Goal: Task Accomplishment & Management: Manage account settings

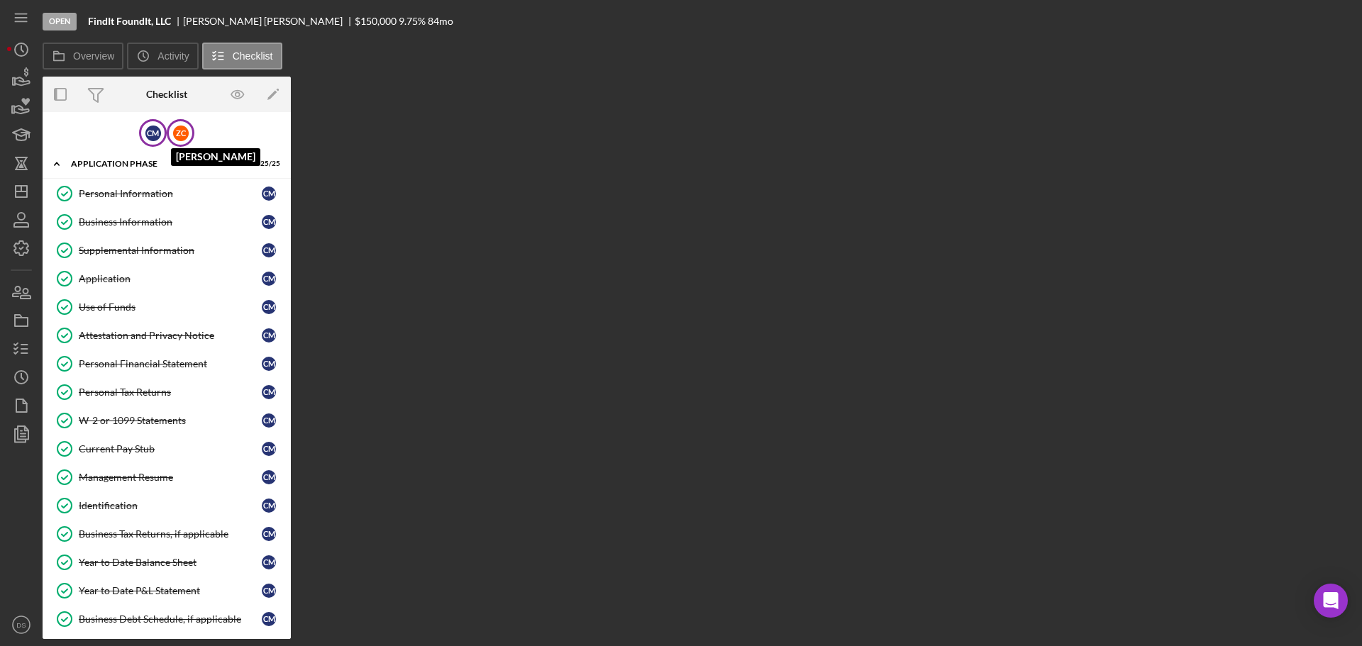
click at [177, 130] on div "Z C" at bounding box center [181, 134] width 16 height 16
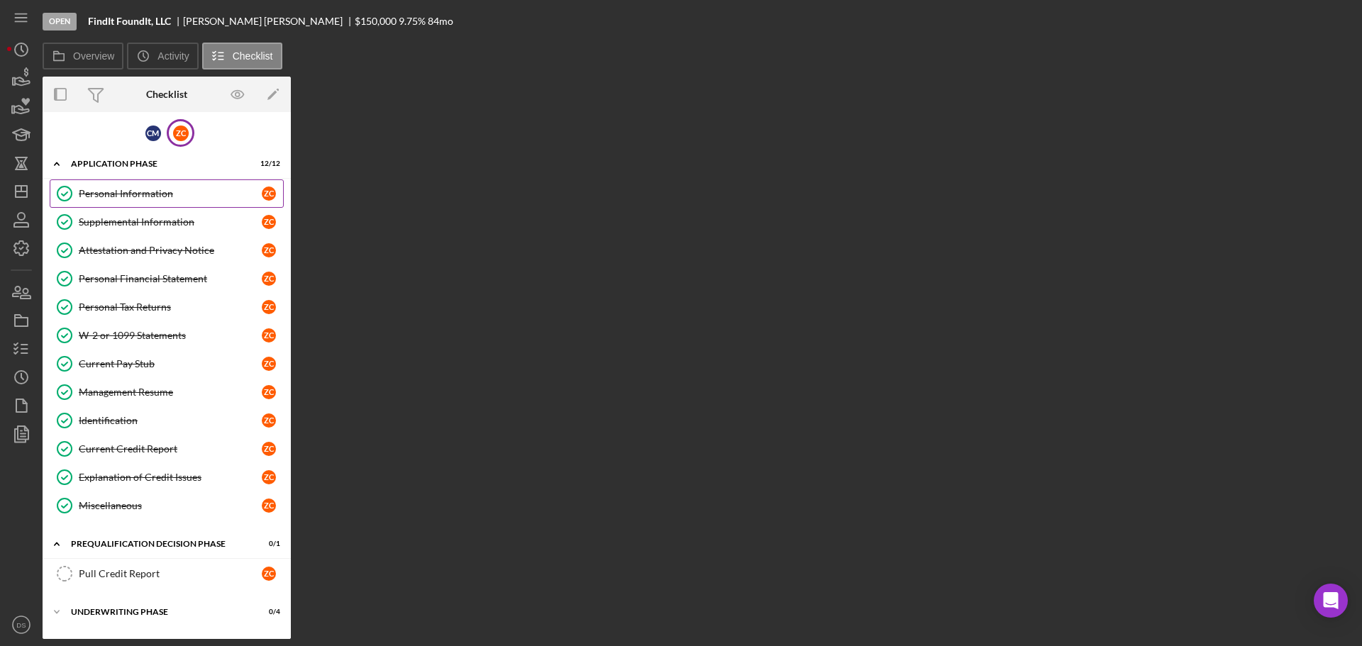
click at [180, 189] on div "Personal Information" at bounding box center [170, 193] width 183 height 11
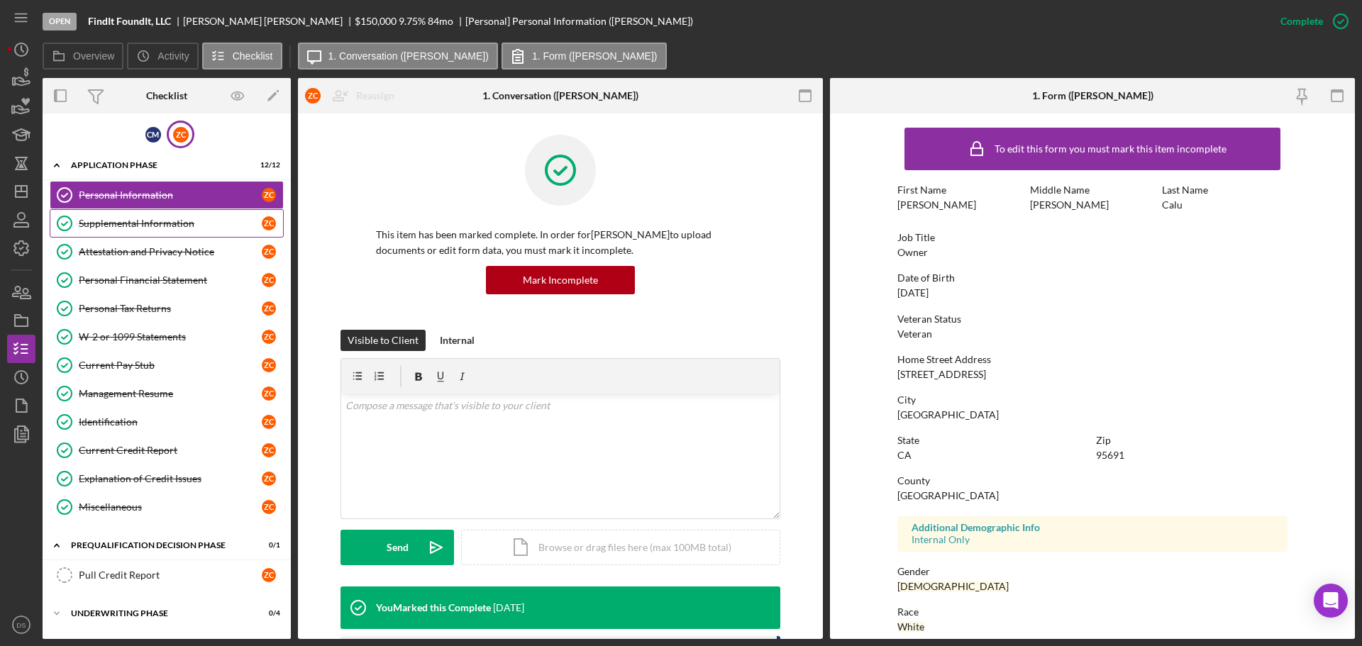
click at [177, 221] on div "Supplemental Information" at bounding box center [170, 223] width 183 height 11
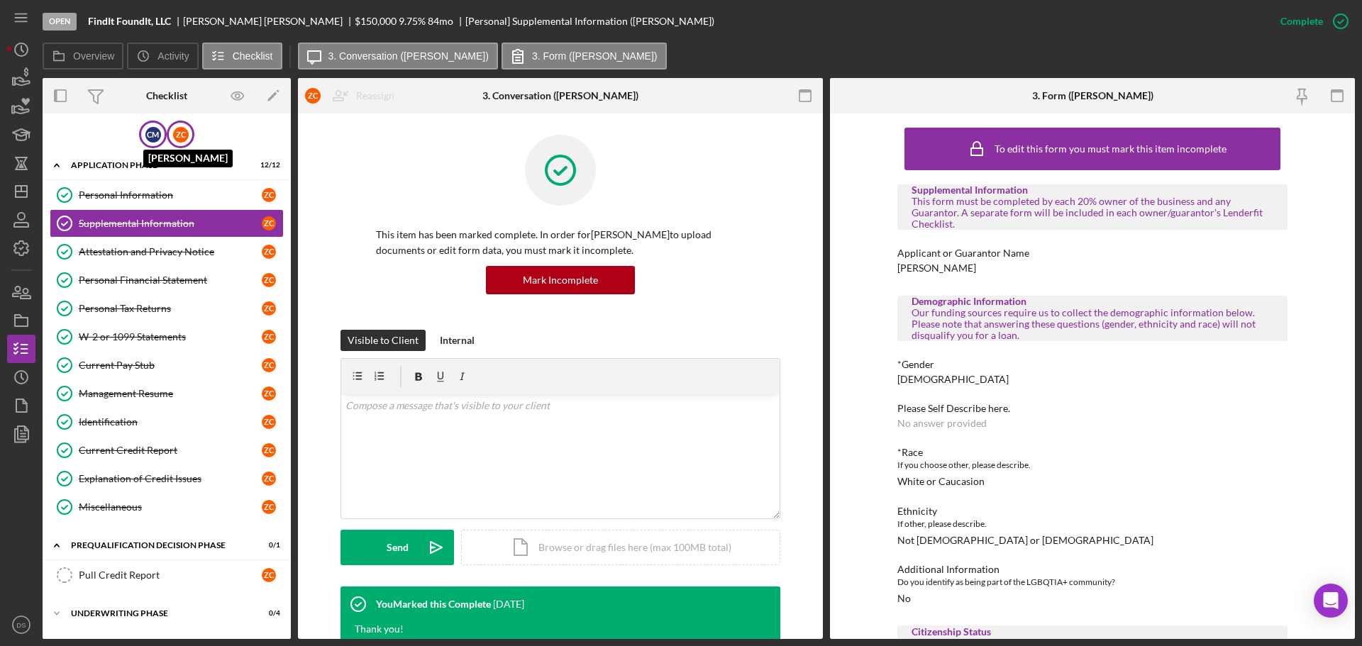
click at [145, 133] on div "C M" at bounding box center [153, 135] width 16 height 16
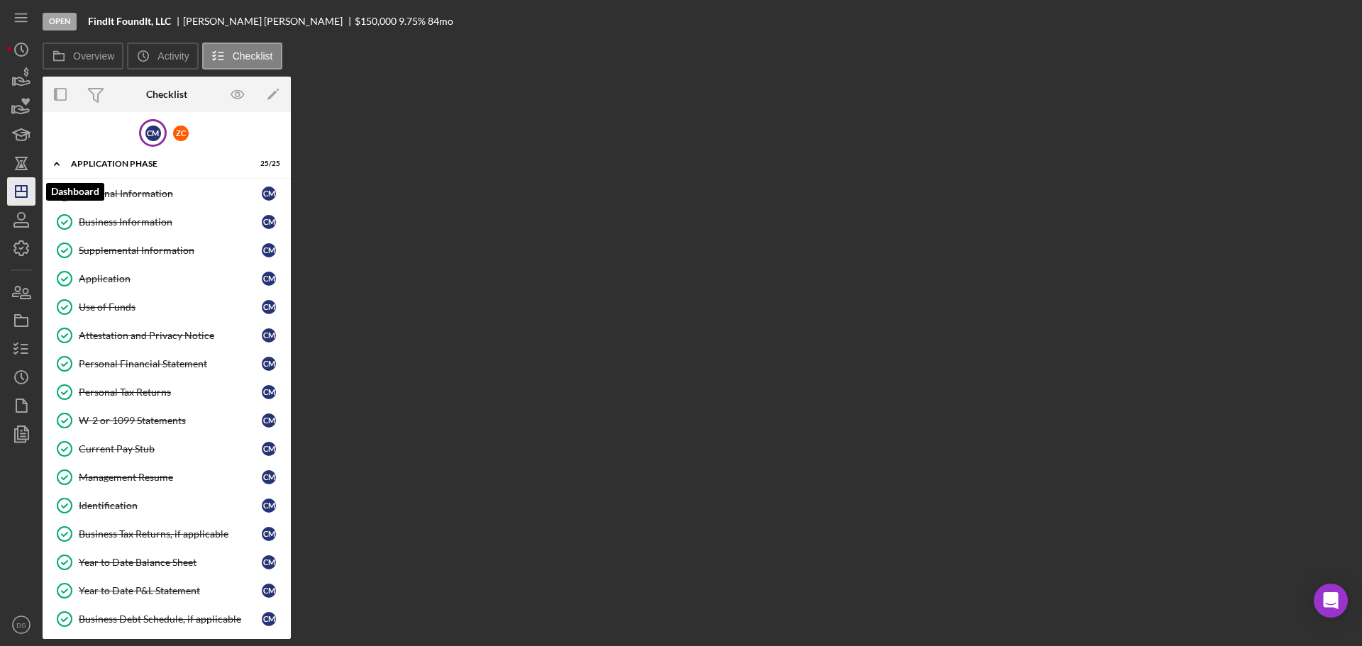
click at [25, 189] on icon "Icon/Dashboard" at bounding box center [21, 191] width 35 height 35
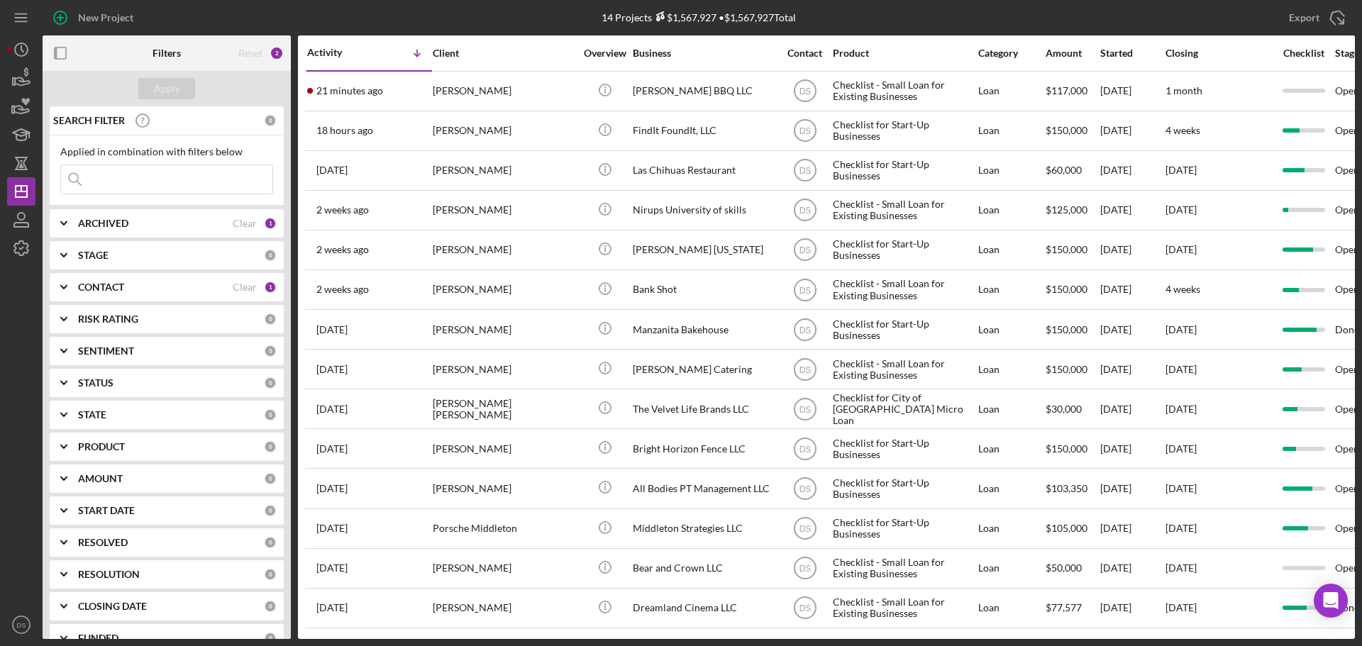
click at [198, 223] on div "ARCHIVED" at bounding box center [155, 223] width 155 height 11
click at [73, 310] on input "Archived" at bounding box center [68, 304] width 14 height 14
checkbox input "true"
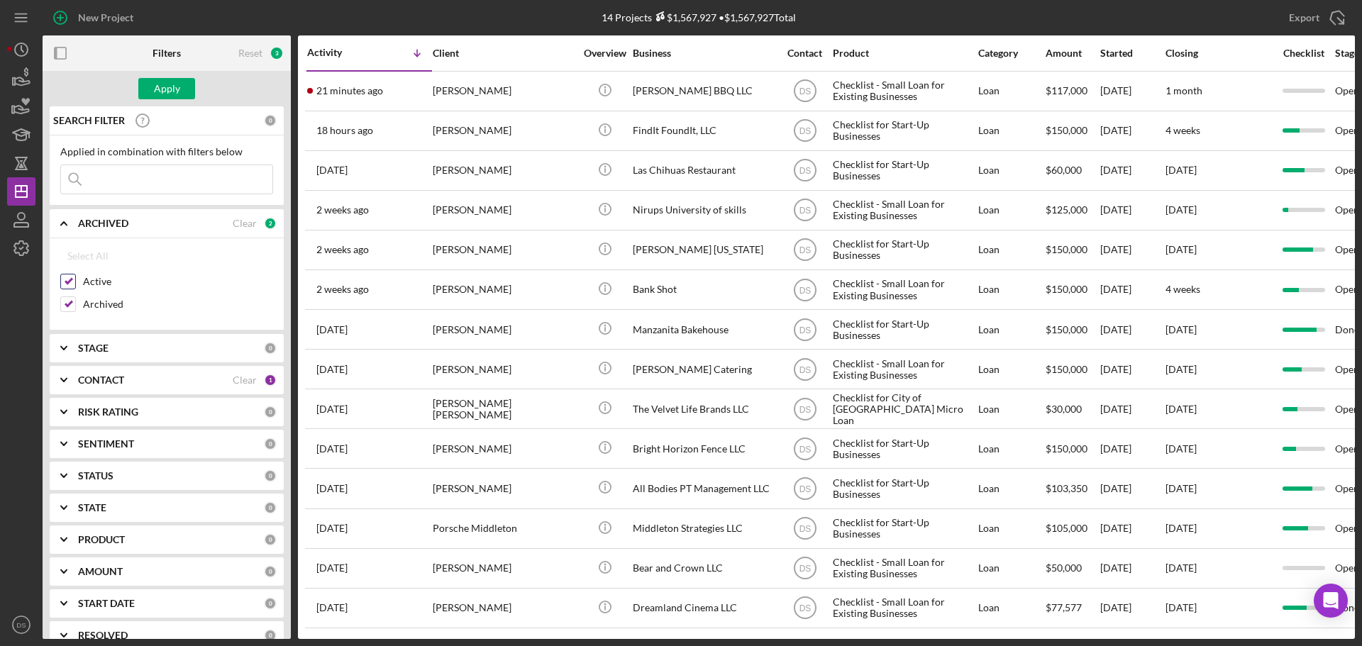
click at [67, 277] on input "Active" at bounding box center [68, 282] width 14 height 14
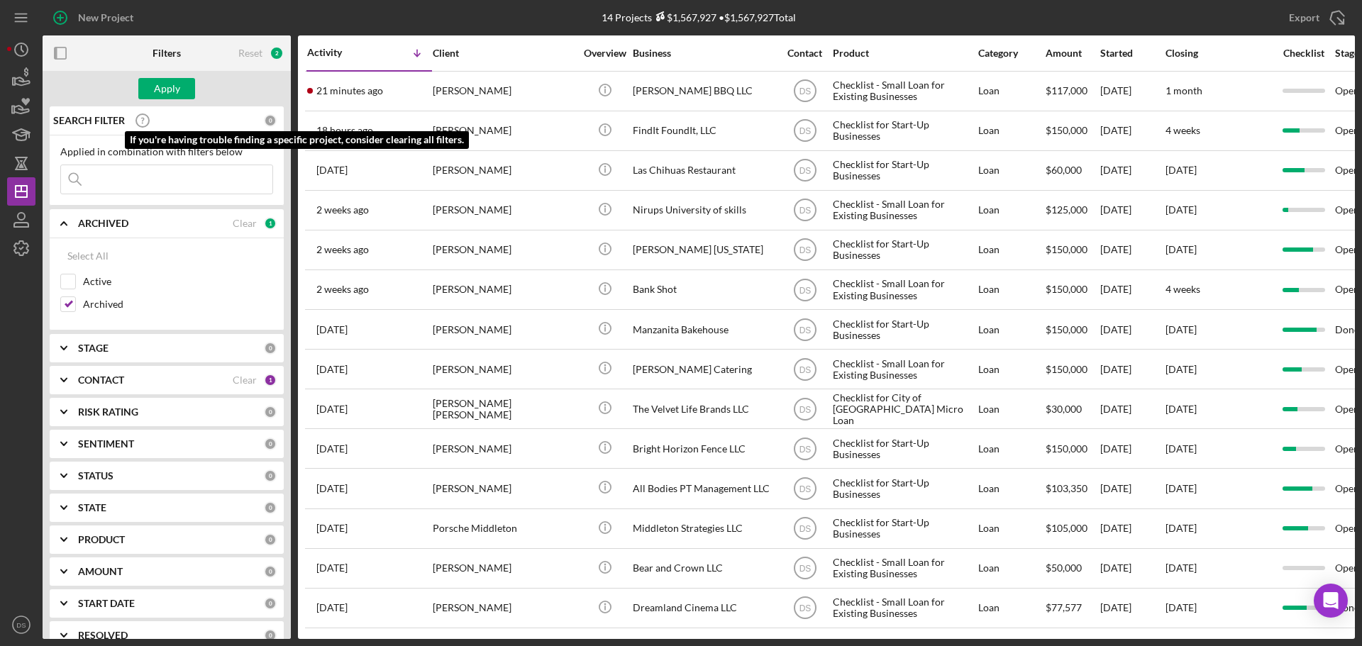
click at [141, 119] on icon at bounding box center [142, 120] width 35 height 35
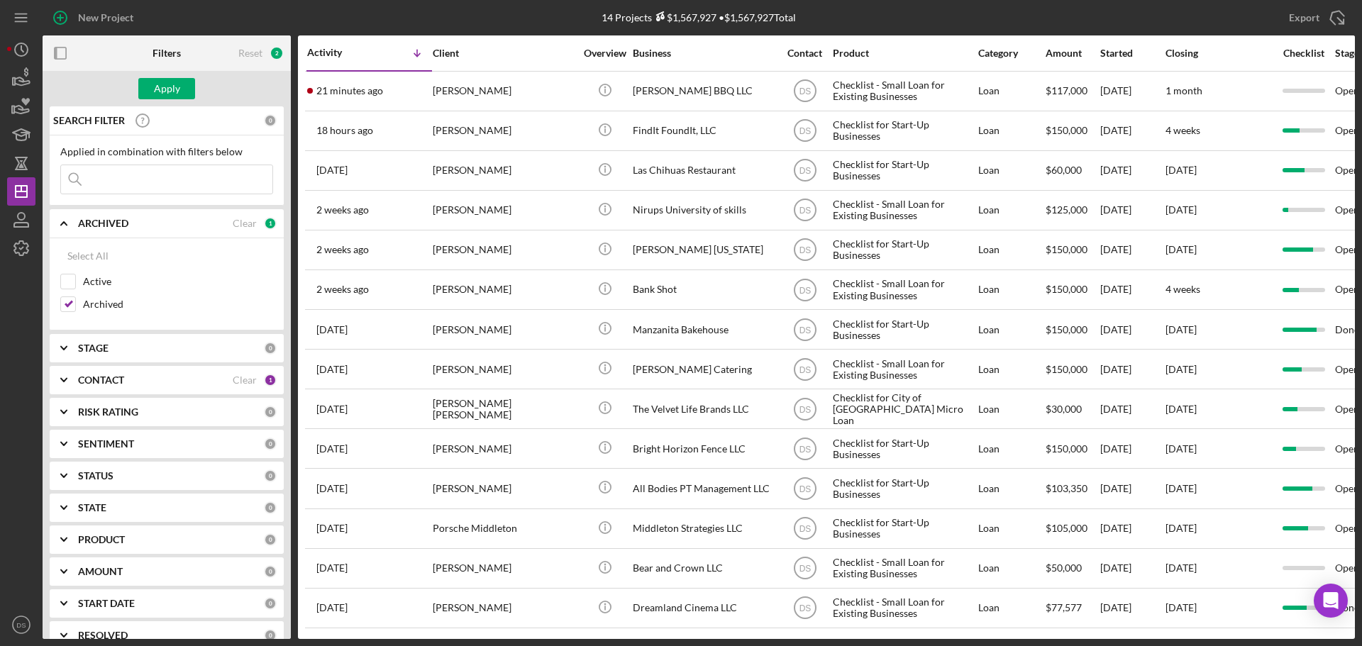
click at [154, 101] on div "Apply" at bounding box center [167, 88] width 248 height 35
click at [170, 88] on div "Apply" at bounding box center [167, 88] width 26 height 21
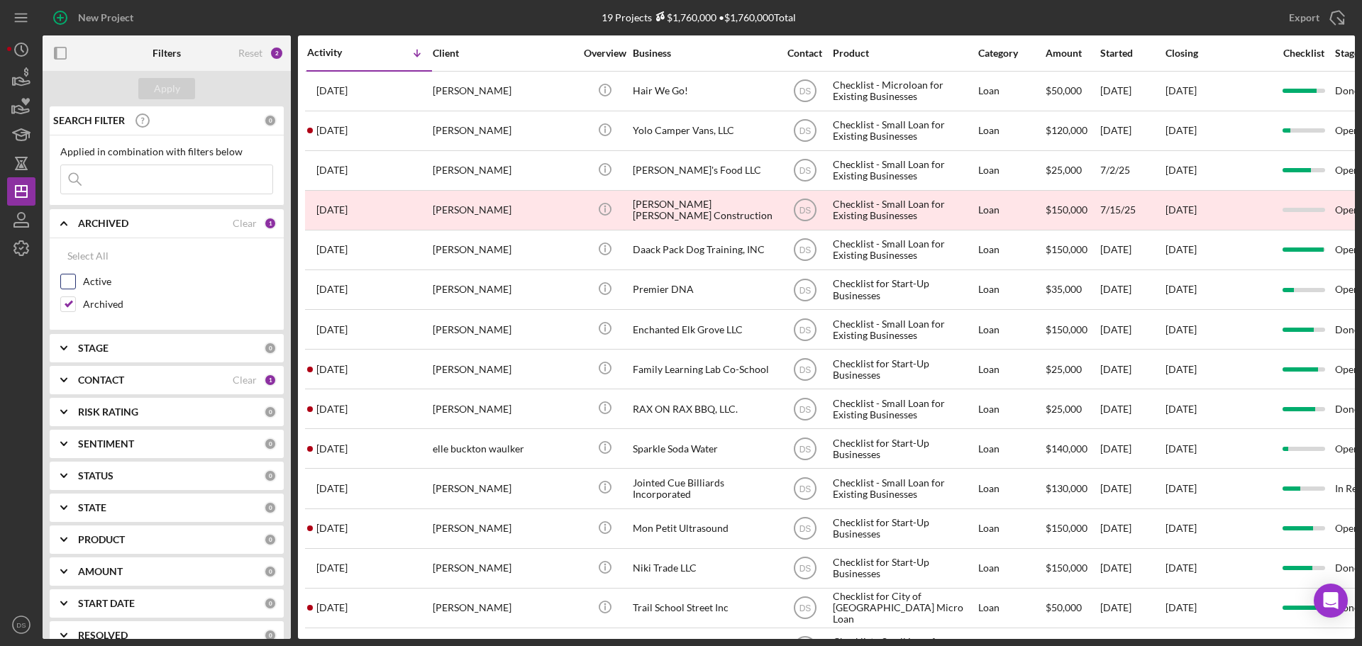
click at [70, 287] on input "Active" at bounding box center [68, 282] width 14 height 14
checkbox input "true"
click at [72, 308] on input "Archived" at bounding box center [68, 304] width 14 height 14
checkbox input "false"
click at [181, 89] on button "Apply" at bounding box center [166, 88] width 57 height 21
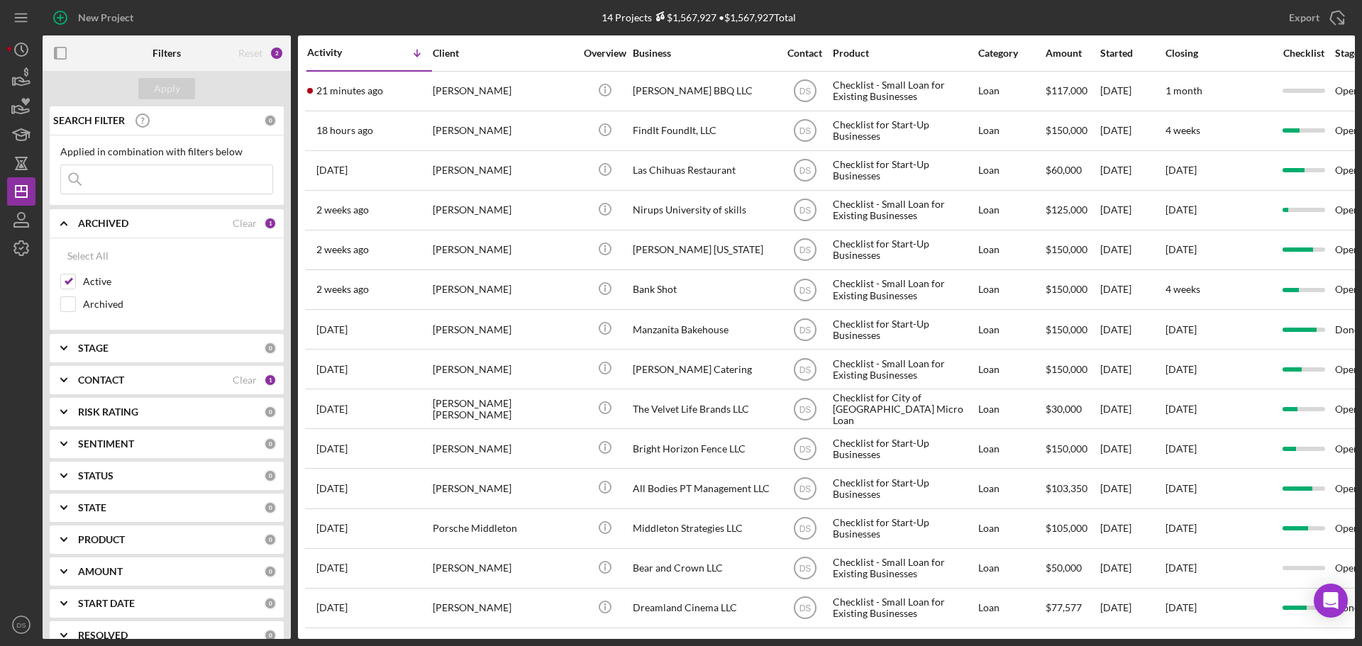
click at [126, 349] on div "STAGE" at bounding box center [171, 348] width 186 height 11
click at [138, 382] on div "CONTACT" at bounding box center [155, 380] width 155 height 11
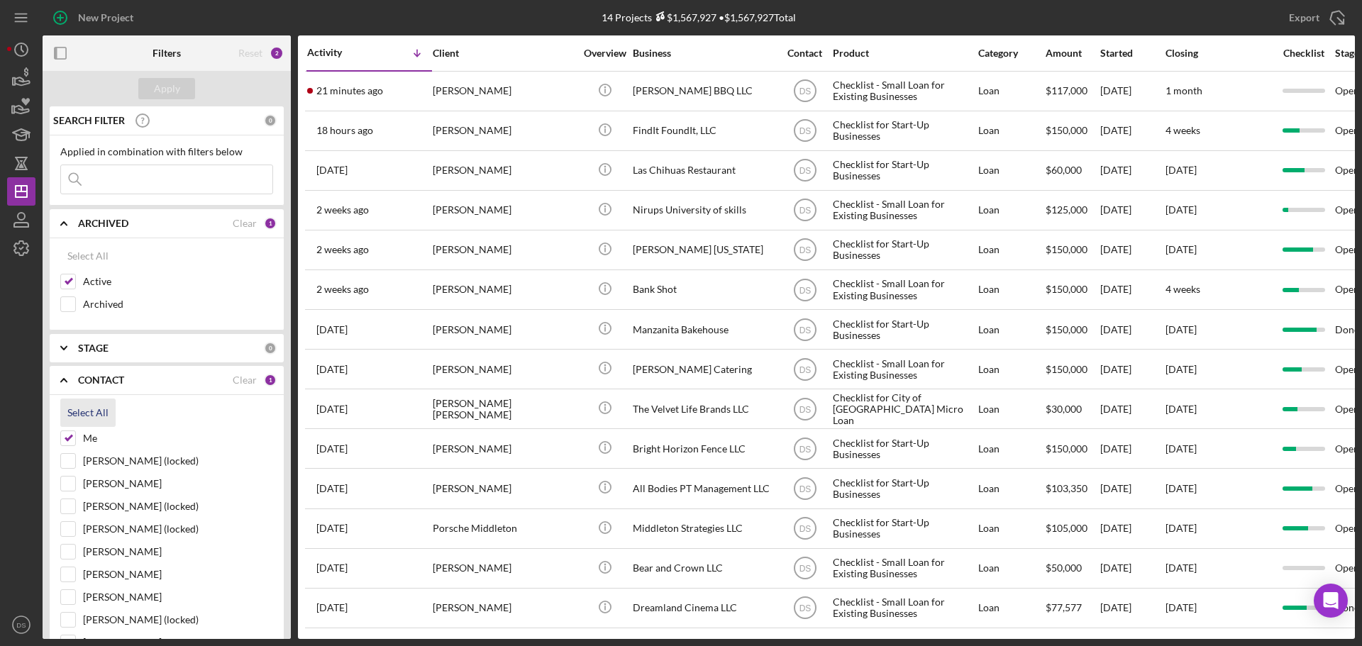
click at [85, 414] on div "Select All" at bounding box center [87, 413] width 41 height 28
checkbox input "true"
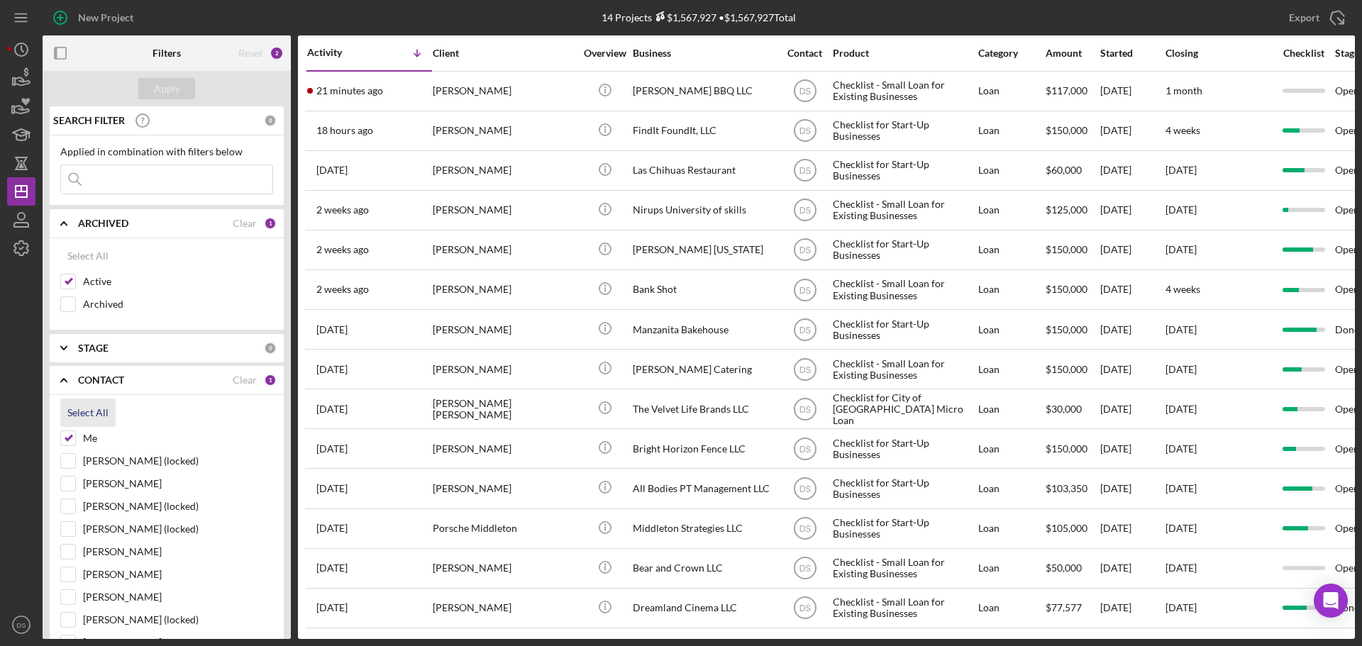
checkbox input "true"
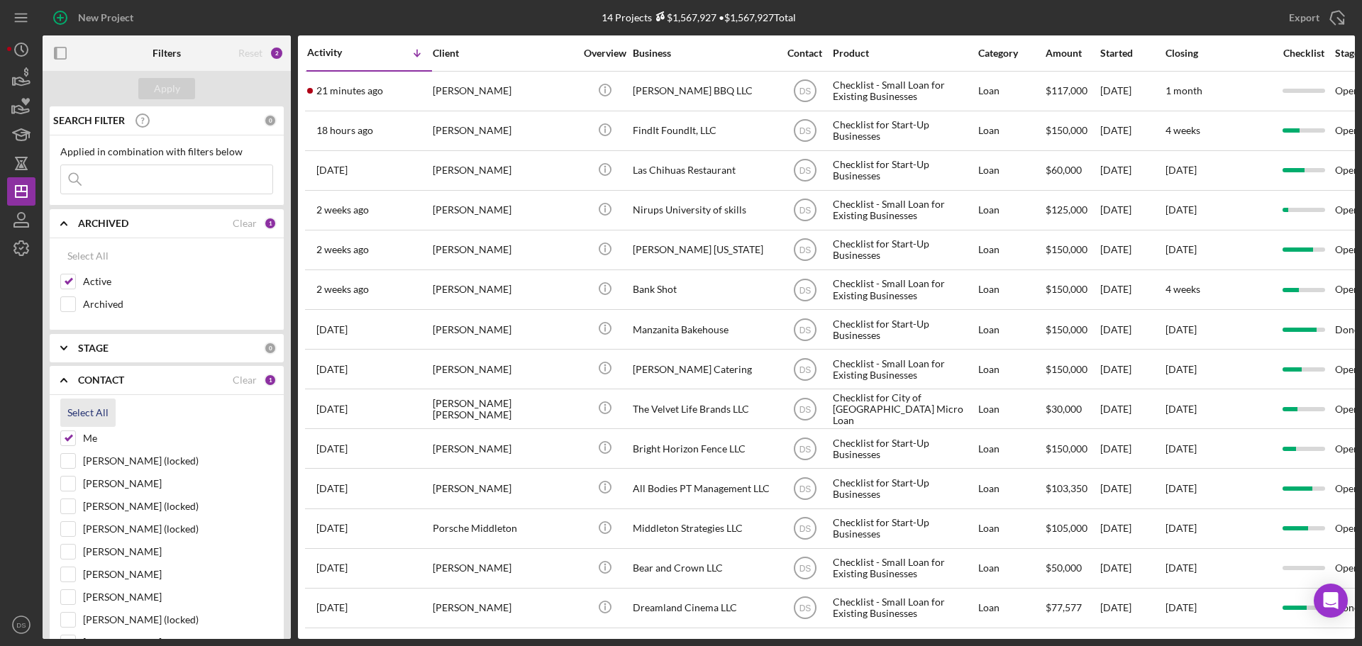
checkbox input "true"
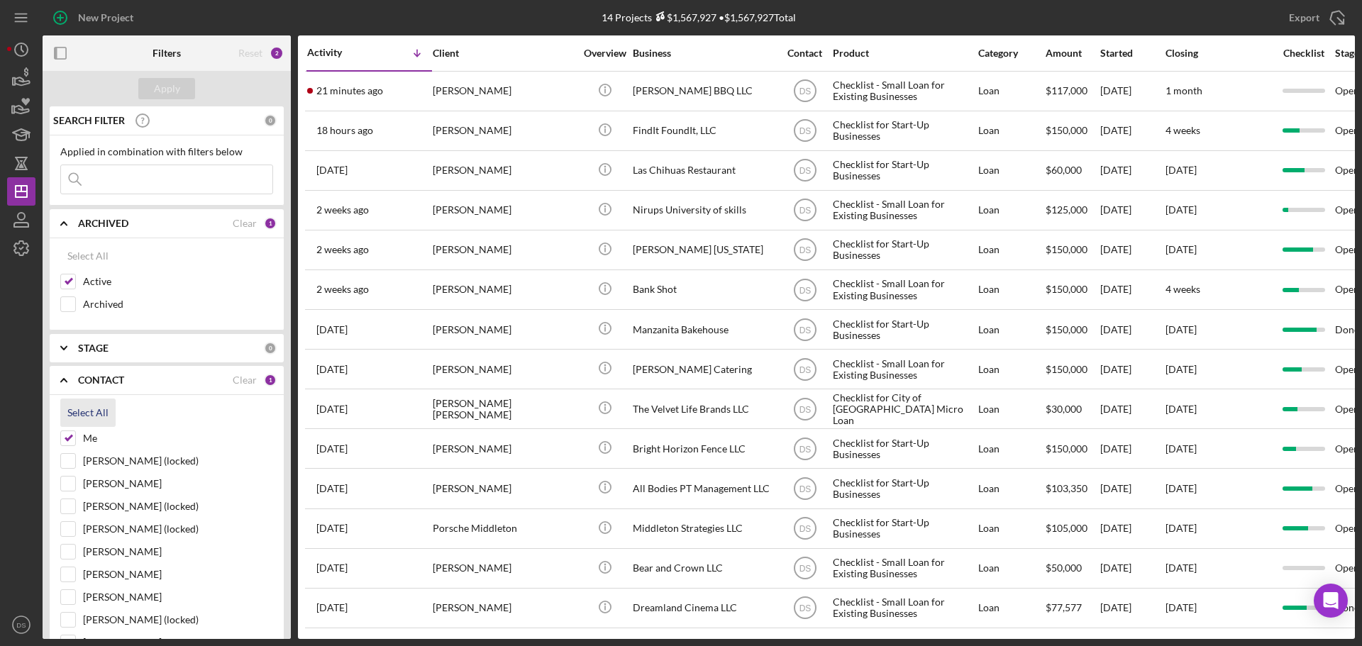
checkbox input "true"
click at [178, 82] on div "Apply" at bounding box center [167, 88] width 26 height 21
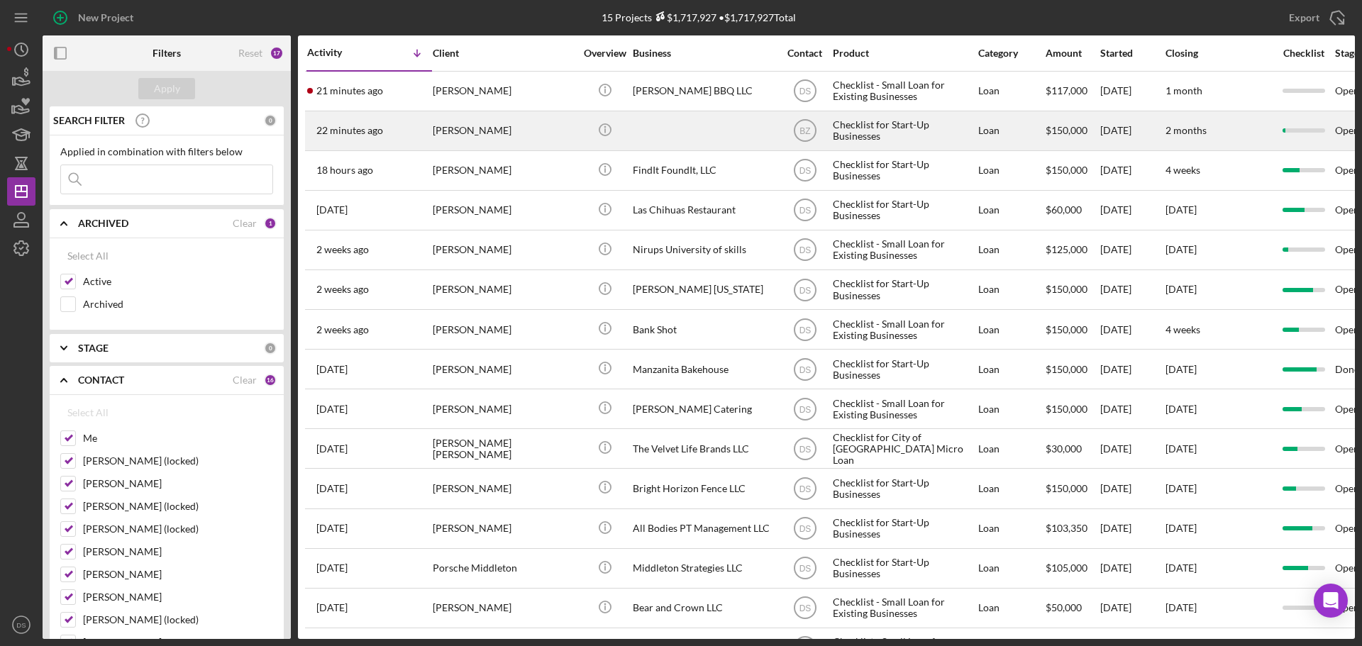
click at [400, 137] on div "22 minutes ago [PERSON_NAME]" at bounding box center [369, 131] width 124 height 38
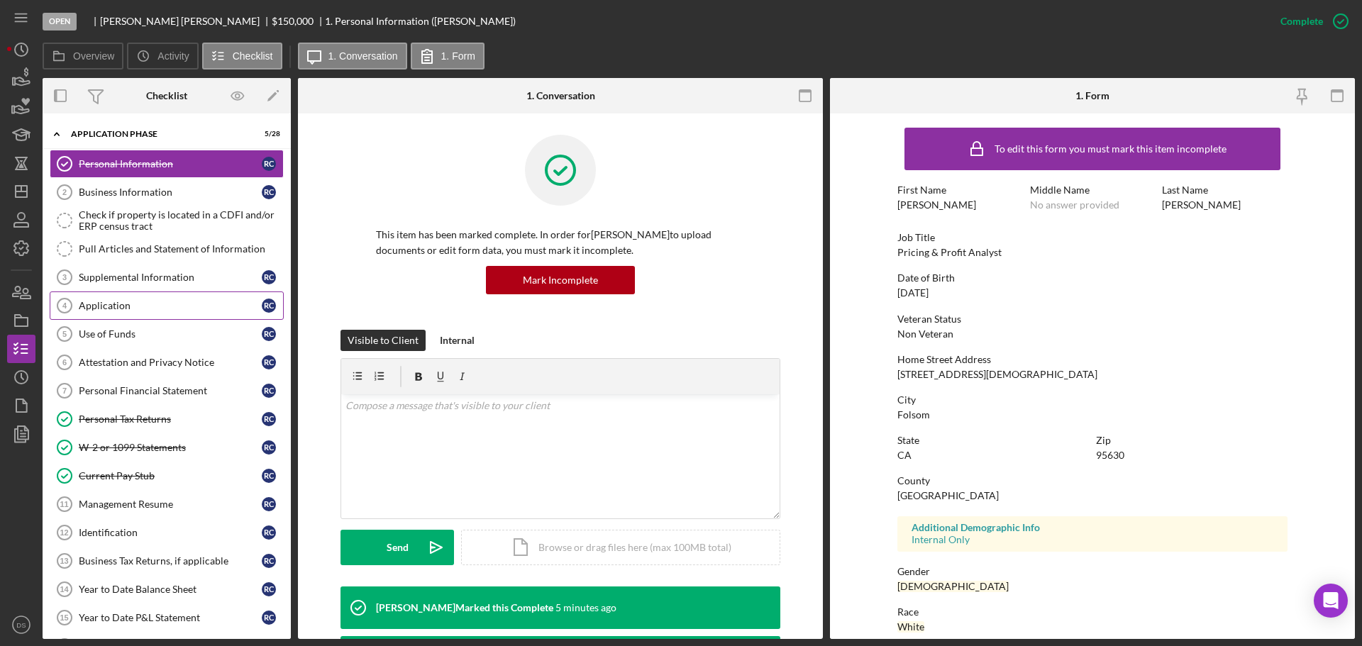
click at [151, 296] on link "Application 4 Application R C" at bounding box center [167, 306] width 234 height 28
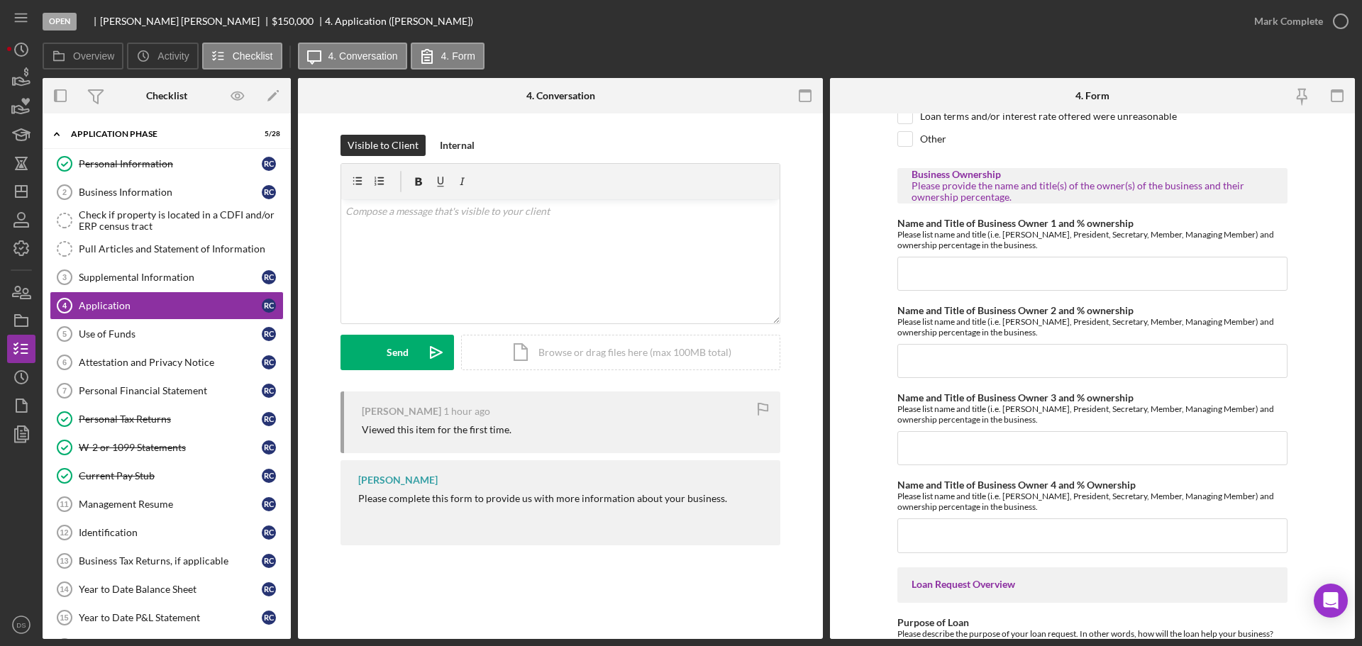
scroll to position [1135, 0]
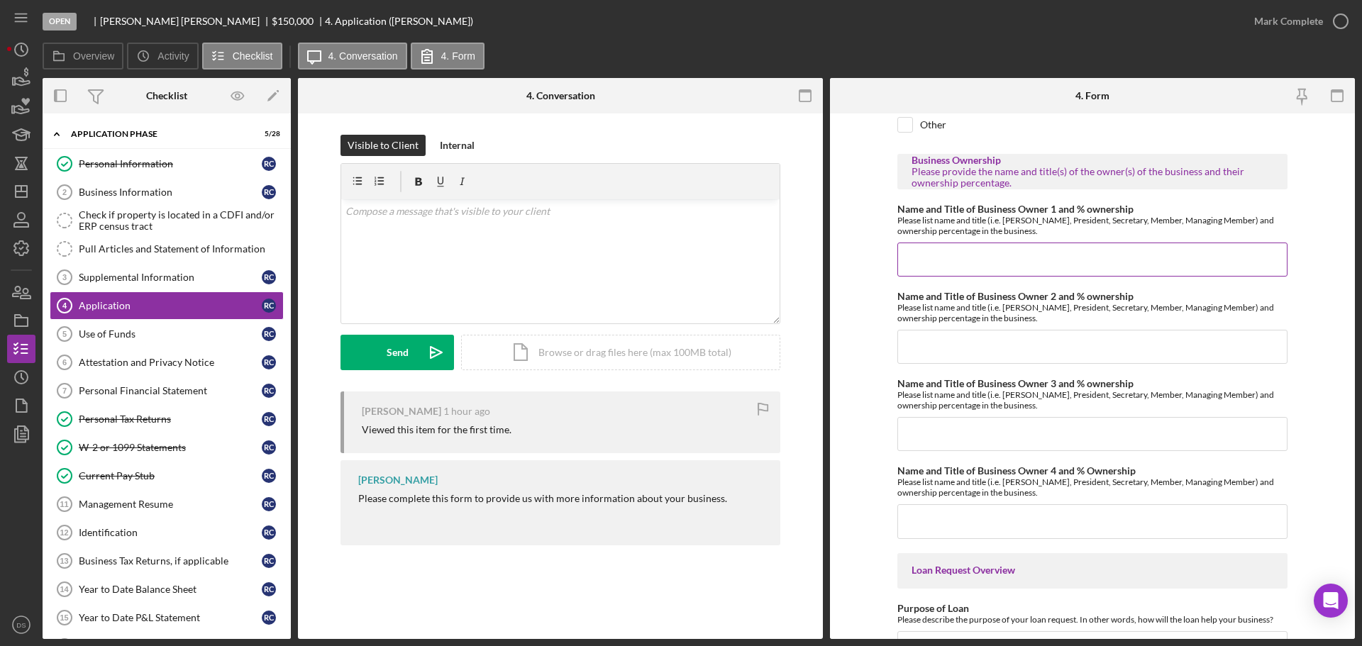
click at [962, 265] on input "Name and Title of Business Owner 1 and % ownership" at bounding box center [1093, 260] width 390 height 34
click at [910, 266] on input "Name and Title of Business Owner 1 and % ownership" at bounding box center [1093, 260] width 390 height 34
click at [888, 250] on form "[US_STATE] Capital Loan Application Mailing Address Please provide the mailing …" at bounding box center [1092, 377] width 525 height 526
click at [127, 190] on div "Business Information" at bounding box center [170, 192] width 183 height 11
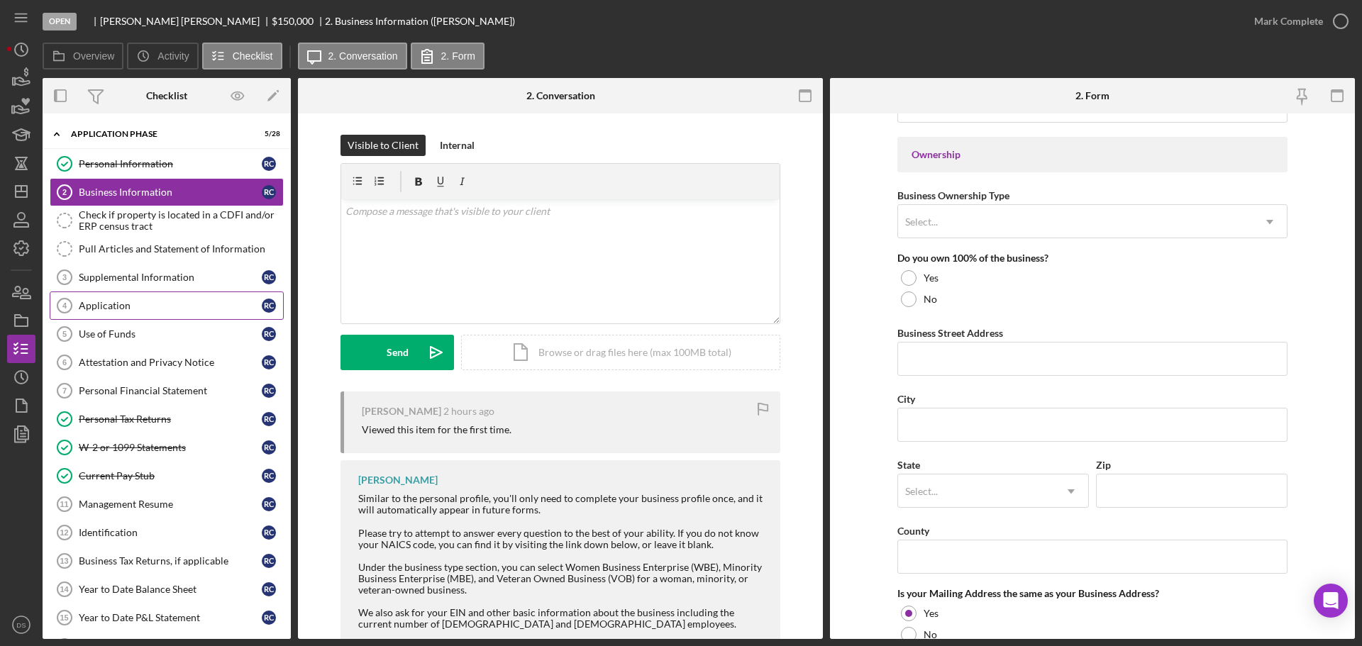
click at [106, 302] on div "Application" at bounding box center [170, 305] width 183 height 11
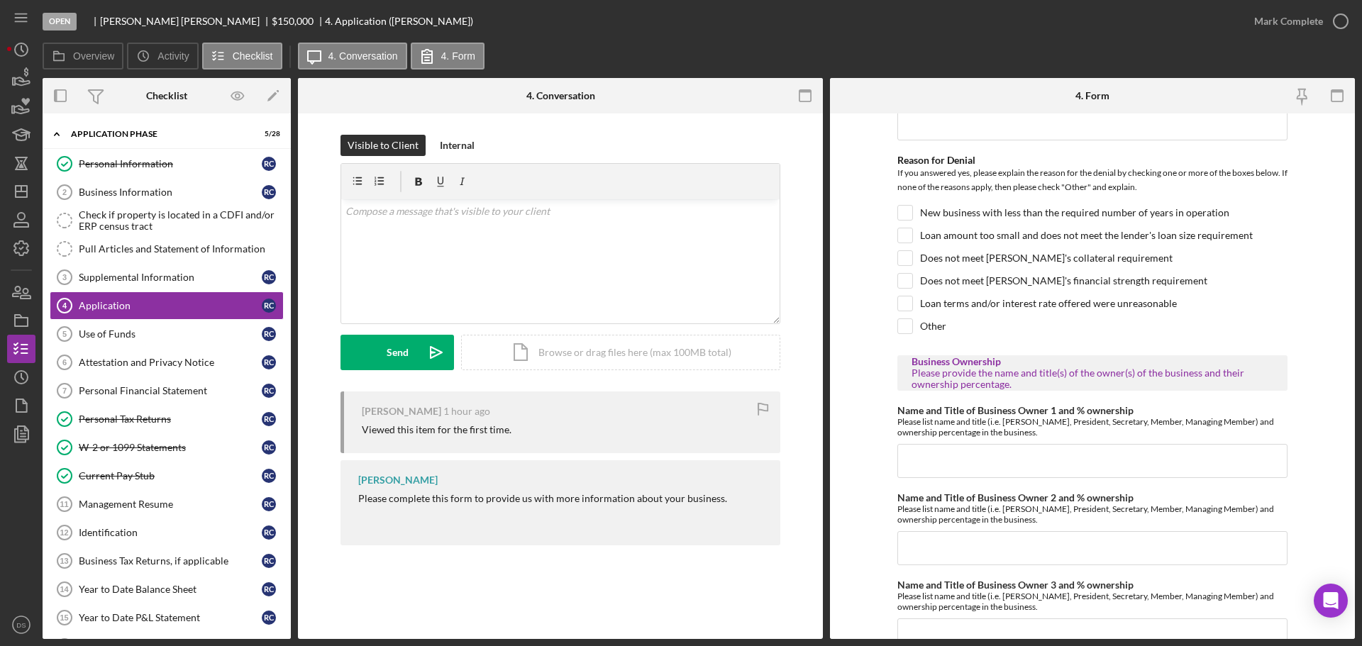
scroll to position [993, 0]
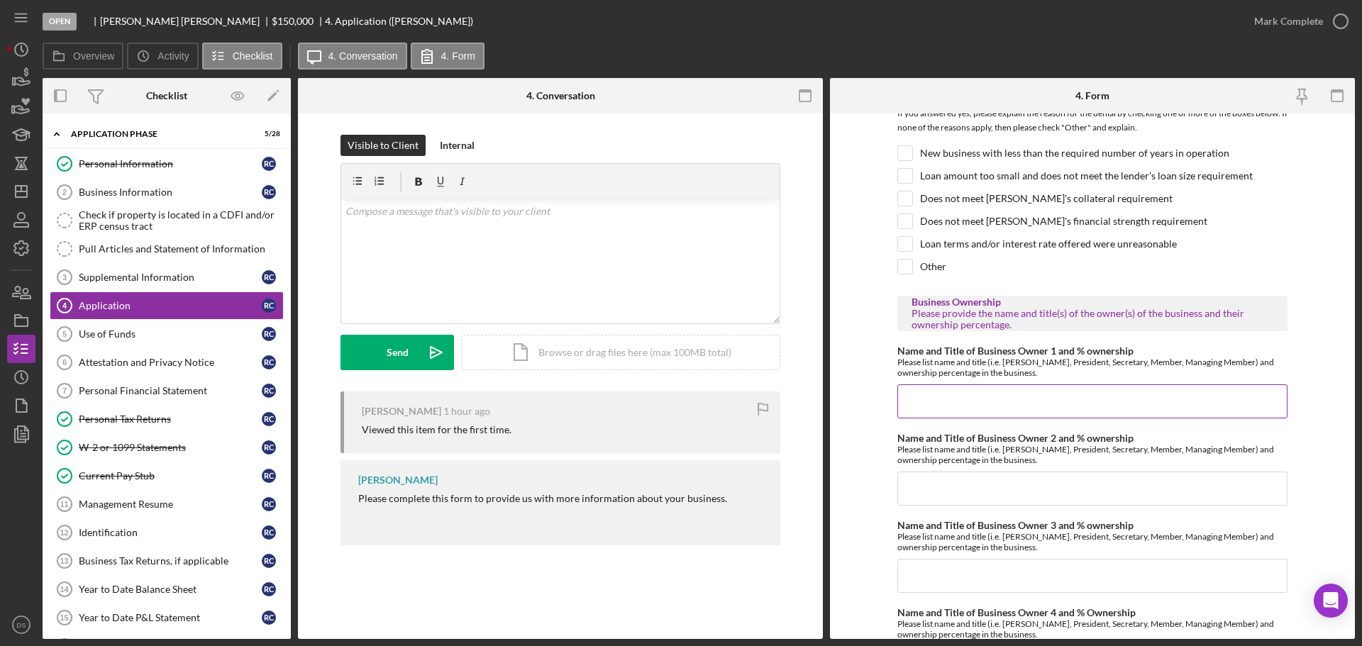
click at [974, 419] on input "Name and Title of Business Owner 1 and % ownership" at bounding box center [1093, 402] width 390 height 34
click at [947, 407] on input "Name and Title of Business Owner 1 and % ownership" at bounding box center [1093, 402] width 390 height 34
click at [997, 406] on input "Name and Title of Business Owner 1 and % ownership" at bounding box center [1093, 402] width 390 height 34
click at [869, 403] on form "[US_STATE] Capital Loan Application Mailing Address Please provide the mailing …" at bounding box center [1092, 377] width 525 height 526
click at [19, 294] on icon "button" at bounding box center [17, 292] width 8 height 10
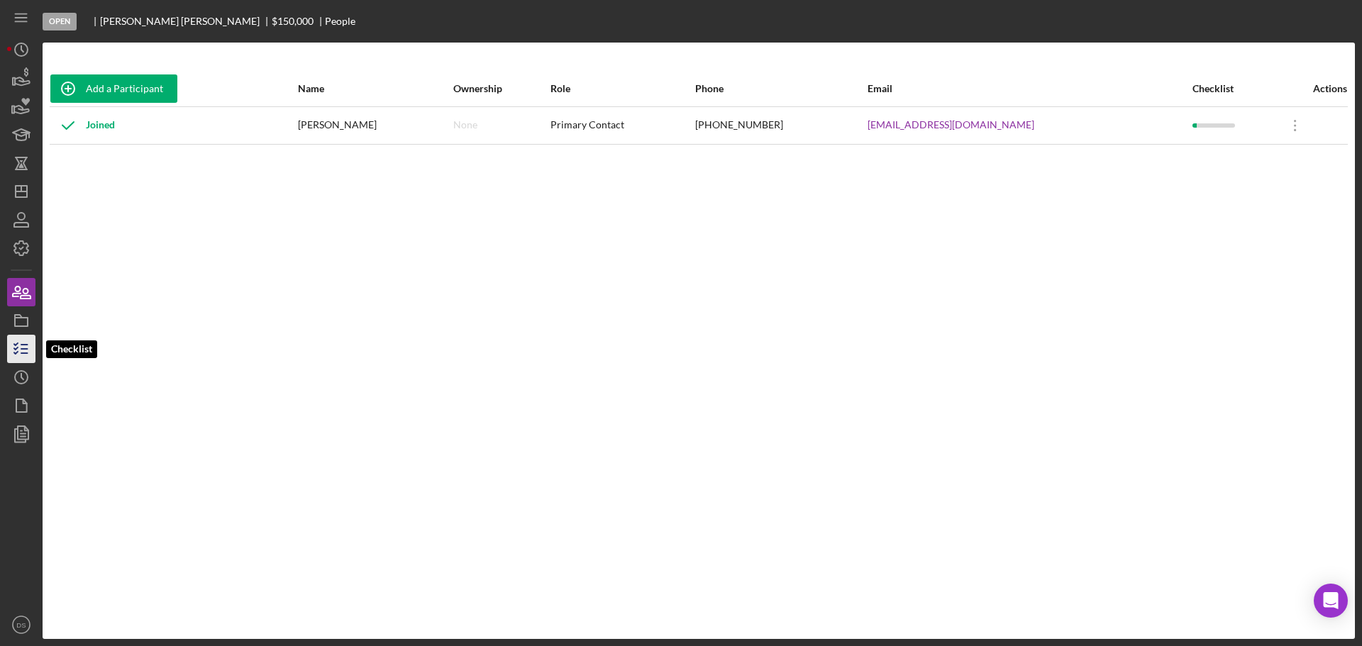
click at [26, 347] on icon "button" at bounding box center [21, 348] width 35 height 35
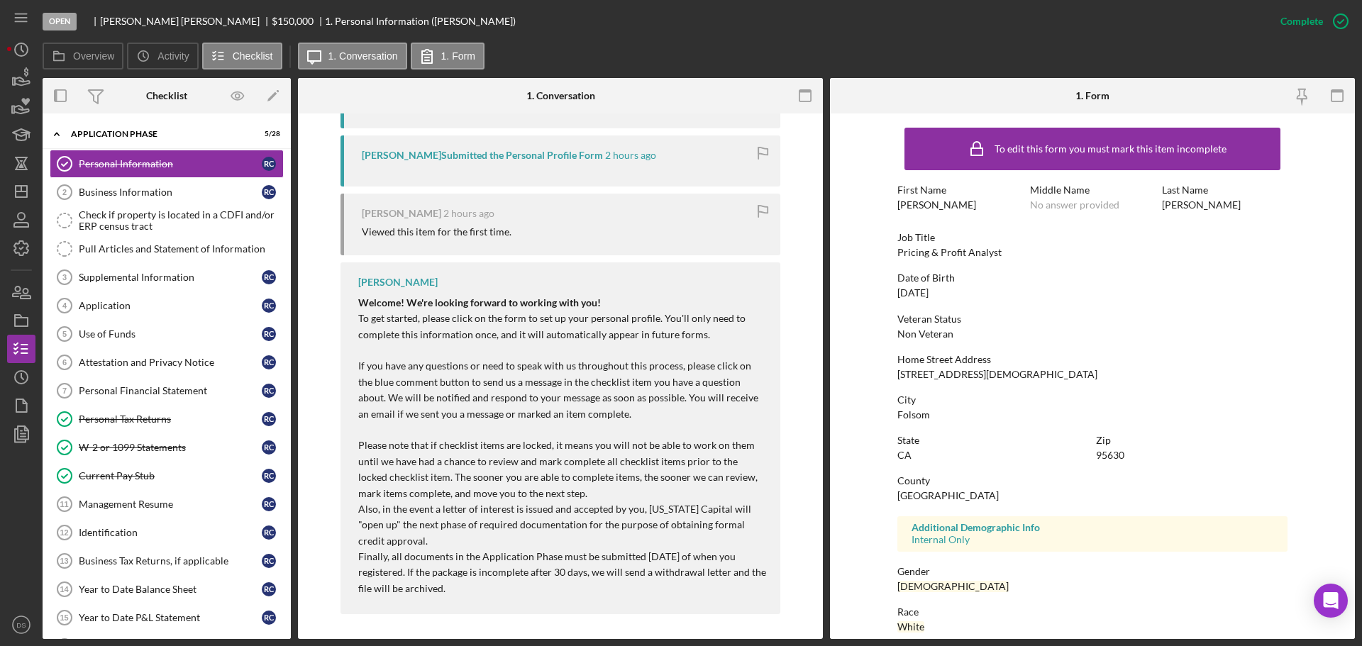
scroll to position [742, 0]
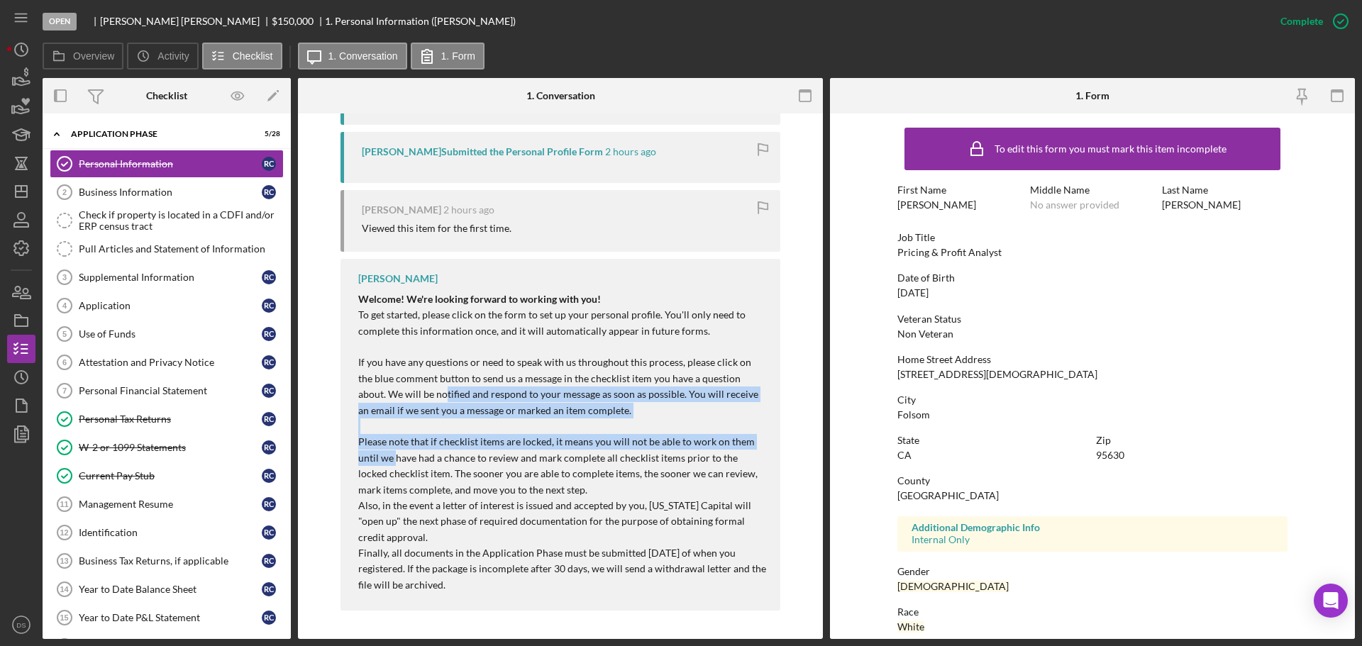
drag, startPoint x: 397, startPoint y: 402, endPoint x: 394, endPoint y: 468, distance: 66.1
click at [394, 467] on p "To get started, please click on the form to set up your personal profile. You'l…" at bounding box center [562, 402] width 408 height 191
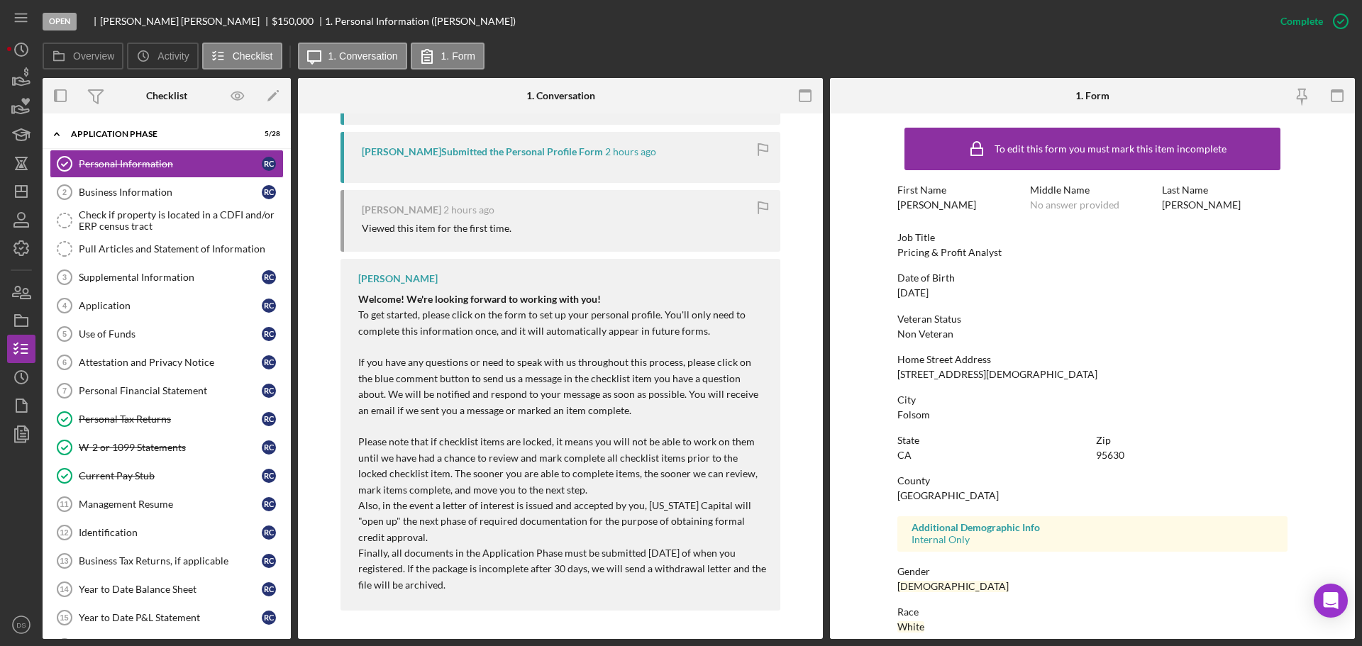
click at [436, 498] on p "Also, in the event a letter of interest is issued and accepted by you, [US_STAT…" at bounding box center [562, 522] width 408 height 48
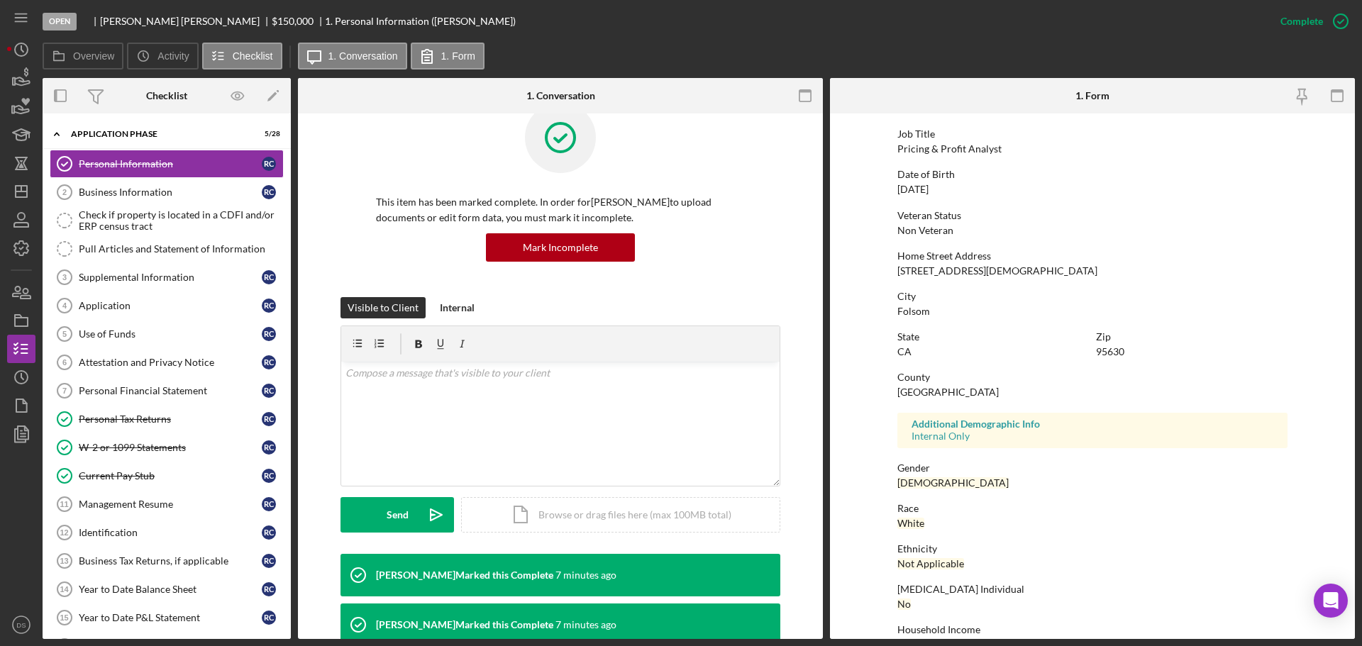
scroll to position [136, 0]
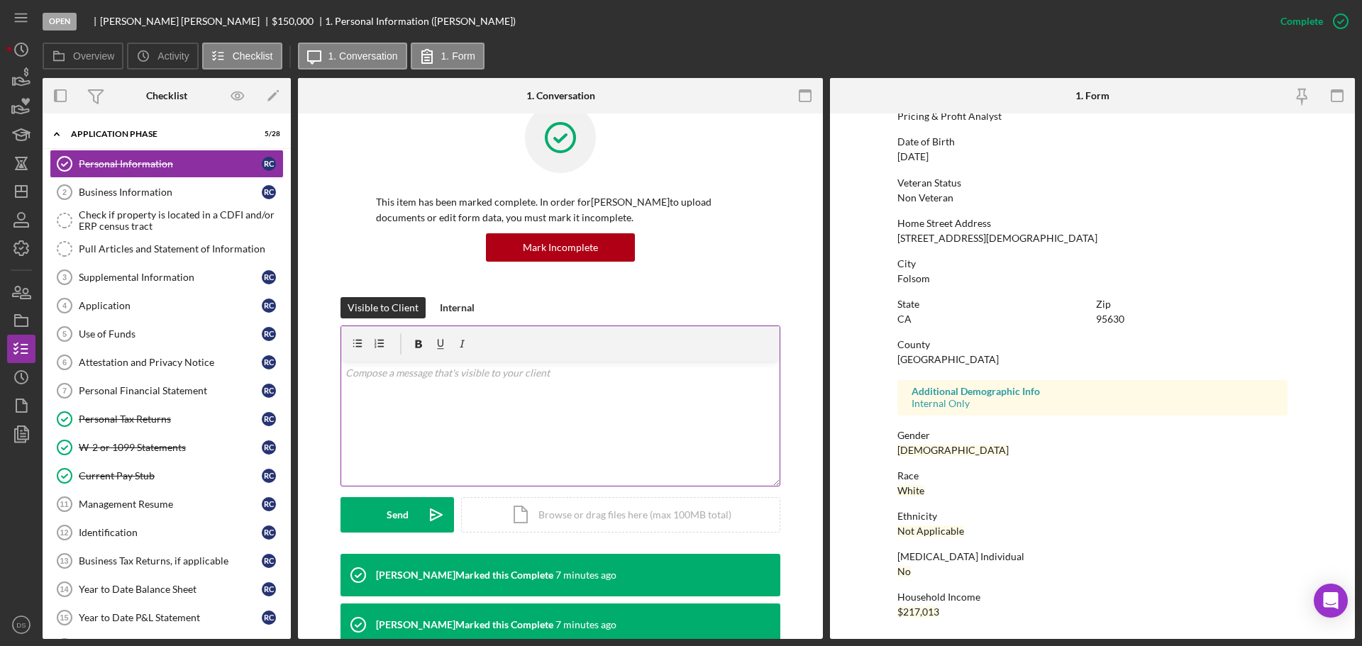
click at [480, 379] on p at bounding box center [561, 373] width 431 height 16
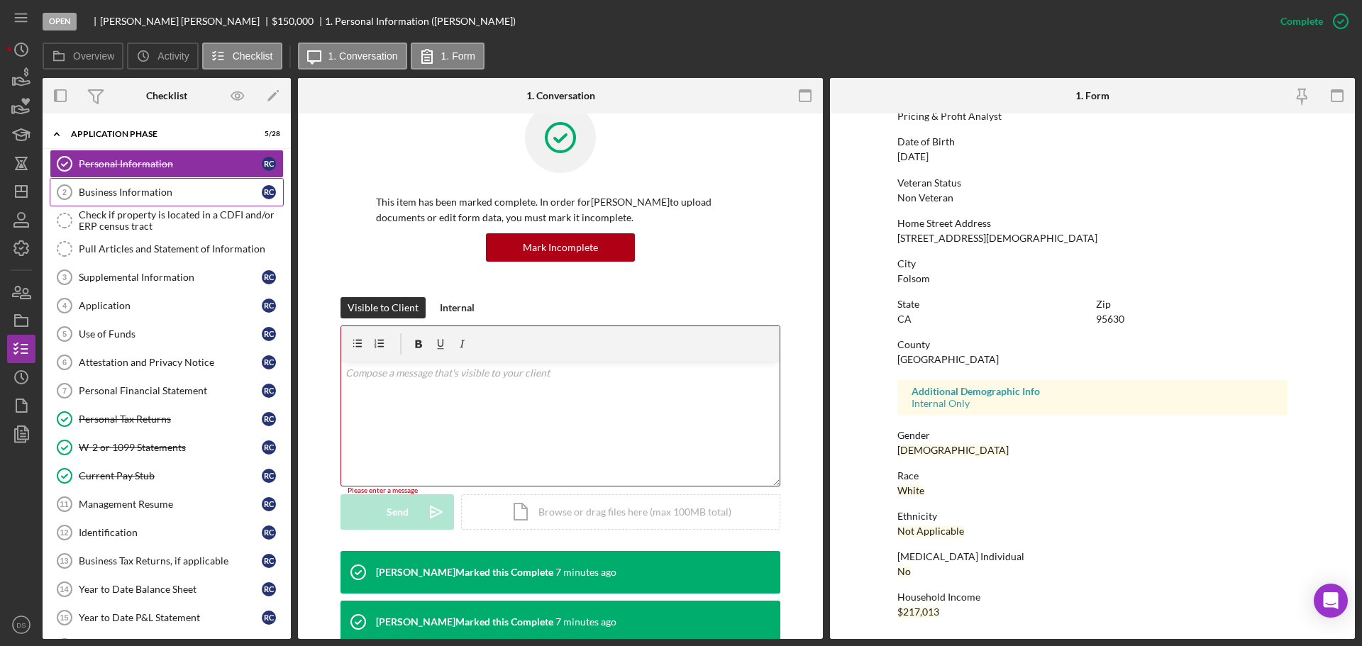
click at [163, 180] on link "Business Information 2 Business Information R C" at bounding box center [167, 192] width 234 height 28
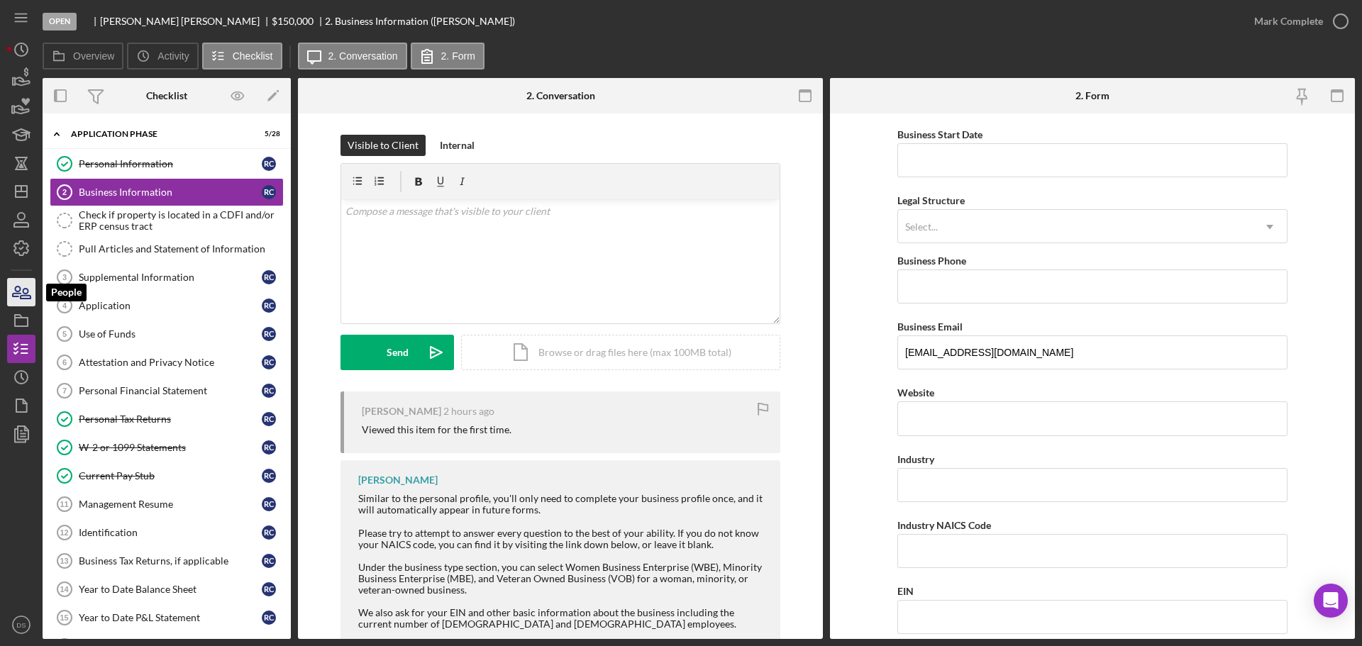
click at [28, 302] on icon "button" at bounding box center [21, 292] width 35 height 35
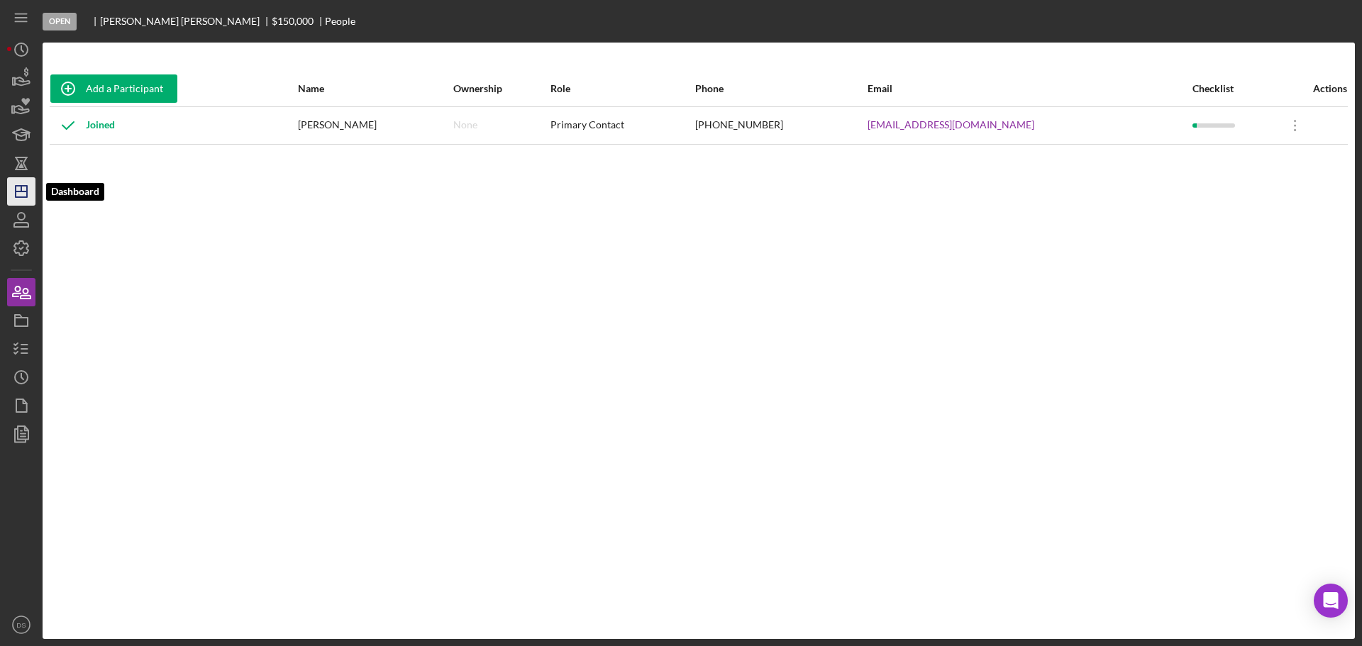
click at [18, 184] on icon "Icon/Dashboard" at bounding box center [21, 191] width 35 height 35
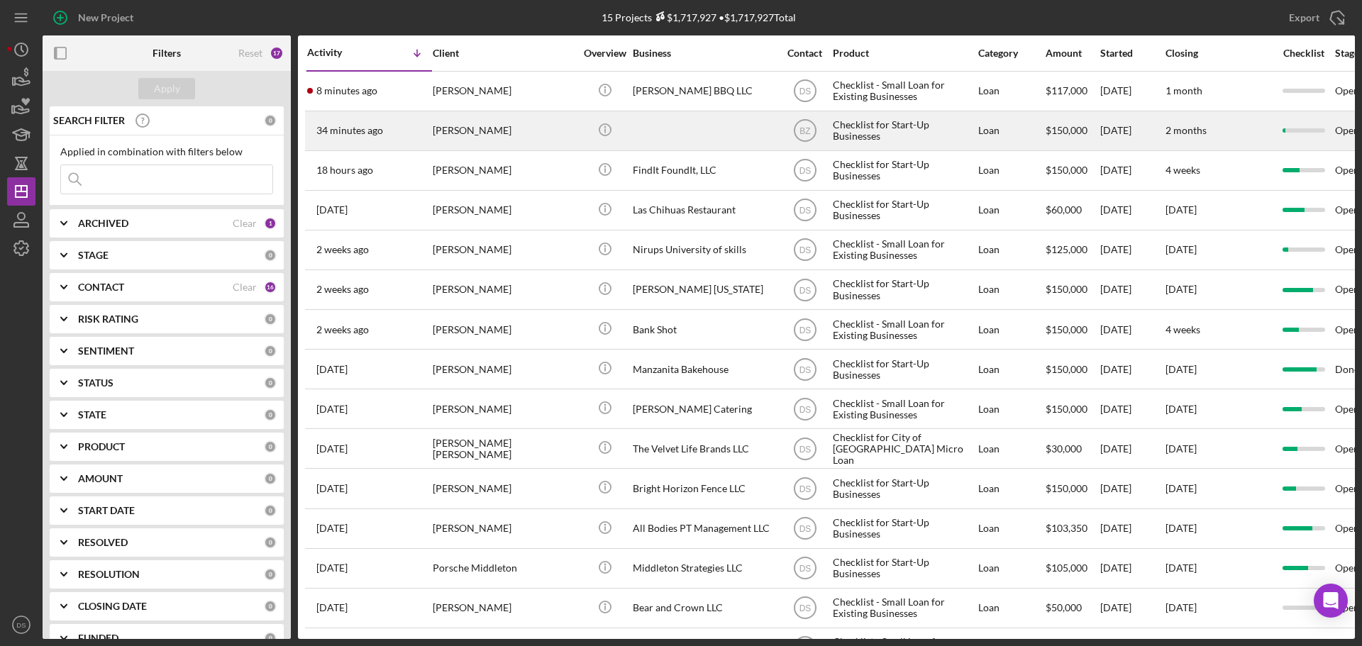
click at [666, 131] on div at bounding box center [704, 131] width 142 height 38
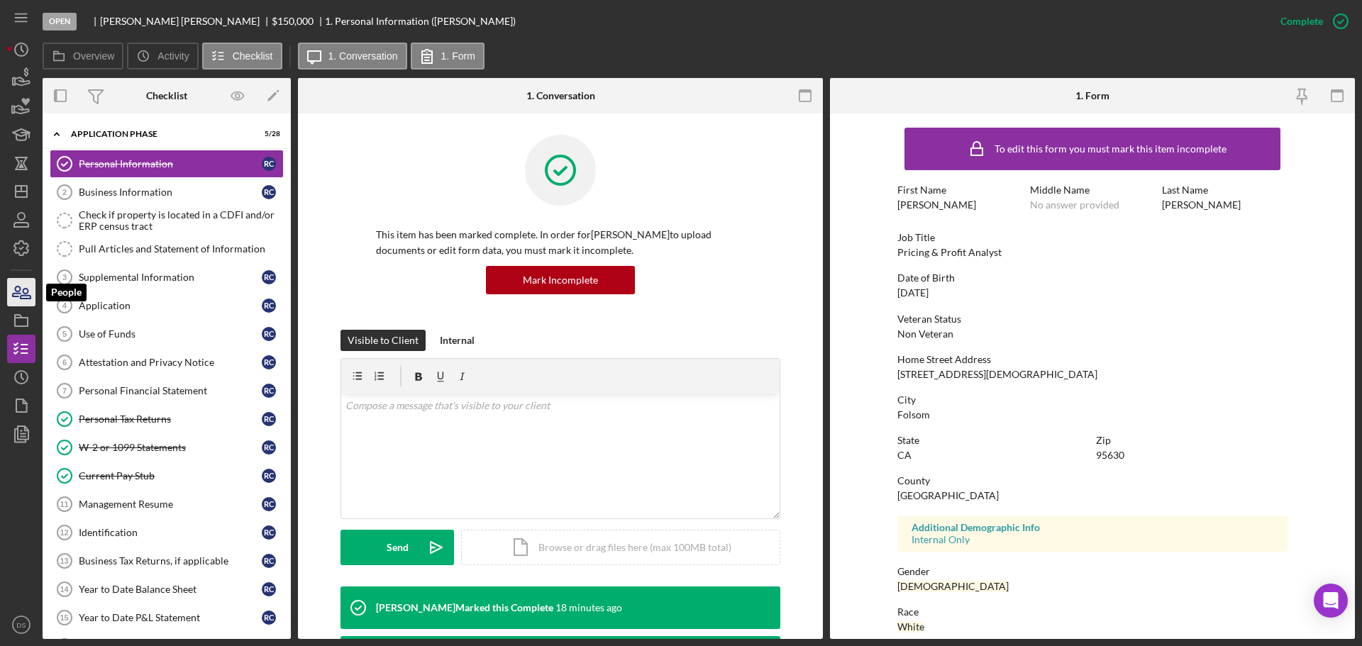
click at [22, 294] on icon "button" at bounding box center [21, 292] width 35 height 35
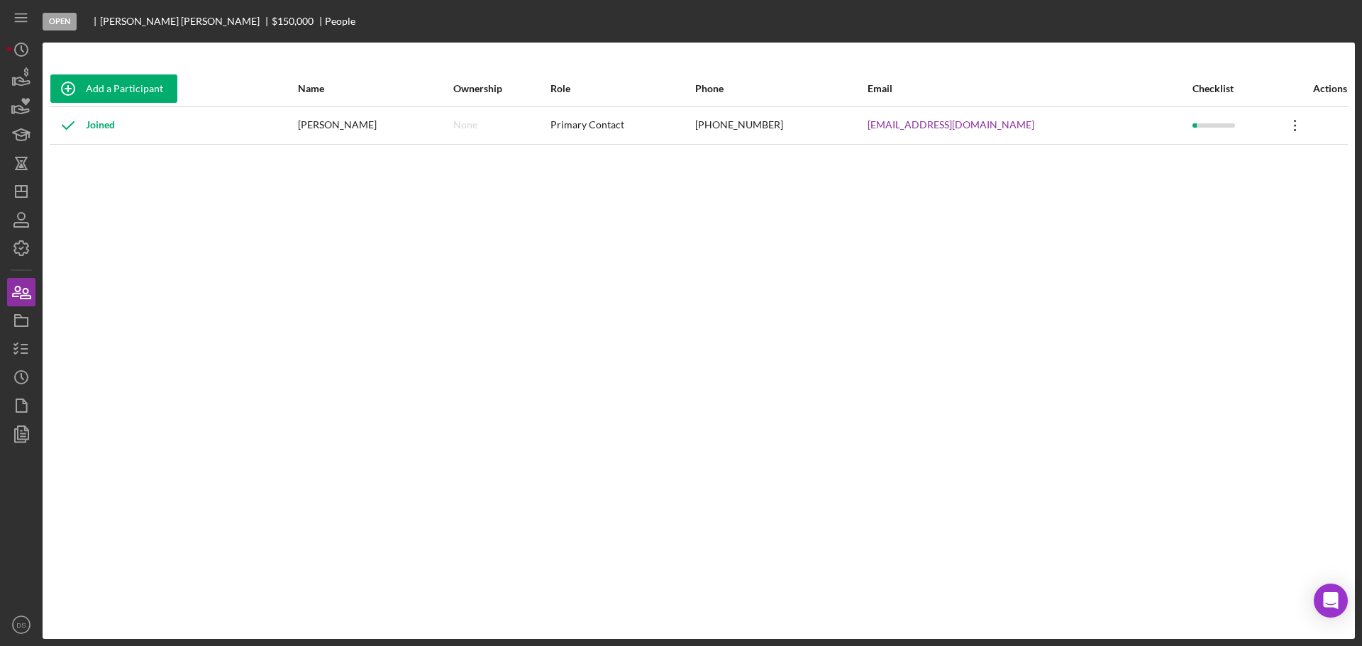
click at [1278, 127] on icon "Icon/Overflow" at bounding box center [1295, 125] width 35 height 35
click at [1255, 158] on div "Icon/Edit Edit" at bounding box center [1223, 162] width 156 height 29
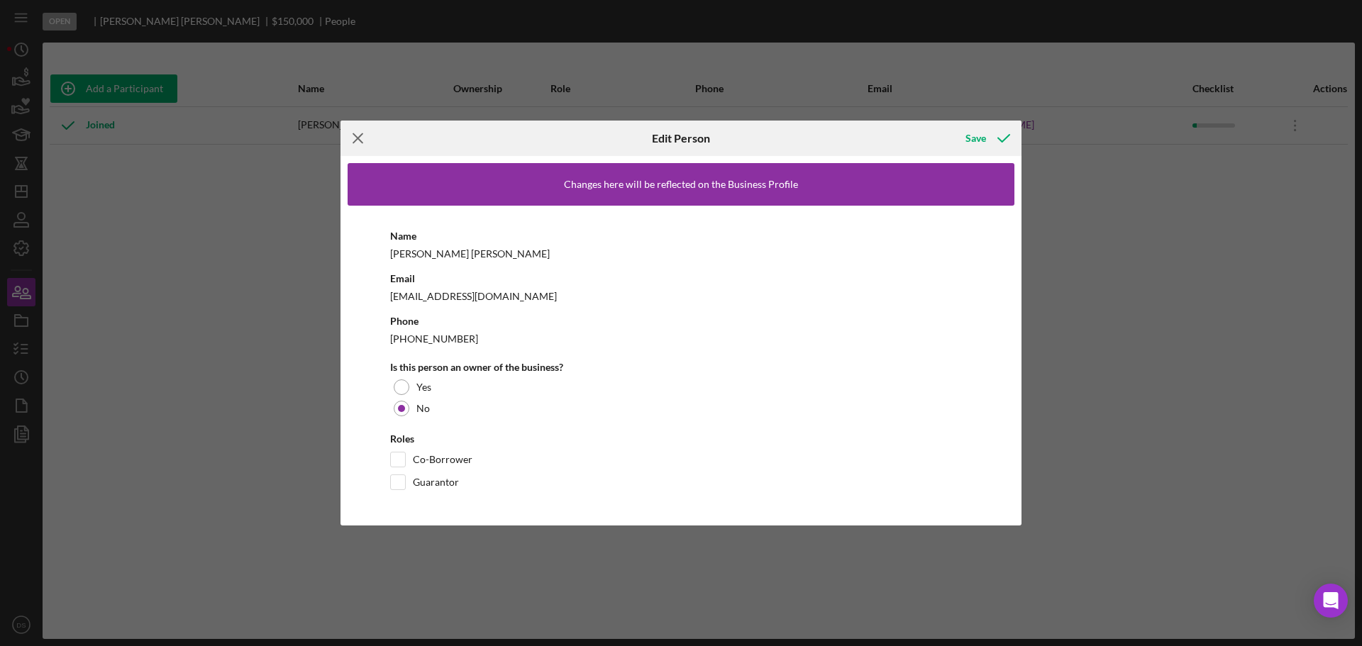
click at [341, 135] on icon "Icon/Menu Close" at bounding box center [358, 138] width 35 height 35
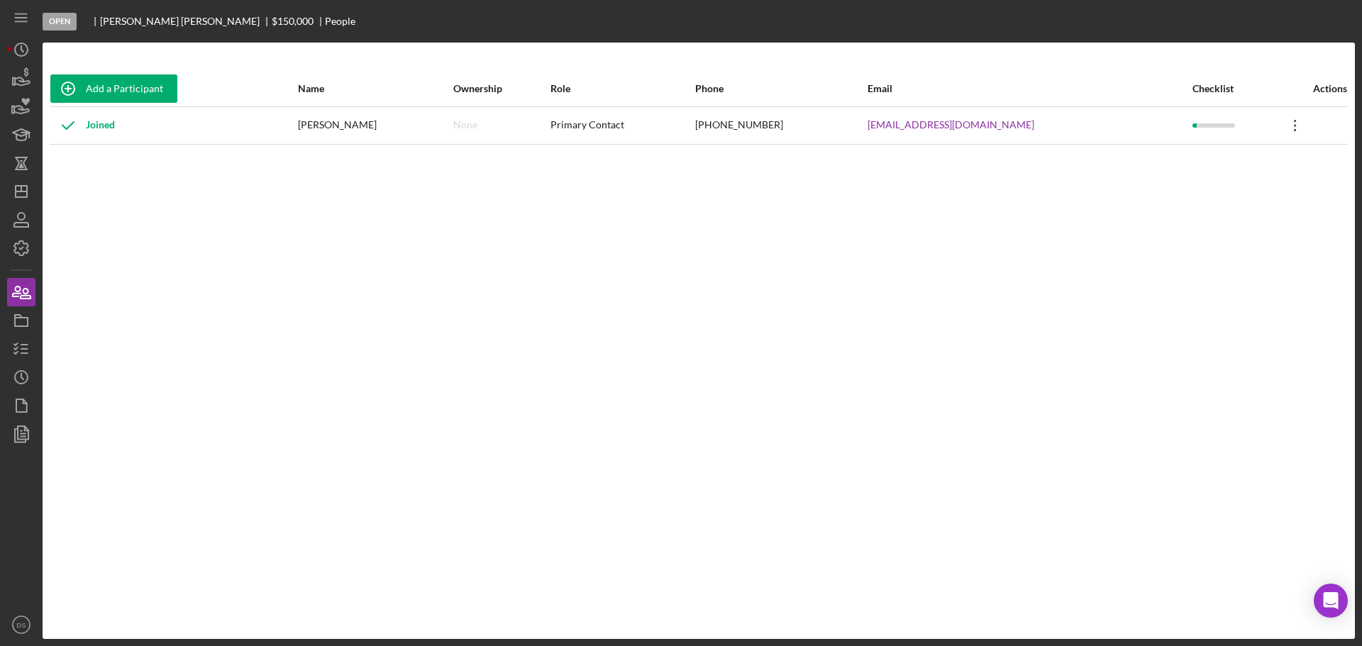
click at [1278, 131] on icon "Icon/Overflow" at bounding box center [1295, 125] width 35 height 35
click at [1242, 172] on div "Icon/Edit Edit" at bounding box center [1223, 162] width 156 height 29
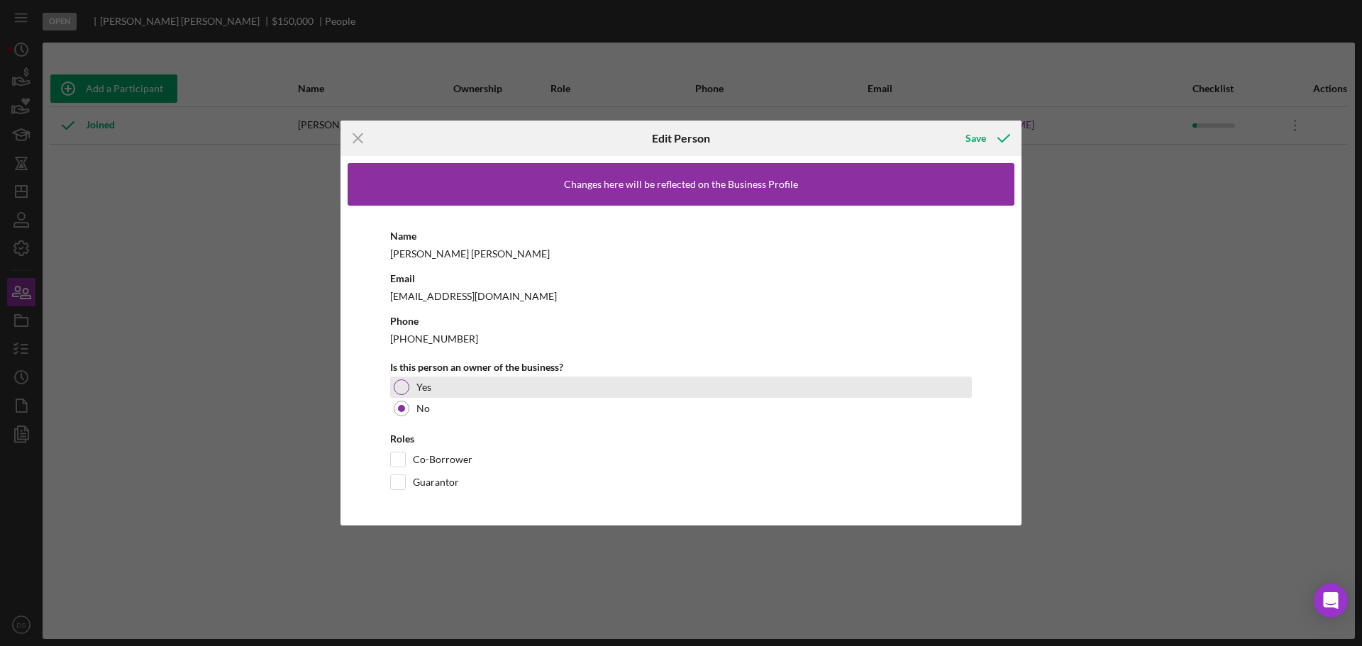
click at [405, 387] on div at bounding box center [402, 388] width 16 height 16
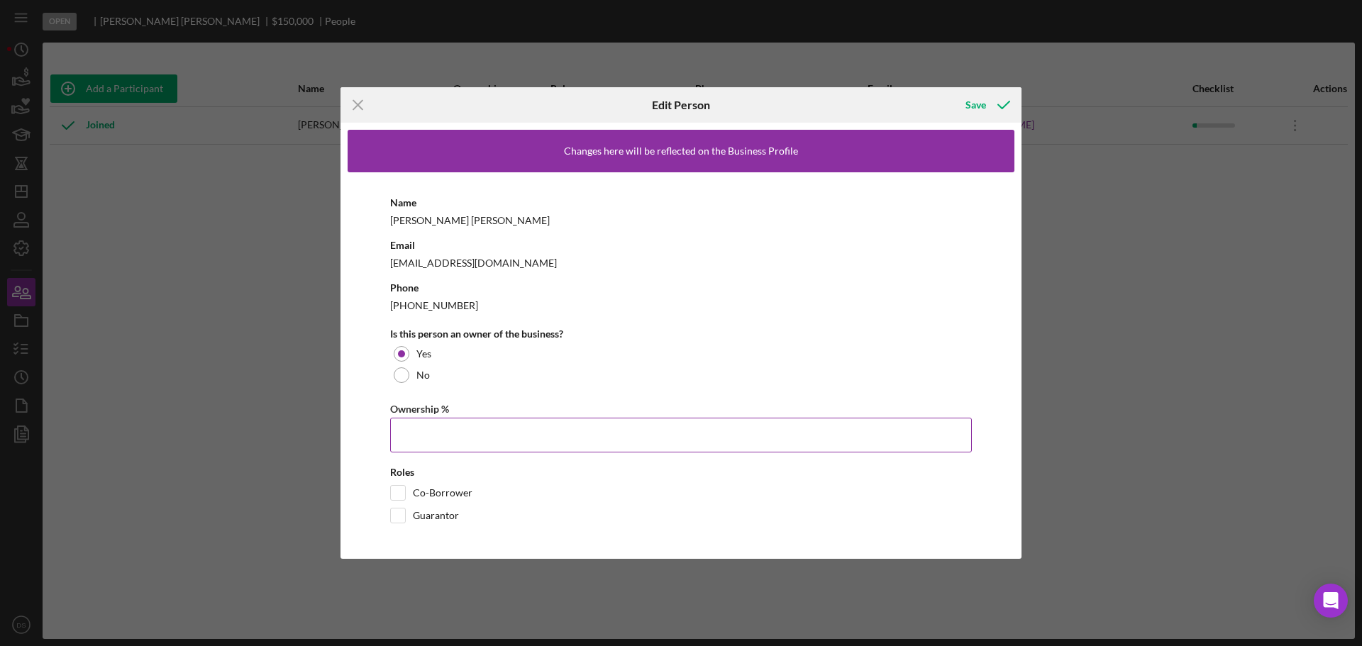
click at [478, 426] on input "Ownership %" at bounding box center [681, 435] width 582 height 34
type input "100.00%"
click at [739, 337] on div "Is this person an owner of the business?" at bounding box center [681, 334] width 582 height 11
click at [980, 99] on div "Save" at bounding box center [976, 105] width 21 height 28
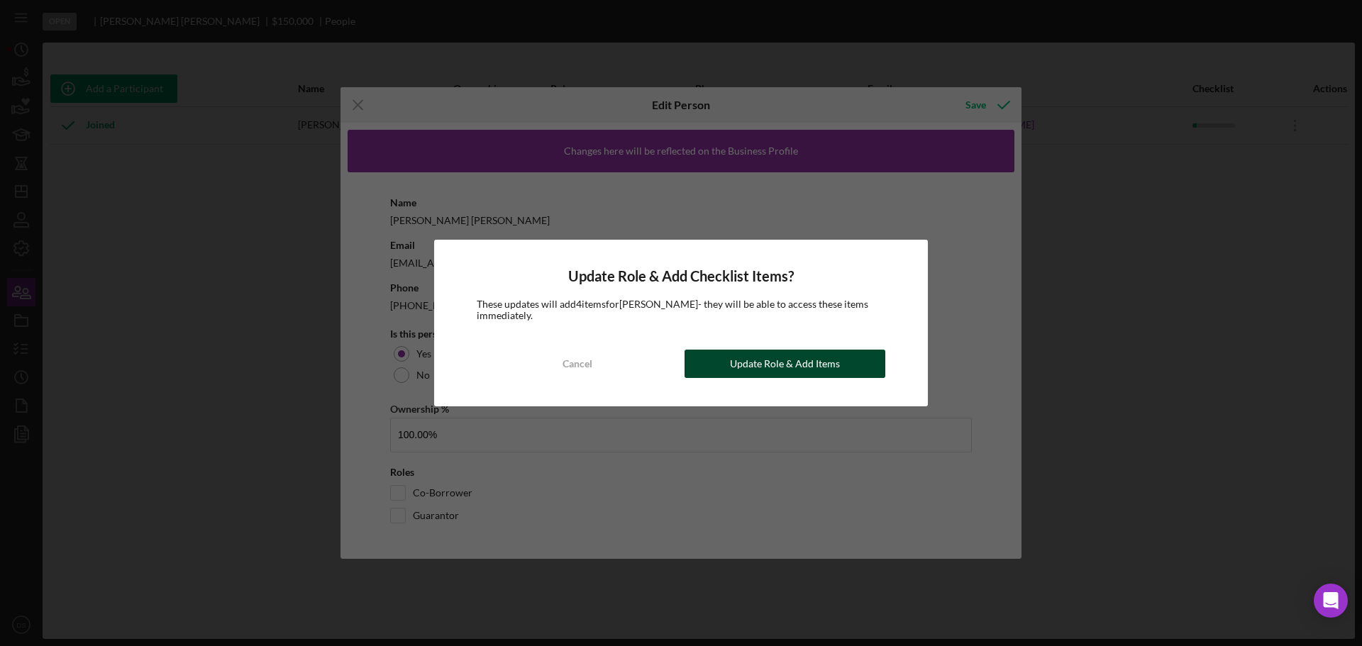
click at [751, 359] on div "Update Role & Add Items" at bounding box center [785, 364] width 110 height 28
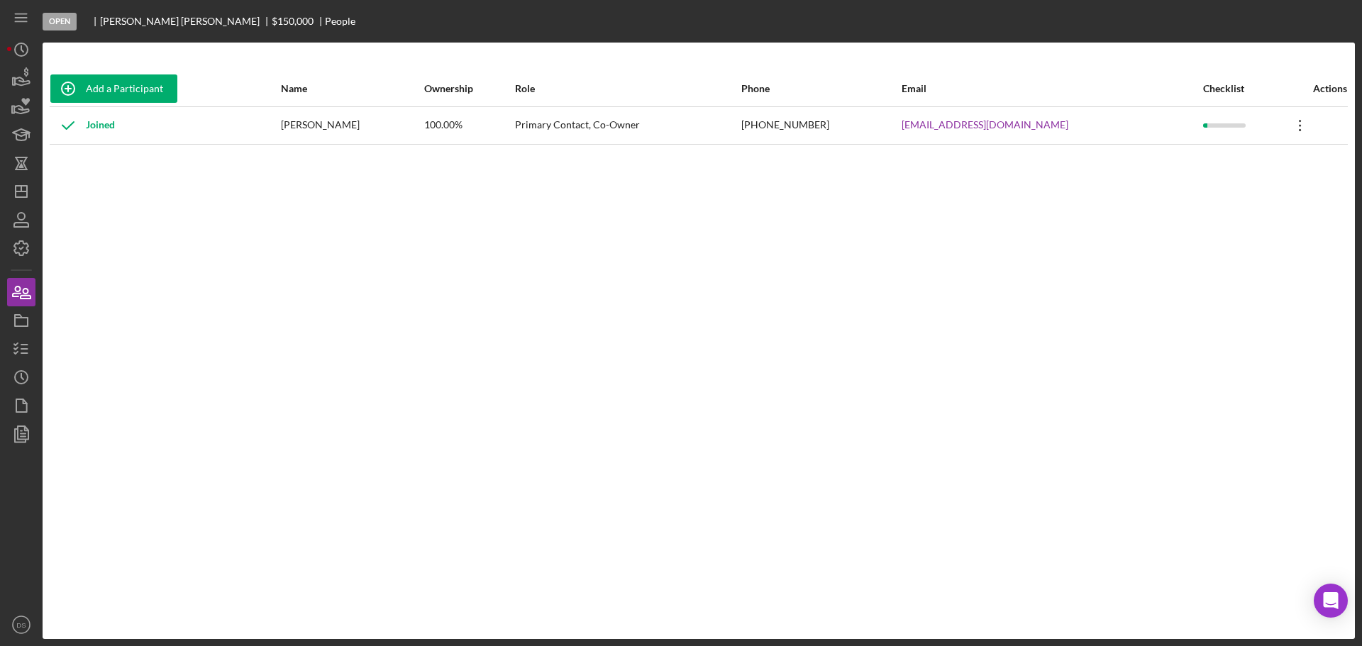
click at [1293, 122] on icon "Icon/Overflow" at bounding box center [1300, 125] width 35 height 35
click at [1079, 209] on div "Add a Participant Name Ownership Role Phone Email Checklist Actions Joined [PER…" at bounding box center [699, 341] width 1313 height 540
click at [1299, 130] on icon at bounding box center [1300, 125] width 2 height 11
click at [1238, 163] on div "Icon/Edit Edit" at bounding box center [1223, 162] width 156 height 29
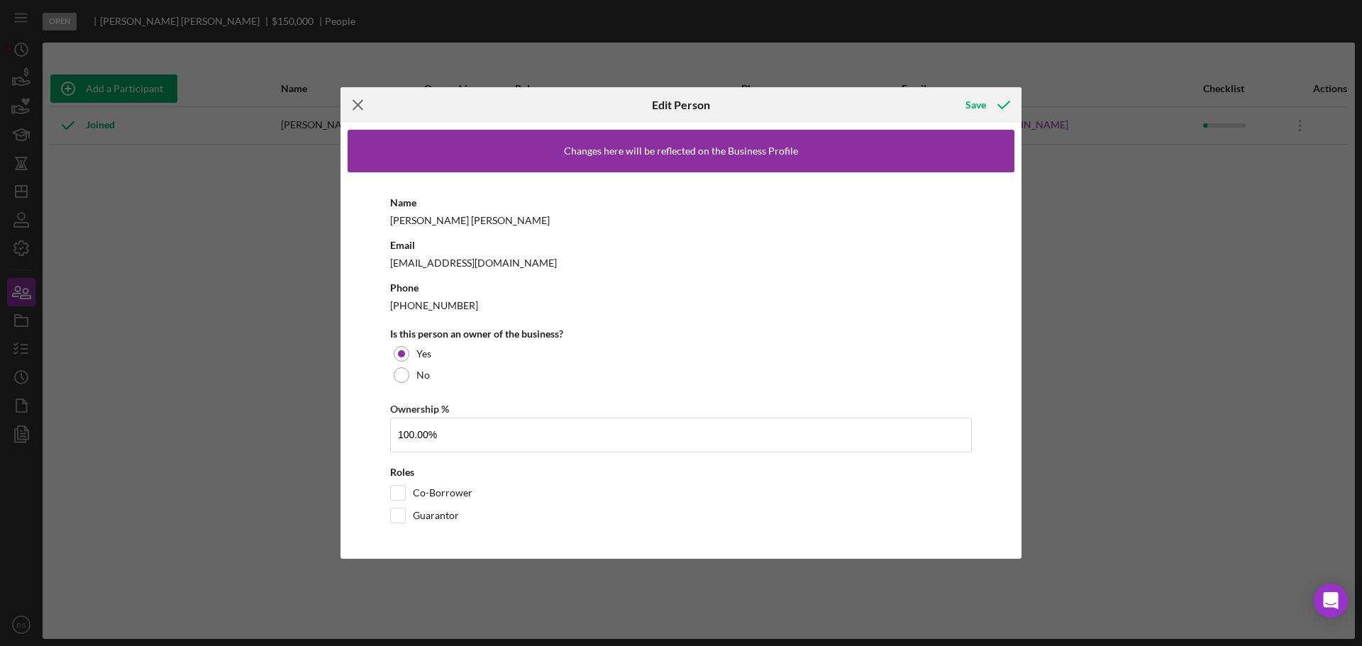
click at [358, 104] on icon "Icon/Menu Close" at bounding box center [358, 104] width 35 height 35
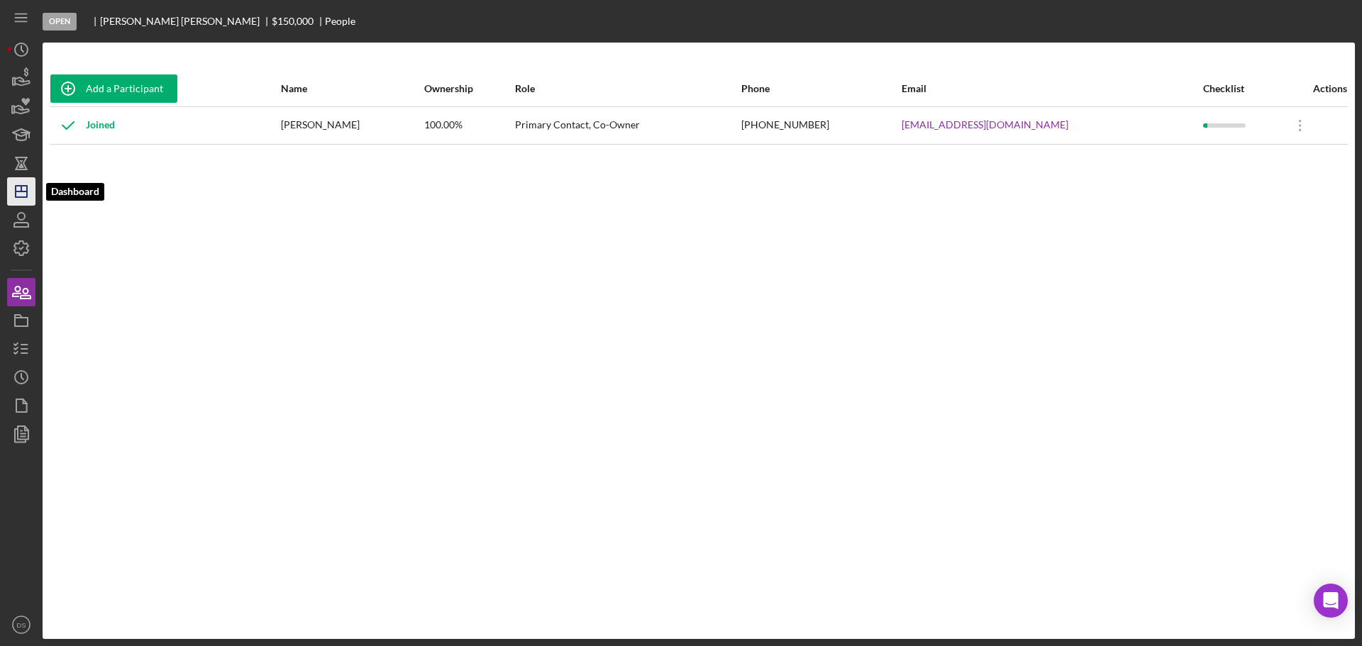
click at [20, 193] on icon "Icon/Dashboard" at bounding box center [21, 191] width 35 height 35
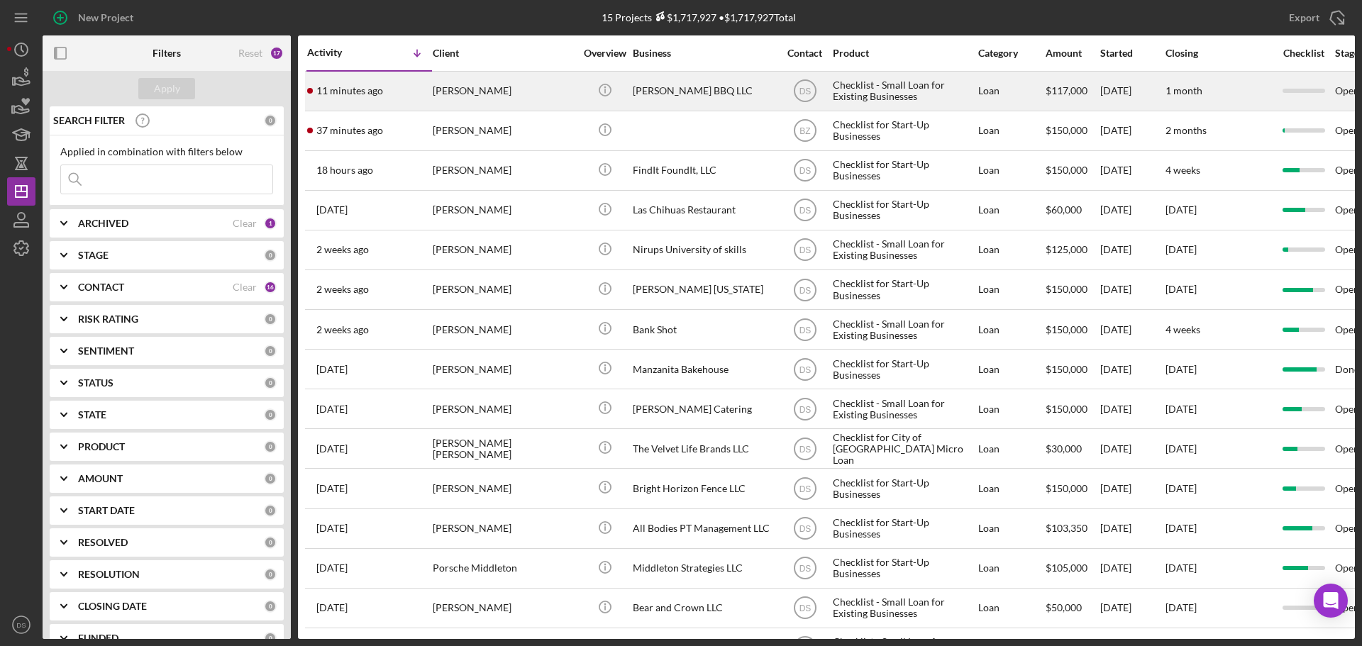
click at [494, 95] on div "[PERSON_NAME]" at bounding box center [504, 91] width 142 height 38
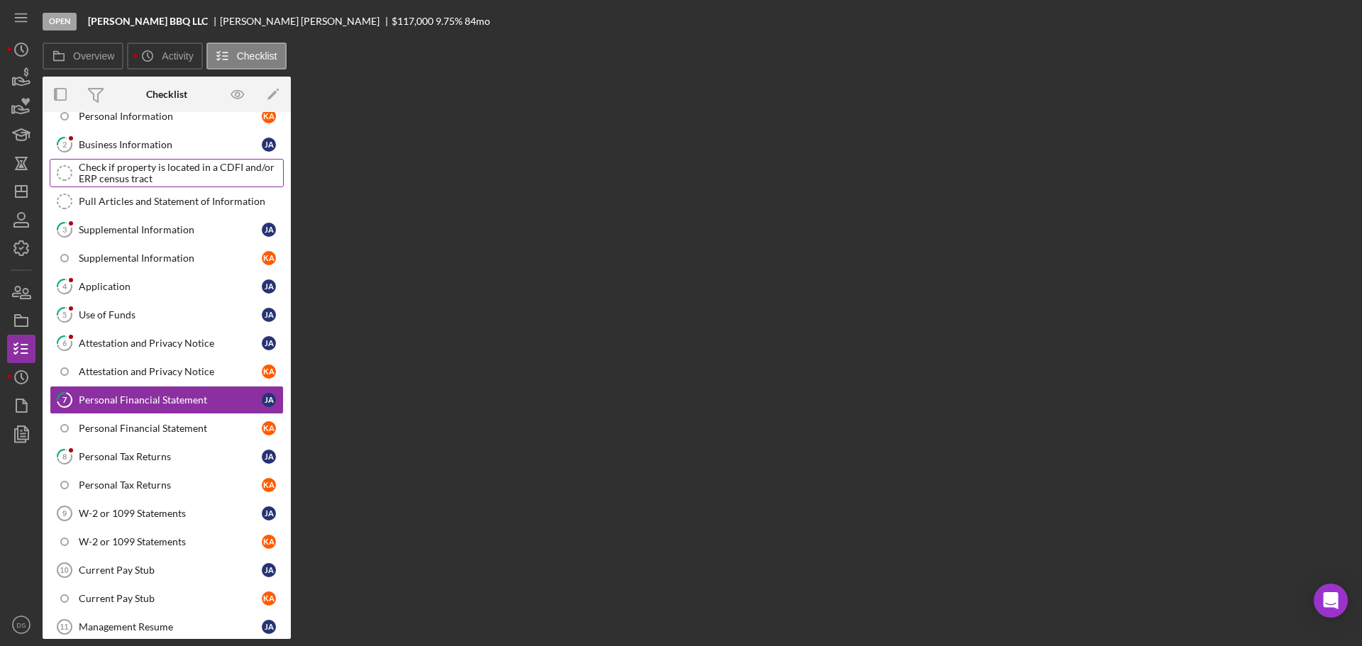
scroll to position [131, 0]
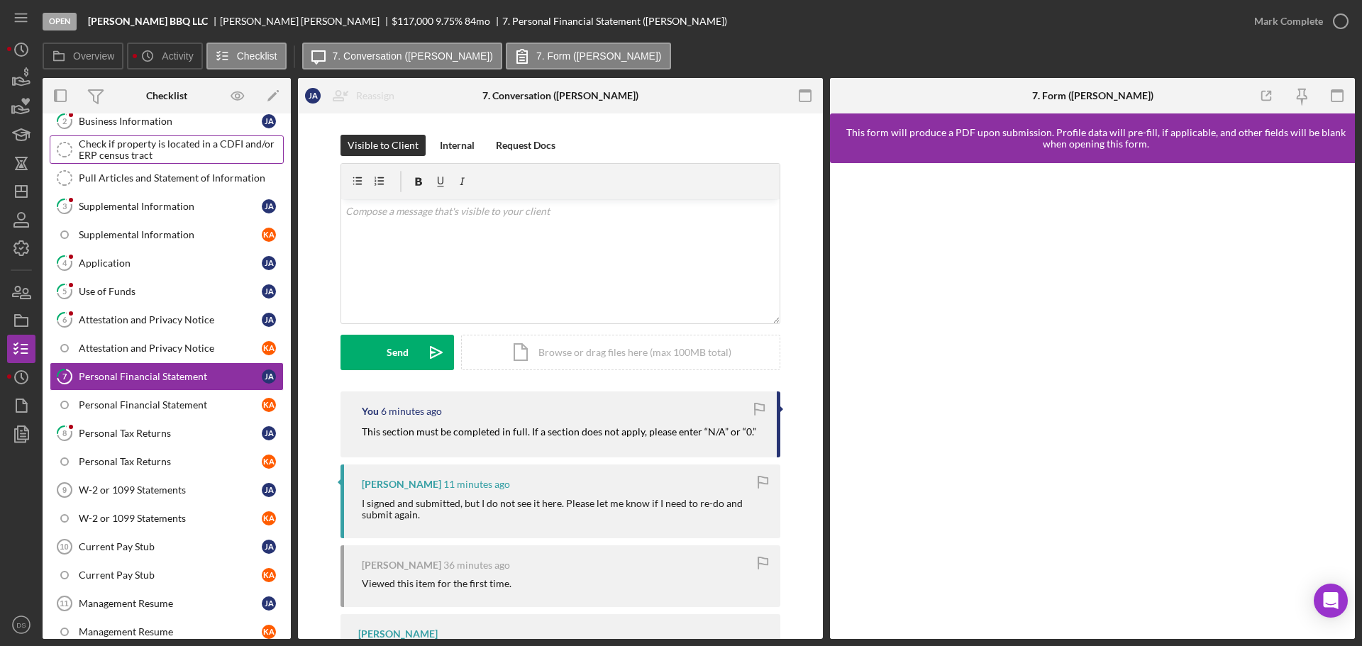
click at [148, 153] on div "Check if property is located in a CDFI and/or ERP census tract" at bounding box center [181, 149] width 204 height 23
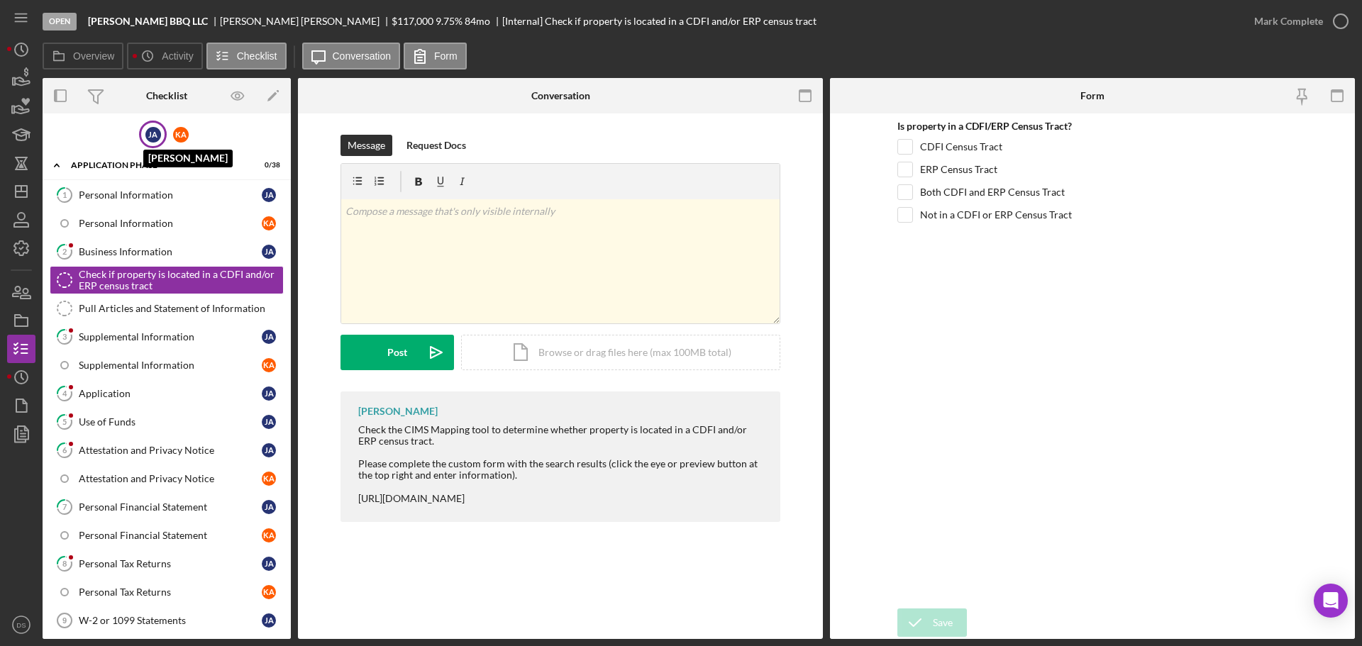
click at [155, 135] on div "[PERSON_NAME]" at bounding box center [153, 135] width 16 height 16
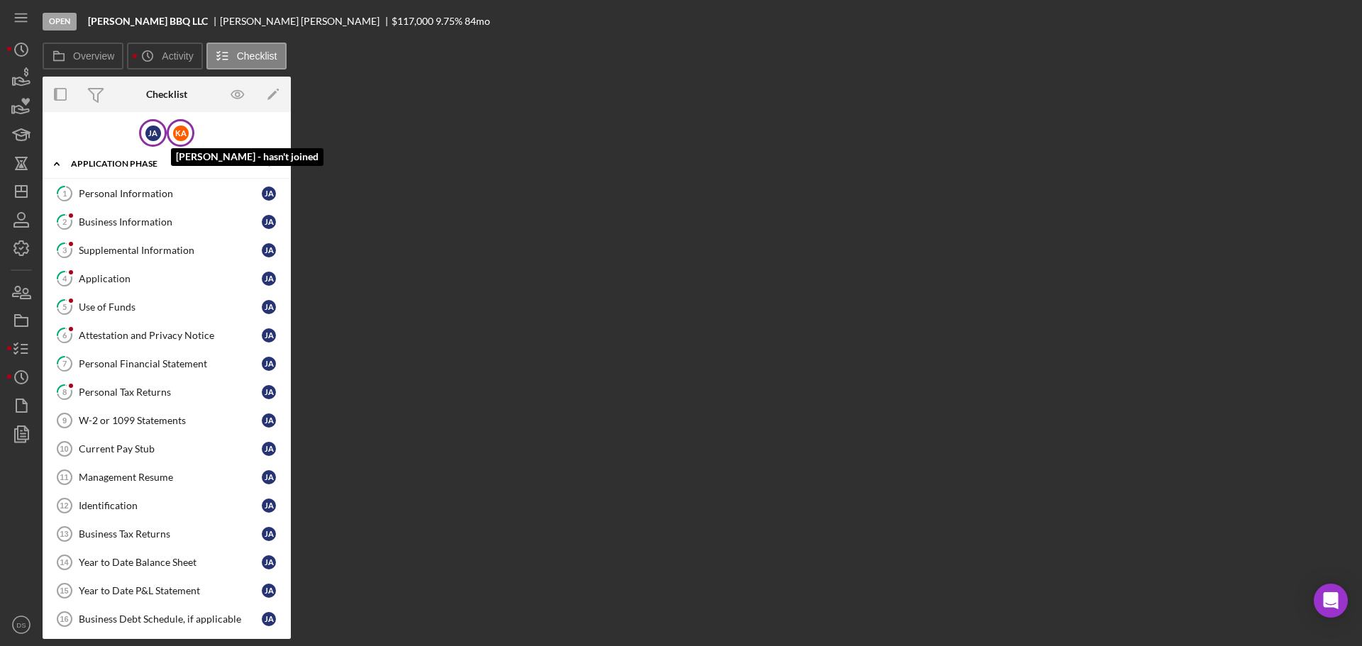
click at [173, 131] on div "K A" at bounding box center [181, 134] width 16 height 16
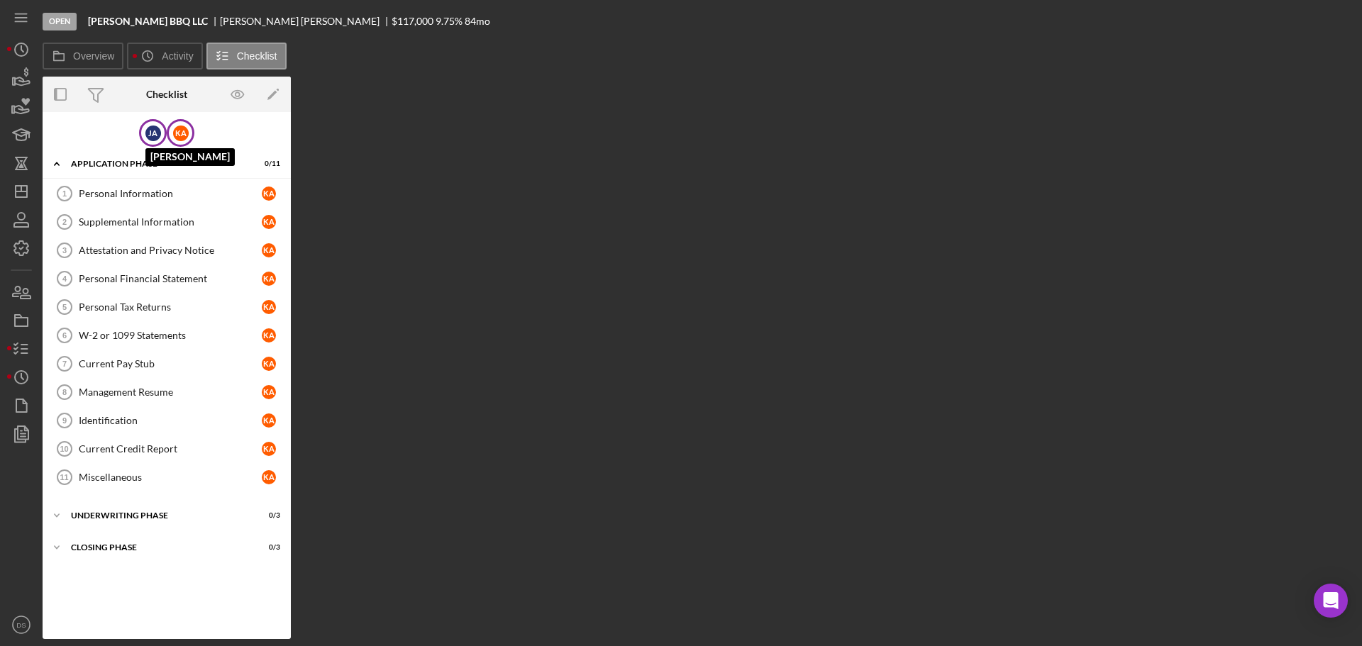
click at [148, 131] on div "[PERSON_NAME]" at bounding box center [153, 134] width 16 height 16
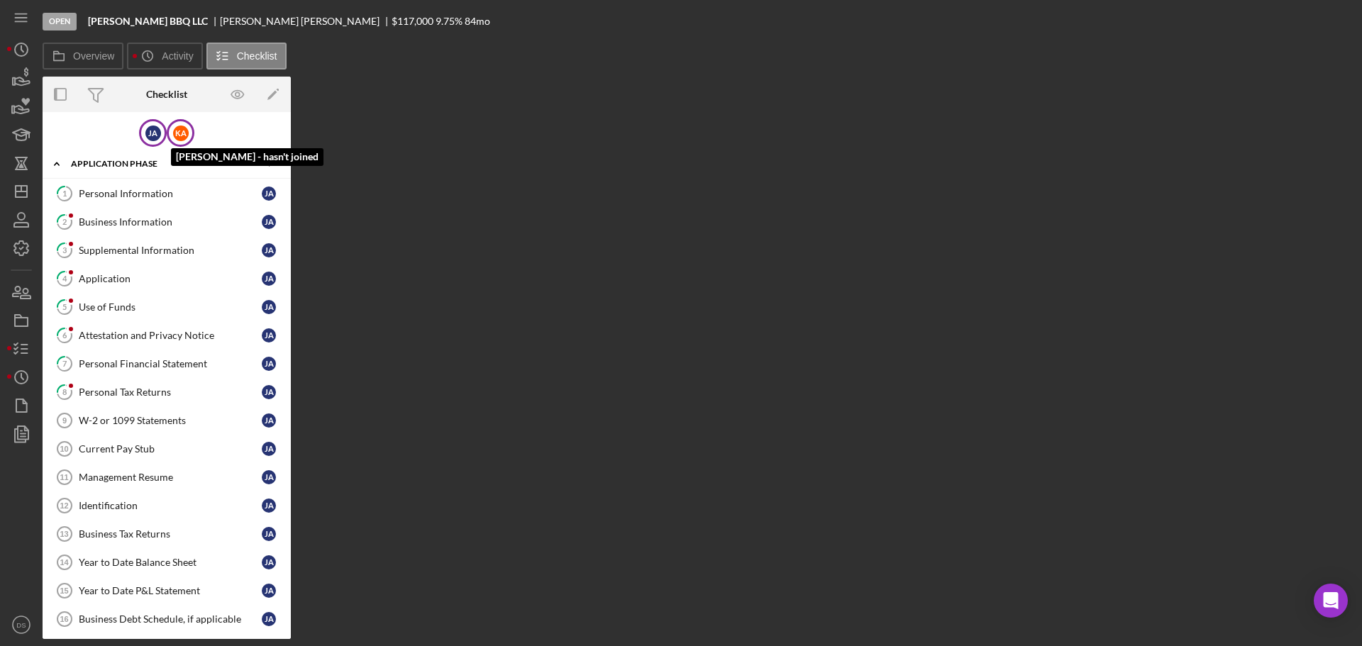
click at [176, 130] on div "K A" at bounding box center [181, 134] width 16 height 16
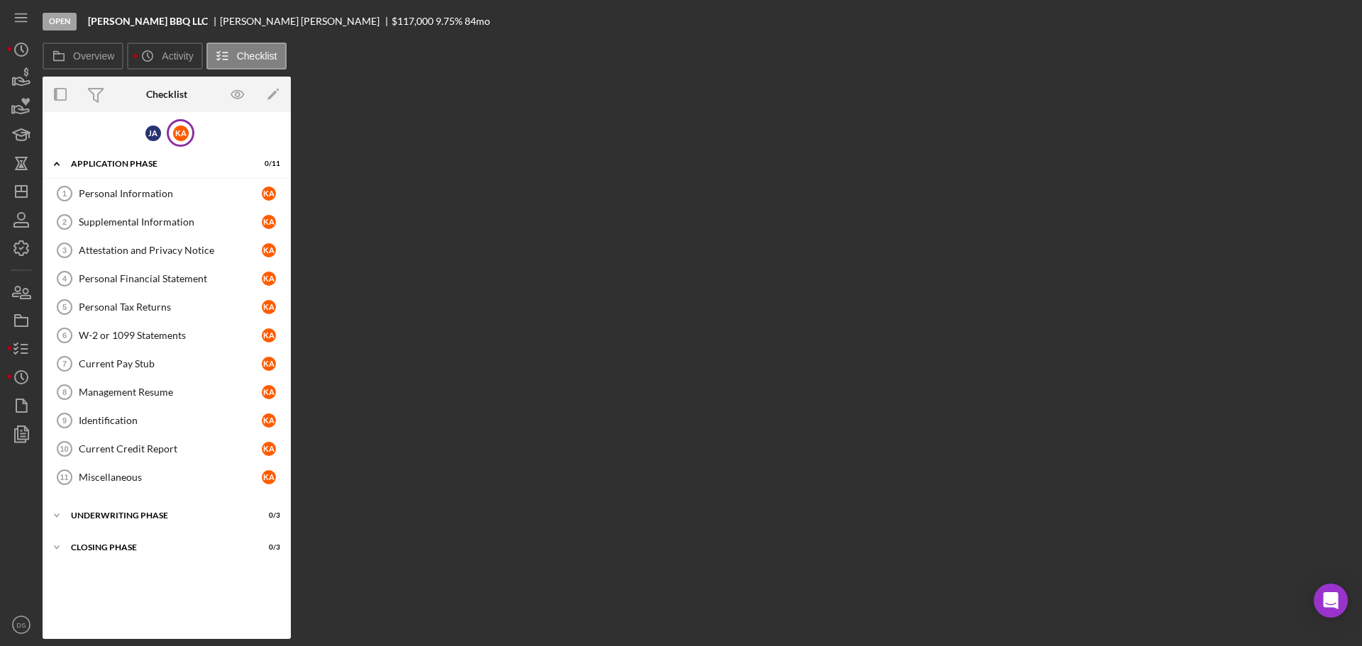
drag, startPoint x: 253, startPoint y: 195, endPoint x: 427, endPoint y: 180, distance: 174.5
click at [427, 180] on div "Overview Internal Workflow Stage Open Icon/Dropdown Arrow Archive (can unarchiv…" at bounding box center [699, 358] width 1313 height 563
click at [228, 197] on div "Personal Information" at bounding box center [170, 193] width 183 height 11
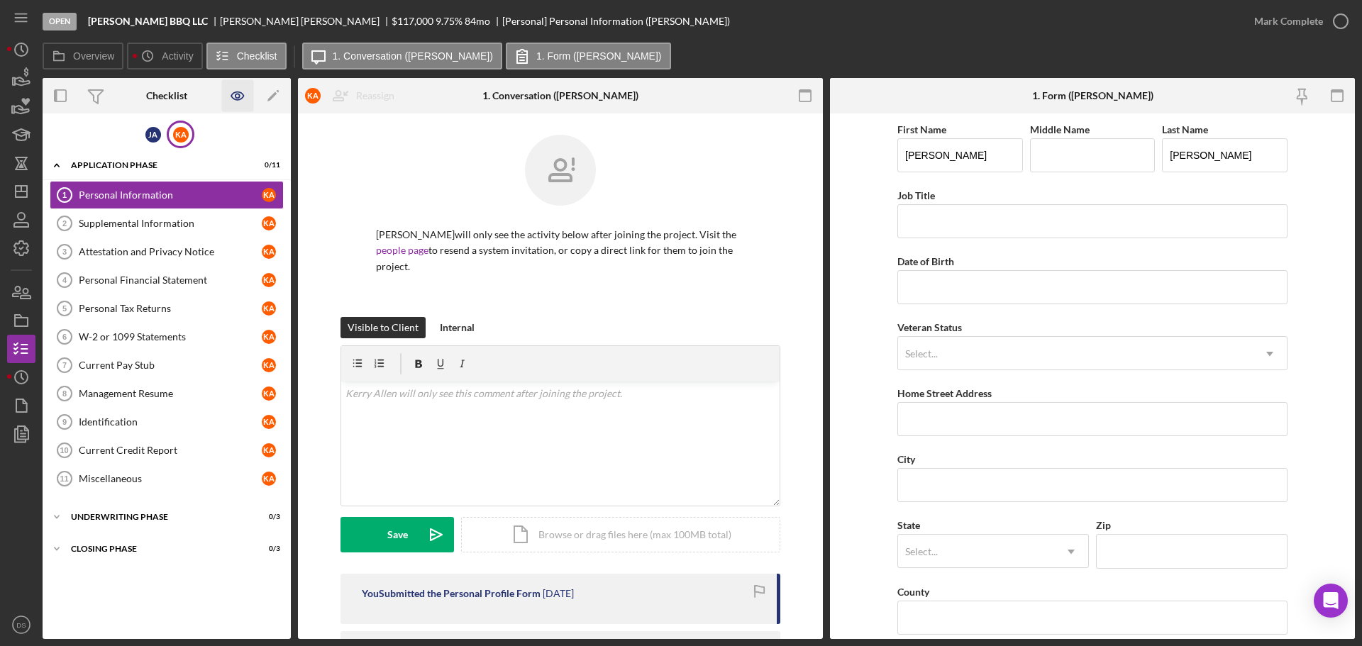
click at [241, 101] on icon "button" at bounding box center [238, 96] width 32 height 32
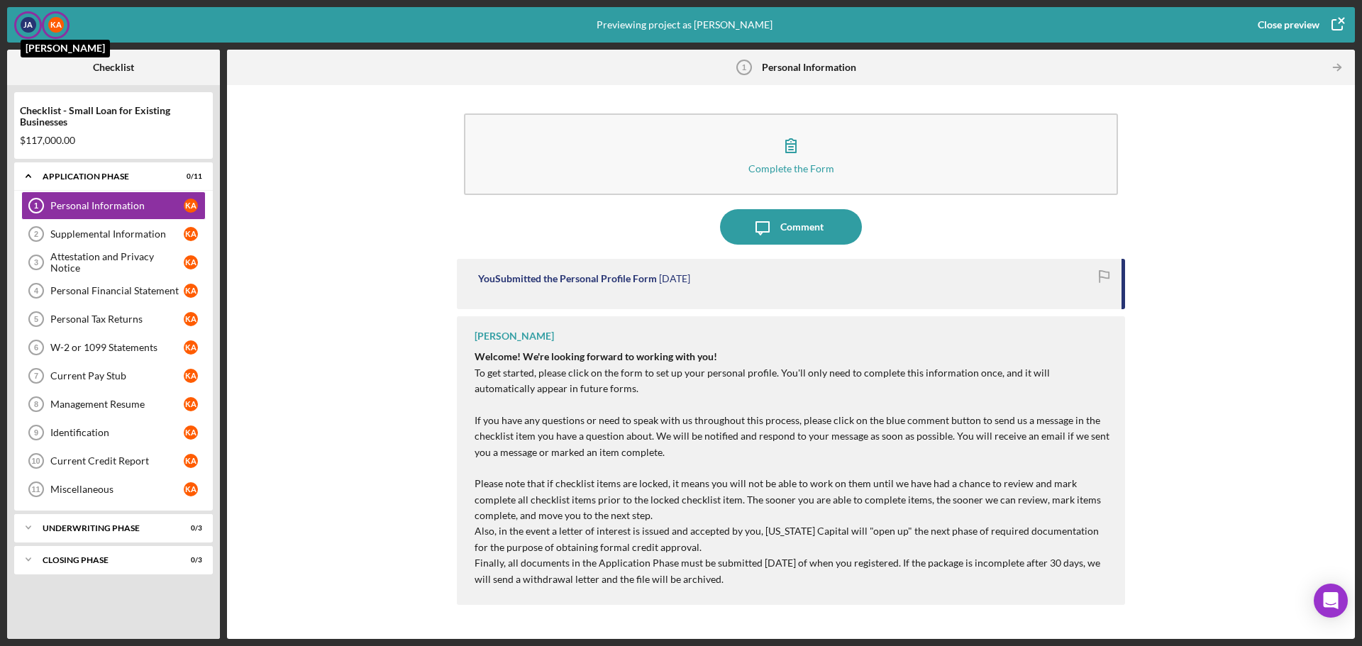
click at [26, 26] on div "[PERSON_NAME]" at bounding box center [29, 25] width 16 height 16
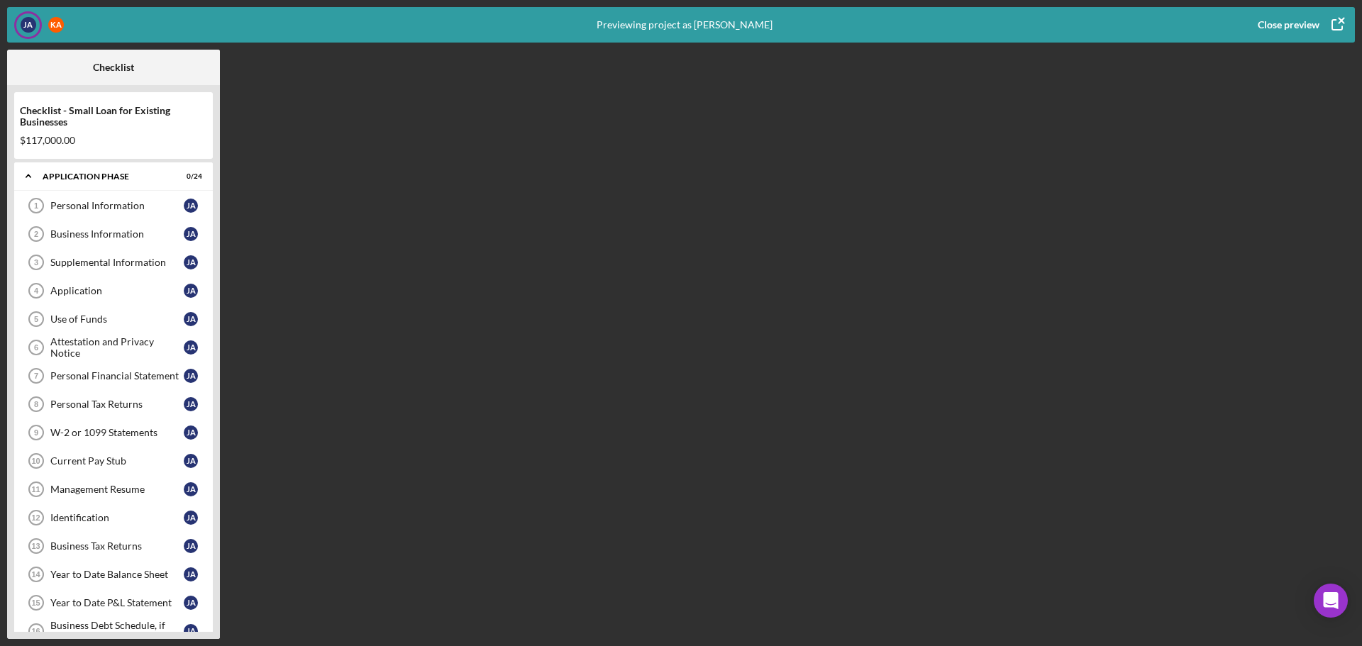
click at [1293, 23] on div "Close preview" at bounding box center [1289, 25] width 62 height 28
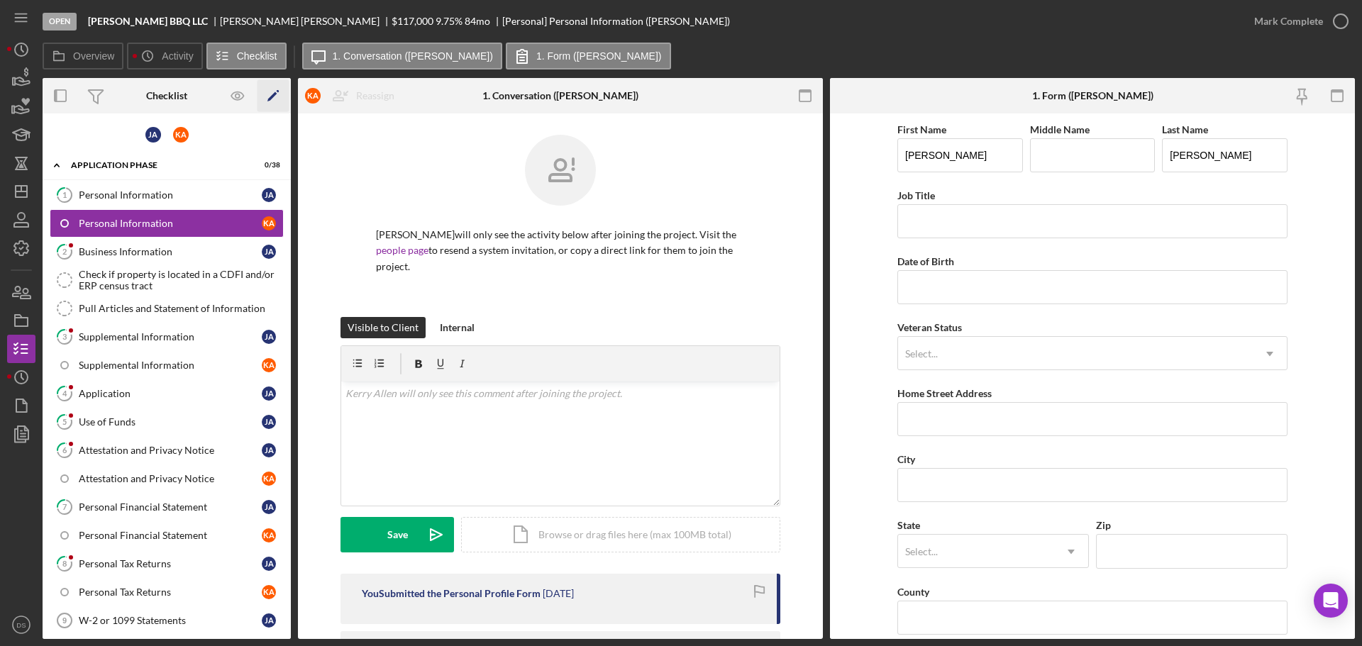
click at [268, 91] on icon "Icon/Edit" at bounding box center [274, 96] width 32 height 32
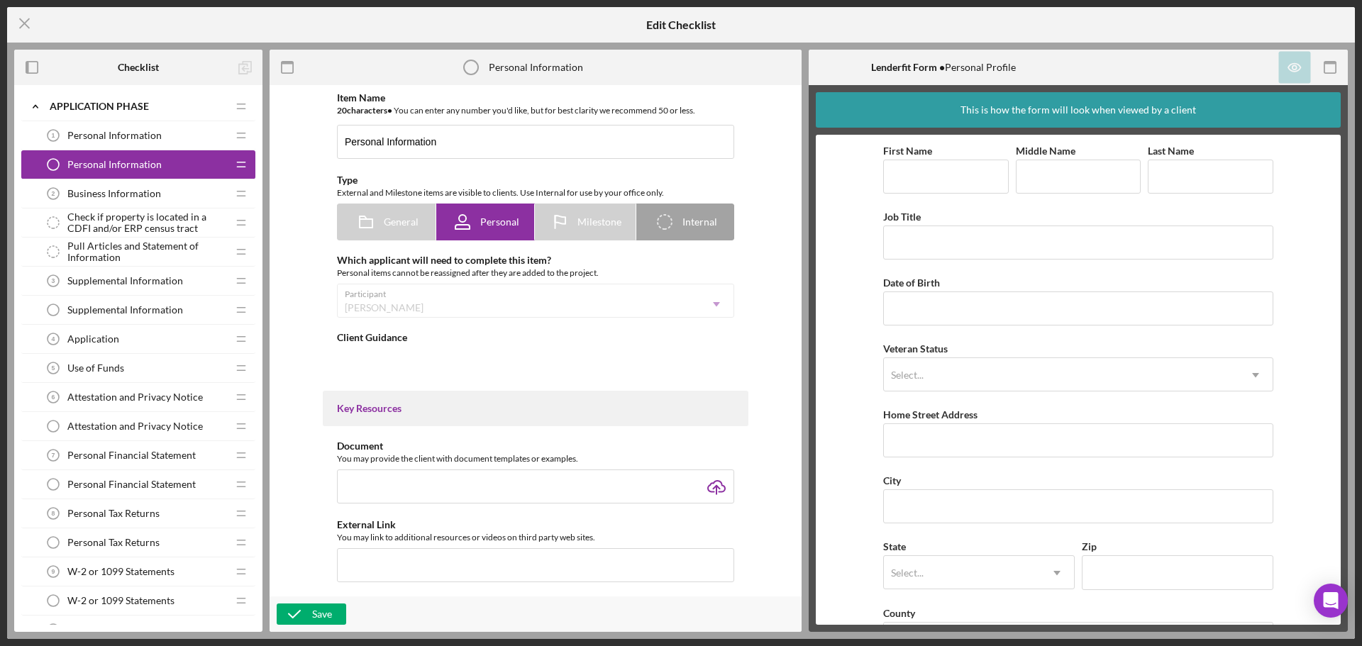
type textarea "<div> <p class="x_elementToProof"><strong>Welcome! We're looking forward to wor…"
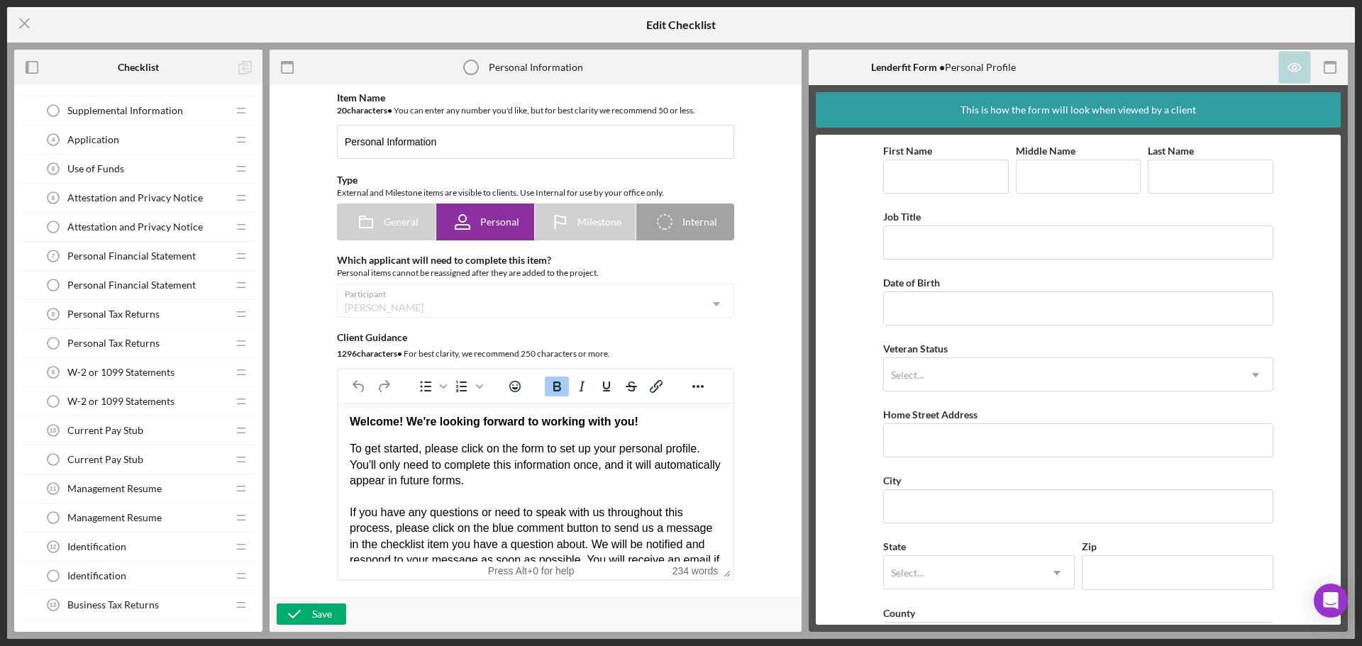
scroll to position [213, 0]
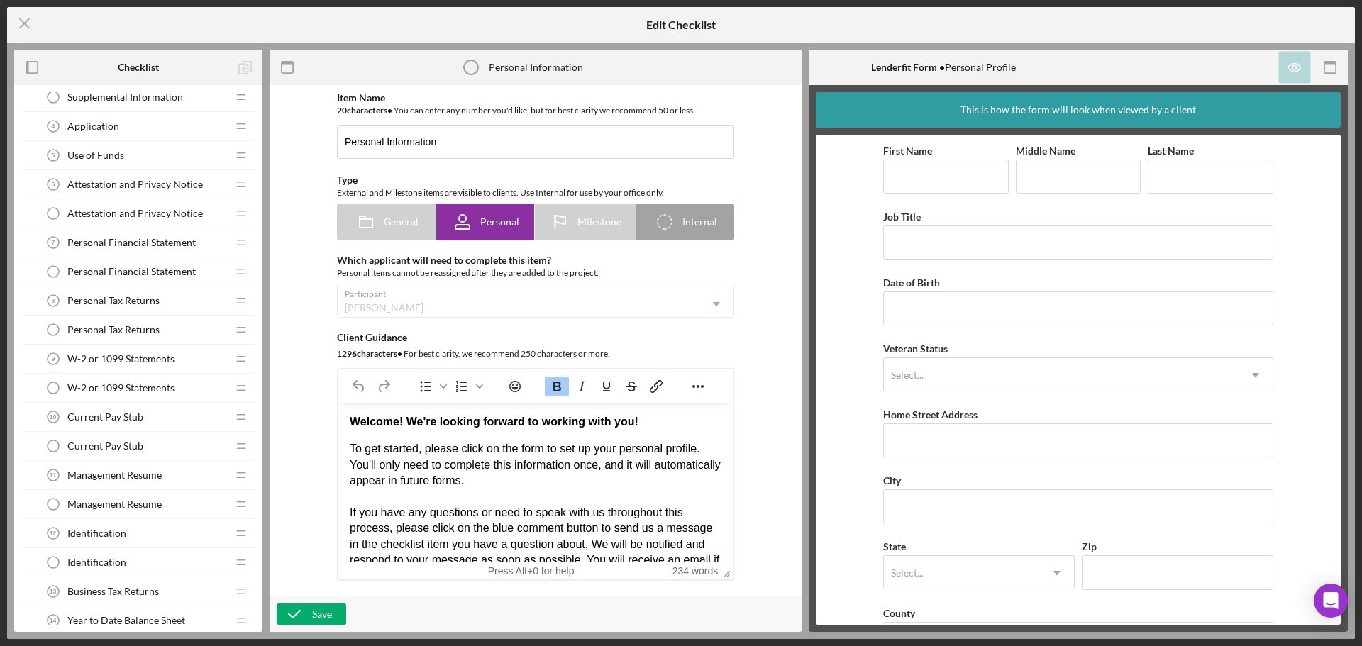
click at [147, 210] on span "Attestation and Privacy Notice" at bounding box center [135, 213] width 136 height 11
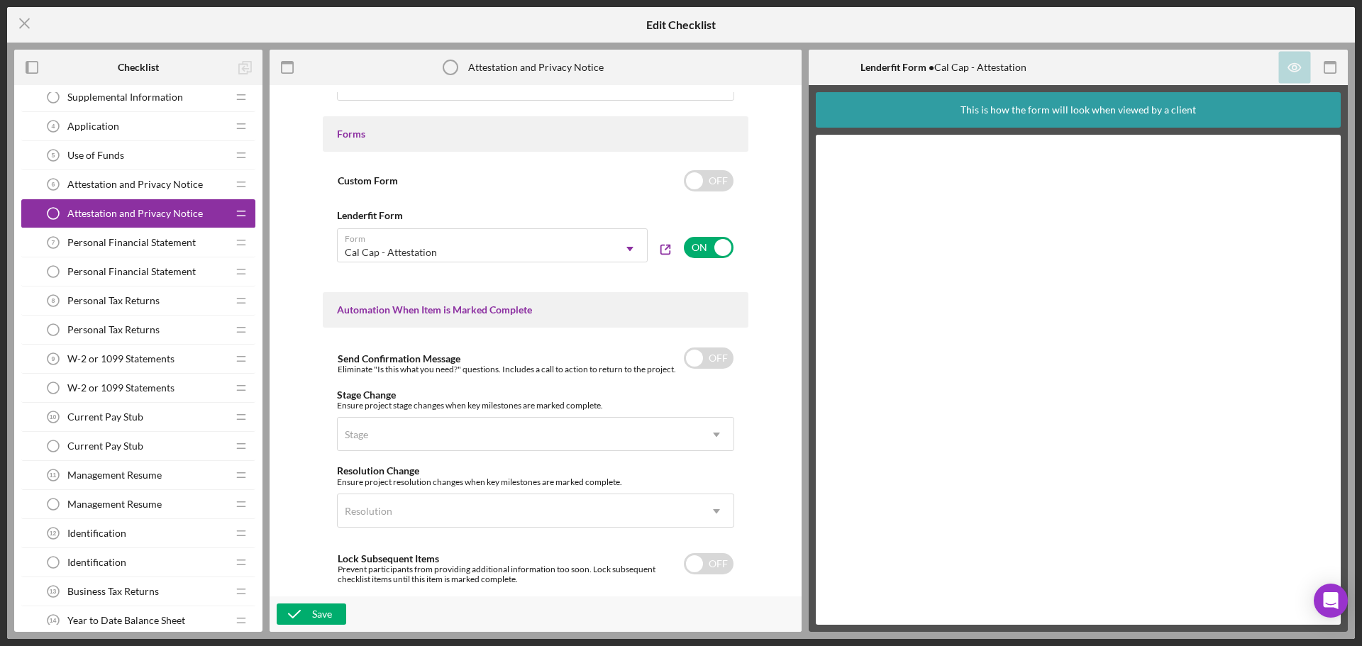
scroll to position [710, 0]
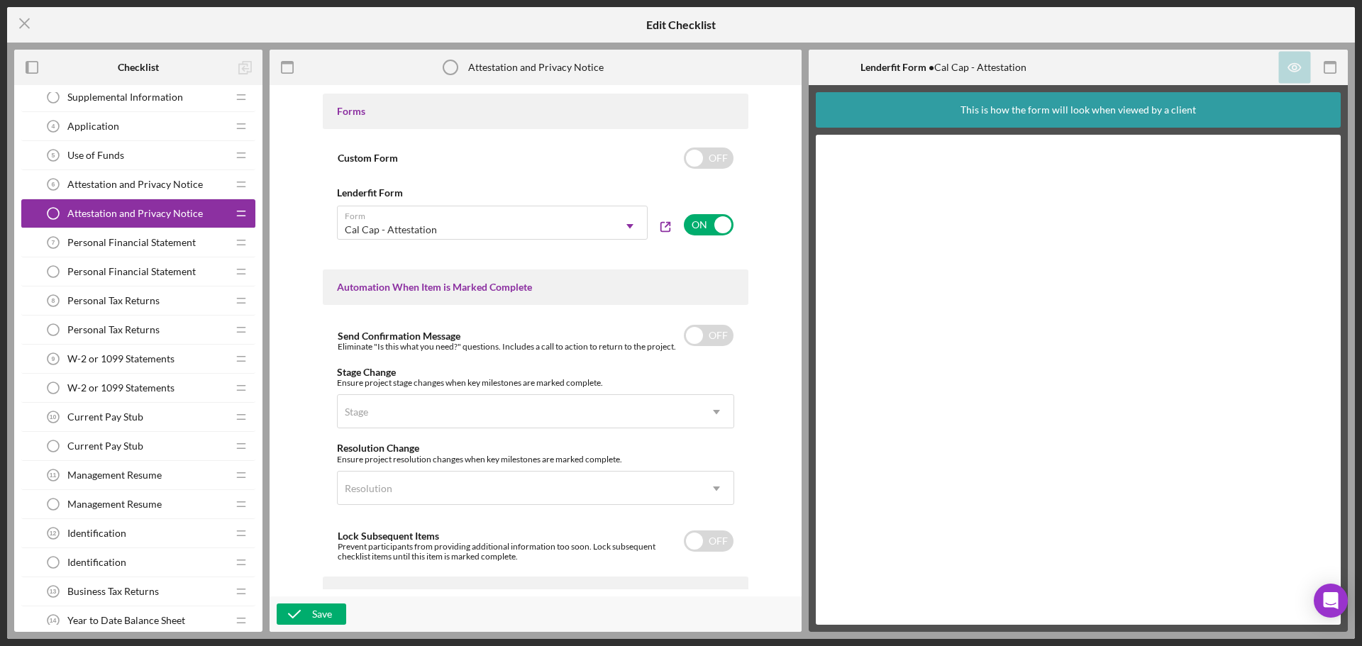
click at [174, 185] on span "Attestation and Privacy Notice" at bounding box center [135, 184] width 136 height 11
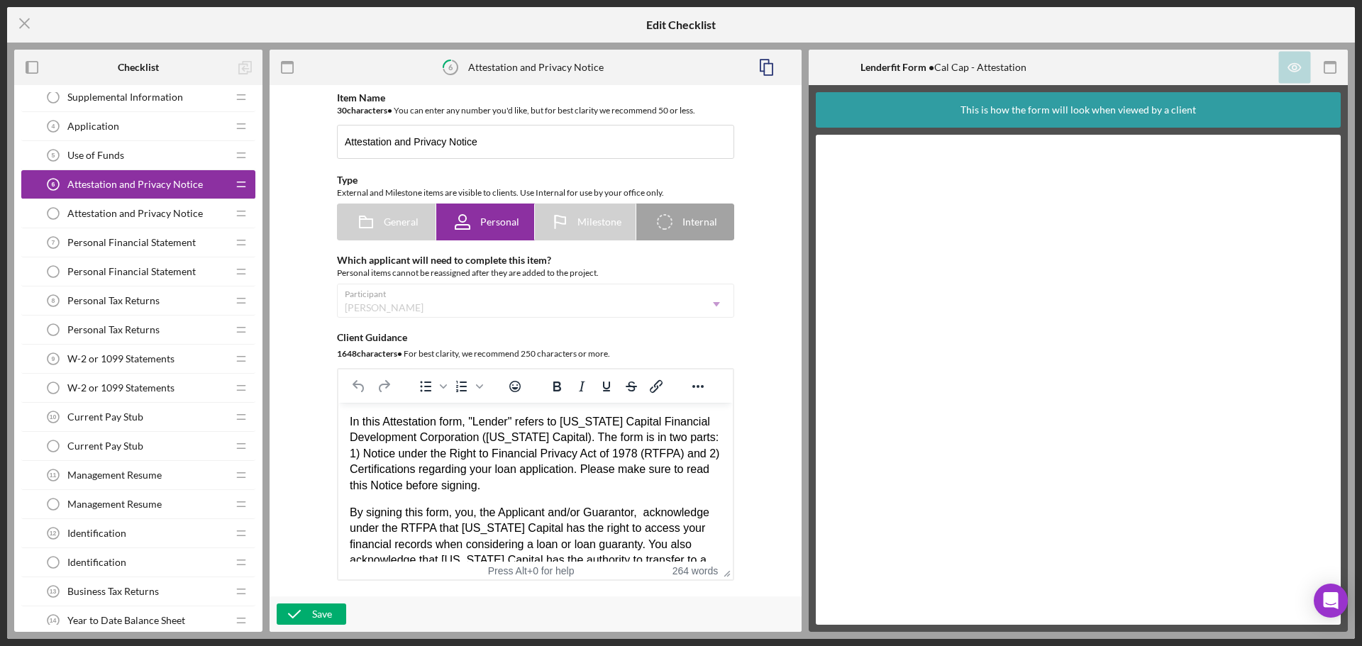
click at [179, 209] on span "Attestation and Privacy Notice" at bounding box center [135, 213] width 136 height 11
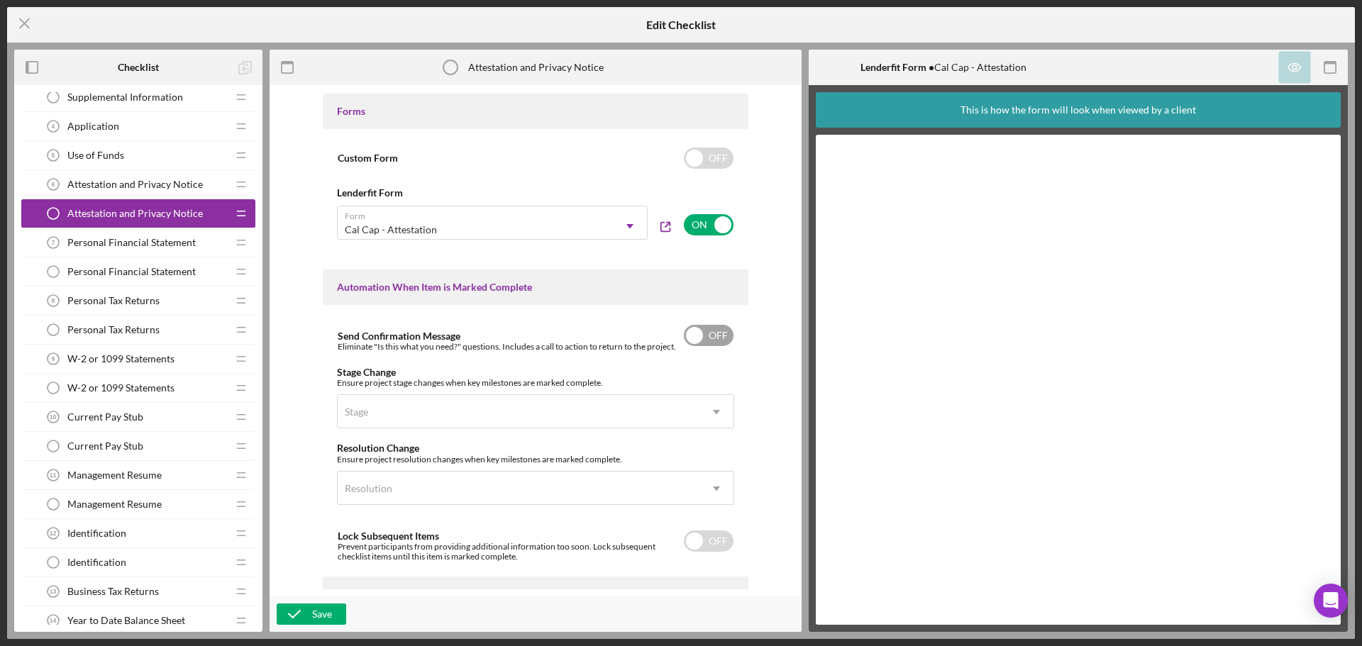
scroll to position [909, 0]
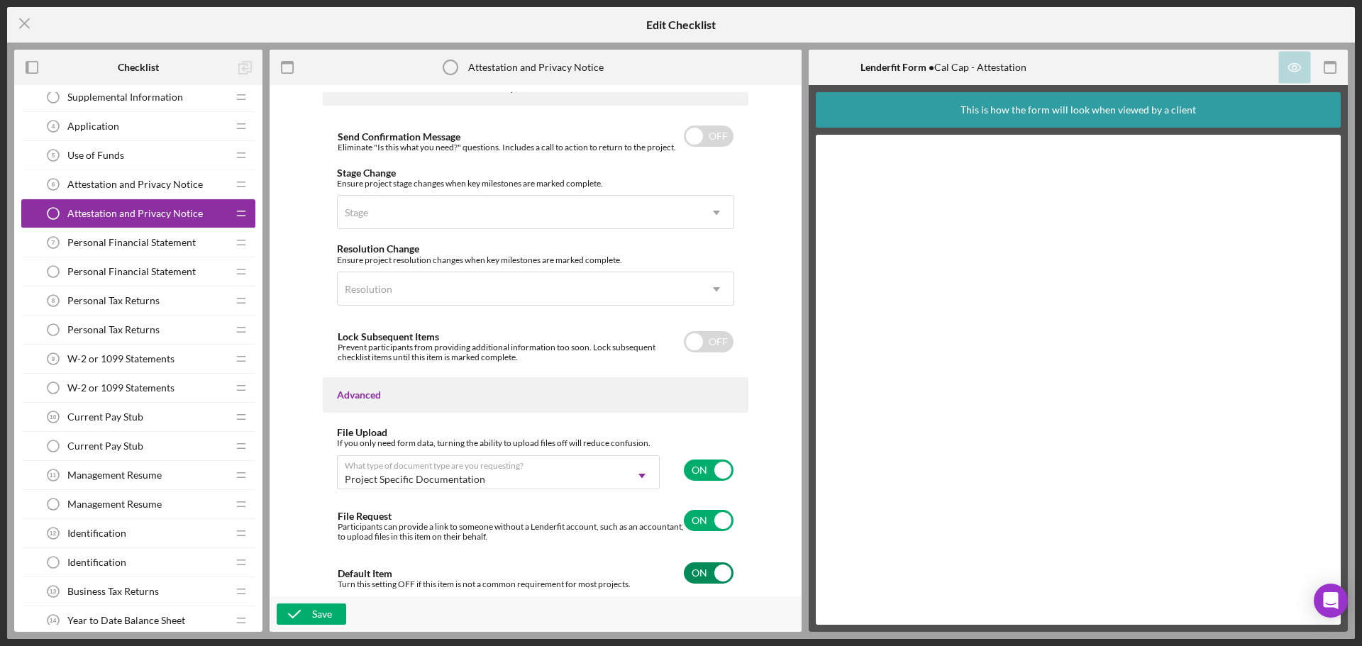
click at [718, 575] on input "checkbox" at bounding box center [709, 573] width 50 height 21
checkbox input "false"
click at [320, 605] on div "Save" at bounding box center [322, 614] width 20 height 21
click at [150, 269] on span "Personal Financial Statement" at bounding box center [131, 271] width 128 height 11
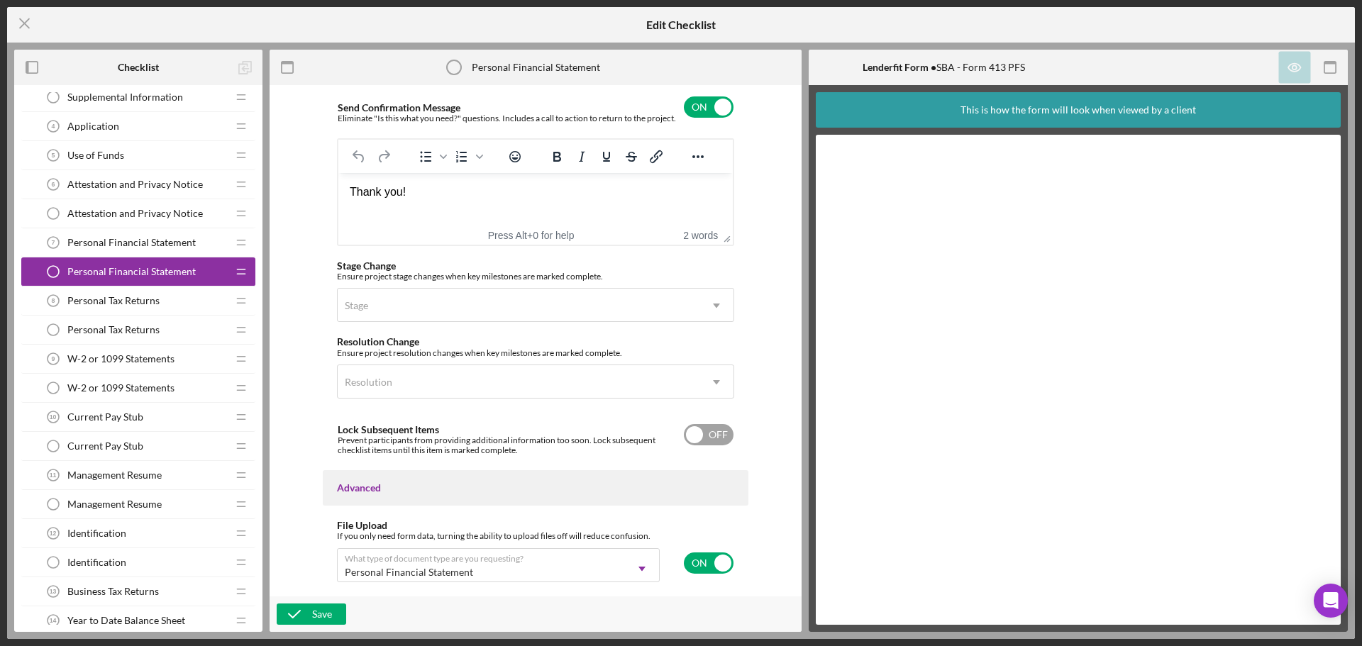
scroll to position [1031, 0]
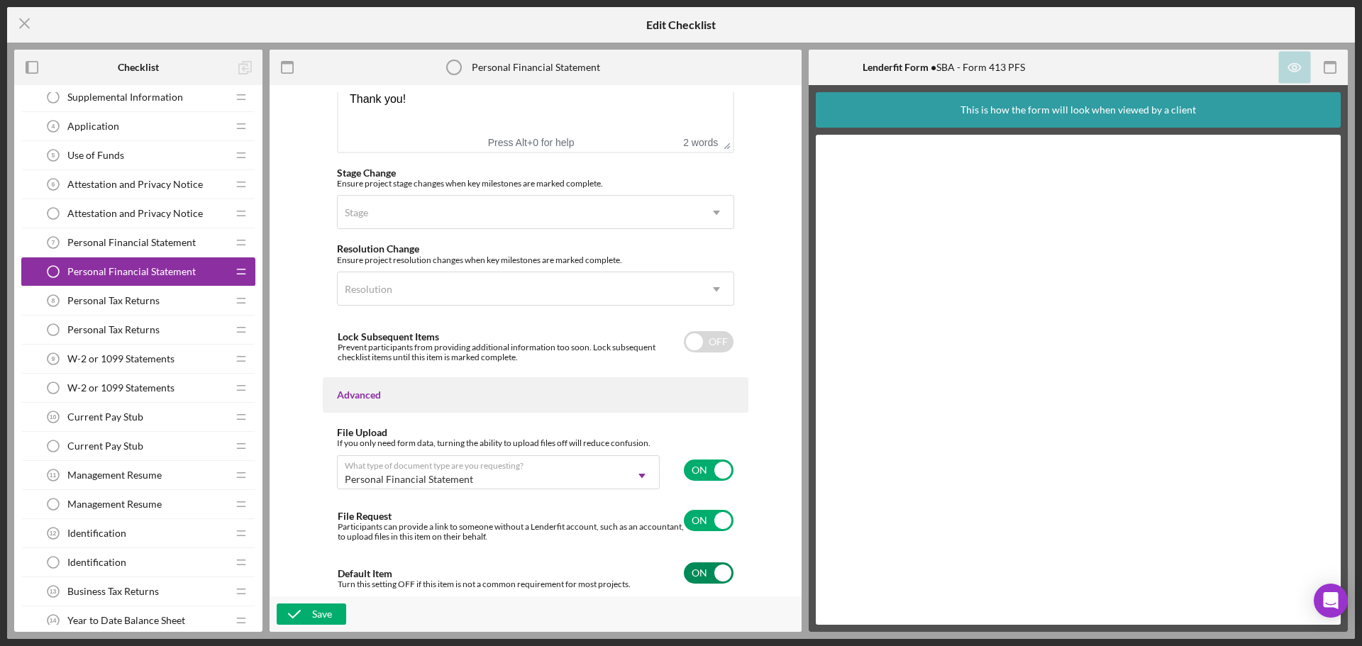
click at [699, 576] on input "checkbox" at bounding box center [709, 573] width 50 height 21
checkbox input "false"
click at [336, 610] on button "Save" at bounding box center [312, 614] width 70 height 21
click at [163, 322] on div "Personal Tax Returns Personal Tax Returns" at bounding box center [133, 330] width 188 height 28
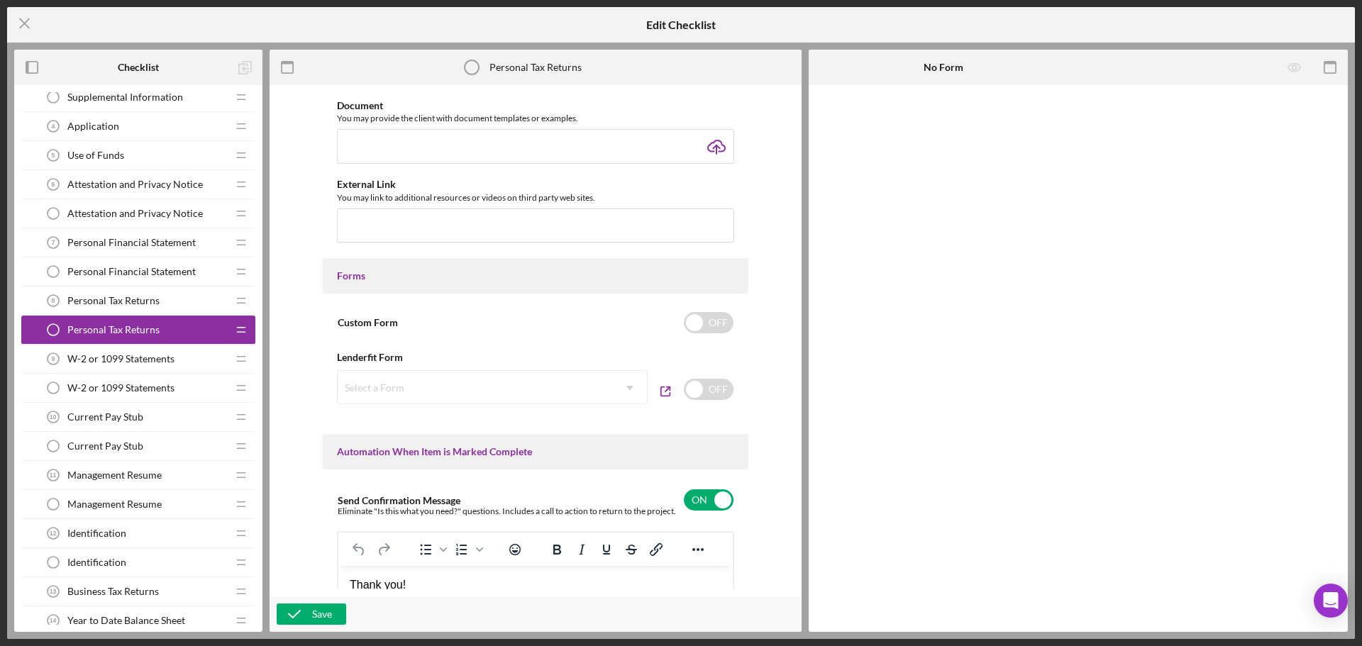
scroll to position [1031, 0]
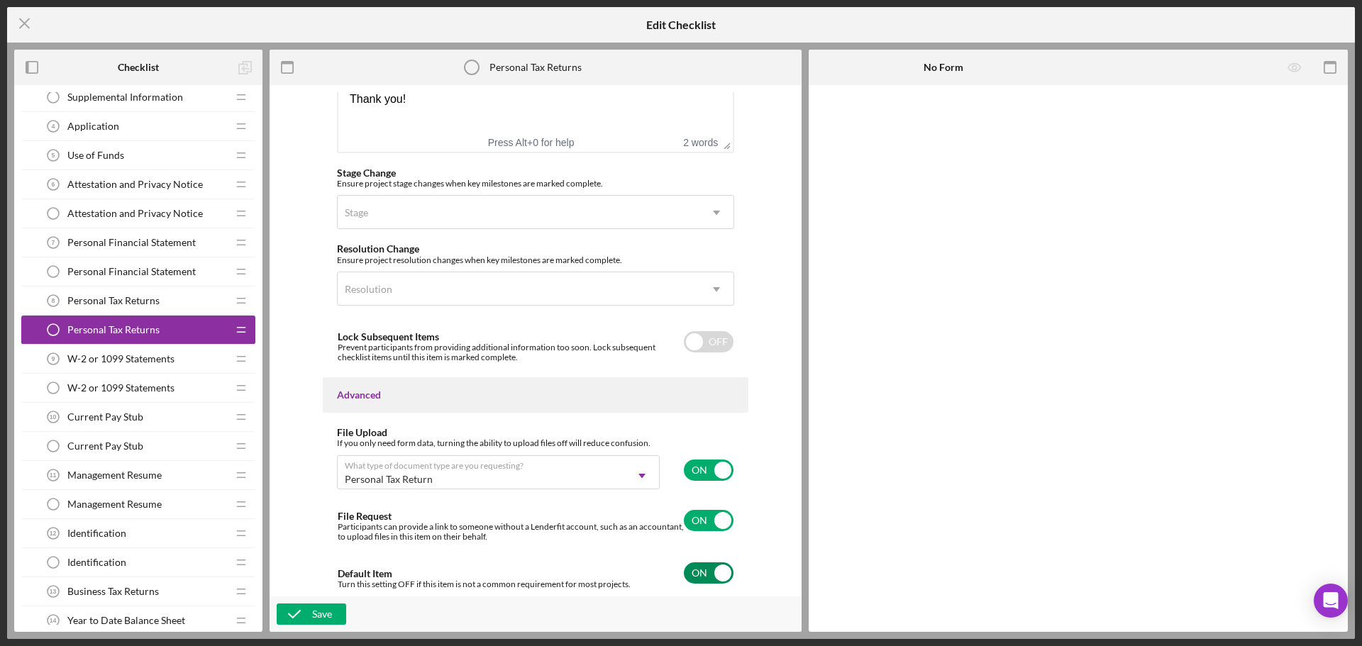
click at [698, 575] on input "checkbox" at bounding box center [709, 573] width 50 height 21
checkbox input "false"
click at [341, 615] on button "Save" at bounding box center [312, 614] width 70 height 21
click at [171, 382] on span "W-2 or 1099 Statements" at bounding box center [120, 387] width 107 height 11
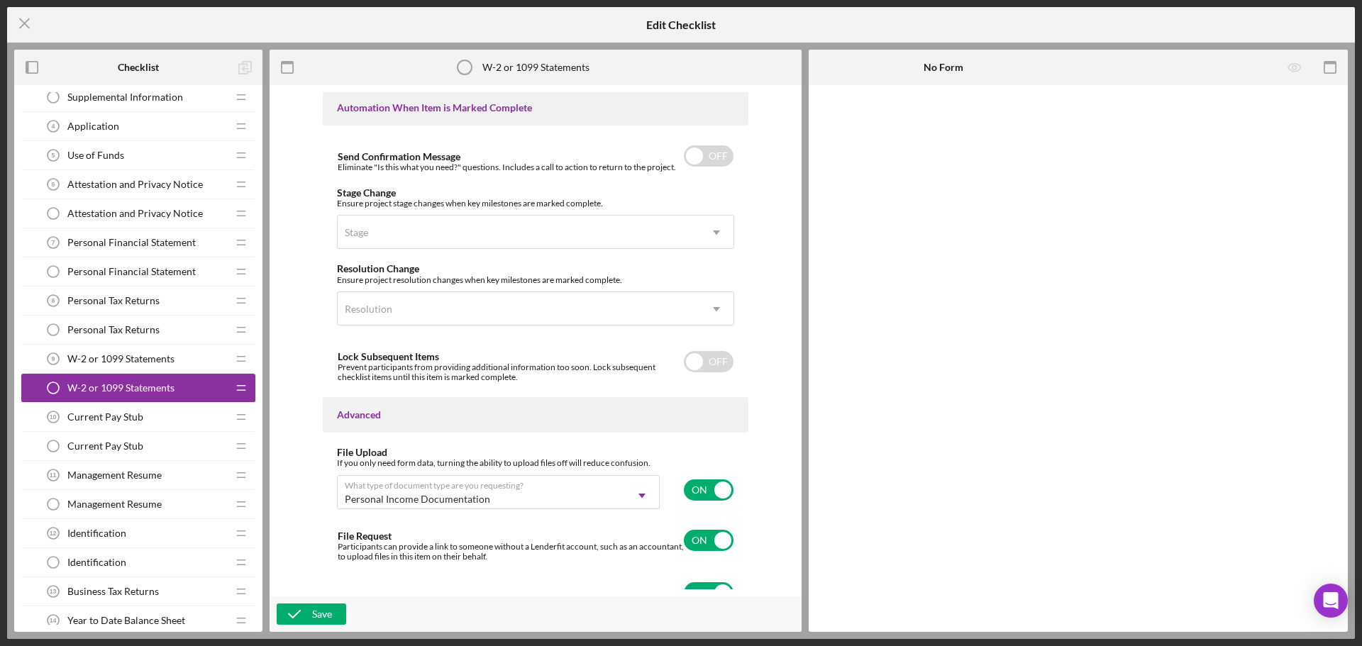
scroll to position [909, 0]
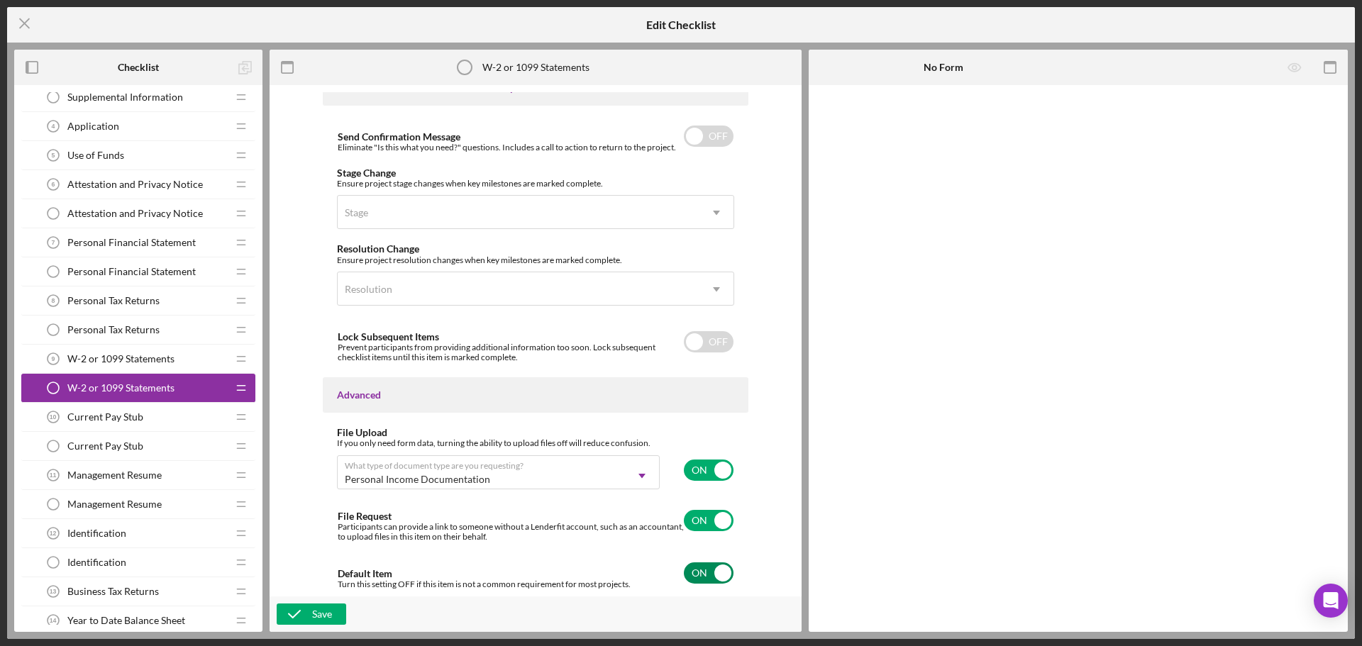
click at [693, 570] on input "checkbox" at bounding box center [709, 573] width 50 height 21
checkbox input "false"
click at [316, 616] on div "Save" at bounding box center [322, 614] width 20 height 21
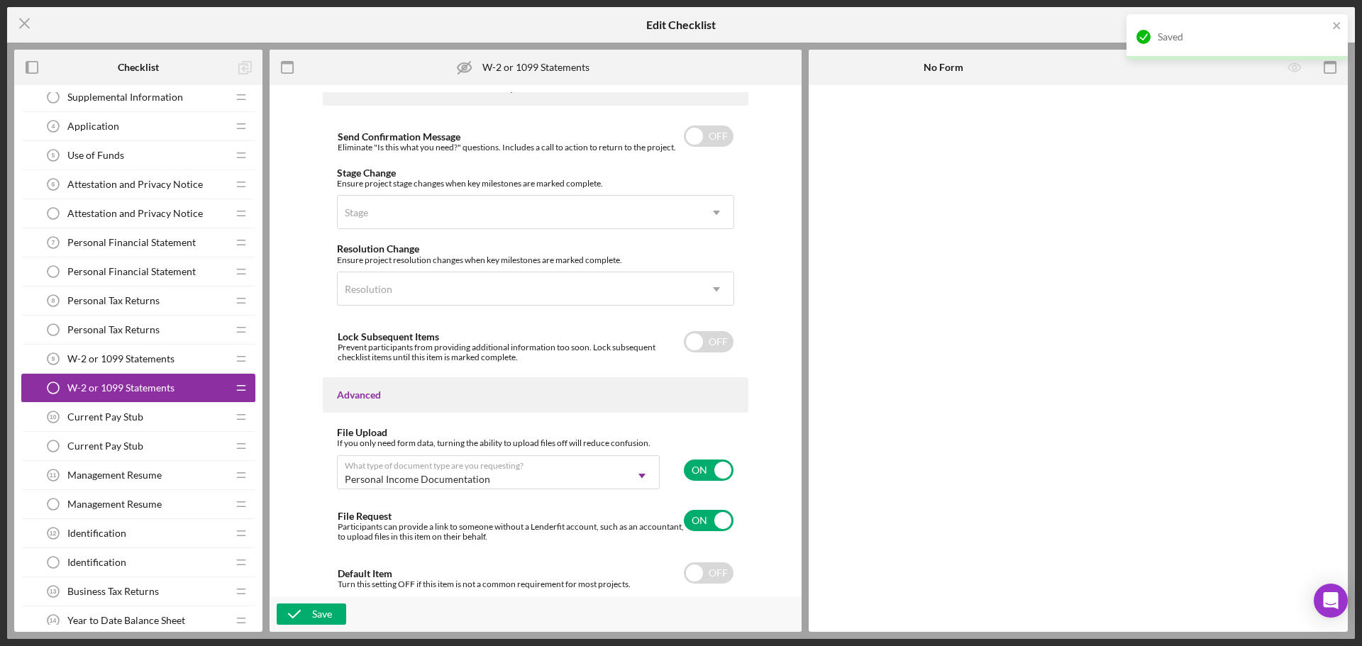
click at [150, 443] on div "Current Pay Stub Current Pay Stub" at bounding box center [133, 446] width 188 height 28
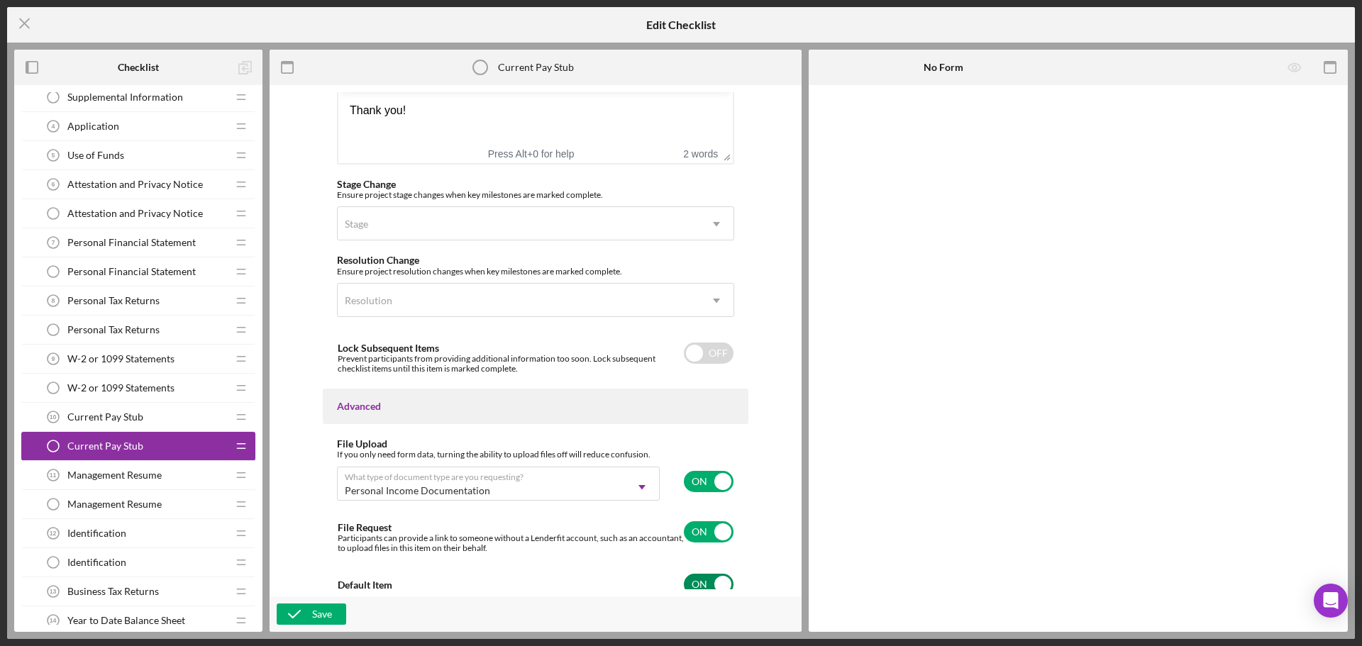
scroll to position [1031, 0]
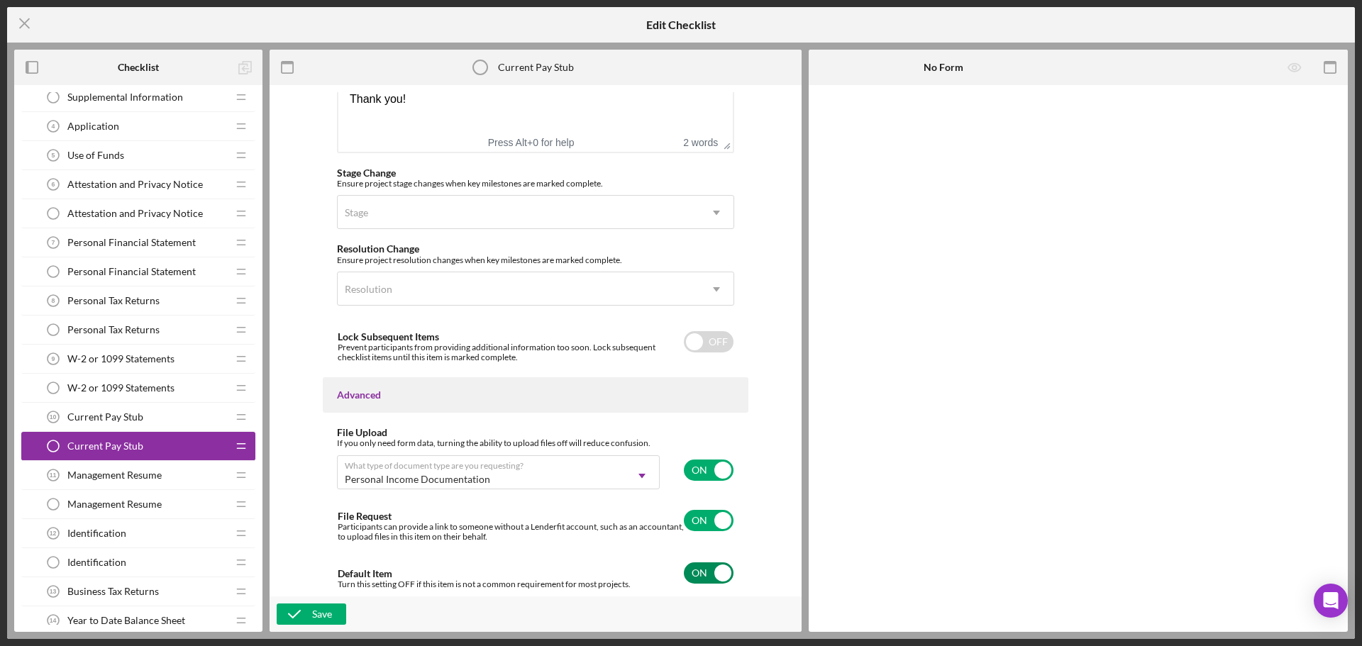
click at [703, 580] on input "checkbox" at bounding box center [709, 573] width 50 height 21
checkbox input "false"
click at [316, 615] on div "Save" at bounding box center [322, 614] width 20 height 21
click at [164, 502] on div "Management Resume Management Resume" at bounding box center [133, 504] width 188 height 28
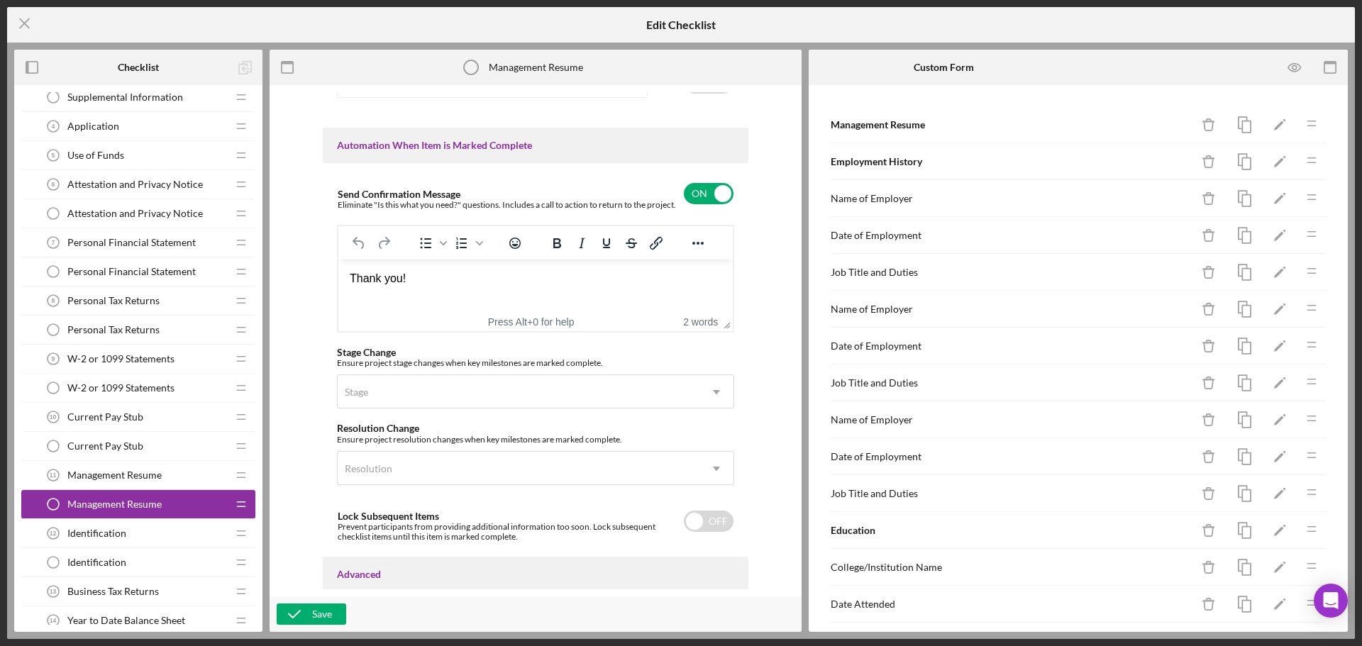
scroll to position [1031, 0]
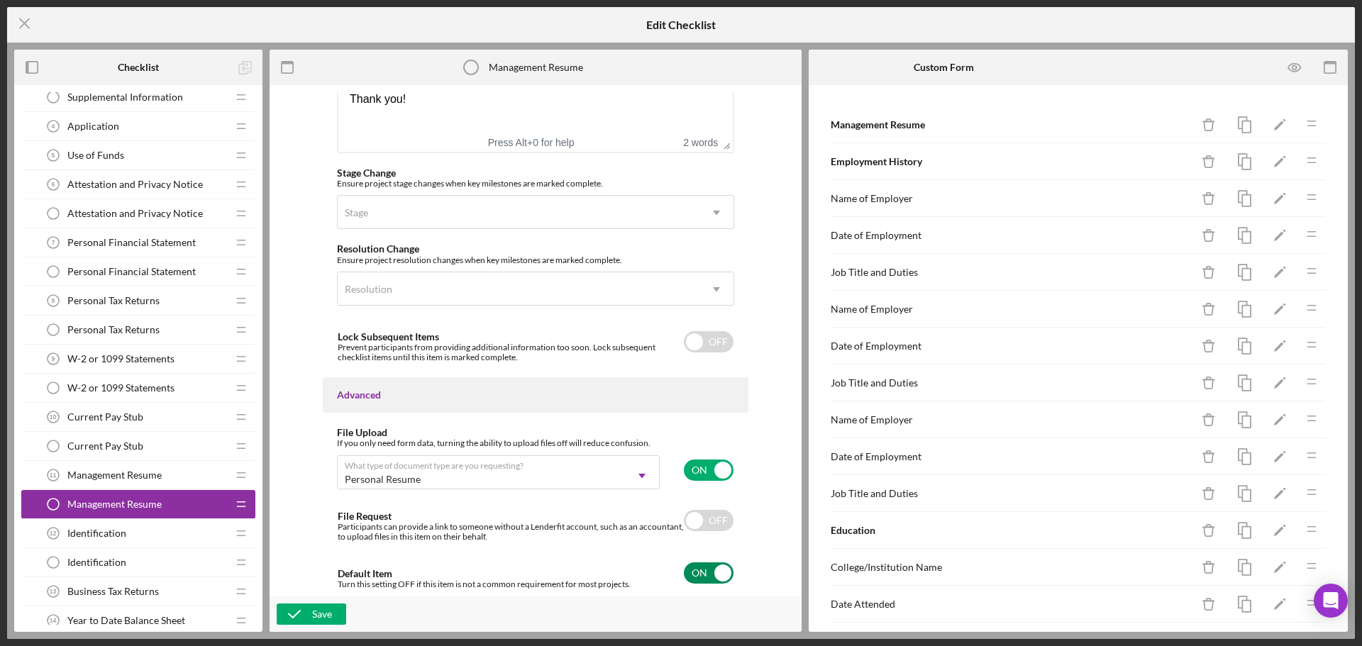
click at [703, 574] on input "checkbox" at bounding box center [709, 573] width 50 height 21
checkbox input "false"
click at [332, 616] on button "Save" at bounding box center [312, 614] width 70 height 21
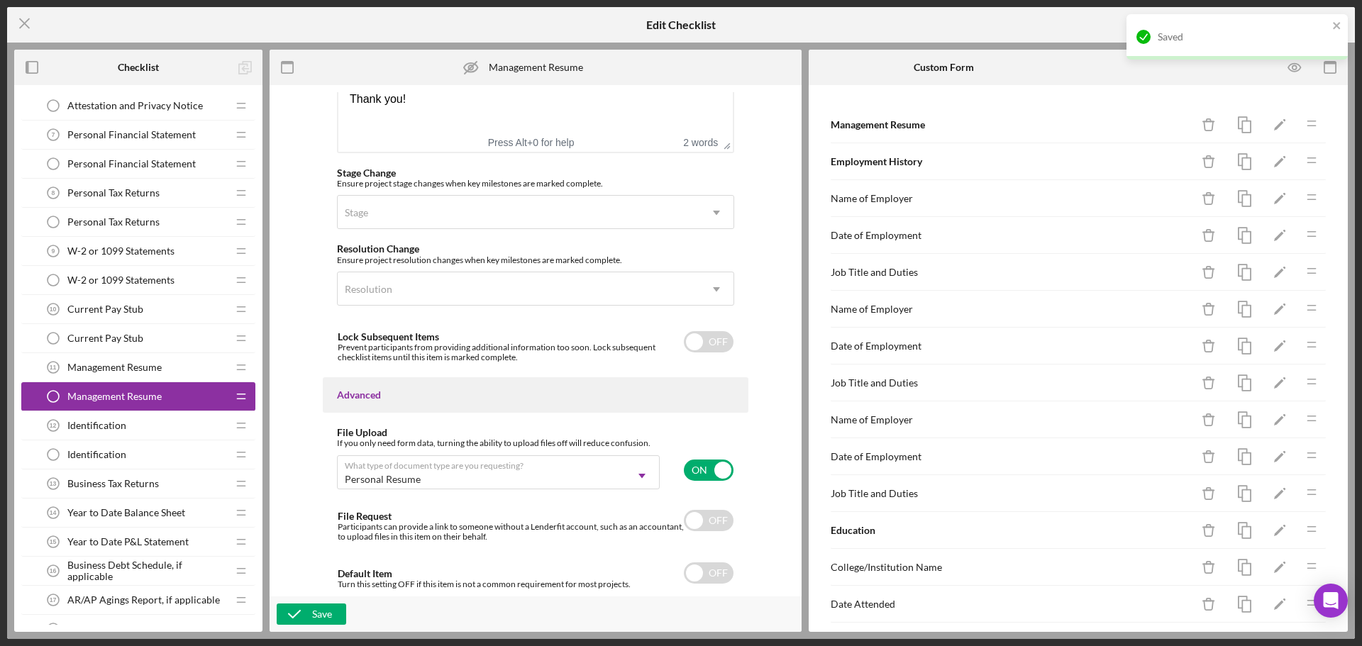
scroll to position [355, 0]
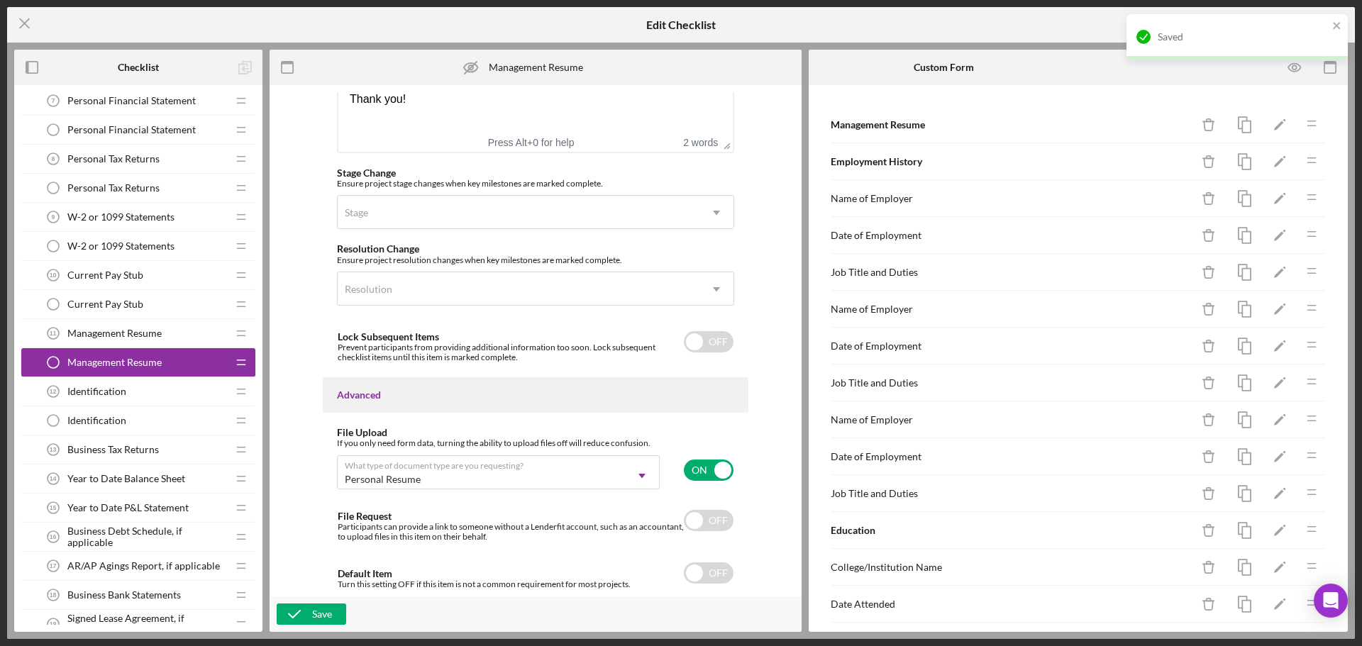
click at [158, 419] on div "Identification Identification" at bounding box center [133, 421] width 188 height 28
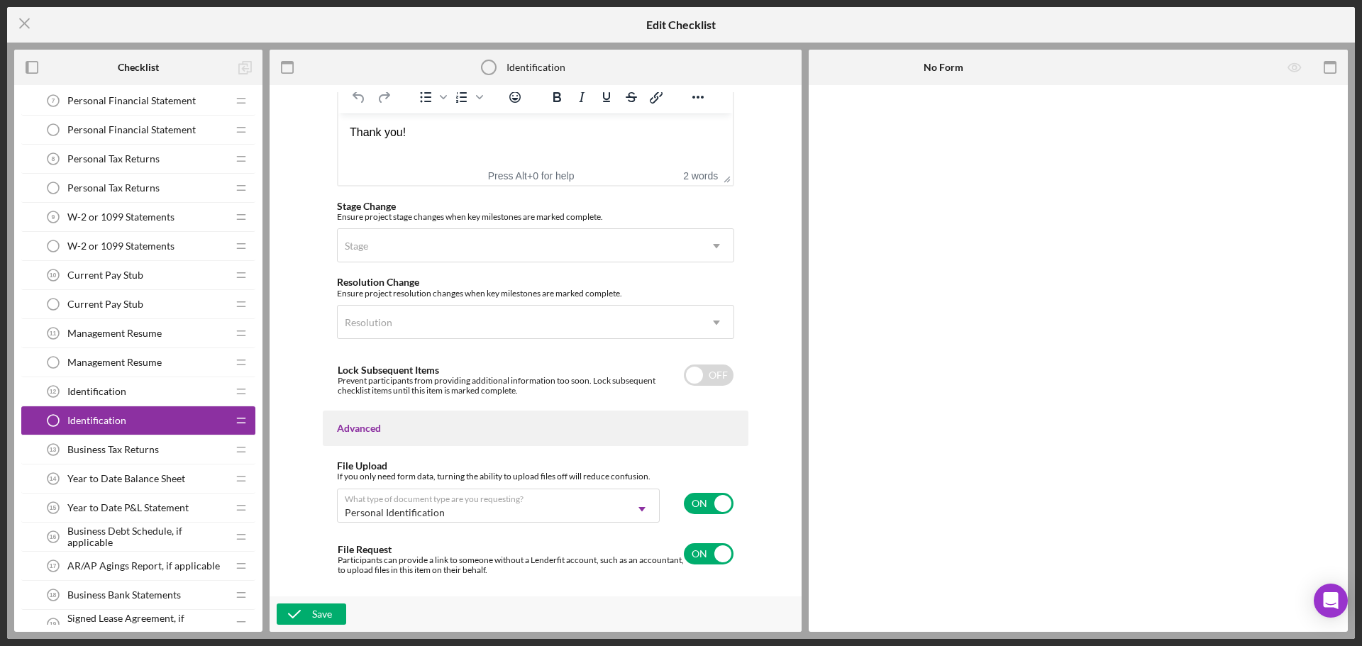
scroll to position [1031, 0]
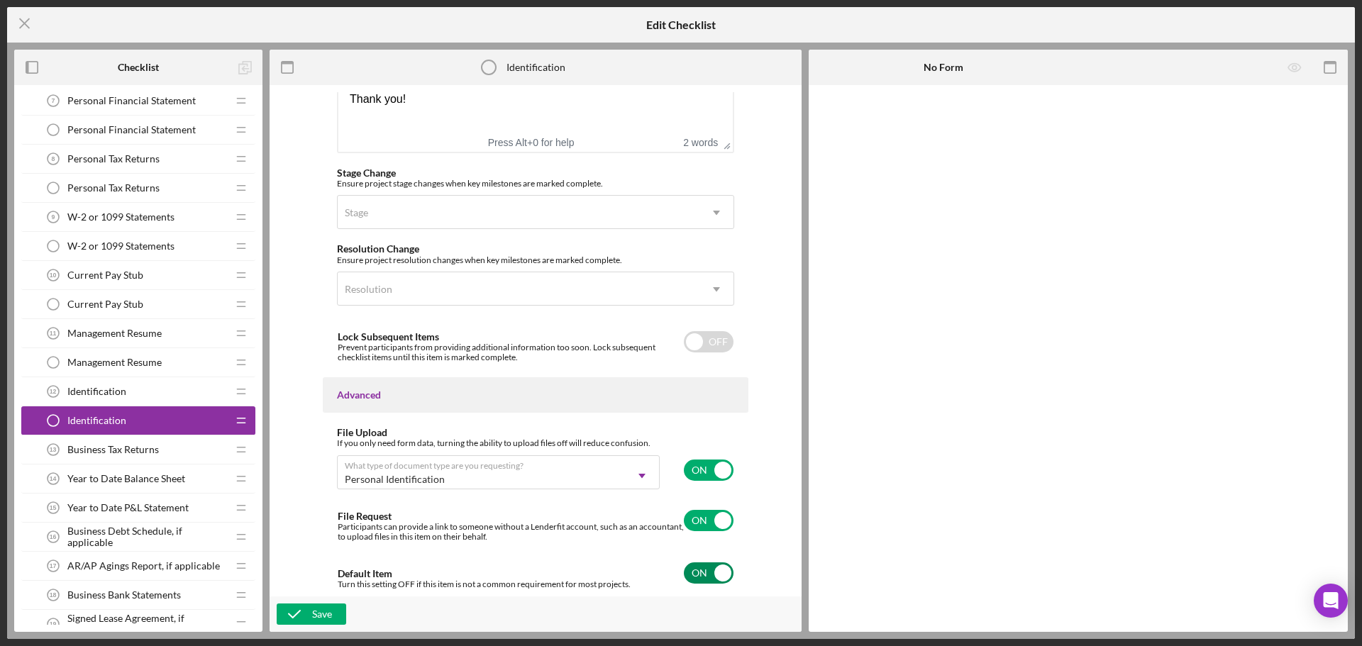
click at [688, 573] on input "checkbox" at bounding box center [709, 573] width 50 height 21
checkbox input "false"
click at [314, 612] on div "Save" at bounding box center [322, 614] width 20 height 21
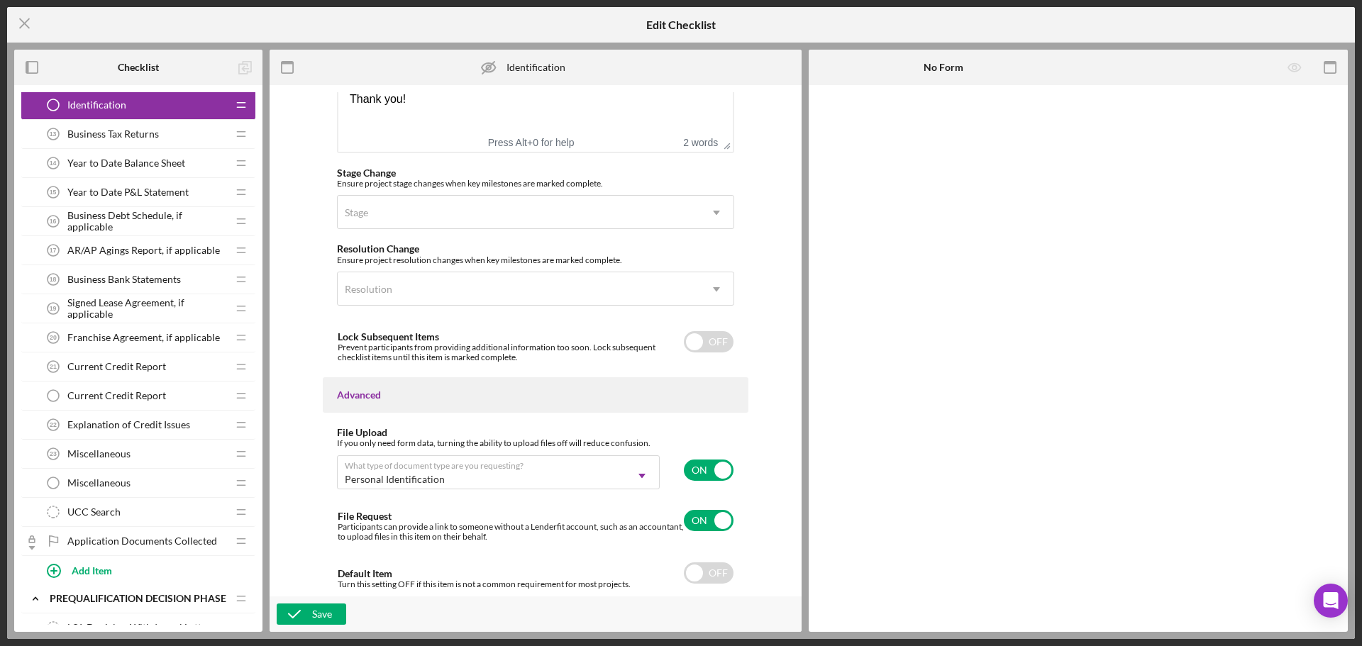
scroll to position [710, 0]
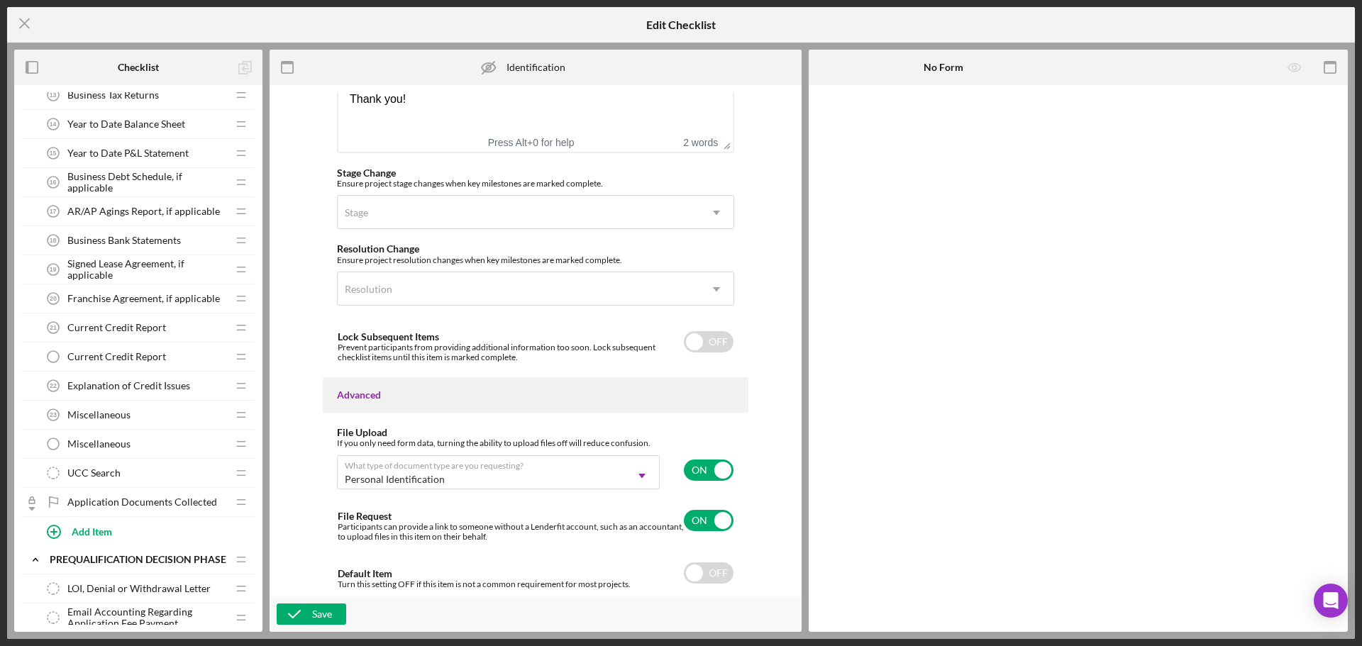
click at [129, 350] on div "Current Credit Report Current Credit Report" at bounding box center [133, 357] width 188 height 28
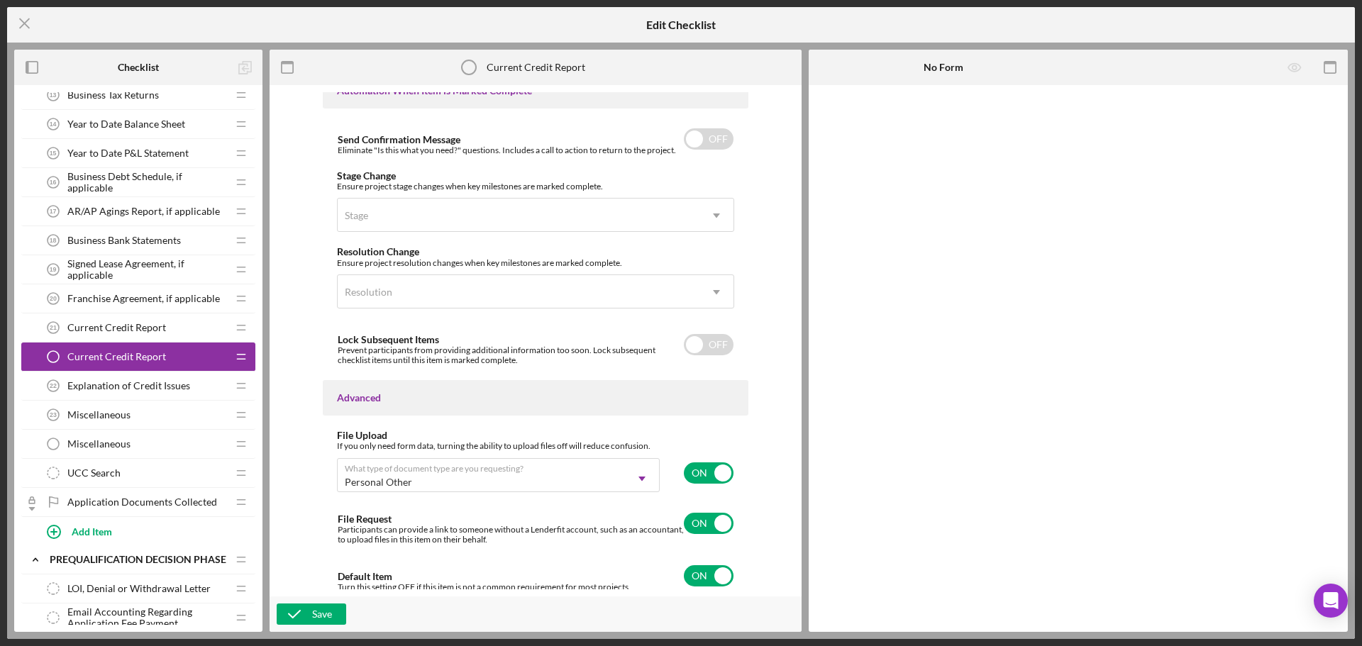
scroll to position [909, 0]
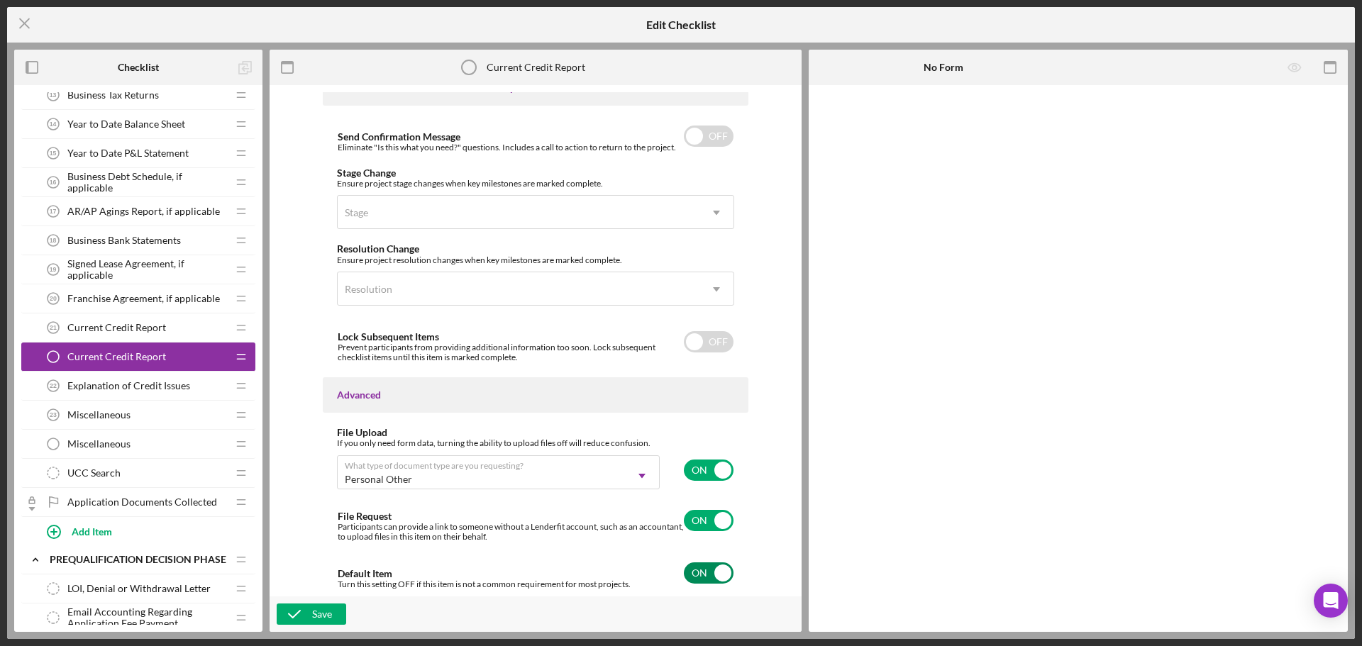
click at [707, 578] on input "checkbox" at bounding box center [709, 573] width 50 height 21
checkbox input "false"
click at [328, 614] on div "Save" at bounding box center [322, 614] width 20 height 21
click at [149, 439] on div "Miscellaneous Miscellaneous" at bounding box center [133, 444] width 188 height 28
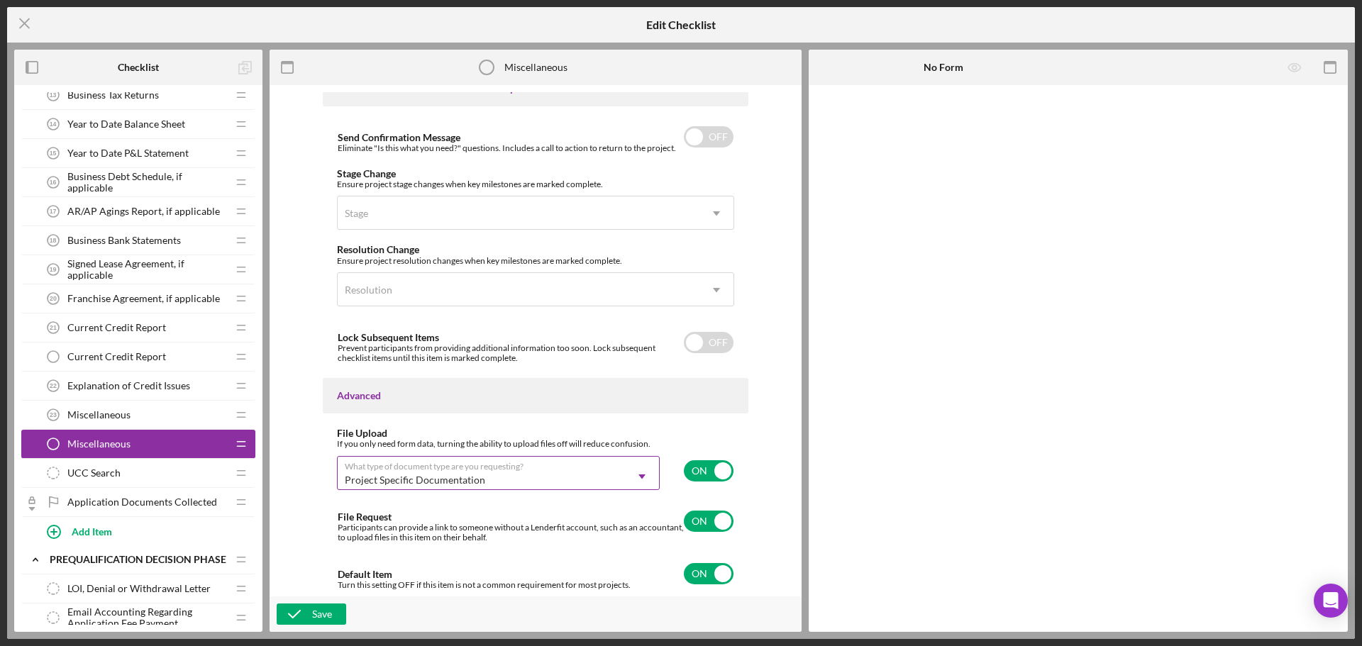
scroll to position [909, 0]
click at [678, 562] on div "Default Item Turn this setting OFF if this item is not a common requirement for…" at bounding box center [535, 573] width 397 height 33
checkbox input "false"
click at [312, 615] on div "Save" at bounding box center [322, 614] width 20 height 21
click at [19, 15] on icon "Icon/Menu Close" at bounding box center [24, 23] width 35 height 35
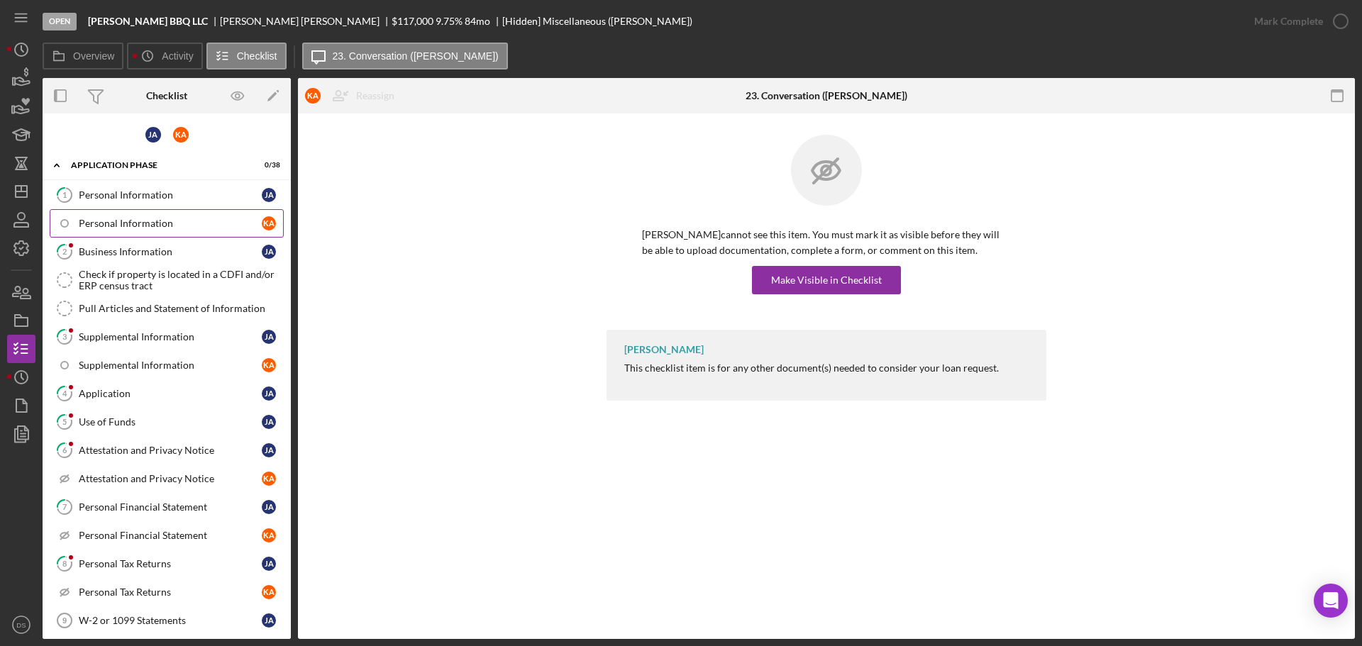
click at [143, 224] on div "Personal Information" at bounding box center [170, 223] width 183 height 11
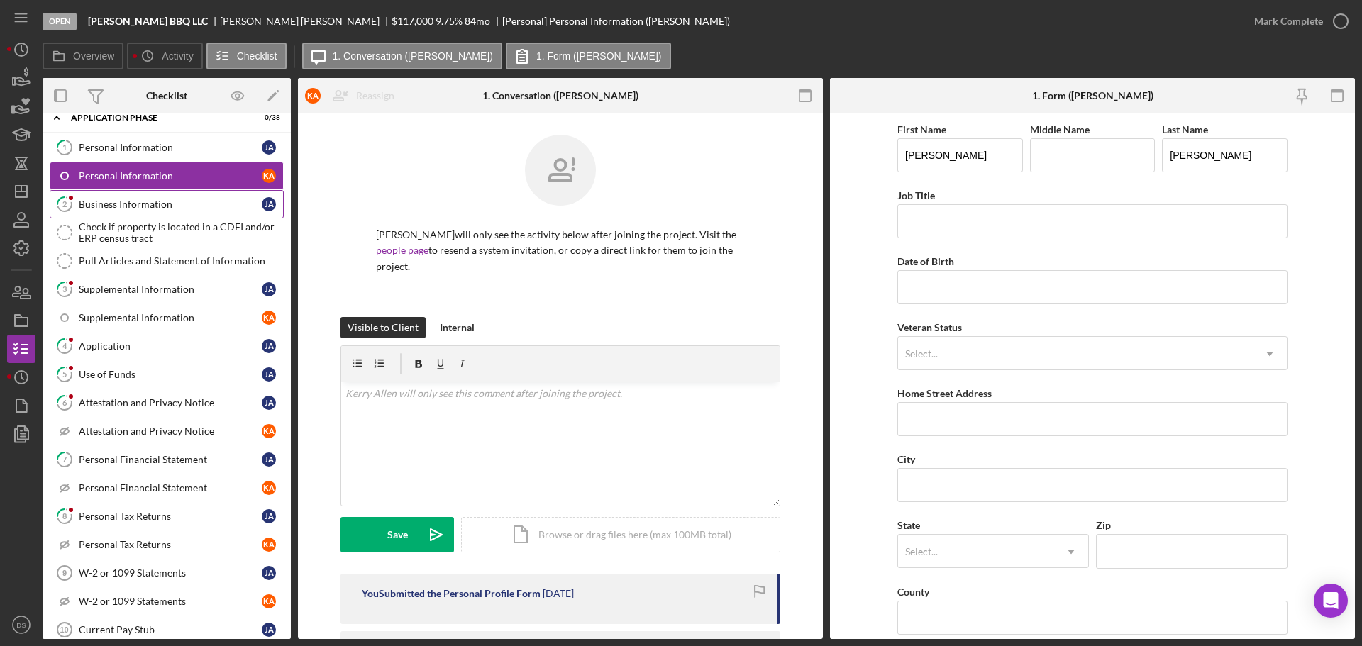
scroll to position [71, 0]
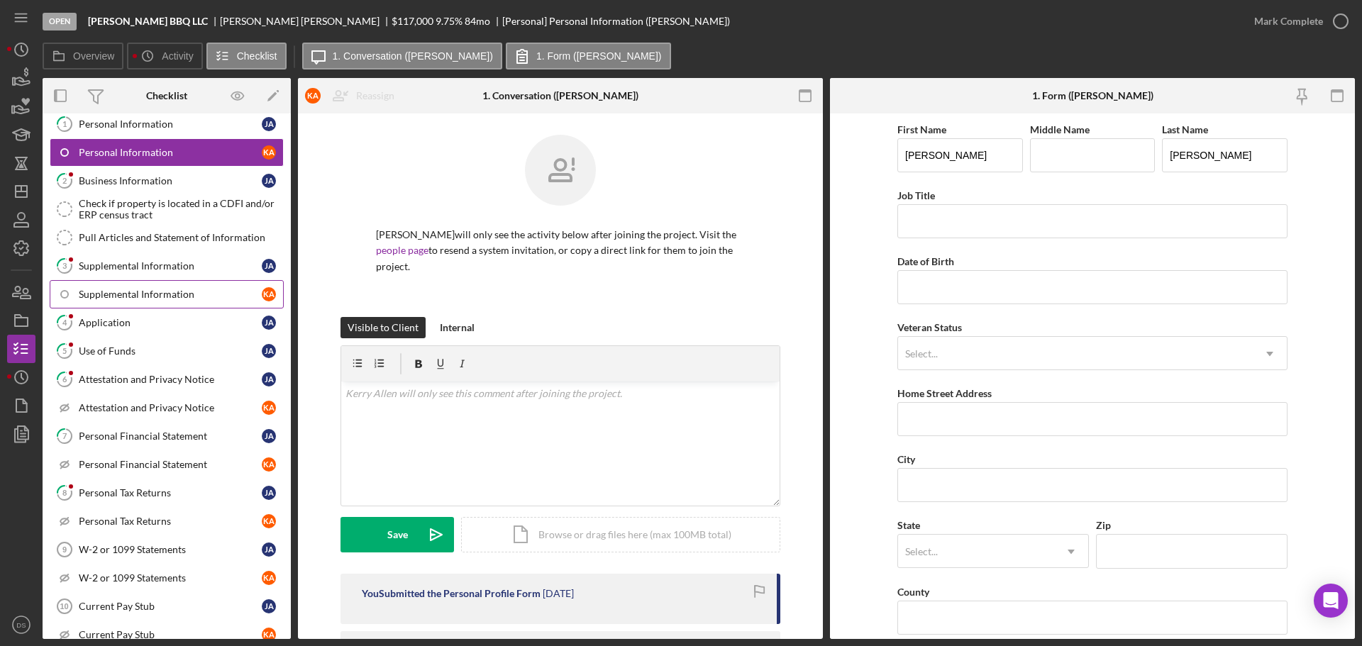
click at [205, 289] on div "Supplemental Information" at bounding box center [170, 294] width 183 height 11
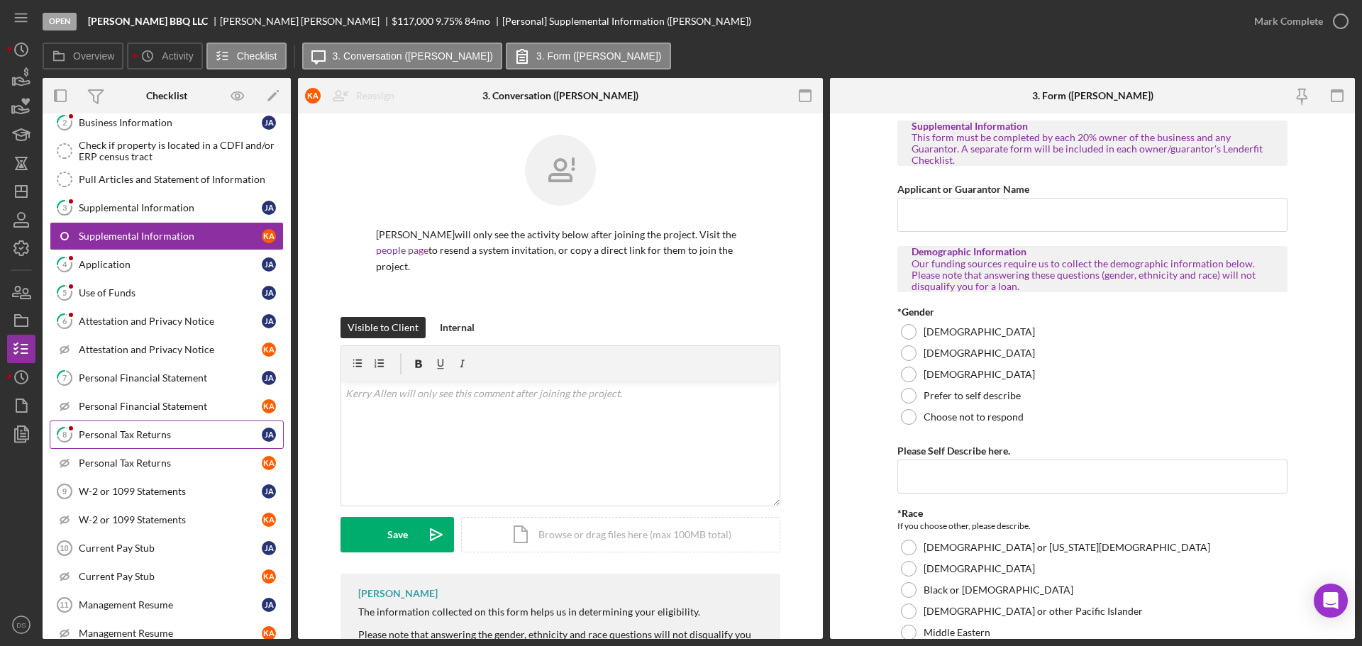
scroll to position [71, 0]
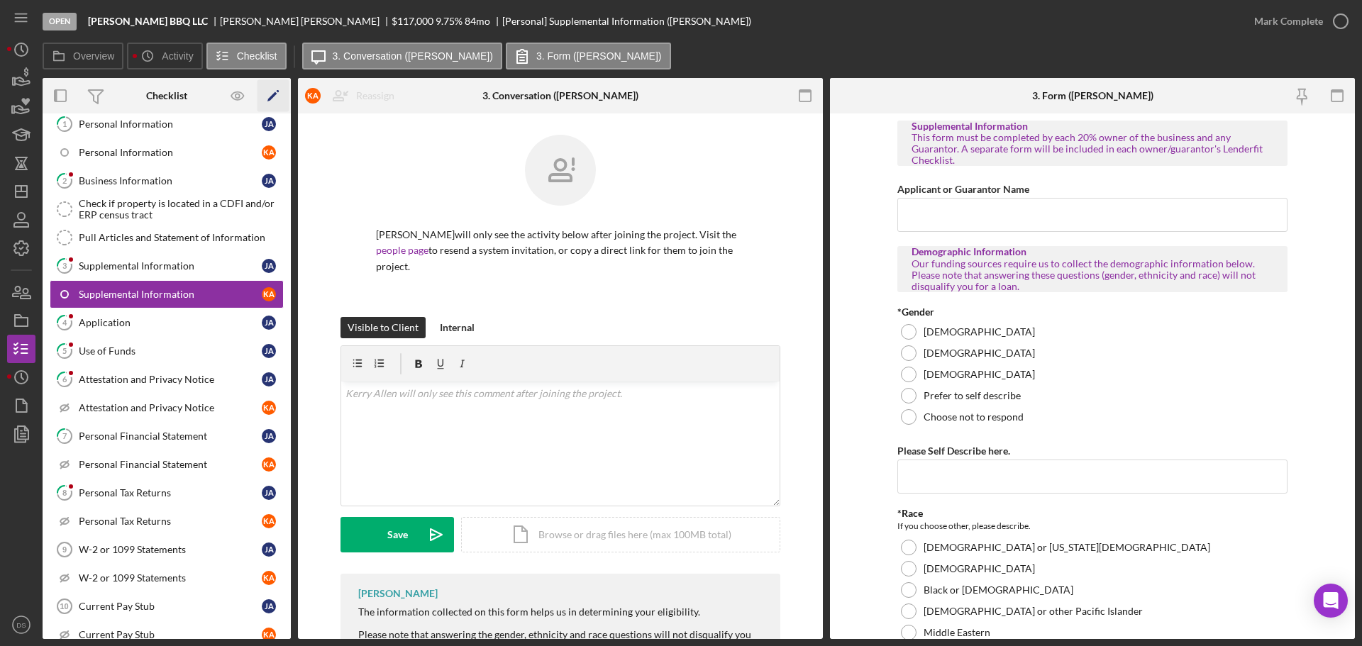
click at [277, 99] on icon "Icon/Edit" at bounding box center [274, 96] width 32 height 32
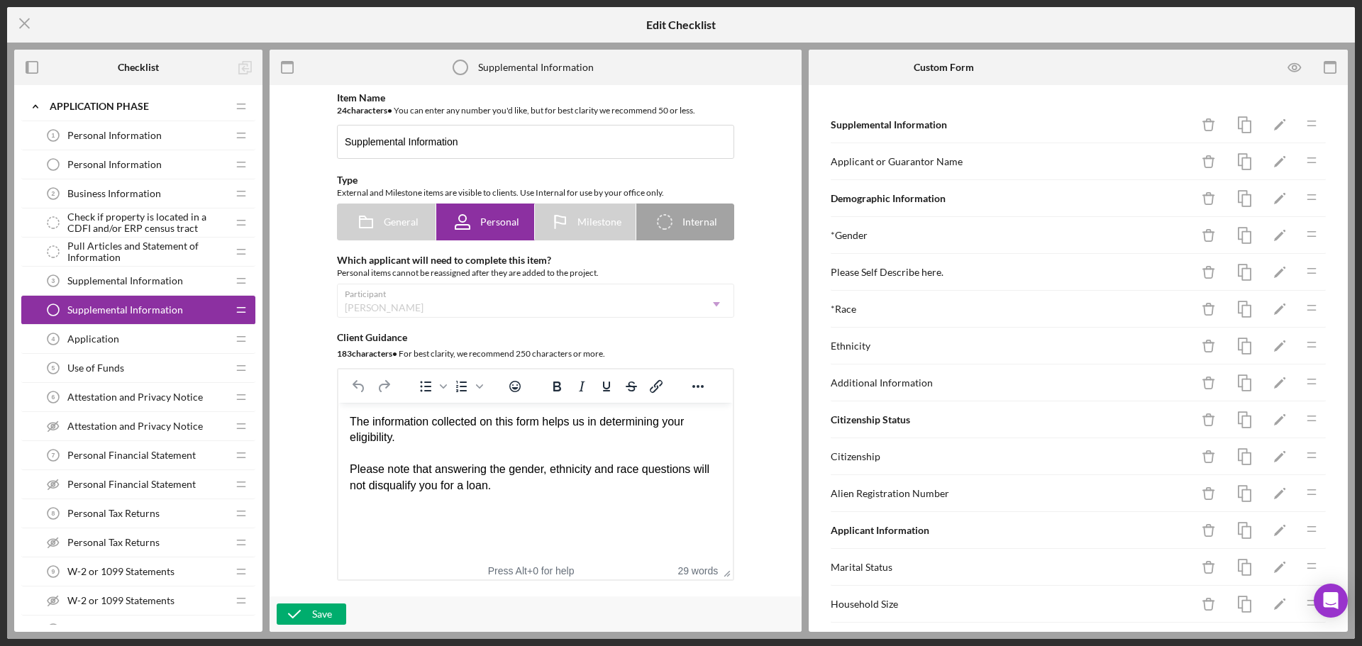
click at [118, 158] on div "Personal Information Personal Information" at bounding box center [133, 164] width 188 height 28
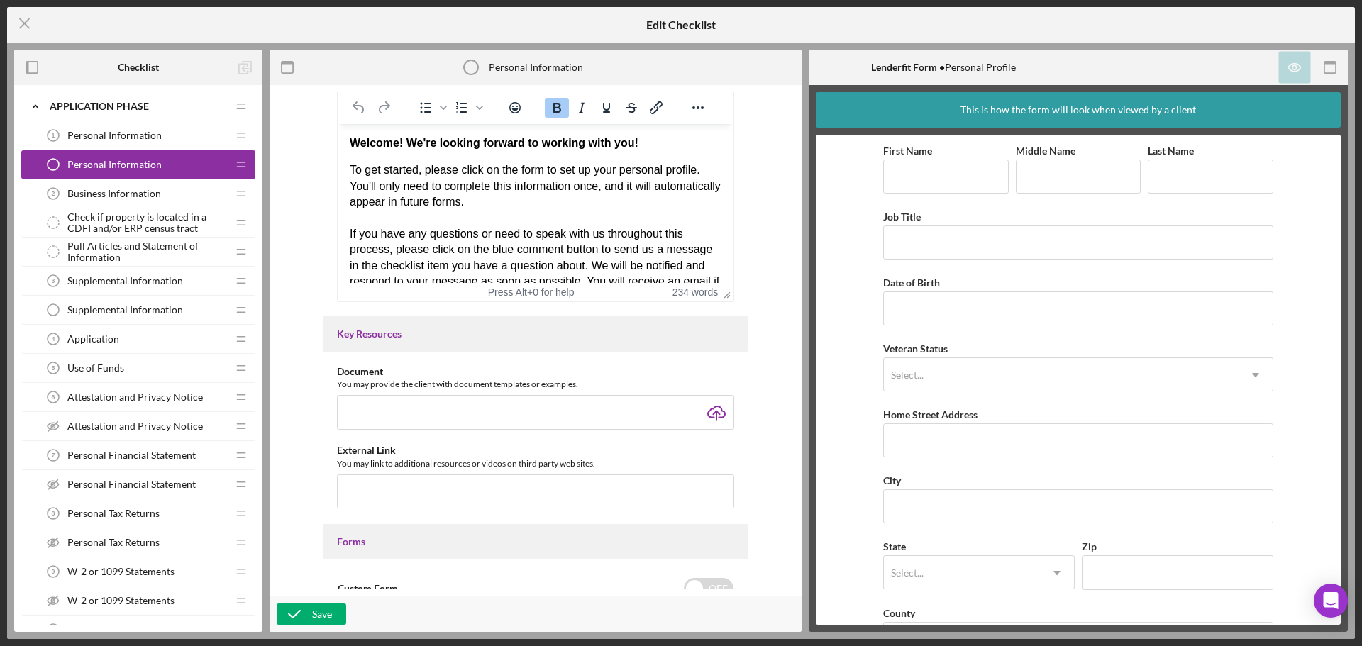
scroll to position [842, 0]
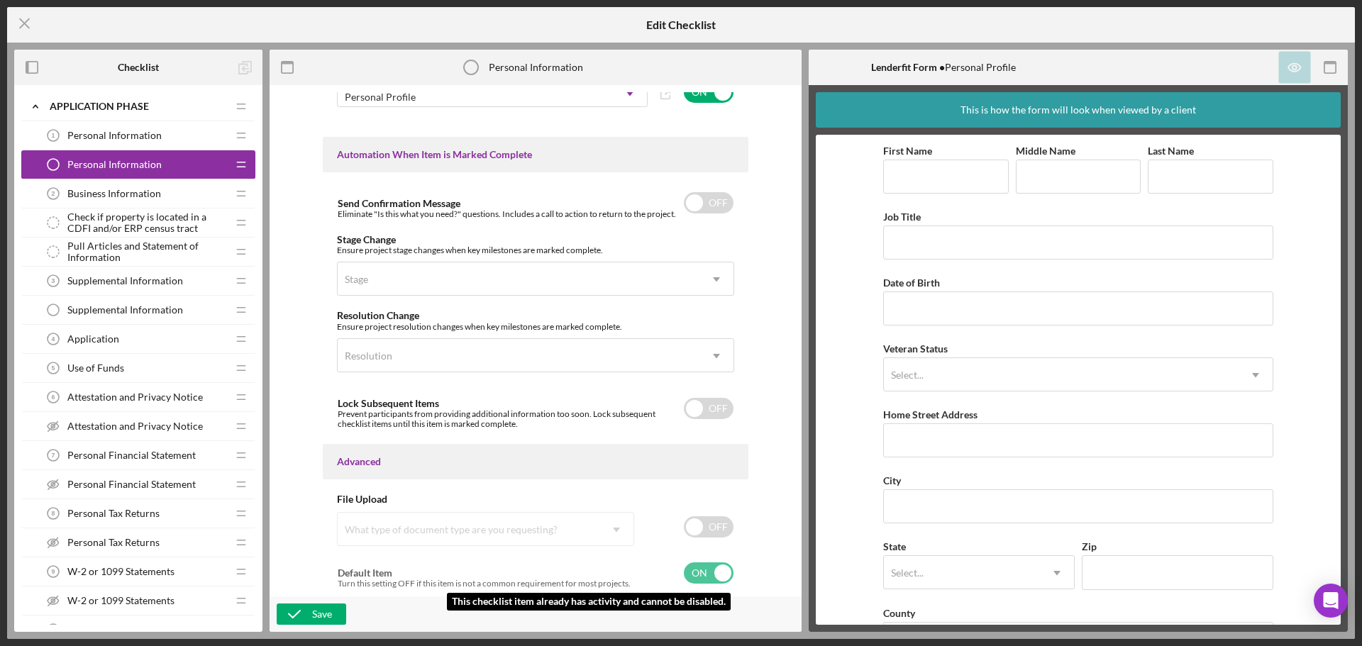
click at [701, 566] on input "checkbox" at bounding box center [709, 573] width 50 height 21
click at [705, 573] on input "checkbox" at bounding box center [709, 573] width 50 height 21
click at [699, 573] on input "checkbox" at bounding box center [709, 573] width 50 height 21
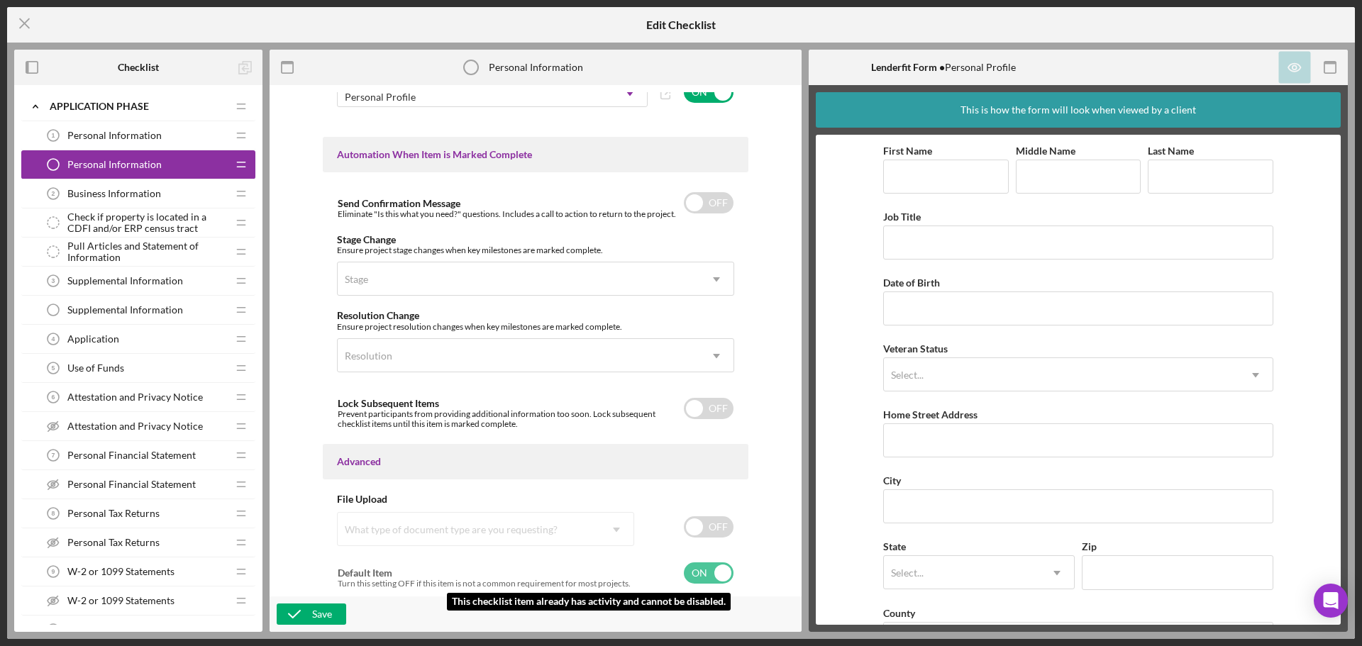
click at [699, 573] on input "checkbox" at bounding box center [709, 573] width 50 height 21
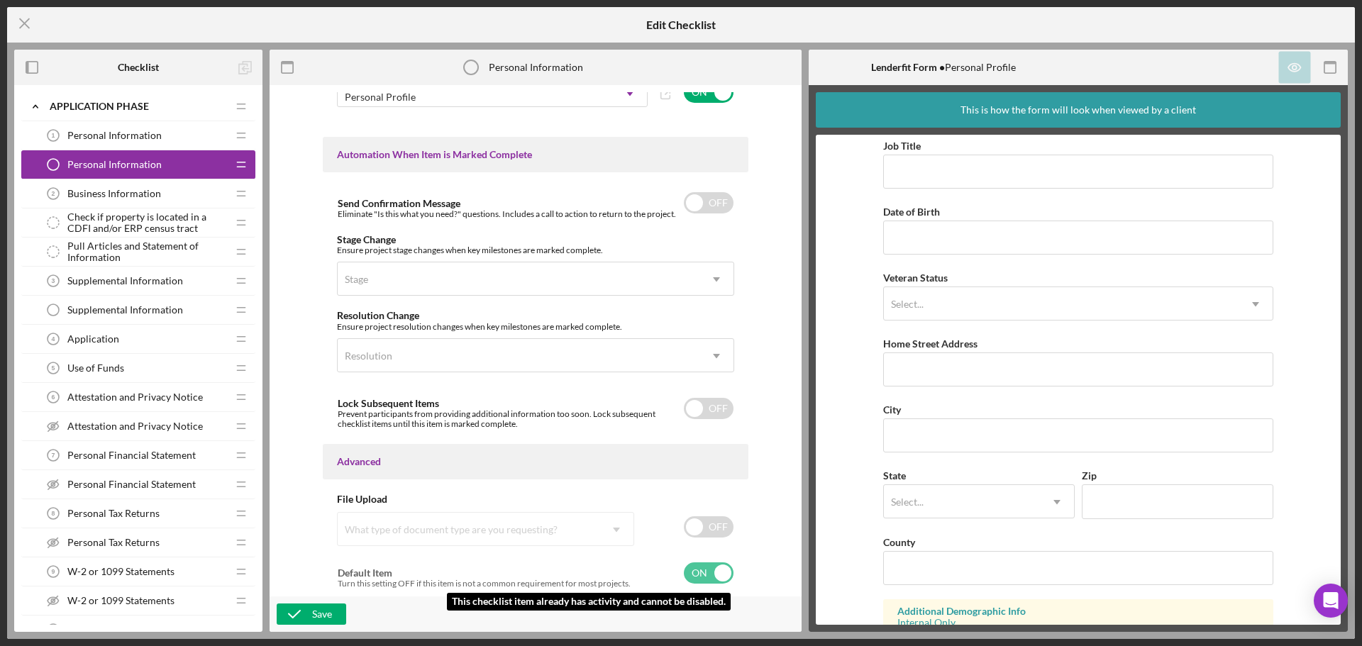
click at [700, 569] on input "checkbox" at bounding box center [709, 573] width 50 height 21
checkbox input "true"
click at [128, 304] on span "Supplemental Information" at bounding box center [125, 309] width 116 height 11
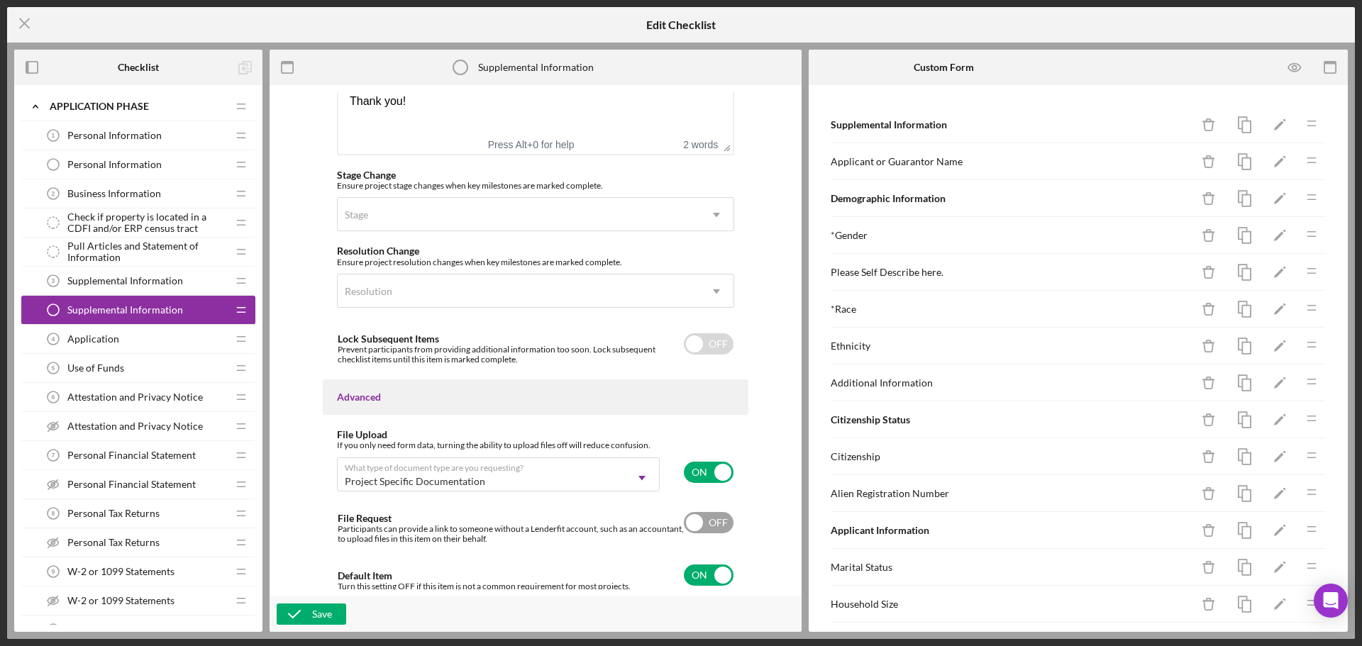
scroll to position [1031, 0]
click at [701, 575] on input "checkbox" at bounding box center [709, 573] width 50 height 21
checkbox input "false"
click at [329, 615] on div "Save" at bounding box center [322, 614] width 20 height 21
click at [18, 18] on icon "Icon/Menu Close" at bounding box center [24, 23] width 35 height 35
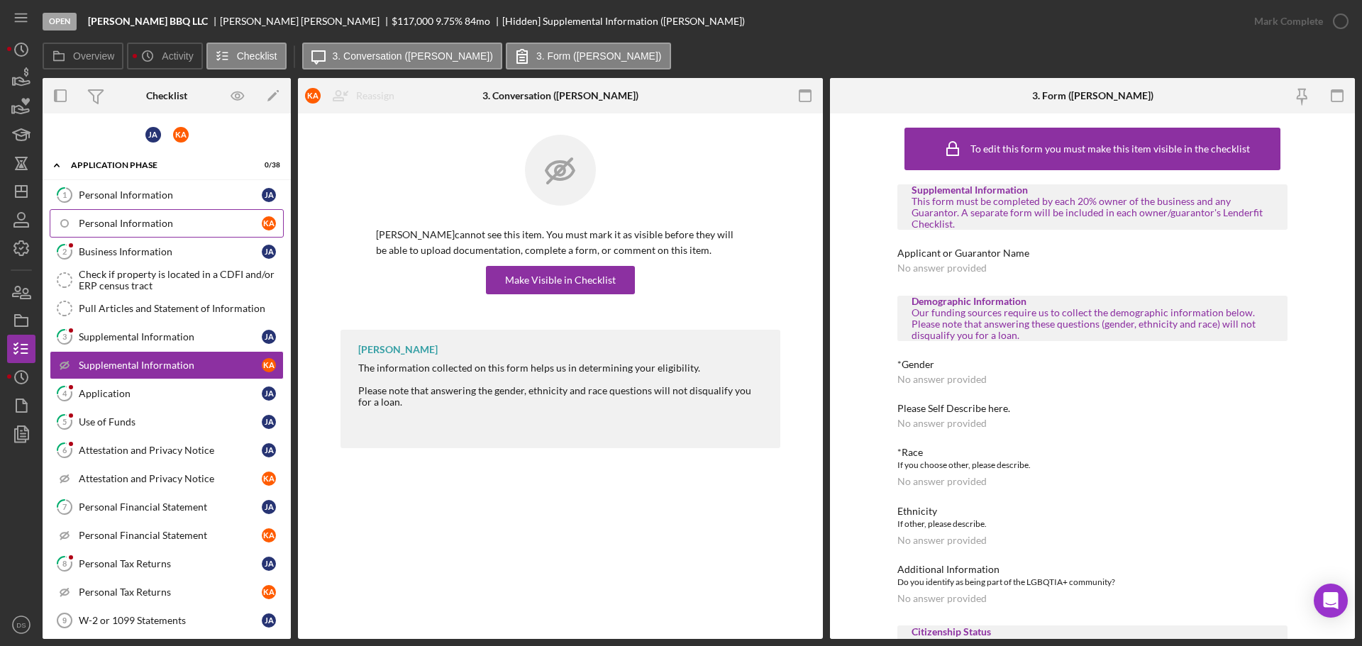
click at [165, 221] on div "Personal Information" at bounding box center [170, 223] width 183 height 11
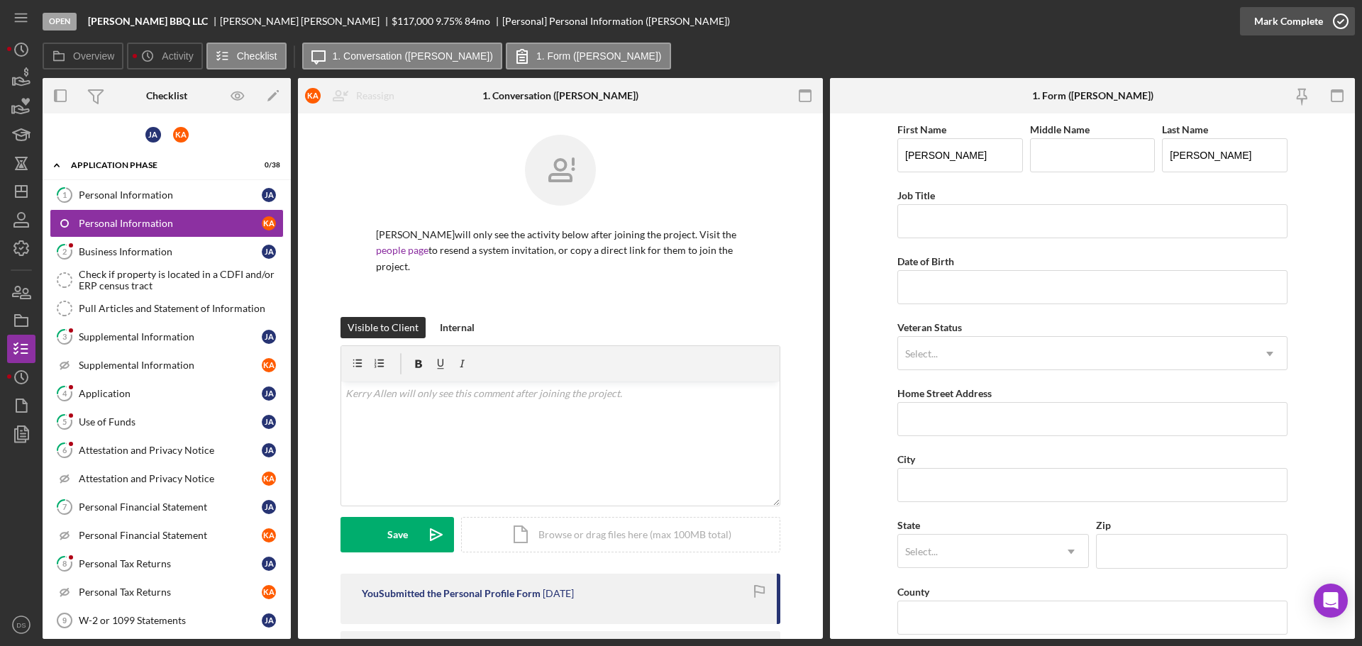
click at [1344, 23] on icon "button" at bounding box center [1340, 21] width 35 height 35
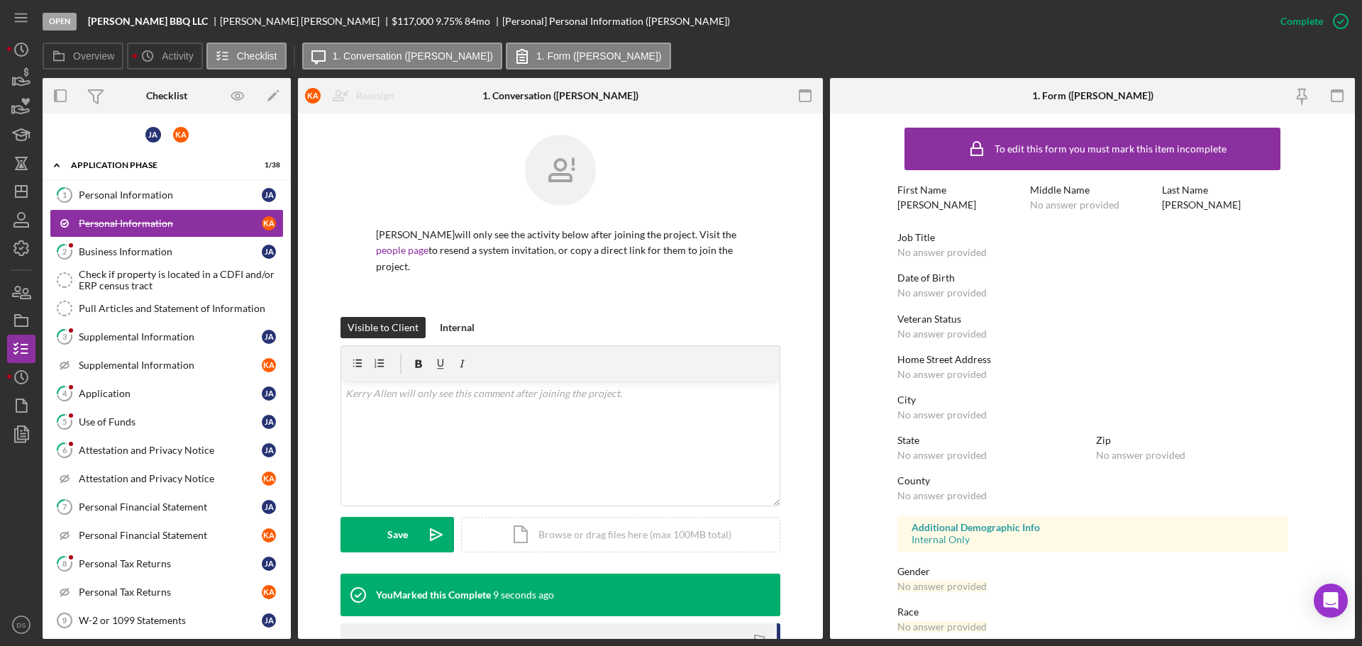
drag, startPoint x: 187, startPoint y: 137, endPoint x: 460, endPoint y: 147, distance: 273.4
click at [460, 147] on div at bounding box center [560, 181] width 369 height 92
click at [16, 196] on polygon "button" at bounding box center [21, 191] width 11 height 11
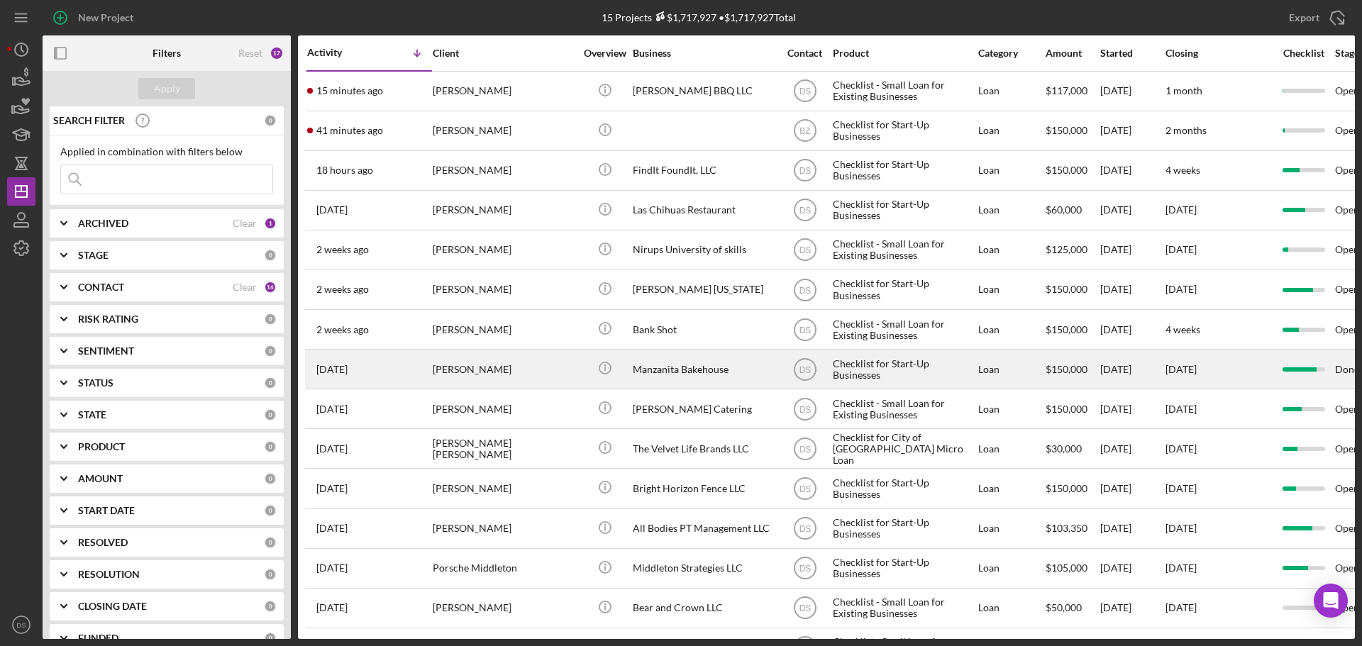
click at [495, 370] on div "[PERSON_NAME]" at bounding box center [504, 370] width 142 height 38
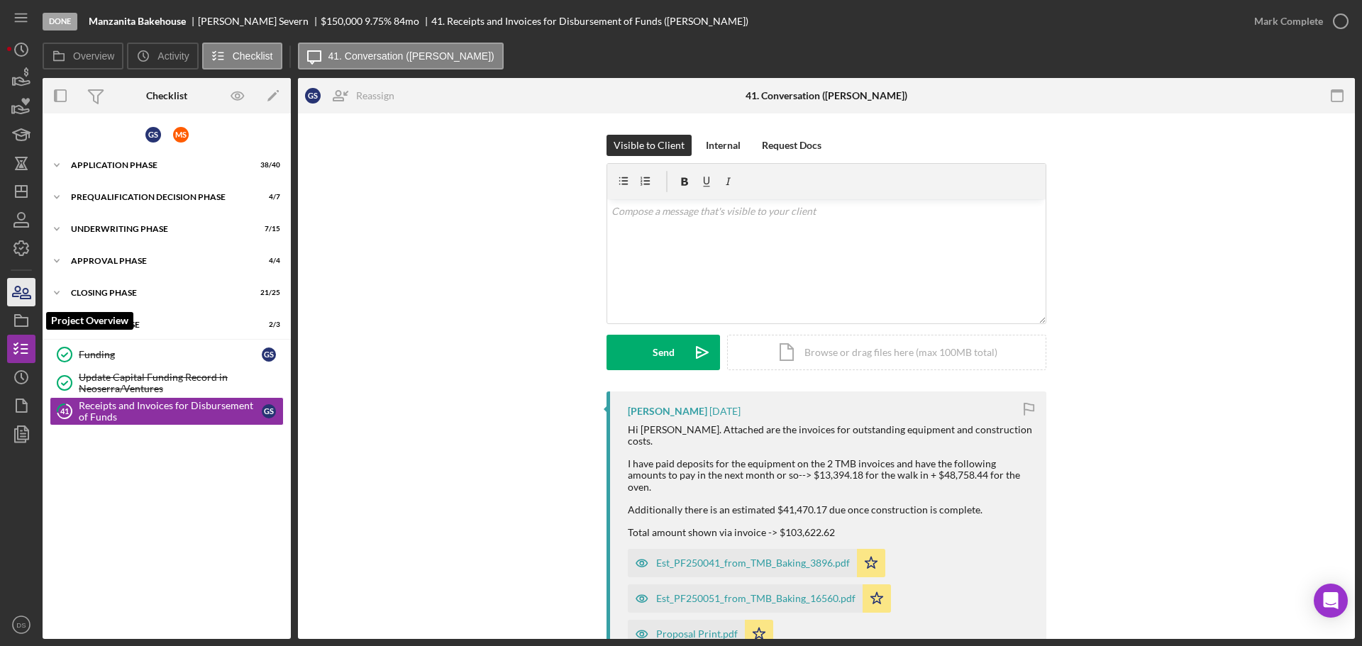
click at [23, 305] on icon "button" at bounding box center [21, 292] width 35 height 35
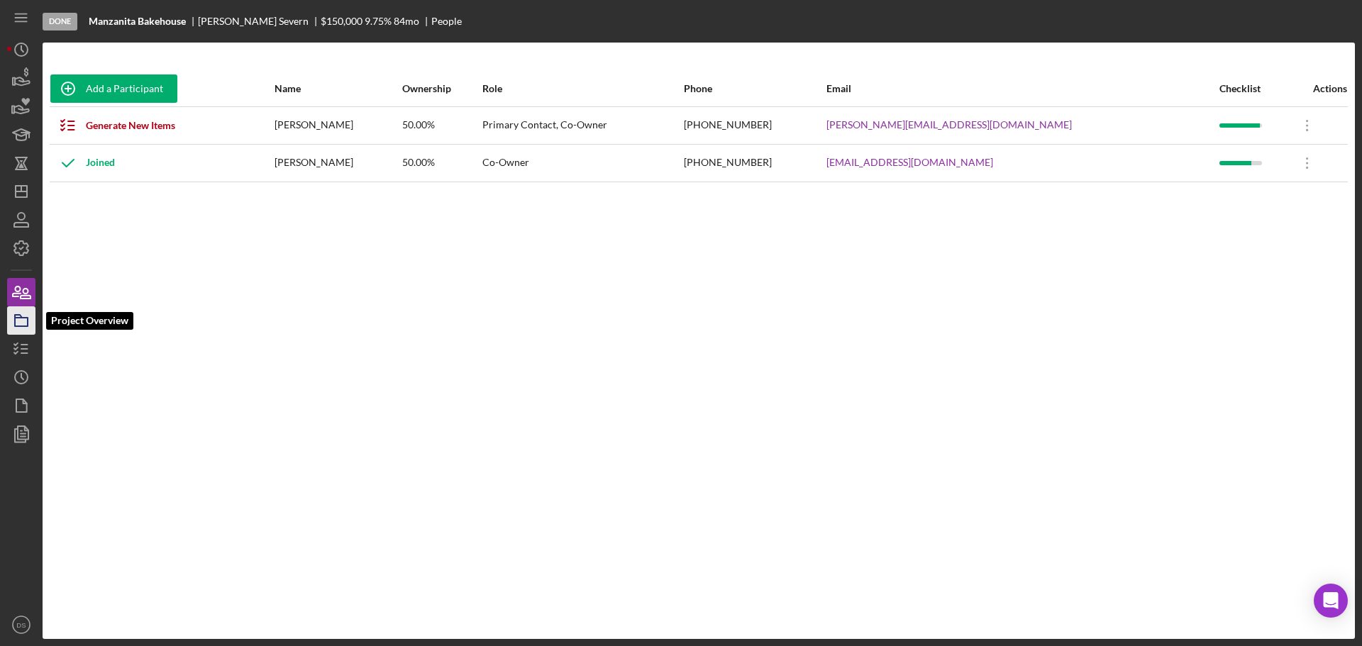
click at [17, 330] on icon "button" at bounding box center [21, 320] width 35 height 35
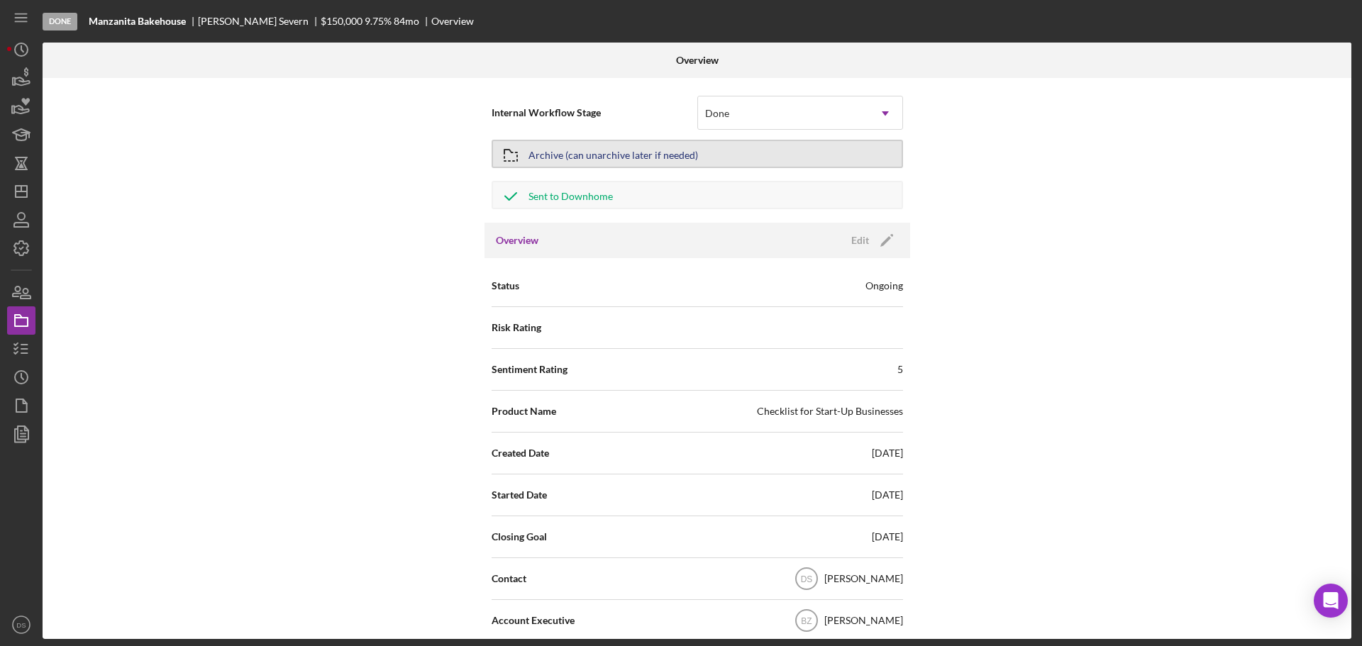
click at [783, 156] on button "Archive (can unarchive later if needed)" at bounding box center [698, 154] width 412 height 28
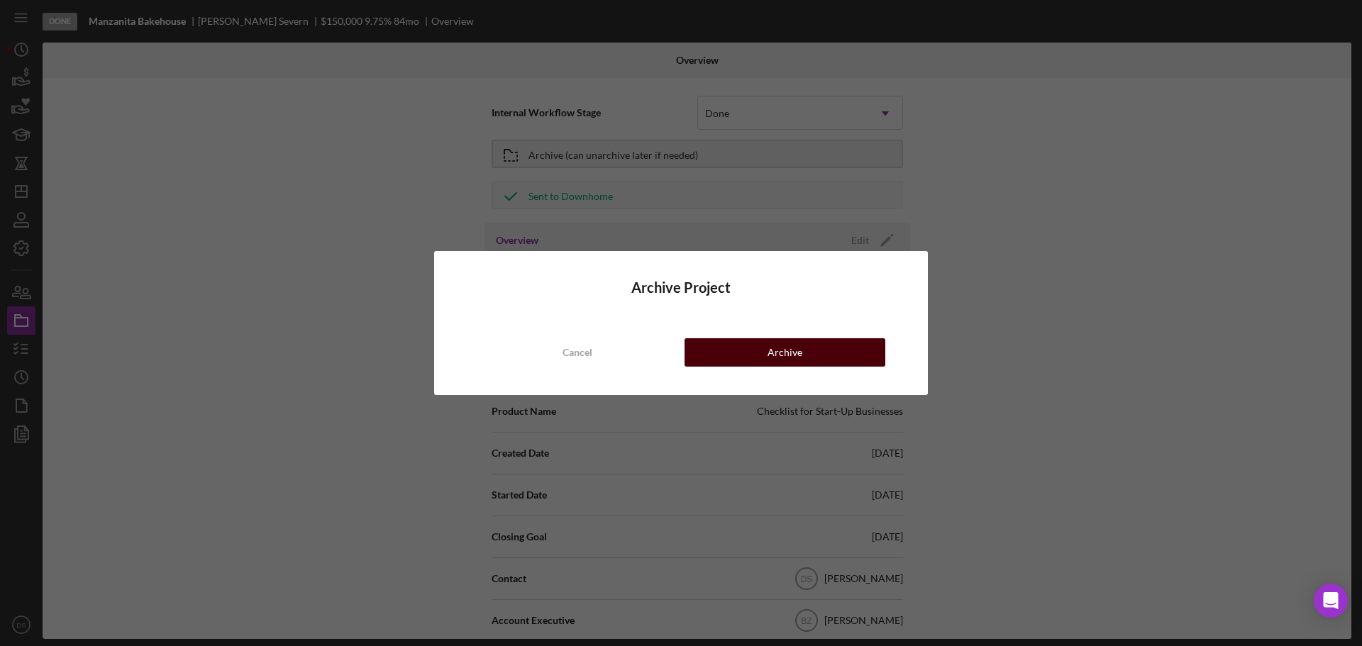
click at [783, 353] on div "Archive" at bounding box center [785, 352] width 35 height 28
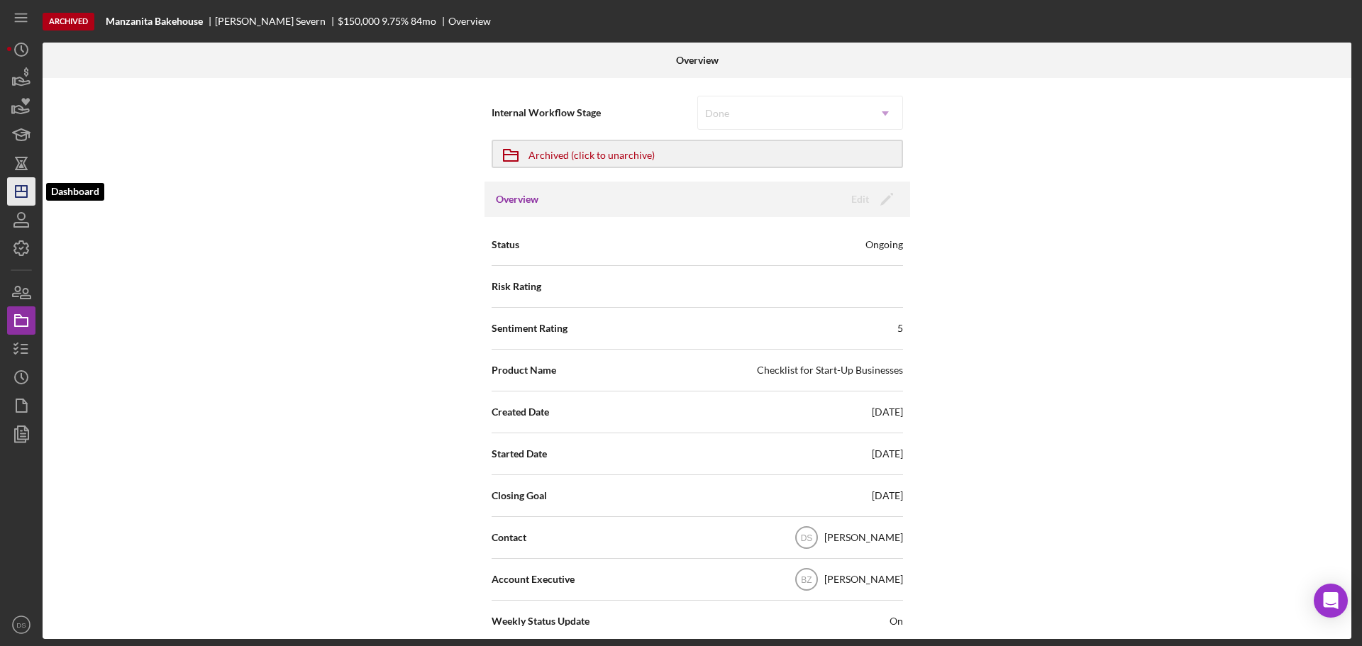
click at [15, 184] on icon "Icon/Dashboard" at bounding box center [21, 191] width 35 height 35
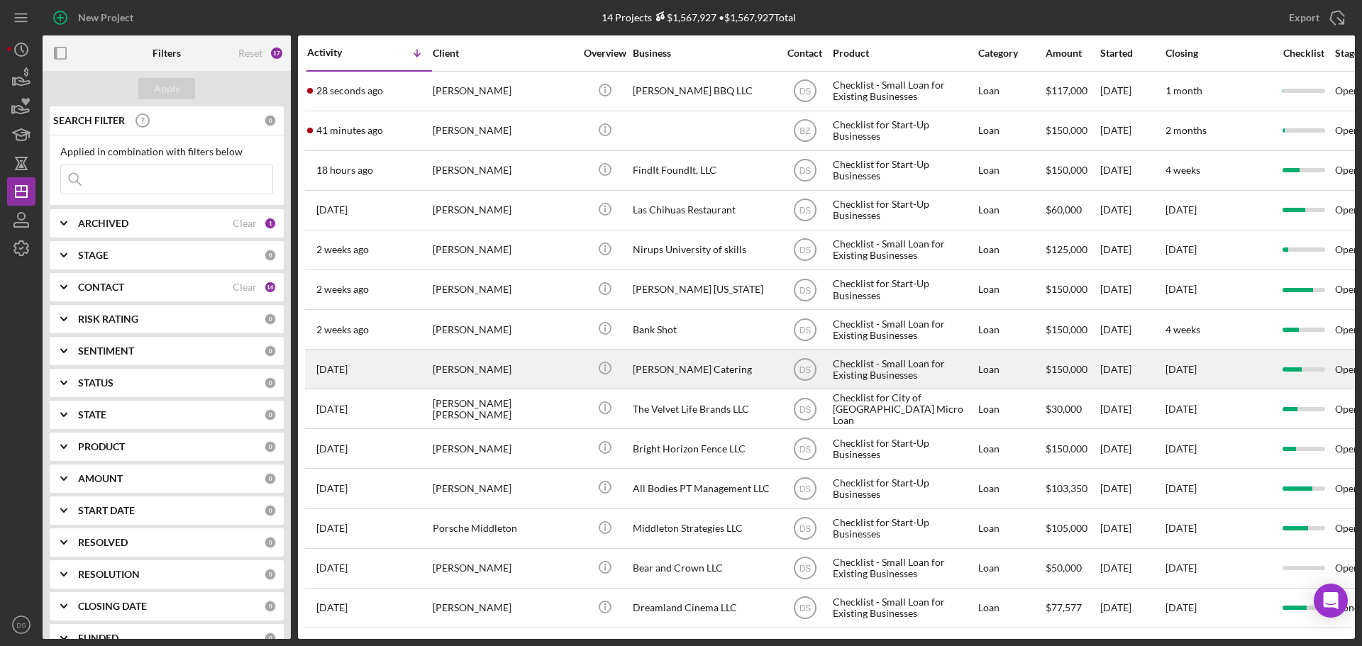
scroll to position [7, 0]
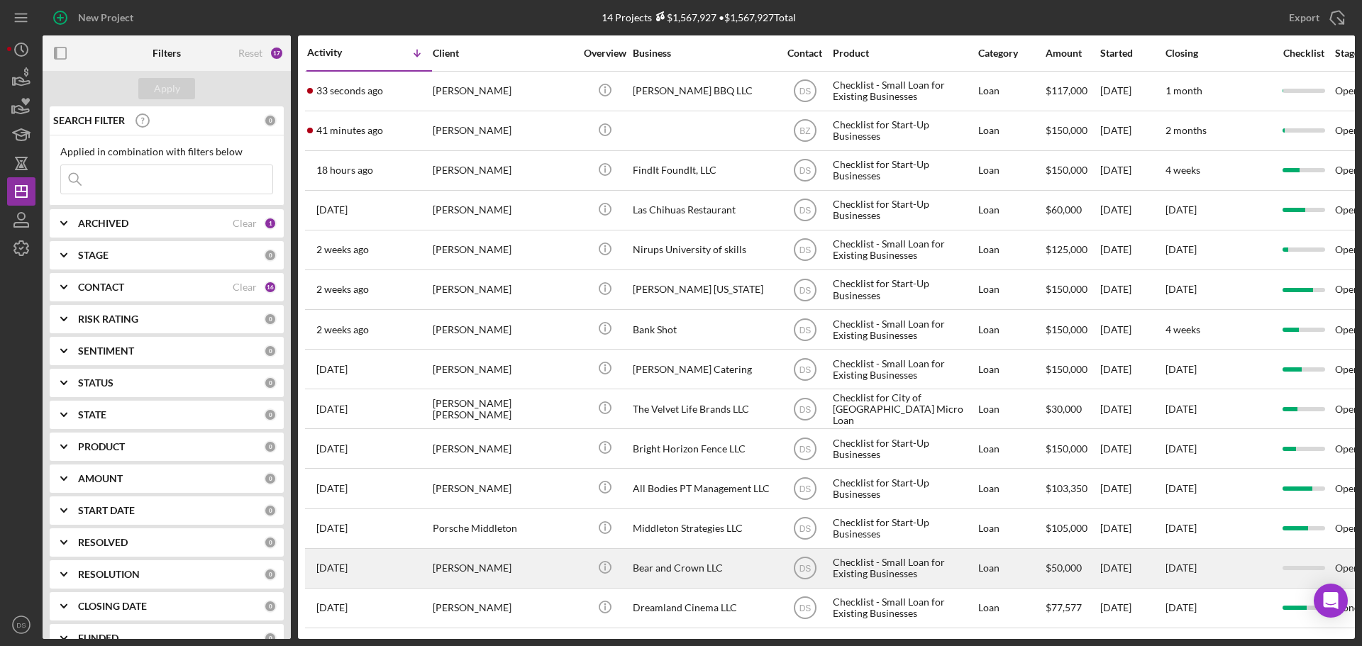
click at [570, 563] on div "[PERSON_NAME]" at bounding box center [504, 569] width 142 height 38
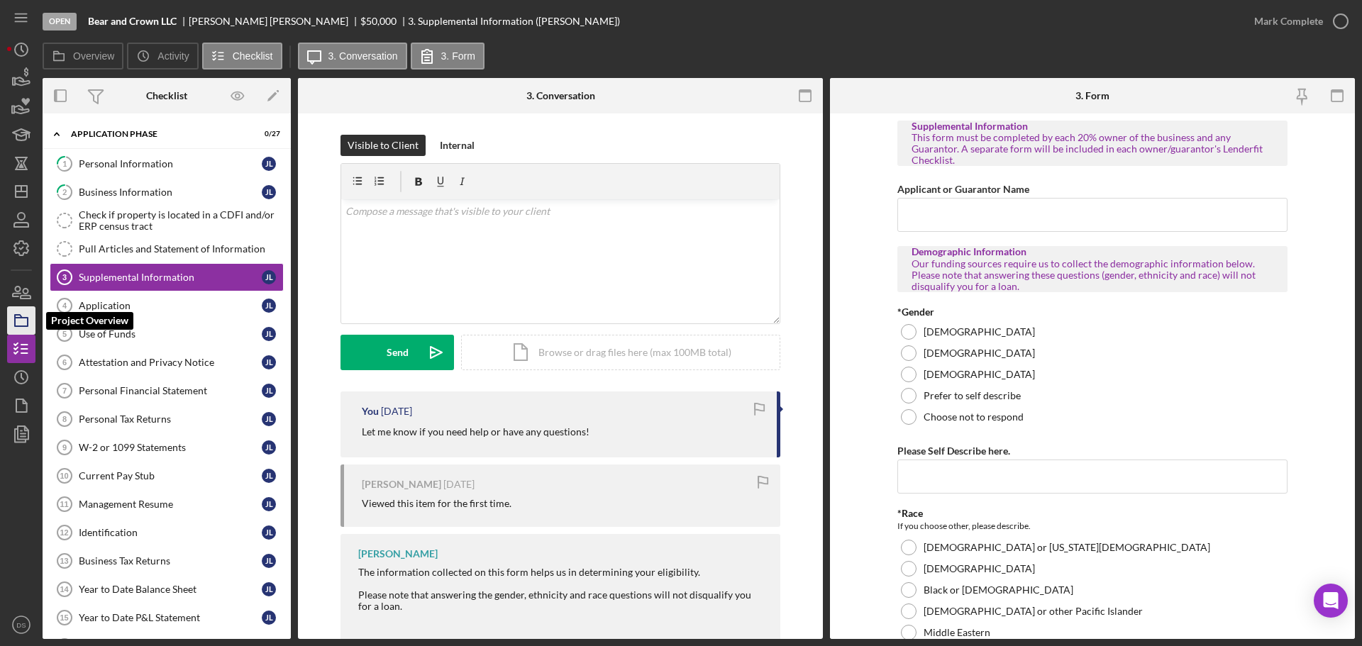
click at [23, 320] on icon "button" at bounding box center [21, 320] width 35 height 35
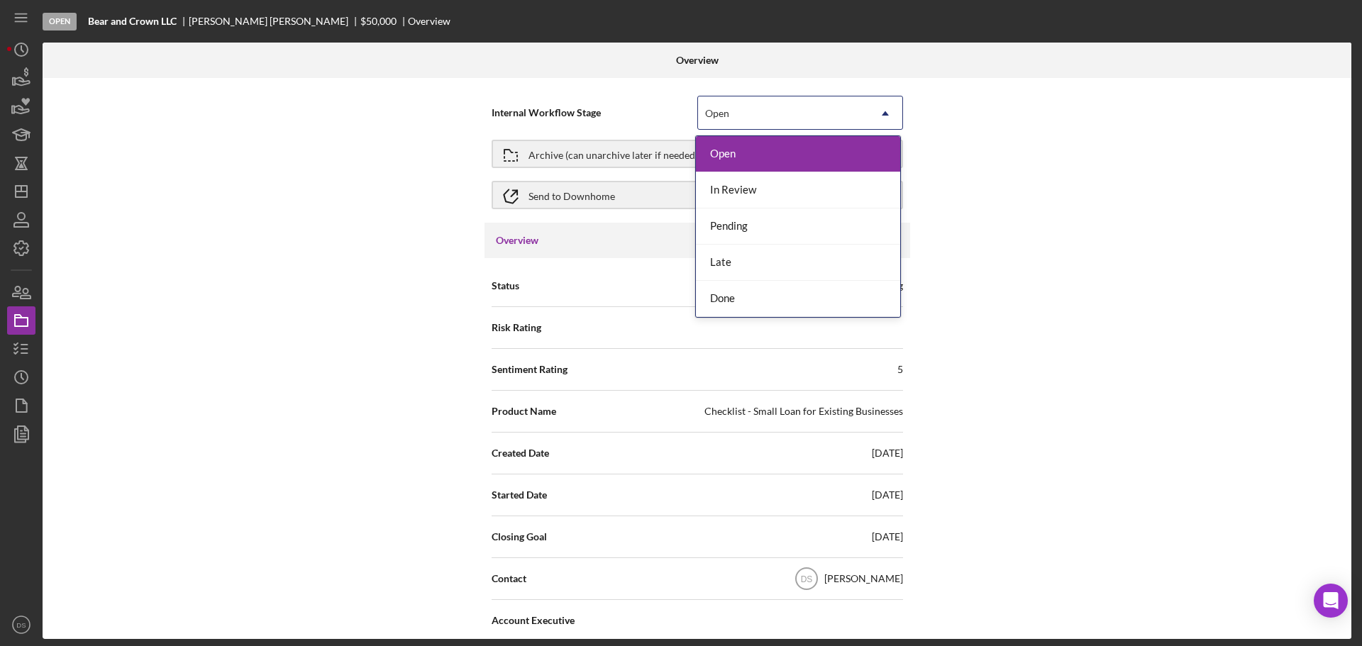
click at [772, 114] on div "Open" at bounding box center [783, 113] width 170 height 33
click at [1057, 101] on div "Internal Workflow Stage 5 results available. Use Up and Down to choose options,…" at bounding box center [697, 358] width 1309 height 561
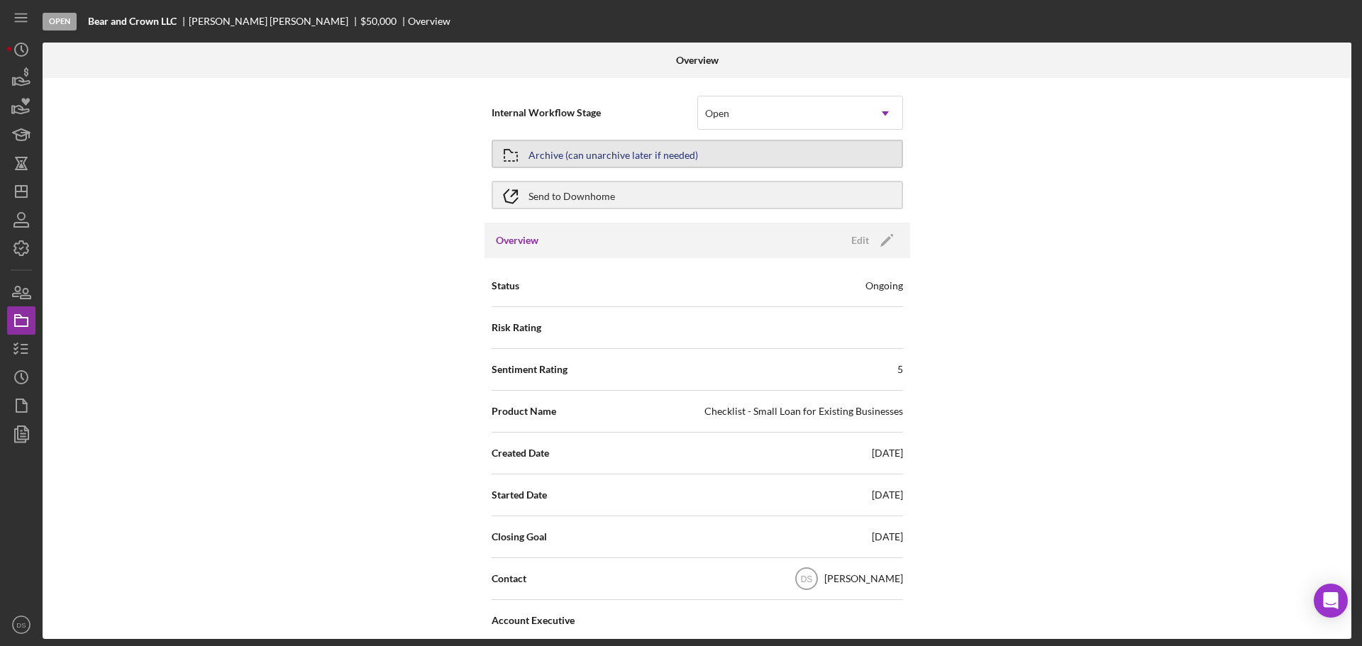
click at [852, 155] on button "Archive (can unarchive later if needed)" at bounding box center [698, 154] width 412 height 28
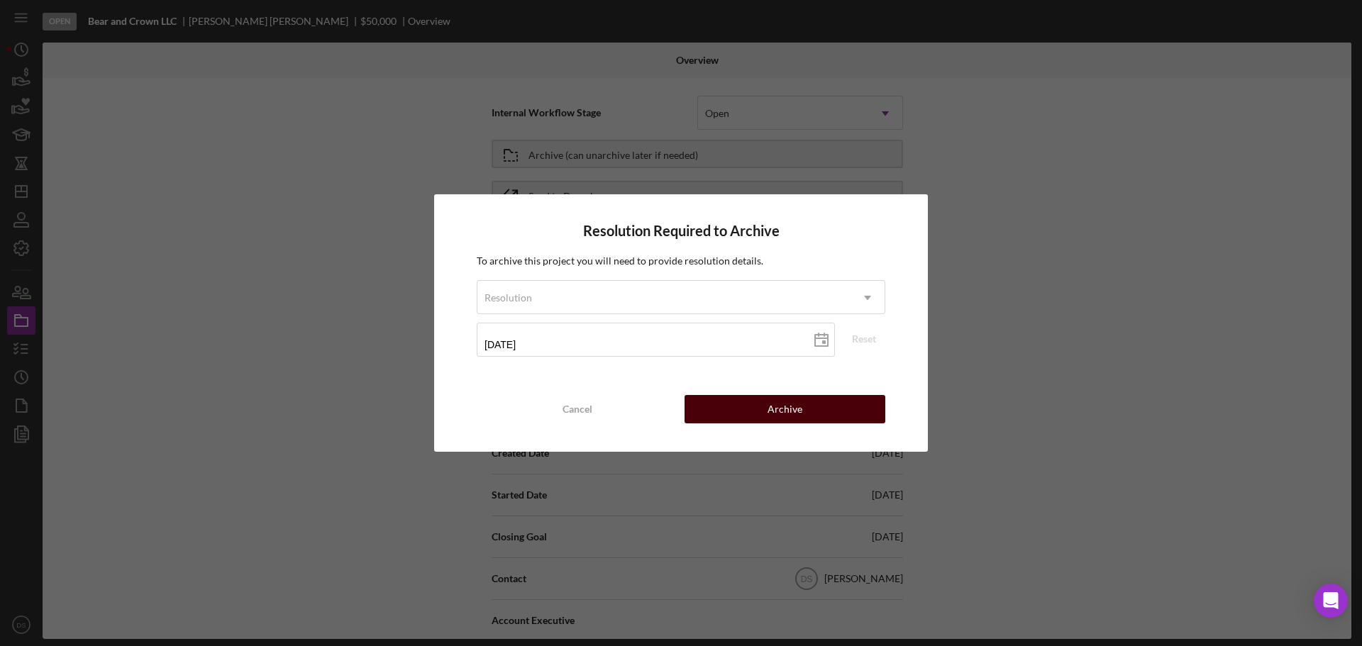
click at [803, 412] on button "Archive" at bounding box center [785, 409] width 201 height 28
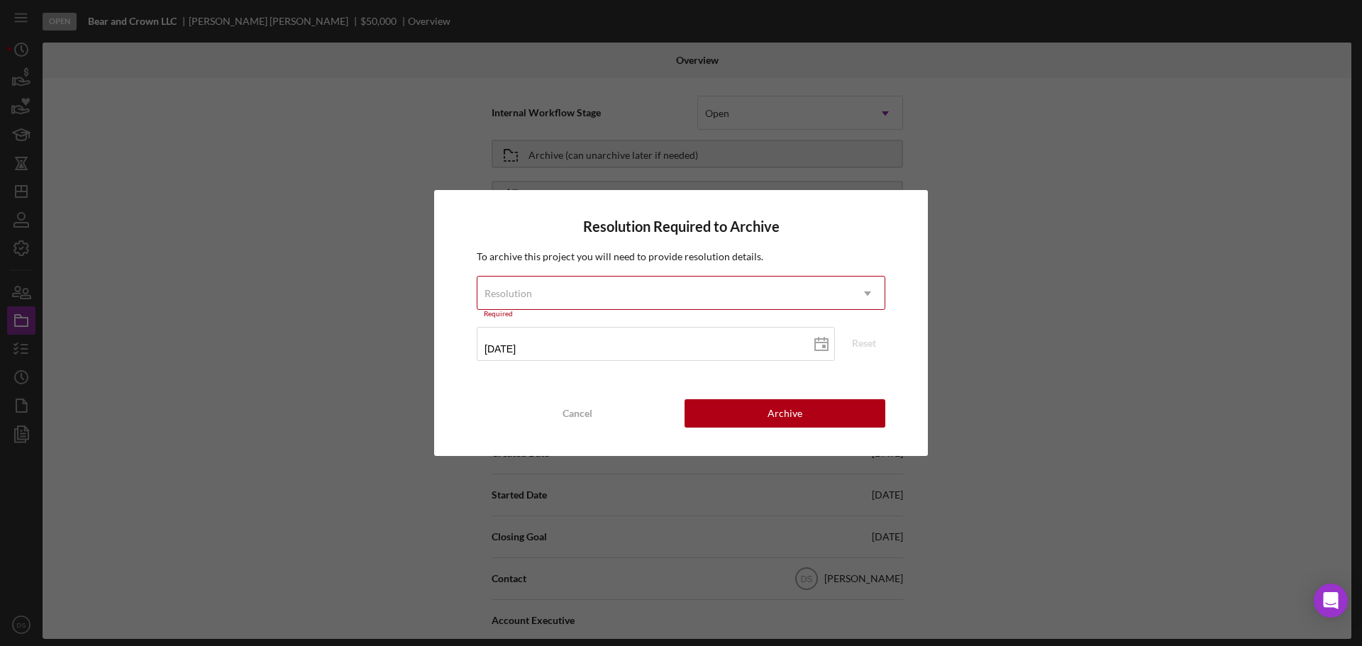
drag, startPoint x: 786, startPoint y: 319, endPoint x: 788, endPoint y: 298, distance: 20.7
click at [786, 314] on form "Resolution Icon/Dropdown Arrow Required [DATE] [DATE] Reset" at bounding box center [681, 323] width 409 height 95
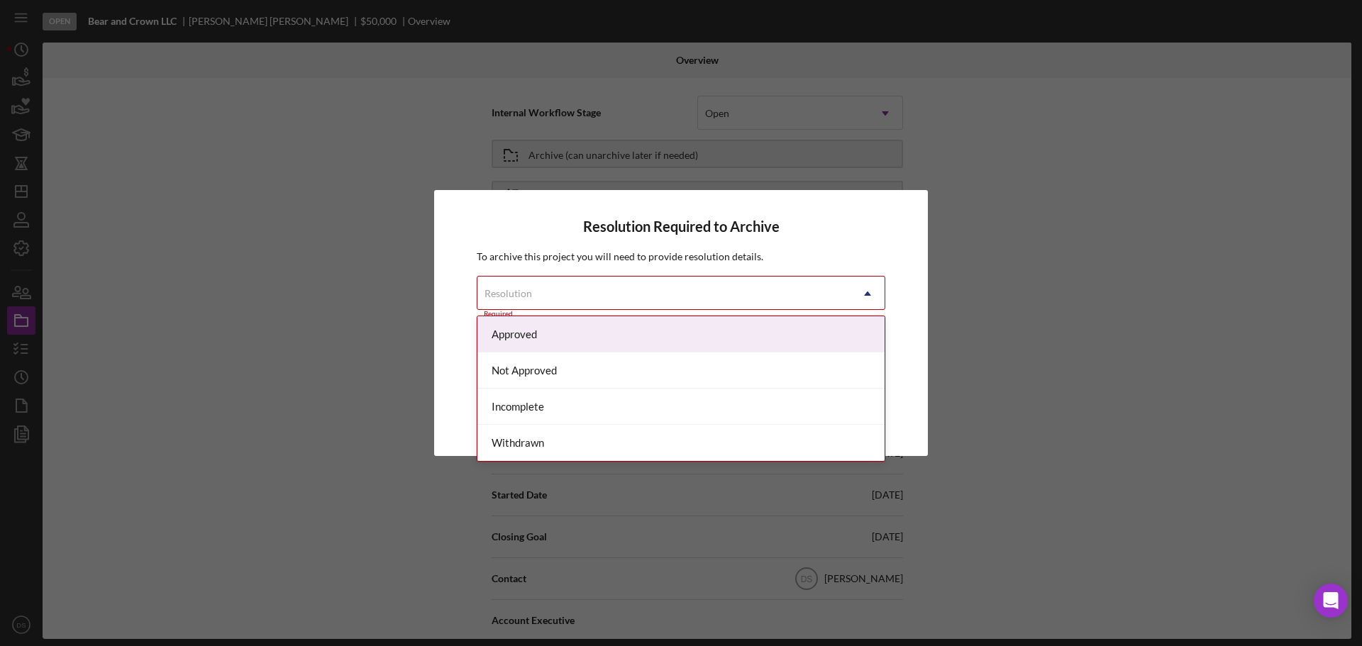
click at [788, 298] on div "Resolution" at bounding box center [664, 293] width 373 height 33
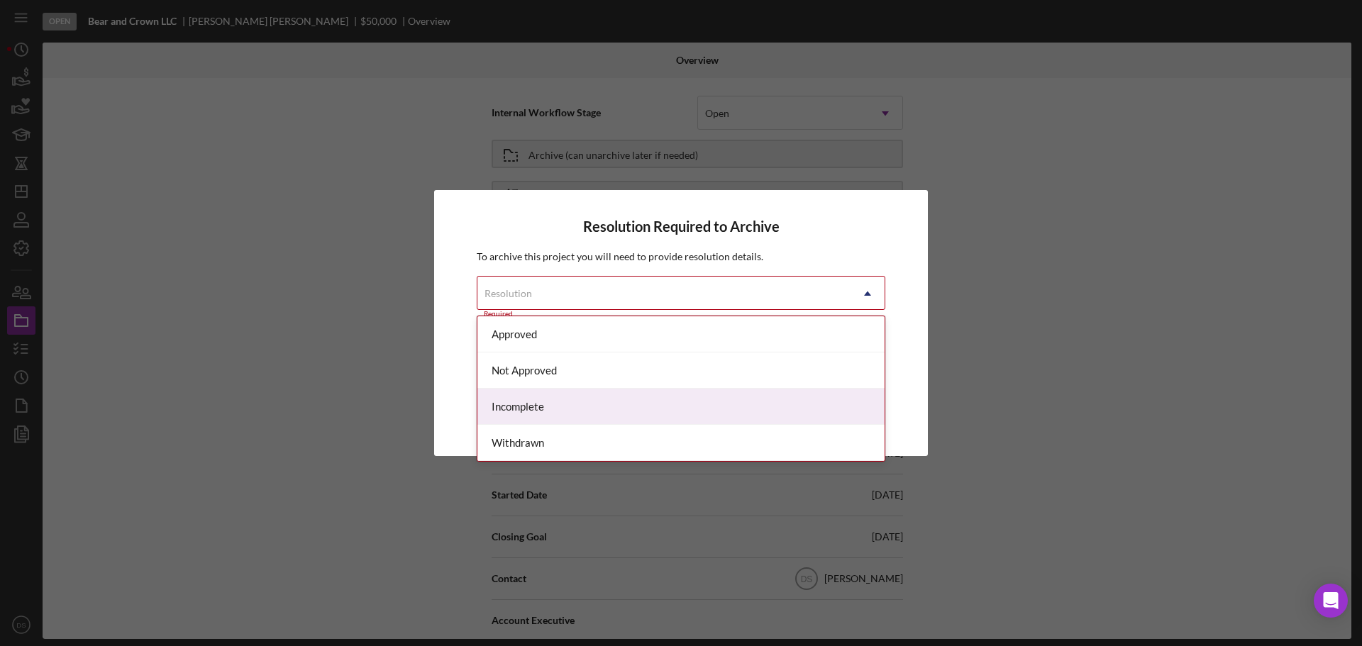
click at [703, 407] on div "Incomplete" at bounding box center [681, 407] width 407 height 36
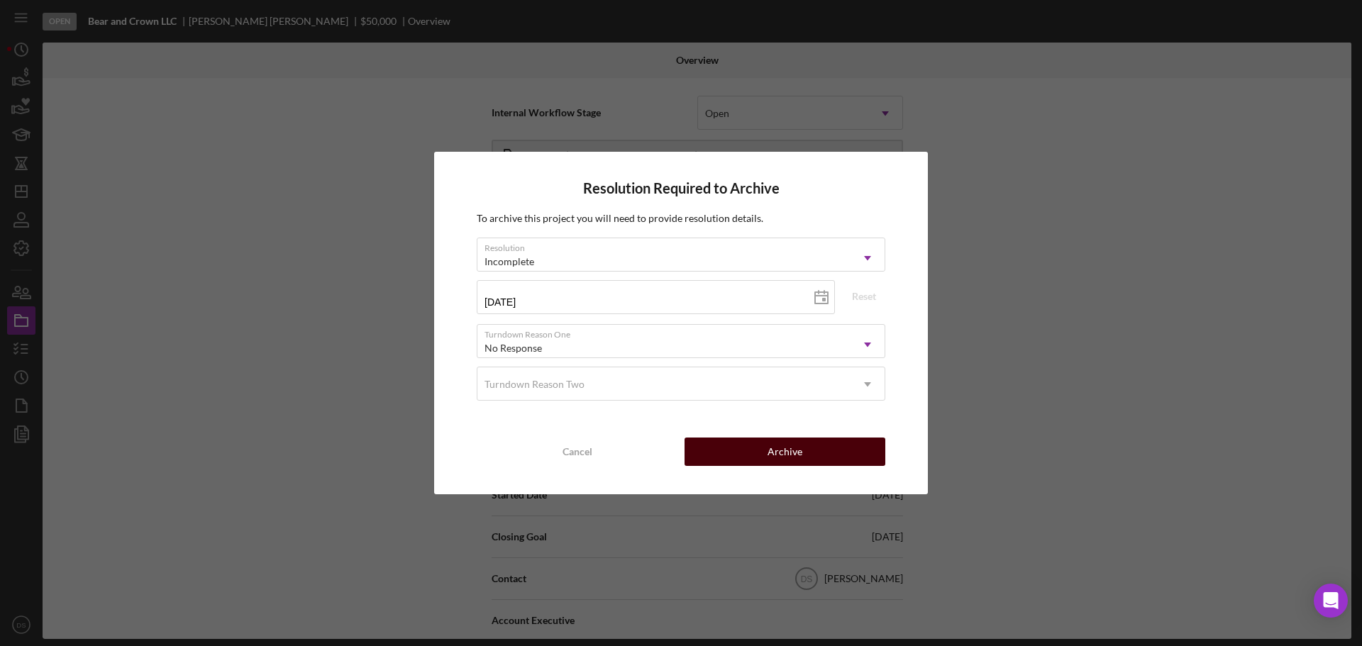
click at [781, 449] on div "Archive" at bounding box center [785, 452] width 35 height 28
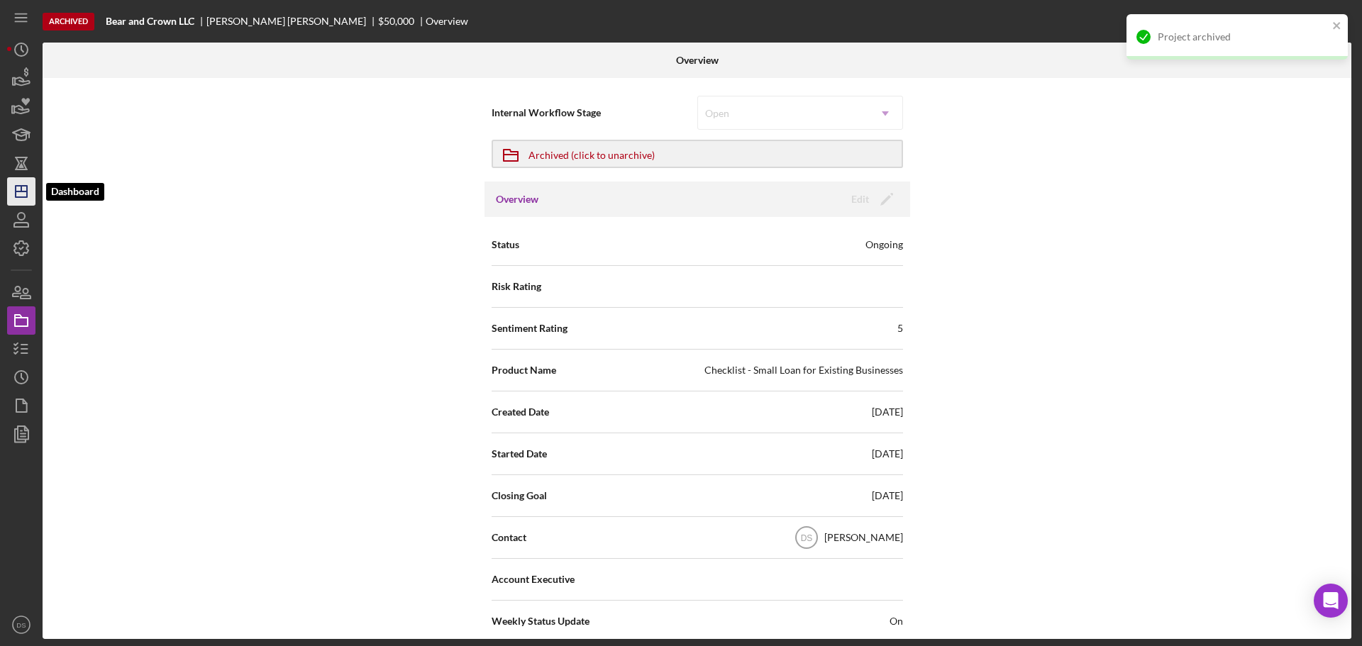
click at [31, 197] on icon "Icon/Dashboard" at bounding box center [21, 191] width 35 height 35
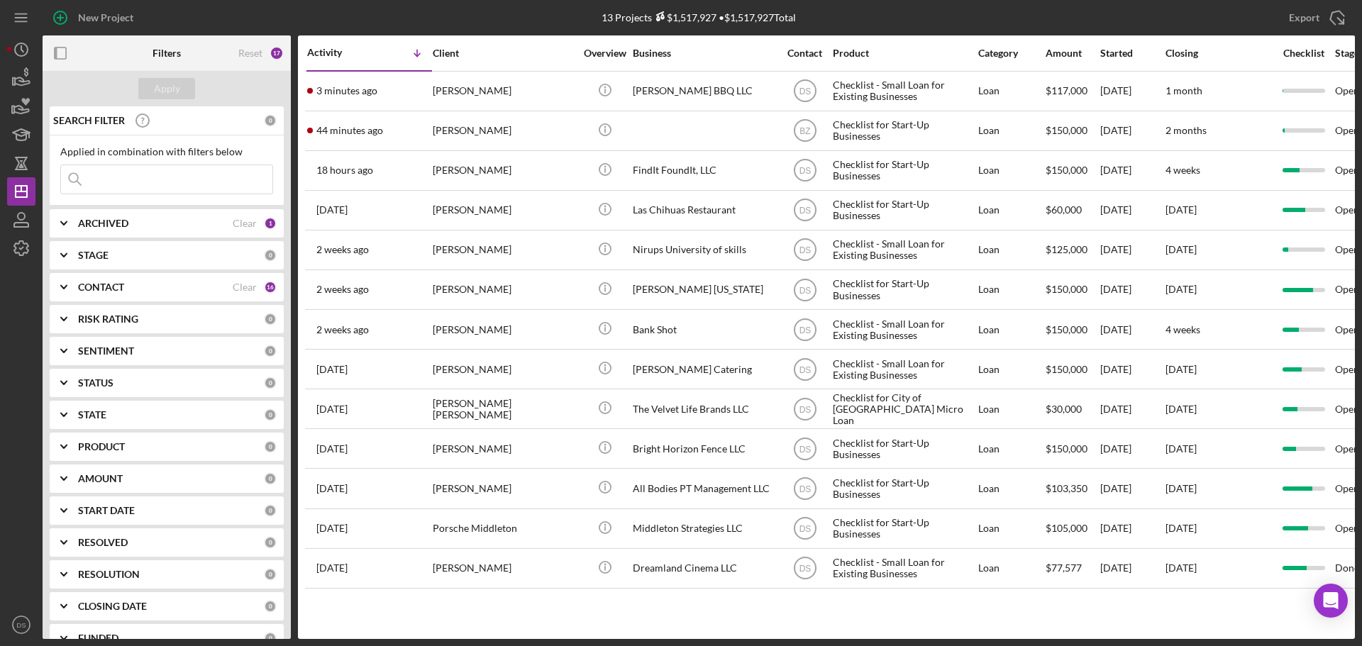
click at [214, 224] on div "ARCHIVED" at bounding box center [155, 223] width 155 height 11
click at [74, 304] on input "Archived" at bounding box center [68, 304] width 14 height 14
checkbox input "true"
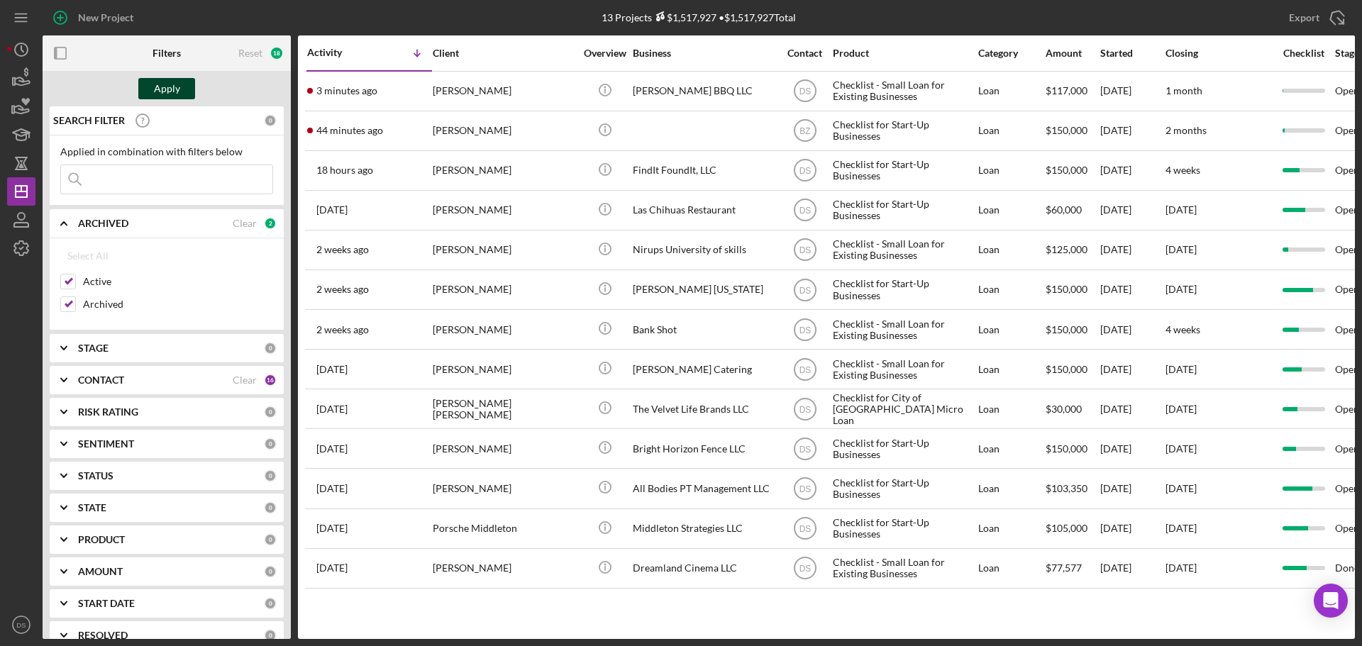
click at [174, 92] on div "Apply" at bounding box center [167, 88] width 26 height 21
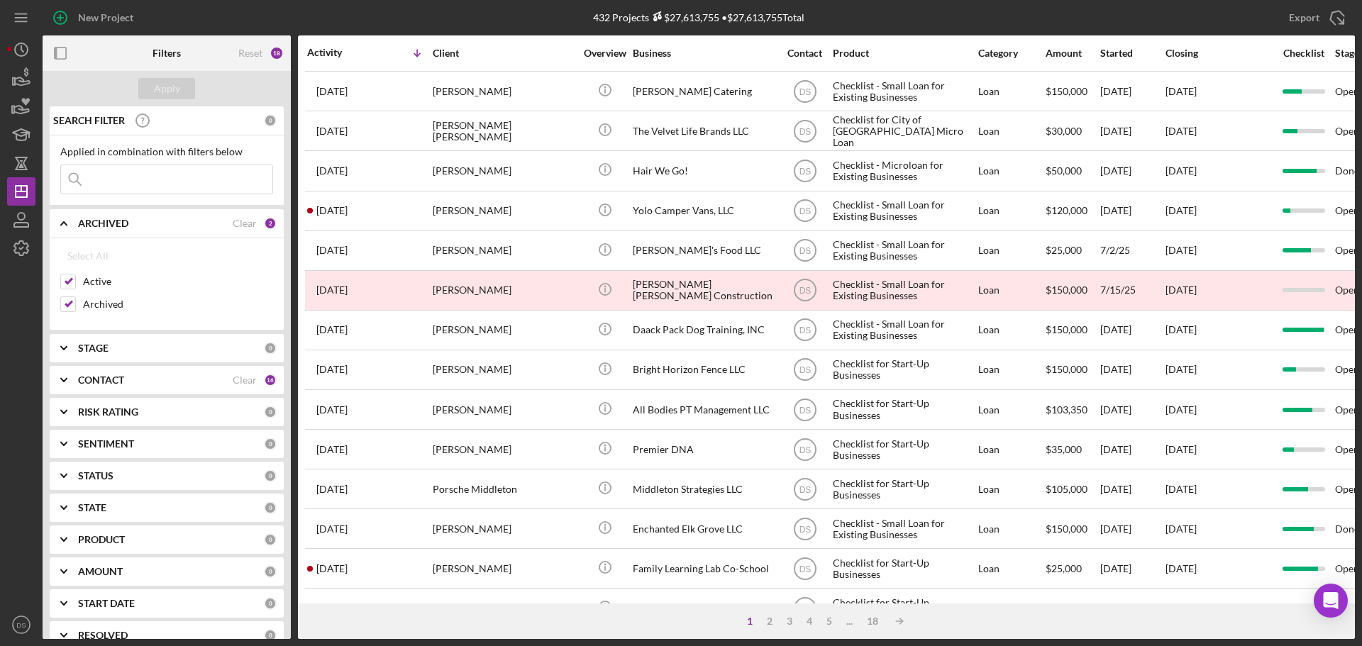
scroll to position [426, 0]
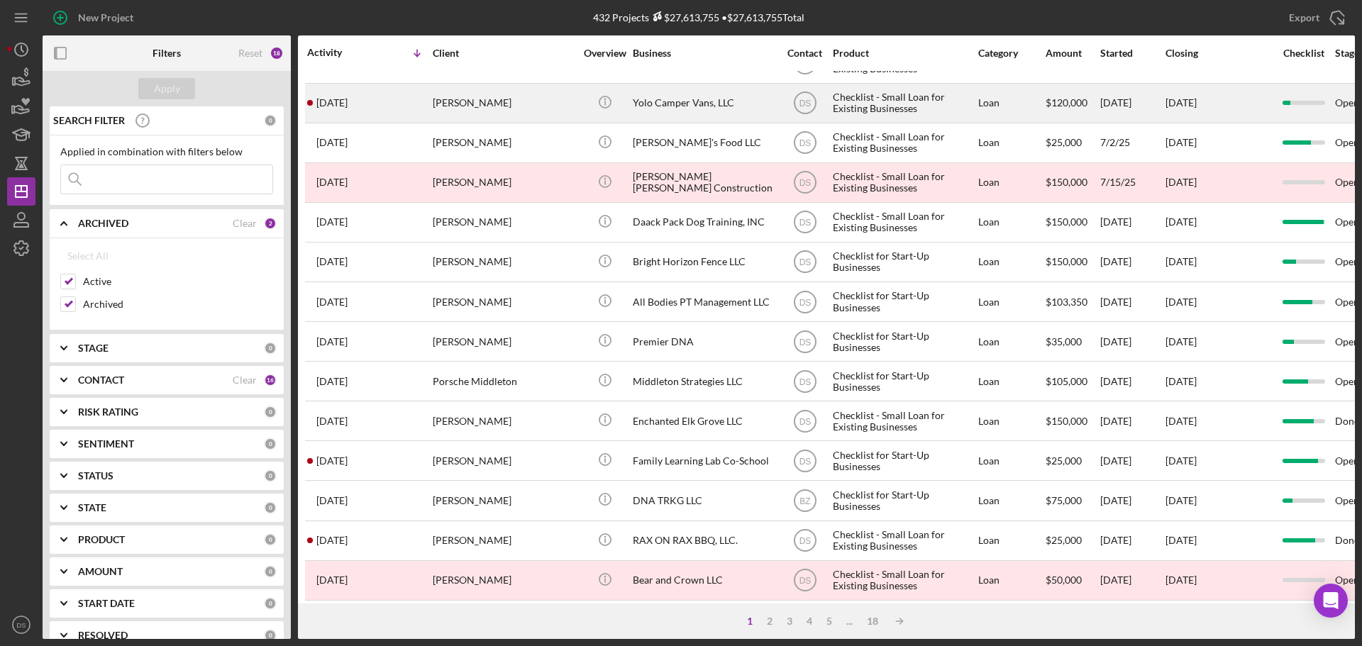
click at [637, 109] on div "Yolo Camper Vans, LLC" at bounding box center [704, 103] width 142 height 38
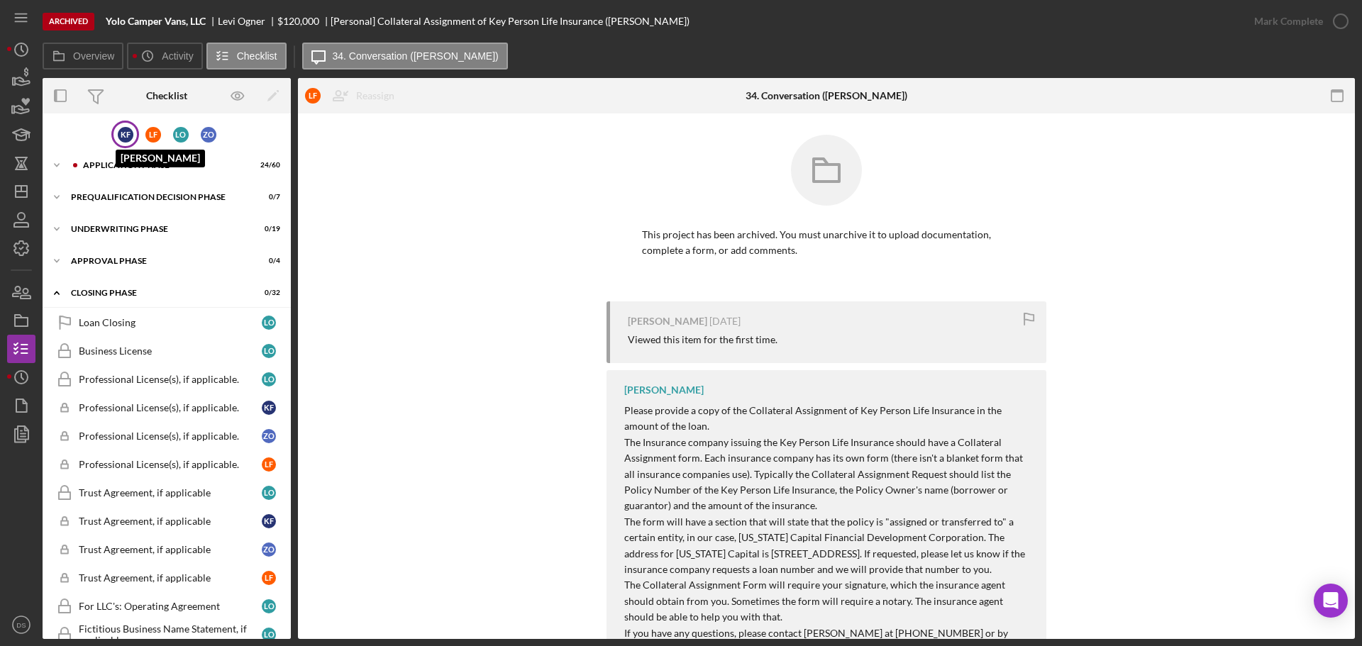
click at [127, 133] on div "K F" at bounding box center [126, 135] width 16 height 16
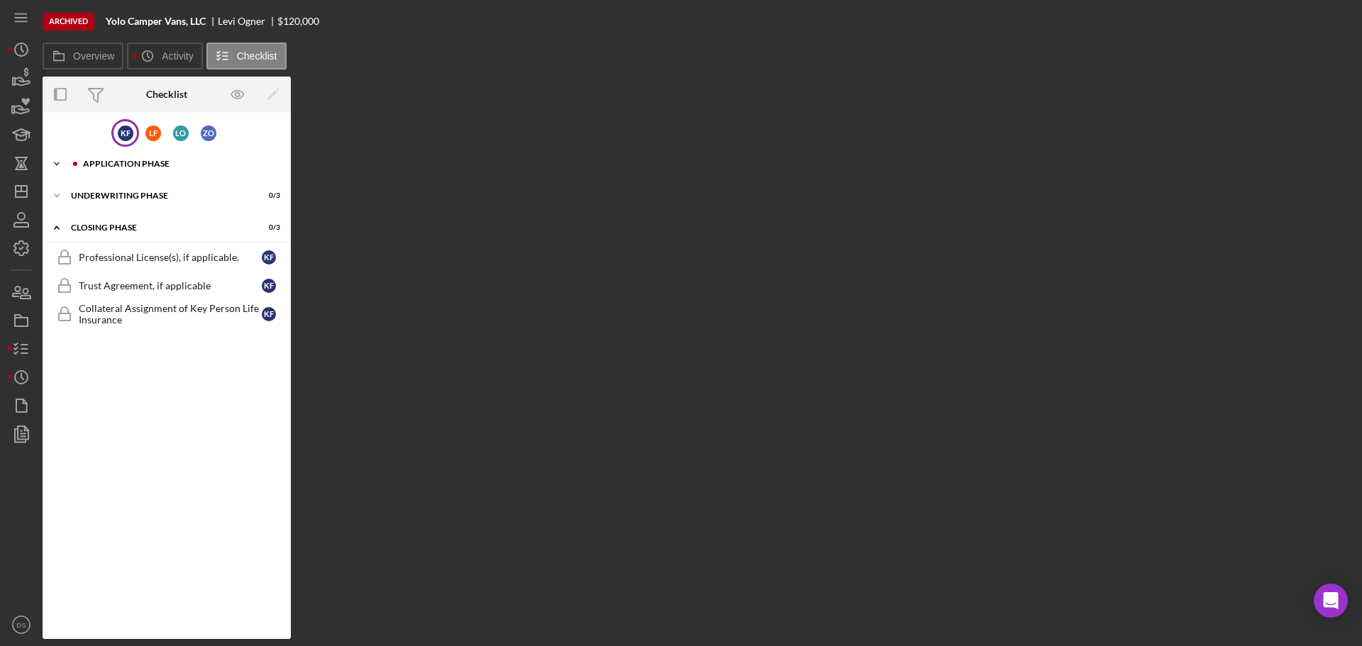
click at [126, 163] on div "Application Phase" at bounding box center [178, 164] width 190 height 9
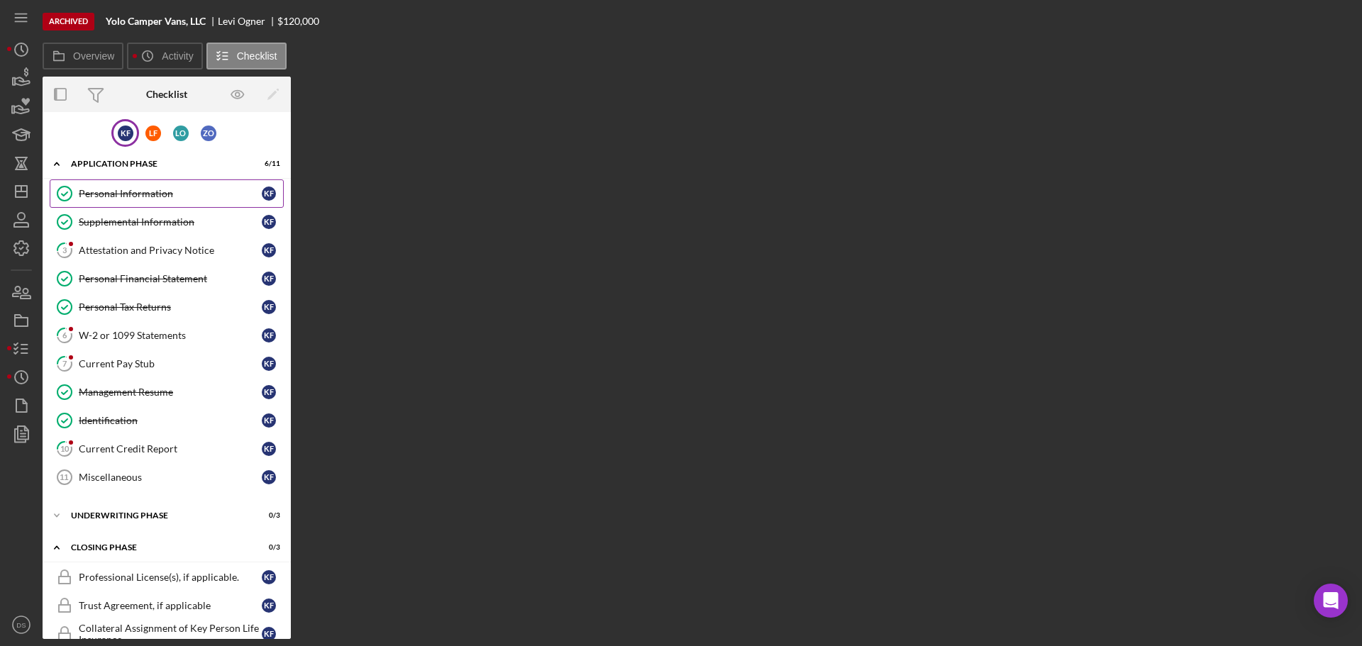
click at [155, 197] on div "Personal Information" at bounding box center [170, 193] width 183 height 11
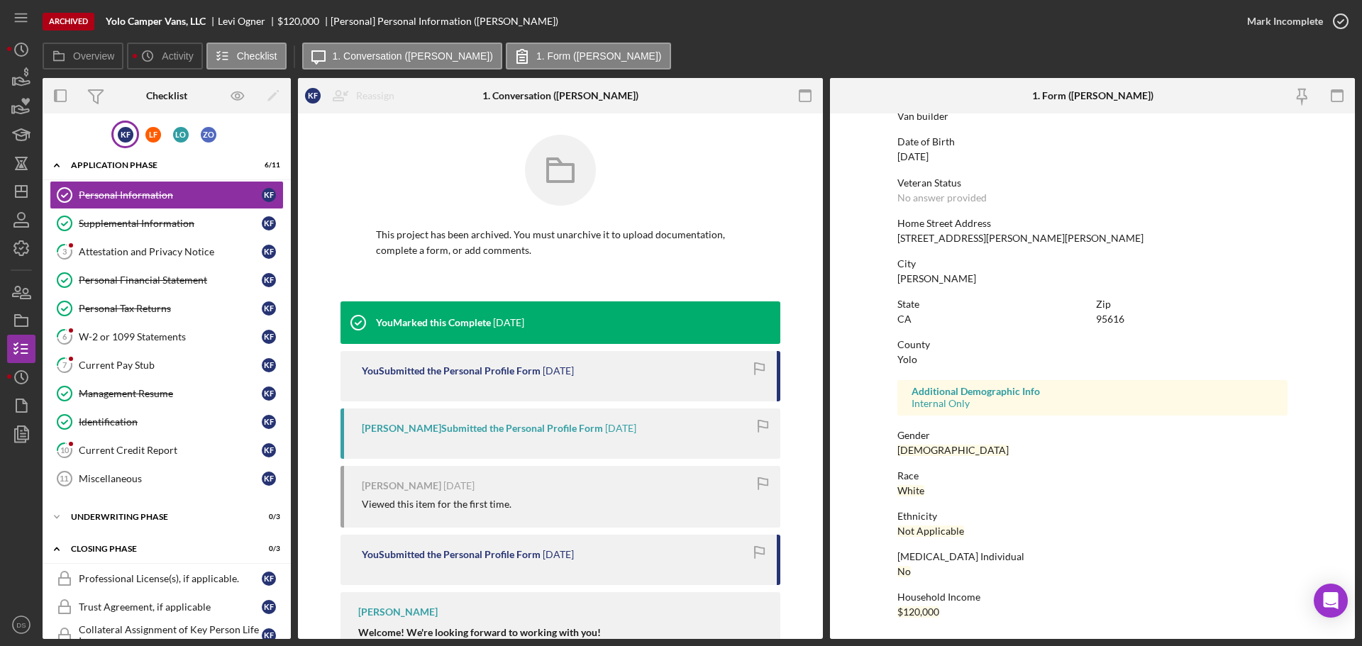
scroll to position [65, 0]
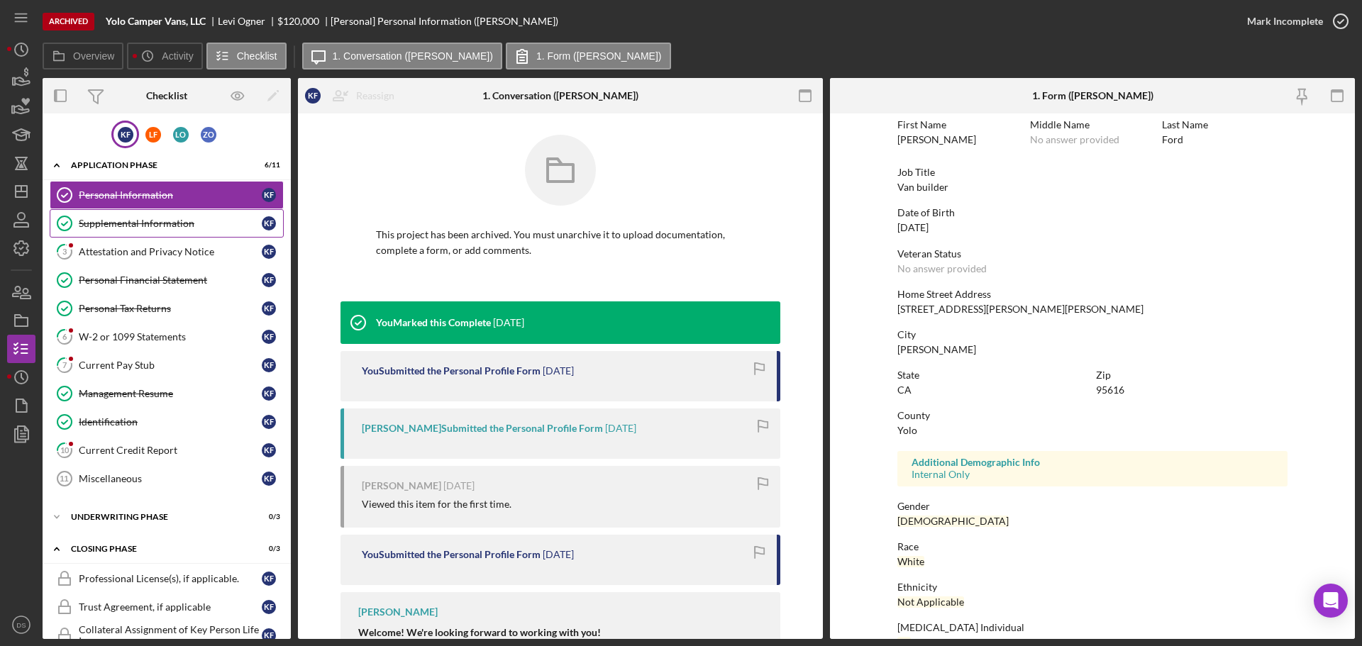
click at [167, 229] on div "Supplemental Information" at bounding box center [170, 223] width 183 height 11
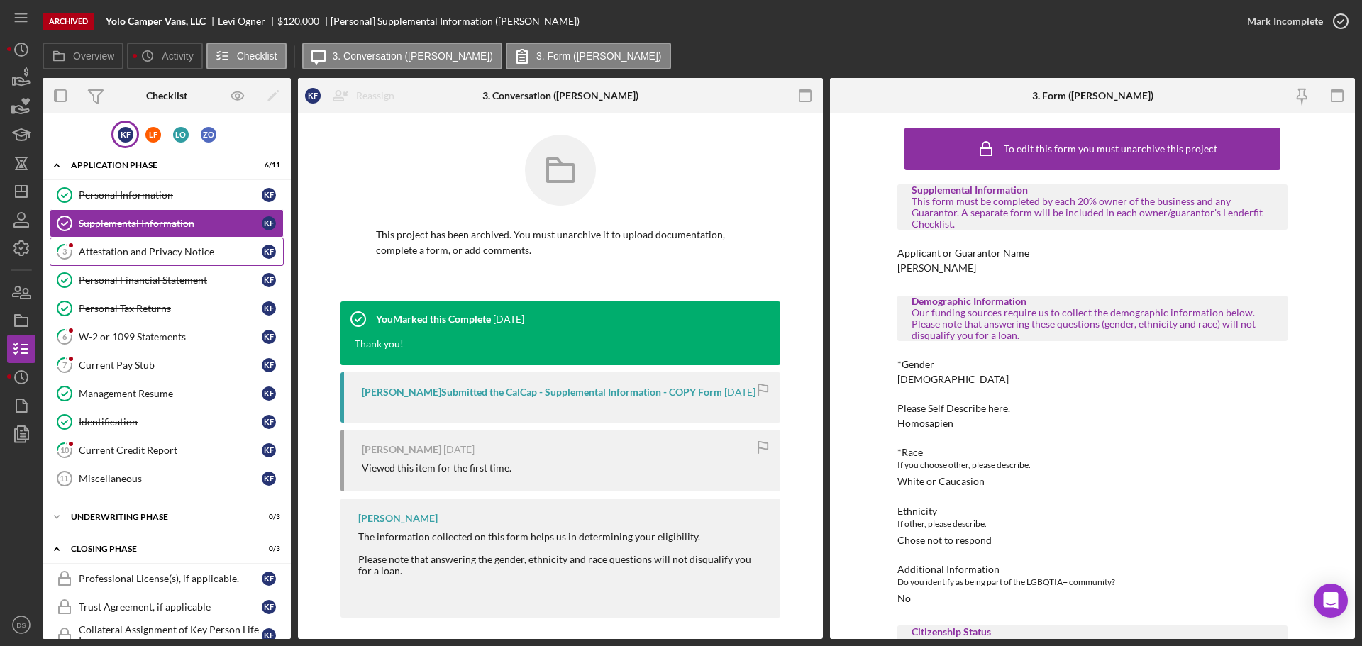
click at [139, 244] on link "3 Attestation and Privacy Notice K F" at bounding box center [167, 252] width 234 height 28
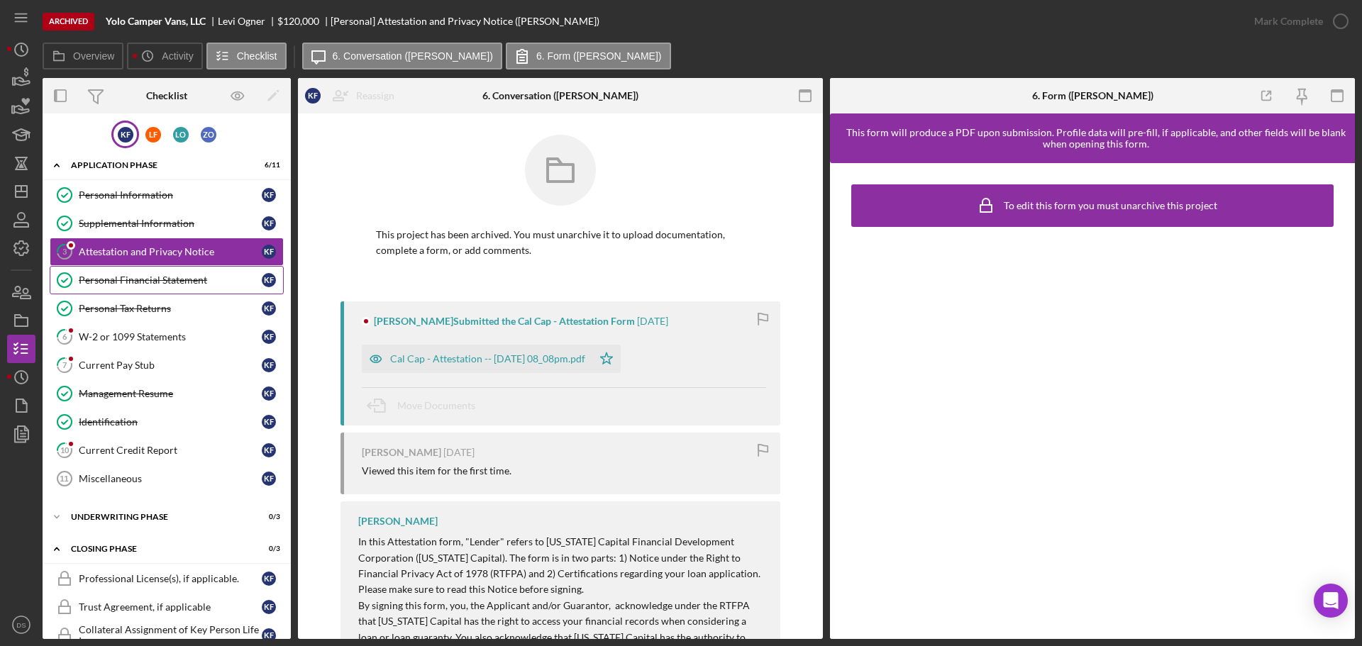
click at [98, 275] on div "Personal Financial Statement" at bounding box center [170, 280] width 183 height 11
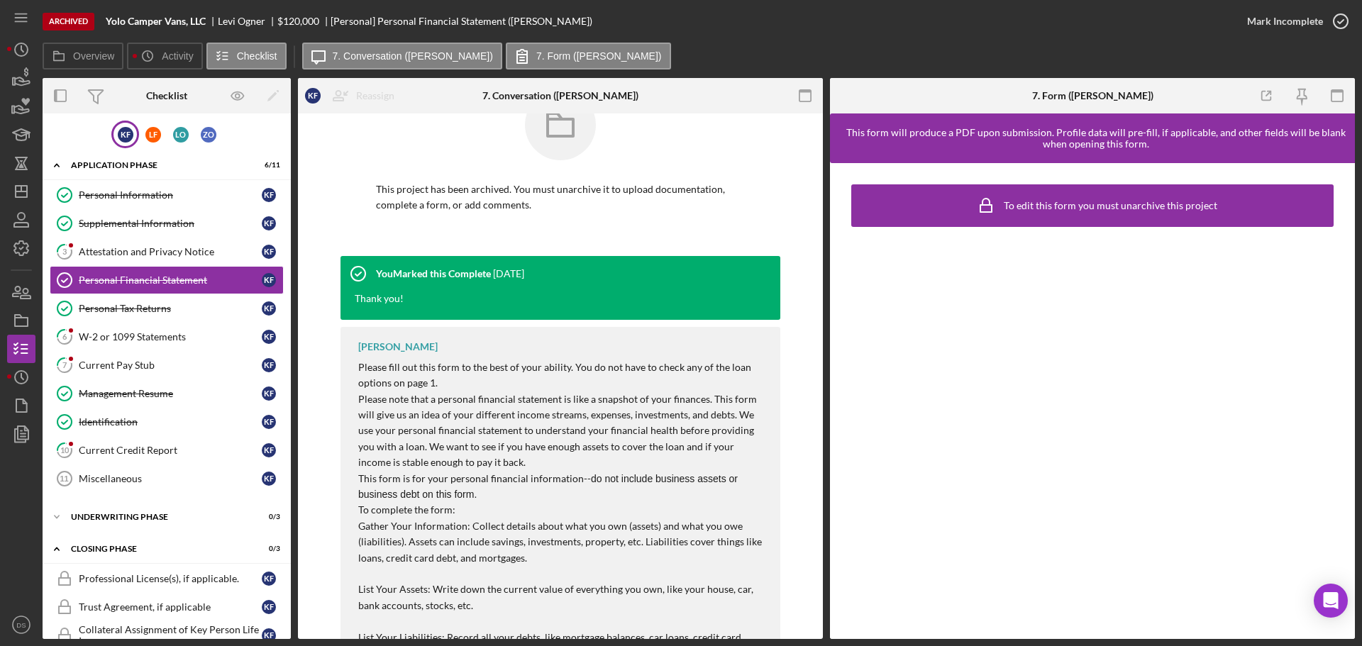
scroll to position [71, 0]
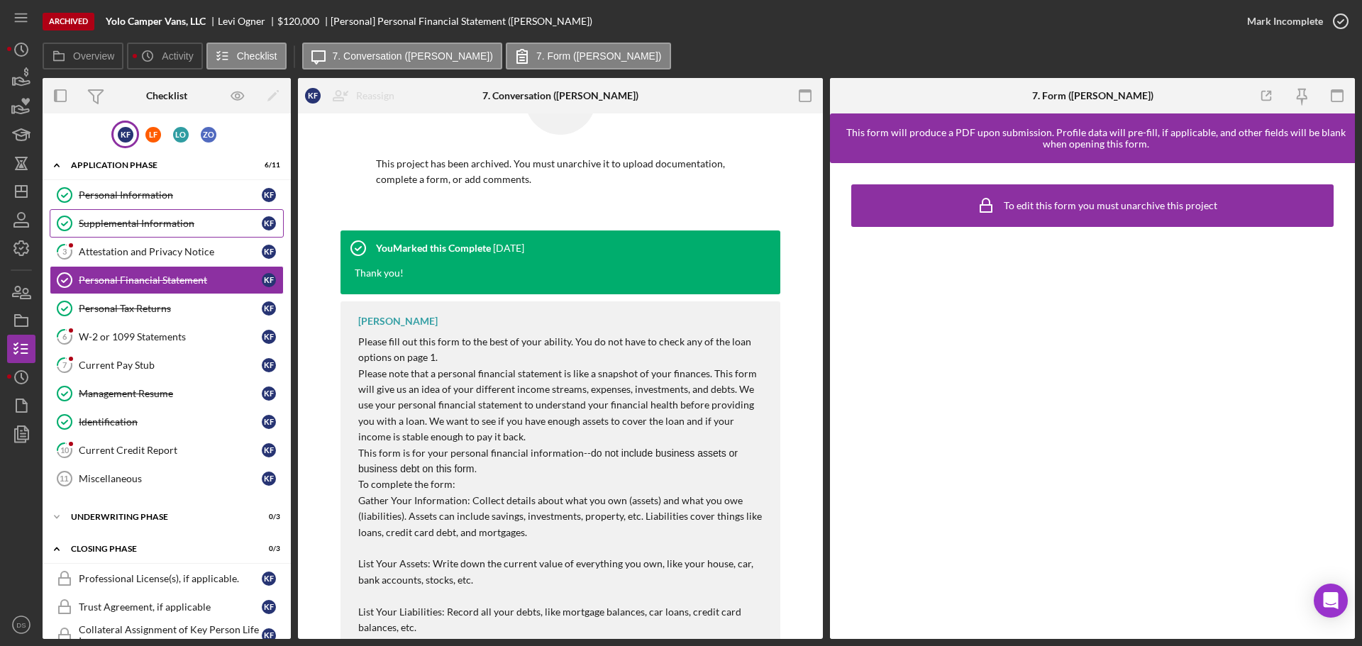
click at [166, 209] on link "Supplemental Information Supplemental Information K F" at bounding box center [167, 223] width 234 height 28
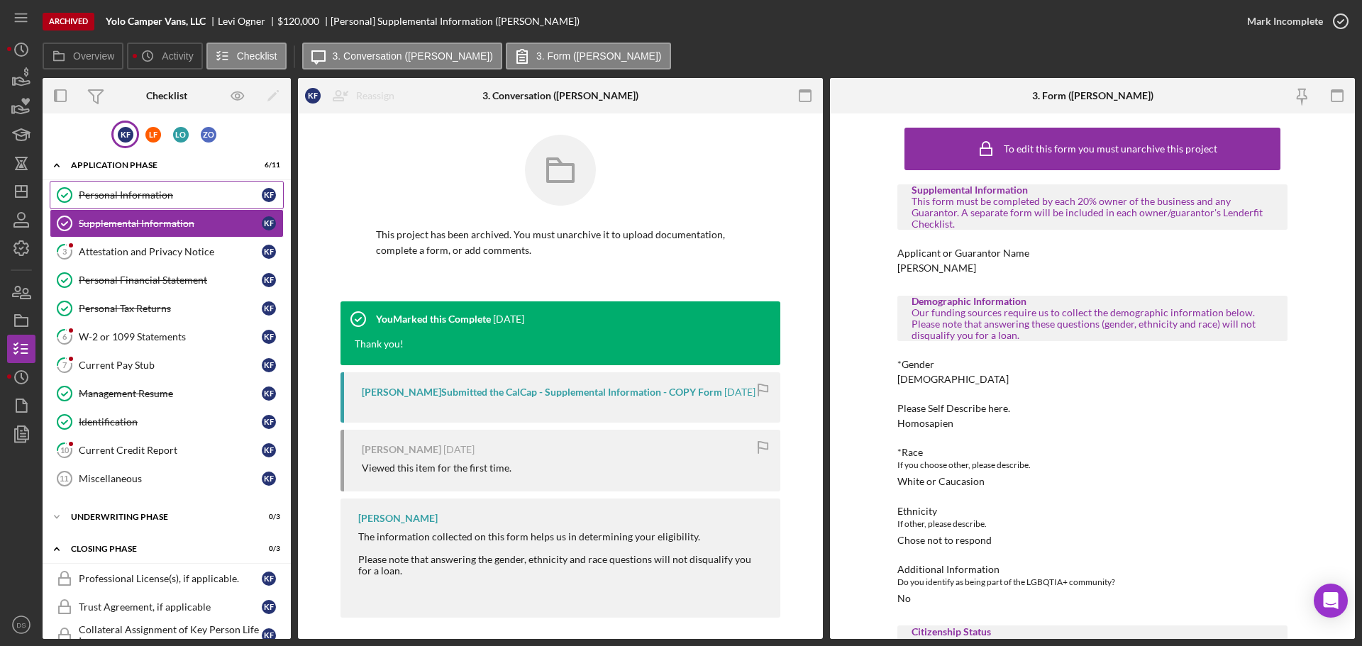
click at [175, 185] on link "Personal Information Personal Information K F" at bounding box center [167, 195] width 234 height 28
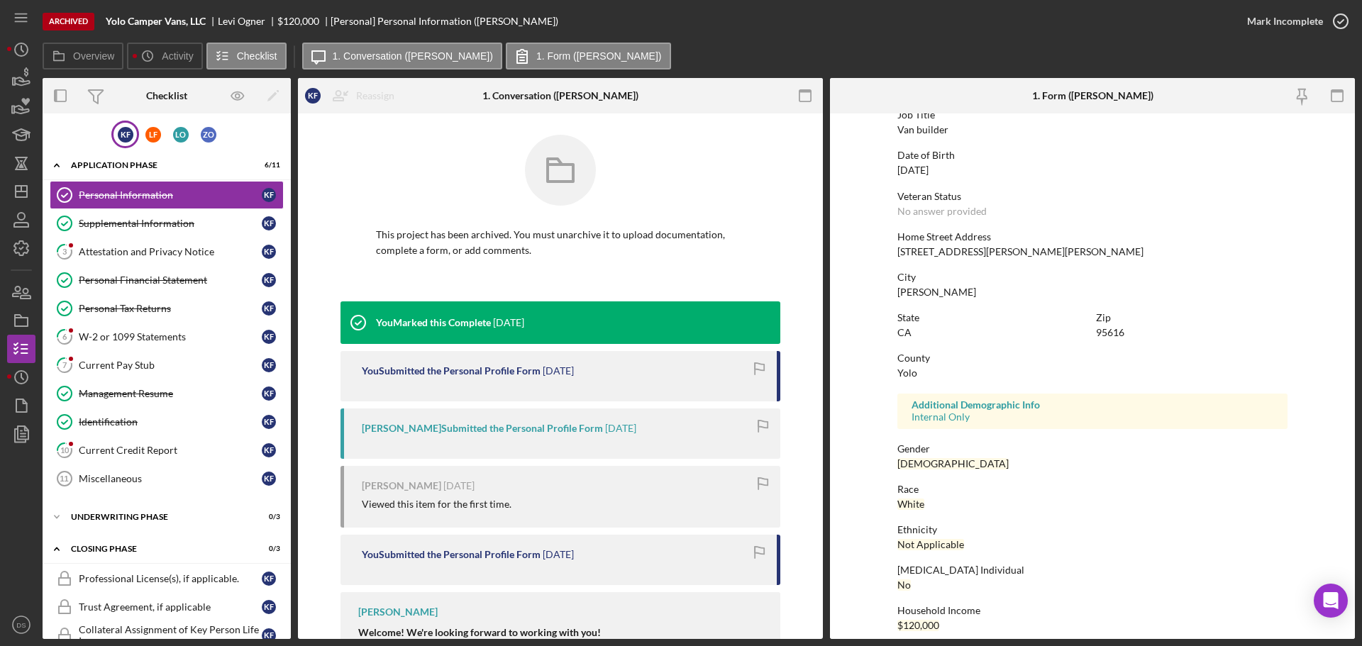
scroll to position [136, 0]
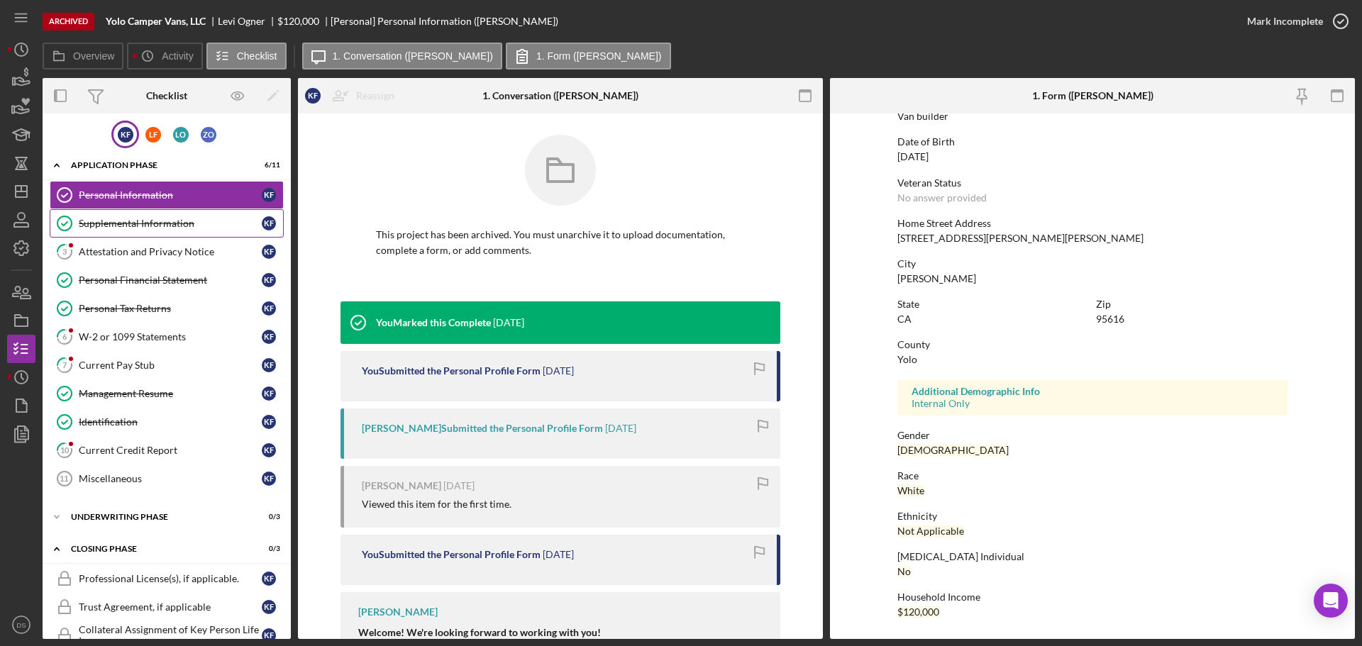
click at [138, 215] on link "Supplemental Information Supplemental Information K F" at bounding box center [167, 223] width 234 height 28
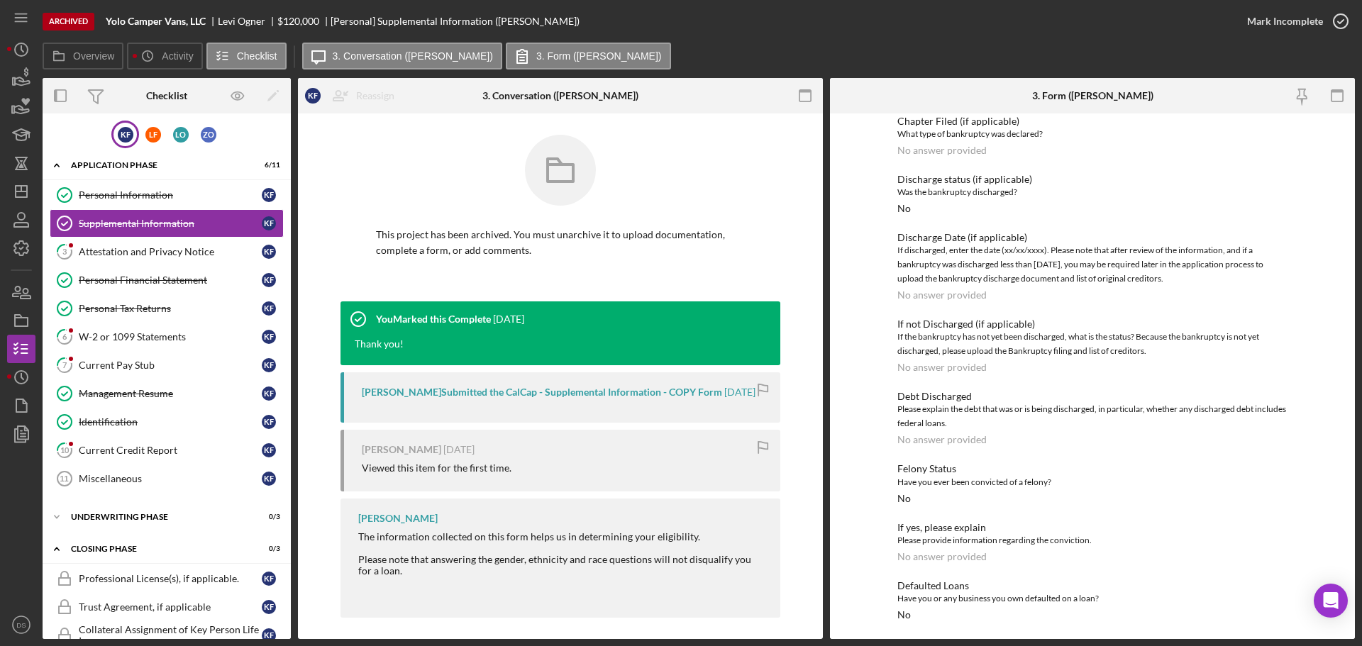
scroll to position [2492, 0]
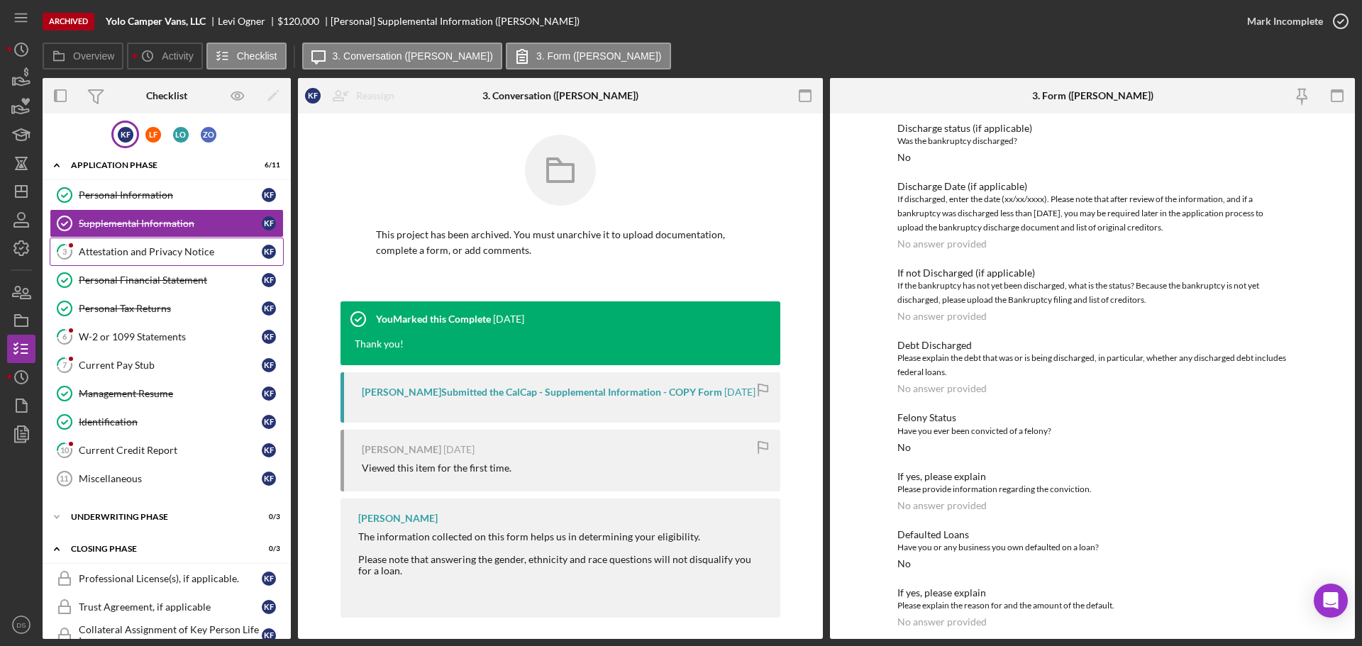
click at [155, 252] on div "Attestation and Privacy Notice" at bounding box center [170, 251] width 183 height 11
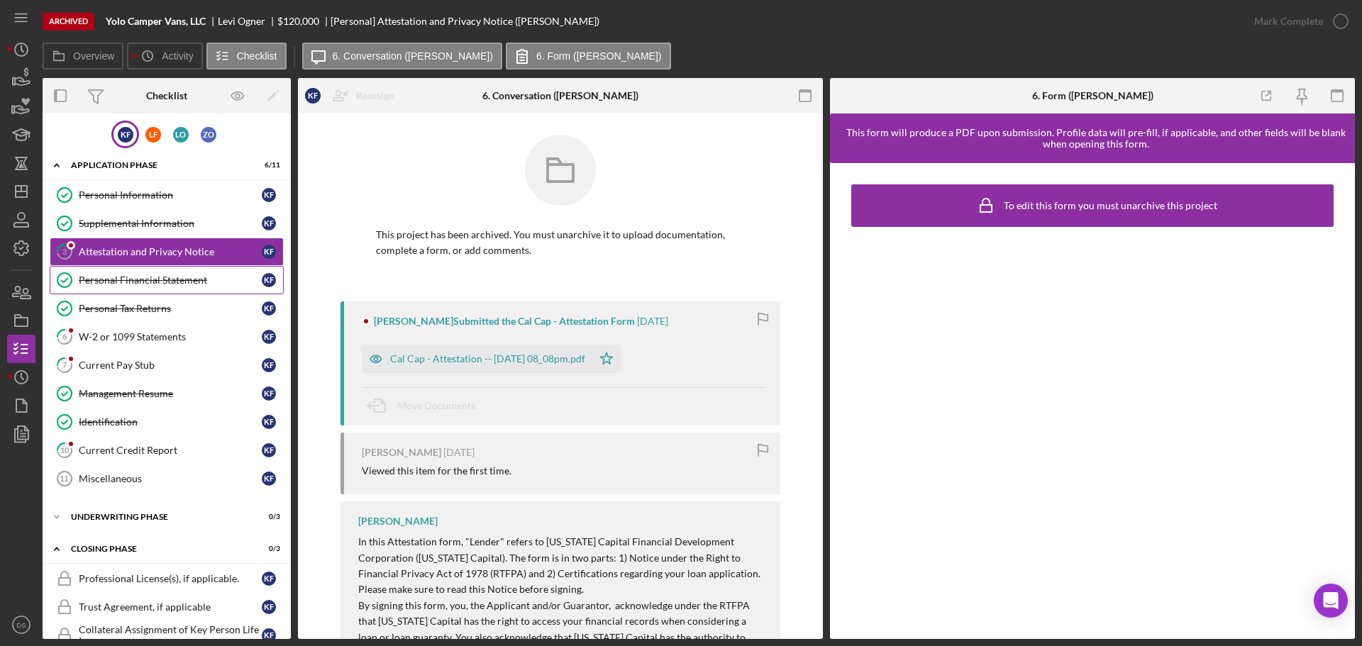
click at [157, 280] on div "Personal Financial Statement" at bounding box center [170, 280] width 183 height 11
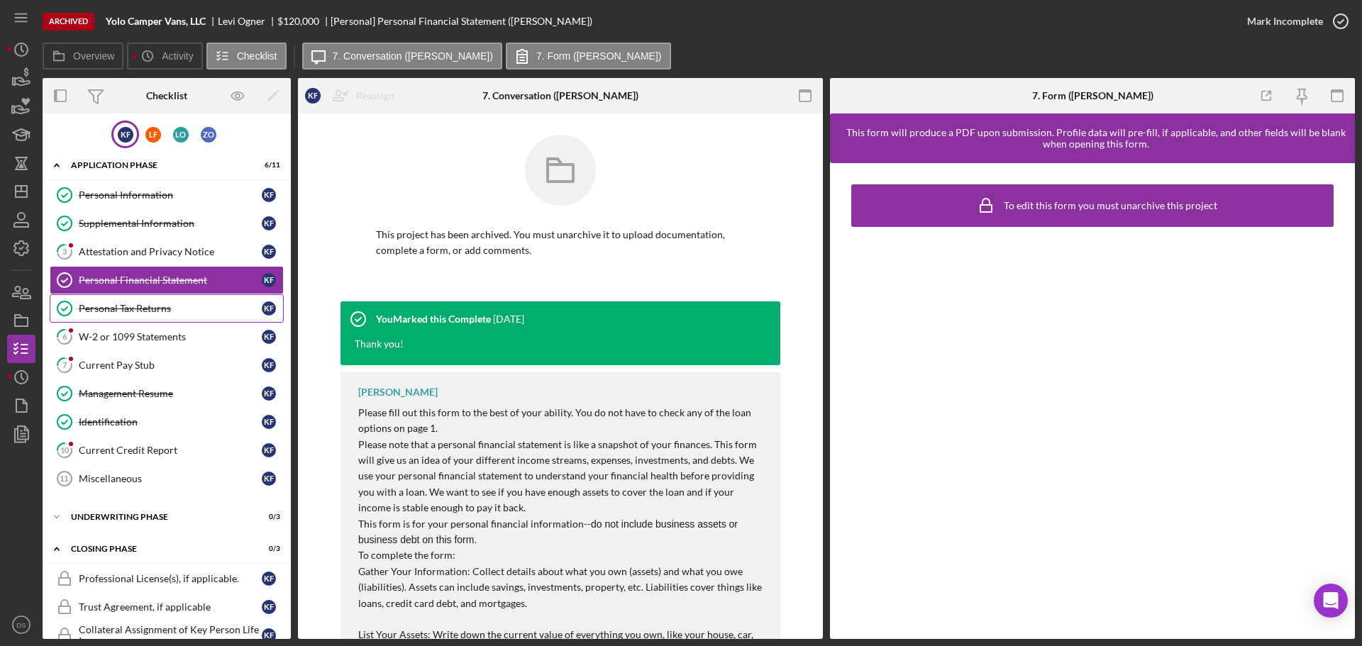
click at [158, 305] on div "Personal Tax Returns" at bounding box center [170, 308] width 183 height 11
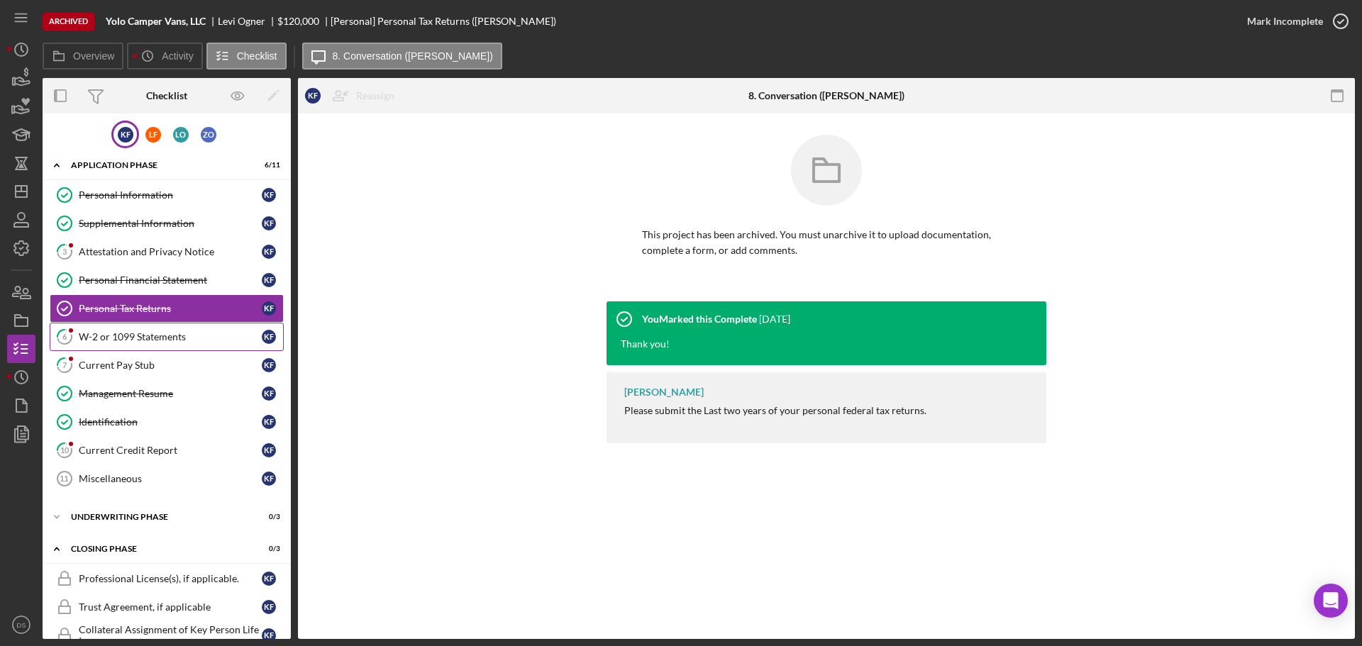
click at [201, 330] on link "6 W-2 or 1099 Statements K F" at bounding box center [167, 337] width 234 height 28
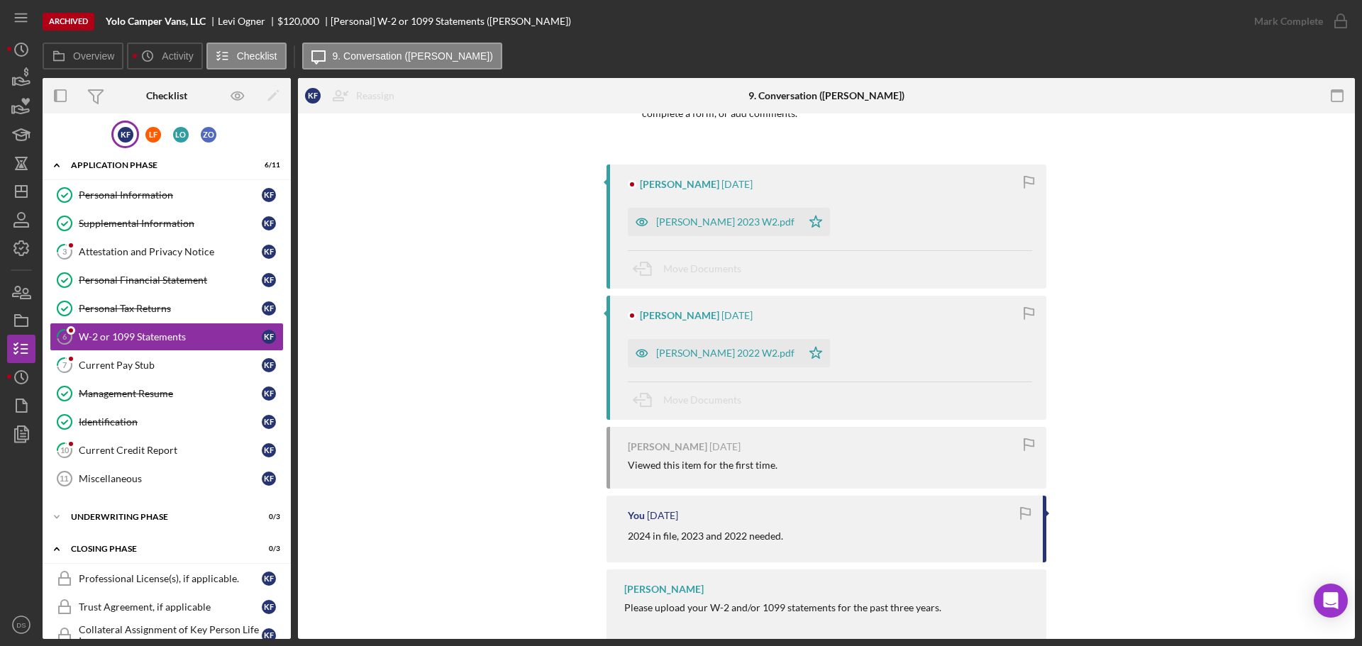
scroll to position [167, 0]
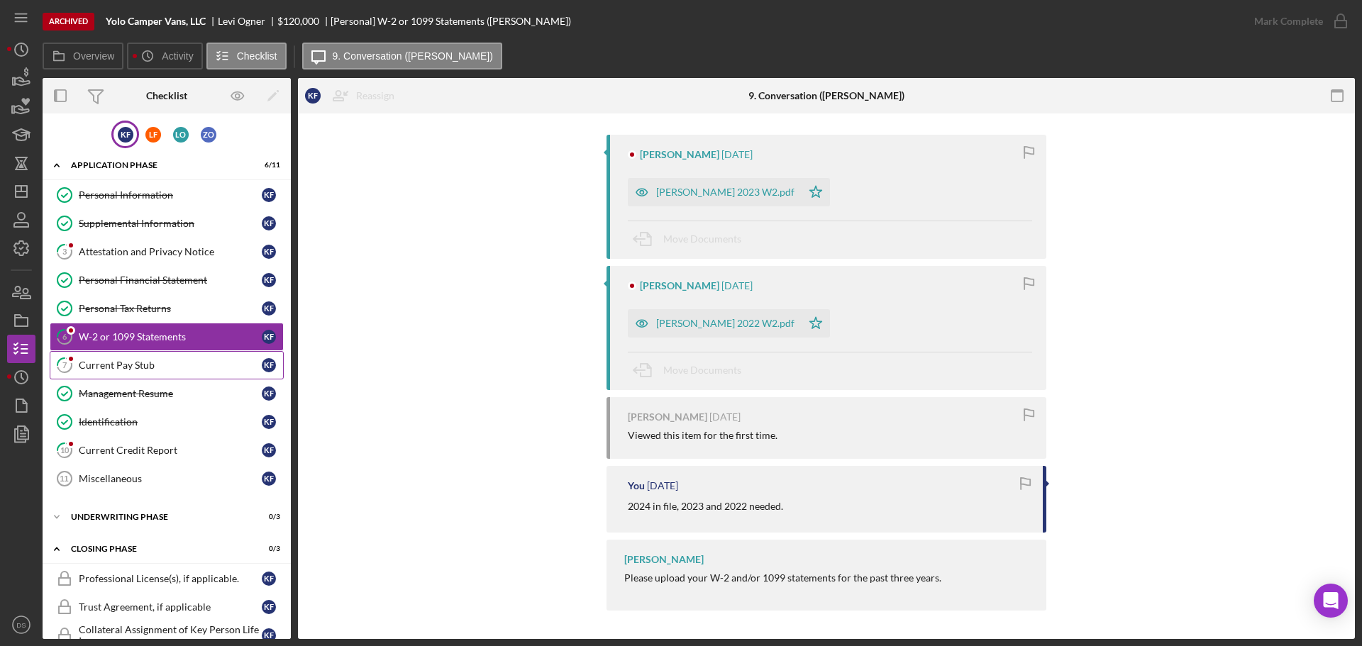
click at [157, 363] on div "Current Pay Stub" at bounding box center [170, 365] width 183 height 11
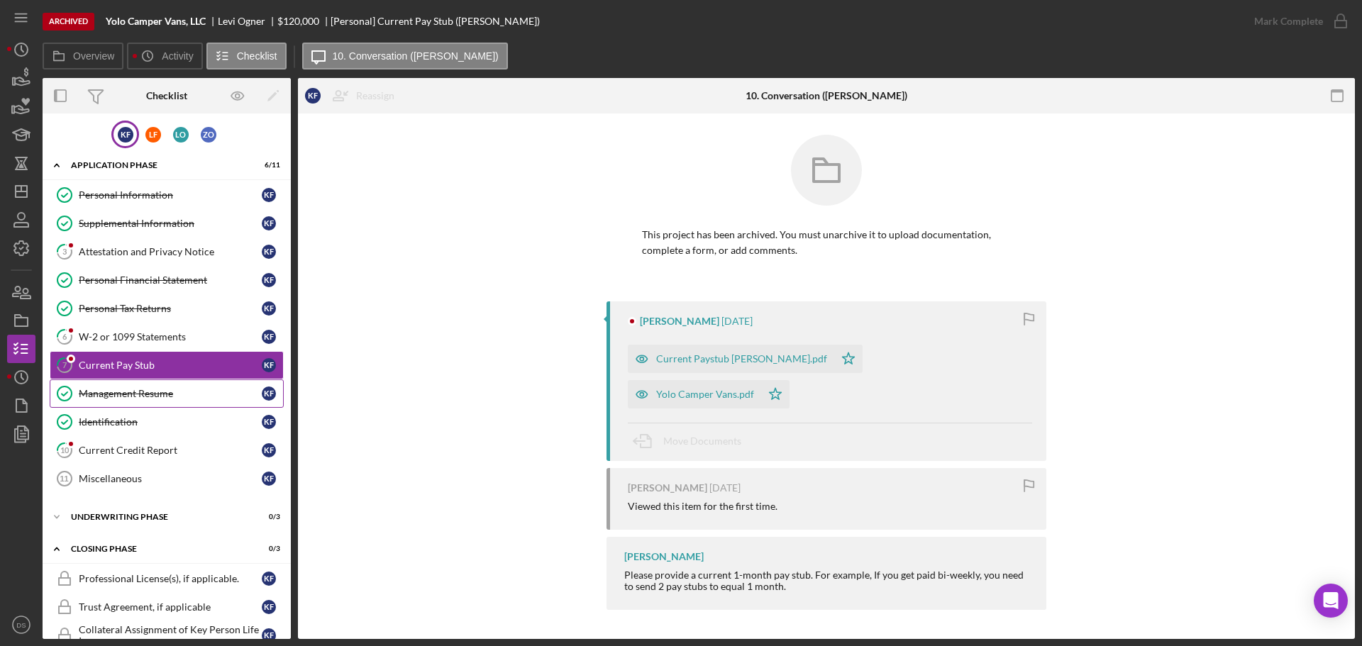
click at [165, 391] on div "Management Resume" at bounding box center [170, 393] width 183 height 11
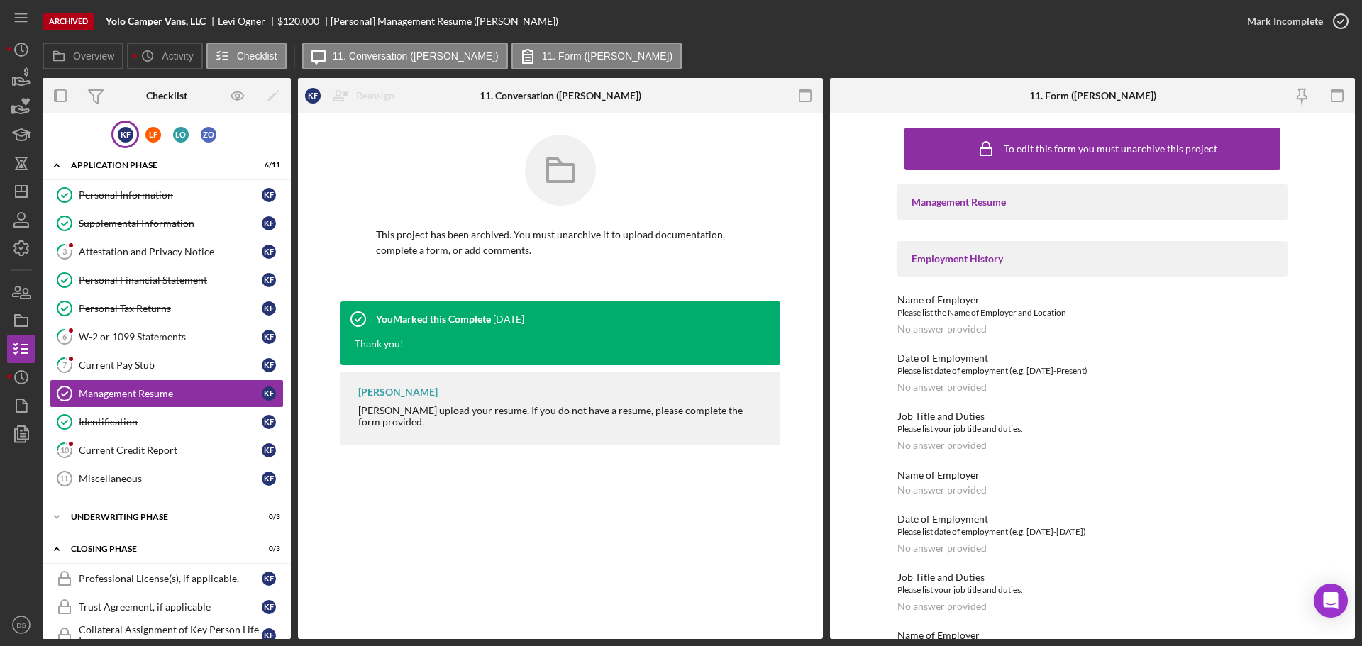
scroll to position [431, 0]
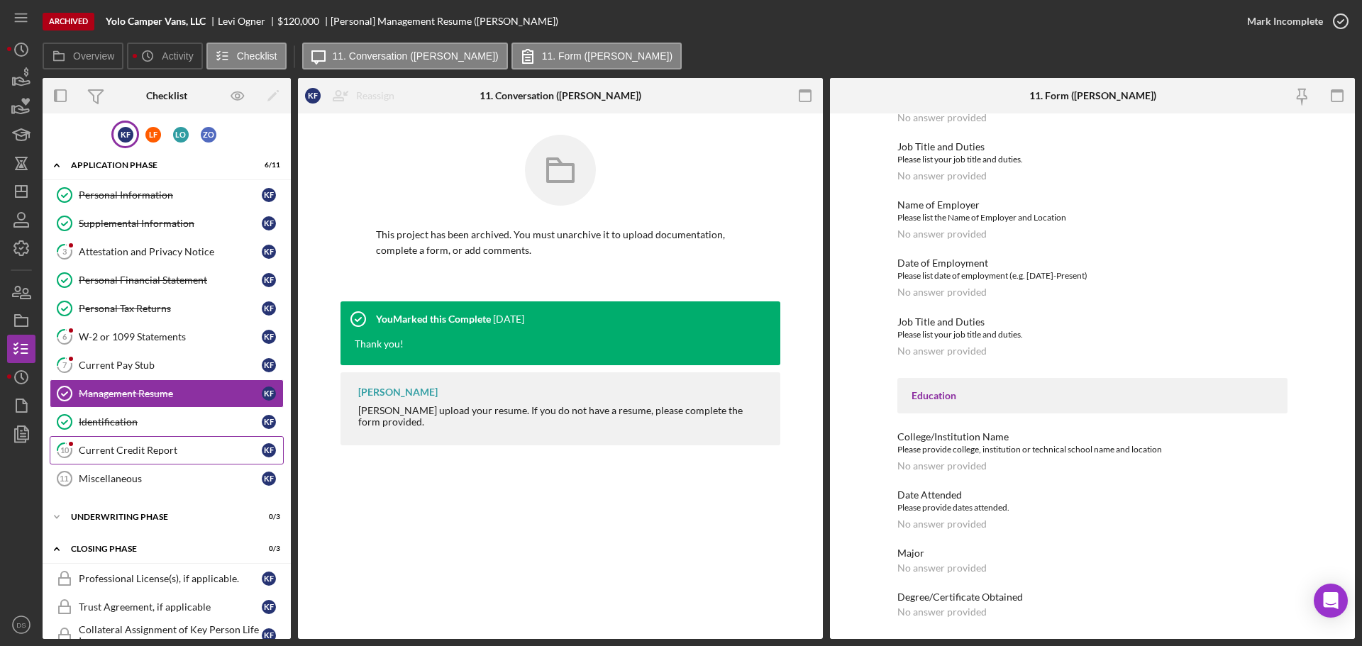
click at [163, 440] on link "10 Current Credit Report K F" at bounding box center [167, 450] width 234 height 28
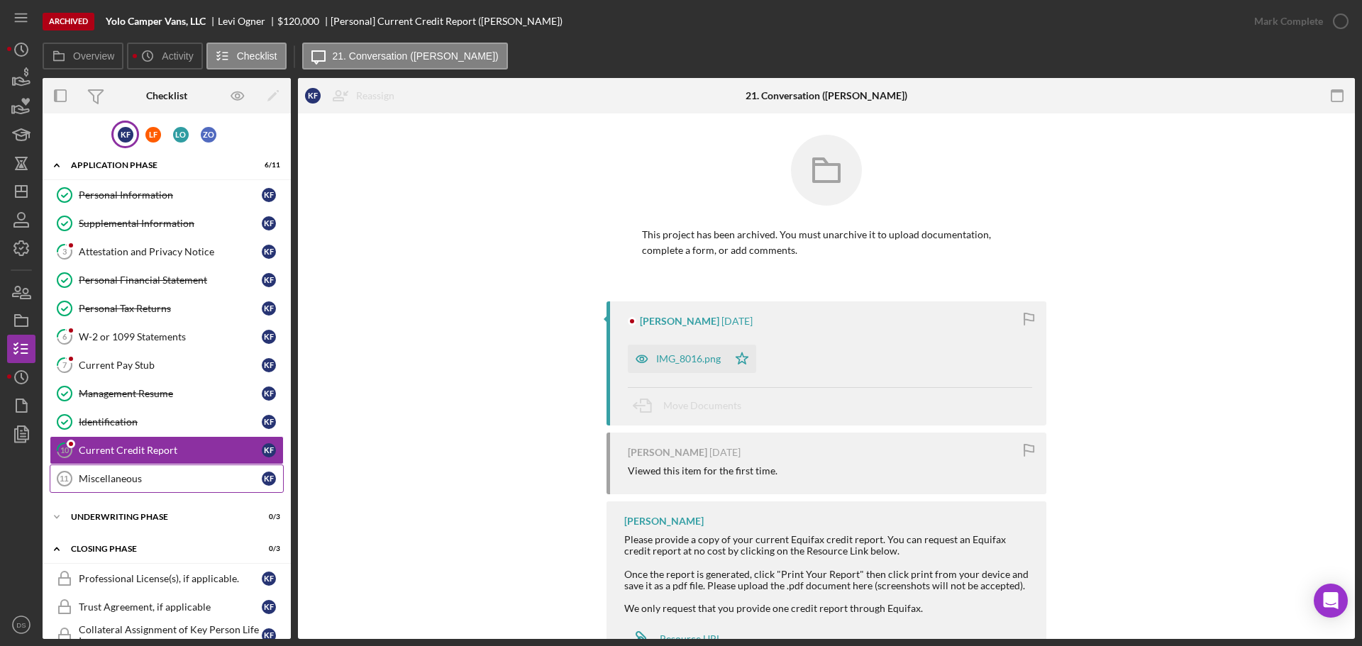
click at [137, 478] on div "Miscellaneous" at bounding box center [170, 478] width 183 height 11
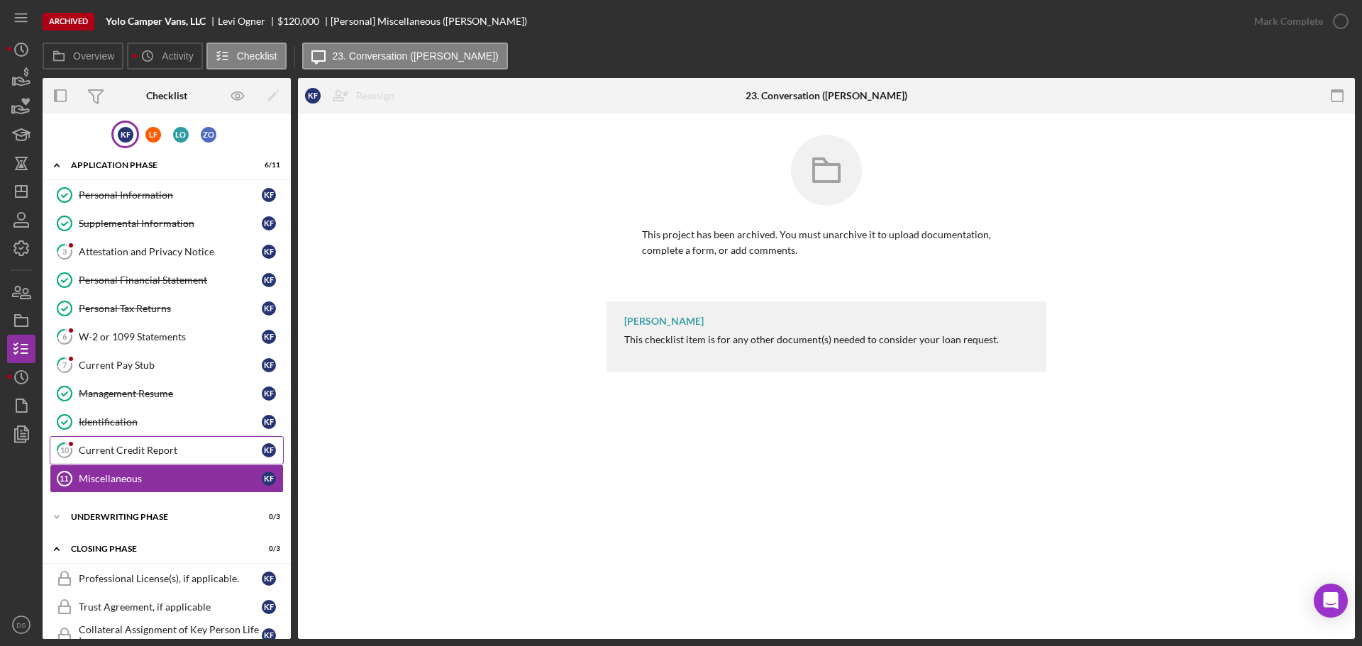
click at [147, 449] on div "Current Credit Report" at bounding box center [170, 450] width 183 height 11
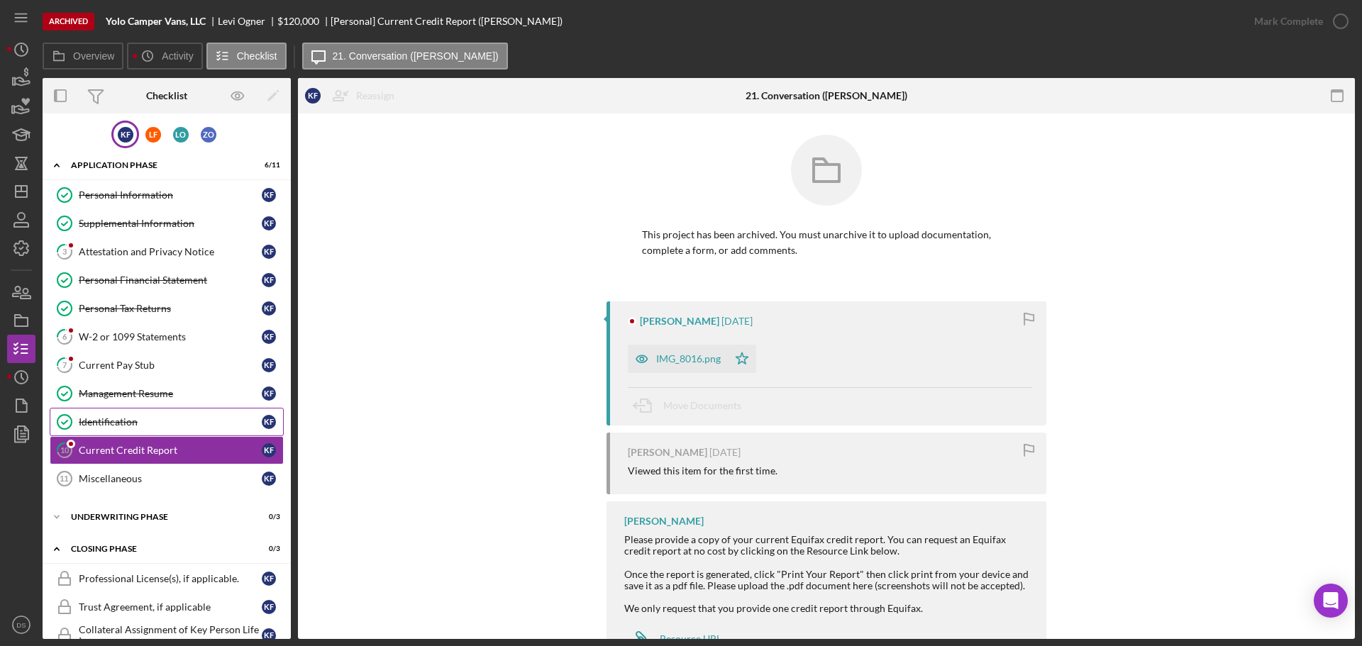
click at [155, 409] on link "Identification Identification K F" at bounding box center [167, 422] width 234 height 28
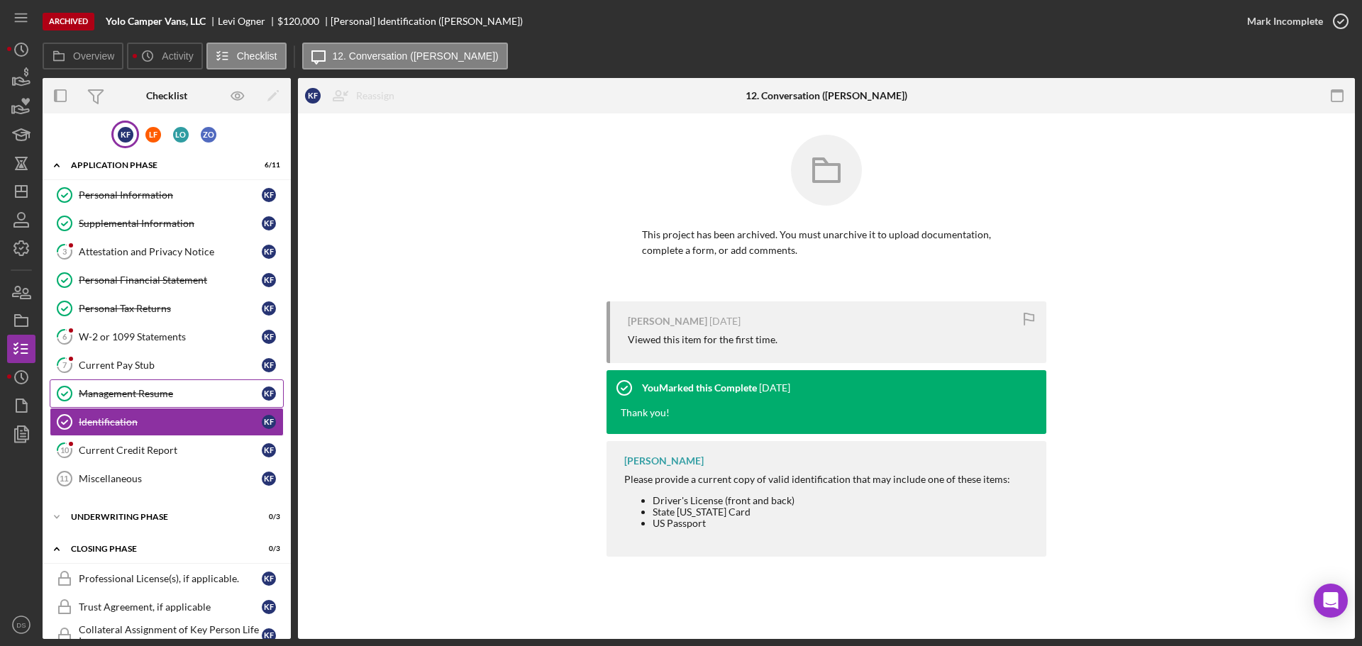
click at [157, 401] on link "Management Resume Management Resume K F" at bounding box center [167, 394] width 234 height 28
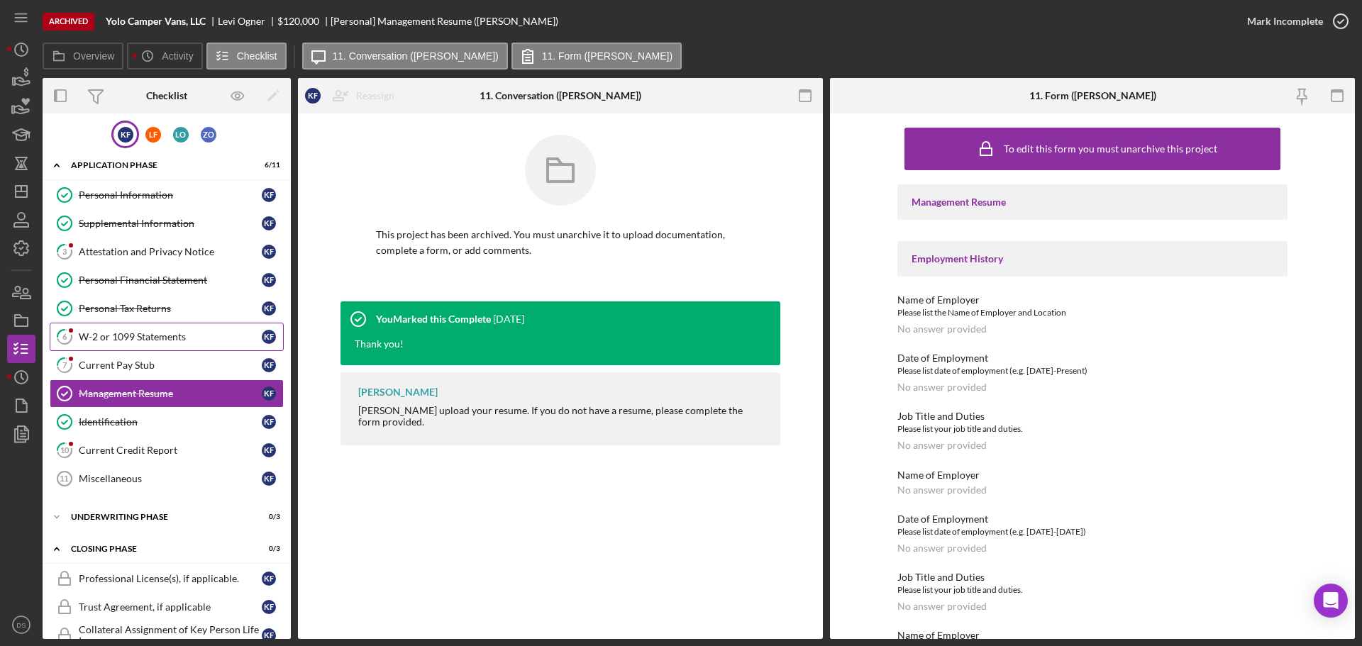
click at [177, 351] on link "6 W-2 or 1099 Statements K F" at bounding box center [167, 337] width 234 height 28
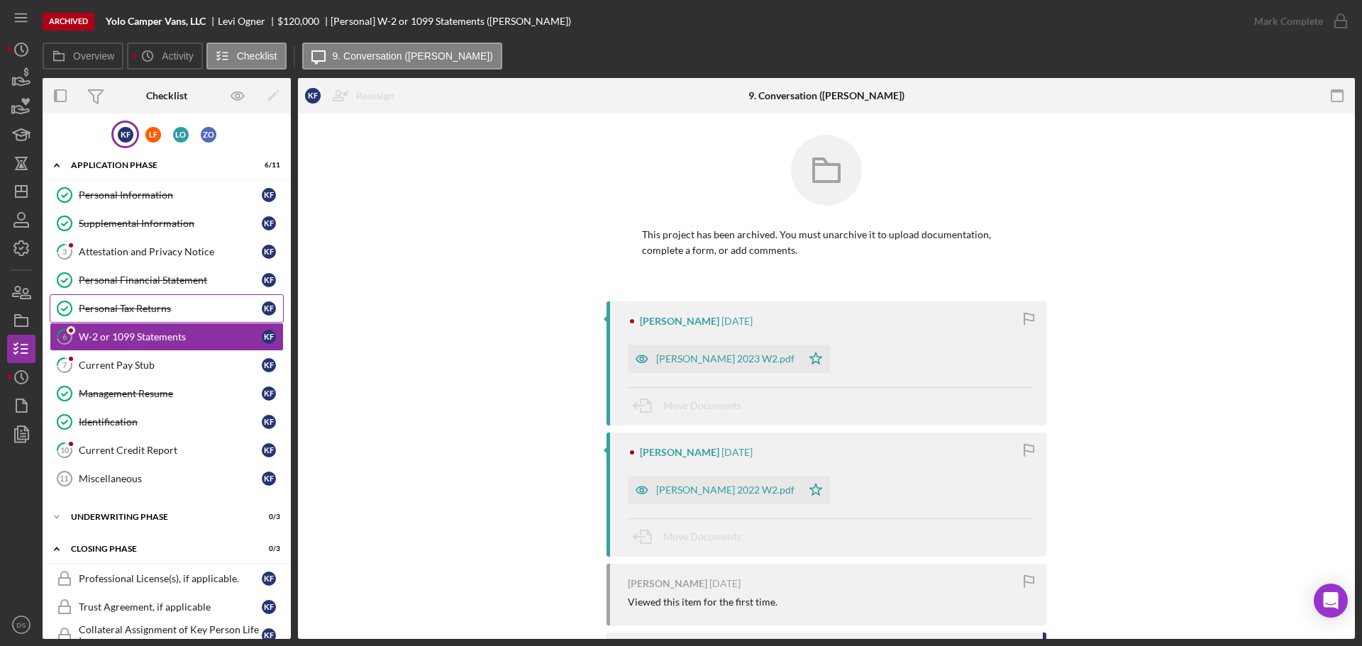
click at [197, 307] on div "Personal Tax Returns" at bounding box center [170, 308] width 183 height 11
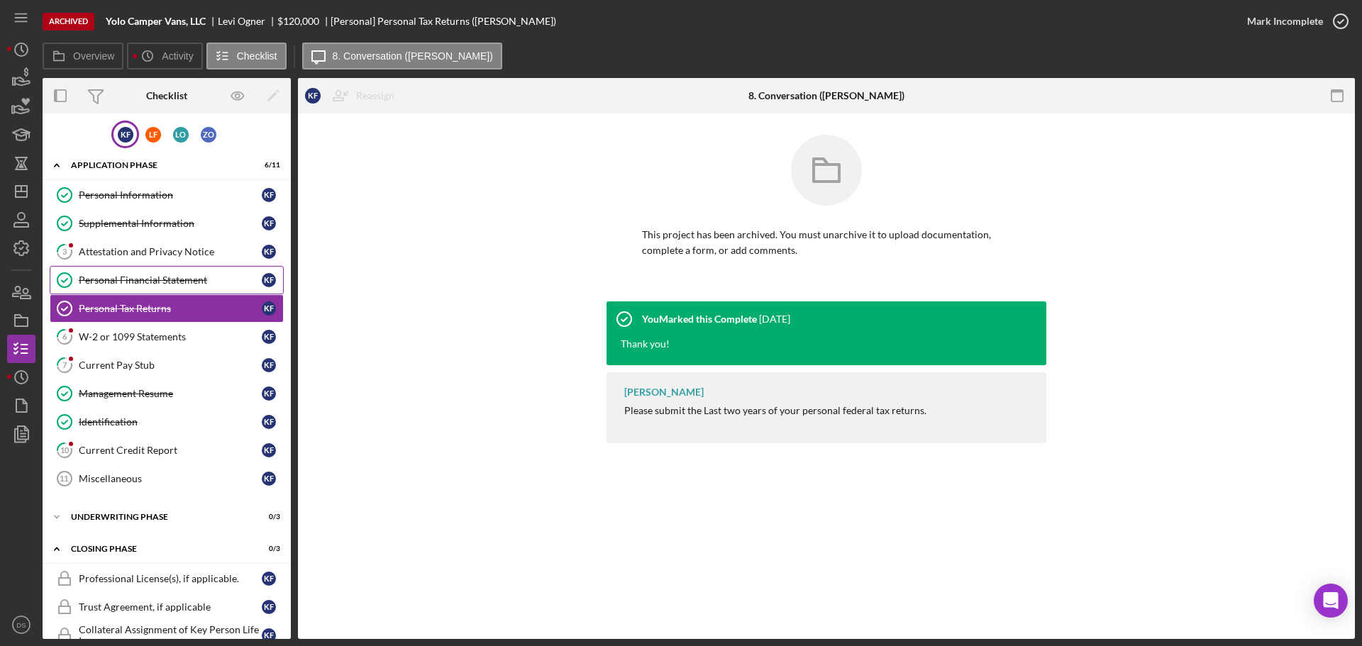
click at [116, 272] on link "Personal Financial Statement Personal Financial Statement K F" at bounding box center [167, 280] width 234 height 28
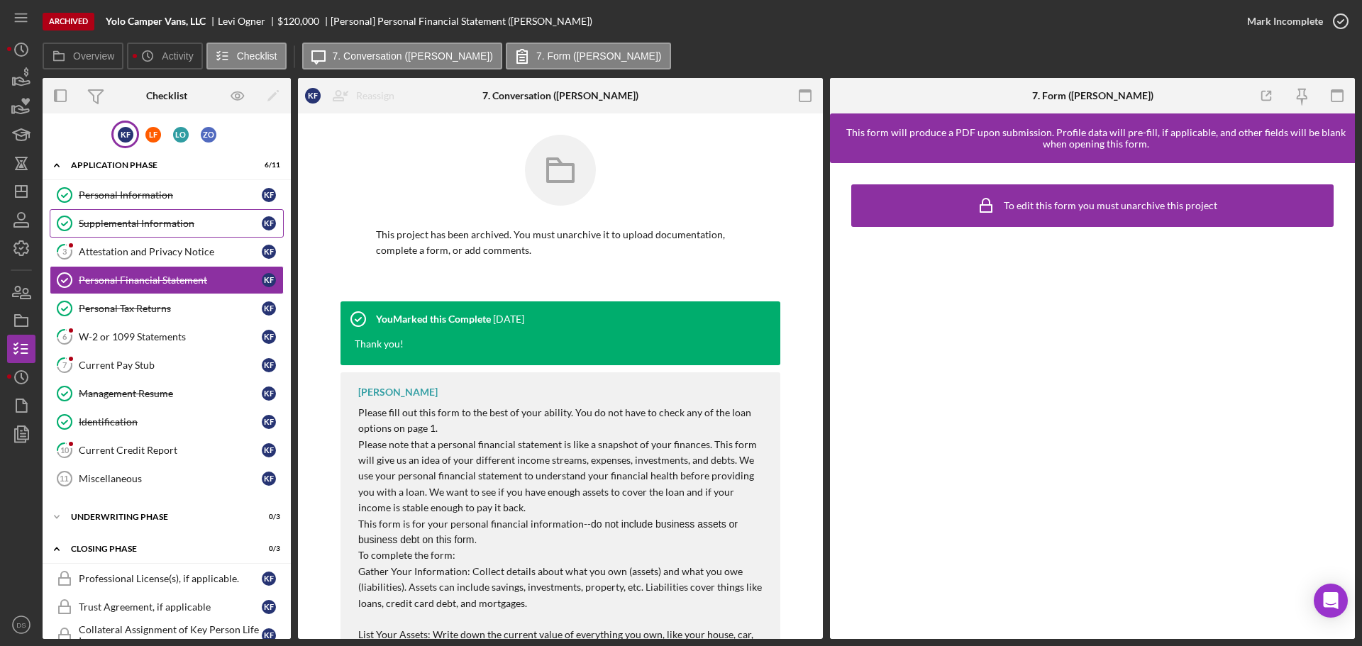
click at [181, 224] on div "Supplemental Information" at bounding box center [170, 223] width 183 height 11
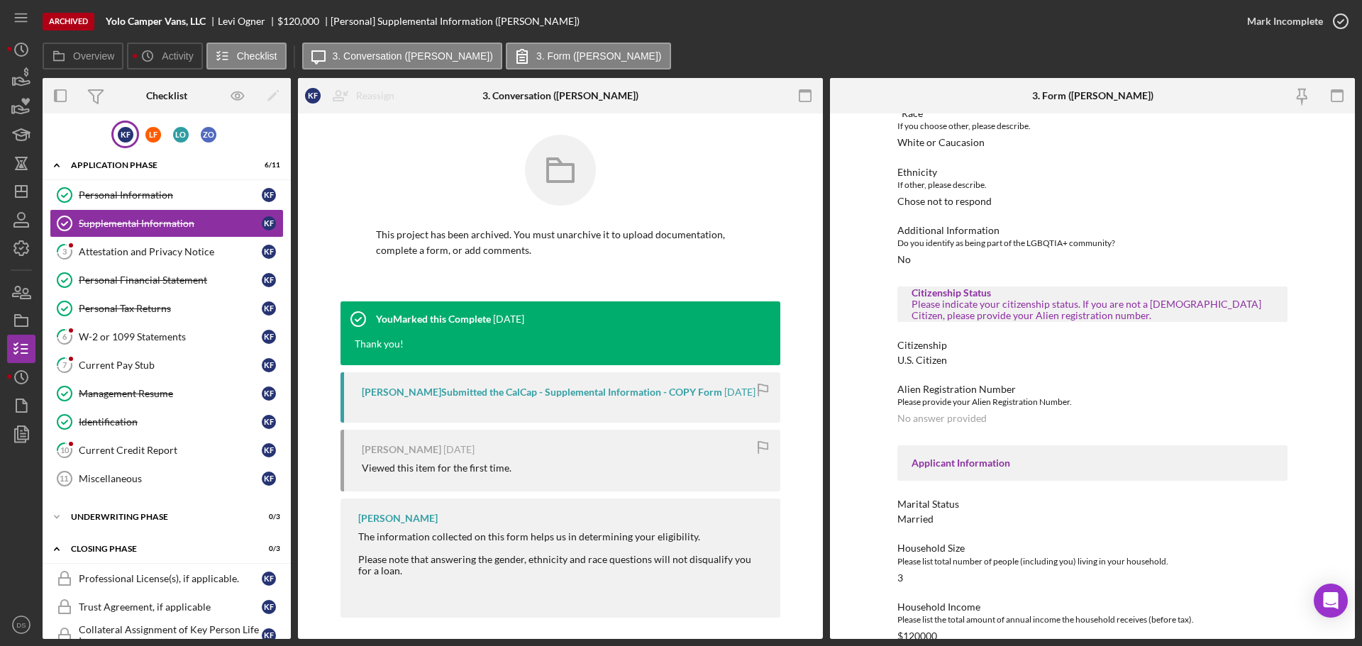
scroll to position [355, 0]
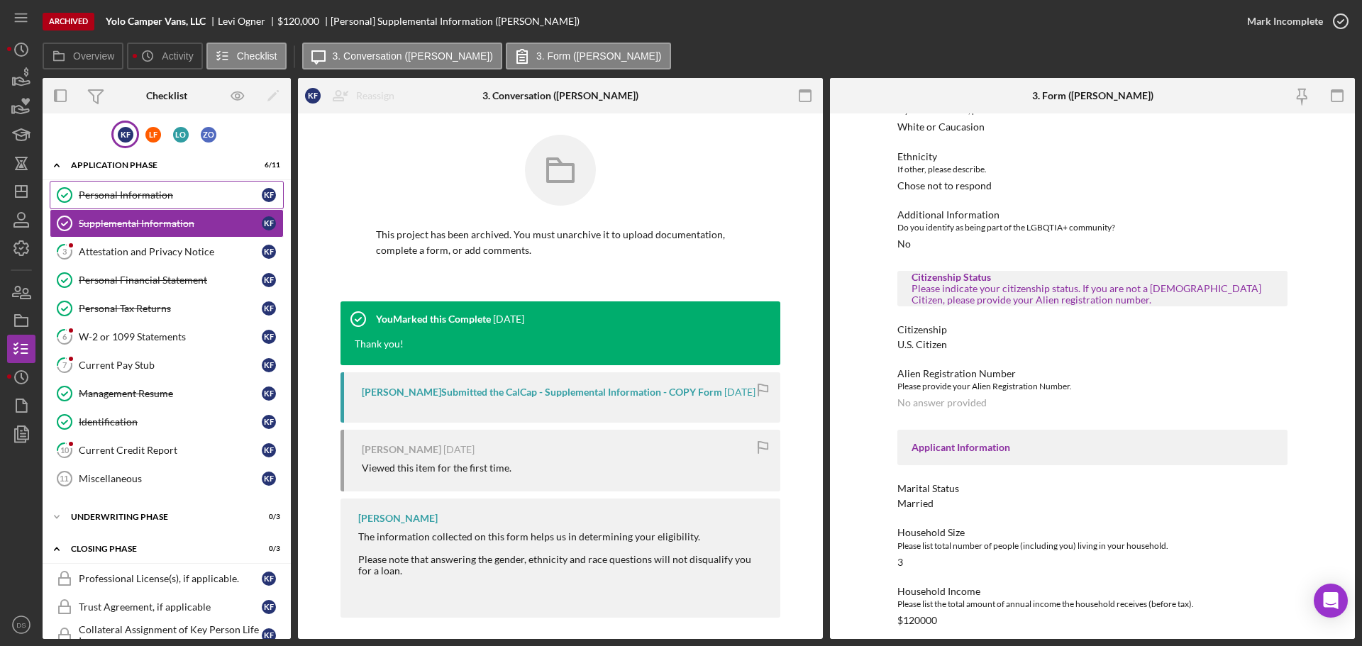
click at [180, 199] on div "Personal Information" at bounding box center [170, 194] width 183 height 11
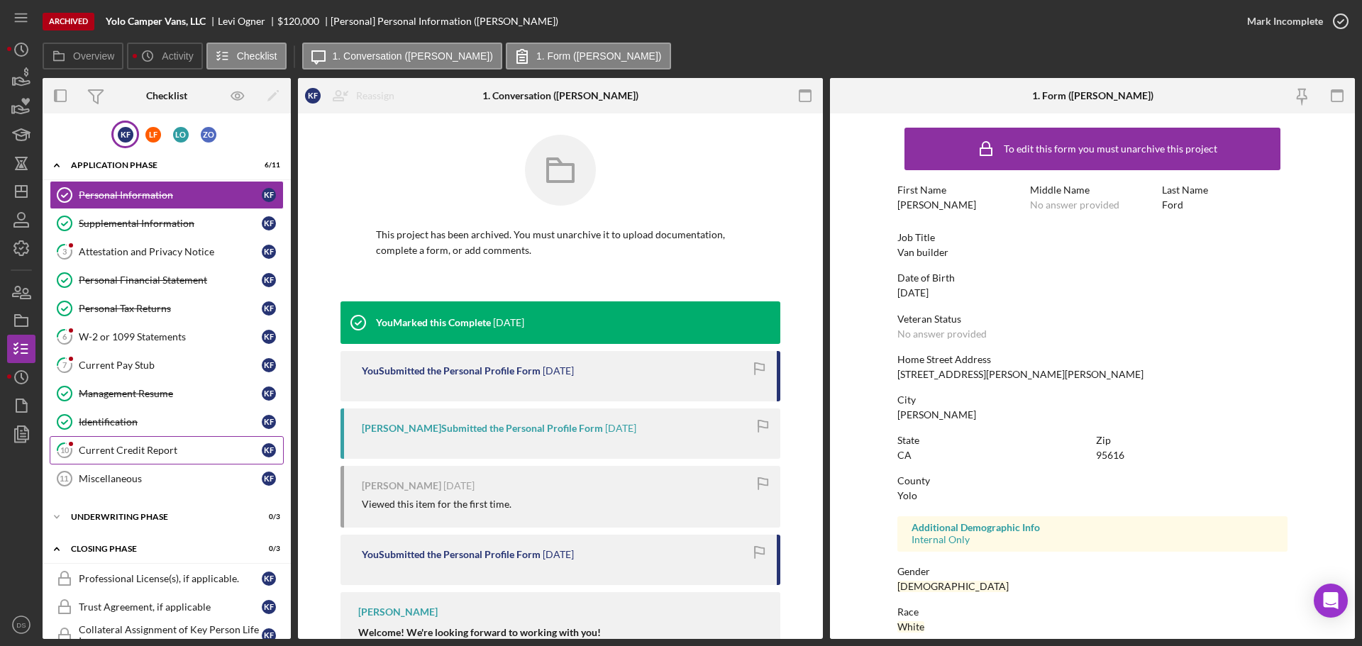
click at [141, 452] on div "Current Credit Report" at bounding box center [170, 450] width 183 height 11
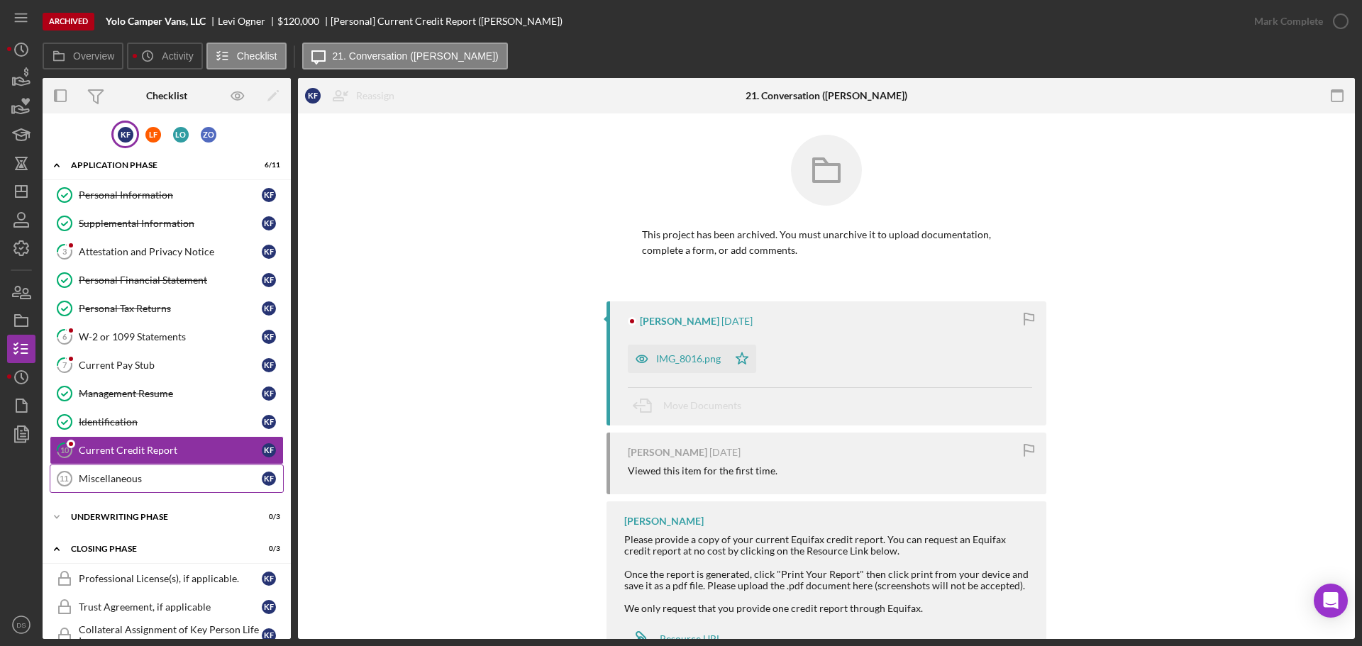
click at [143, 485] on div "Miscellaneous" at bounding box center [170, 478] width 183 height 11
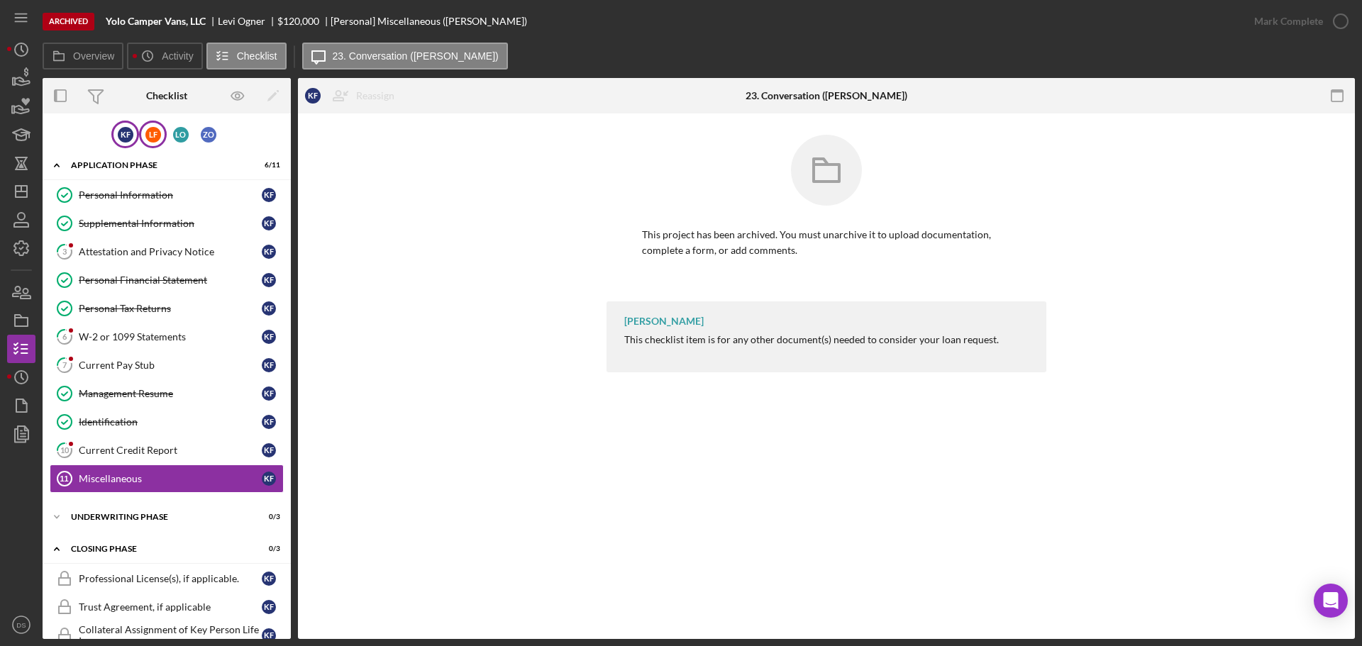
click at [155, 143] on div "L F" at bounding box center [153, 135] width 28 height 28
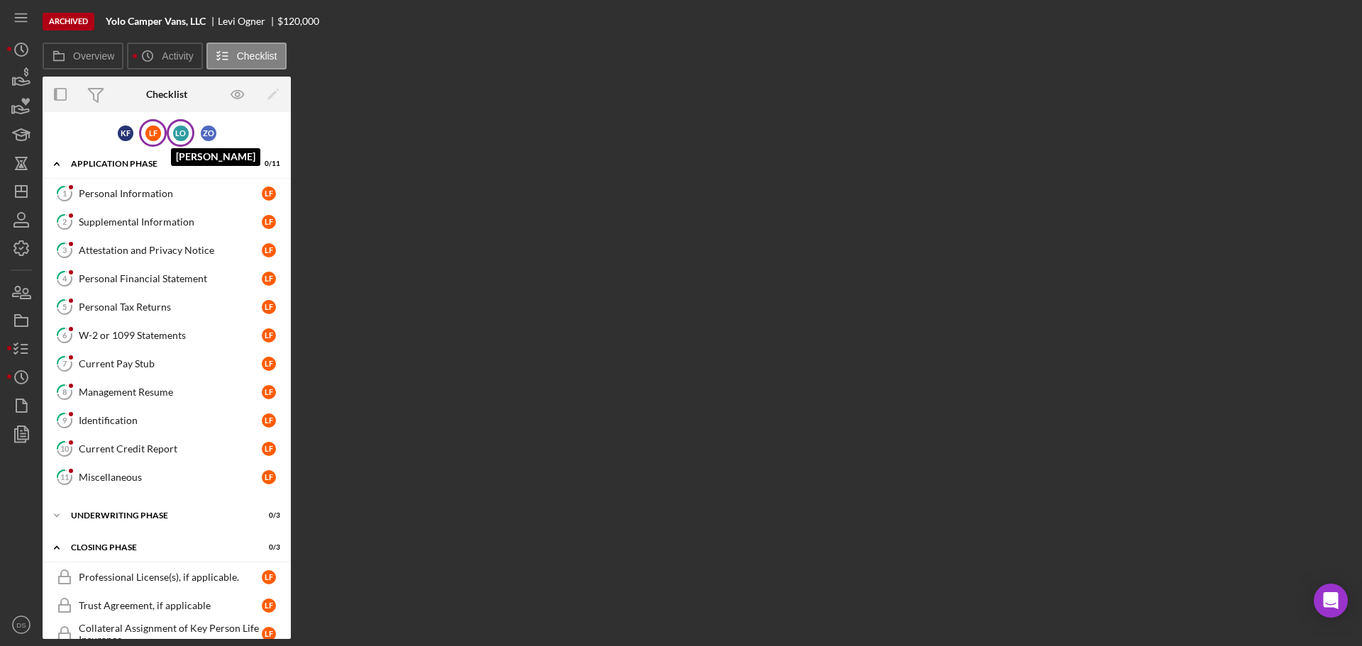
click at [179, 136] on div "L O" at bounding box center [181, 134] width 16 height 16
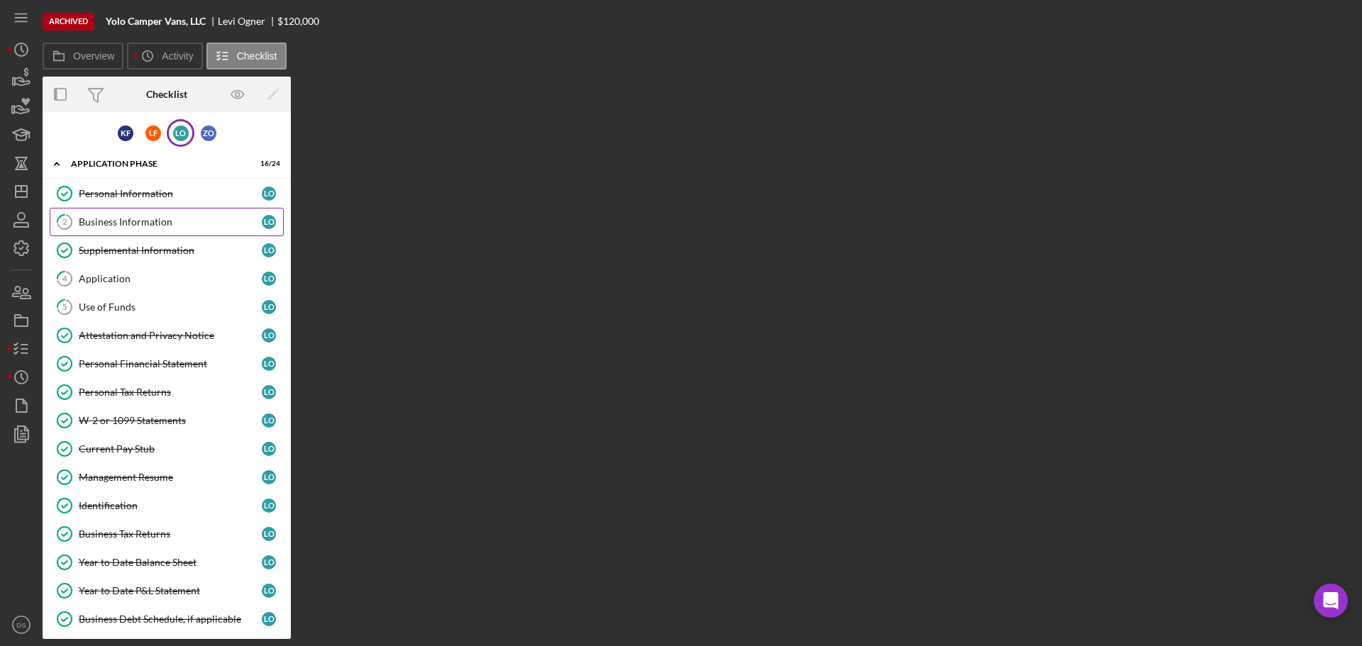
click at [159, 214] on link "2 Business Information L O" at bounding box center [167, 222] width 234 height 28
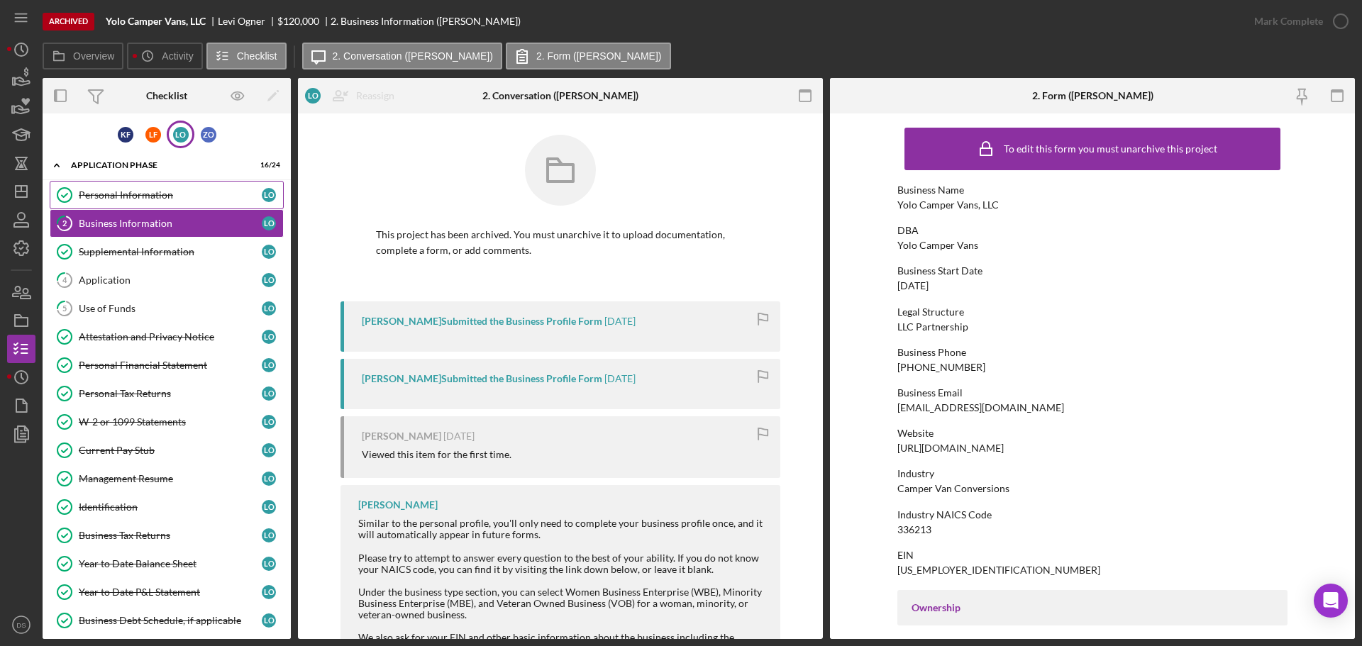
click at [185, 194] on div "Personal Information" at bounding box center [170, 194] width 183 height 11
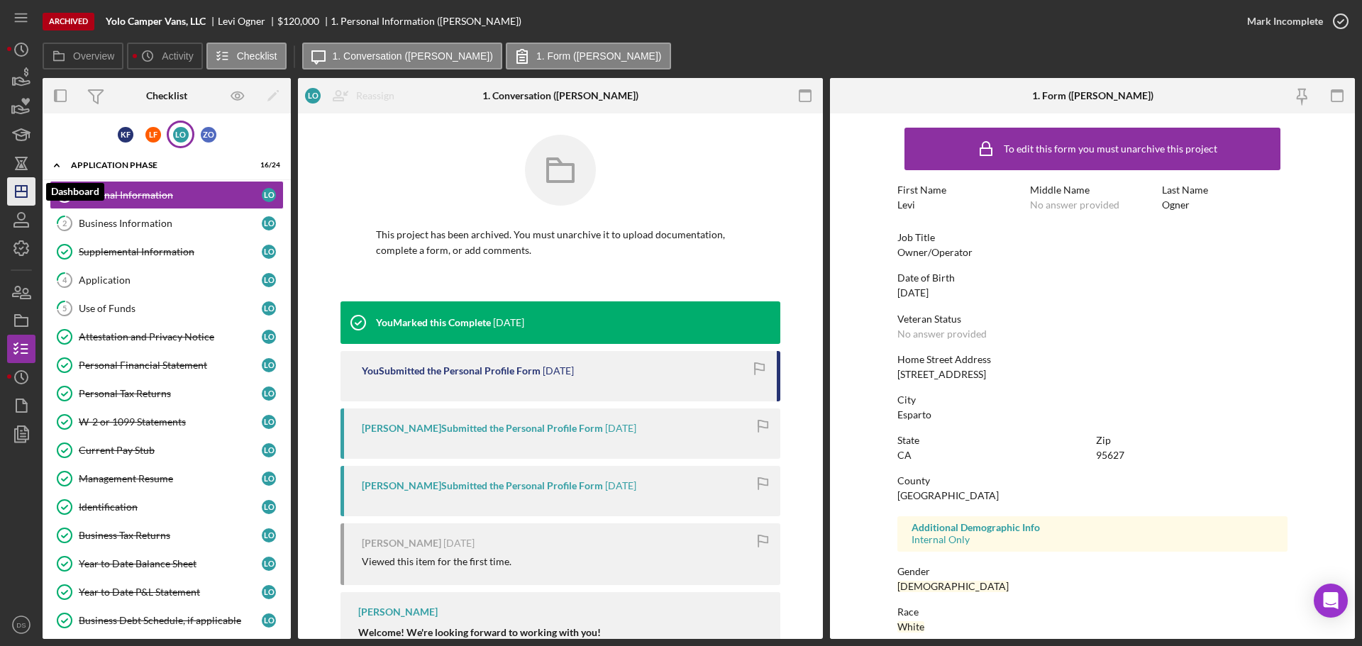
click at [23, 192] on line "button" at bounding box center [21, 192] width 11 height 0
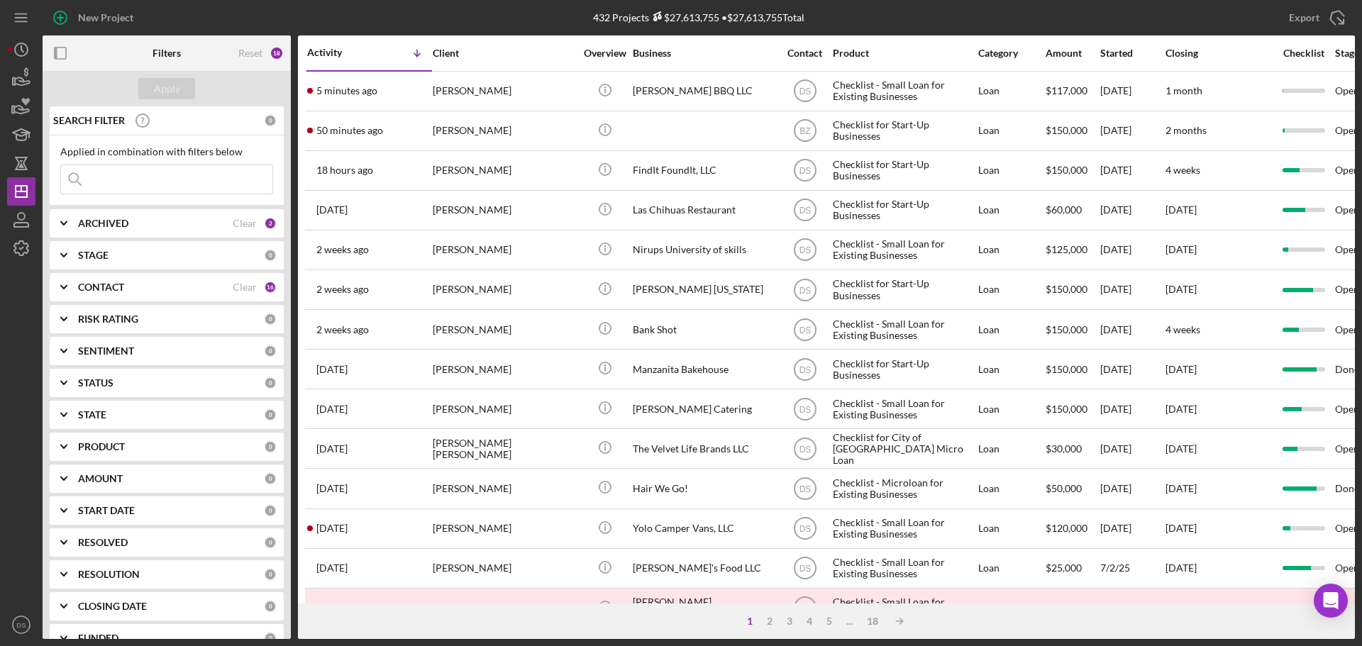
scroll to position [480, 0]
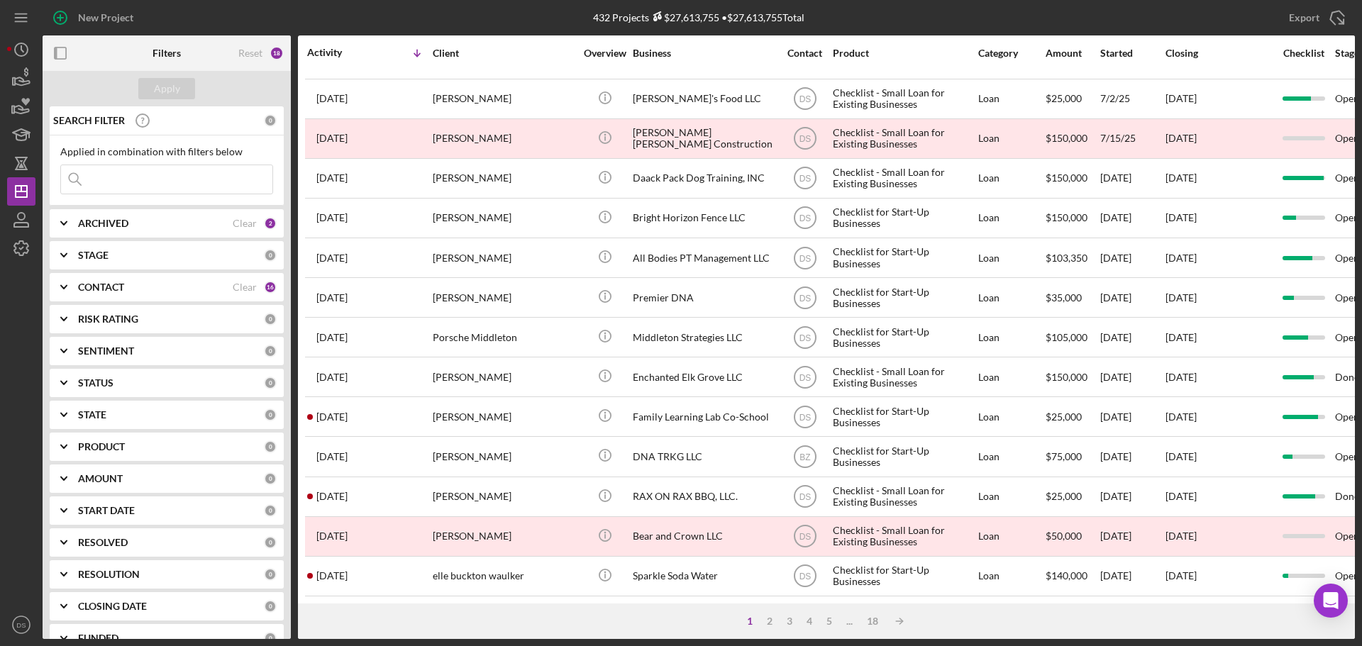
click at [187, 217] on div "ARCHIVED Clear 2" at bounding box center [177, 223] width 199 height 13
click at [75, 302] on input "Archived" at bounding box center [68, 304] width 14 height 14
checkbox input "false"
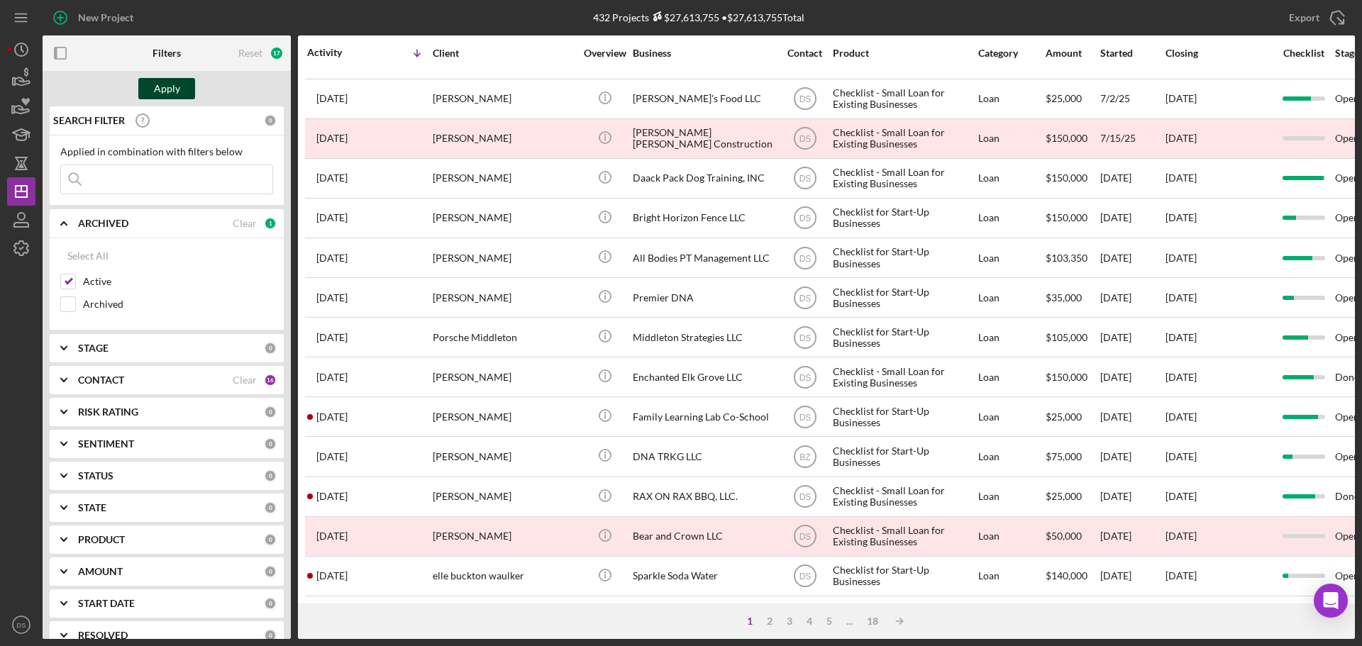
click at [176, 89] on div "Apply" at bounding box center [167, 88] width 26 height 21
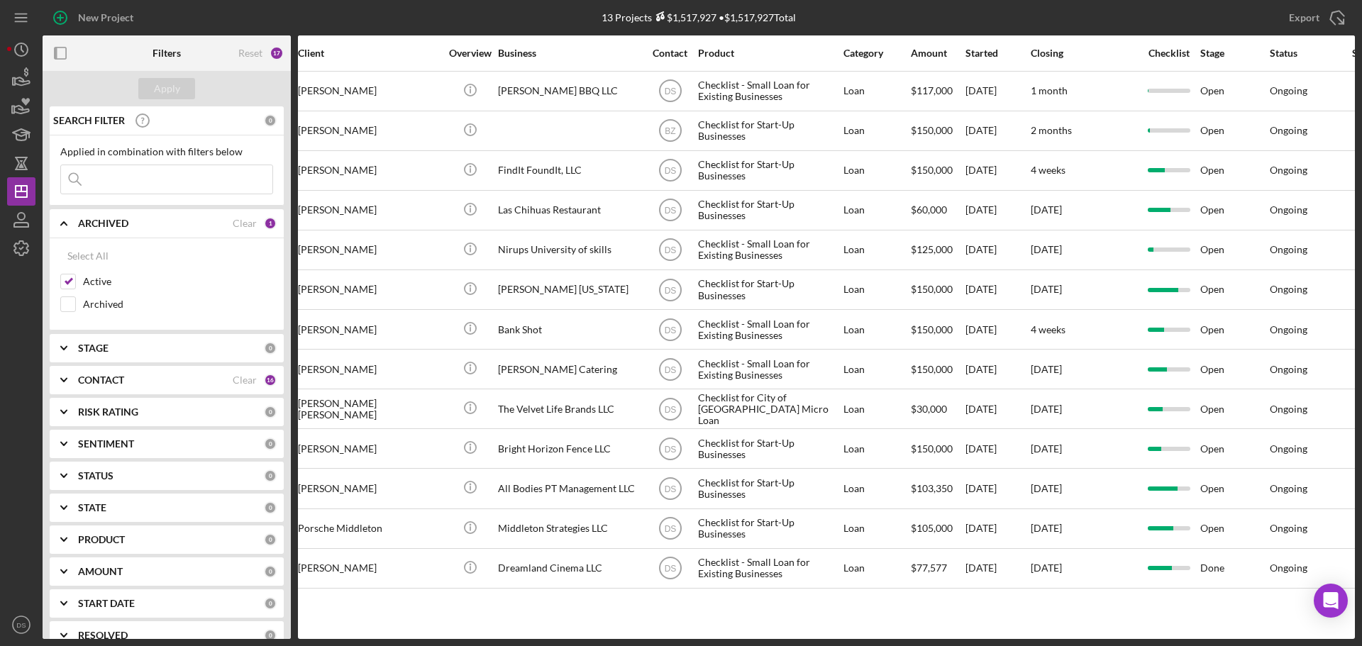
scroll to position [0, 0]
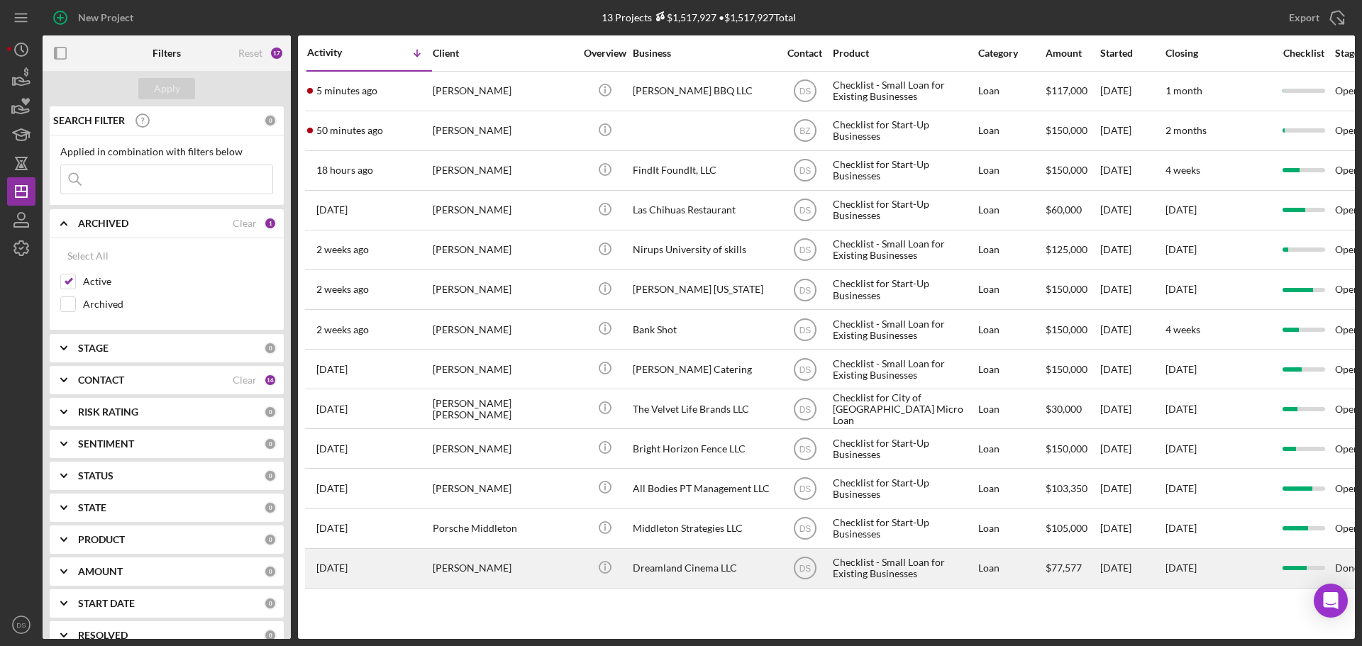
click at [512, 564] on div "[PERSON_NAME]" at bounding box center [504, 569] width 142 height 38
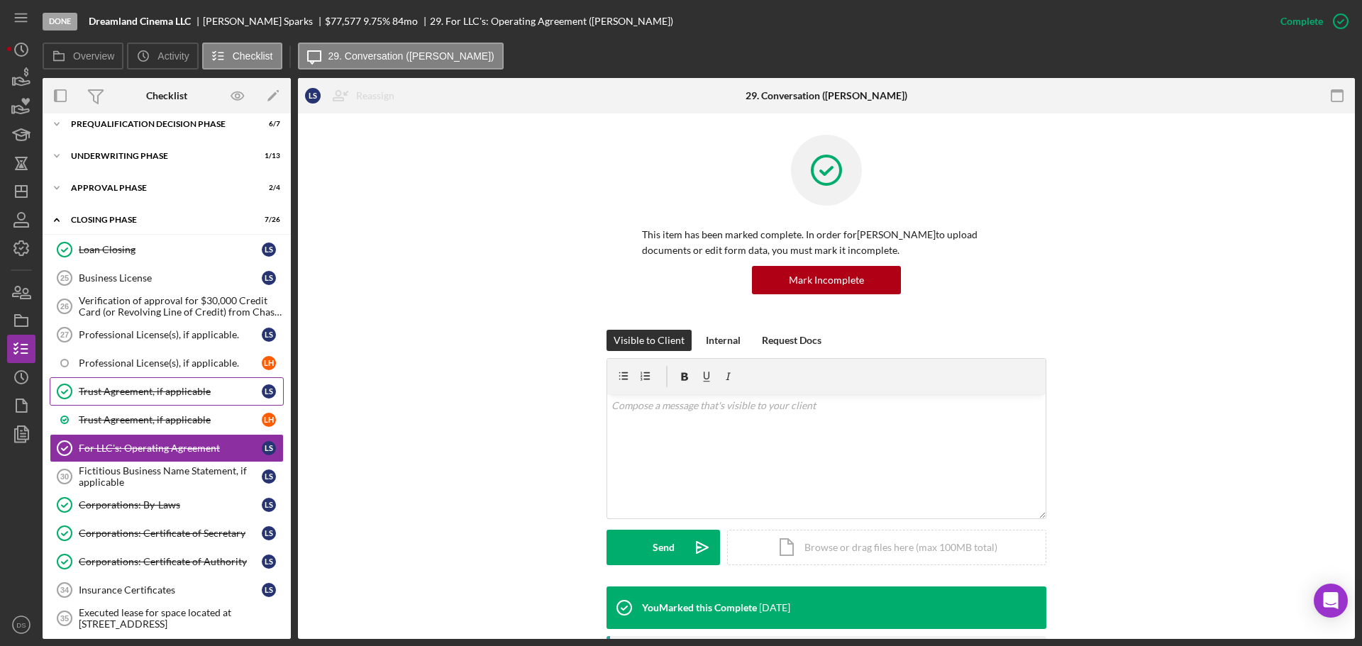
scroll to position [99, 0]
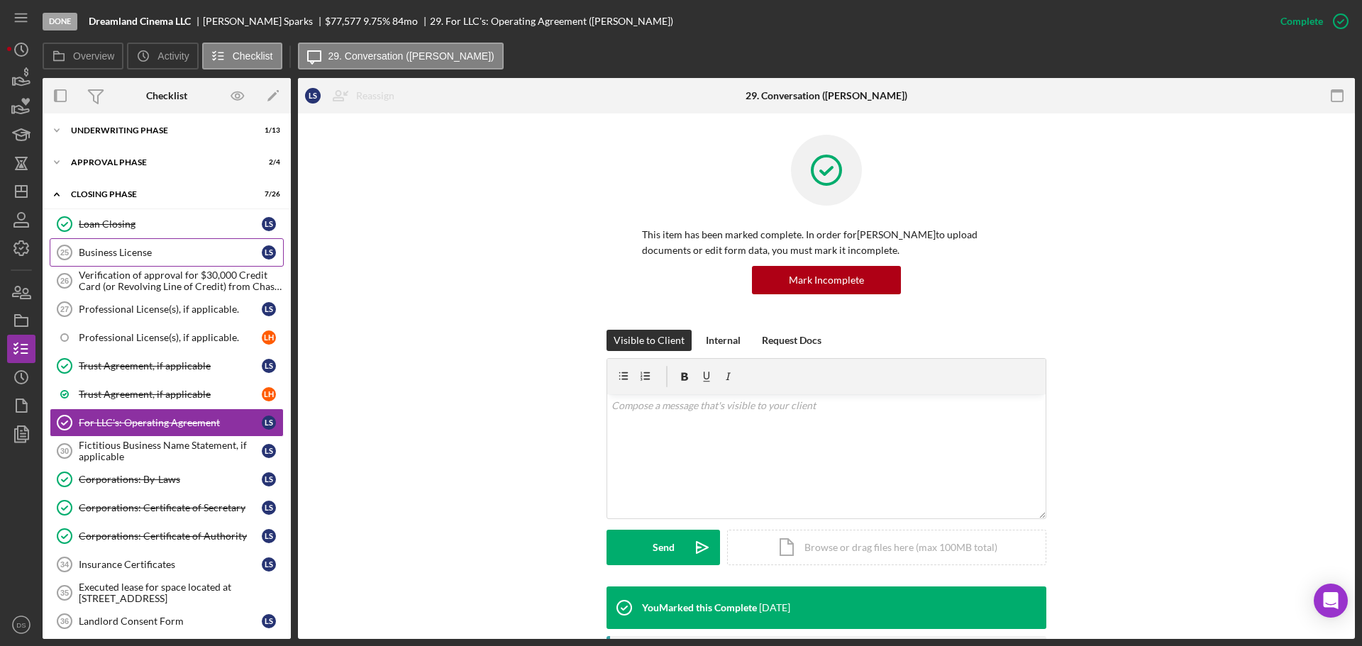
click at [168, 255] on div "Business License" at bounding box center [170, 252] width 183 height 11
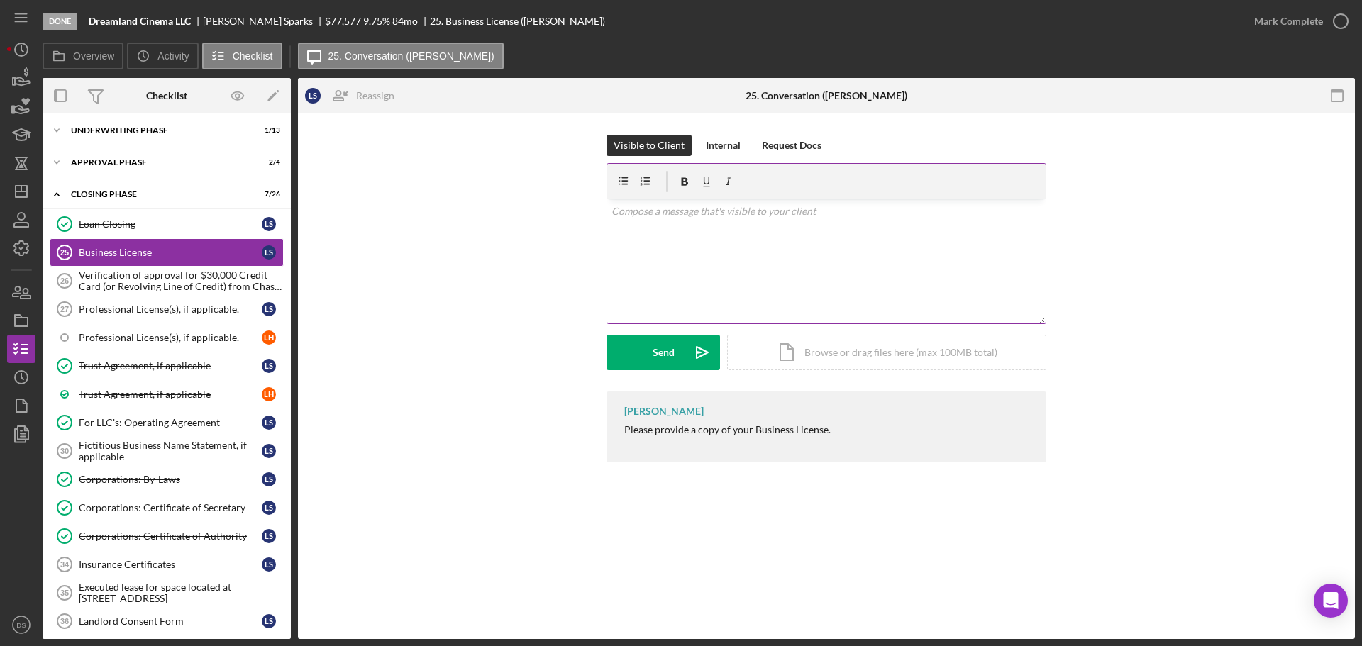
click at [734, 236] on div "v Color teal Color pink Remove color Add row above Add row below Add column bef…" at bounding box center [826, 261] width 439 height 124
click at [193, 224] on div "Loan Closing" at bounding box center [170, 224] width 183 height 11
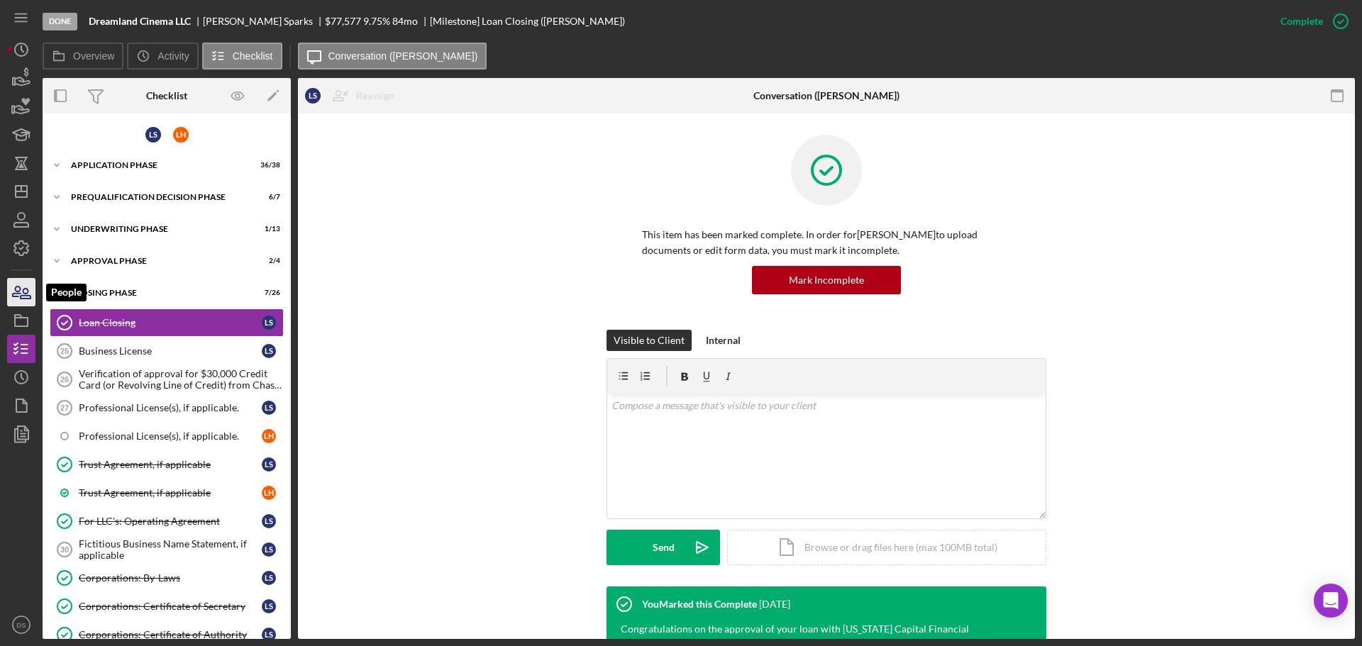
click at [17, 291] on icon "button" at bounding box center [17, 292] width 8 height 10
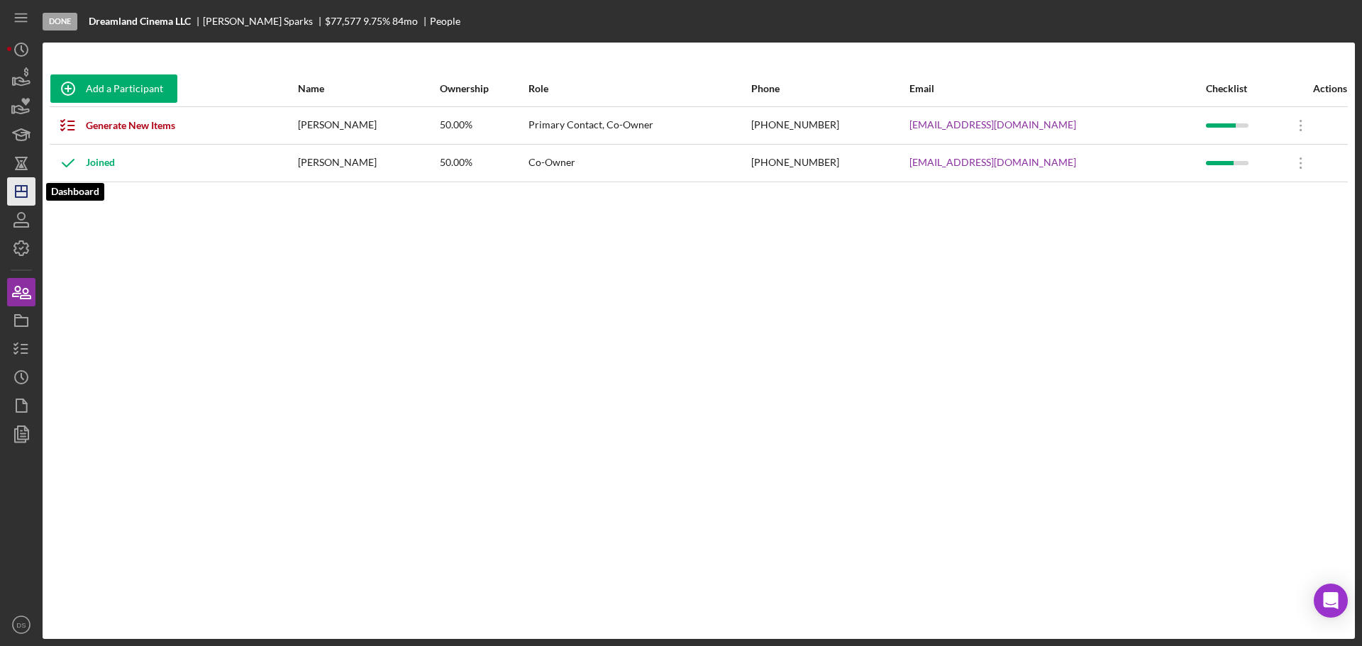
click at [22, 185] on icon "Icon/Dashboard" at bounding box center [21, 191] width 35 height 35
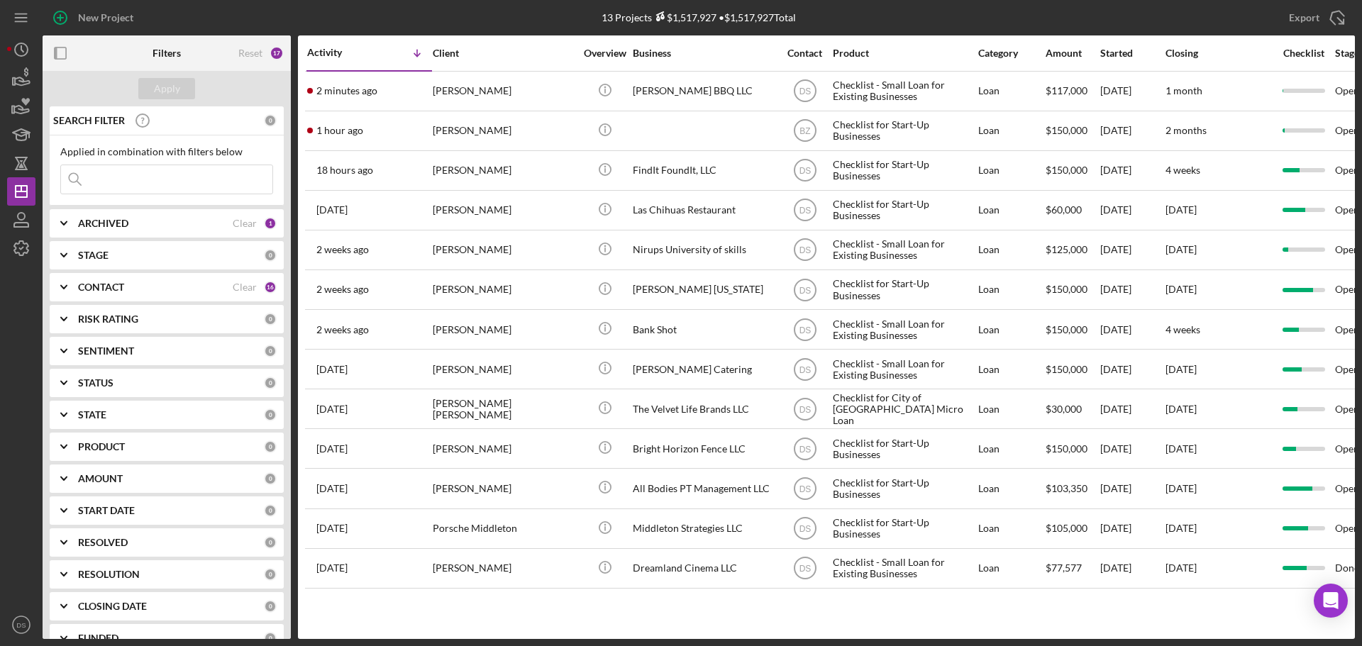
click at [141, 225] on div "ARCHIVED" at bounding box center [155, 223] width 155 height 11
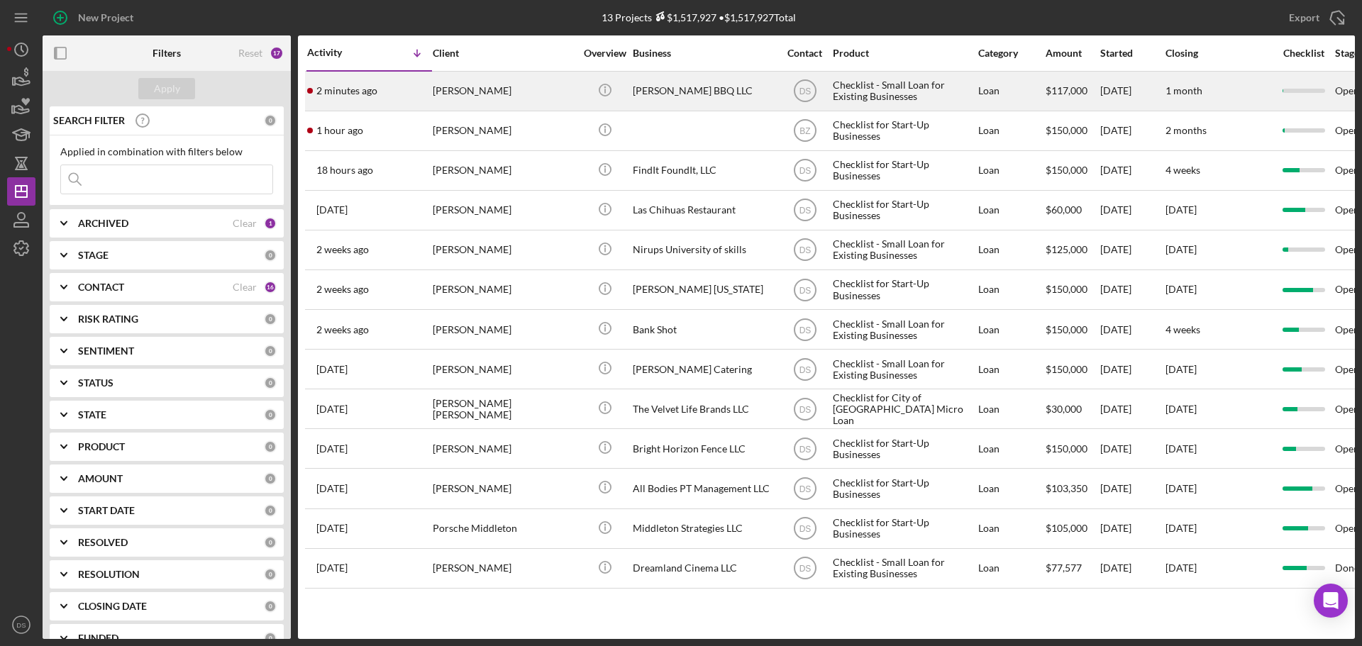
click at [715, 92] on div "[PERSON_NAME] BBQ LLC" at bounding box center [704, 91] width 142 height 38
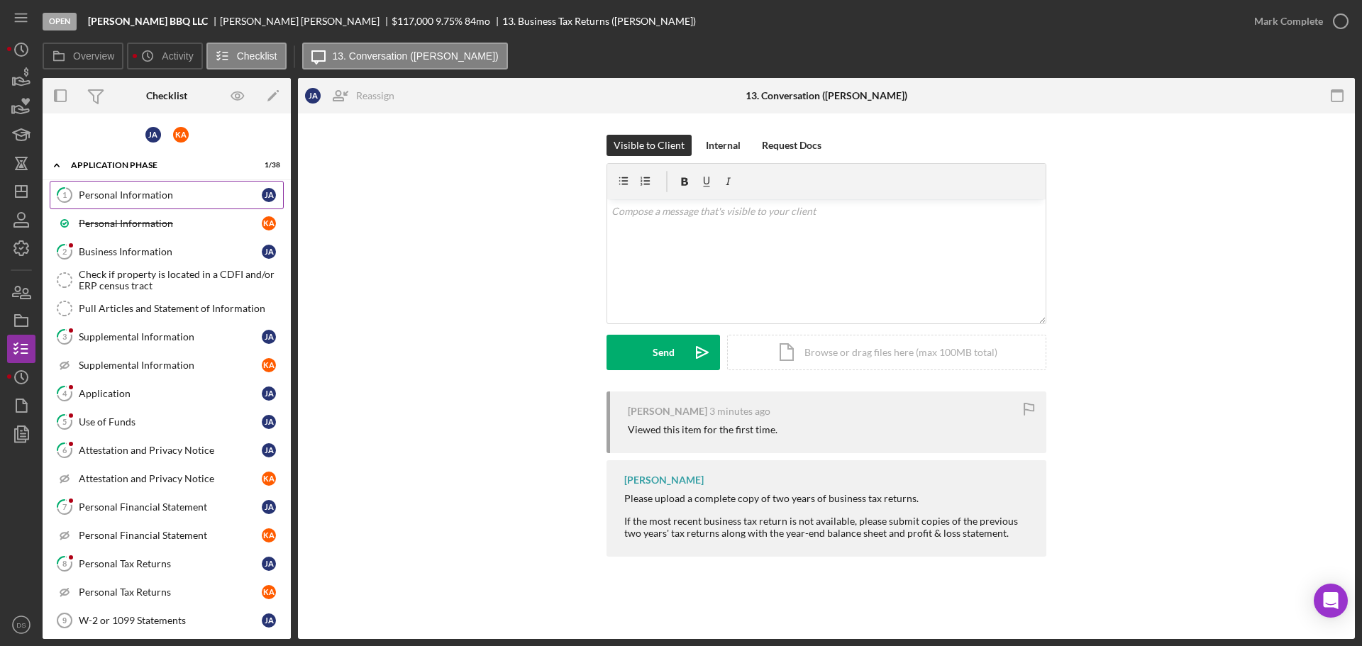
click at [199, 188] on link "1 Personal Information [PERSON_NAME]" at bounding box center [167, 195] width 234 height 28
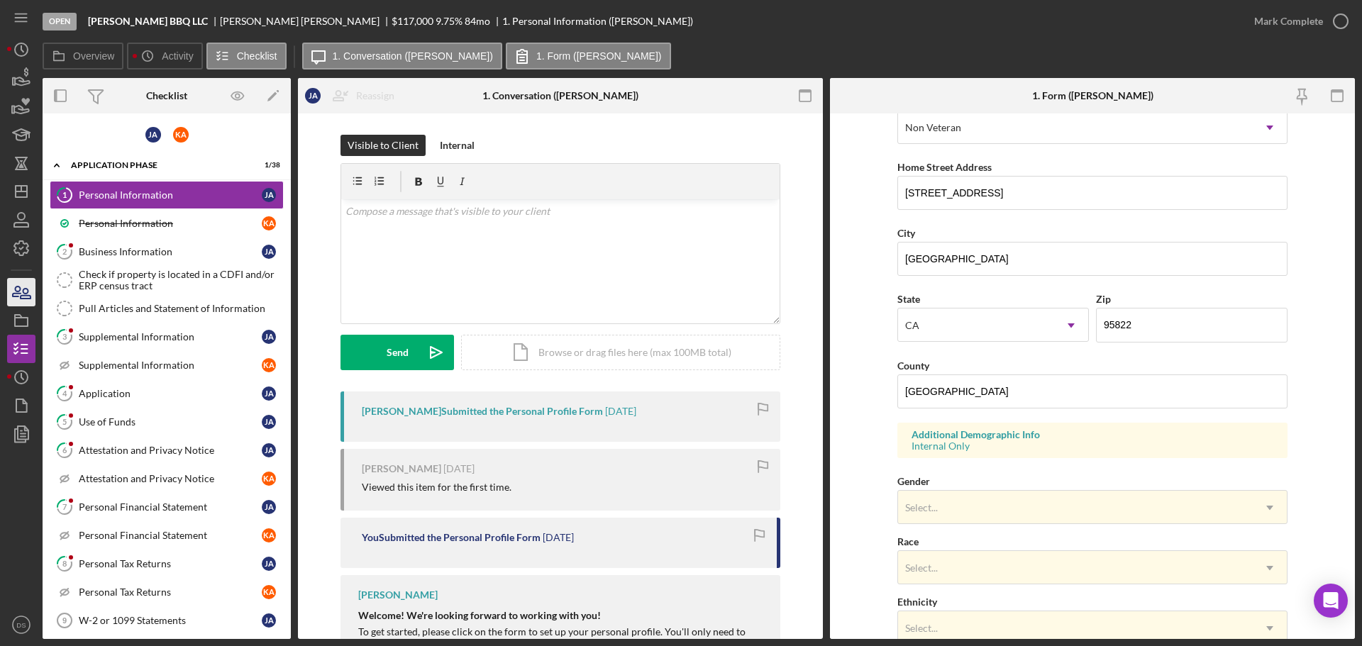
scroll to position [209, 0]
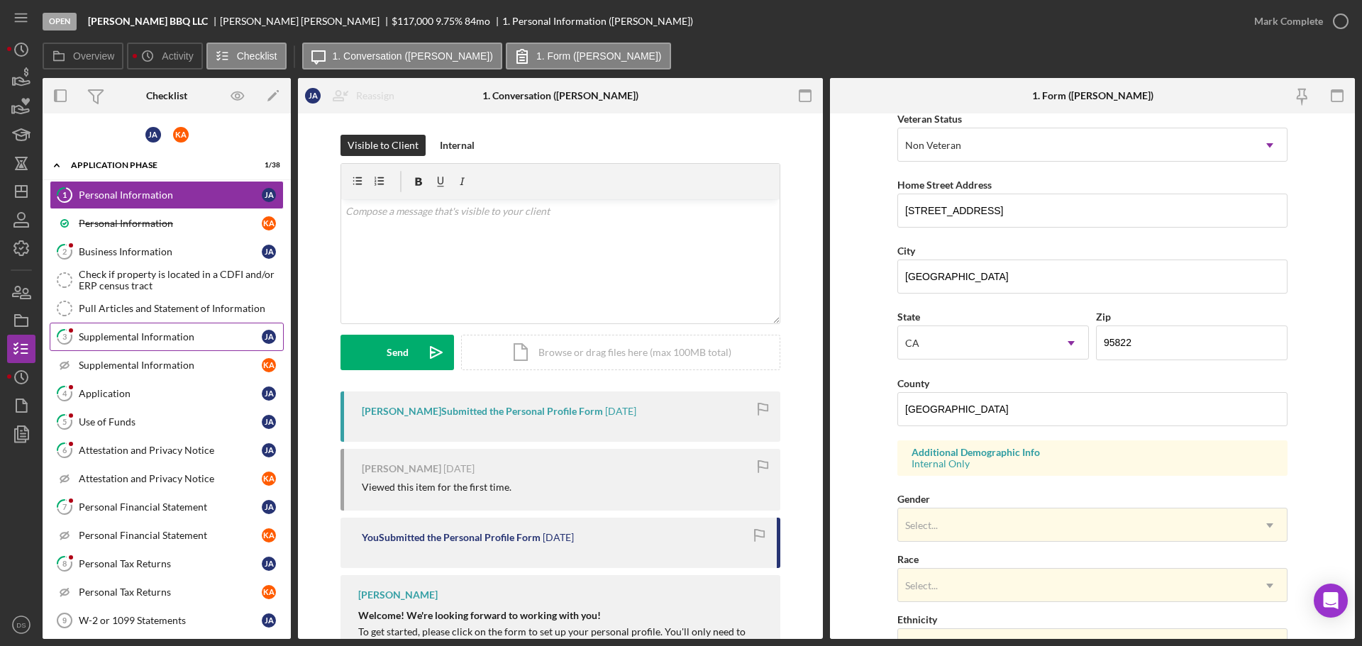
click at [149, 333] on div "Supplemental Information" at bounding box center [170, 336] width 183 height 11
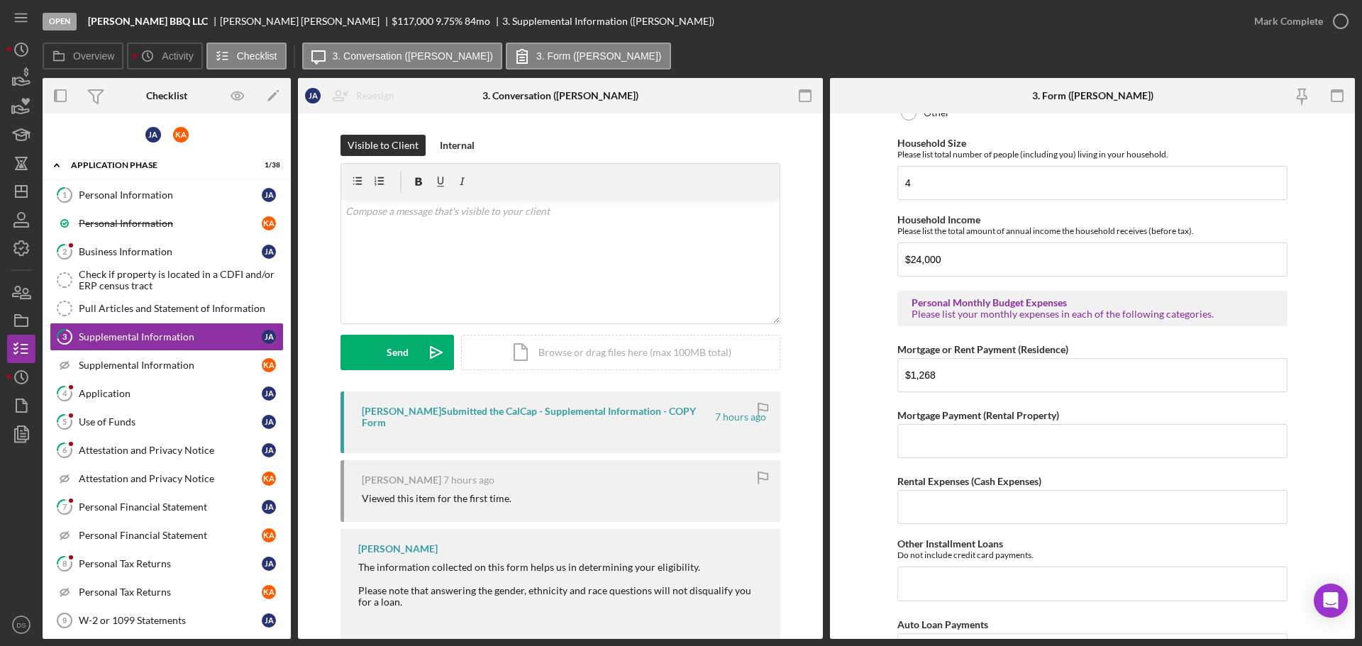
scroll to position [1157, 0]
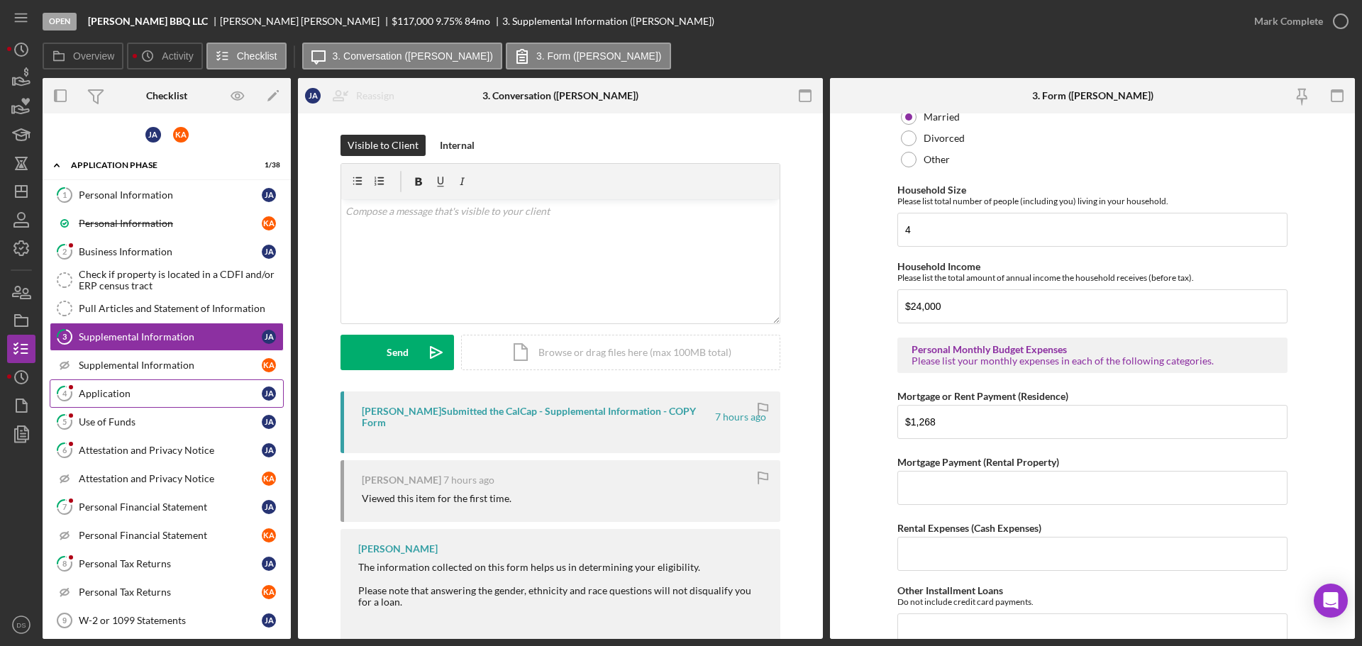
click at [138, 381] on link "4 Application [PERSON_NAME]" at bounding box center [167, 394] width 234 height 28
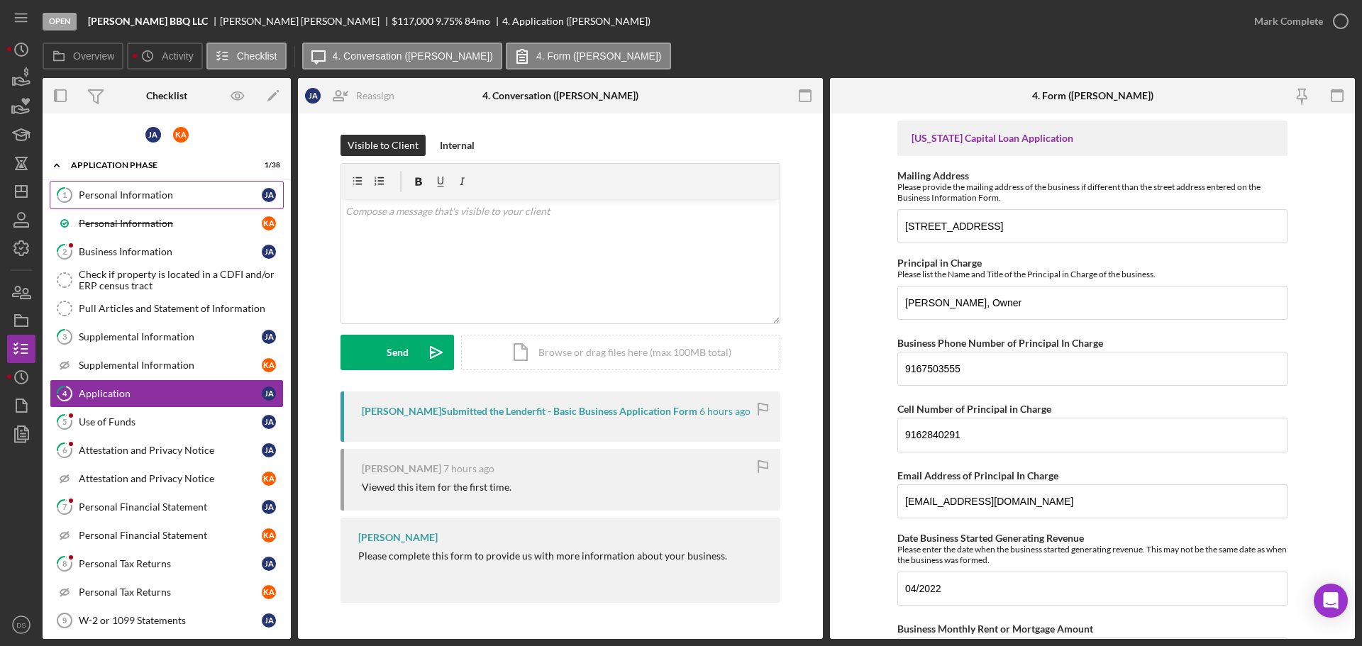
click at [114, 199] on div "Personal Information" at bounding box center [170, 194] width 183 height 11
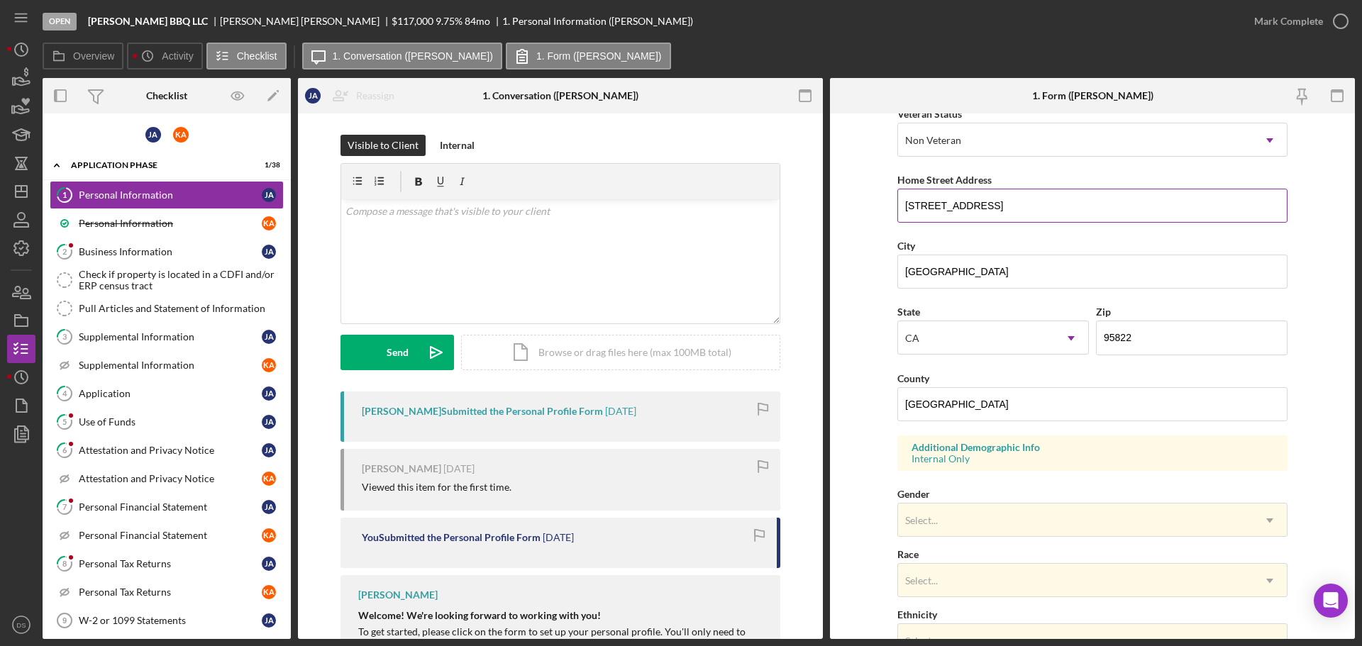
scroll to position [422, 0]
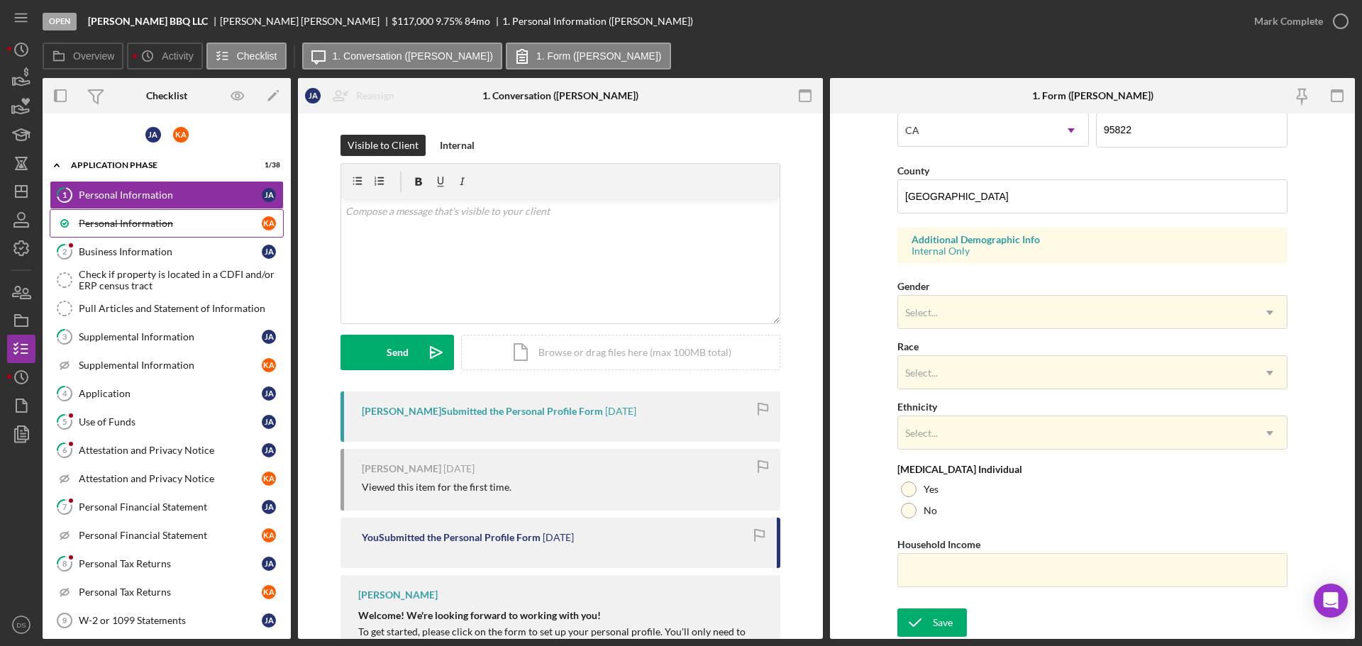
click at [127, 226] on div "Personal Information" at bounding box center [170, 223] width 183 height 11
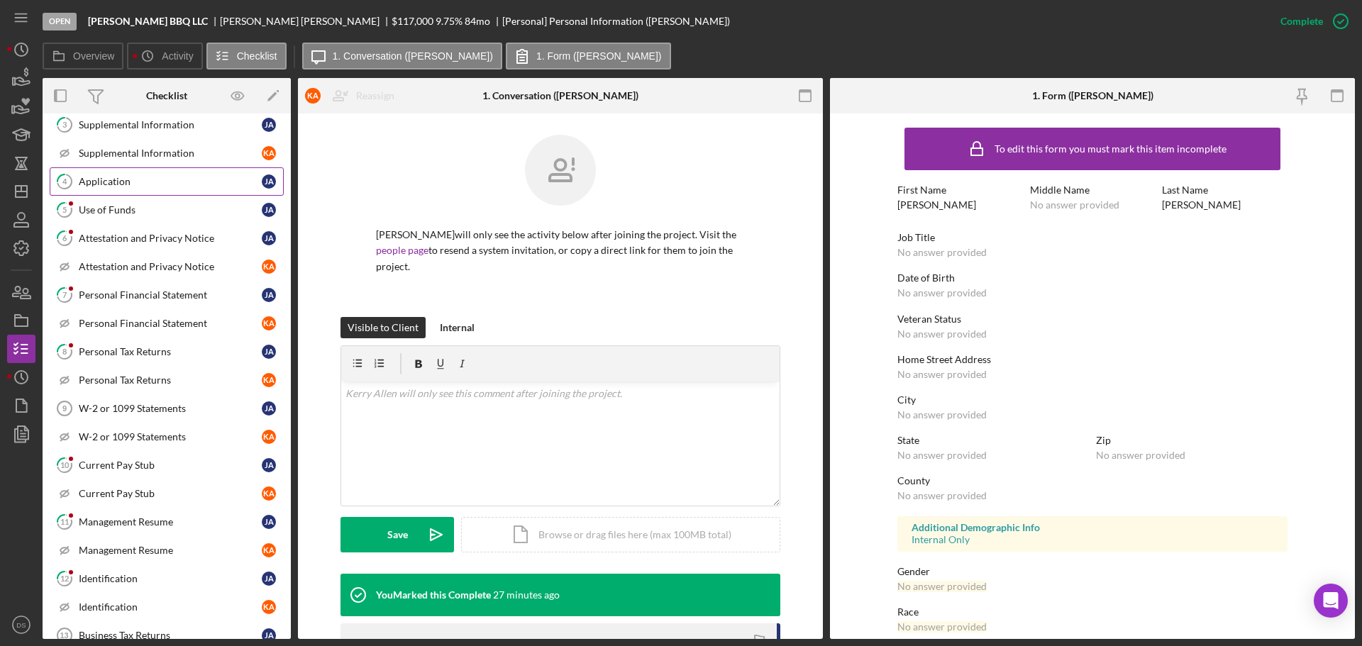
scroll to position [213, 0]
click at [159, 353] on div "Personal Tax Returns" at bounding box center [170, 351] width 183 height 11
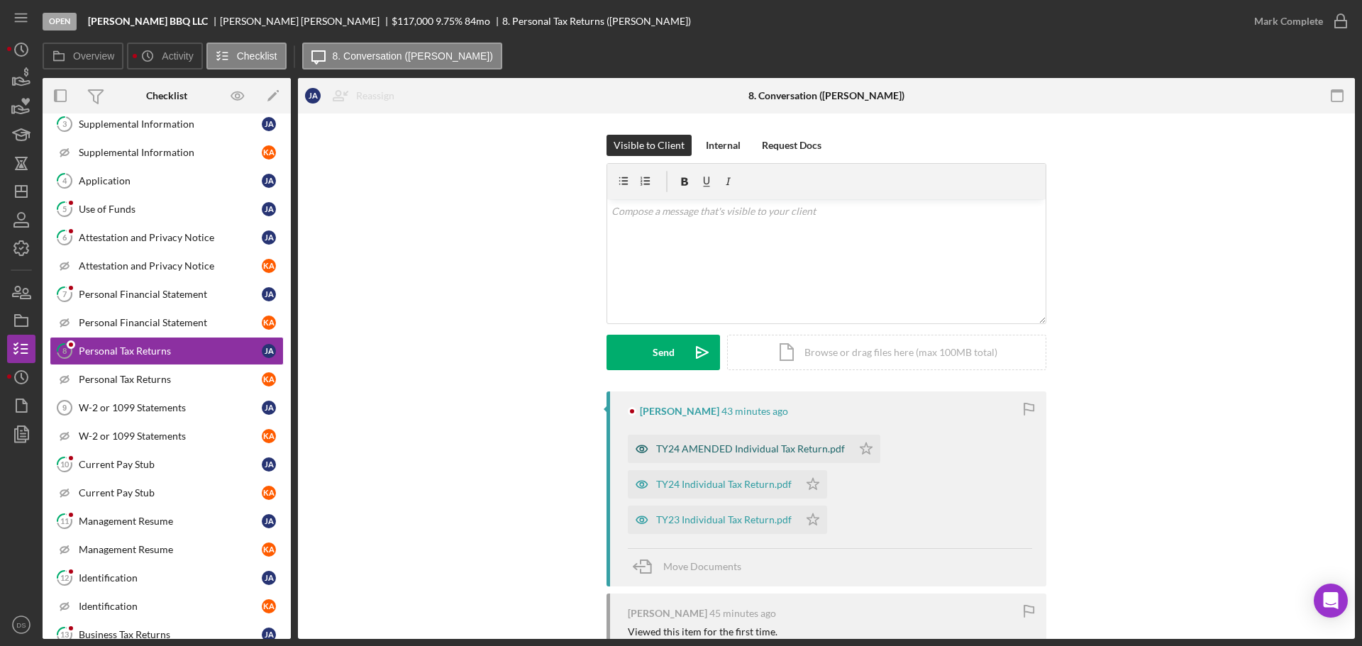
click at [747, 447] on div "TY24 AMENDED Individual Tax Return.pdf" at bounding box center [750, 449] width 189 height 11
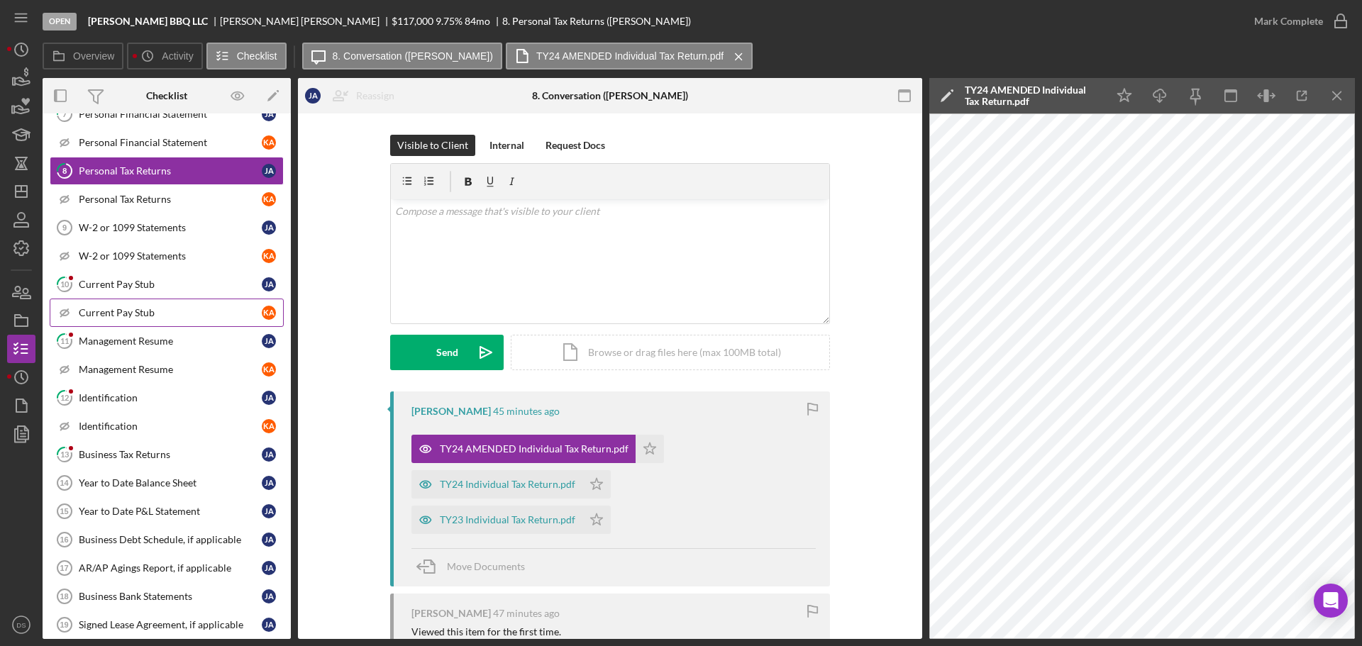
scroll to position [426, 0]
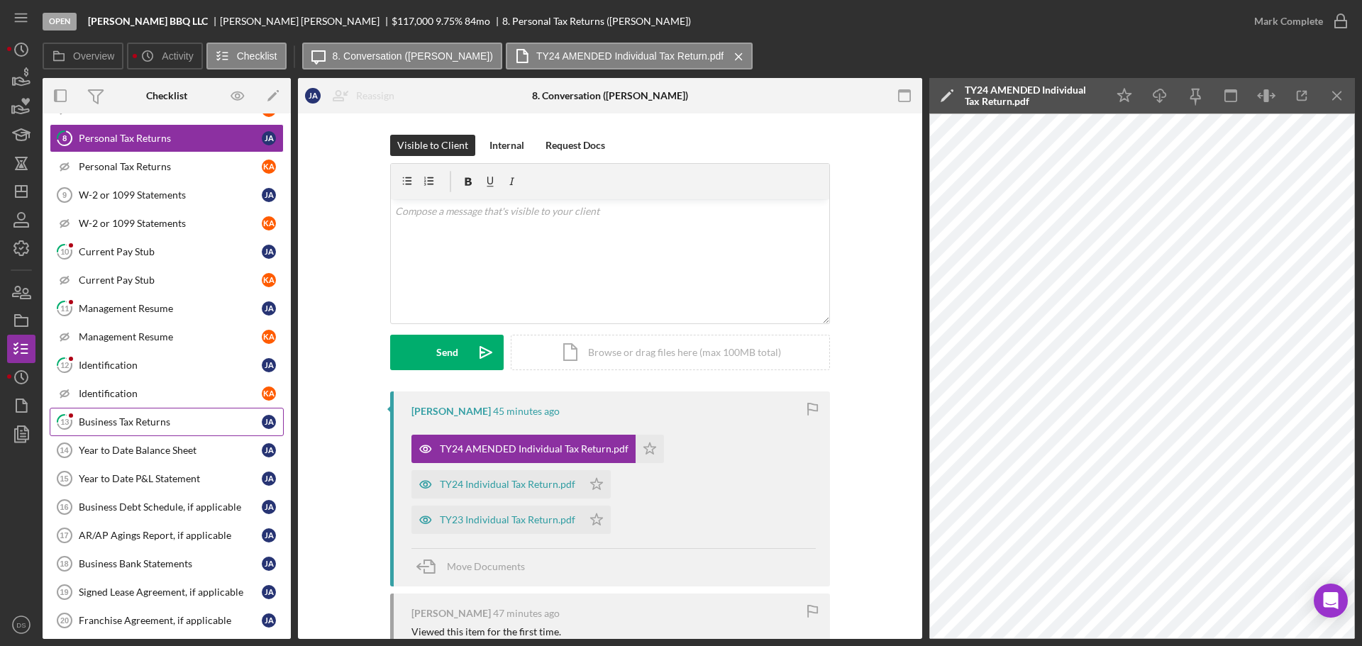
click at [165, 434] on link "13 Business Tax Returns [PERSON_NAME]" at bounding box center [167, 422] width 234 height 28
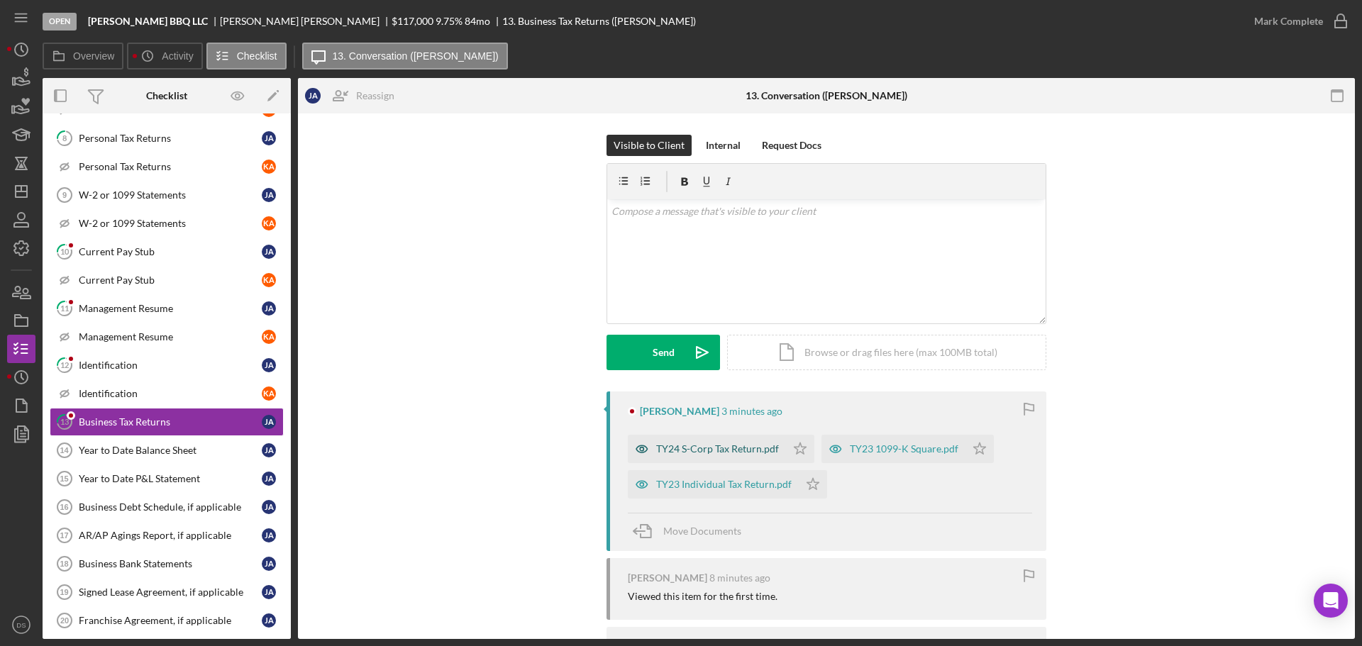
click at [723, 450] on div "TY24 S-Corp Tax Return.pdf" at bounding box center [717, 449] width 123 height 11
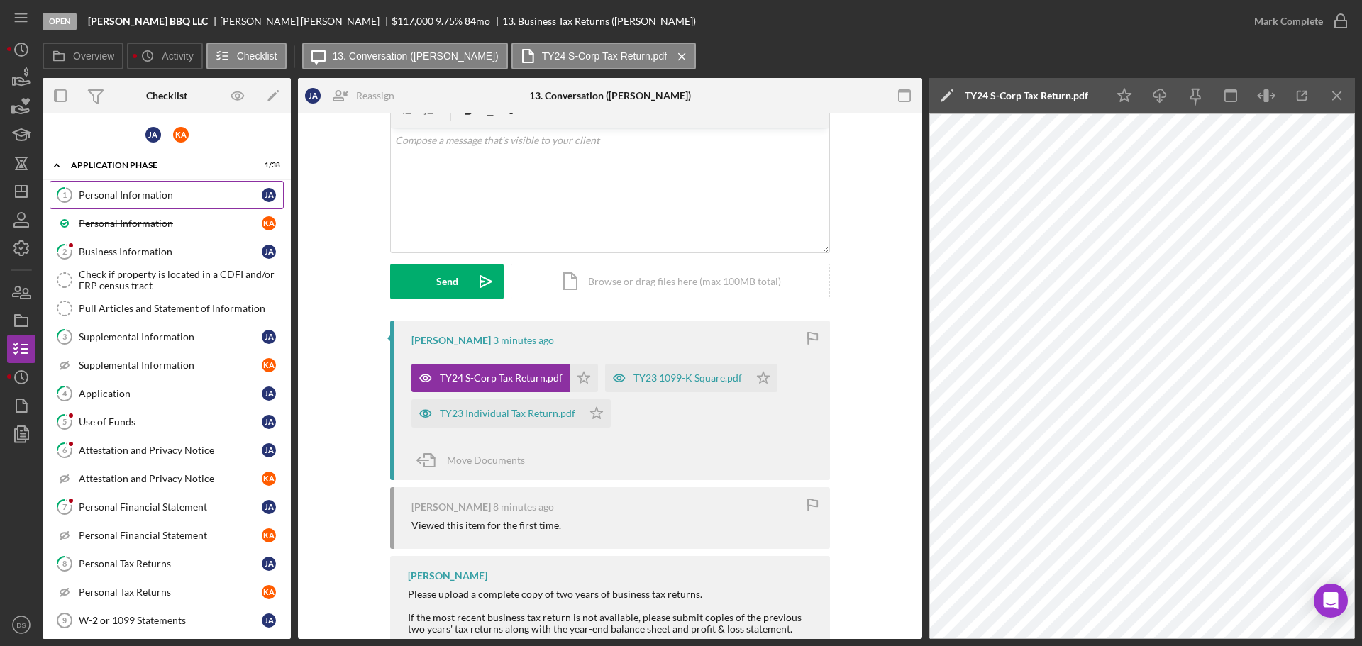
click at [148, 189] on div "Personal Information" at bounding box center [170, 194] width 183 height 11
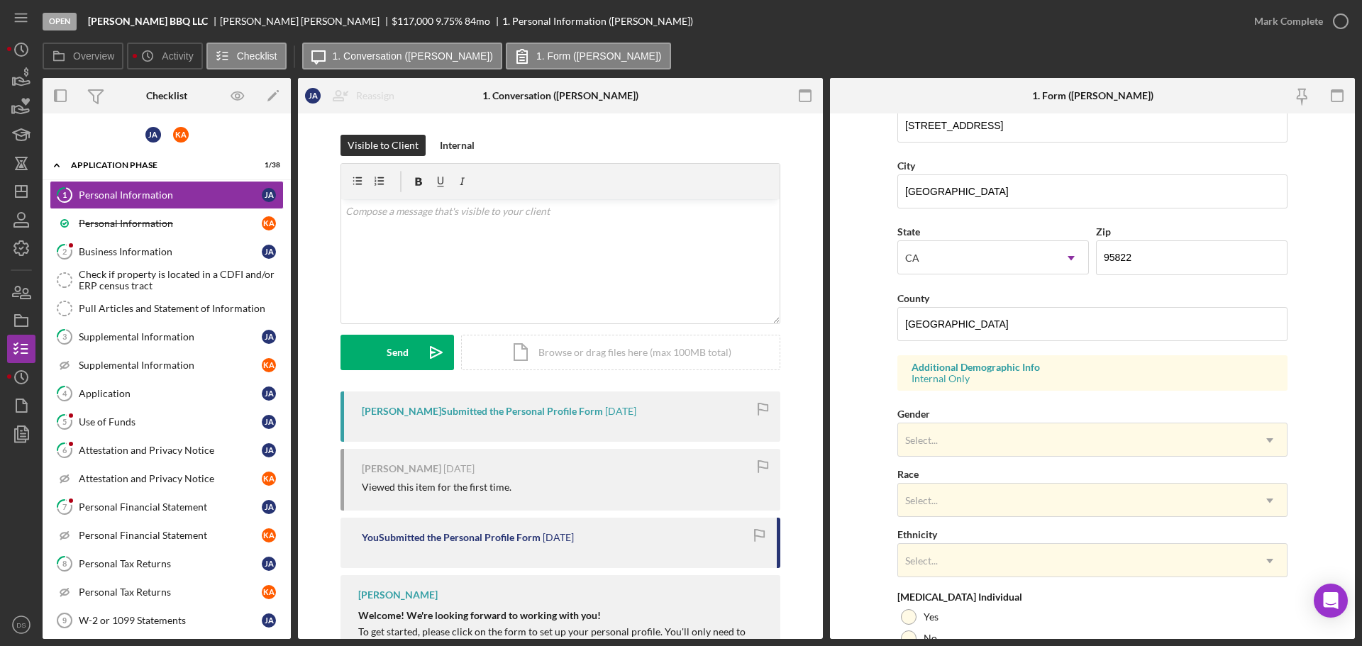
scroll to position [280, 0]
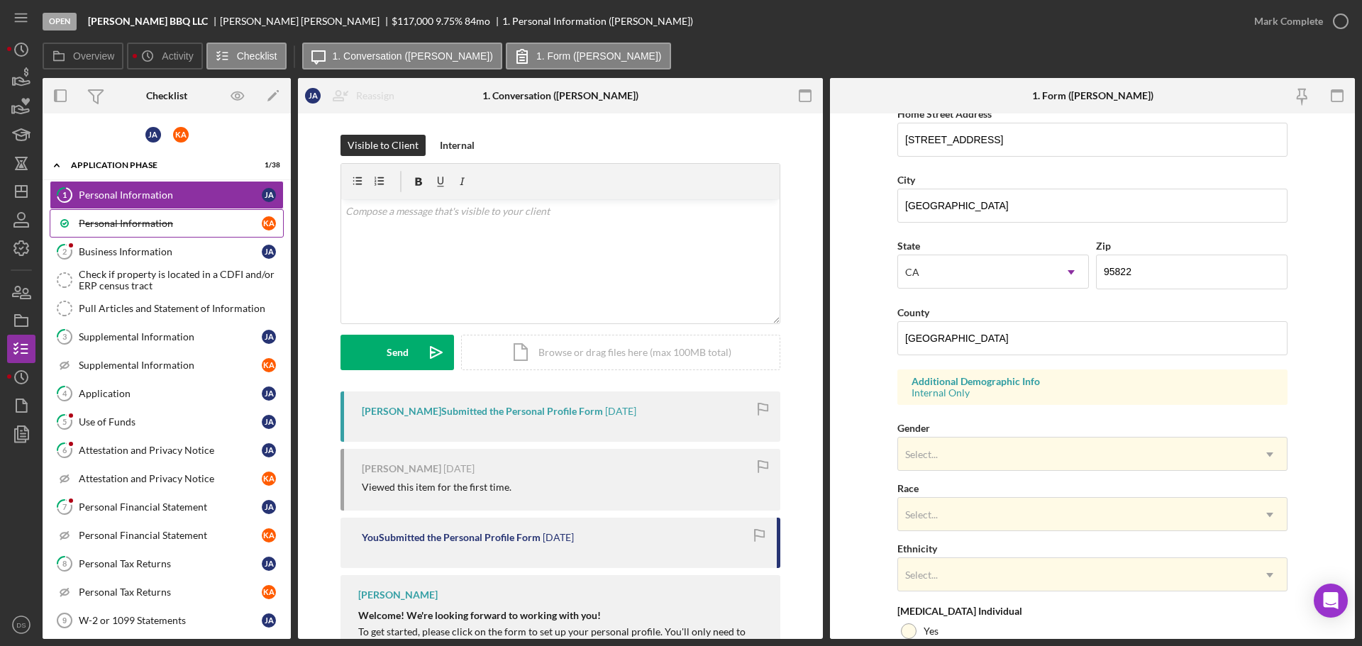
click at [182, 219] on div "Personal Information" at bounding box center [170, 223] width 183 height 11
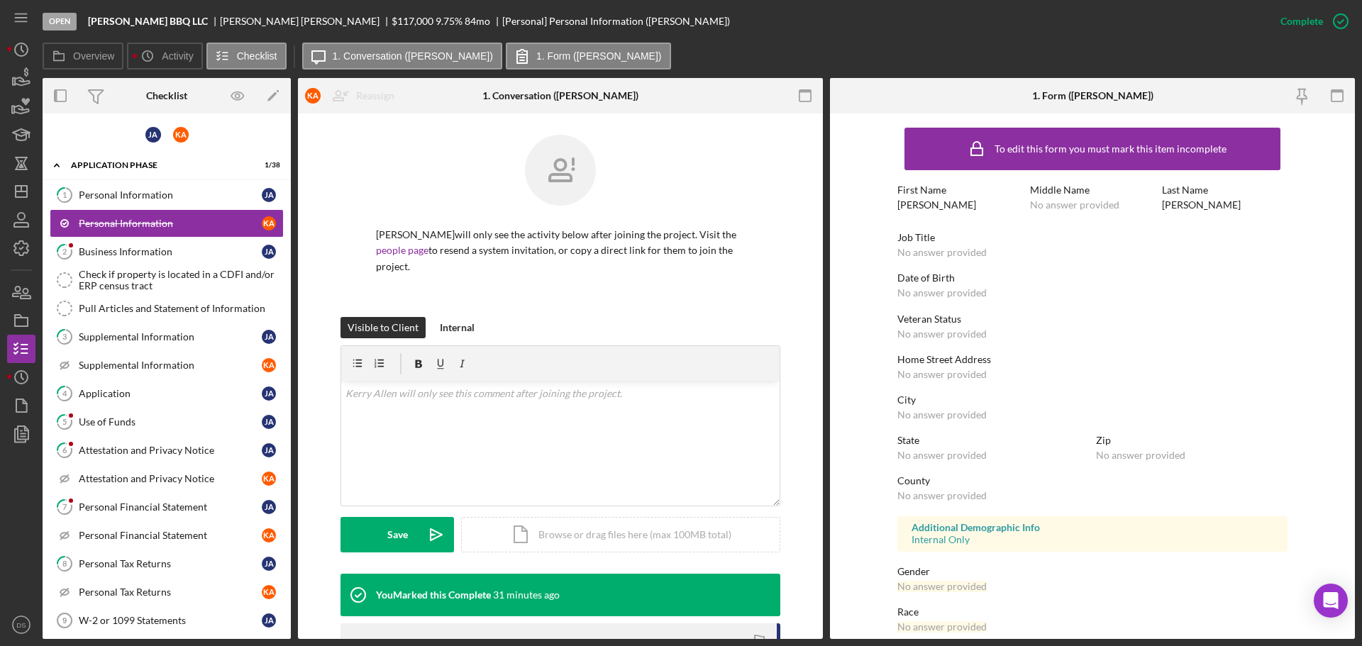
scroll to position [136, 0]
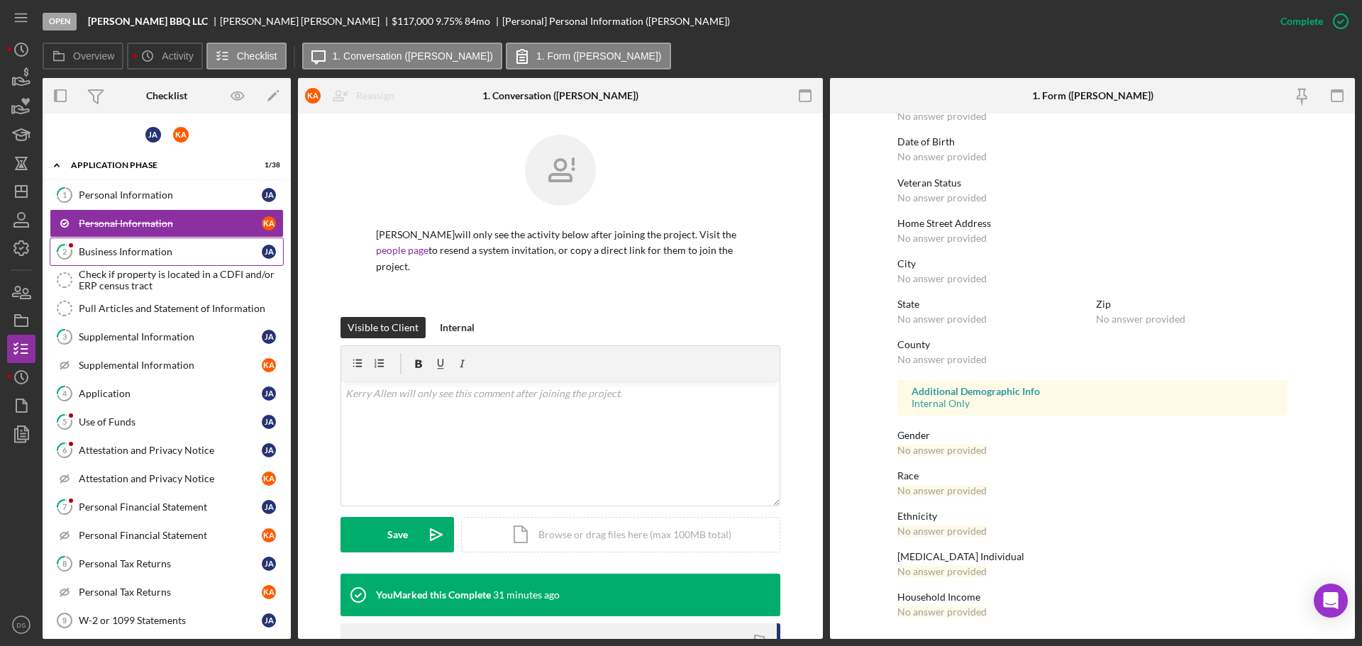
click at [165, 241] on link "2 Business Information [PERSON_NAME]" at bounding box center [167, 252] width 234 height 28
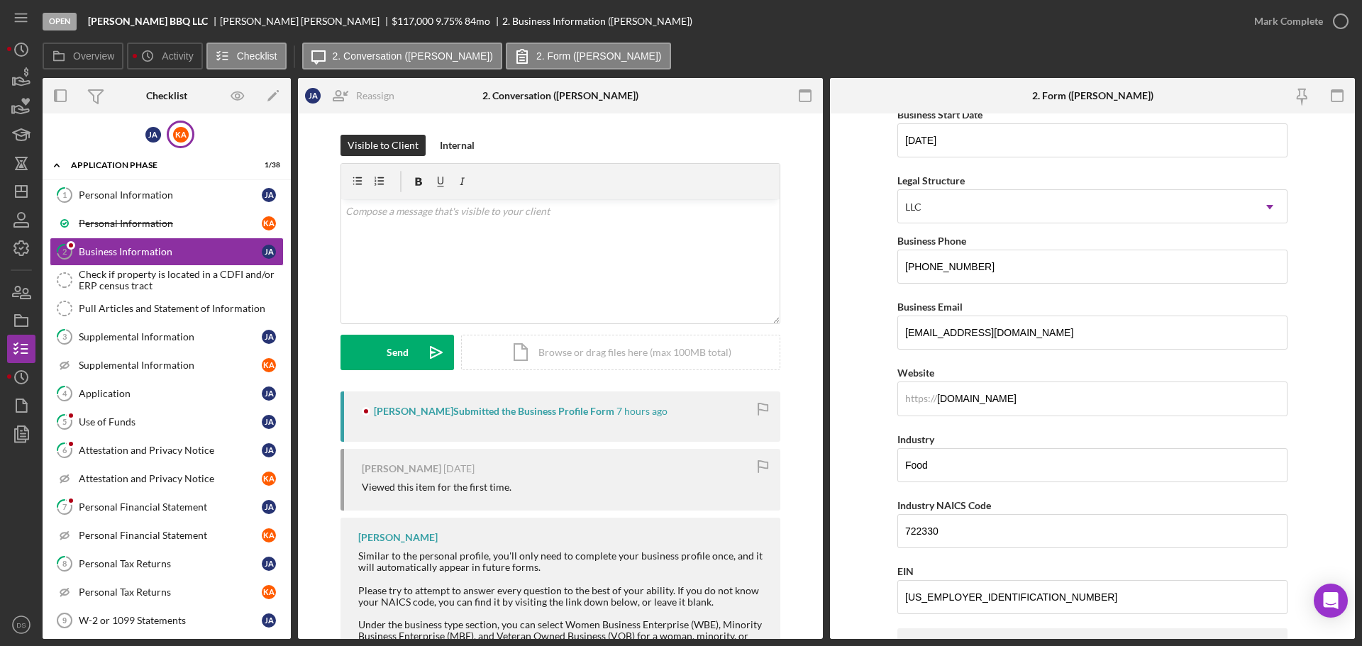
scroll to position [71, 0]
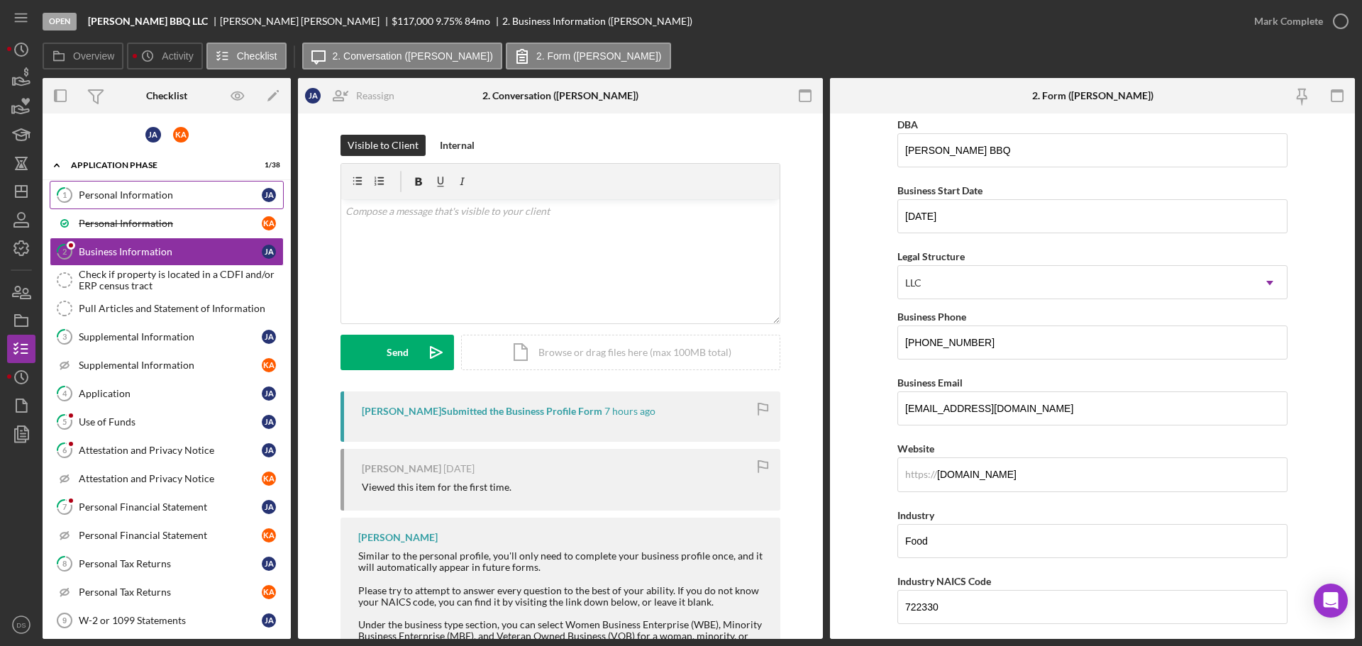
click at [163, 191] on div "Personal Information" at bounding box center [170, 194] width 183 height 11
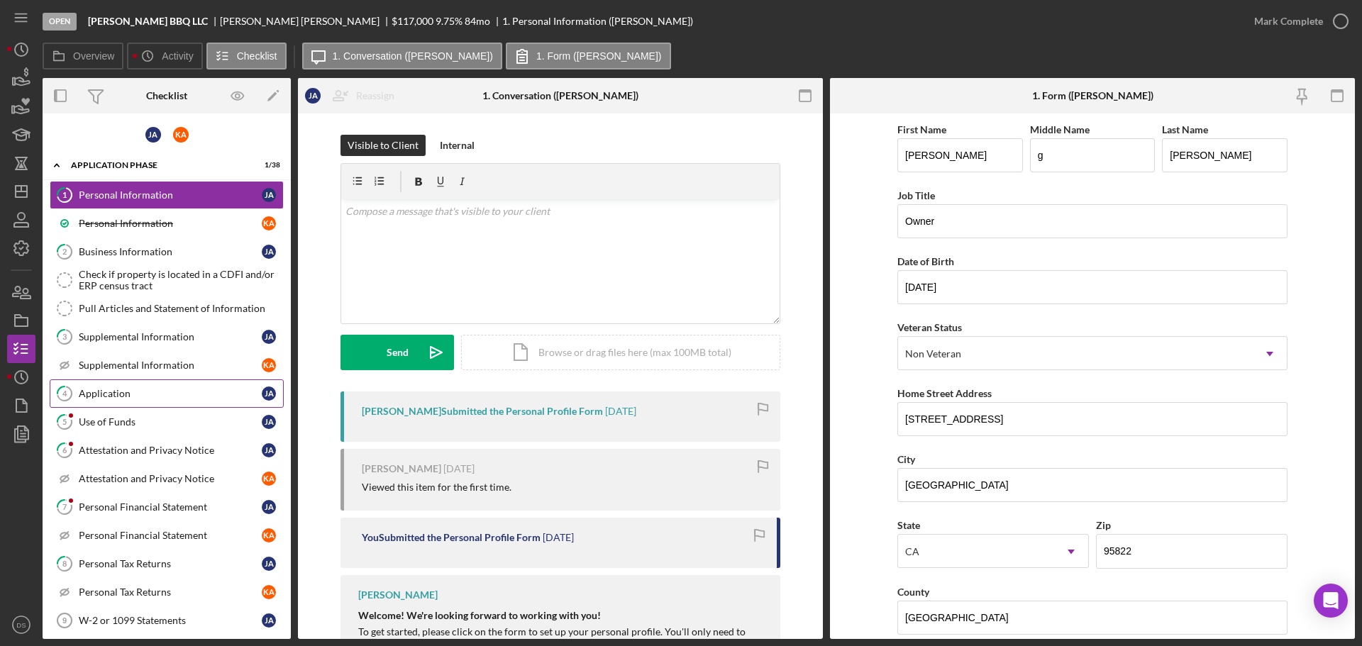
click at [143, 385] on link "4 Application [PERSON_NAME]" at bounding box center [167, 394] width 234 height 28
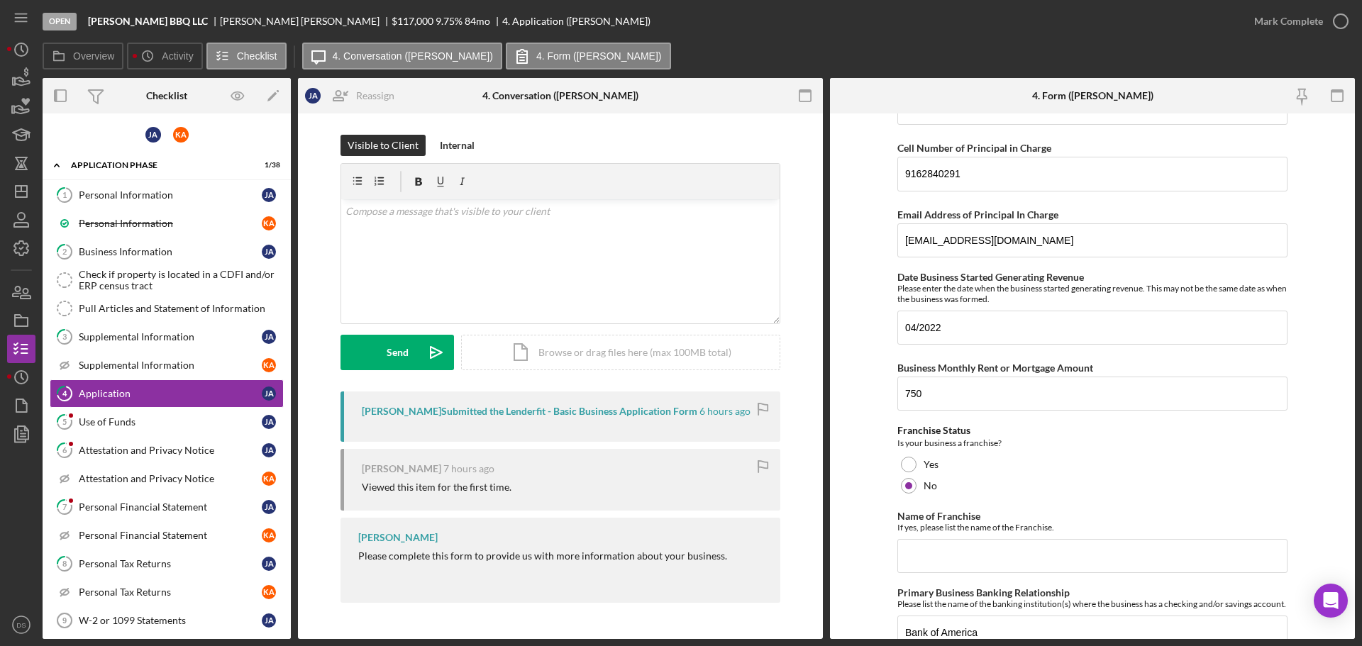
scroll to position [71, 0]
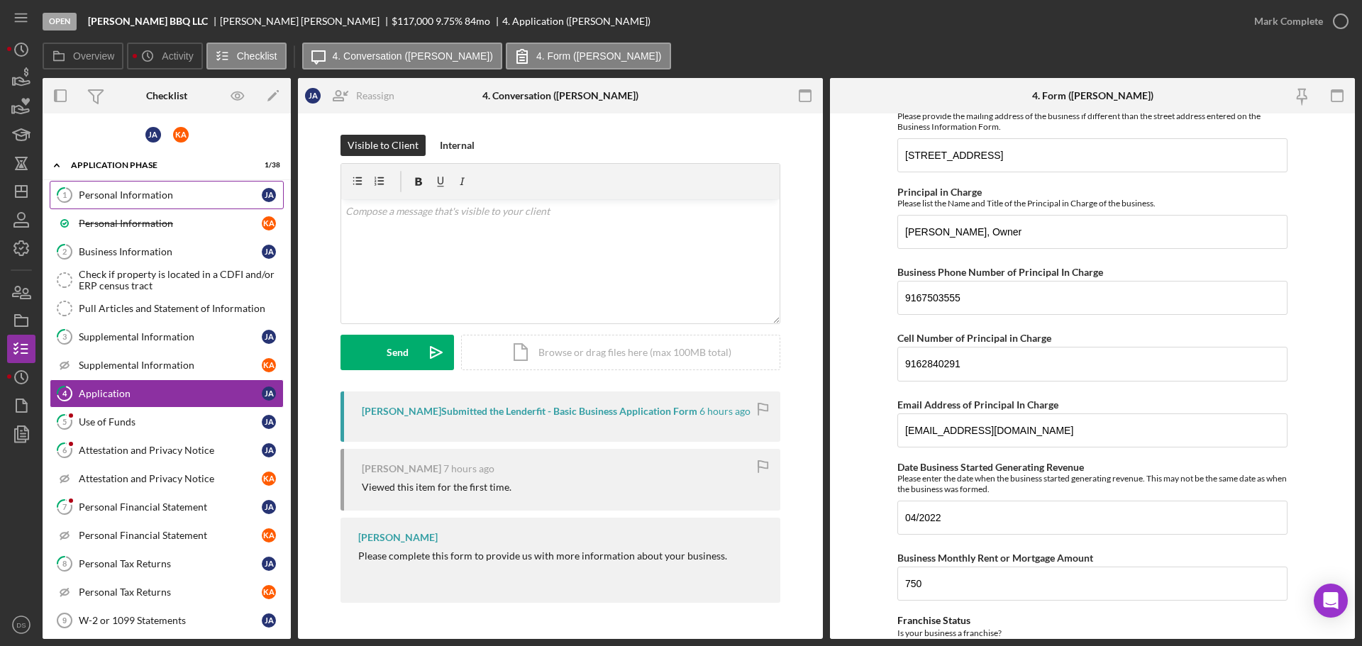
click at [149, 204] on link "1 Personal Information [PERSON_NAME]" at bounding box center [167, 195] width 234 height 28
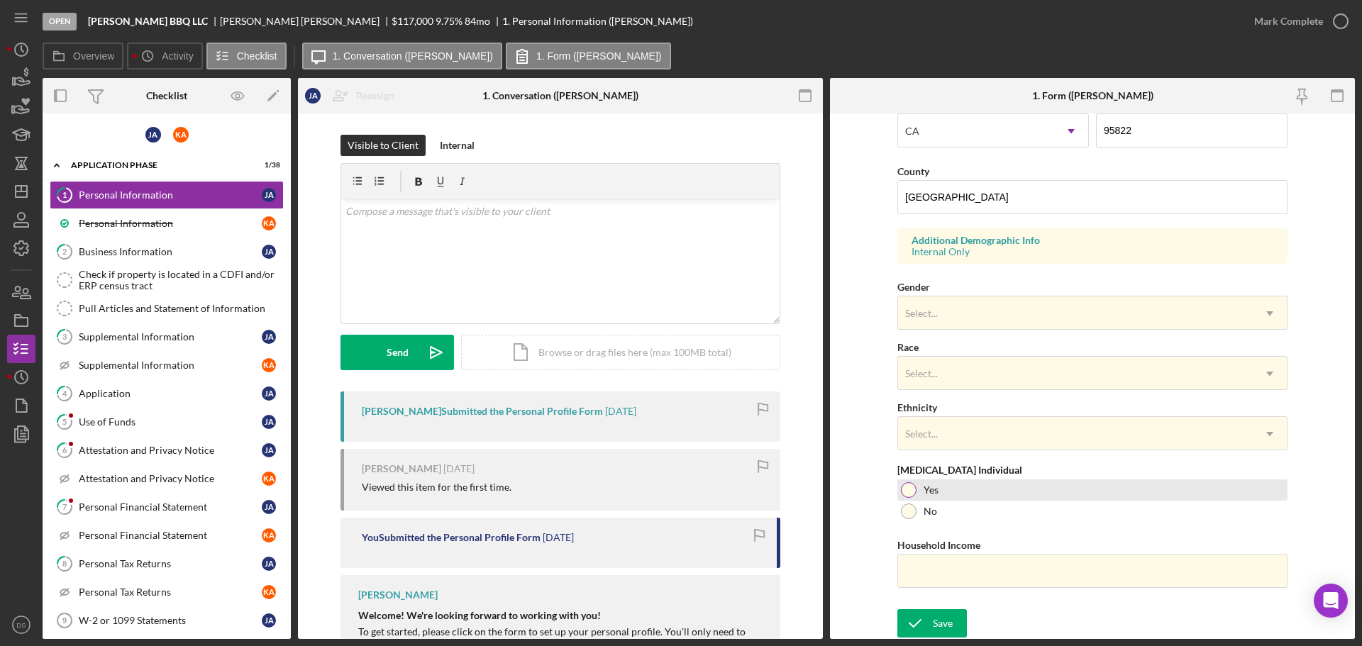
scroll to position [422, 0]
click at [964, 576] on input "Household Income" at bounding box center [1093, 571] width 390 height 34
paste input "$344,175"
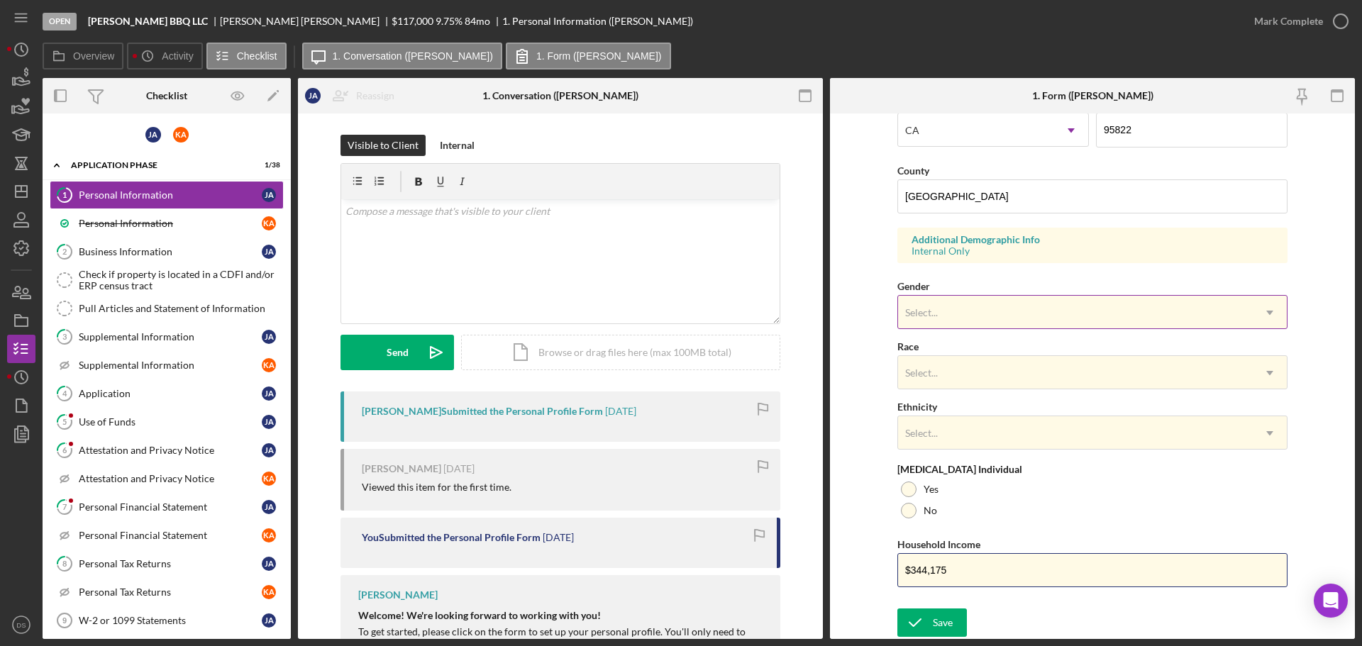
type input "$344,175"
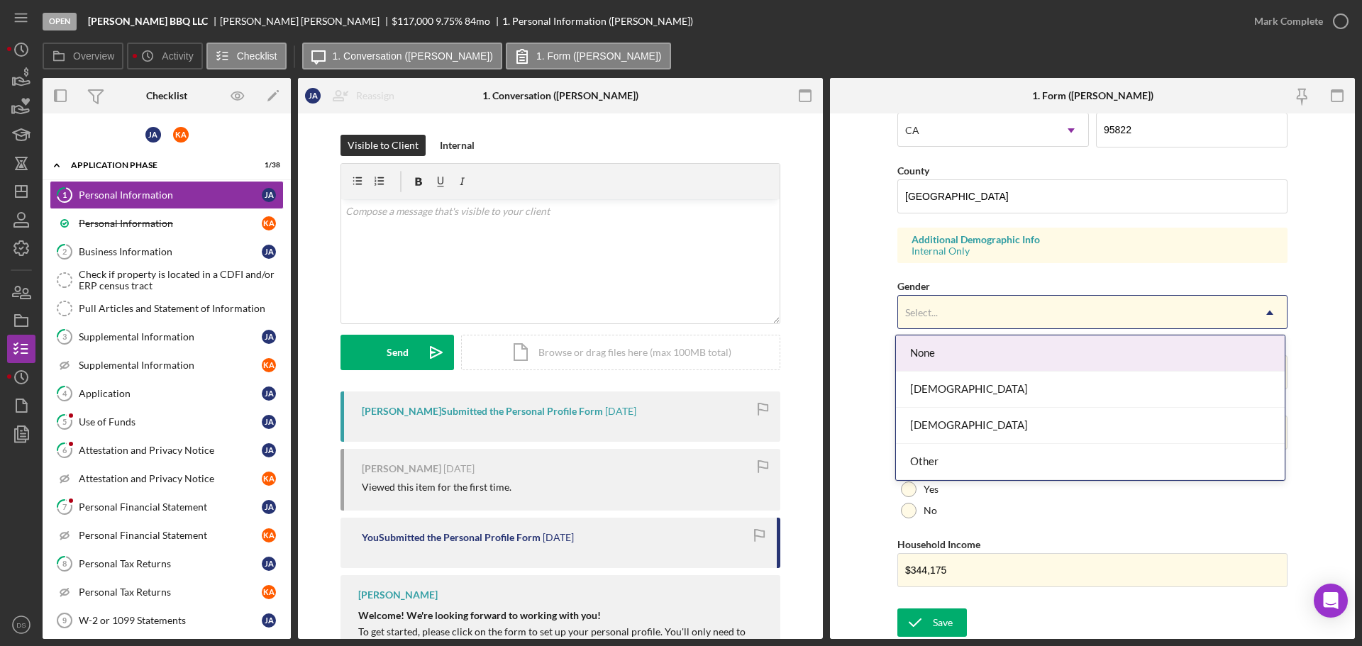
click at [980, 313] on div "Select..." at bounding box center [1075, 313] width 355 height 33
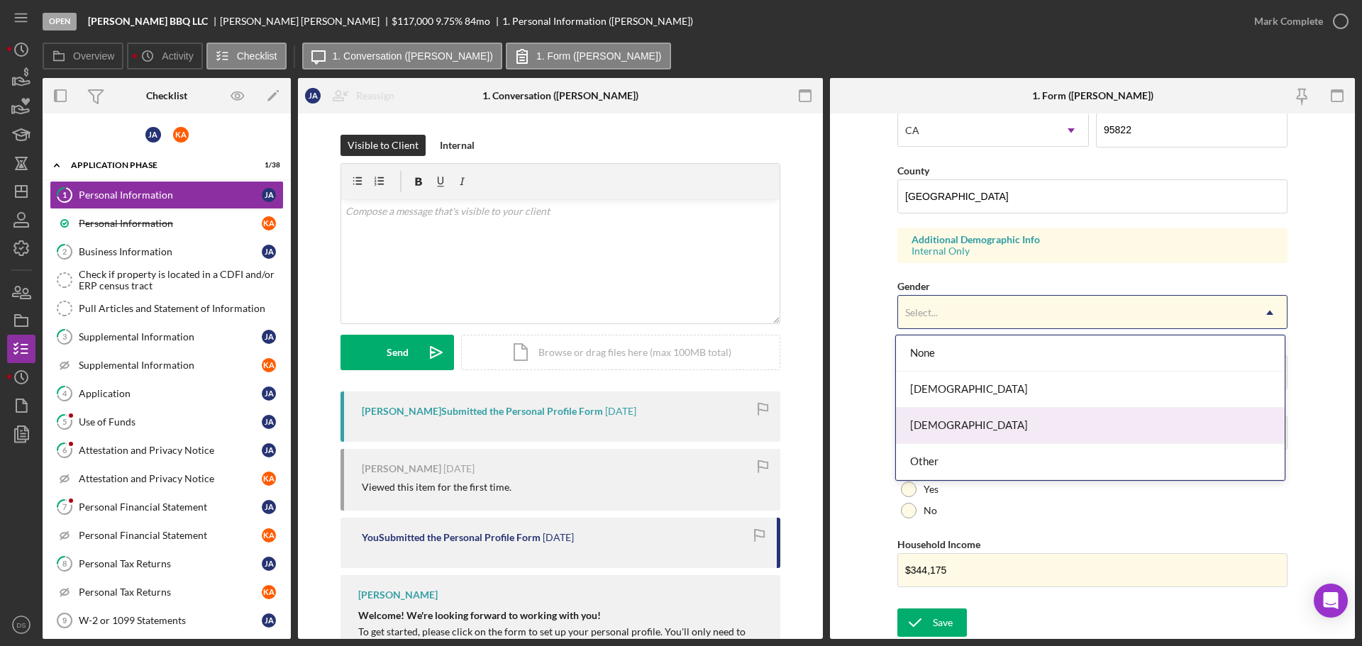
click at [971, 415] on div "[DEMOGRAPHIC_DATA]" at bounding box center [1090, 426] width 389 height 36
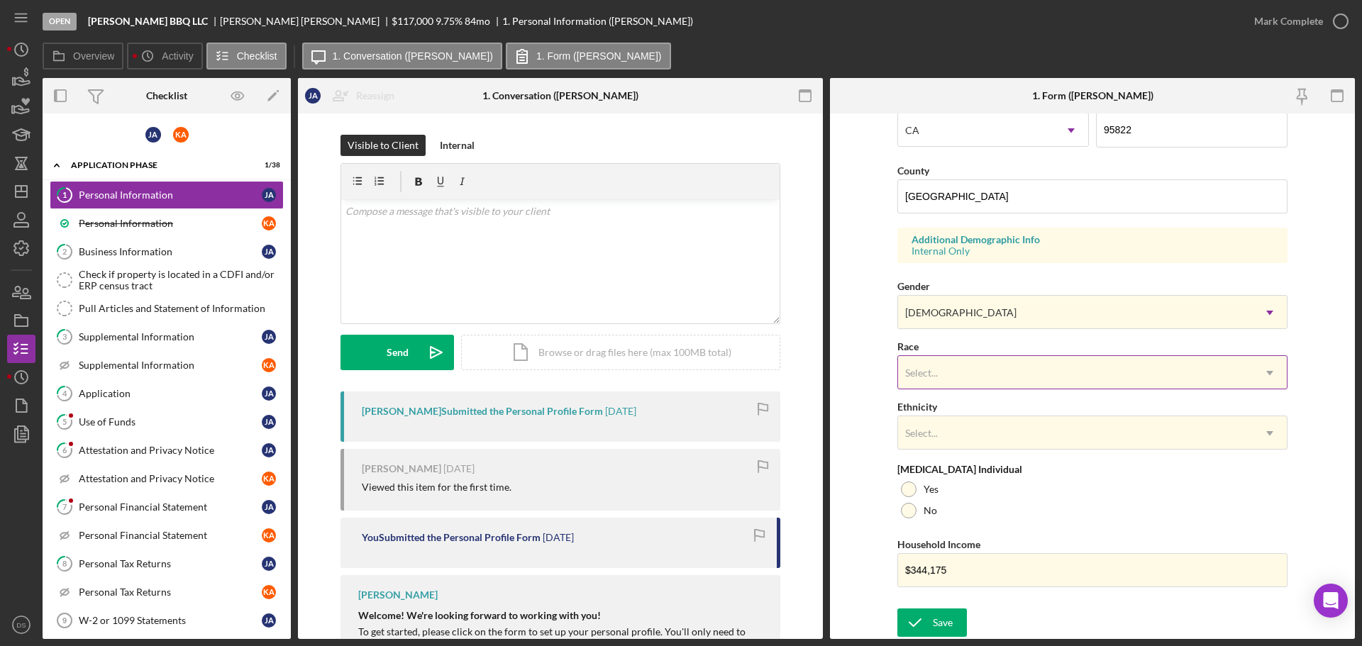
click at [983, 380] on div "Select..." at bounding box center [1075, 373] width 355 height 33
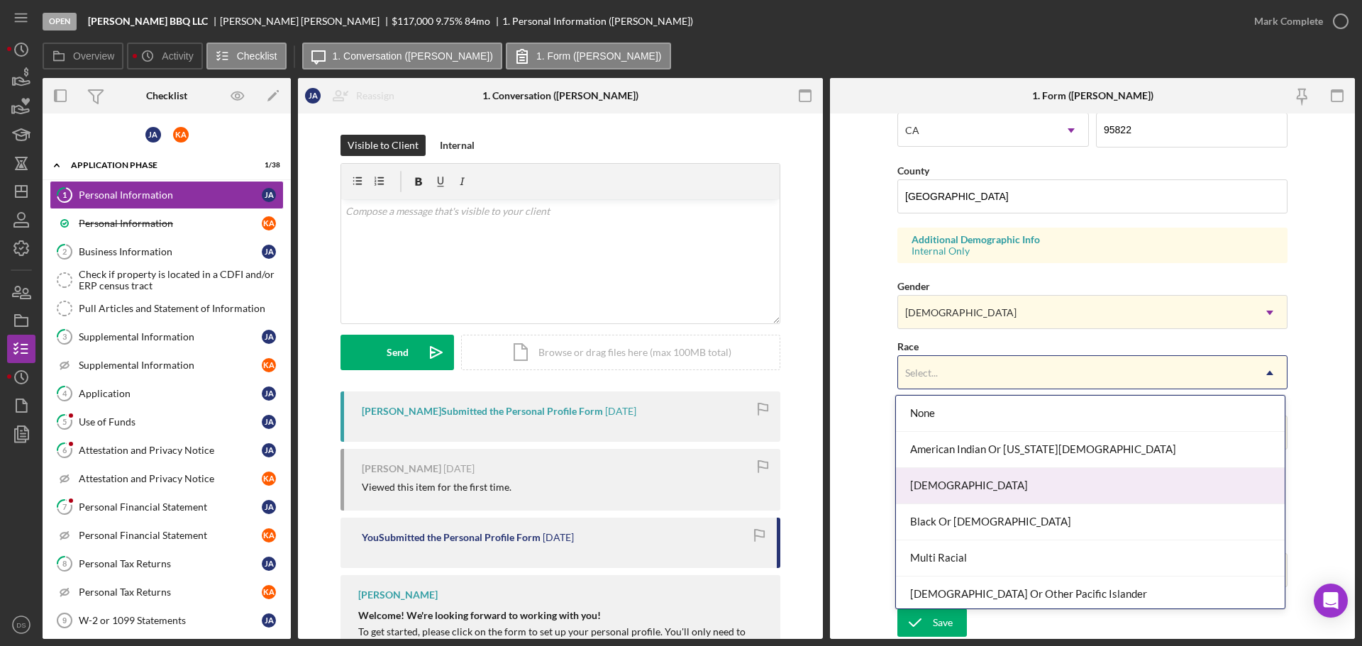
scroll to position [77, 0]
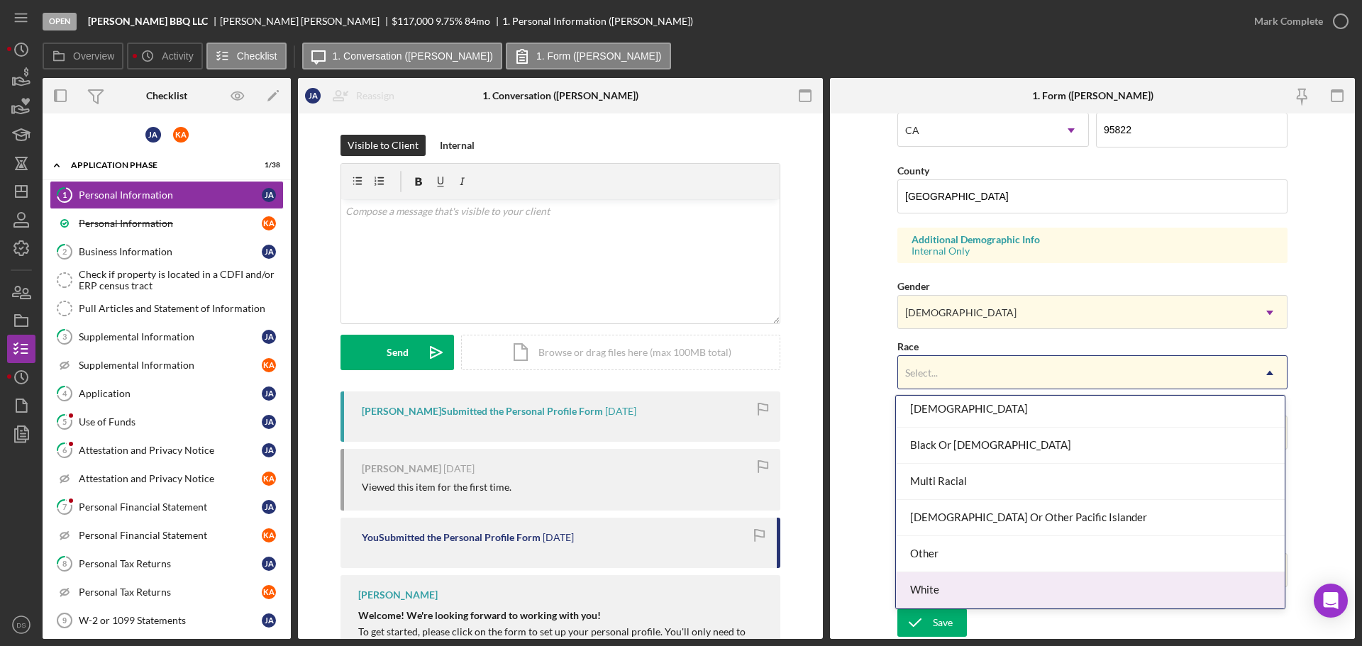
click at [969, 586] on div "White" at bounding box center [1090, 591] width 389 height 36
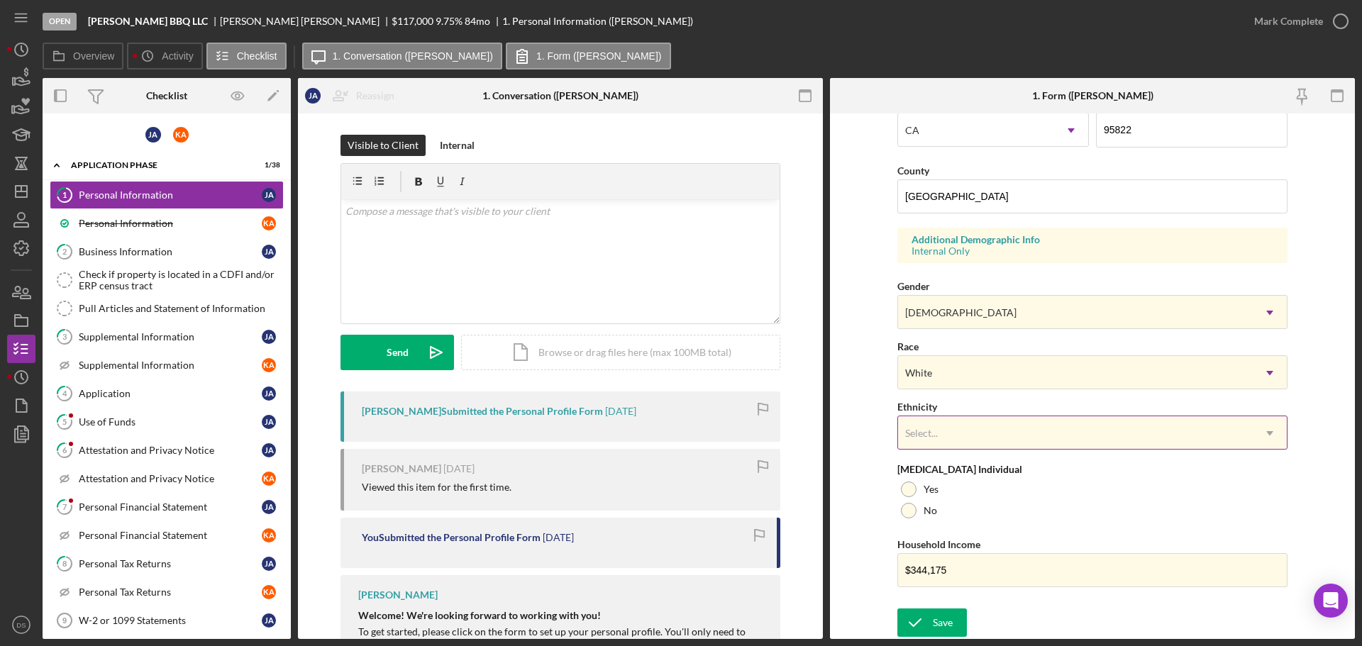
click at [988, 429] on div "Select..." at bounding box center [1075, 433] width 355 height 33
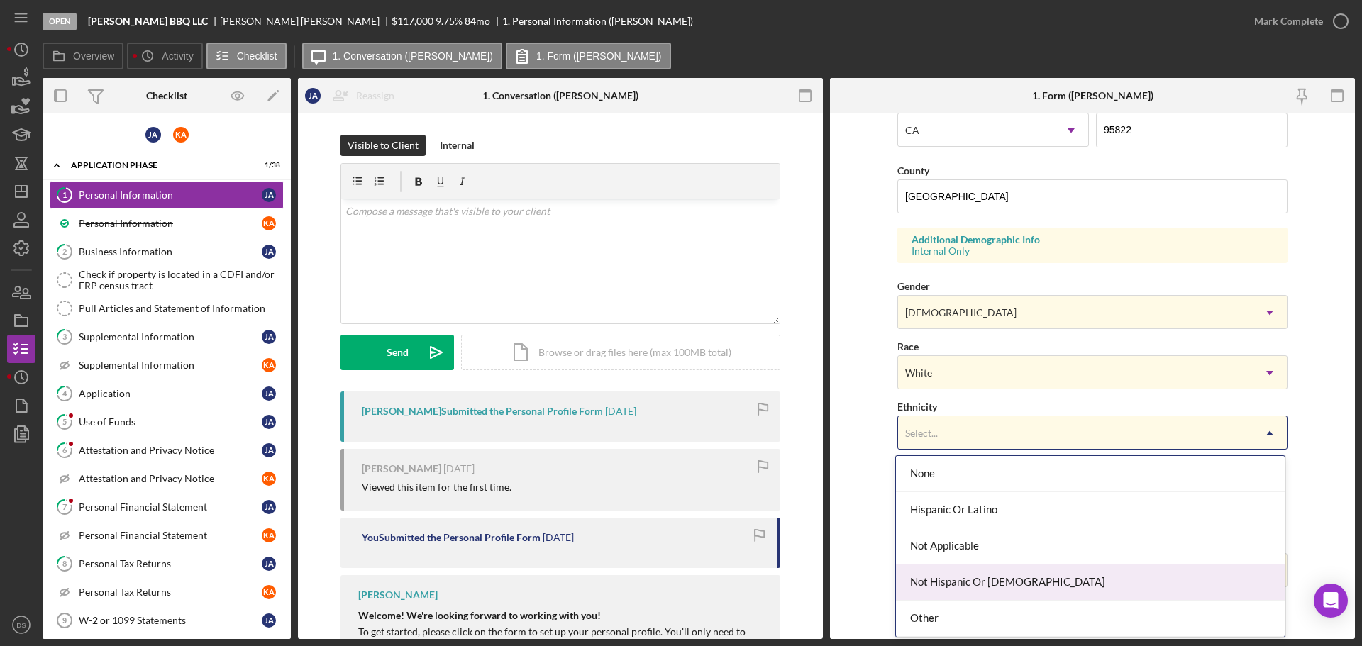
click at [969, 574] on div "Not Hispanic Or [DEMOGRAPHIC_DATA]" at bounding box center [1090, 583] width 389 height 36
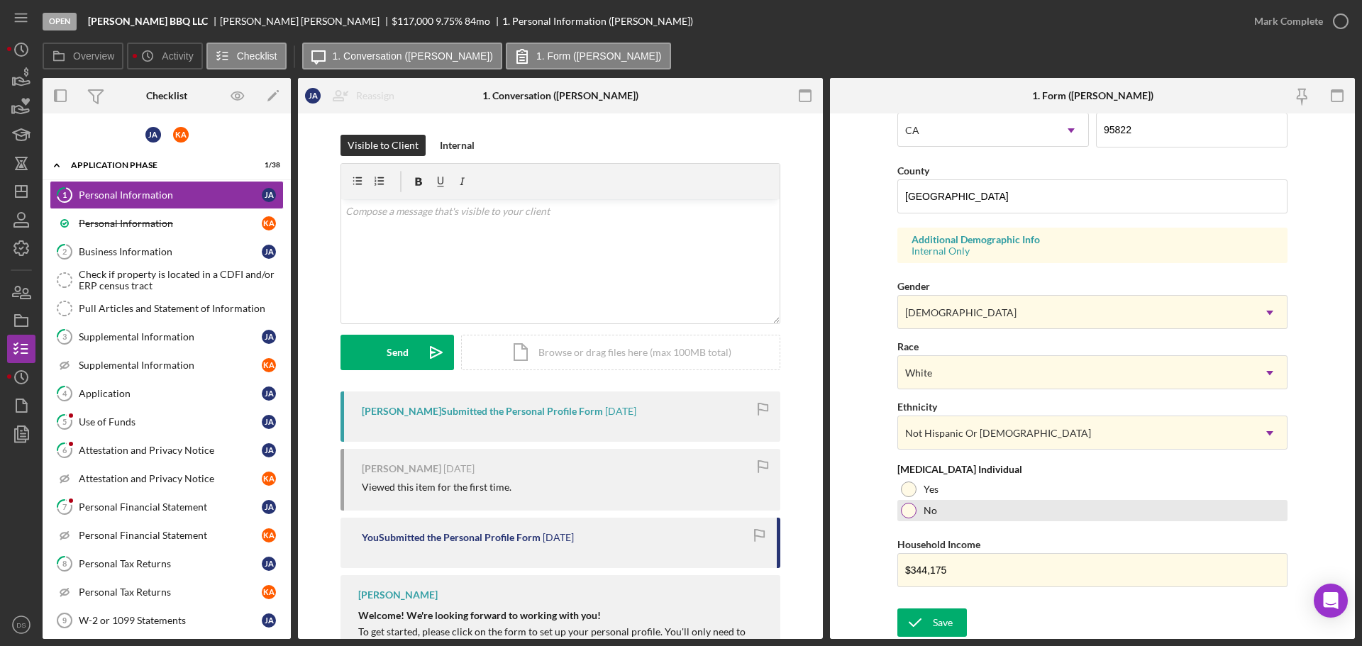
click at [905, 514] on div at bounding box center [909, 511] width 16 height 16
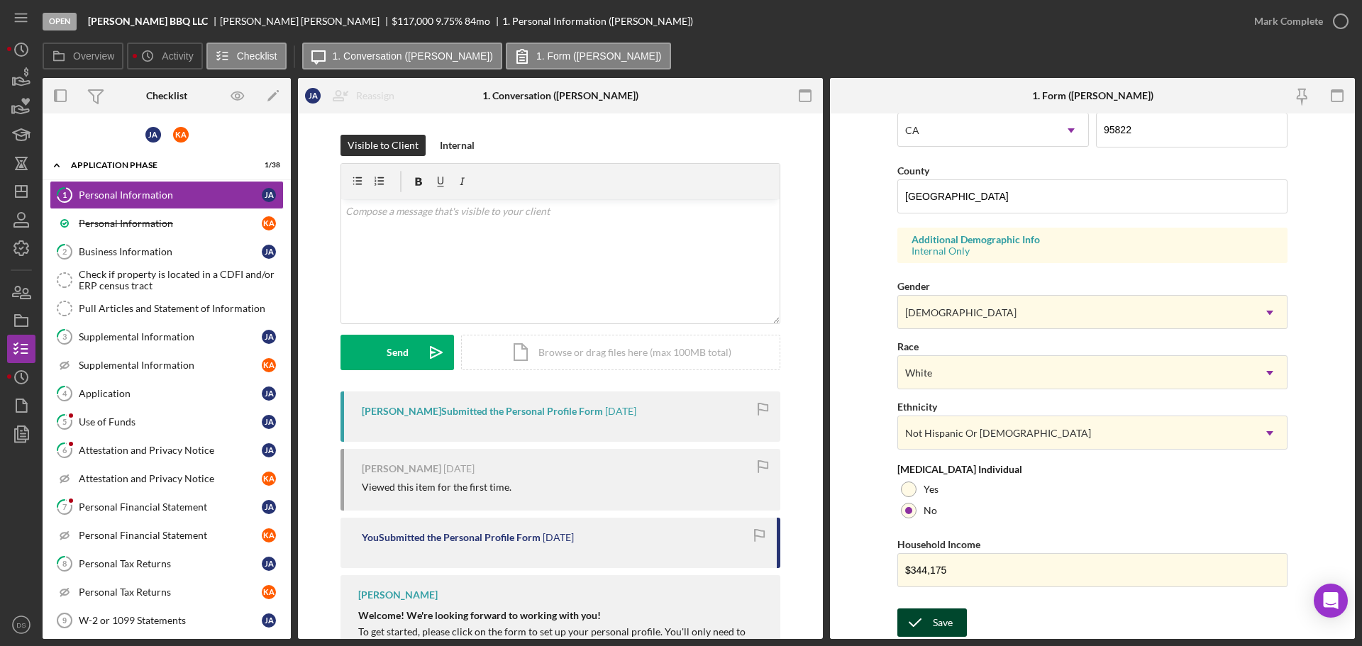
click at [946, 619] on div "Save" at bounding box center [943, 623] width 20 height 28
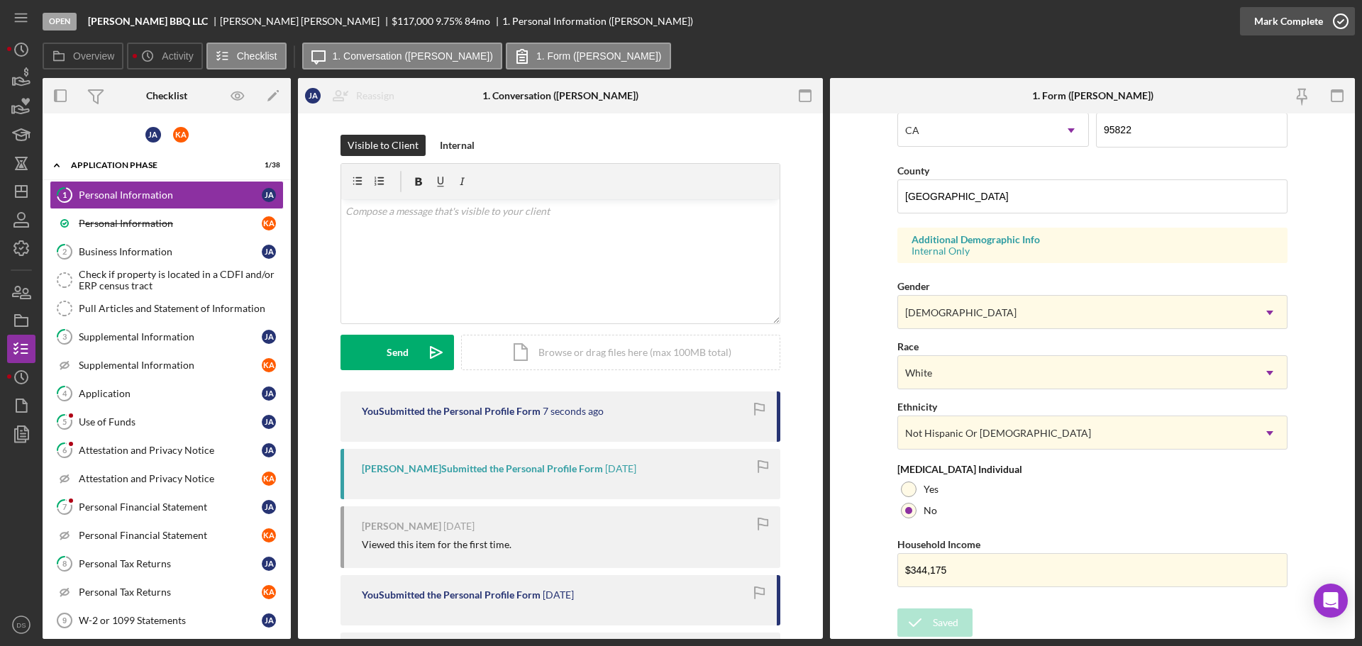
click at [1334, 26] on icon "button" at bounding box center [1340, 21] width 35 height 35
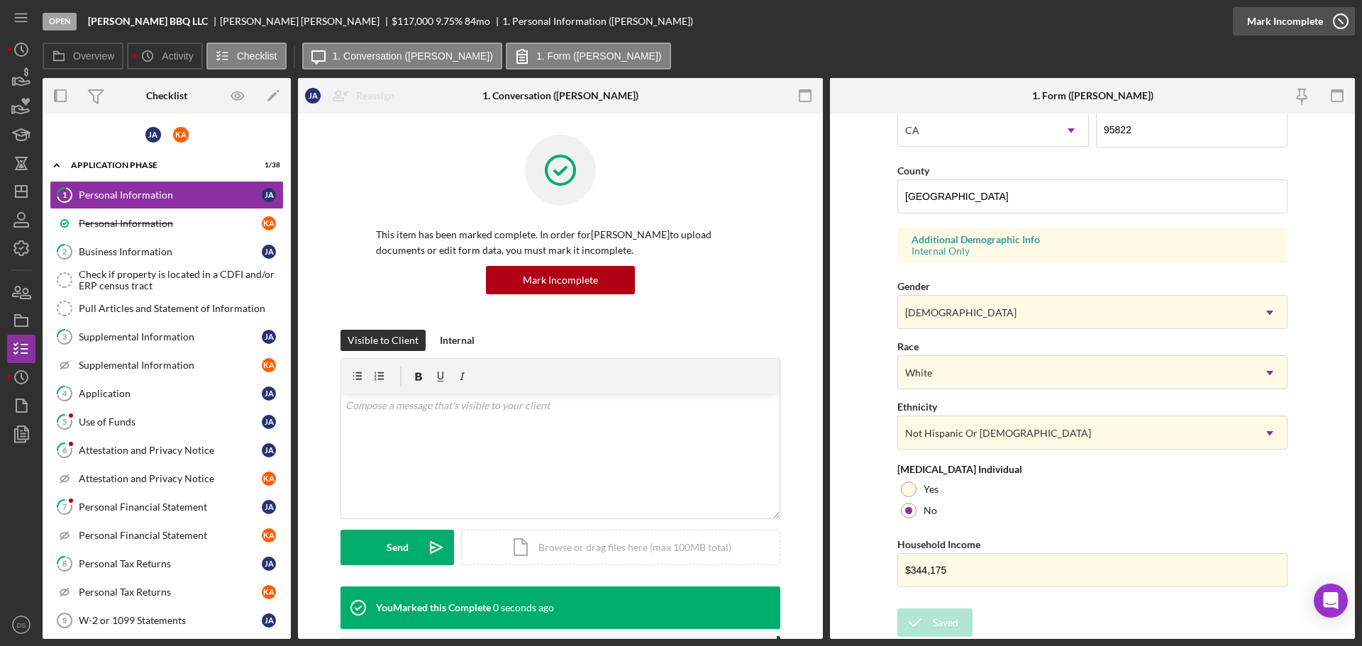
scroll to position [136, 0]
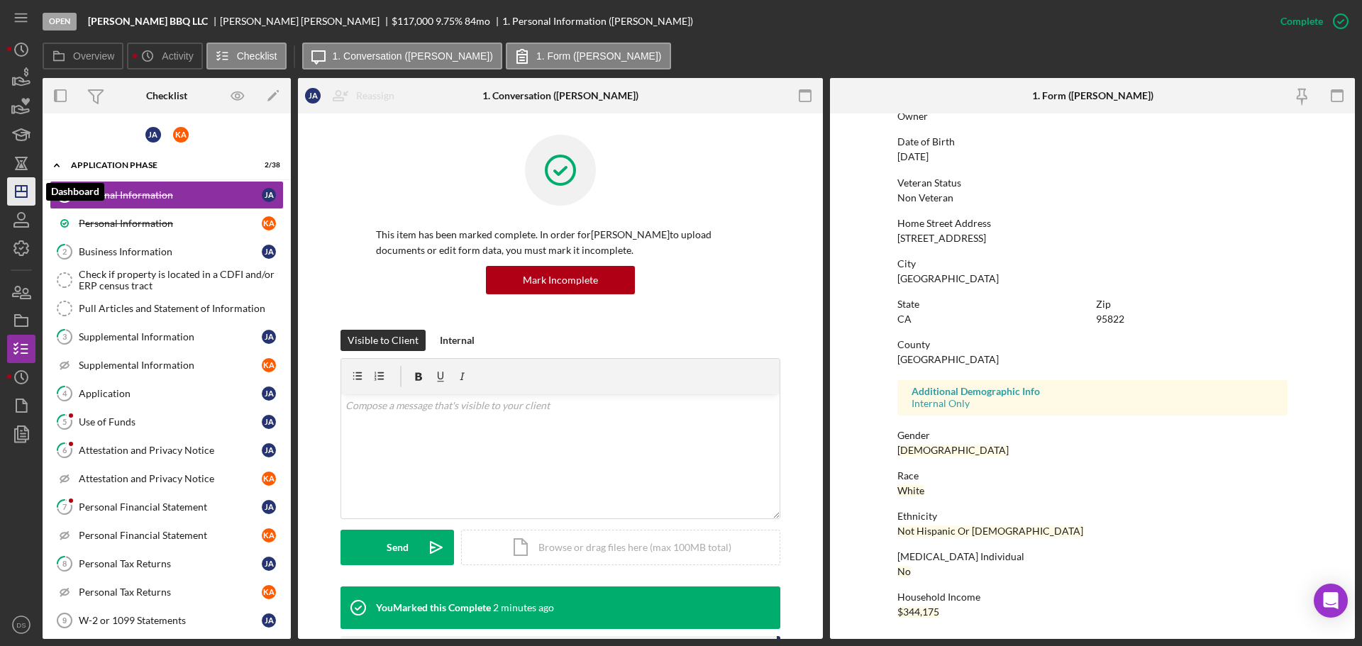
click at [23, 188] on icon "Icon/Dashboard" at bounding box center [21, 191] width 35 height 35
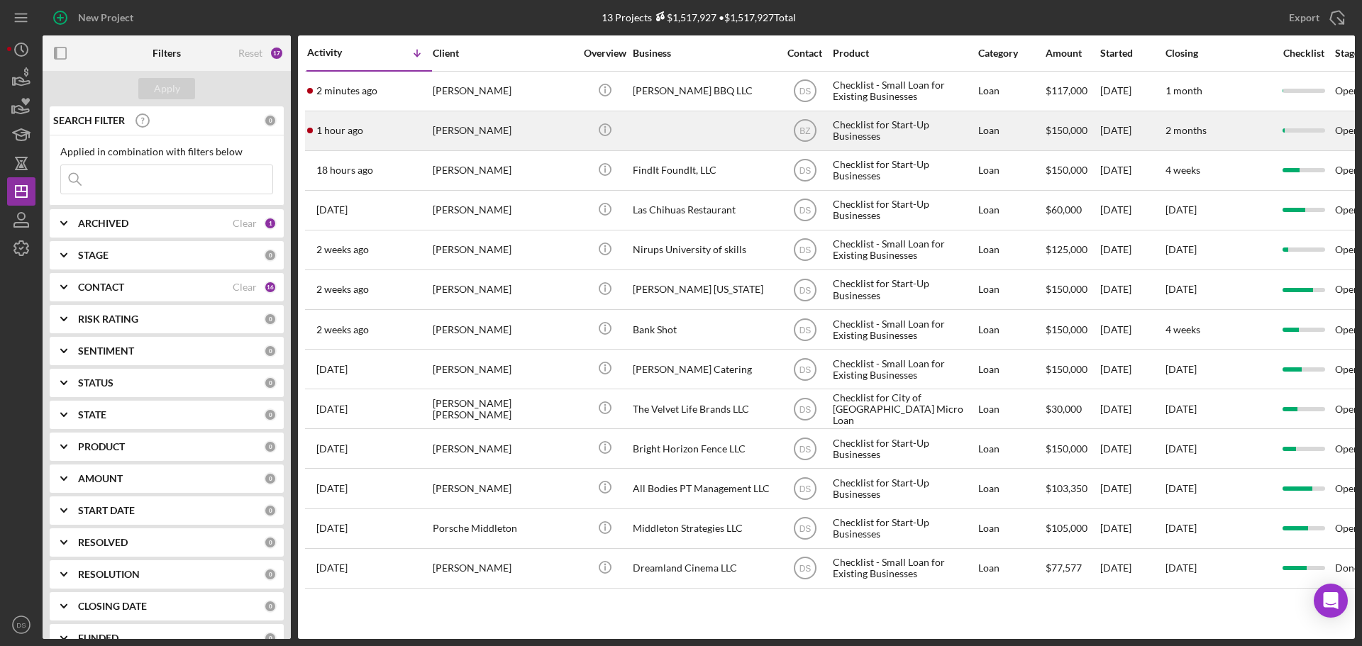
click at [542, 126] on div "[PERSON_NAME]" at bounding box center [504, 131] width 142 height 38
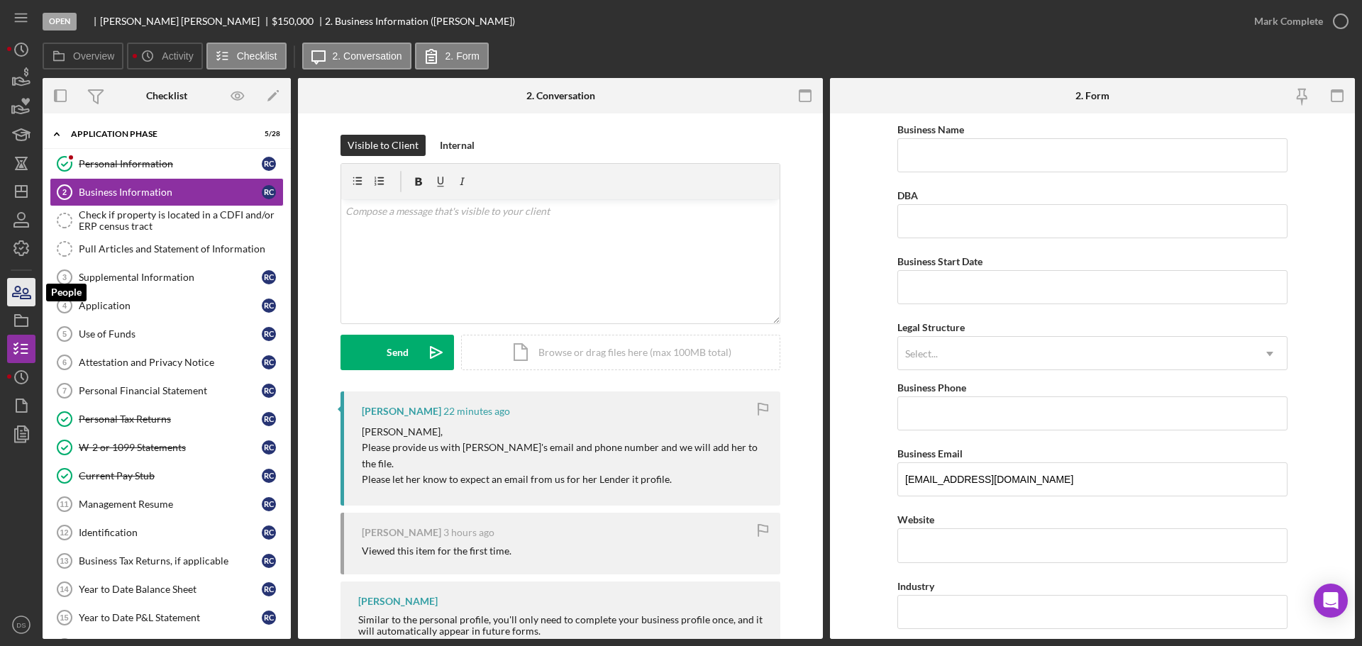
click at [28, 292] on icon "button" at bounding box center [26, 294] width 10 height 10
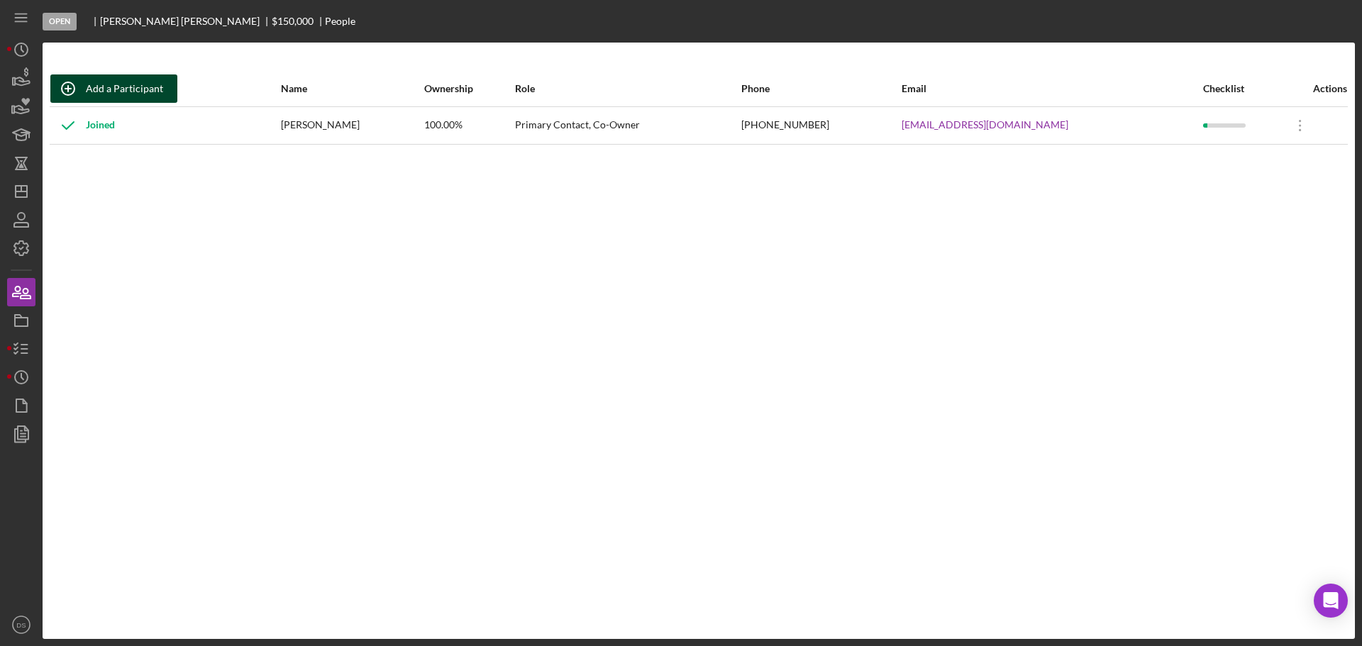
click at [147, 97] on div "Add a Participant" at bounding box center [124, 89] width 77 height 28
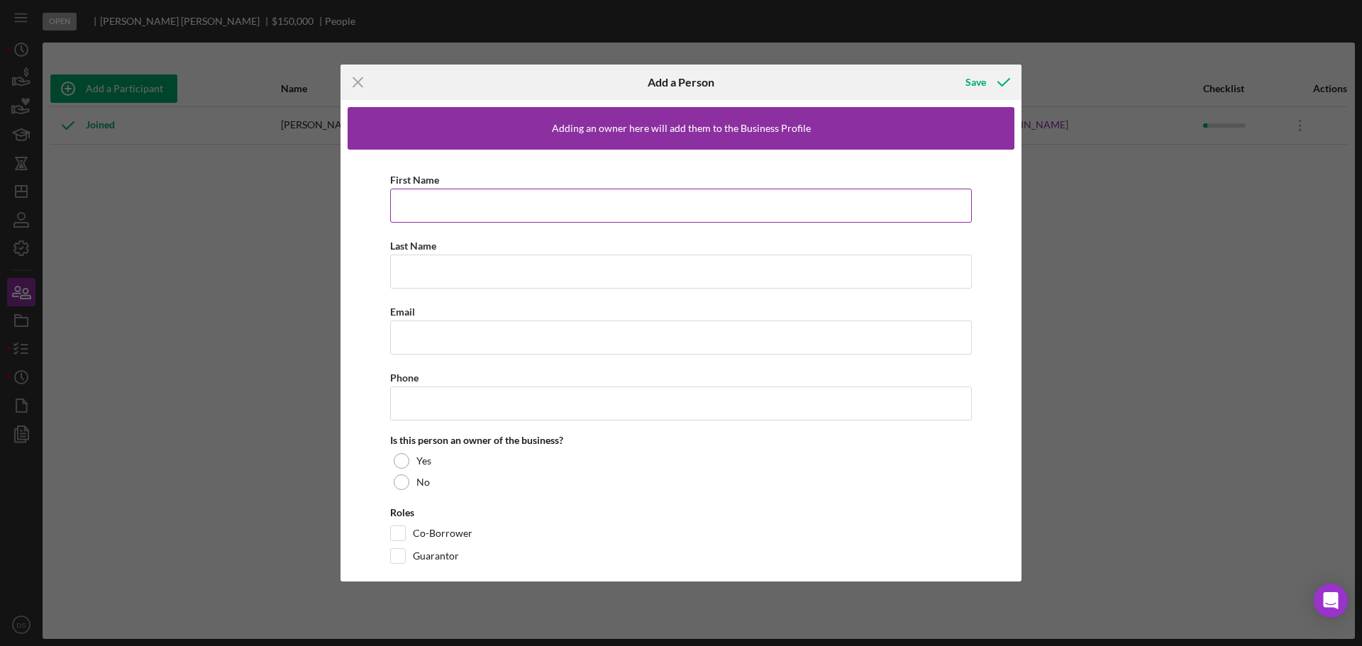
click at [483, 197] on input "First Name" at bounding box center [681, 206] width 582 height 34
paste input "[PERSON_NAME]"
type input "[PERSON_NAME]"
click at [404, 259] on input "Last Name" at bounding box center [681, 272] width 582 height 34
click at [408, 258] on input "Last Name" at bounding box center [681, 272] width 582 height 34
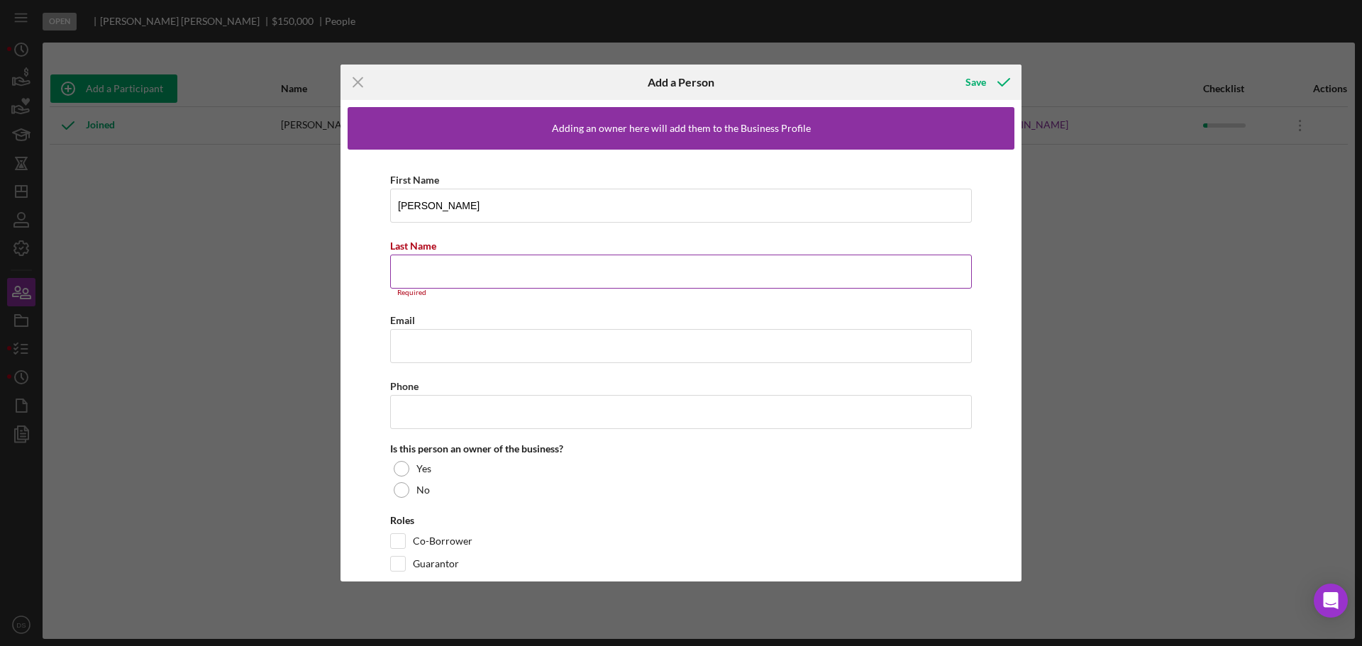
paste input "[PERSON_NAME]"
type input "[PERSON_NAME]"
click at [490, 324] on input "Email" at bounding box center [681, 338] width 582 height 34
paste input "[EMAIL_ADDRESS][DOMAIN_NAME]"
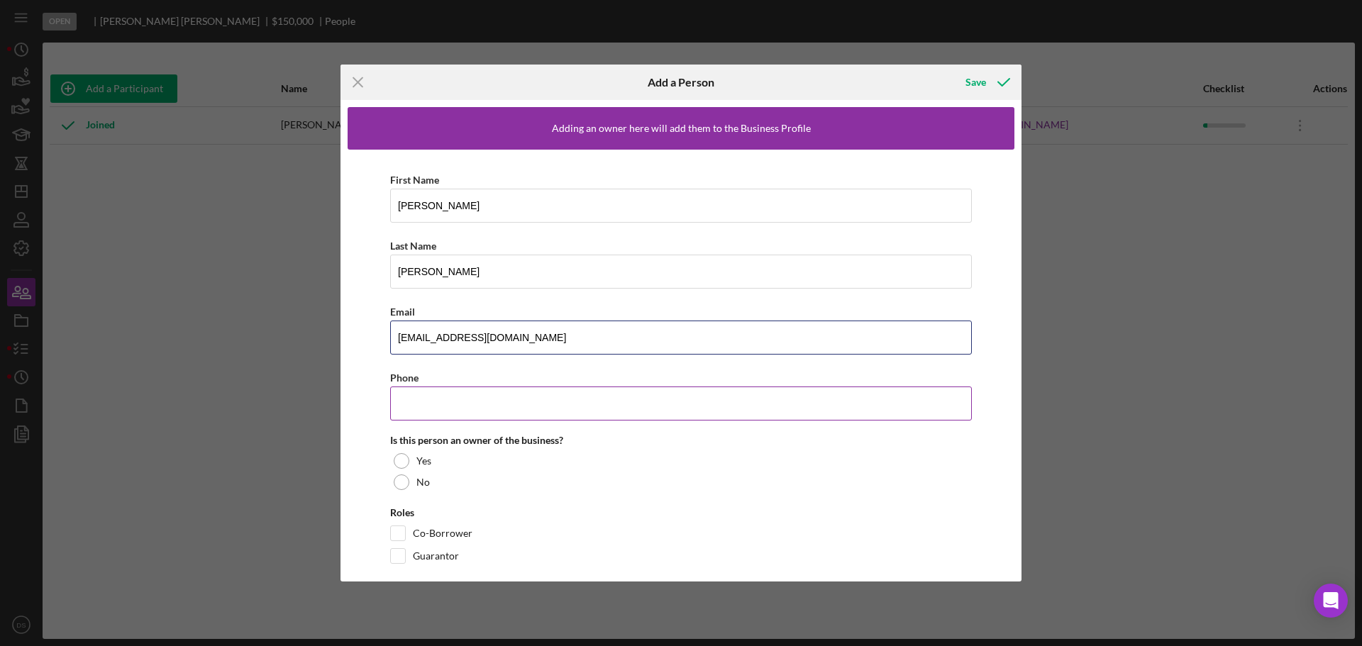
type input "[EMAIL_ADDRESS][DOMAIN_NAME]"
click at [419, 394] on input "Phone" at bounding box center [681, 404] width 582 height 34
click at [505, 394] on input "Phone" at bounding box center [681, 404] width 582 height 34
paste input "[PHONE_NUMBER]"
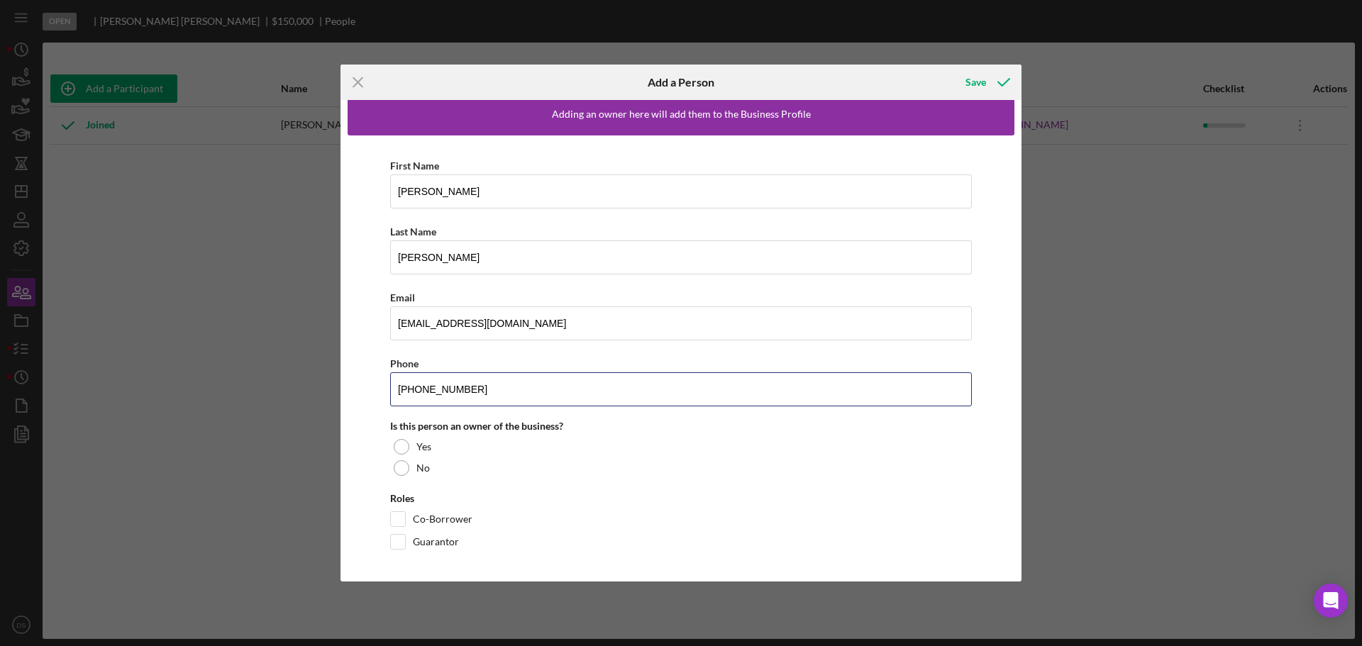
scroll to position [18, 0]
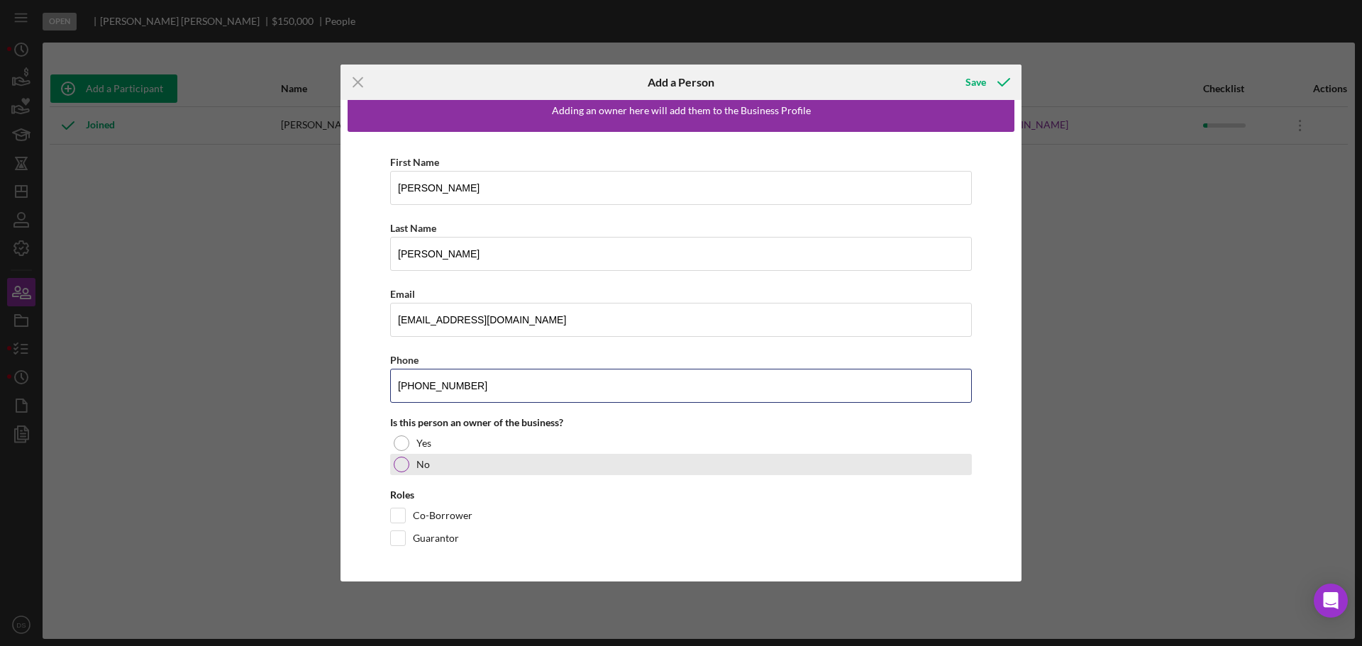
type input "[PHONE_NUMBER]"
click at [400, 460] on div at bounding box center [402, 465] width 16 height 16
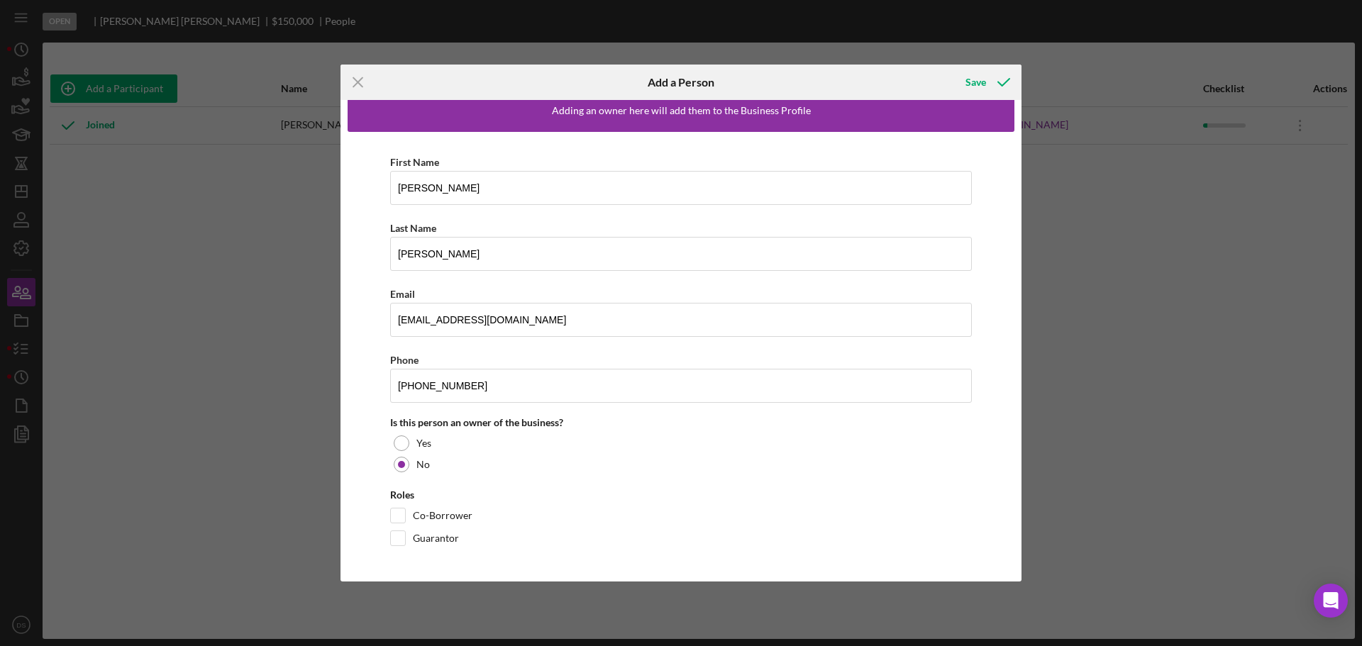
click at [390, 539] on div "First Name [PERSON_NAME] Last Name [PERSON_NAME] Email [EMAIL_ADDRESS][DOMAIN_N…" at bounding box center [681, 353] width 667 height 443
click at [399, 536] on input "Guarantor" at bounding box center [398, 539] width 14 height 14
checkbox input "true"
click at [980, 79] on div "Save" at bounding box center [976, 82] width 21 height 28
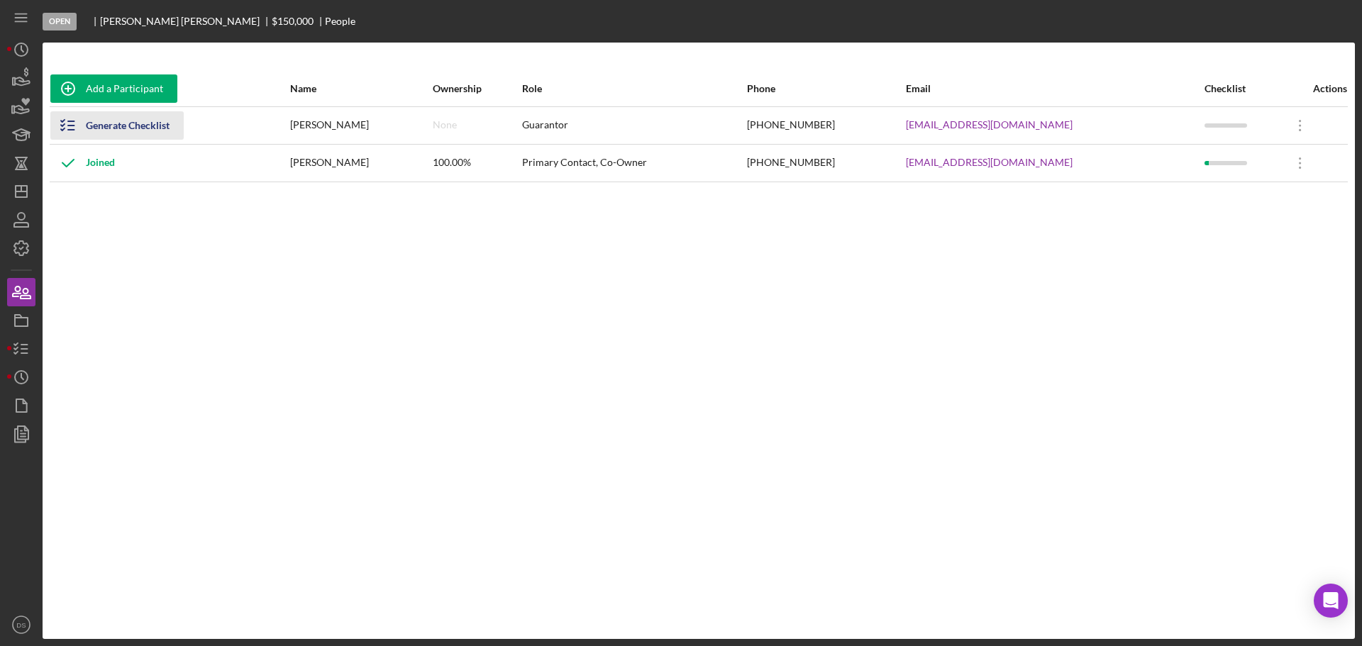
click at [143, 123] on div "Generate Checklist" at bounding box center [128, 125] width 84 height 28
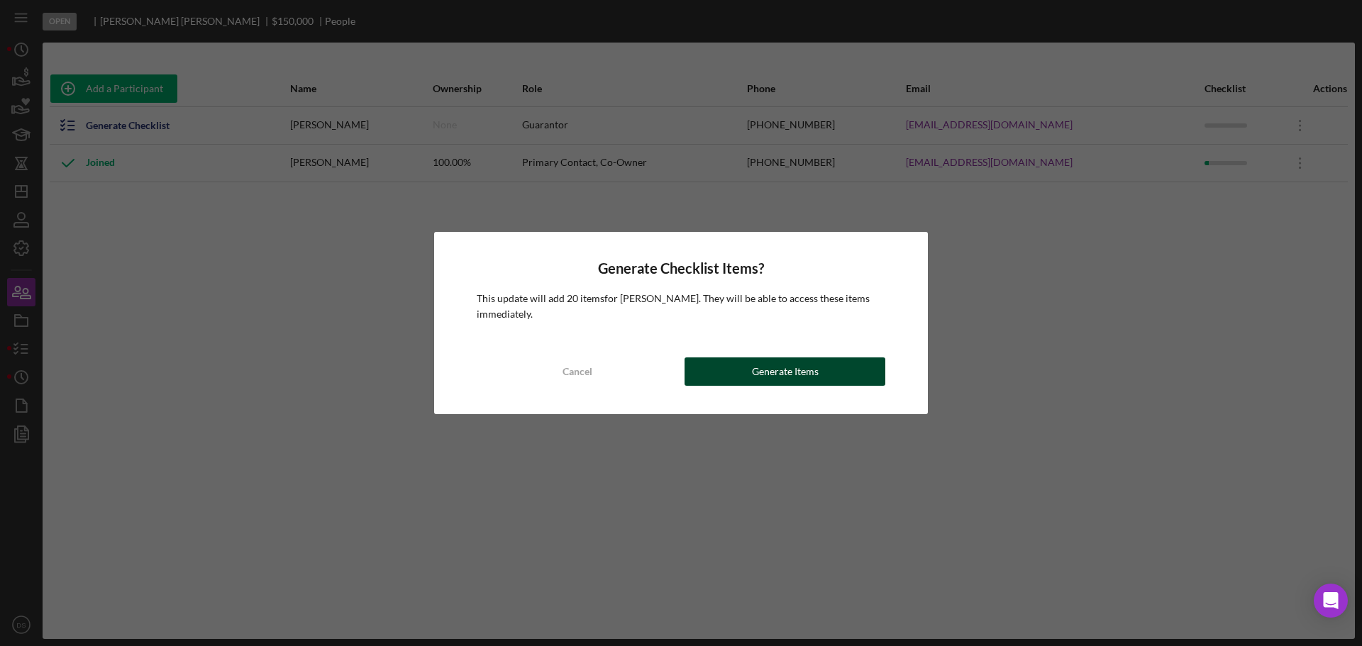
click at [805, 375] on div "Generate Items" at bounding box center [785, 372] width 67 height 28
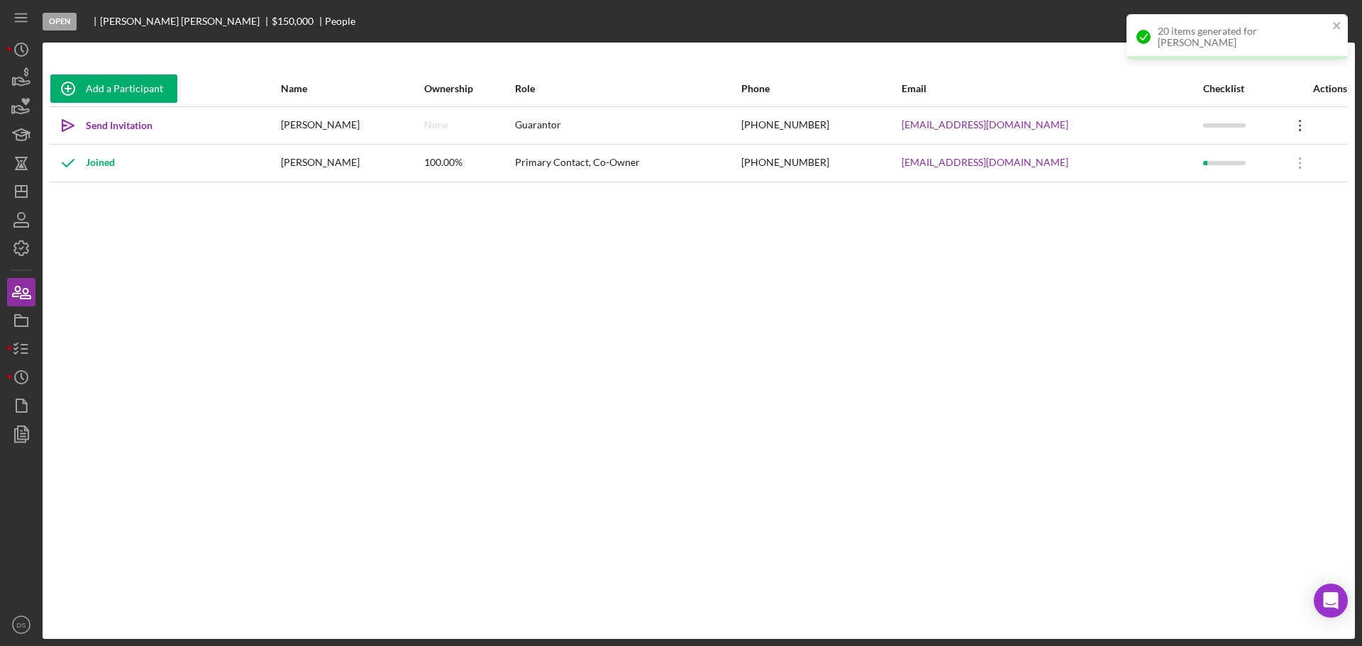
click at [1292, 128] on icon "Icon/Overflow" at bounding box center [1300, 125] width 35 height 35
click at [1257, 171] on div "Icon/Edit Edit" at bounding box center [1231, 162] width 156 height 29
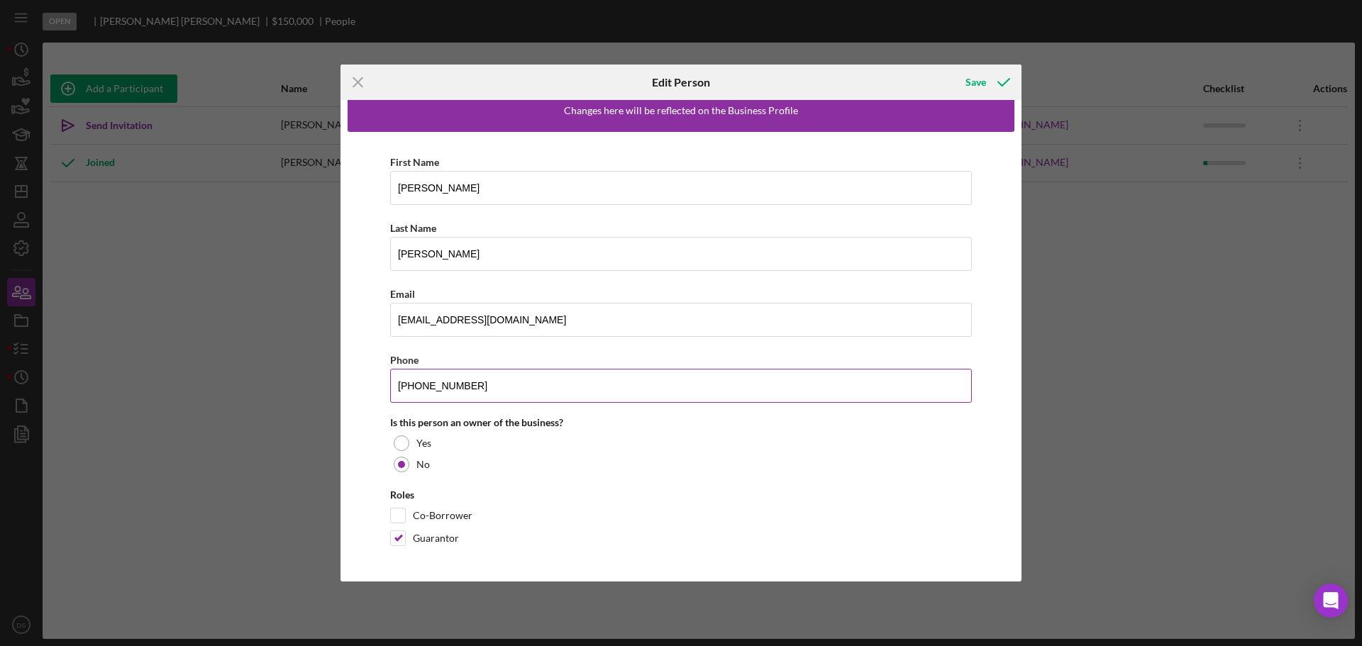
scroll to position [0, 0]
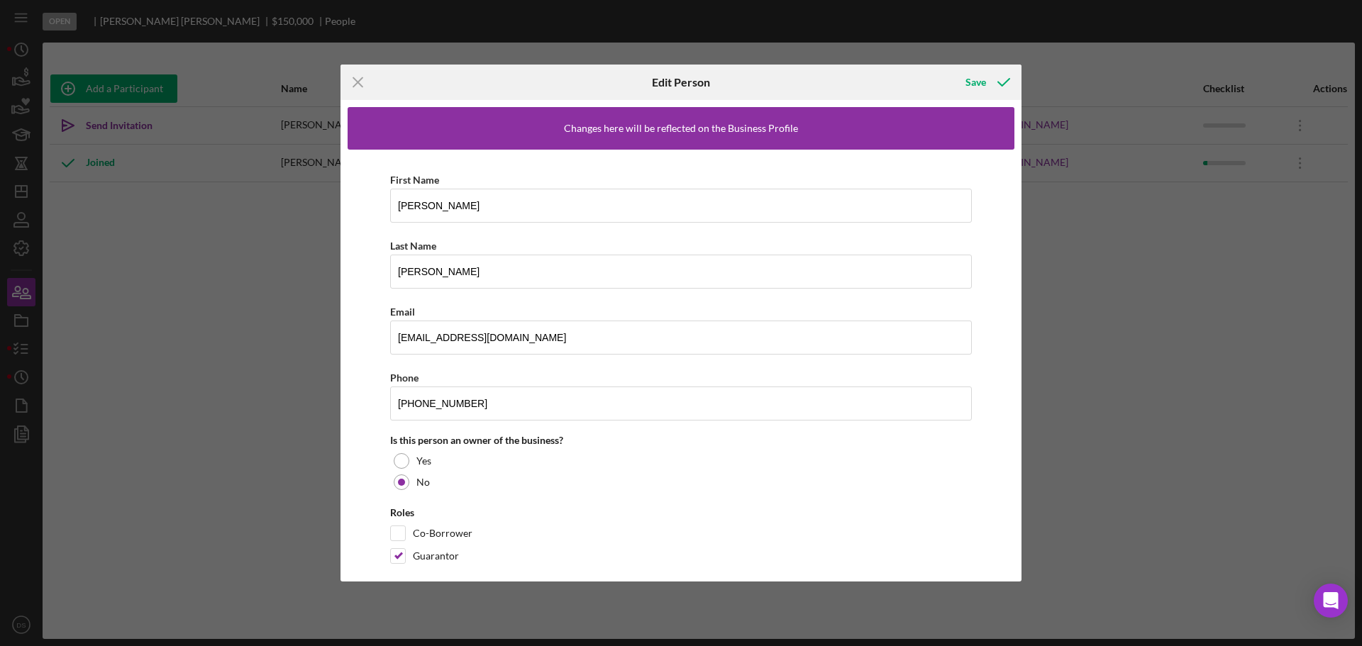
click at [1136, 244] on div "Icon/Menu Close Edit Person Save Changes here will be reflected on the Business…" at bounding box center [681, 323] width 1362 height 646
click at [360, 79] on line at bounding box center [357, 82] width 9 height 9
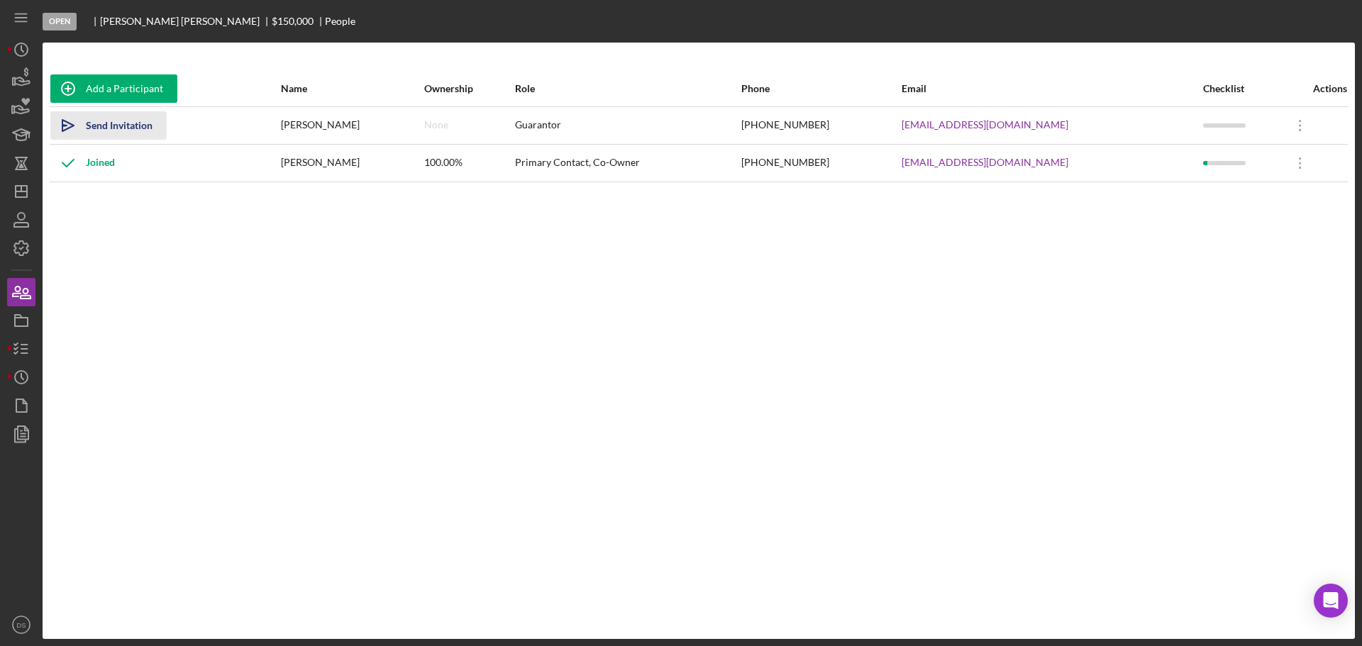
click at [145, 126] on div "Send Invitation" at bounding box center [119, 125] width 67 height 28
click at [21, 190] on line "button" at bounding box center [21, 189] width 0 height 6
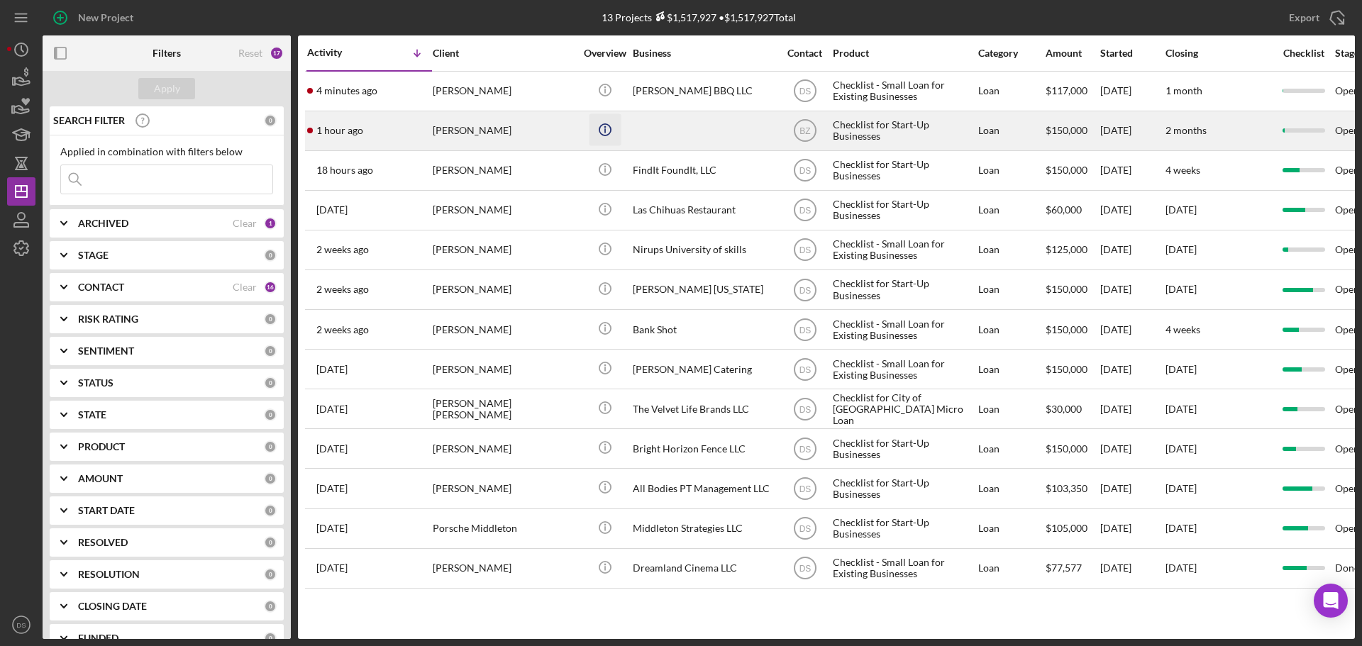
click at [609, 131] on icon "Icon/Info" at bounding box center [605, 130] width 32 height 32
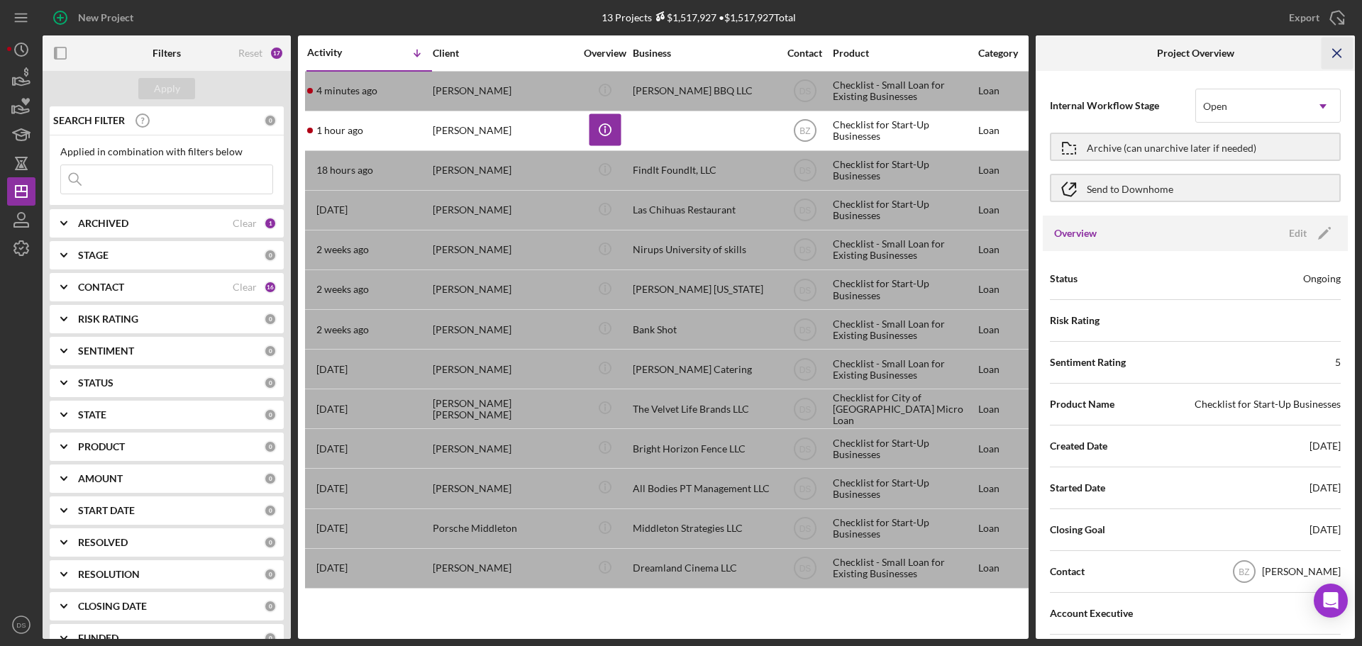
click at [1343, 50] on icon "Icon/Menu Close" at bounding box center [1338, 54] width 32 height 32
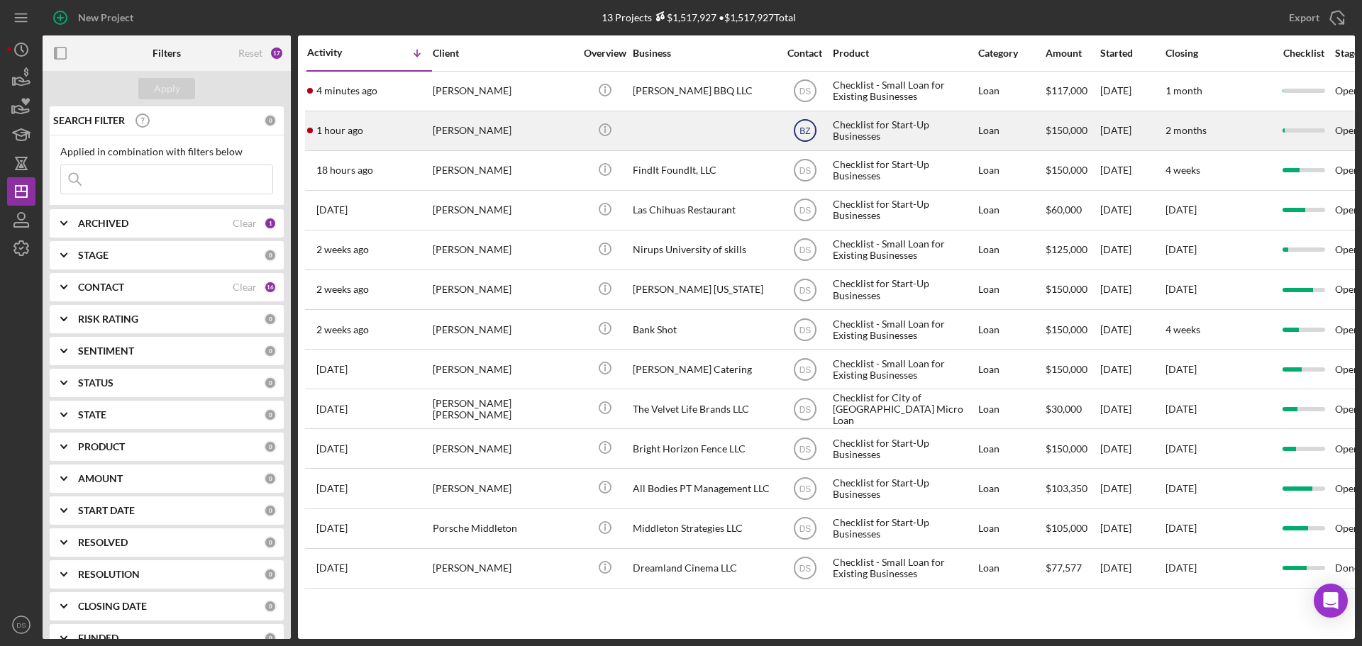
click at [808, 133] on text "BZ" at bounding box center [805, 131] width 11 height 10
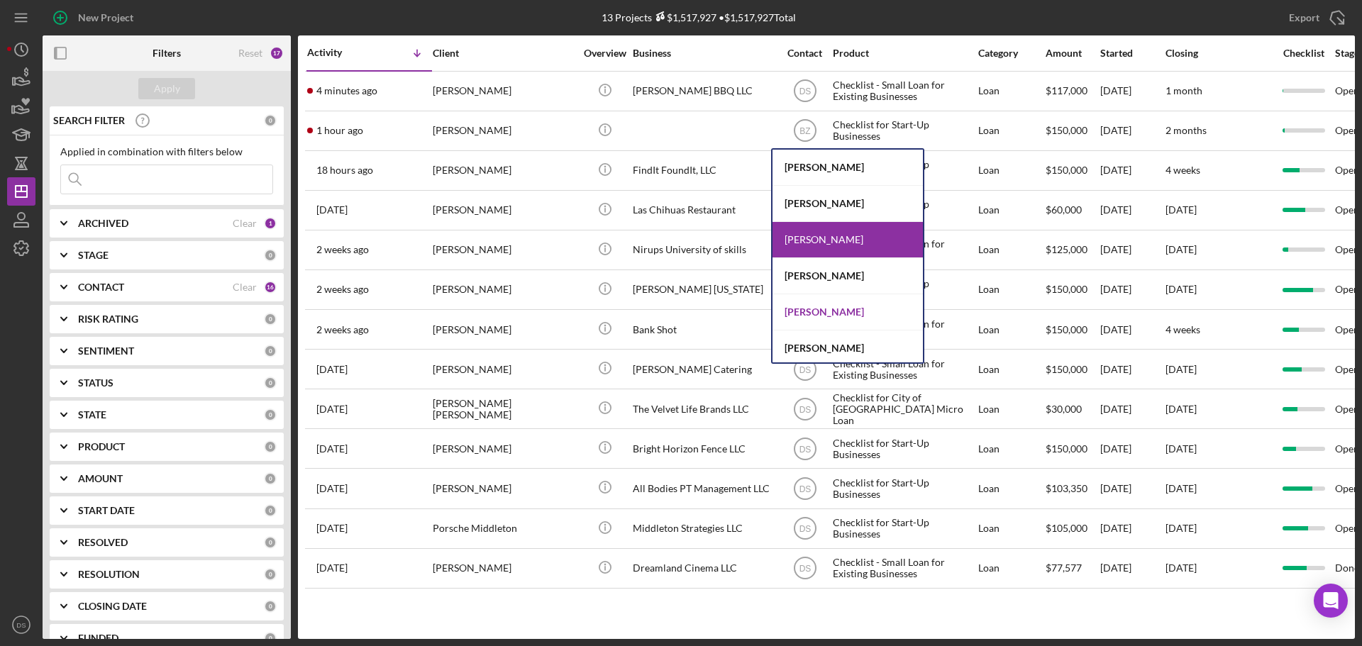
click at [839, 309] on div "[PERSON_NAME]" at bounding box center [848, 312] width 150 height 36
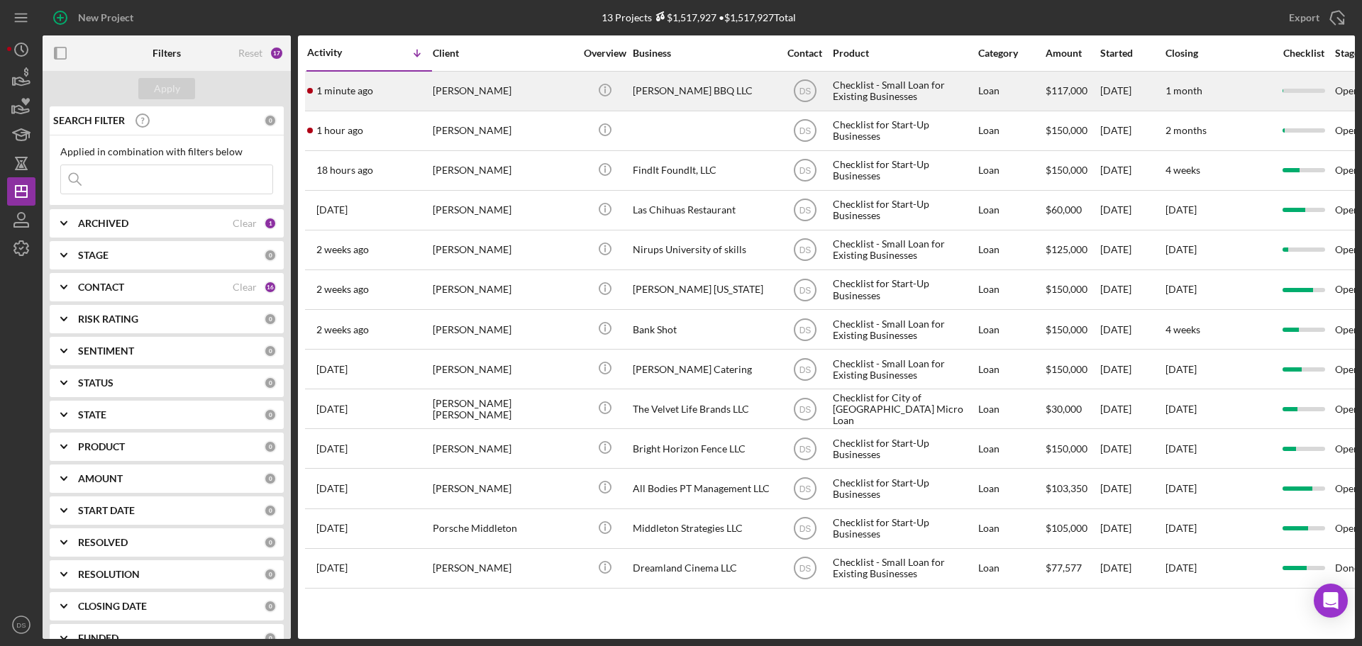
click at [571, 91] on div "[PERSON_NAME]" at bounding box center [504, 91] width 142 height 38
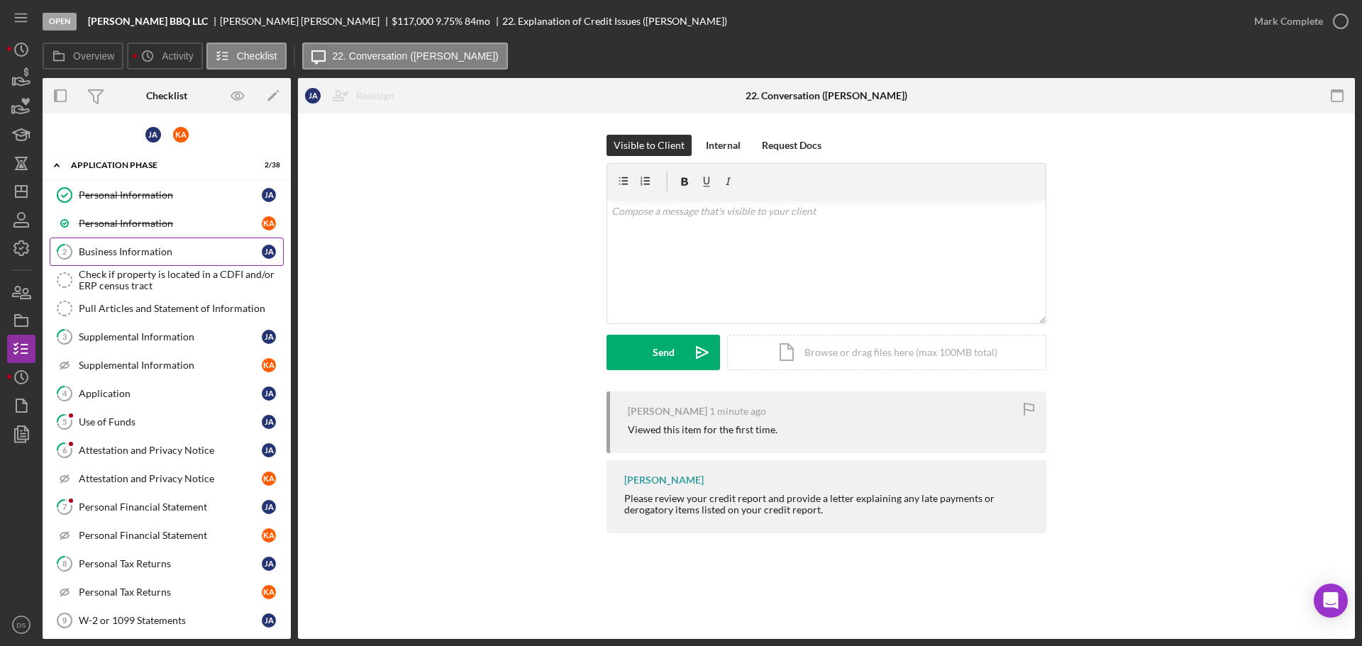
click at [182, 259] on link "2 Business Information [PERSON_NAME]" at bounding box center [167, 252] width 234 height 28
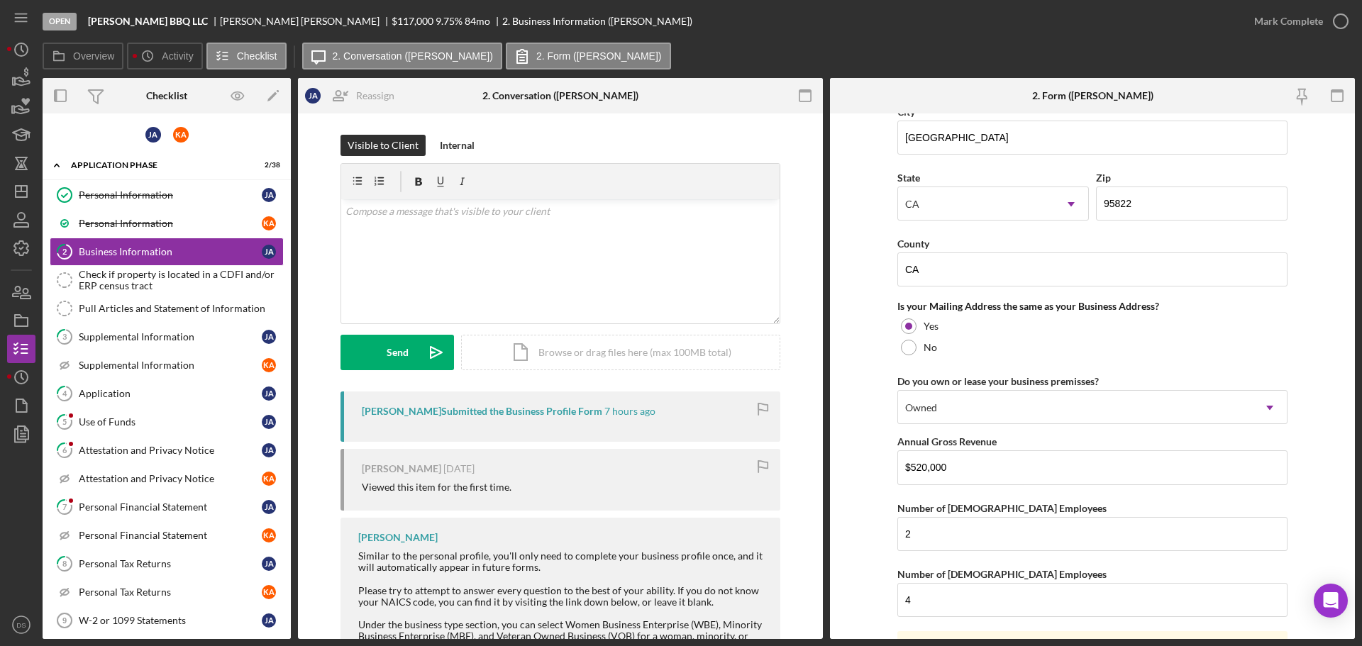
scroll to position [1050, 0]
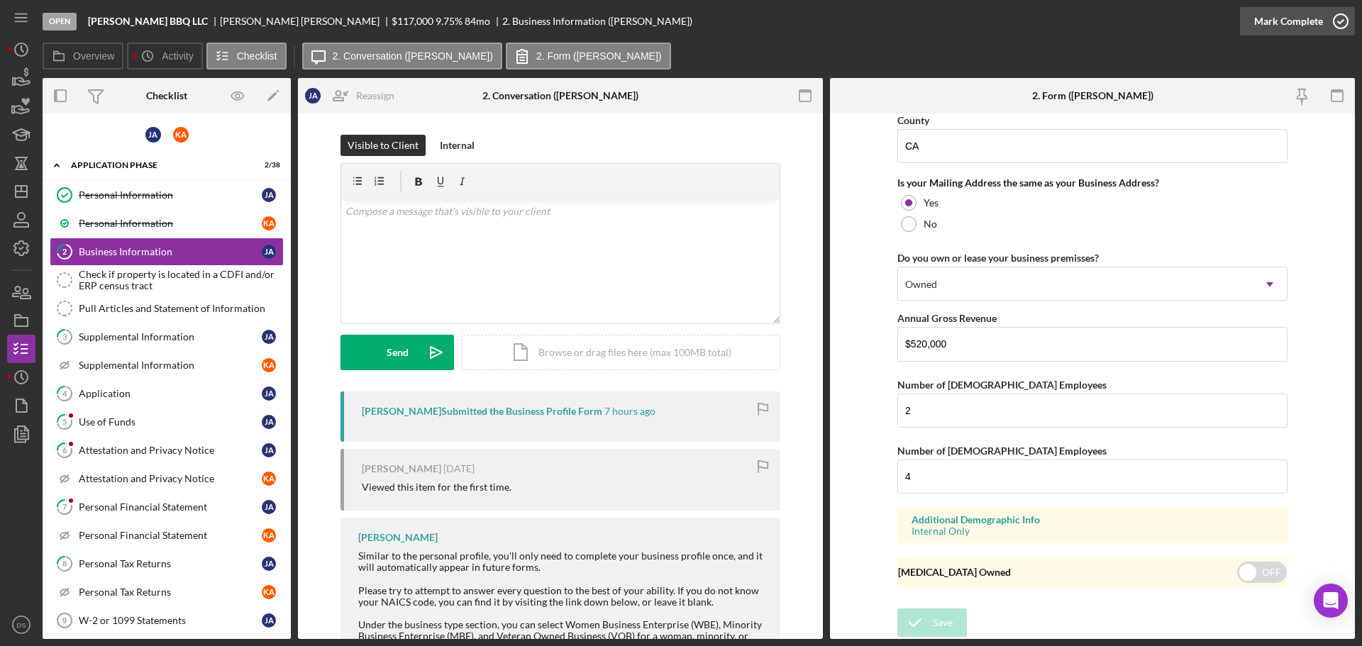
click at [1345, 29] on icon "button" at bounding box center [1340, 21] width 35 height 35
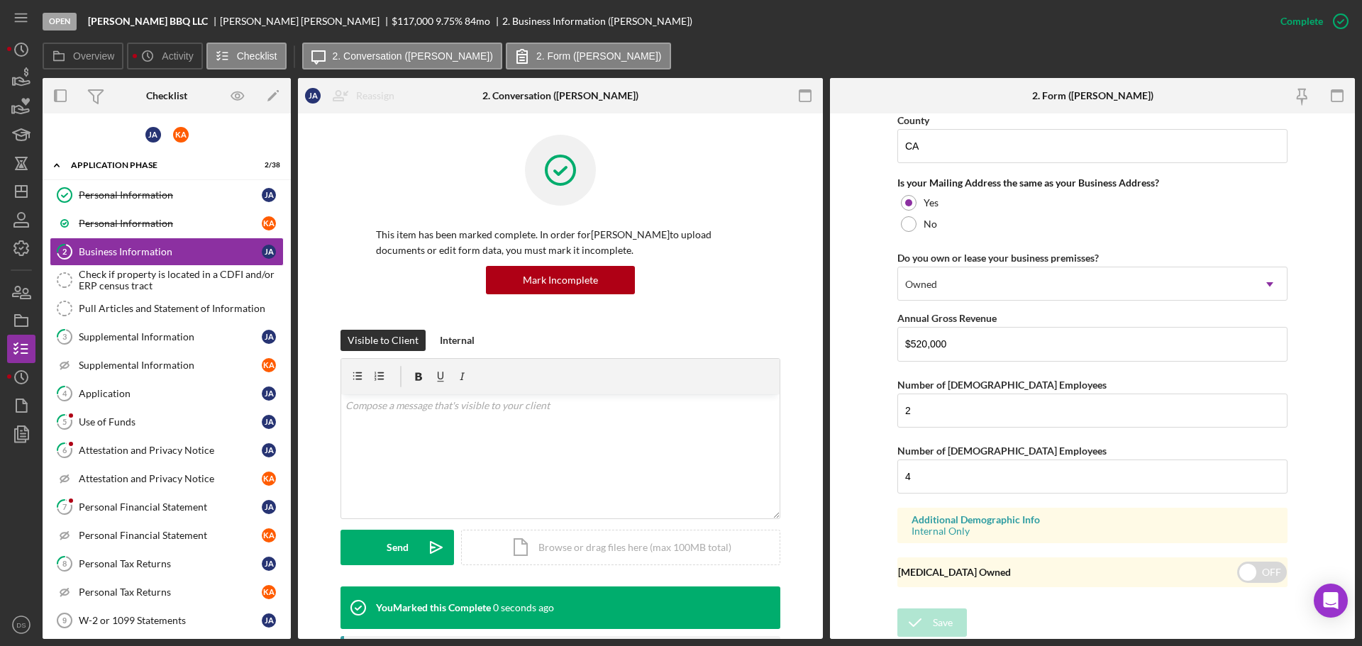
scroll to position [544, 0]
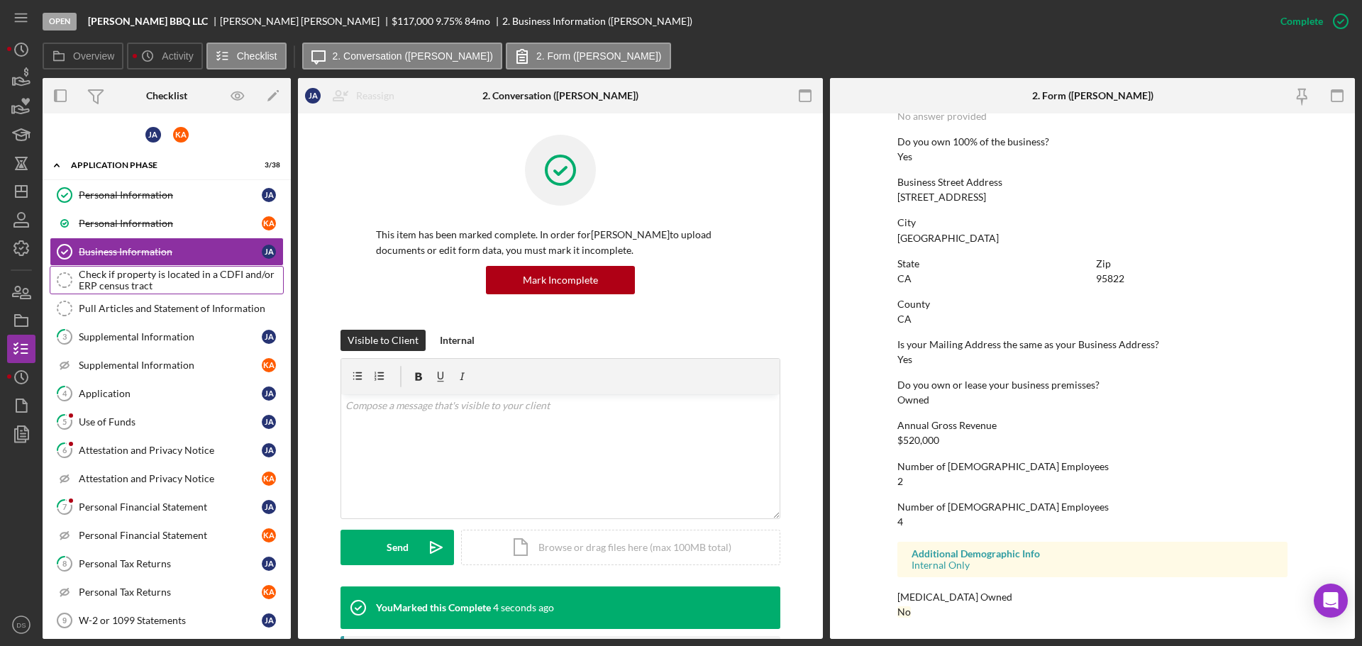
click at [99, 274] on div "Check if property is located in a CDFI and/or ERP census tract" at bounding box center [181, 280] width 204 height 23
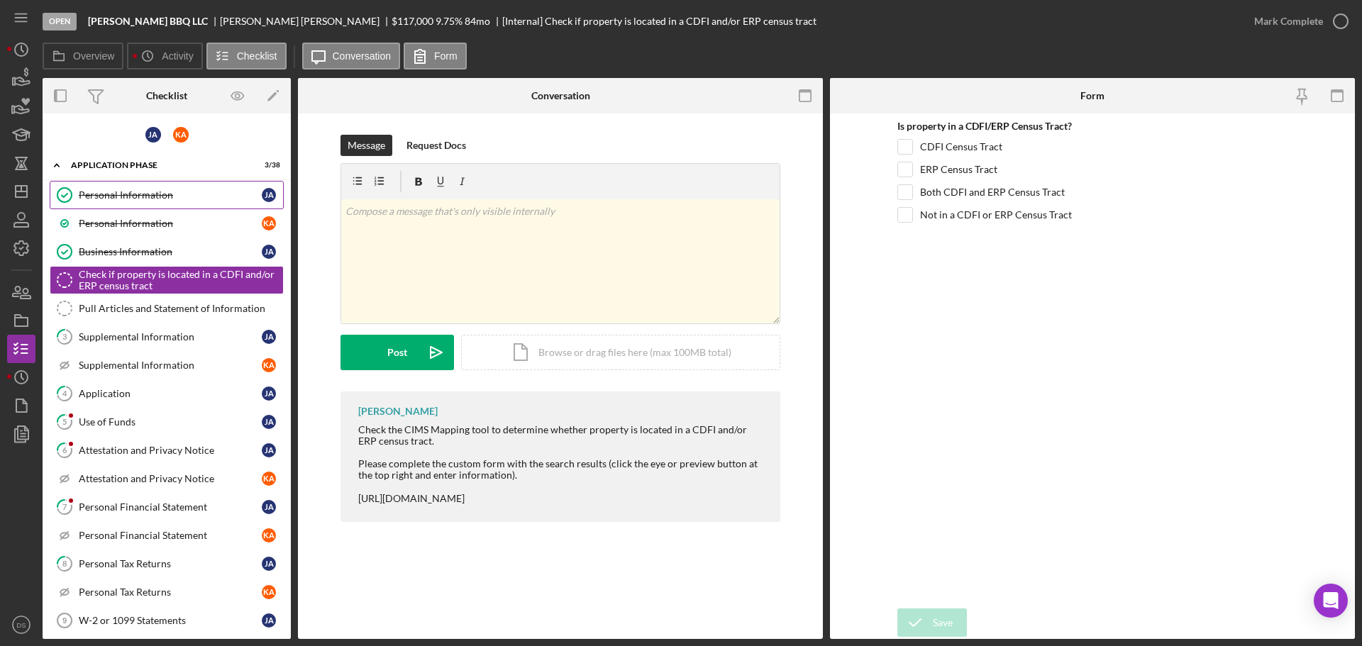
click at [175, 200] on div "Personal Information" at bounding box center [170, 194] width 183 height 11
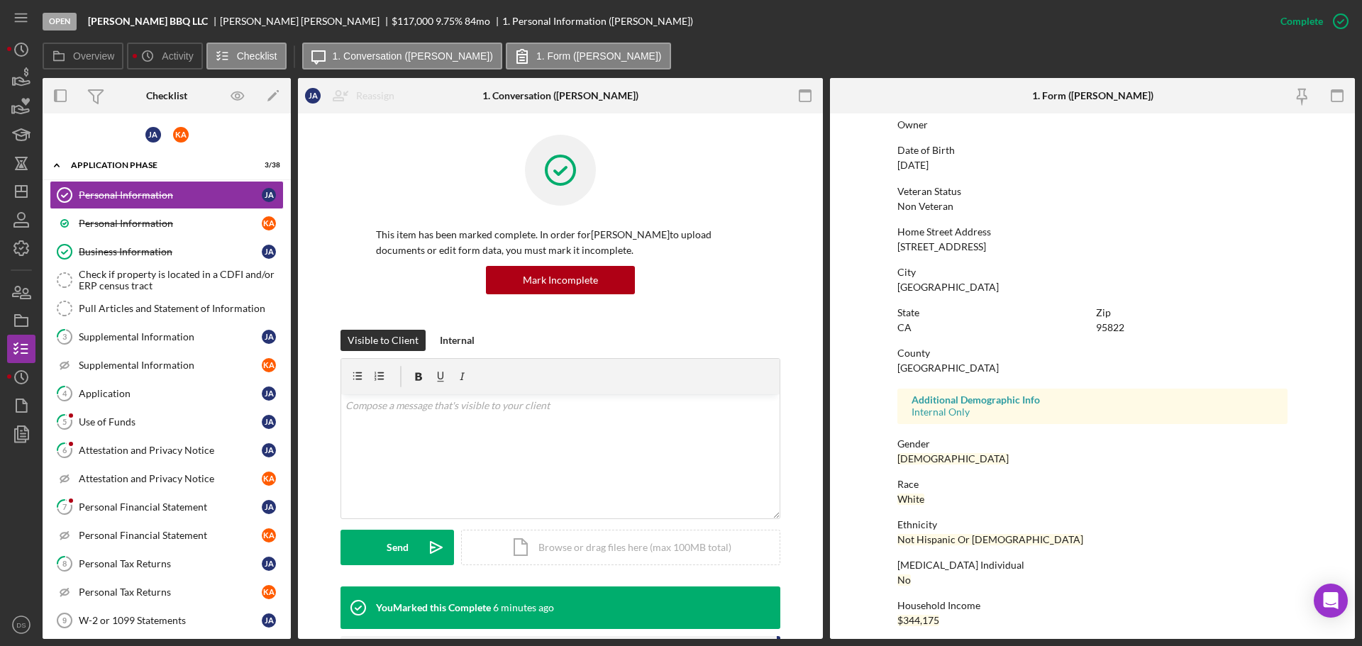
scroll to position [136, 0]
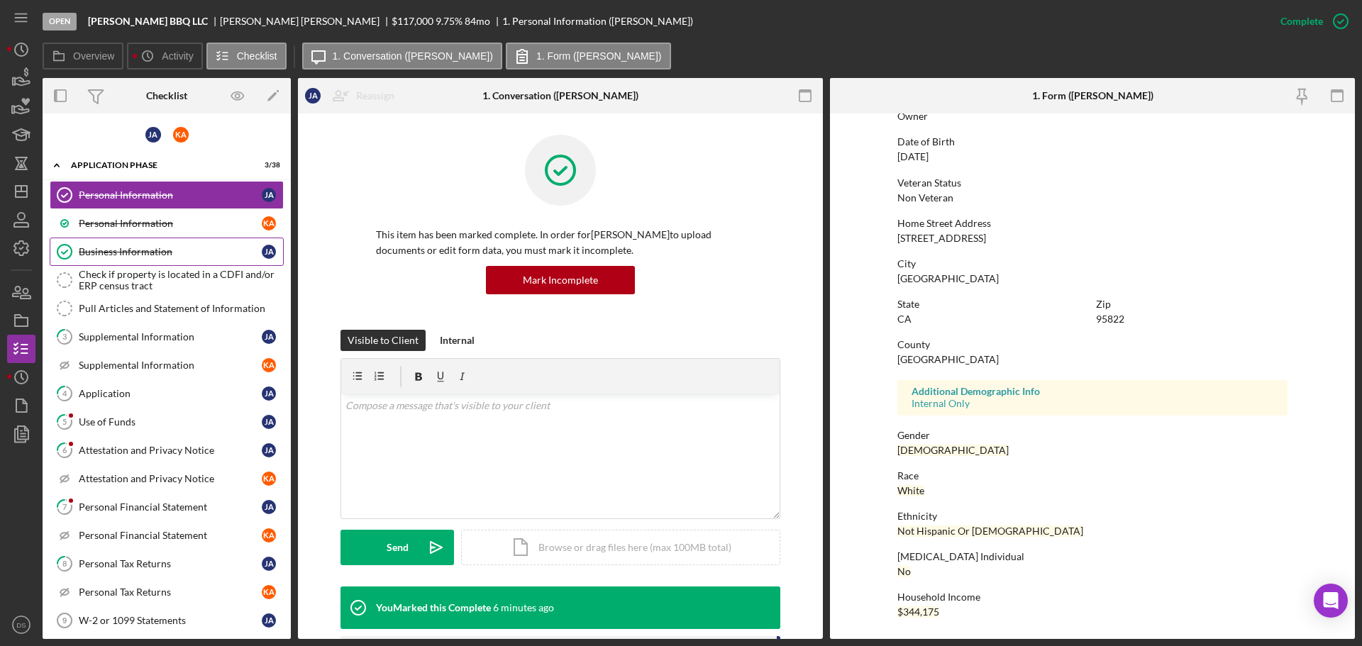
click at [169, 256] on div "Business Information" at bounding box center [170, 251] width 183 height 11
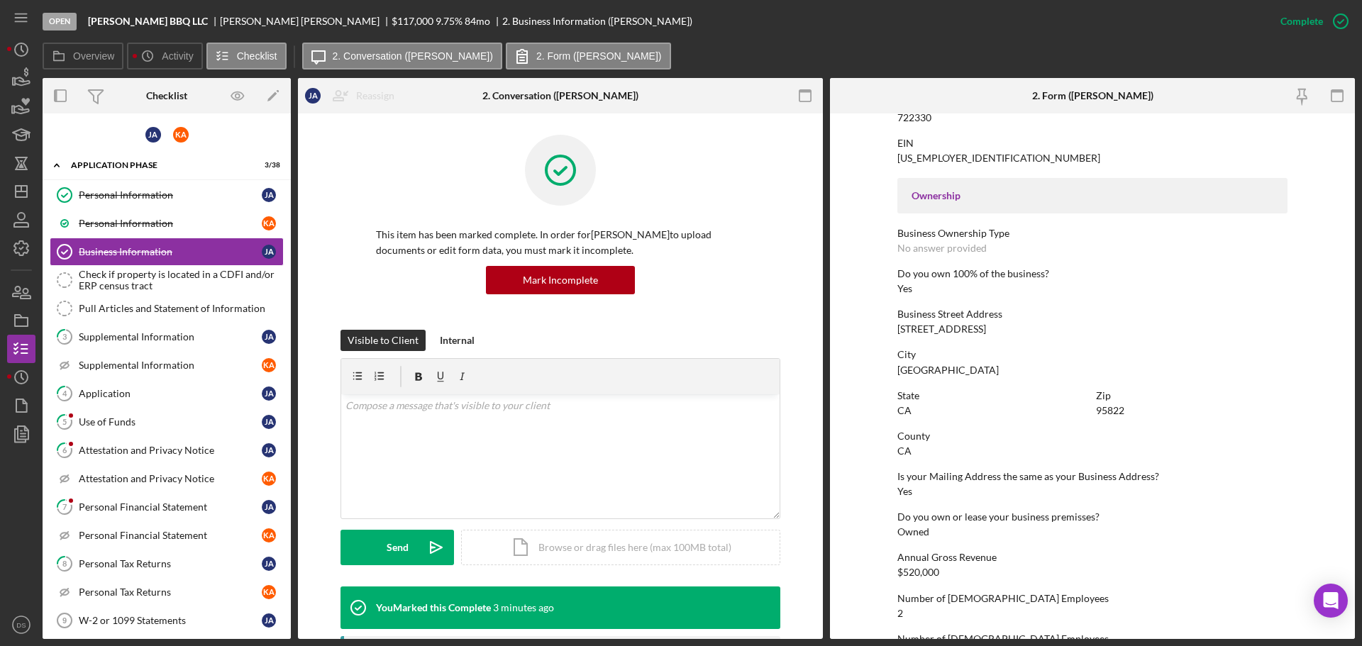
scroll to position [402, 0]
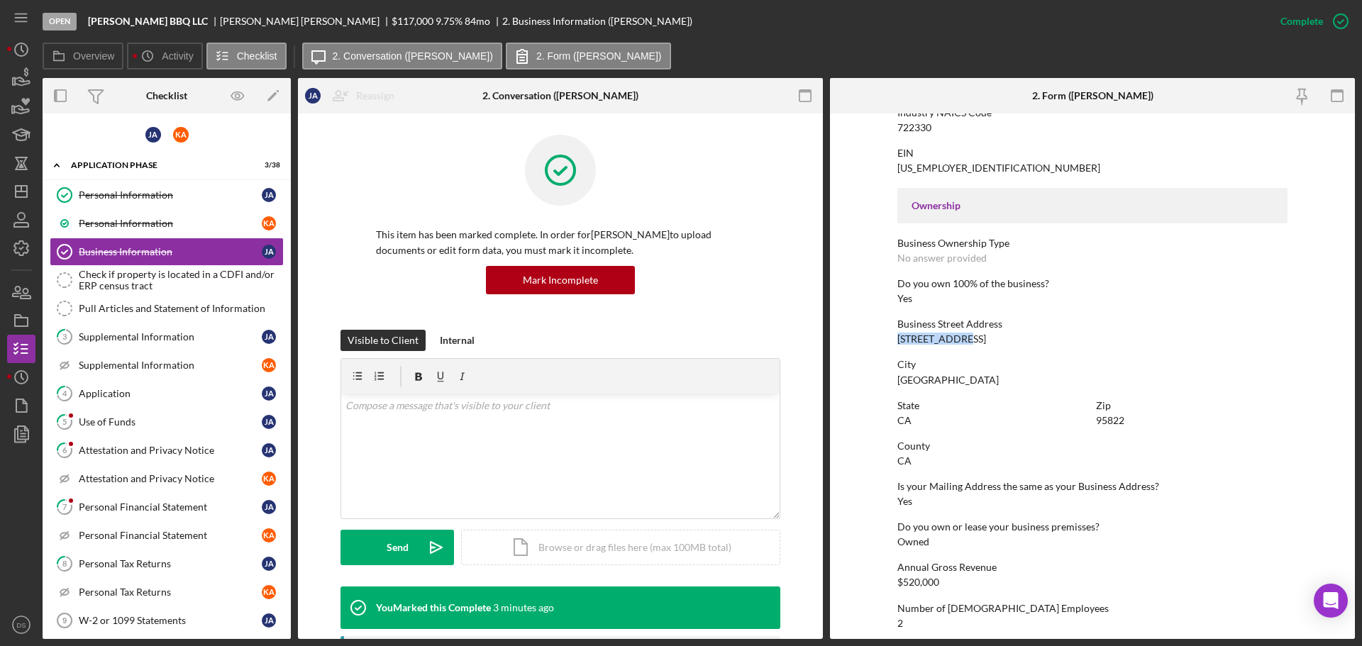
drag, startPoint x: 969, startPoint y: 338, endPoint x: 891, endPoint y: 335, distance: 78.8
click at [891, 335] on form "To edit this form you must mark this item incomplete Business Name [PERSON_NAME…" at bounding box center [1092, 377] width 525 height 526
copy div "[STREET_ADDRESS]"
click at [32, 192] on icon "Icon/Dashboard" at bounding box center [21, 191] width 35 height 35
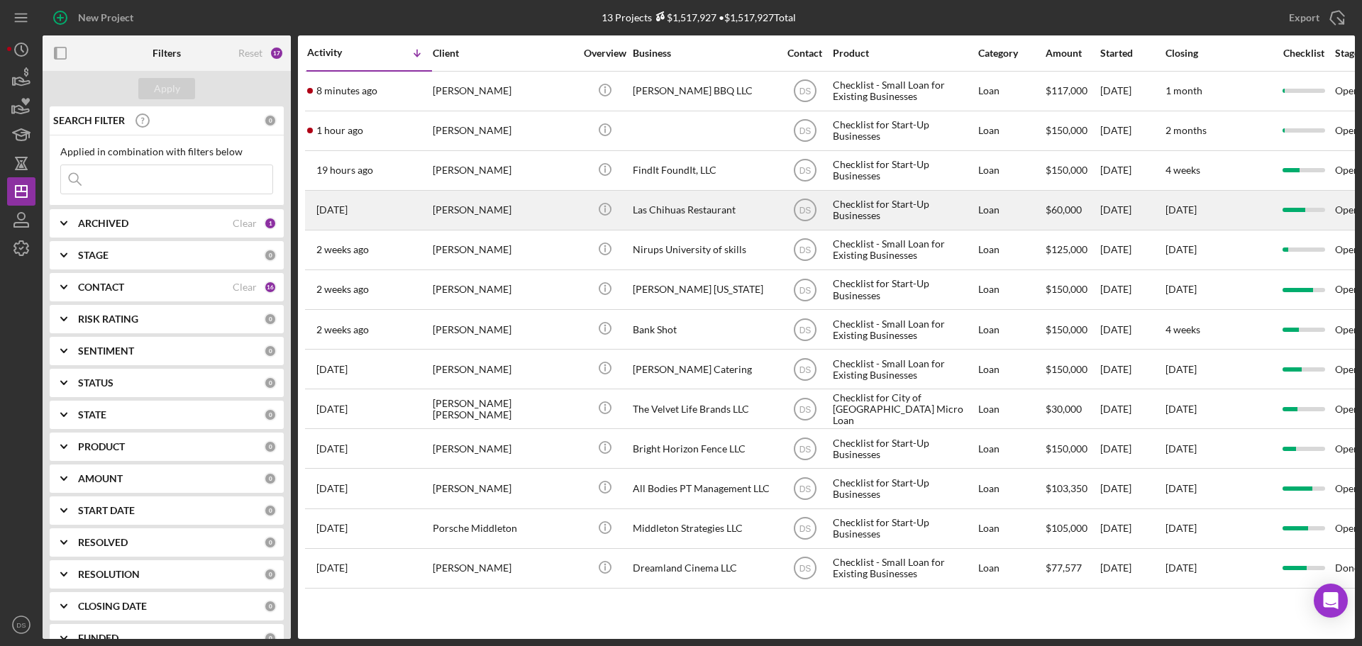
click at [644, 205] on div "Las Chihuas Restaurant" at bounding box center [704, 211] width 142 height 38
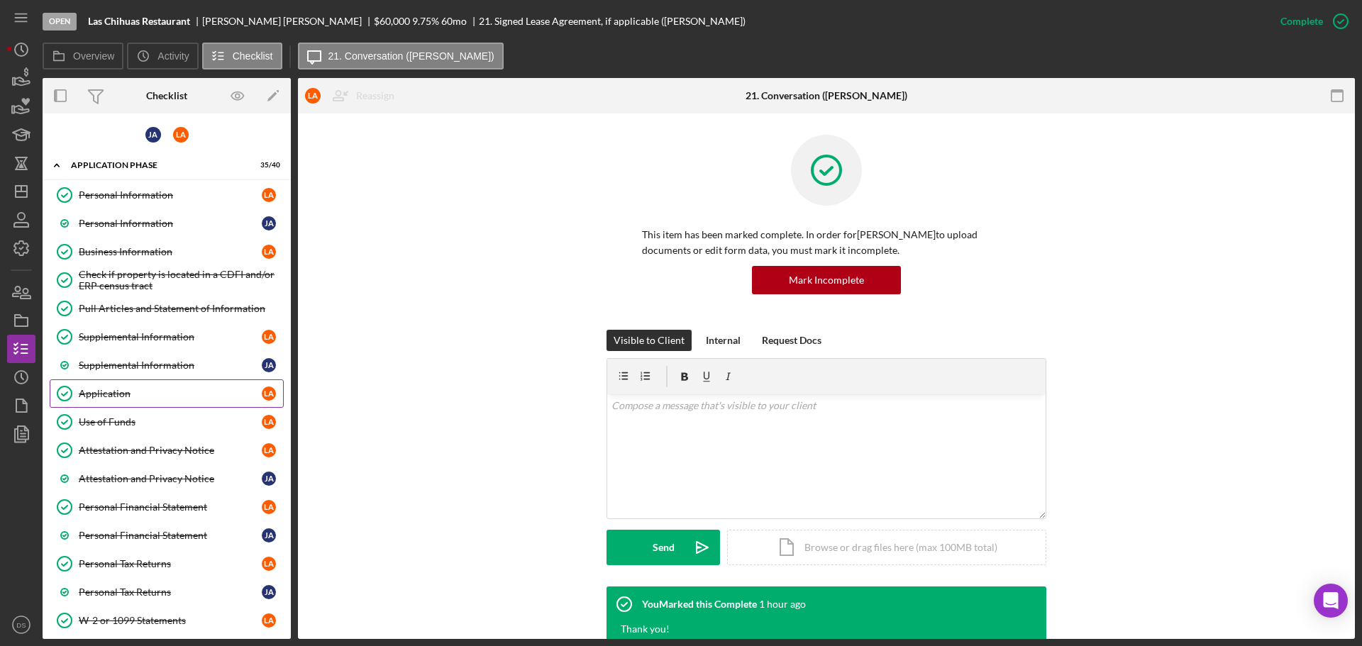
click at [158, 390] on div "Application" at bounding box center [170, 393] width 183 height 11
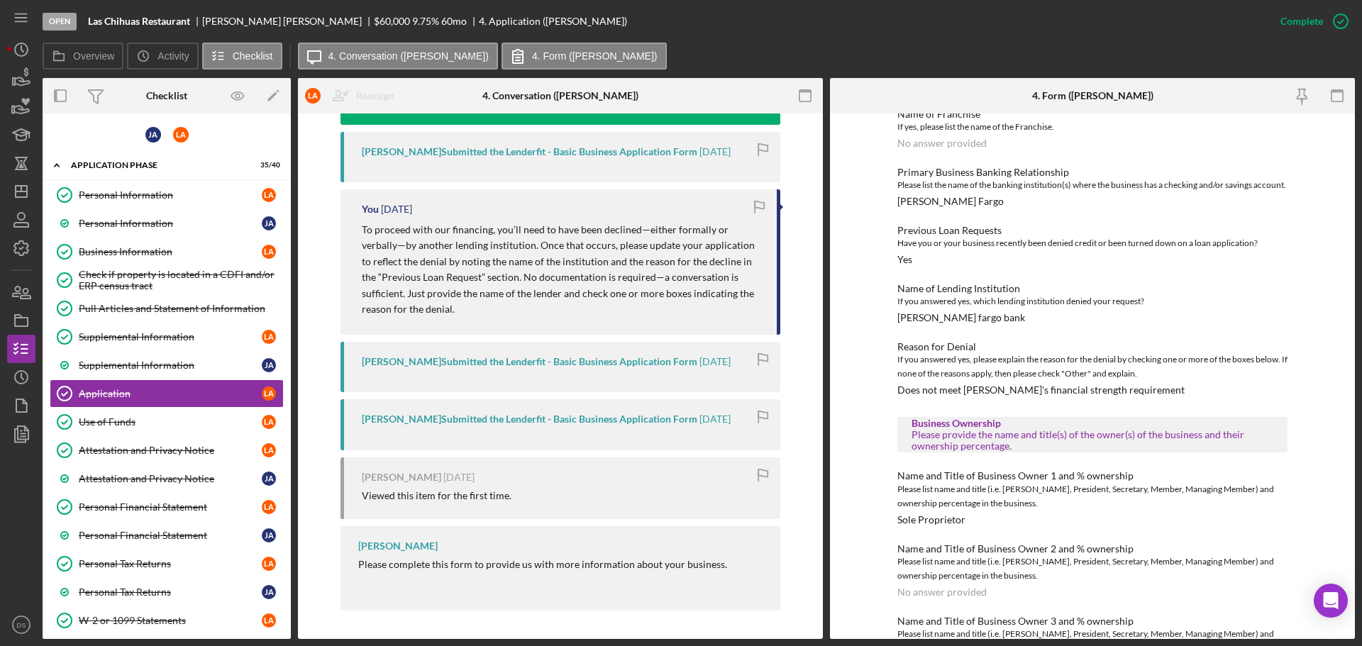
scroll to position [489, 0]
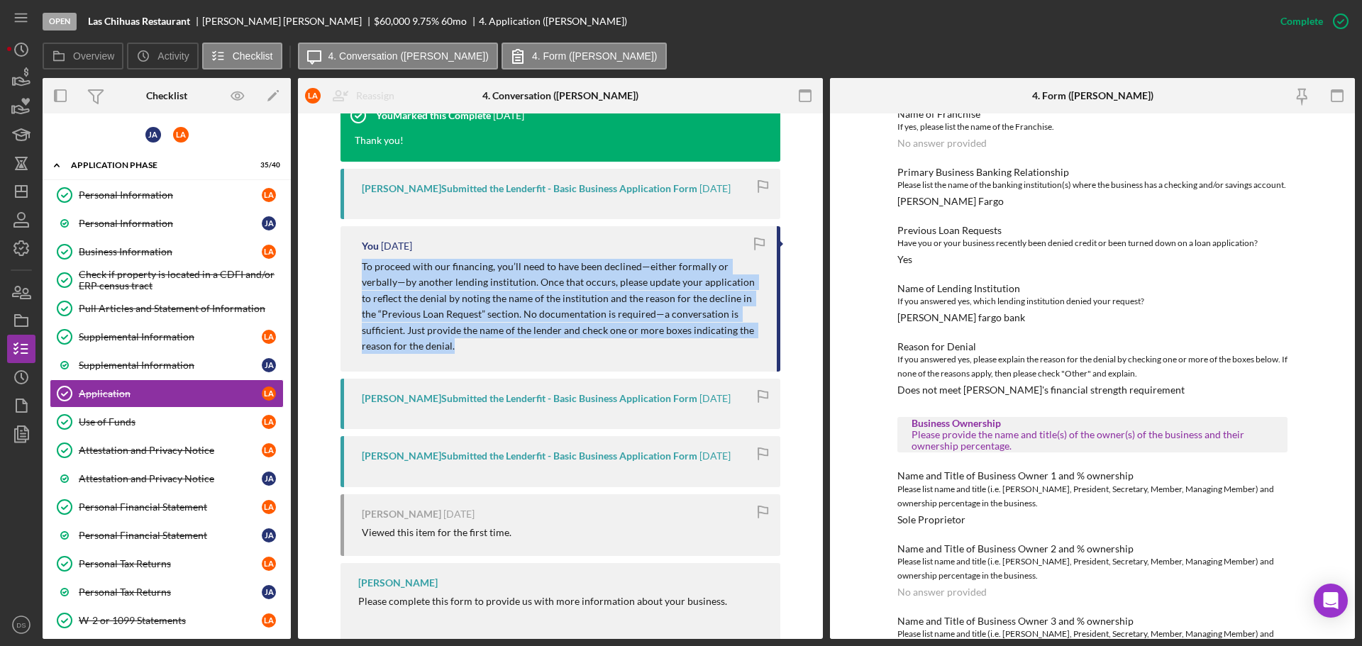
drag, startPoint x: 356, startPoint y: 274, endPoint x: 419, endPoint y: 367, distance: 112.0
click at [419, 367] on div "You [DATE] To proceed with our financing, you’ll need to have been declined—eit…" at bounding box center [561, 298] width 440 height 145
copy p "To proceed with our financing, you’ll need to have been declined—either formall…"
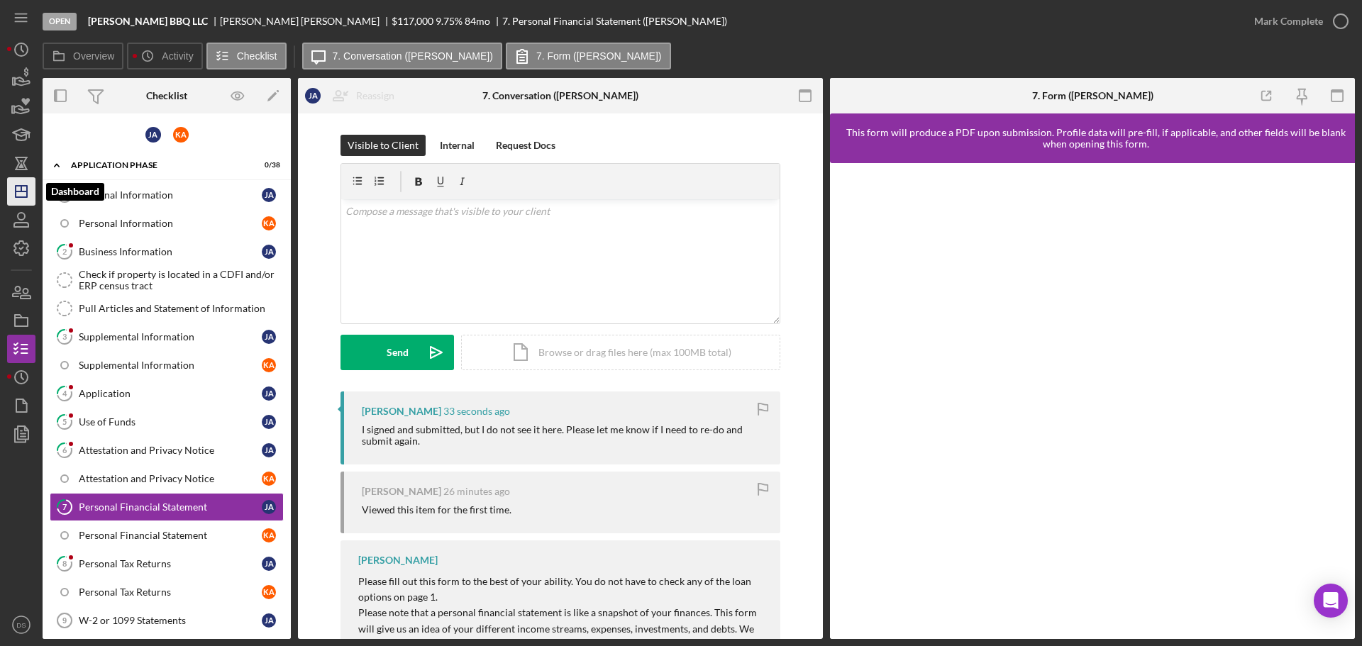
click at [21, 188] on line "button" at bounding box center [21, 189] width 0 height 6
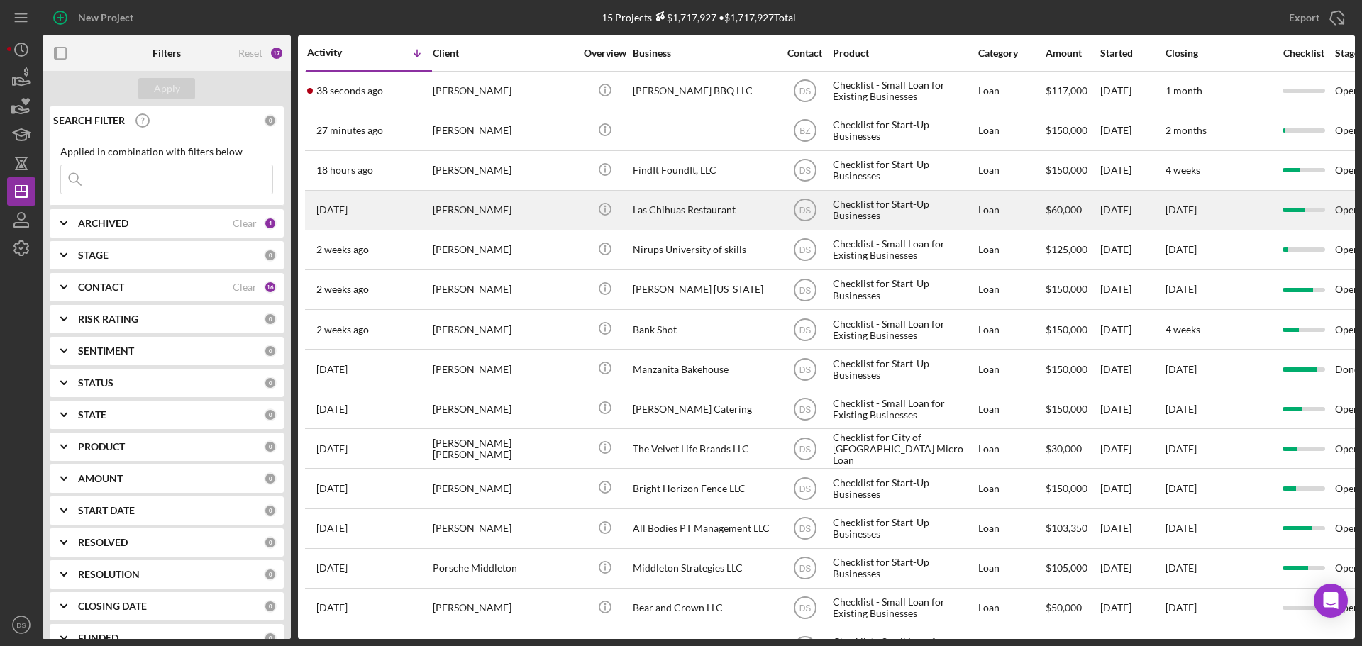
click at [669, 206] on div "Las Chihuas Restaurant" at bounding box center [704, 211] width 142 height 38
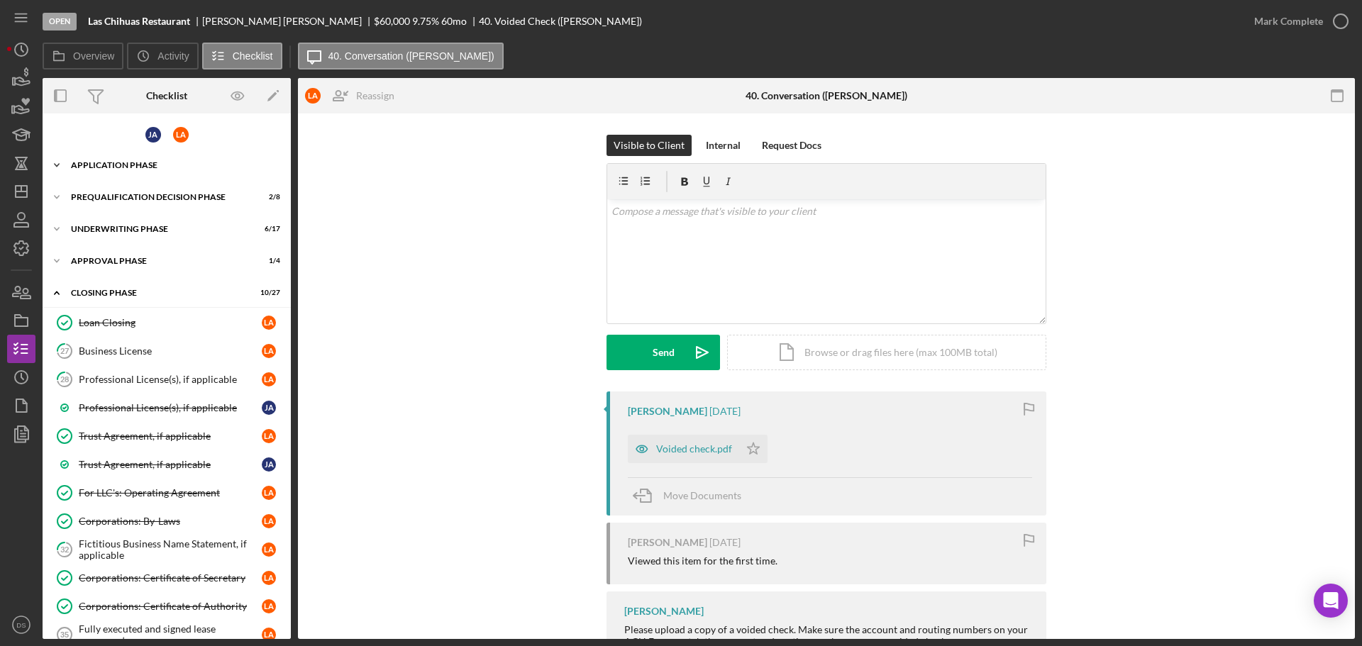
click at [128, 174] on div "Icon/Expander Application Phase 34 / 40" at bounding box center [167, 165] width 248 height 28
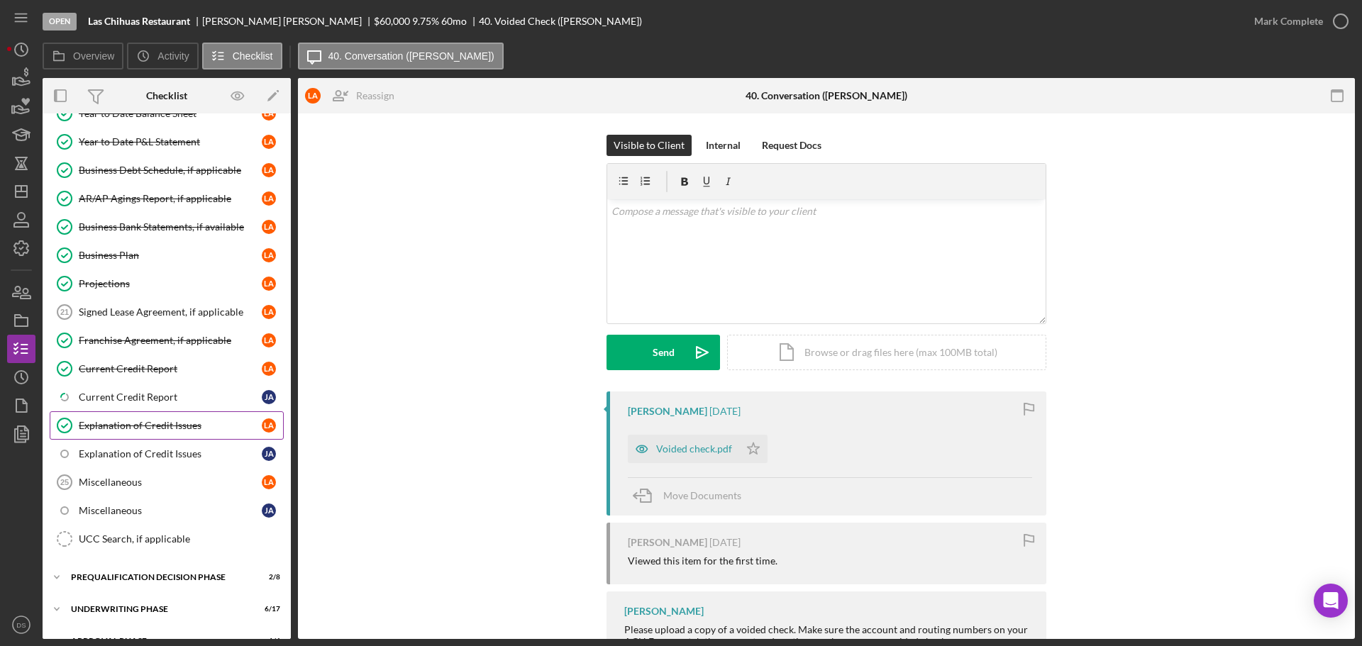
scroll to position [781, 0]
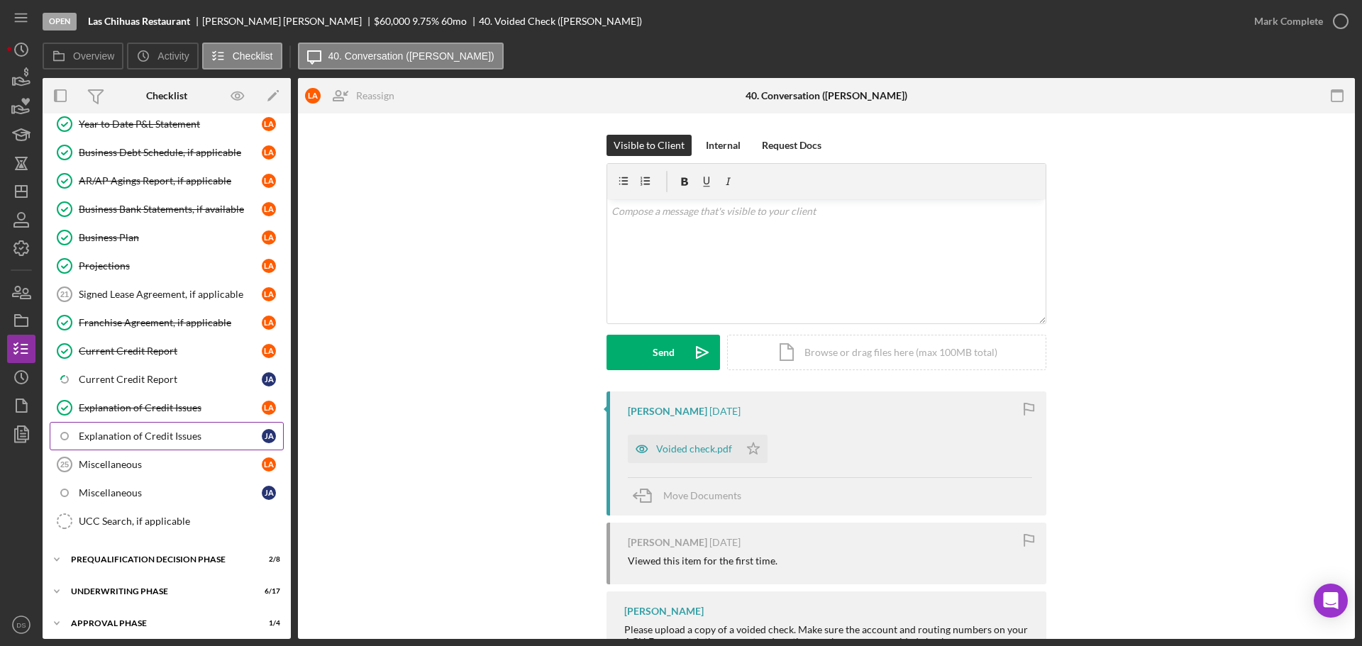
click at [160, 436] on div "Explanation of Credit Issues" at bounding box center [170, 436] width 183 height 11
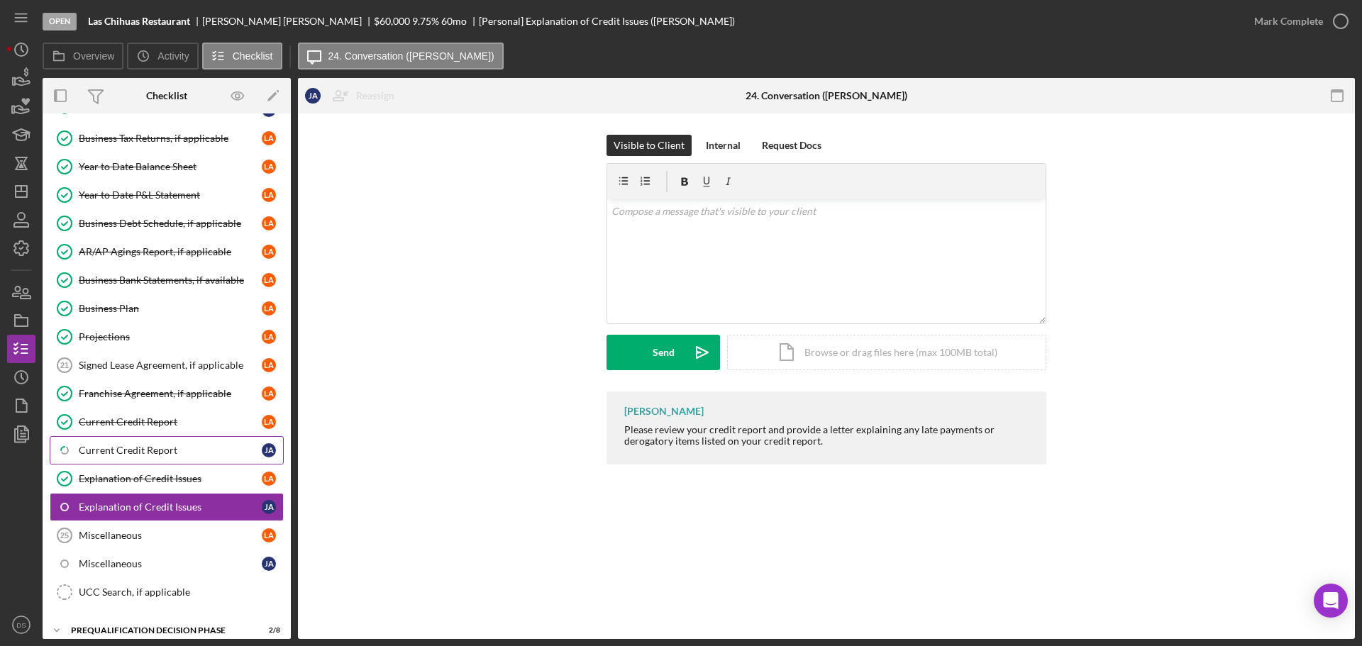
scroll to position [639, 0]
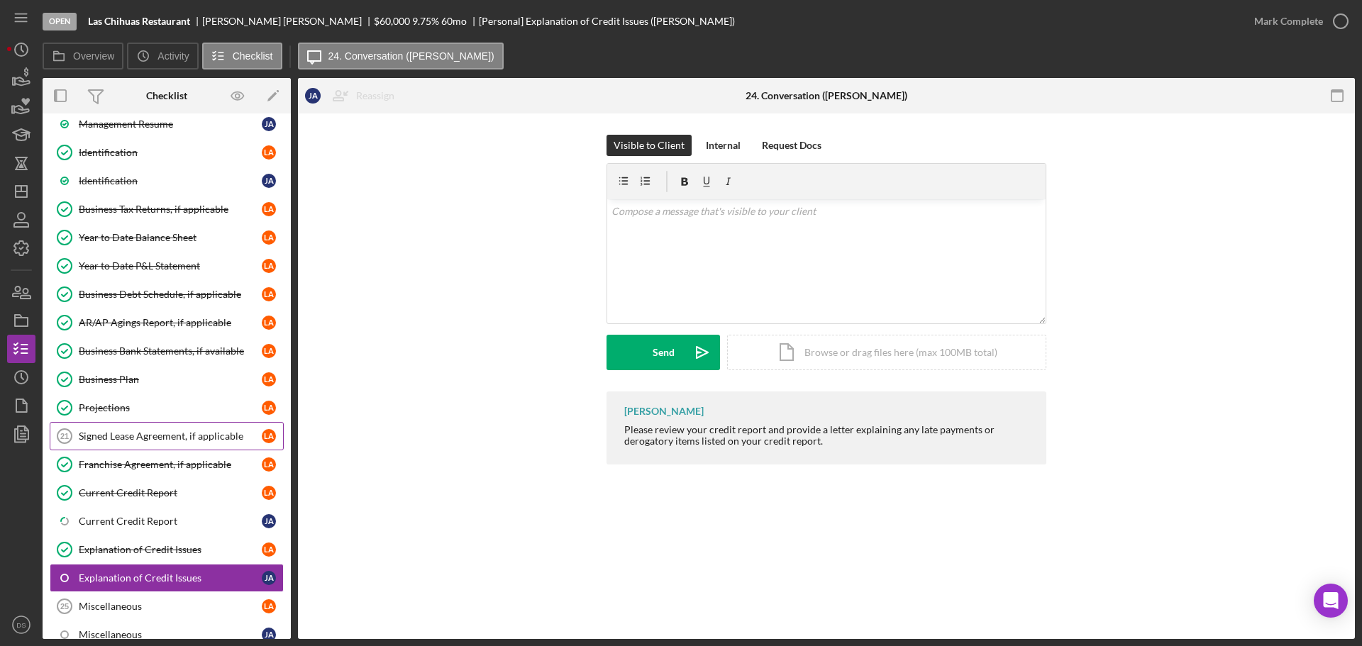
drag, startPoint x: 164, startPoint y: 436, endPoint x: 182, endPoint y: 429, distance: 20.0
click at [165, 436] on div "Signed Lease Agreement, if applicable" at bounding box center [170, 436] width 183 height 11
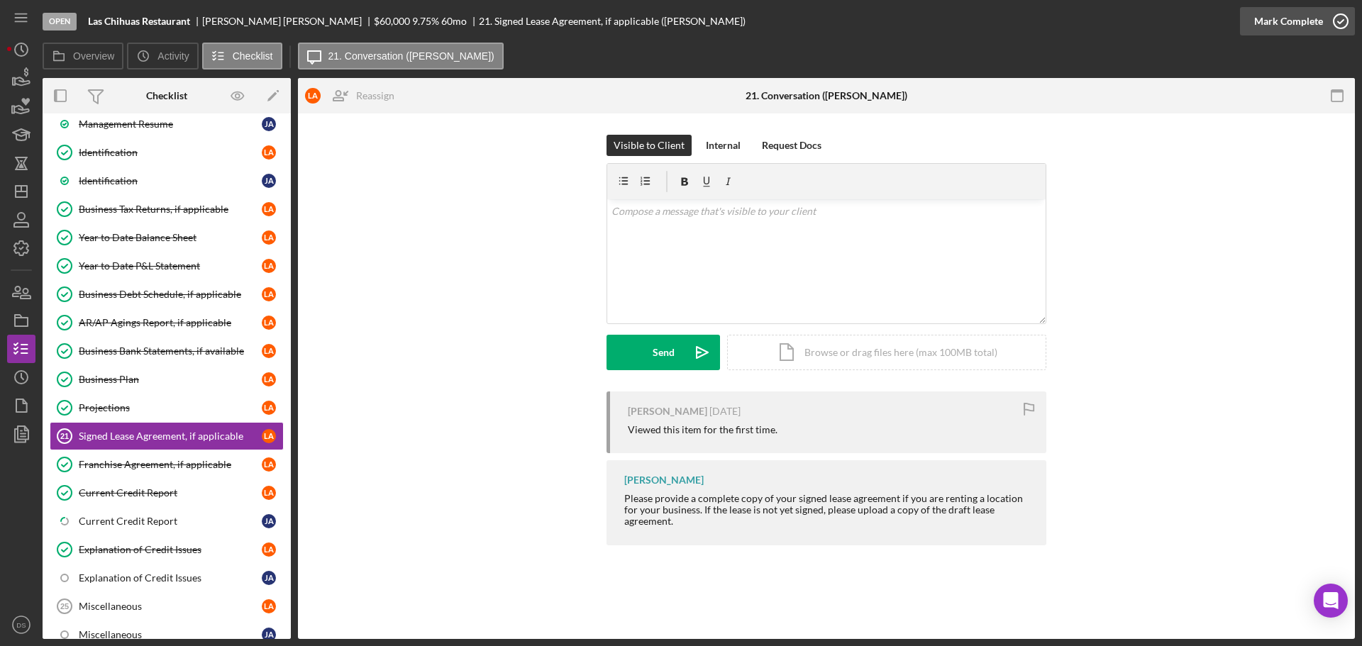
click at [1337, 20] on icon "button" at bounding box center [1340, 21] width 35 height 35
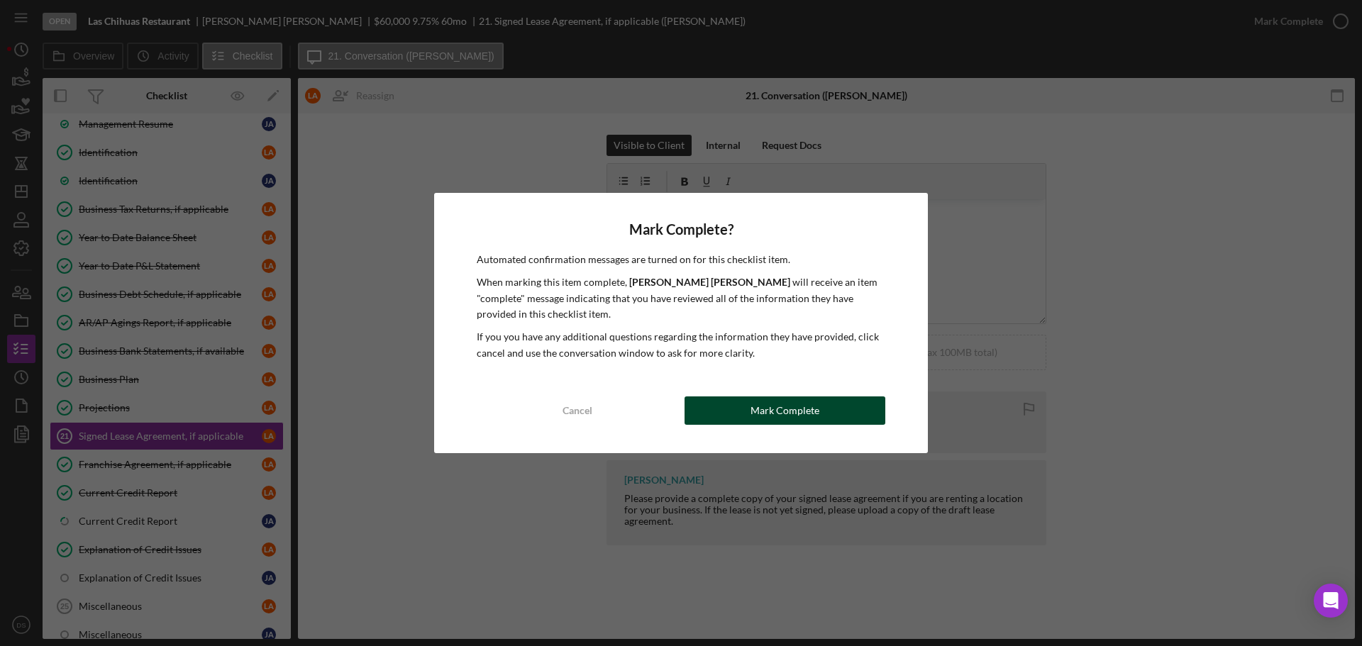
click at [837, 412] on button "Mark Complete" at bounding box center [785, 411] width 201 height 28
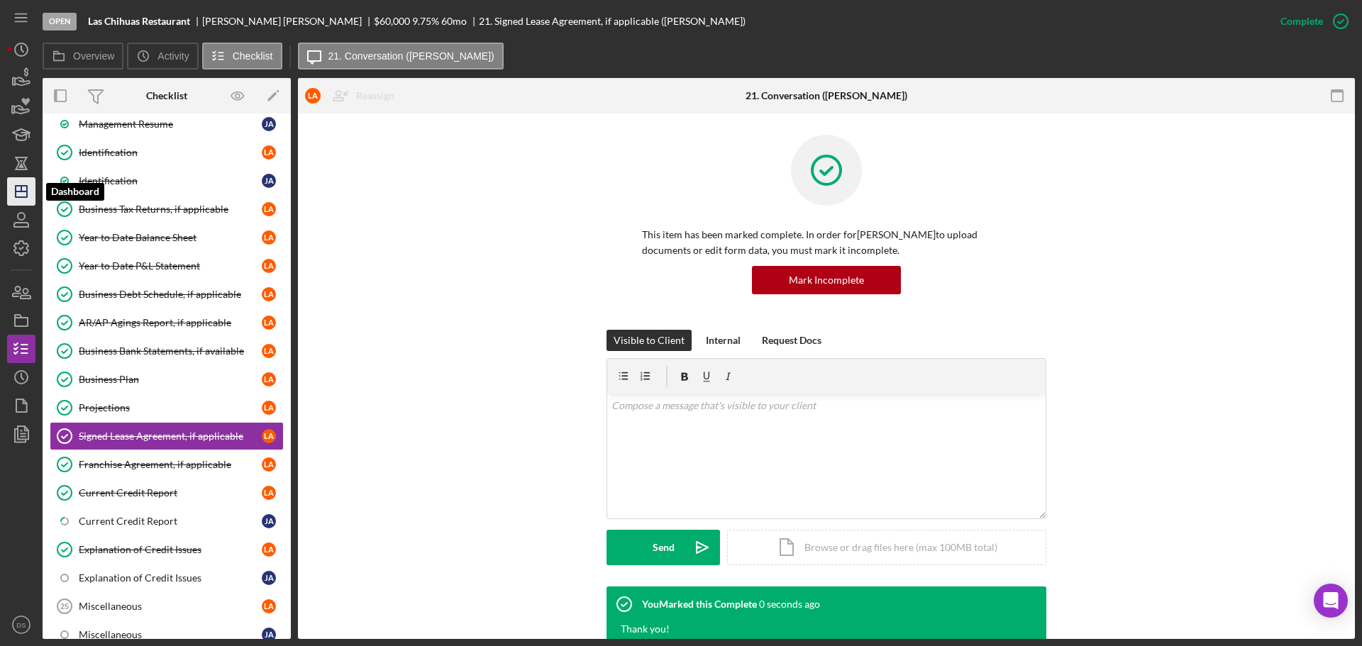
click at [9, 196] on icon "Icon/Dashboard" at bounding box center [21, 191] width 35 height 35
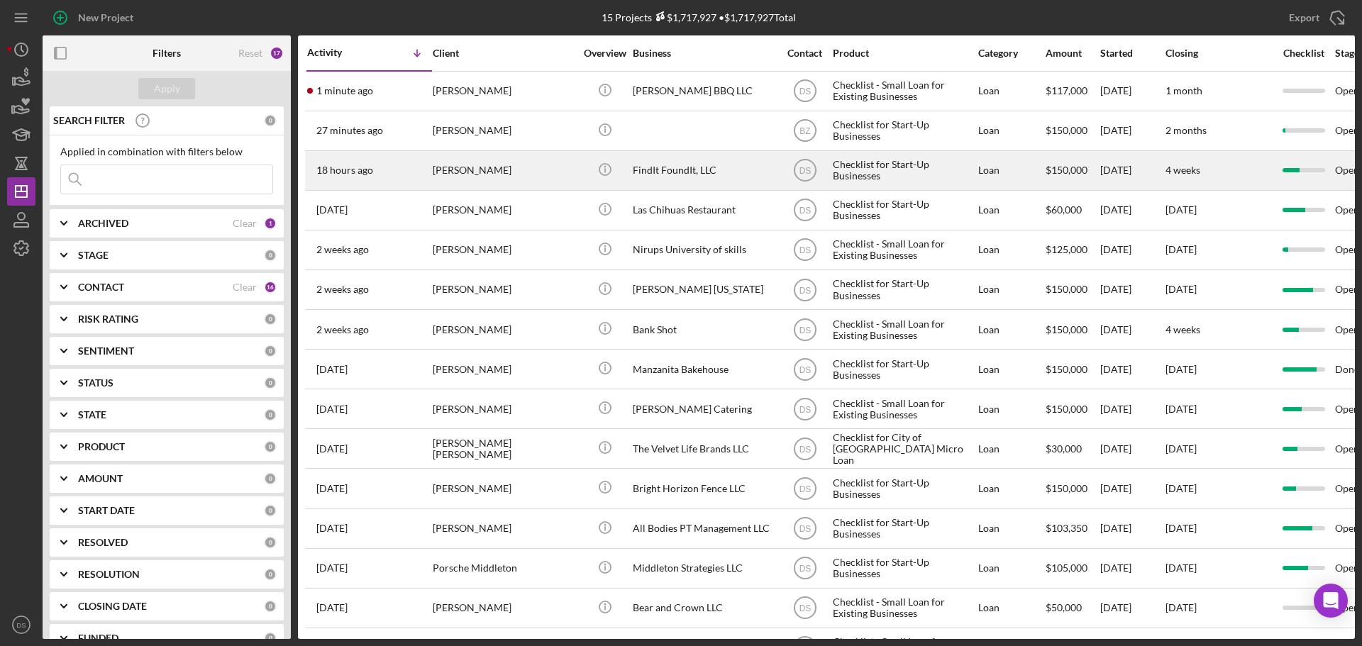
click at [689, 166] on div "FindIt FoundIt, LLC" at bounding box center [704, 171] width 142 height 38
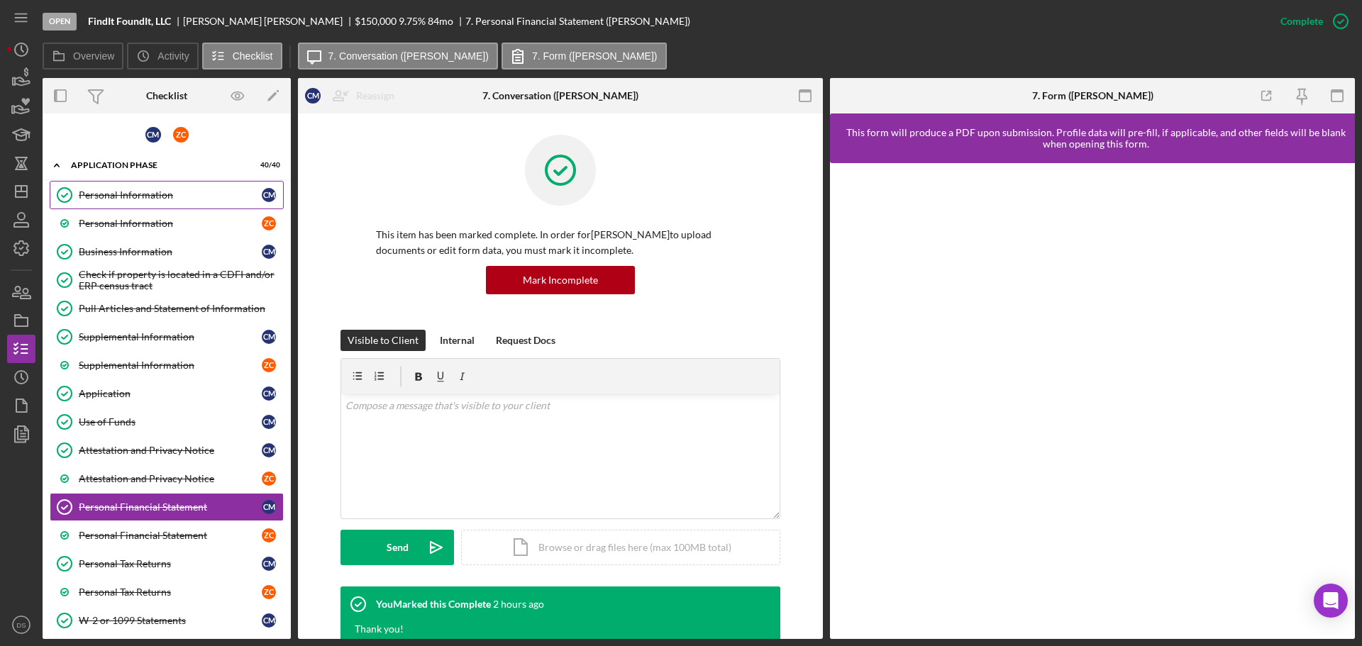
click at [117, 184] on link "Personal Information Personal Information C M" at bounding box center [167, 195] width 234 height 28
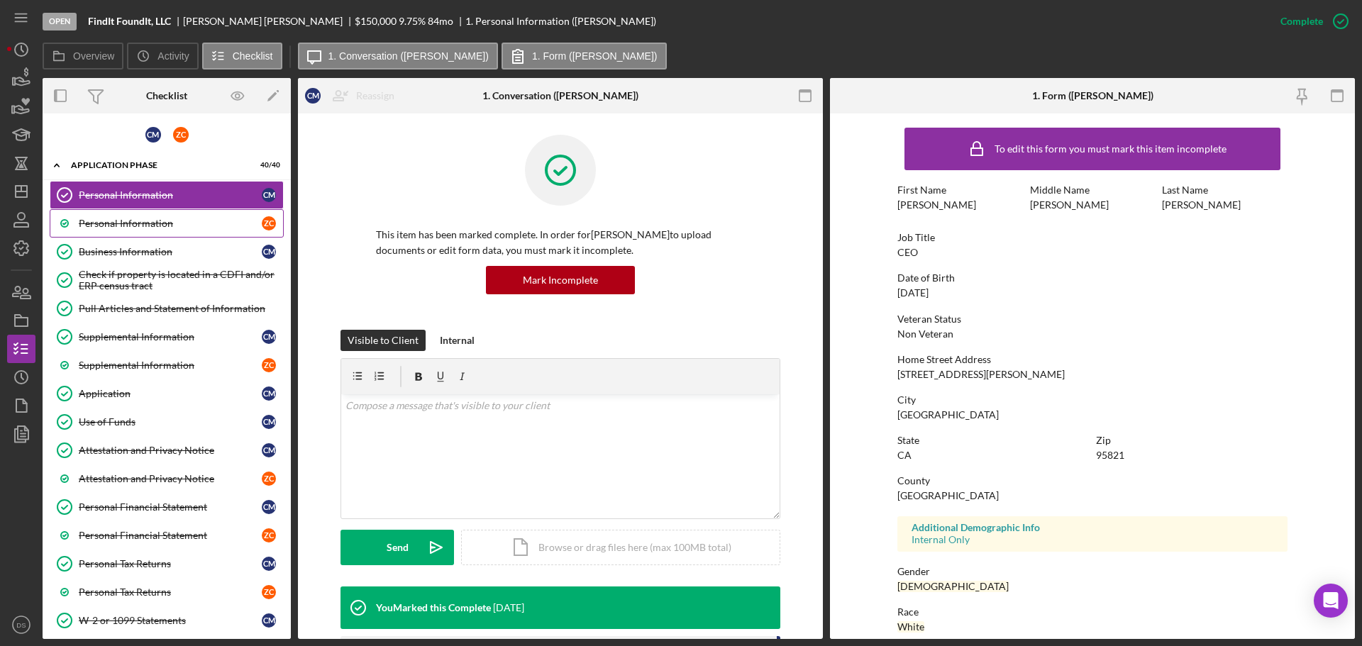
click at [174, 225] on div "Personal Information" at bounding box center [170, 223] width 183 height 11
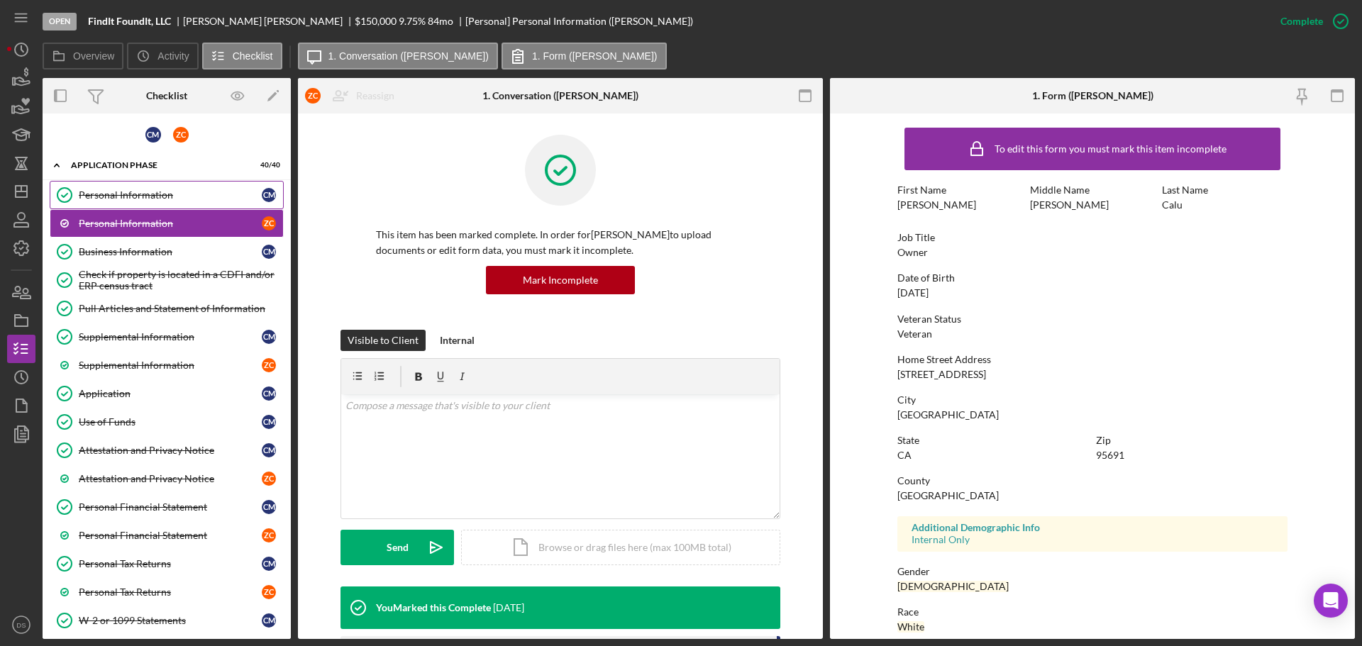
click at [175, 182] on link "Personal Information Personal Information C M" at bounding box center [167, 195] width 234 height 28
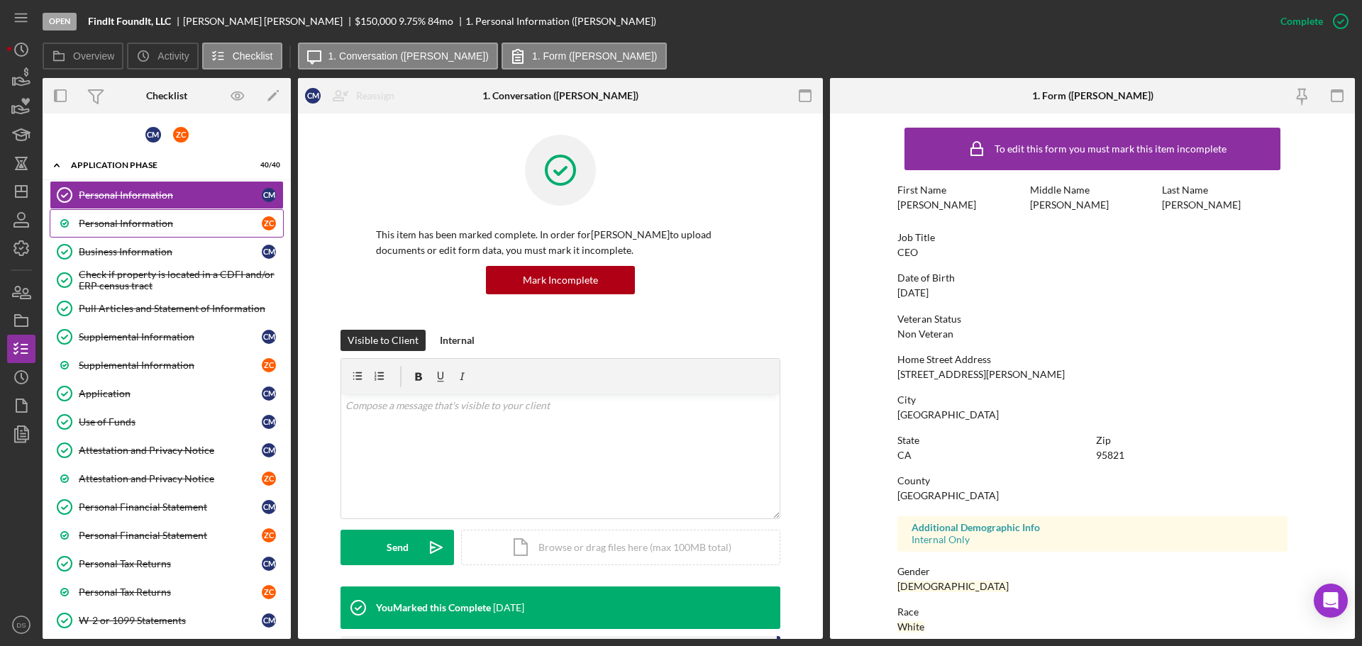
click at [142, 215] on link "Personal Information Z C" at bounding box center [167, 223] width 234 height 28
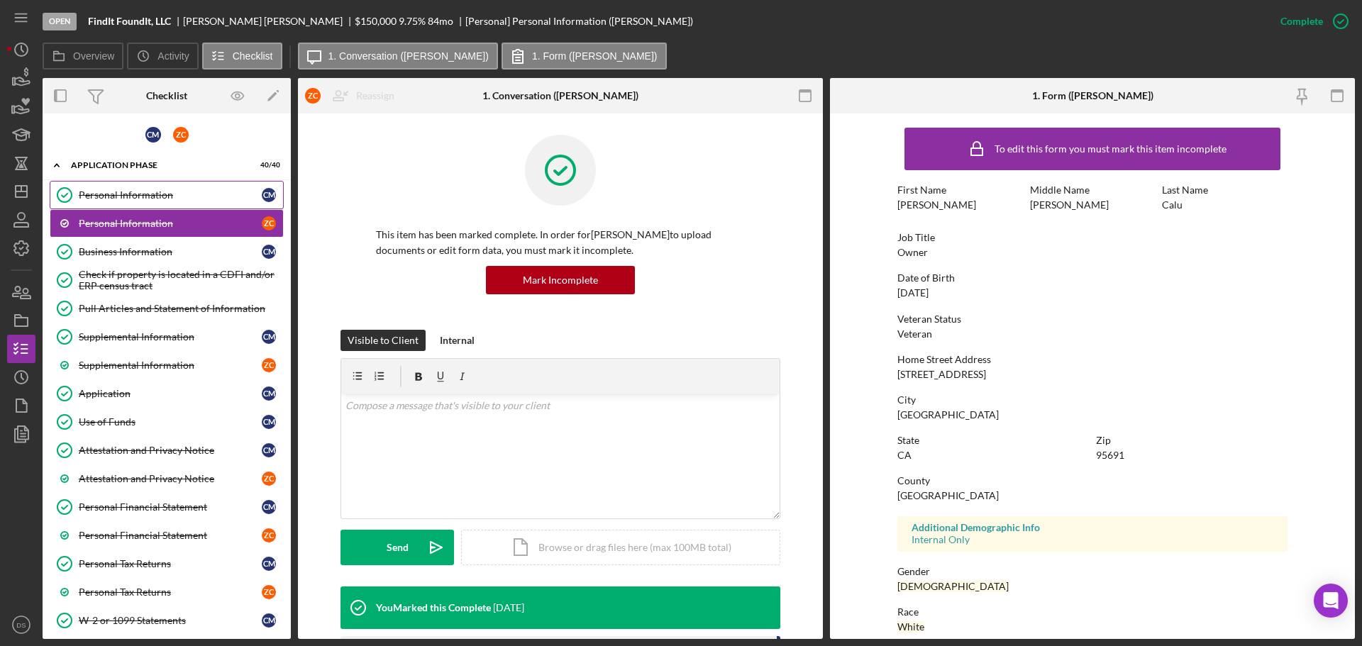
click at [148, 192] on div "Personal Information" at bounding box center [170, 194] width 183 height 11
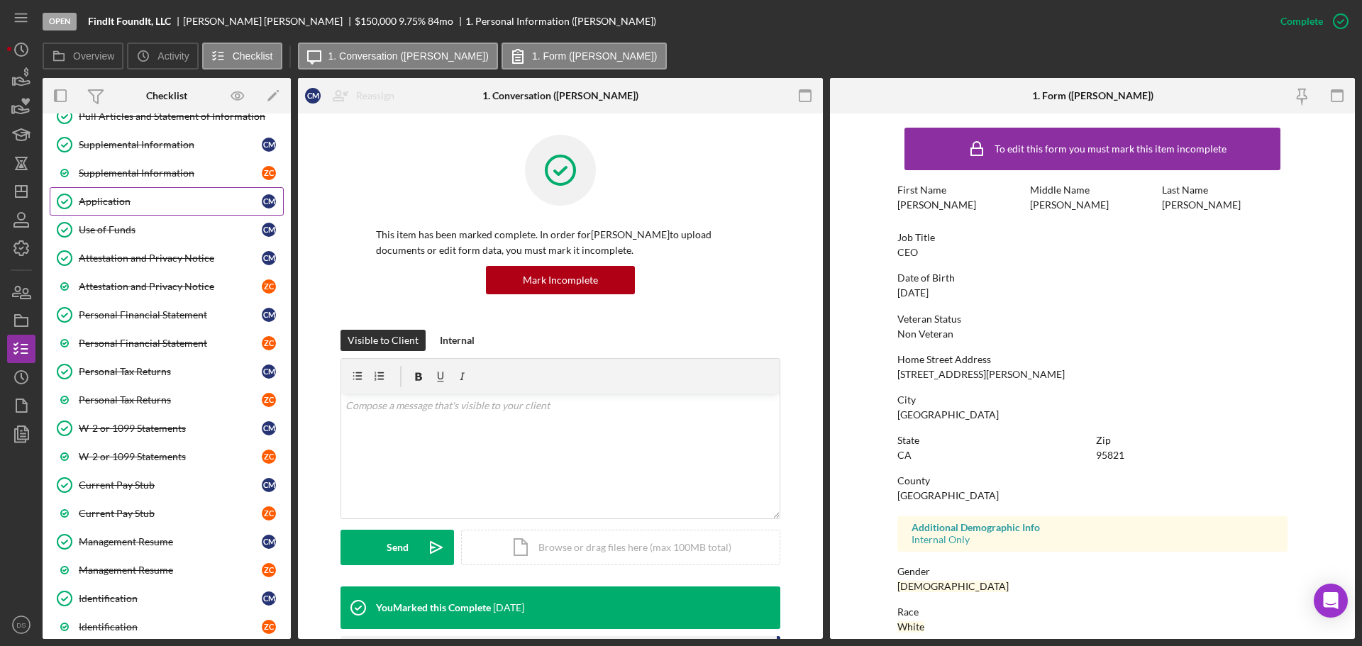
scroll to position [213, 0]
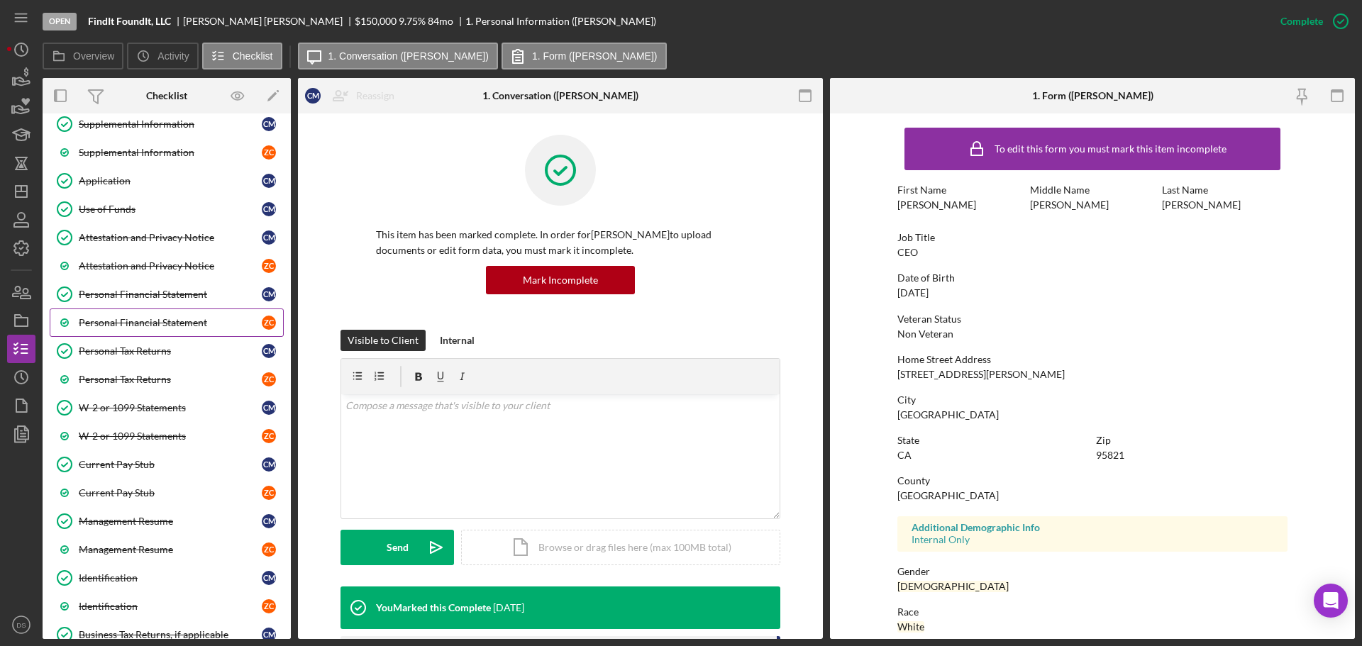
click at [171, 323] on div "Personal Financial Statement" at bounding box center [170, 322] width 183 height 11
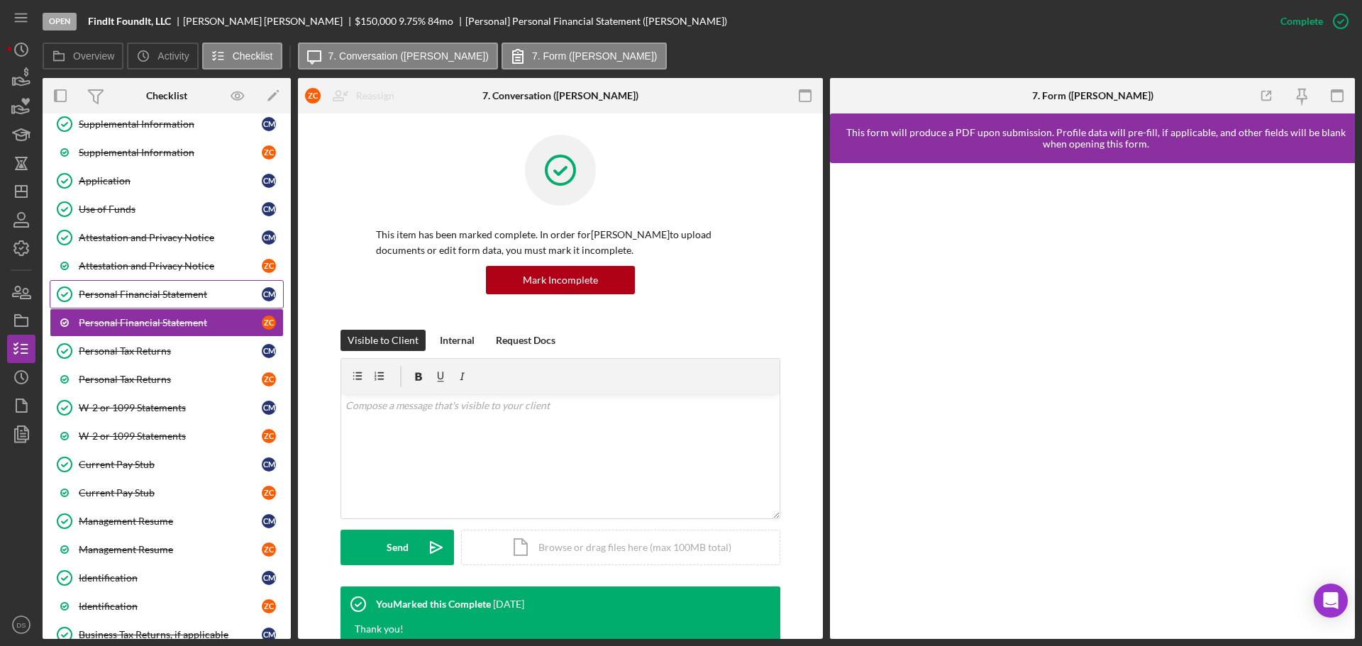
click at [182, 290] on div "Personal Financial Statement" at bounding box center [170, 294] width 183 height 11
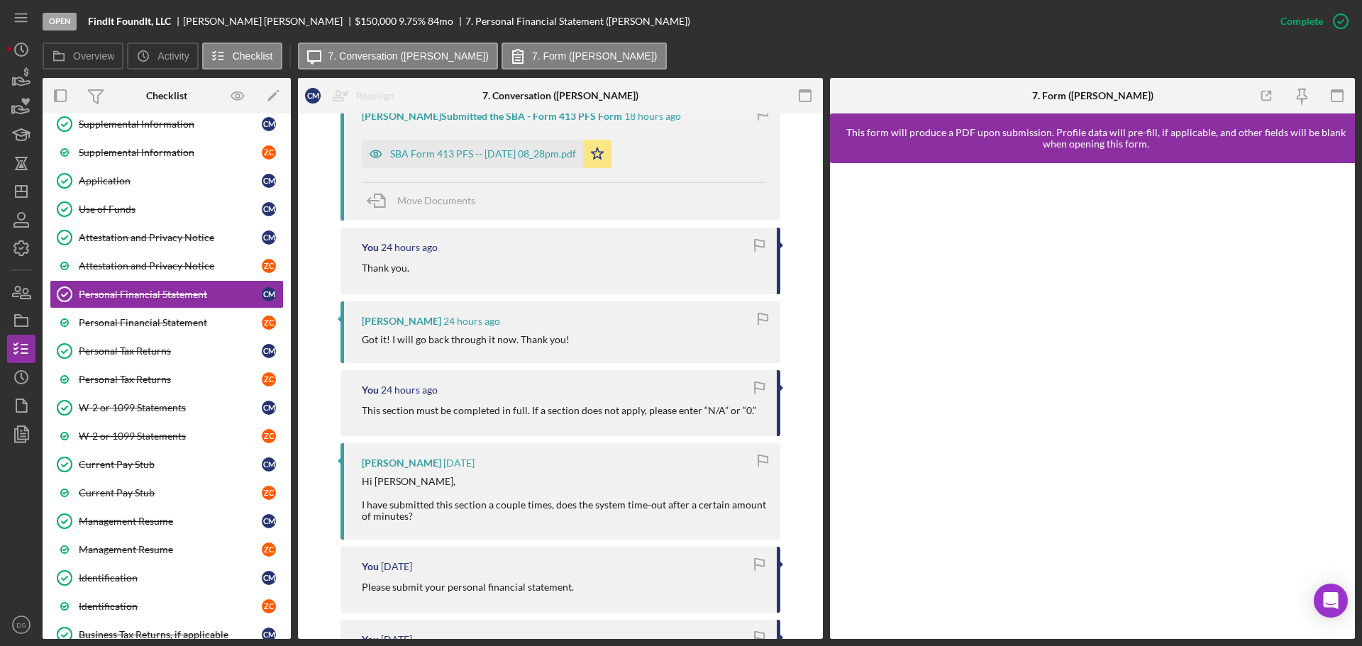
scroll to position [639, 0]
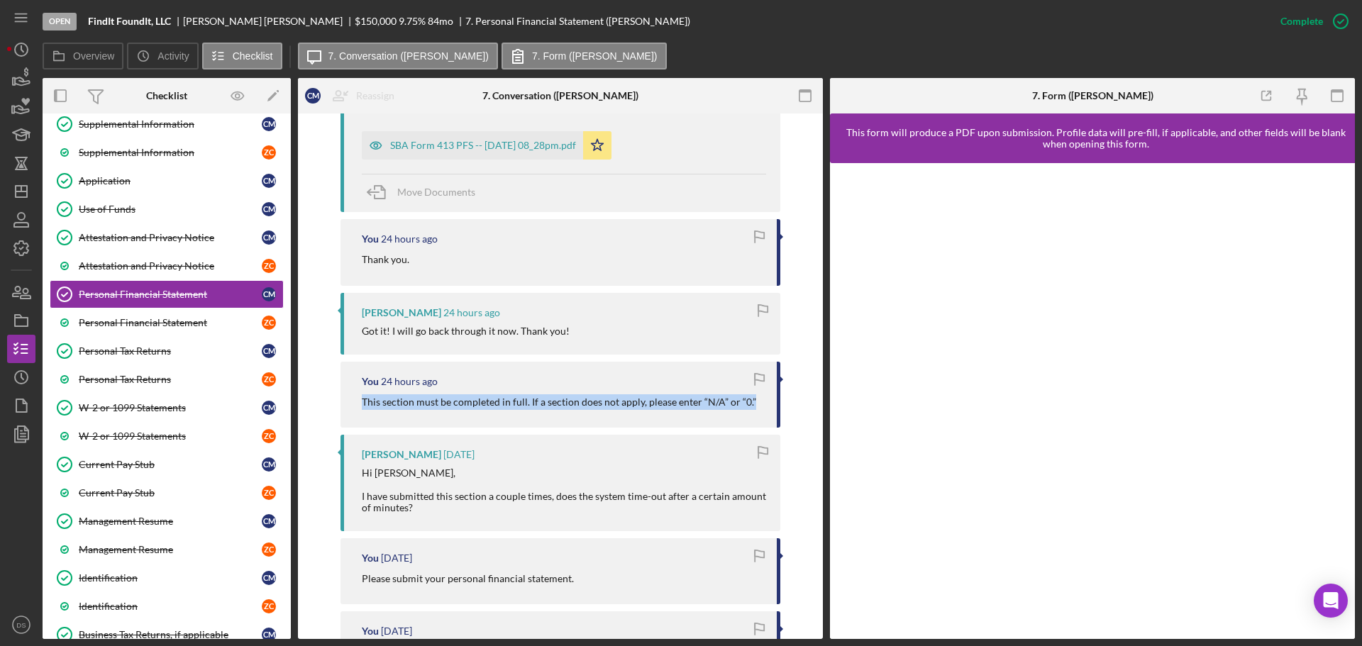
drag, startPoint x: 361, startPoint y: 400, endPoint x: 777, endPoint y: 407, distance: 415.9
click at [777, 407] on div "You 24 hours ago This section must be completed in full. If a section does not …" at bounding box center [561, 395] width 440 height 66
copy p "This section must be completed in full. If a section does not apply, please ent…"
click at [26, 197] on polygon "button" at bounding box center [21, 191] width 11 height 11
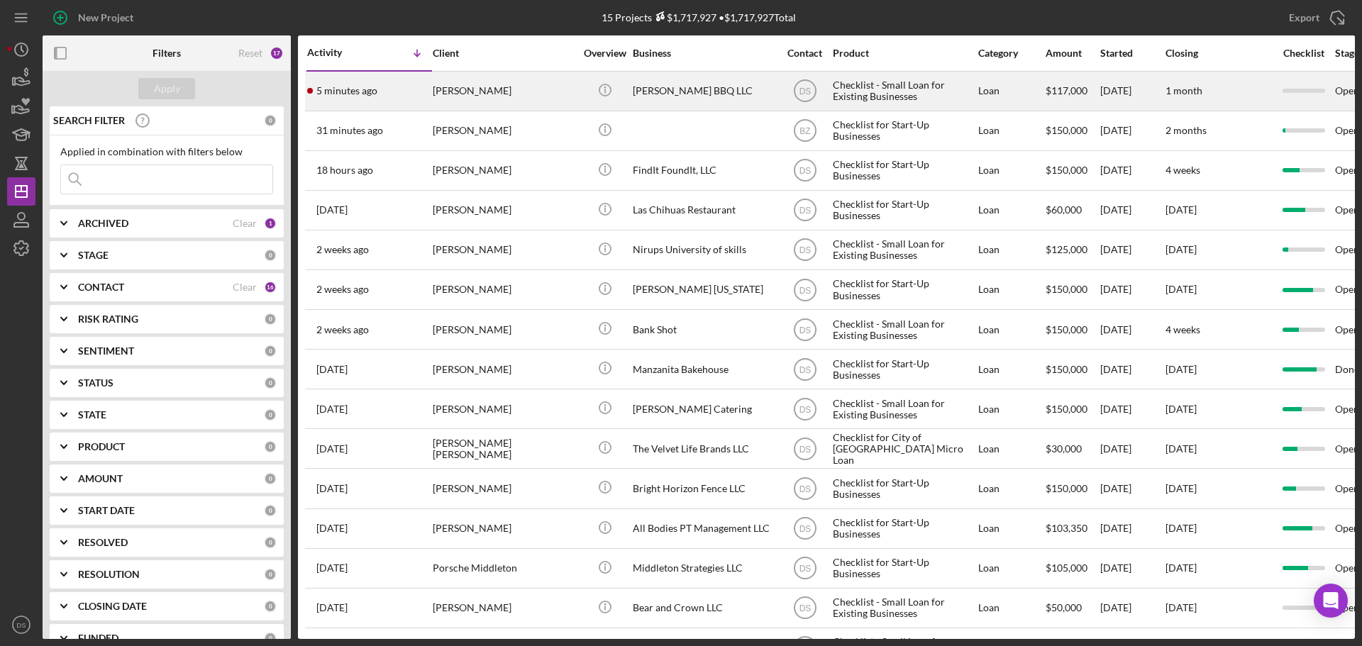
click at [712, 95] on div "[PERSON_NAME] BBQ LLC" at bounding box center [704, 91] width 142 height 38
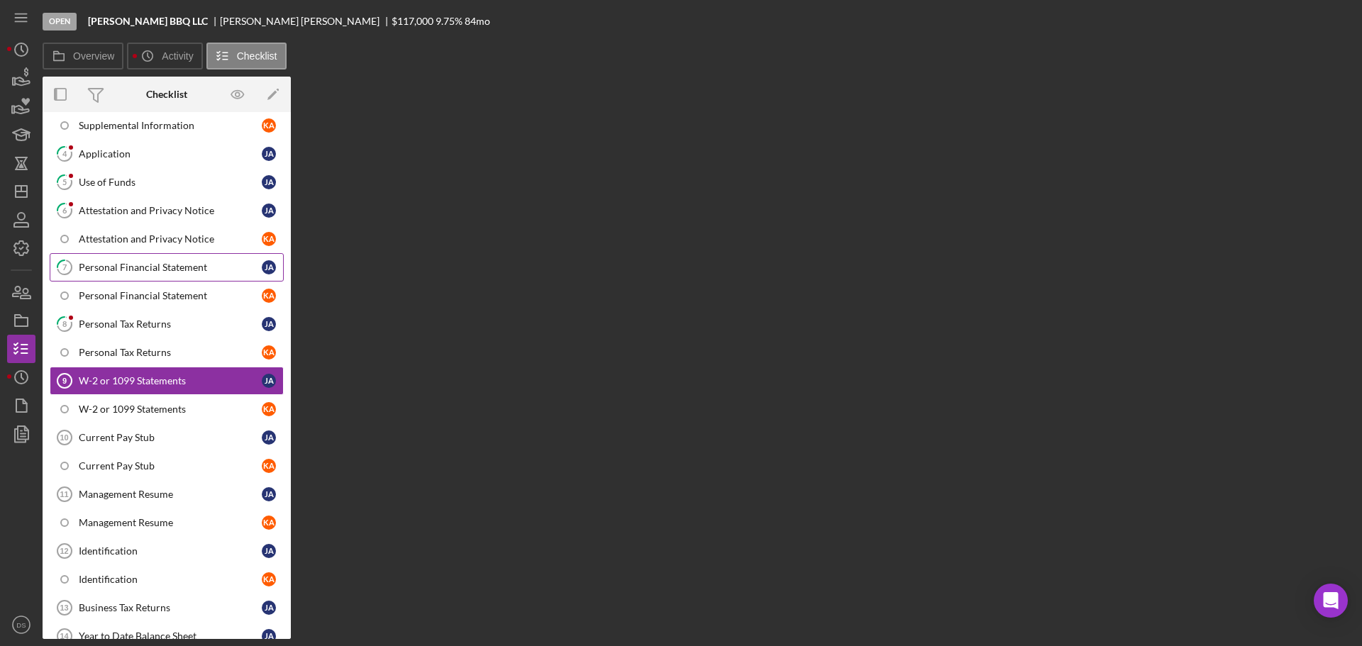
scroll to position [244, 0]
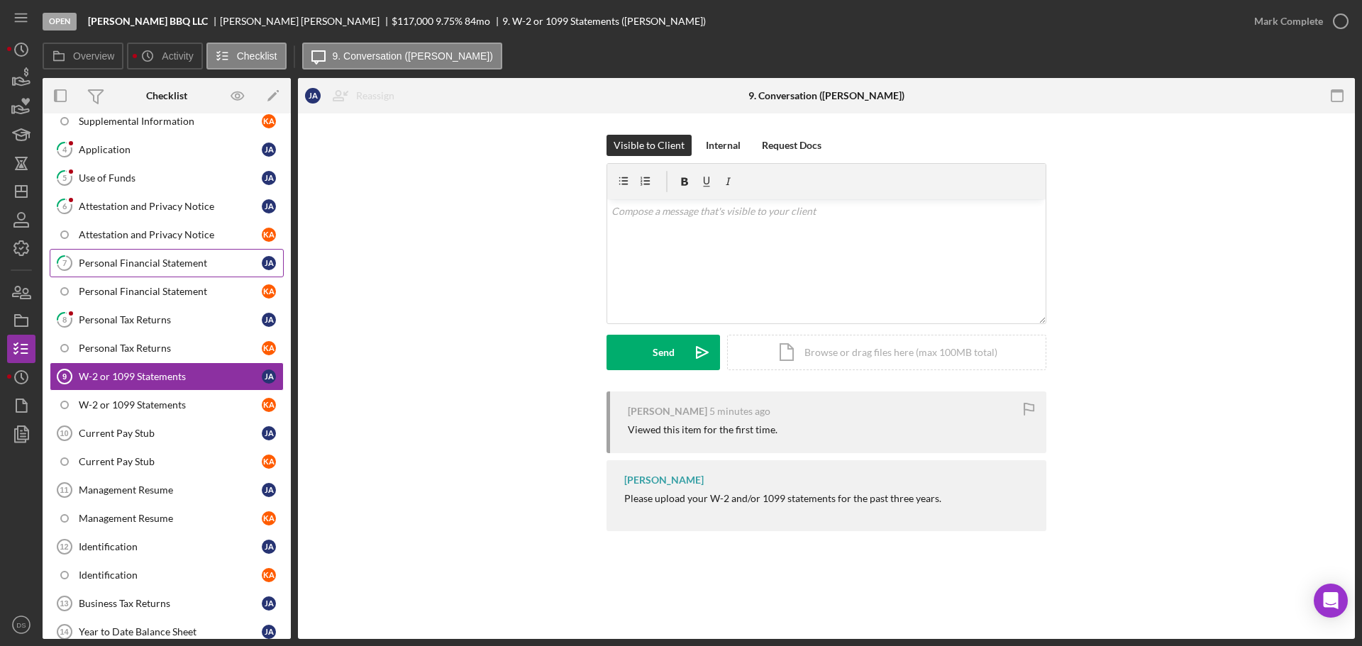
click at [169, 255] on link "7 Personal Financial Statement J A" at bounding box center [167, 263] width 234 height 28
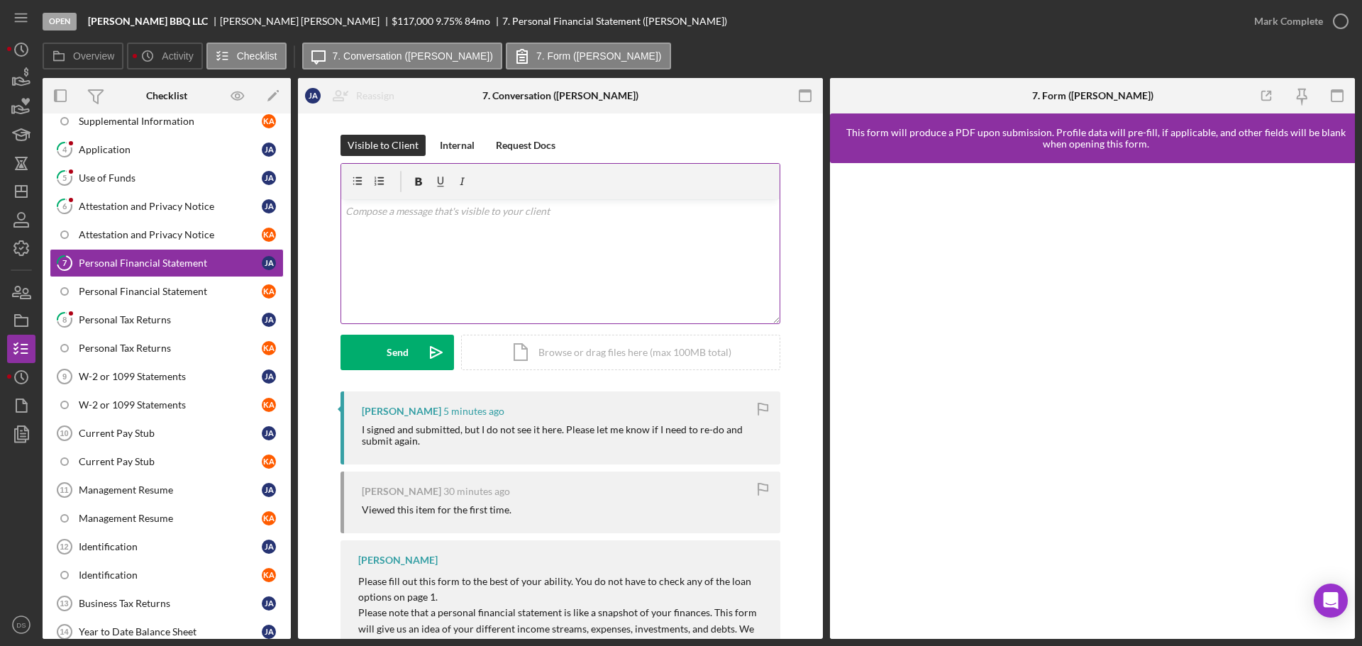
click at [429, 224] on div "v Color teal Color pink Remove color Add row above Add row below Add column bef…" at bounding box center [560, 261] width 439 height 124
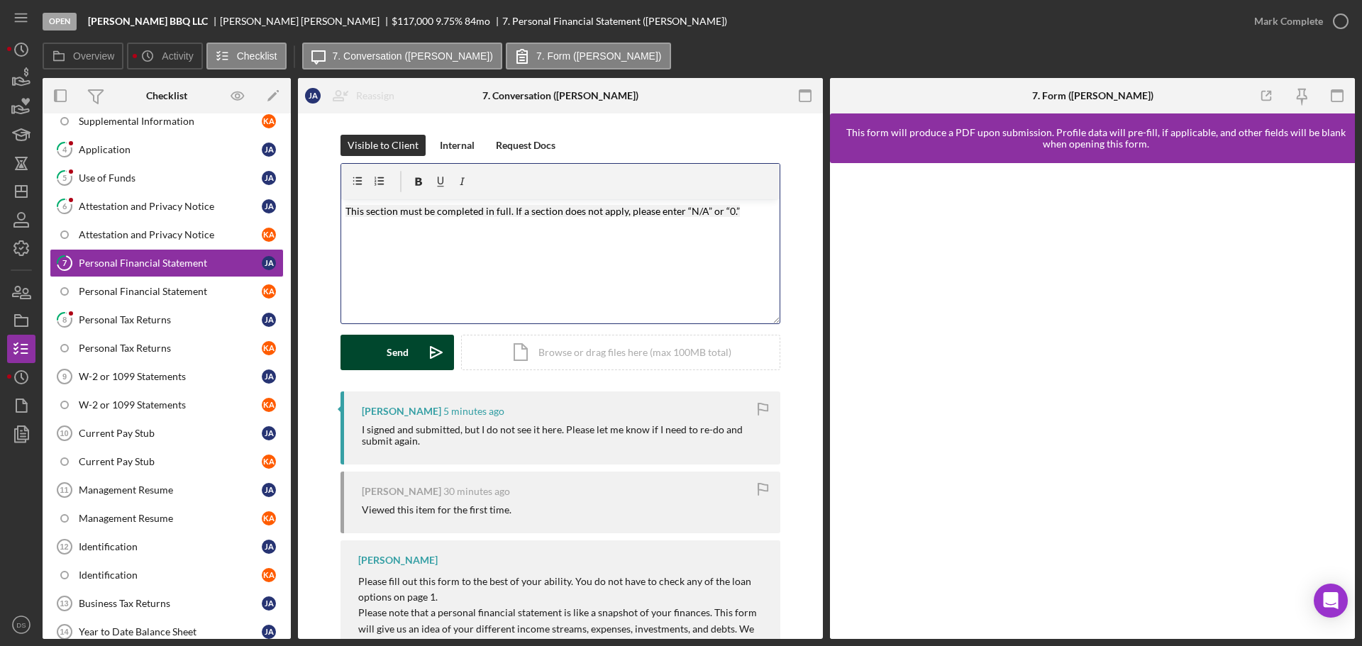
click at [399, 345] on div "Send" at bounding box center [398, 352] width 22 height 35
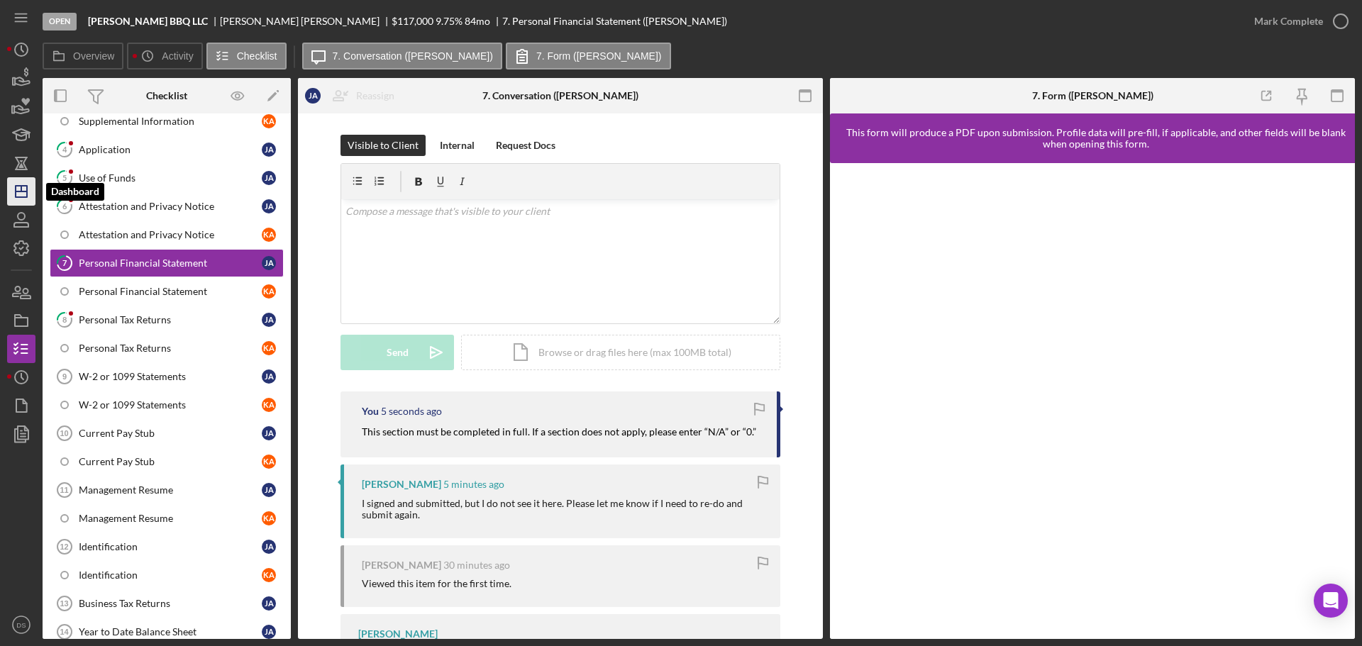
click at [11, 178] on icon "Icon/Dashboard" at bounding box center [21, 191] width 35 height 35
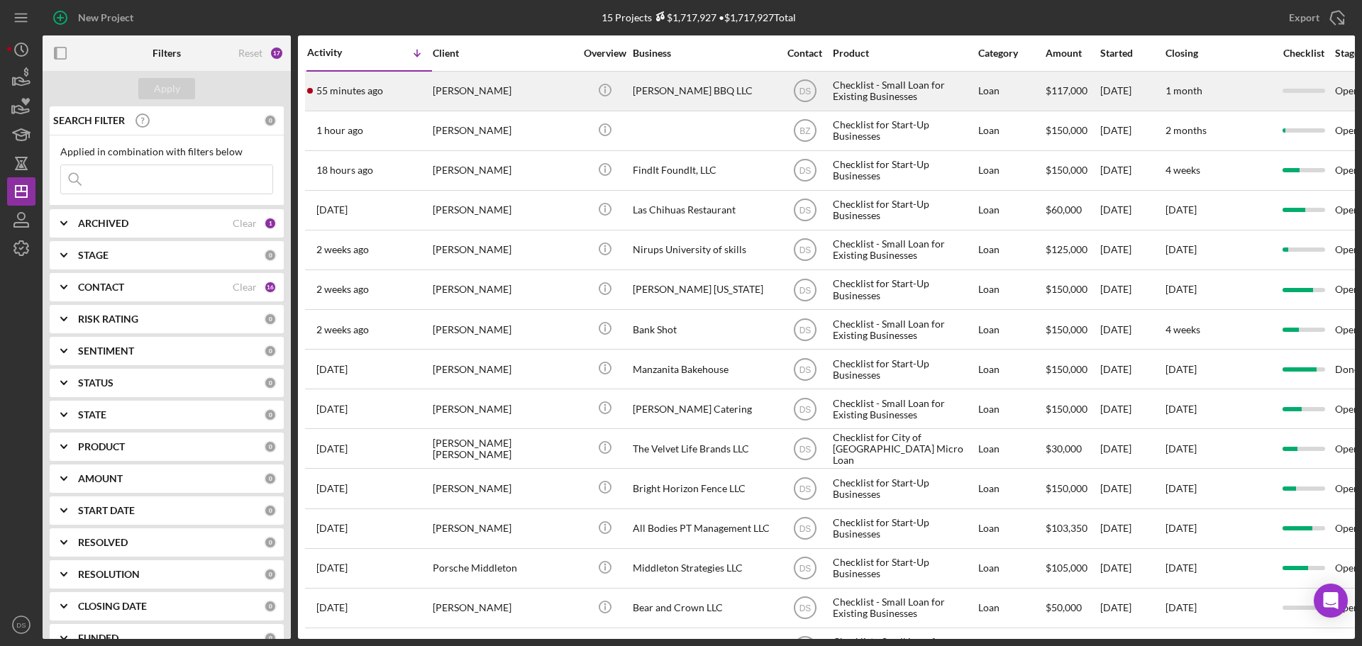
click at [659, 97] on div "[PERSON_NAME] BBQ LLC" at bounding box center [704, 91] width 142 height 38
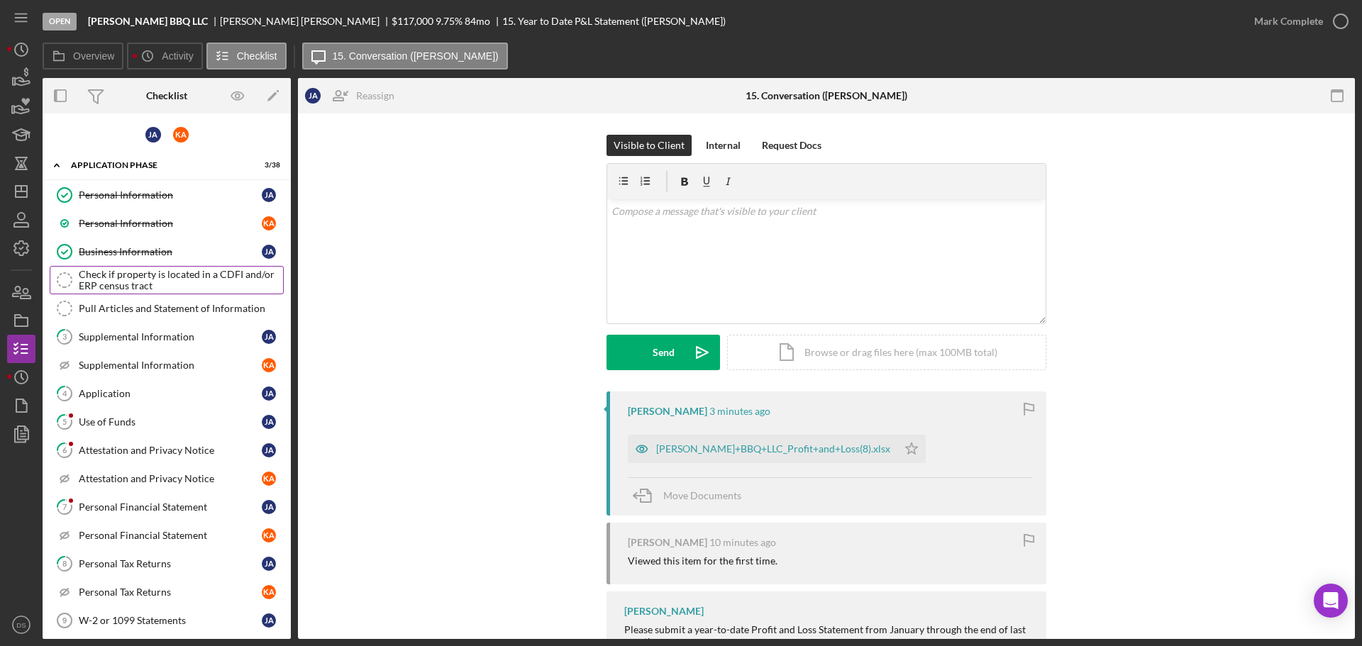
click at [146, 271] on div "Check if property is located in a CDFI and/or ERP census tract" at bounding box center [181, 280] width 204 height 23
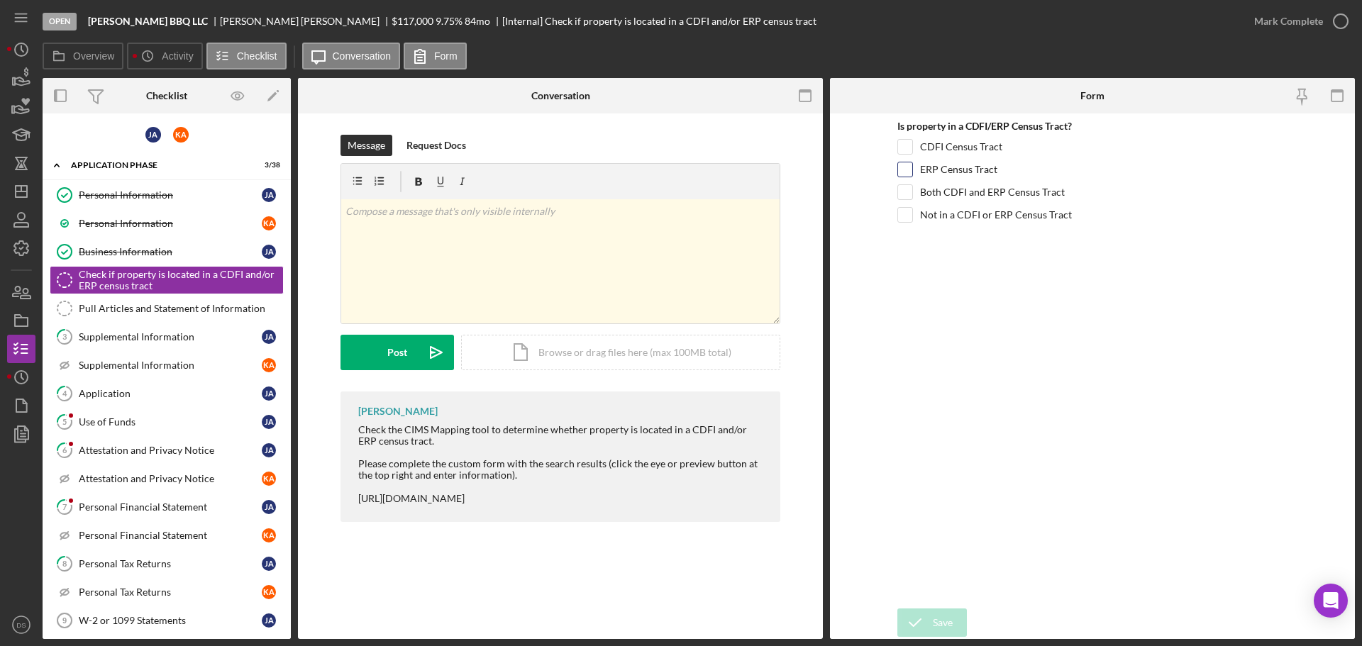
click at [906, 174] on input "ERP Census Tract" at bounding box center [905, 170] width 14 height 14
checkbox input "true"
drag, startPoint x: 1009, startPoint y: 171, endPoint x: 923, endPoint y: 170, distance: 85.9
click at [923, 170] on div "ERP Census Tract" at bounding box center [1093, 173] width 390 height 23
copy label "ERP Census Tract"
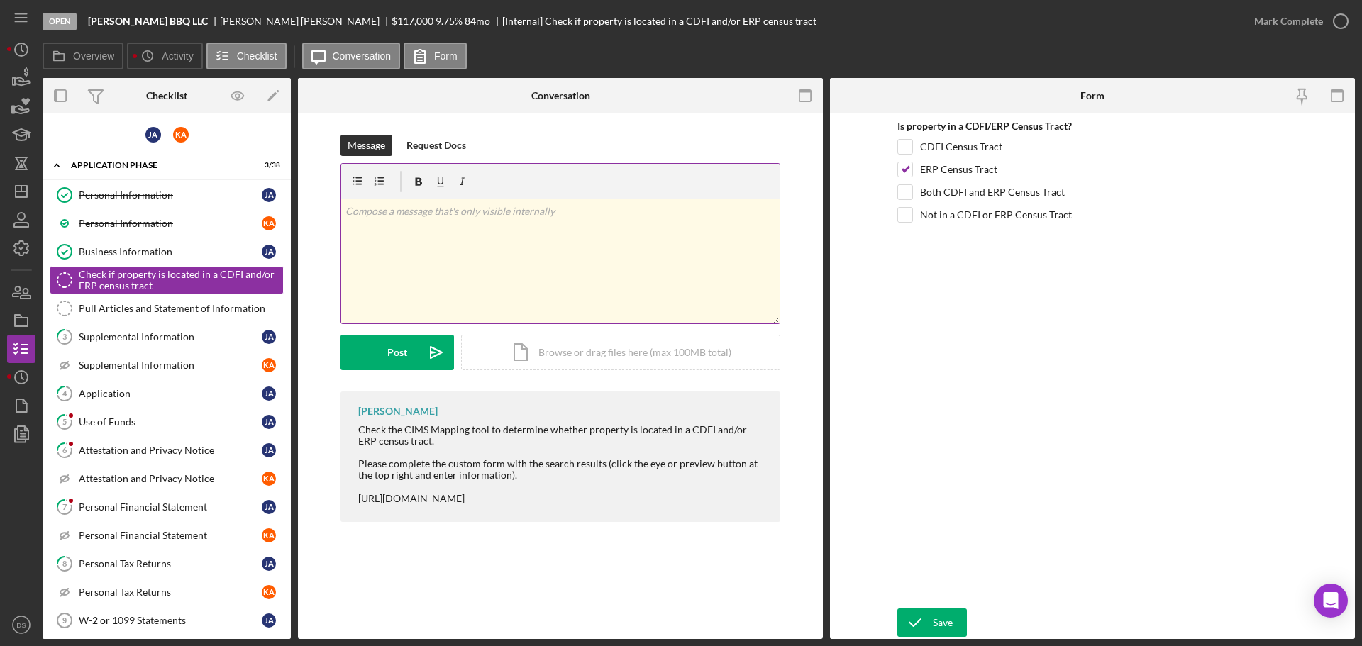
click at [485, 221] on div "v Color teal Color pink Remove color Add row above Add row below Add column bef…" at bounding box center [560, 261] width 439 height 124
paste div
click at [414, 354] on button "Post Icon/icon-invite-send" at bounding box center [398, 352] width 114 height 35
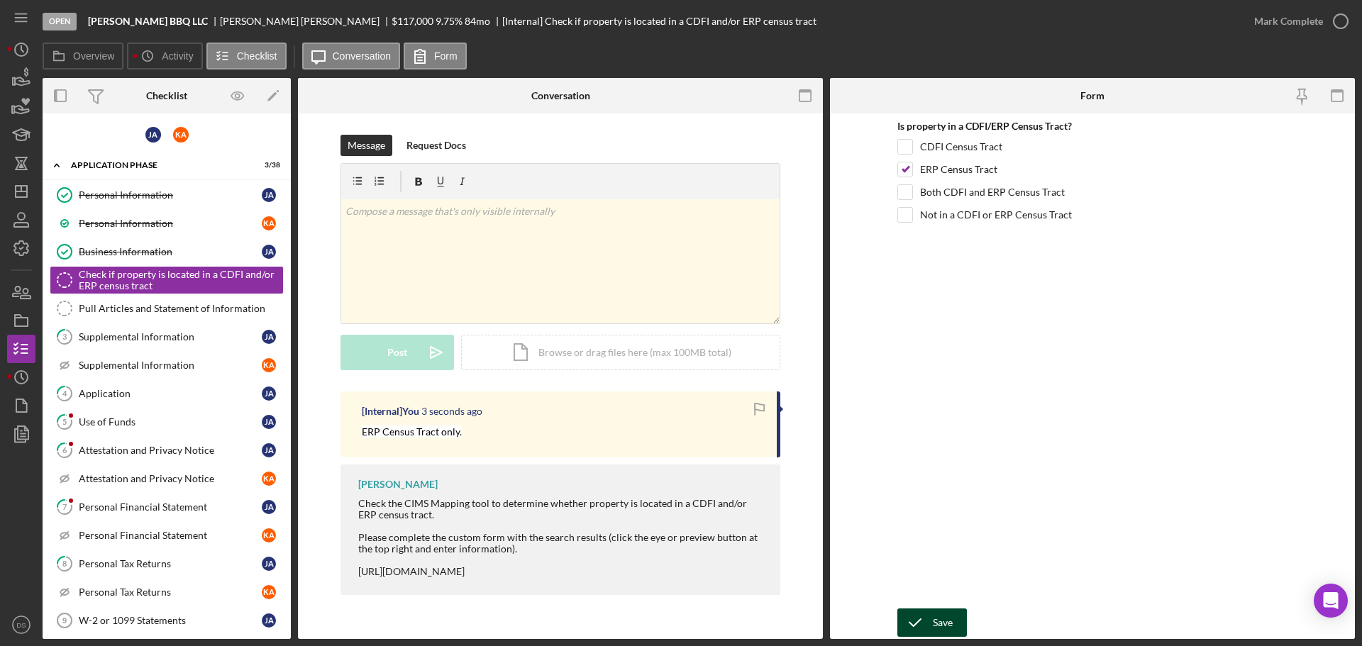
click at [936, 624] on div "Save" at bounding box center [943, 623] width 20 height 28
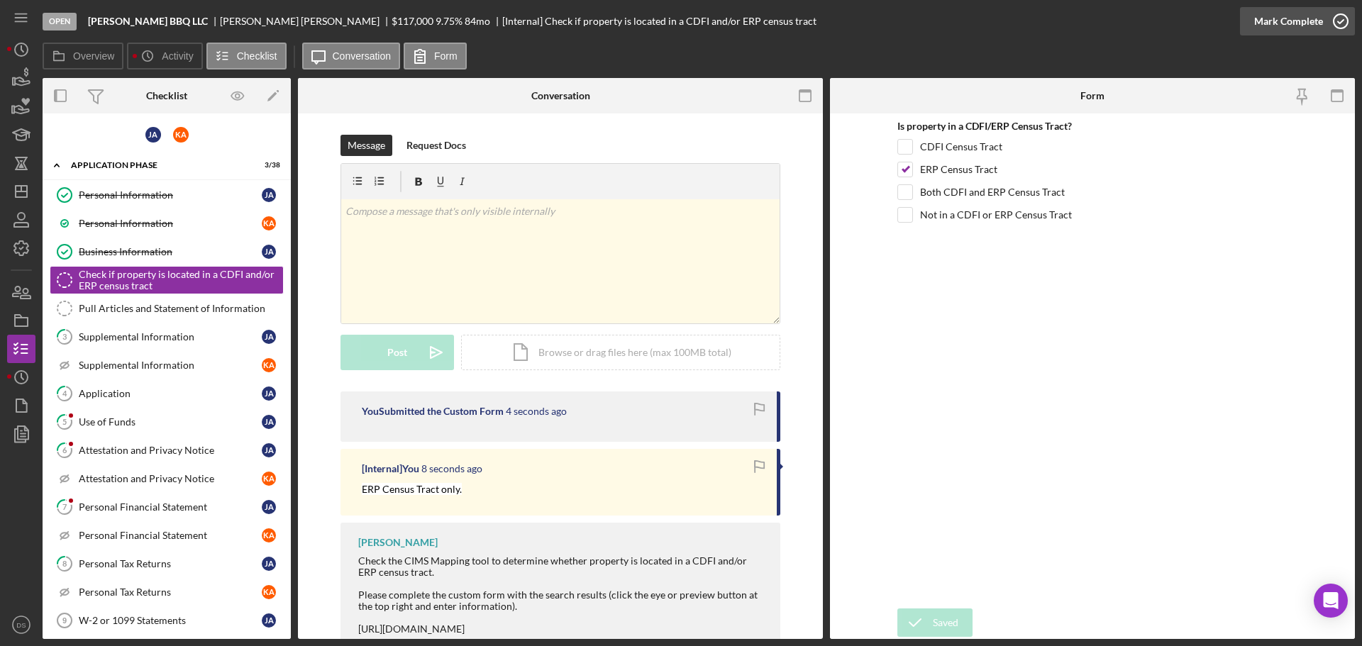
click at [1343, 23] on icon "button" at bounding box center [1340, 21] width 35 height 35
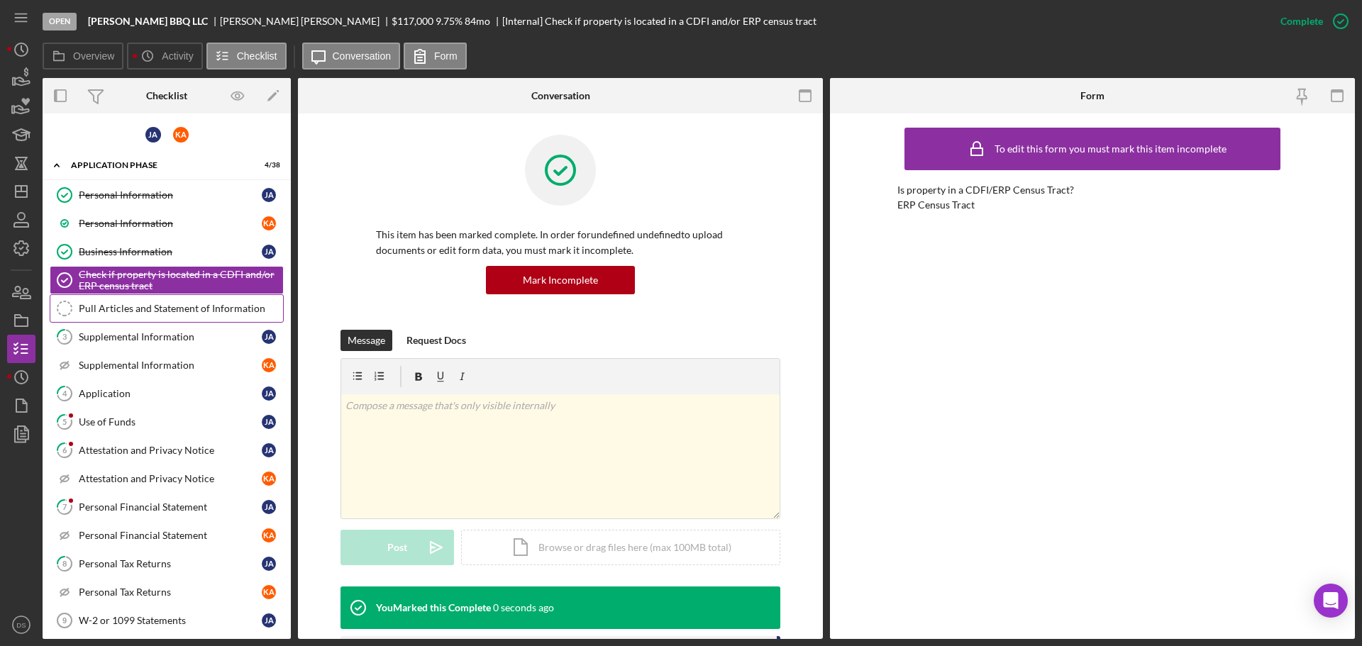
click at [160, 310] on div "Pull Articles and Statement of Information" at bounding box center [181, 308] width 204 height 11
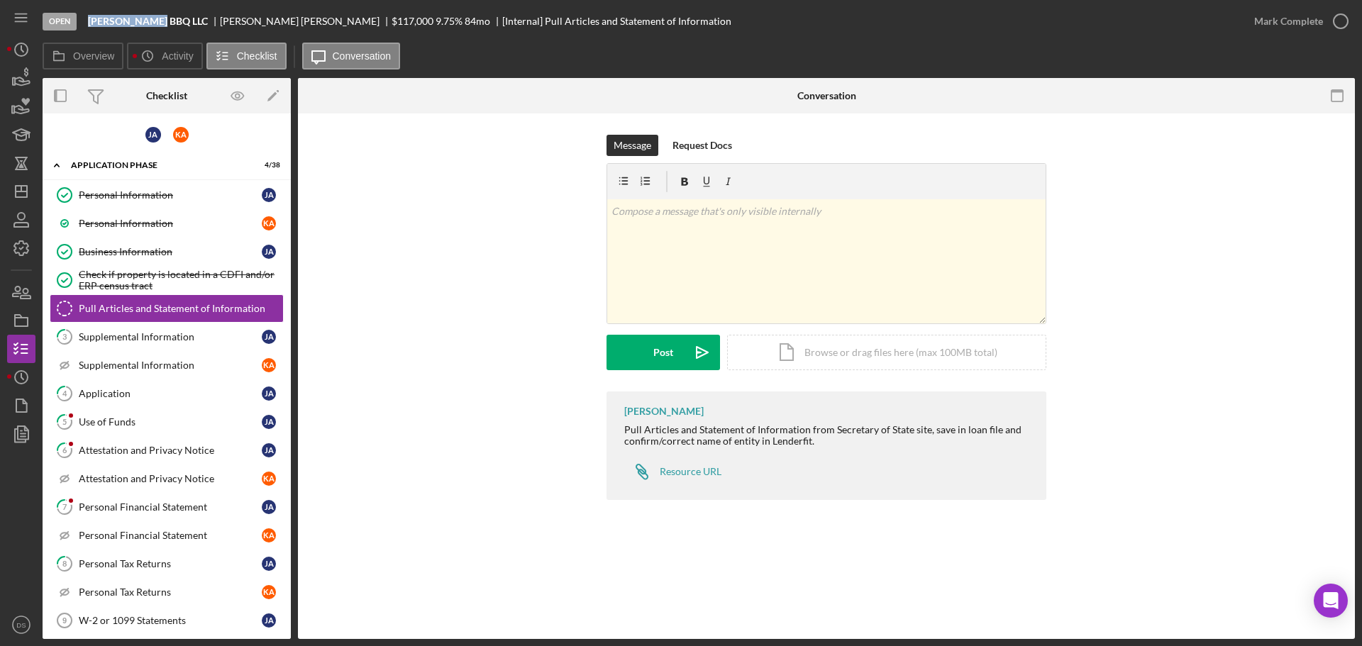
drag, startPoint x: 89, startPoint y: 22, endPoint x: 153, endPoint y: 22, distance: 64.6
click at [153, 22] on div "[PERSON_NAME] BBQ LLC" at bounding box center [154, 21] width 132 height 11
copy b "[PERSON_NAME] BBQ LLC"
click at [1340, 18] on icon "button" at bounding box center [1340, 21] width 35 height 35
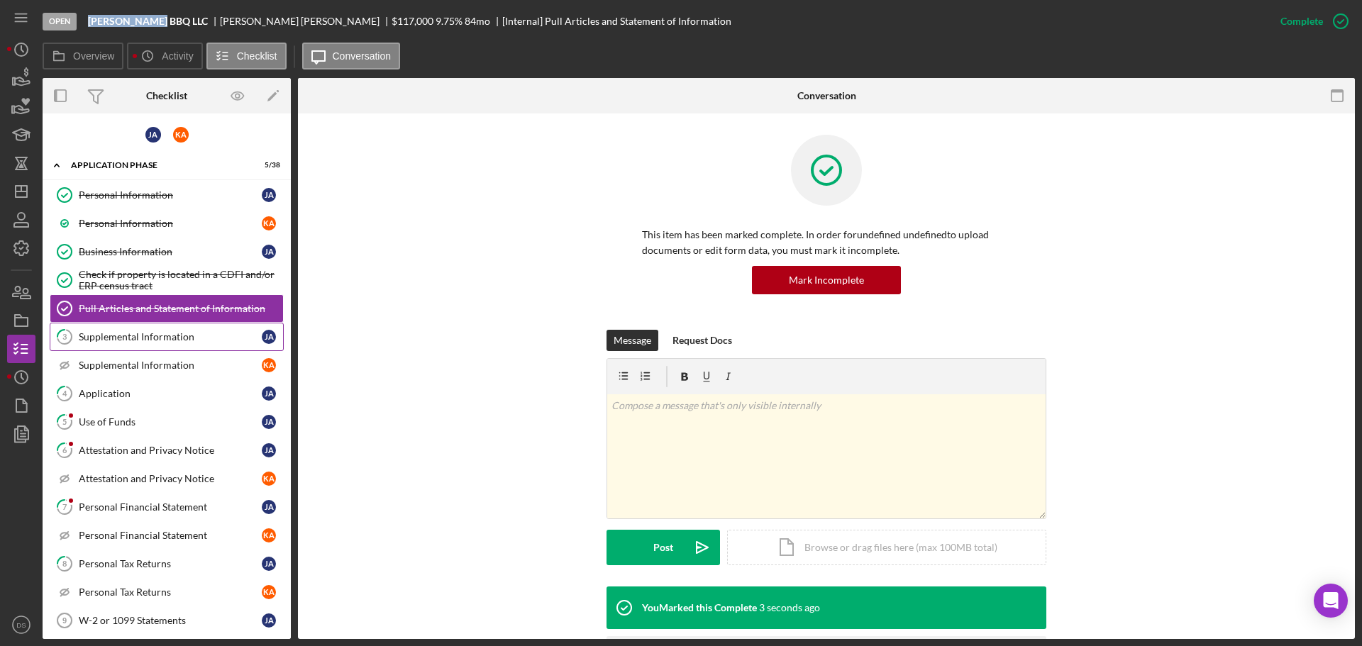
click at [137, 324] on link "3 Supplemental Information [PERSON_NAME]" at bounding box center [167, 337] width 234 height 28
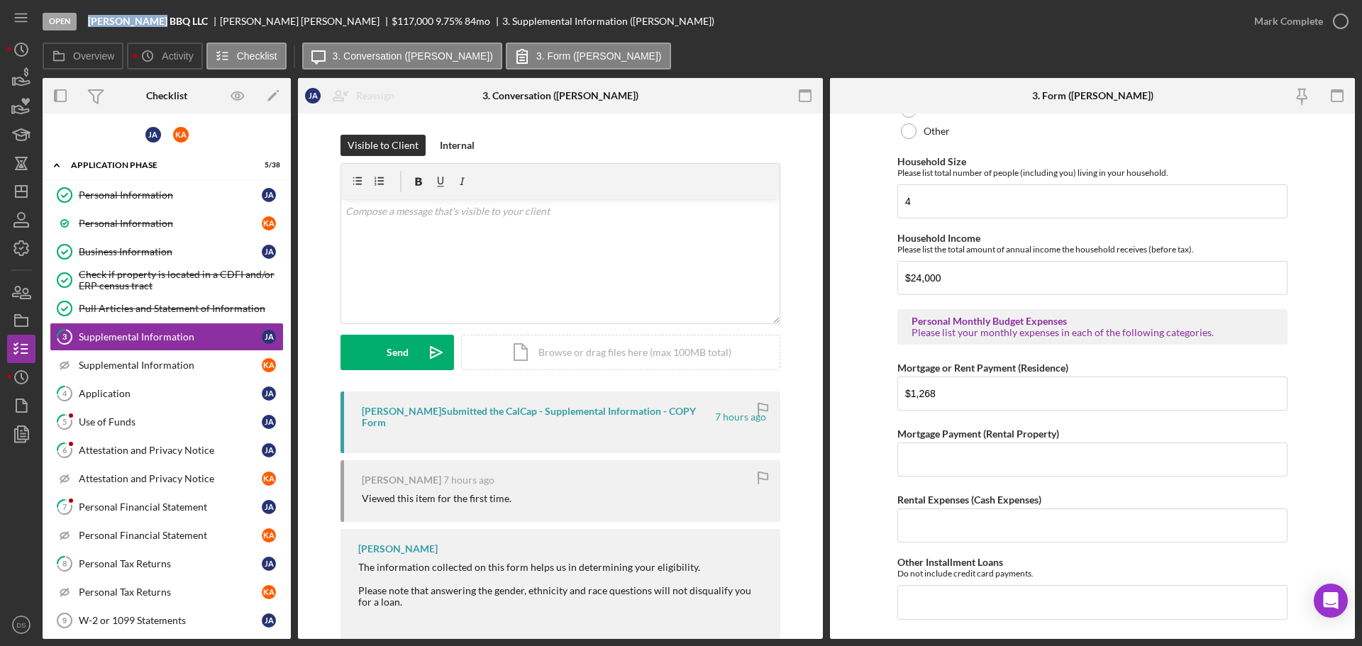
scroll to position [1206, 0]
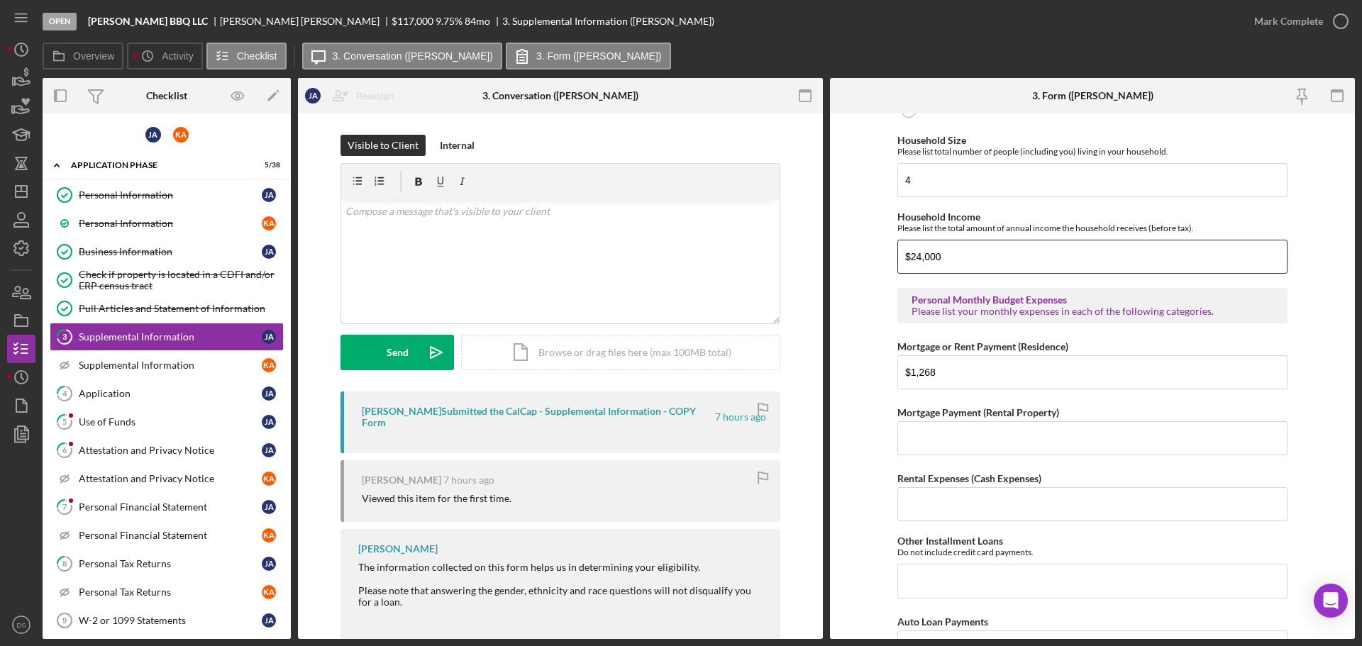
drag, startPoint x: 974, startPoint y: 251, endPoint x: 886, endPoint y: 245, distance: 88.2
click at [886, 245] on form "Supplemental Information This form must be completed by each 20% owner of the b…" at bounding box center [1092, 377] width 525 height 526
click at [136, 360] on div "Supplemental Information" at bounding box center [170, 365] width 183 height 11
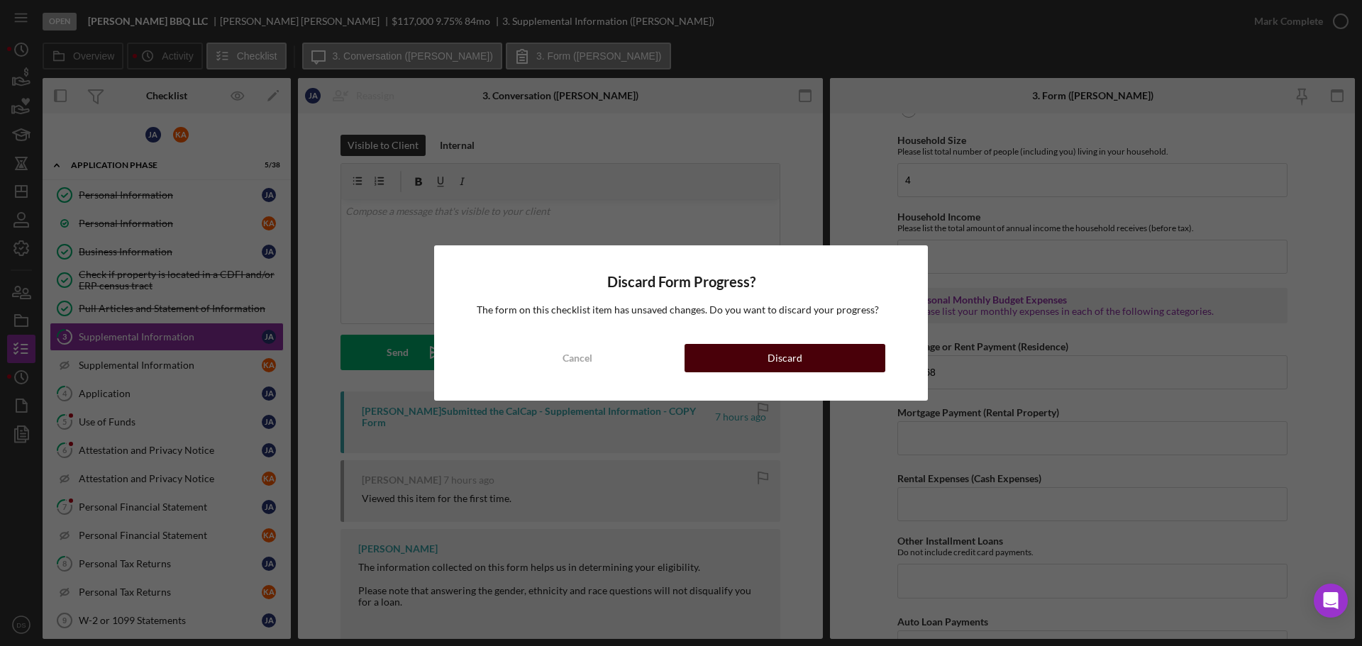
click at [780, 358] on div "Discard" at bounding box center [785, 358] width 35 height 28
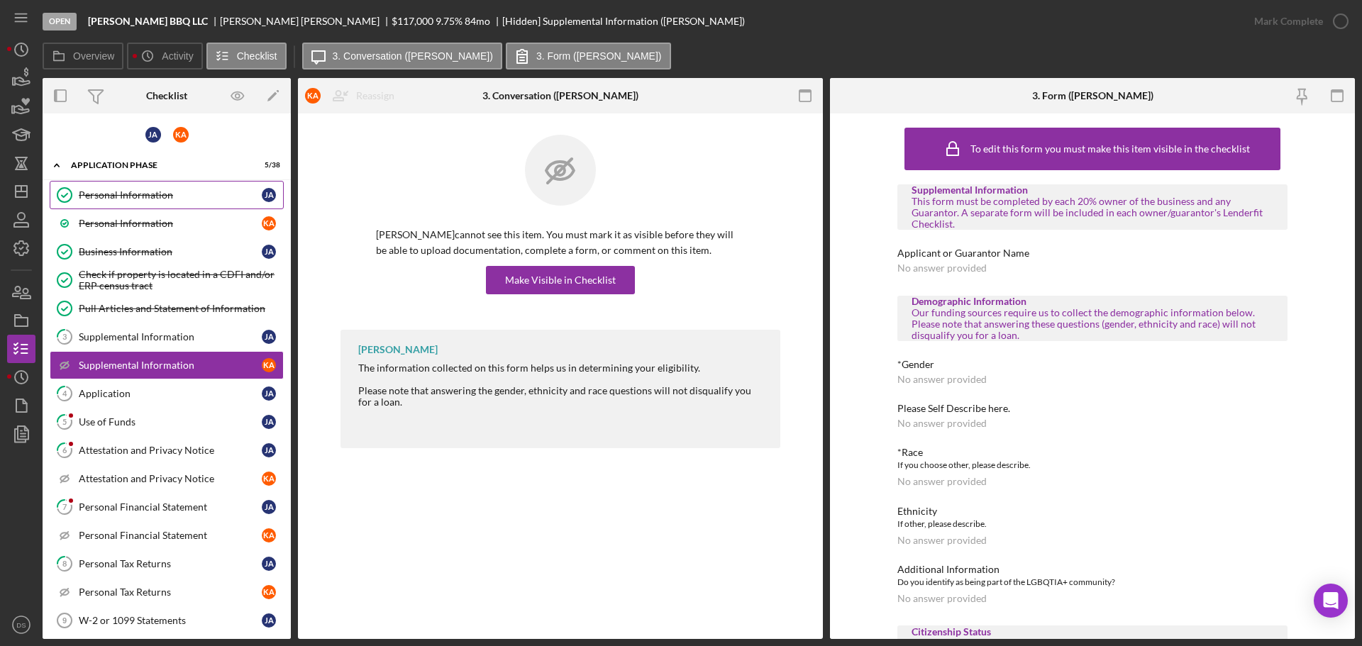
click at [177, 200] on div "Personal Information" at bounding box center [170, 194] width 183 height 11
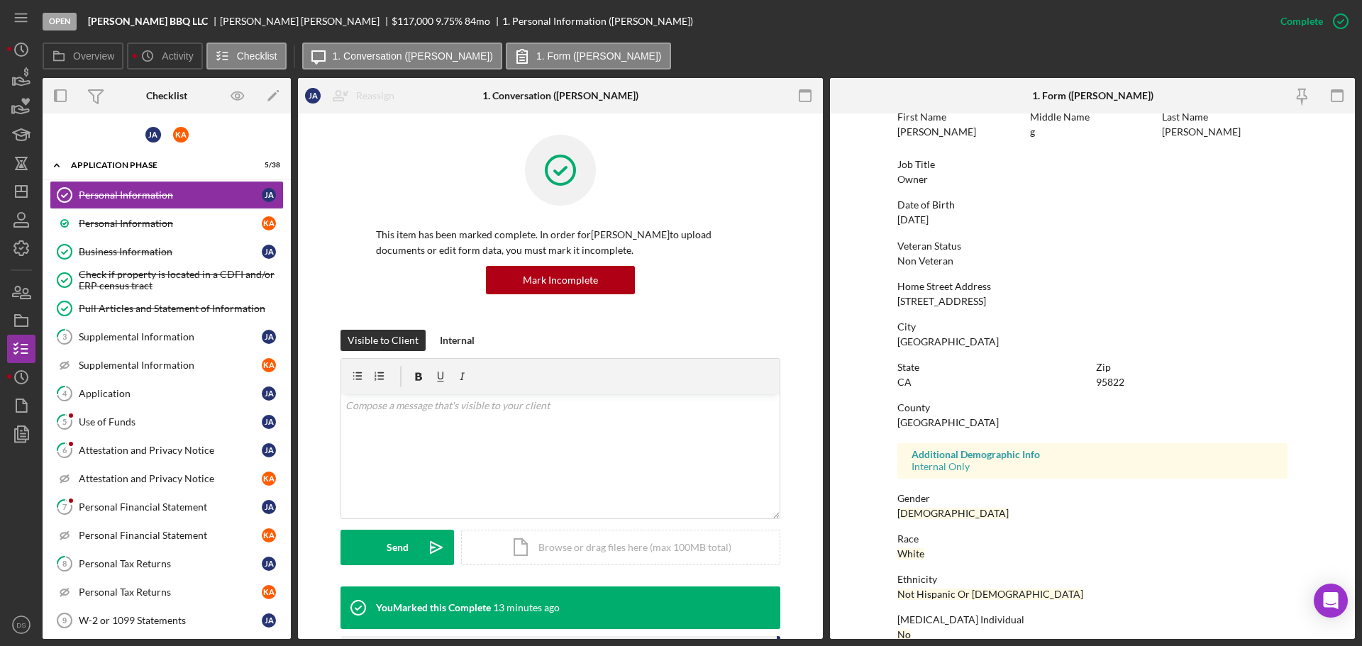
scroll to position [136, 0]
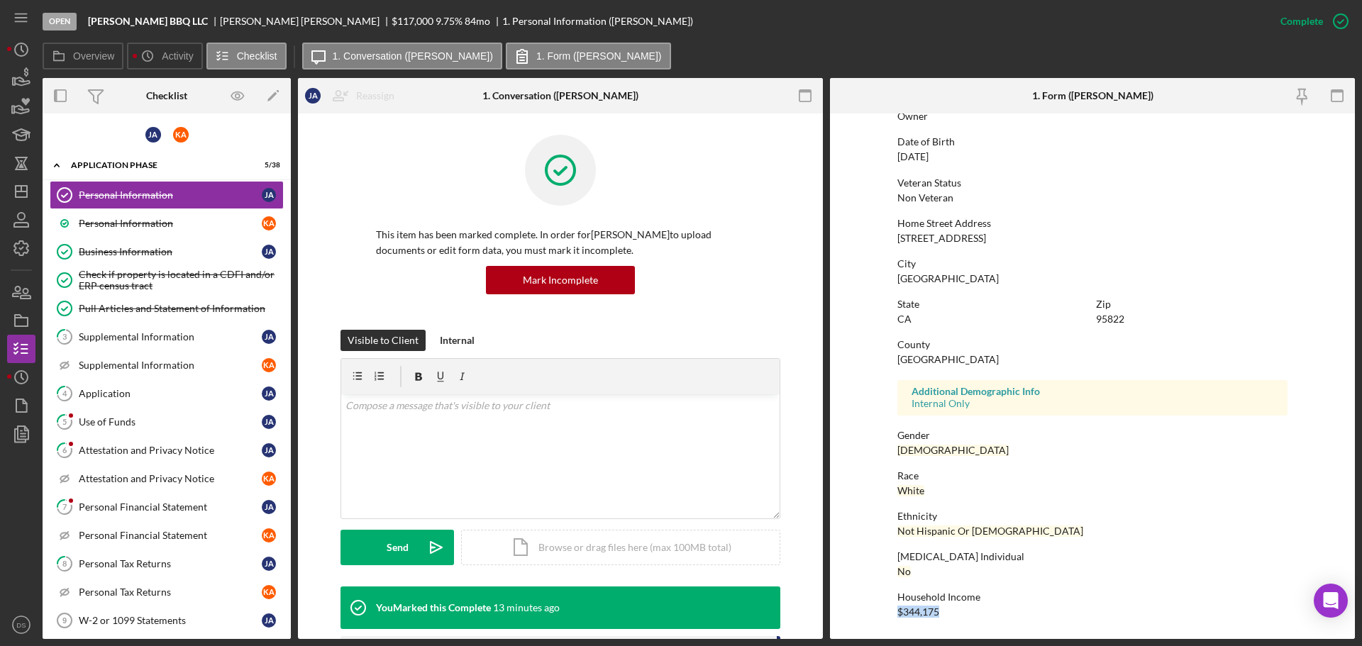
drag, startPoint x: 976, startPoint y: 617, endPoint x: 892, endPoint y: 611, distance: 83.9
click at [892, 611] on form "To edit this form you must mark this item incomplete First Name Jeffrey Middle …" at bounding box center [1092, 377] width 525 height 526
copy div "$344,175"
click at [204, 342] on div "Supplemental Information" at bounding box center [170, 336] width 183 height 11
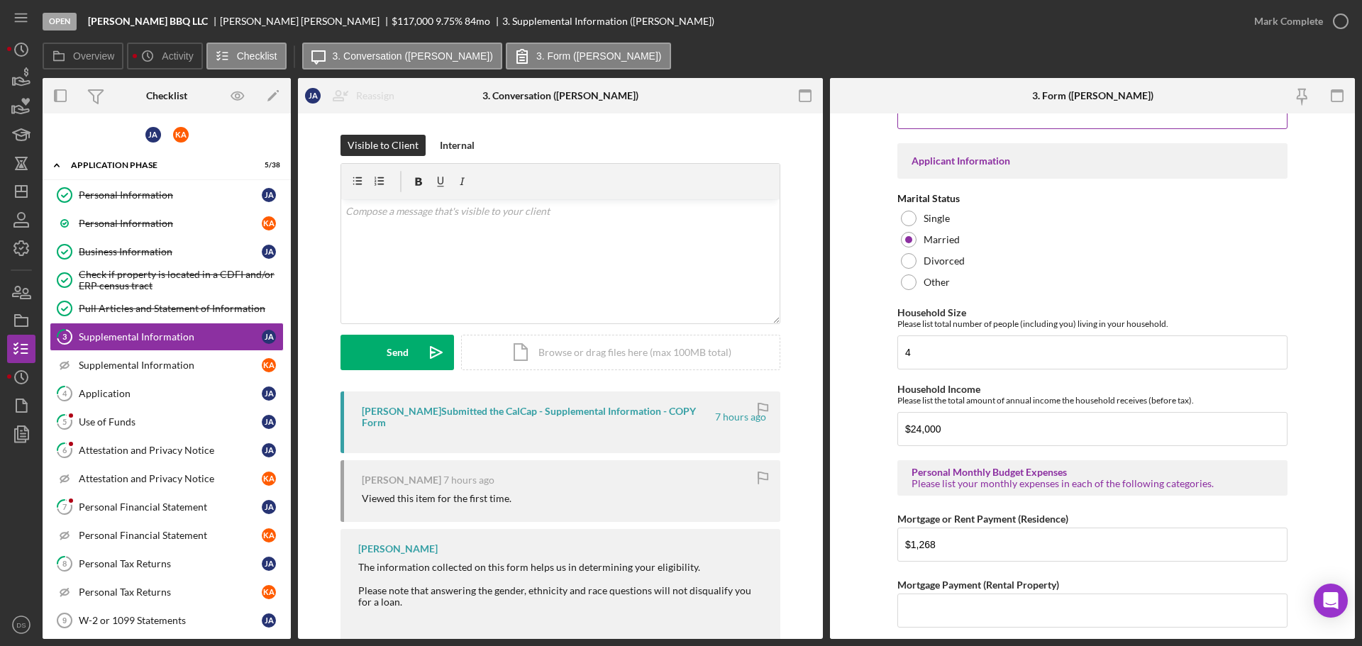
scroll to position [1064, 0]
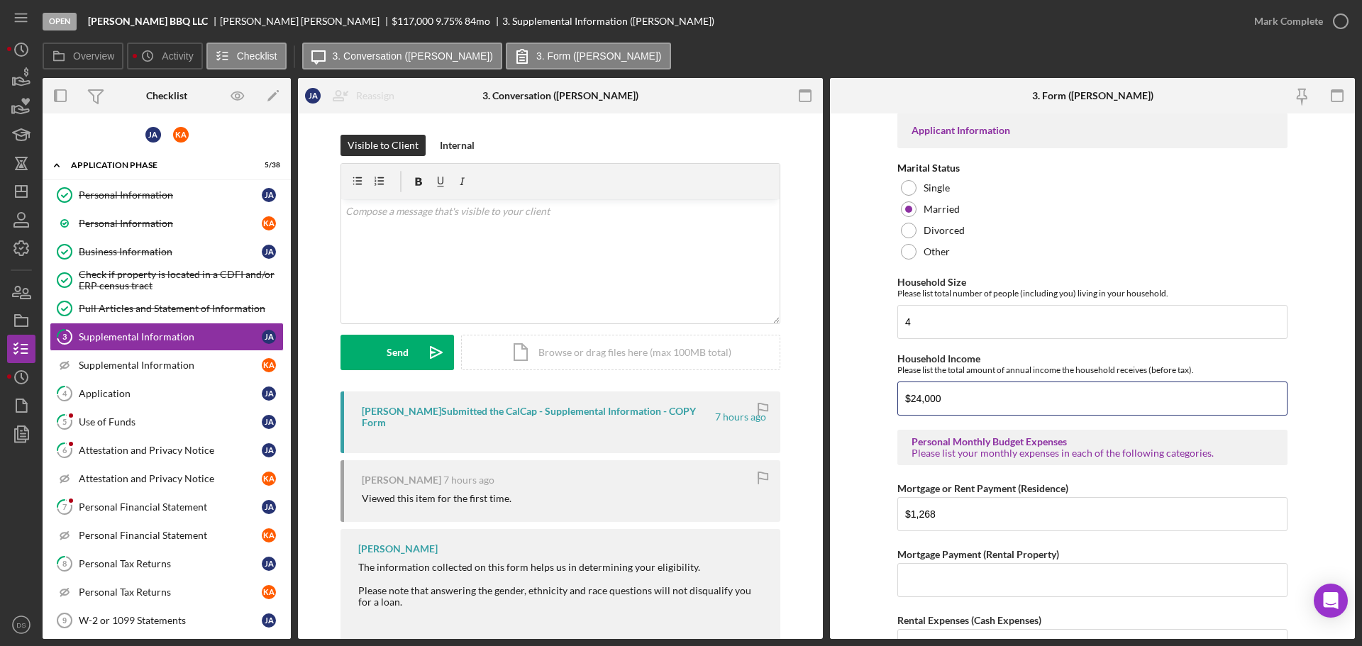
drag, startPoint x: 963, startPoint y: 393, endPoint x: 886, endPoint y: 381, distance: 77.6
click at [887, 381] on form "Supplemental Information This form must be completed by each 20% owner of the b…" at bounding box center [1092, 377] width 525 height 526
paste input "344,175"
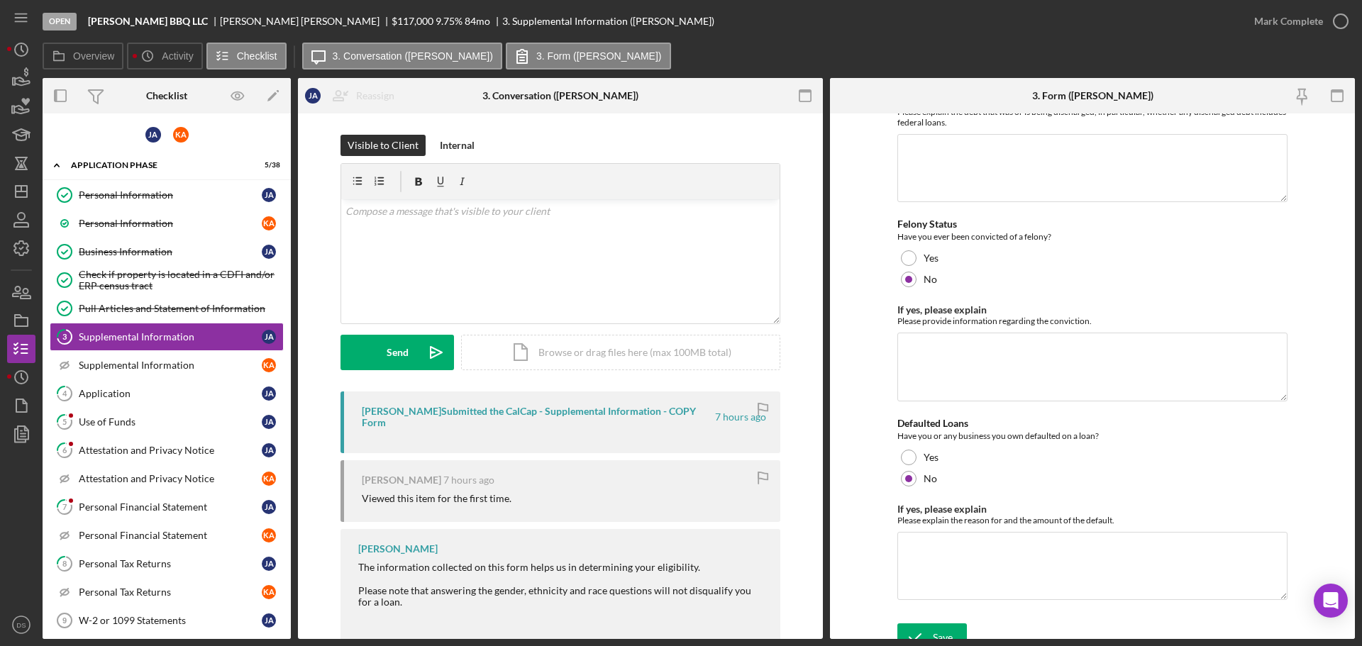
scroll to position [3995, 0]
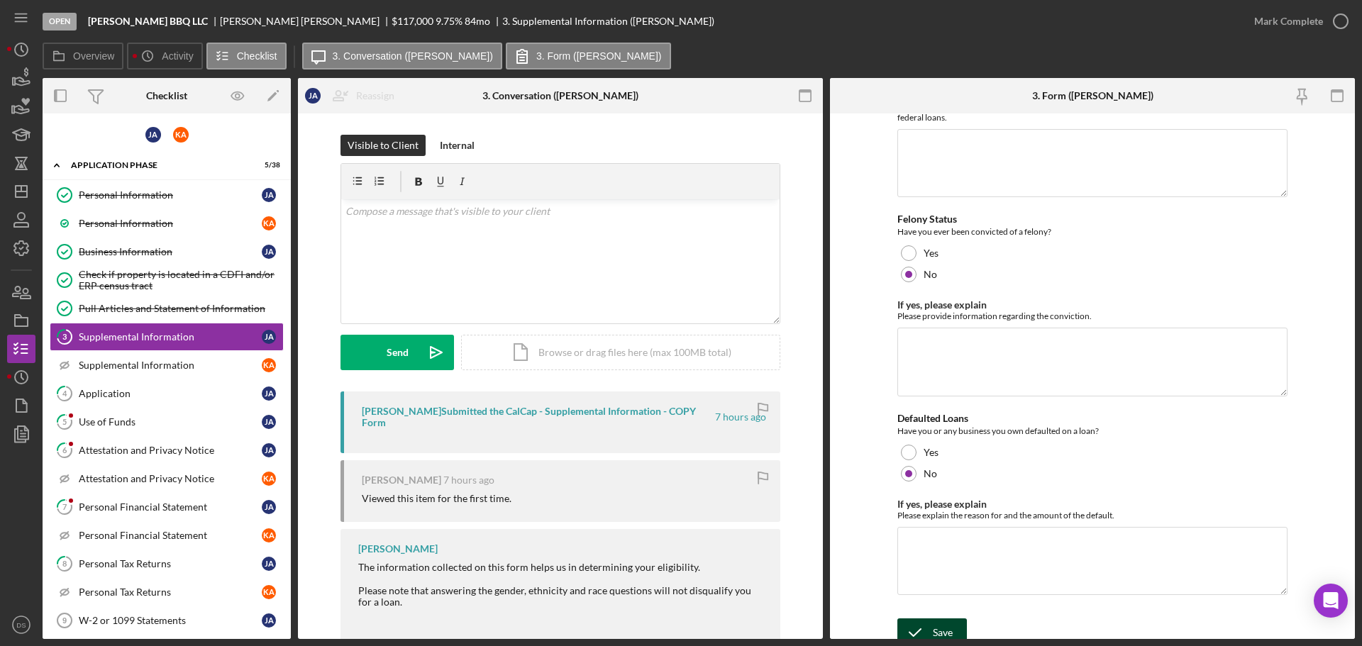
type input "$344,175"
click at [962, 629] on button "Save" at bounding box center [933, 633] width 70 height 28
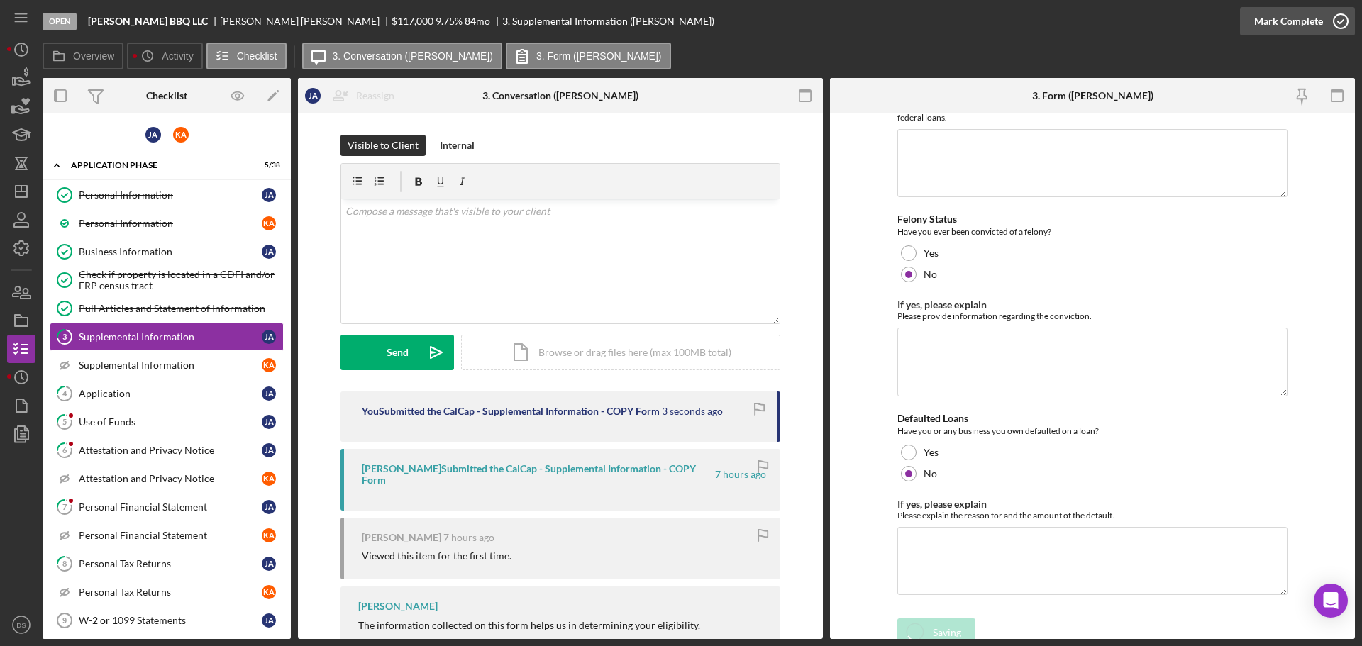
click at [1345, 28] on icon "button" at bounding box center [1340, 21] width 35 height 35
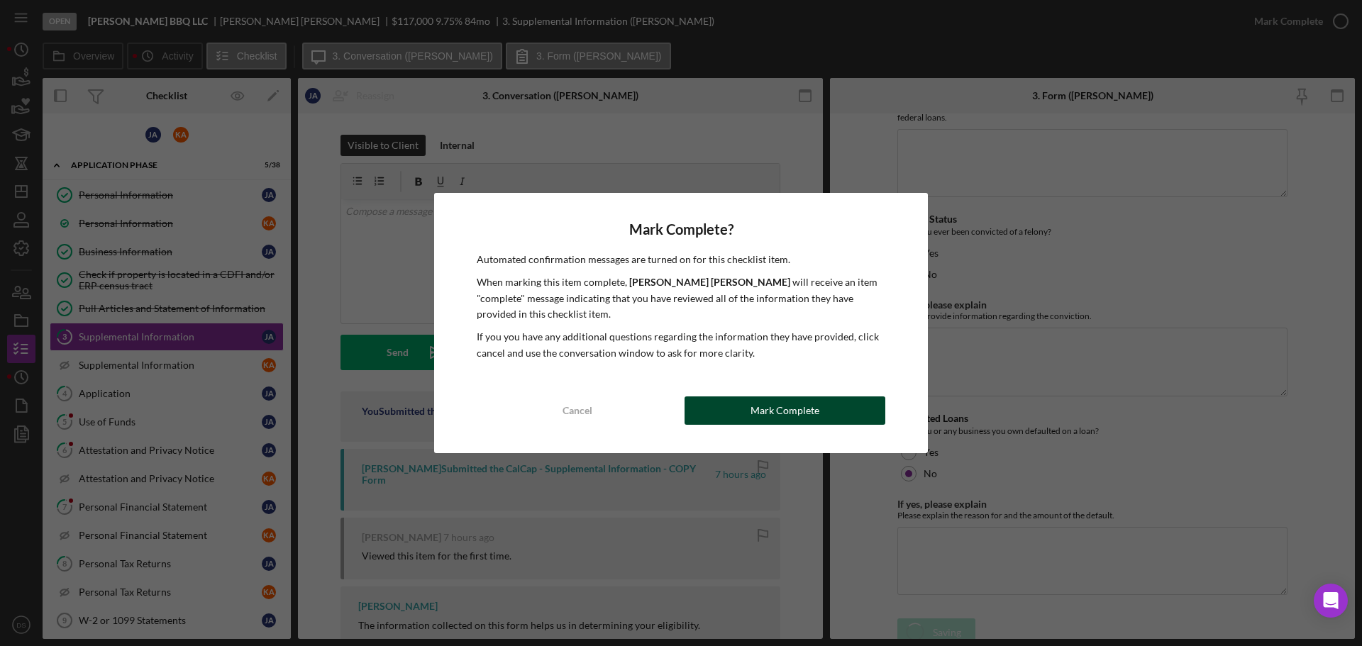
click at [834, 417] on button "Mark Complete" at bounding box center [785, 411] width 201 height 28
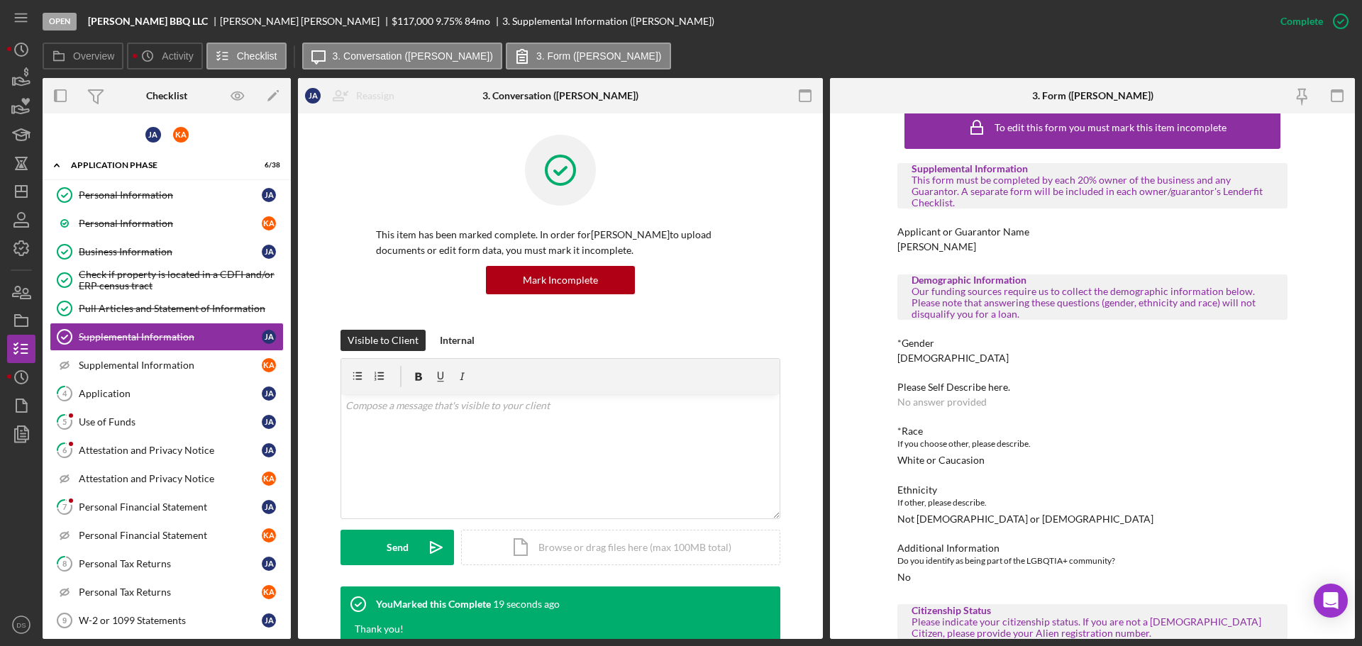
scroll to position [0, 0]
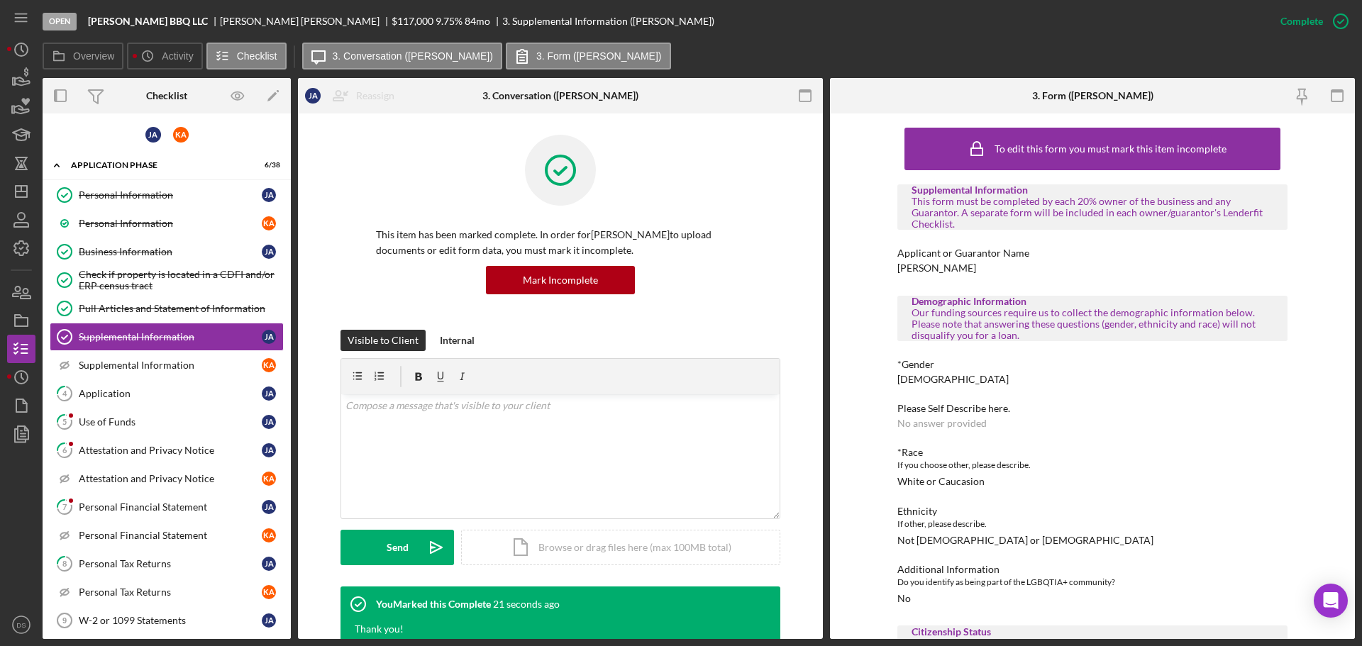
click at [903, 189] on div "Supplemental Information This form must be completed by each 20% owner of the b…" at bounding box center [1093, 207] width 390 height 45
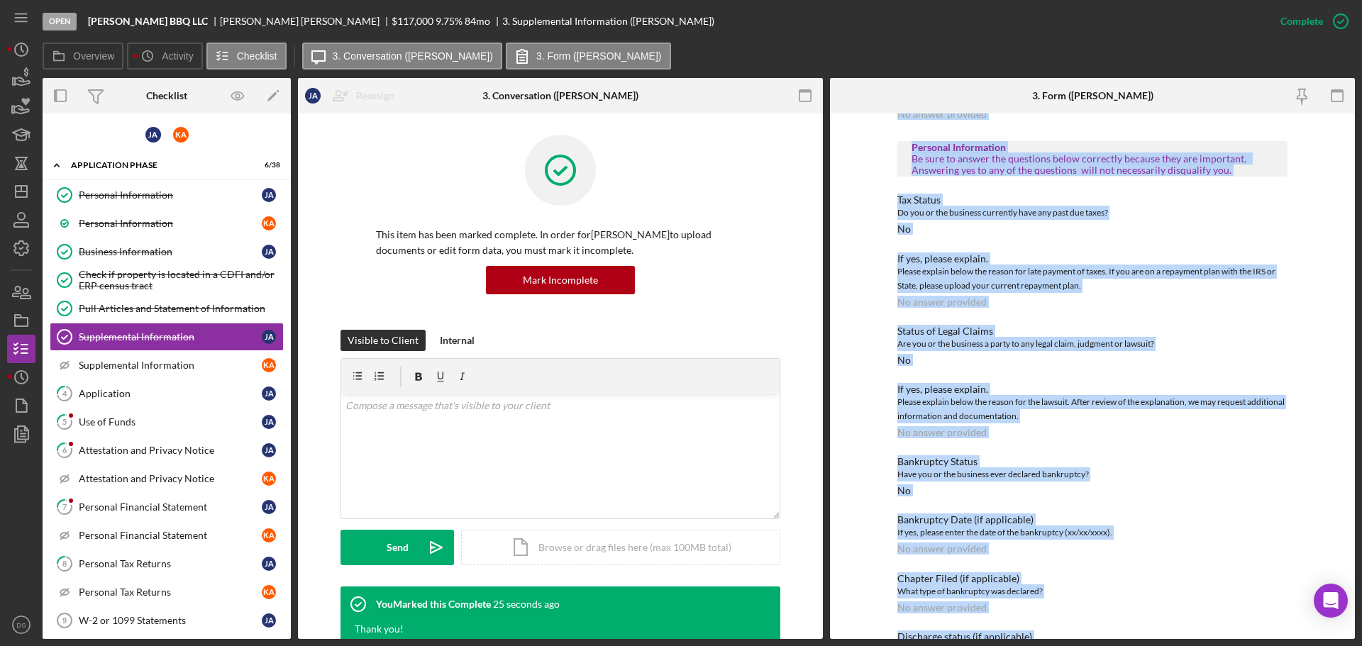
scroll to position [2492, 0]
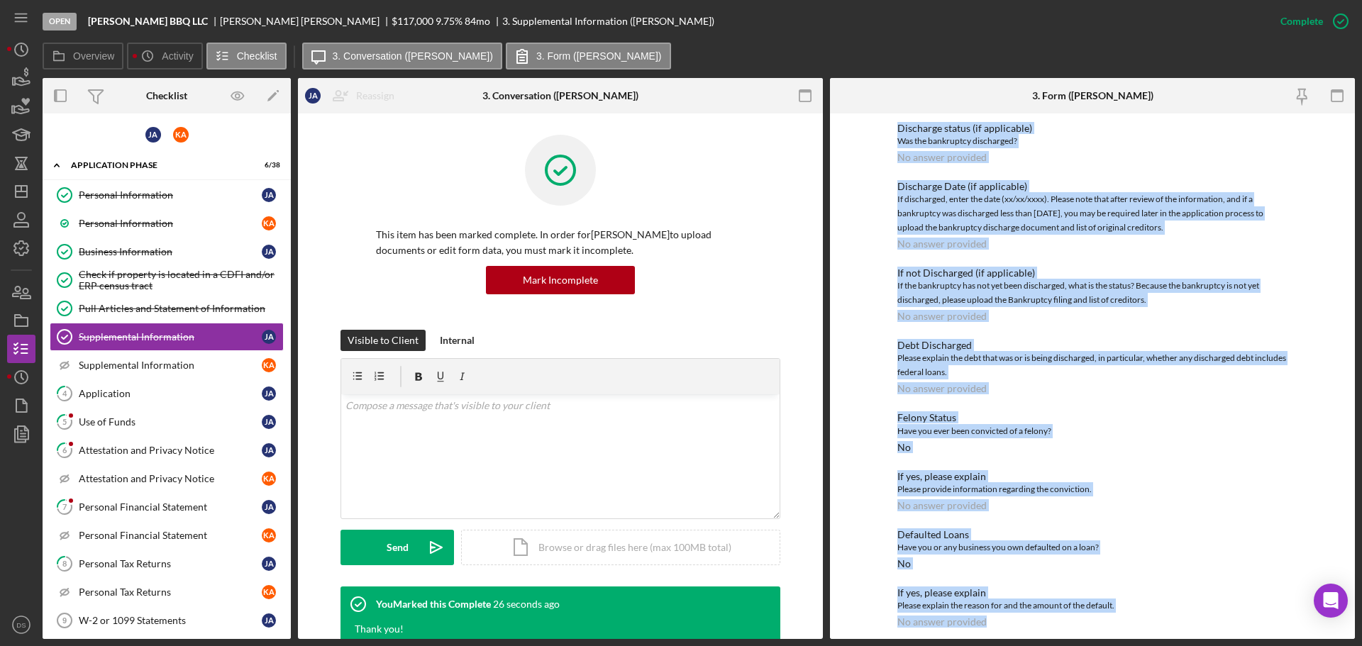
drag, startPoint x: 904, startPoint y: 190, endPoint x: 1026, endPoint y: 560, distance: 389.3
copy div "Supplemental Information This form must be completed by each 20% owner of the b…"
click at [158, 383] on link "4 Application [PERSON_NAME]" at bounding box center [167, 394] width 234 height 28
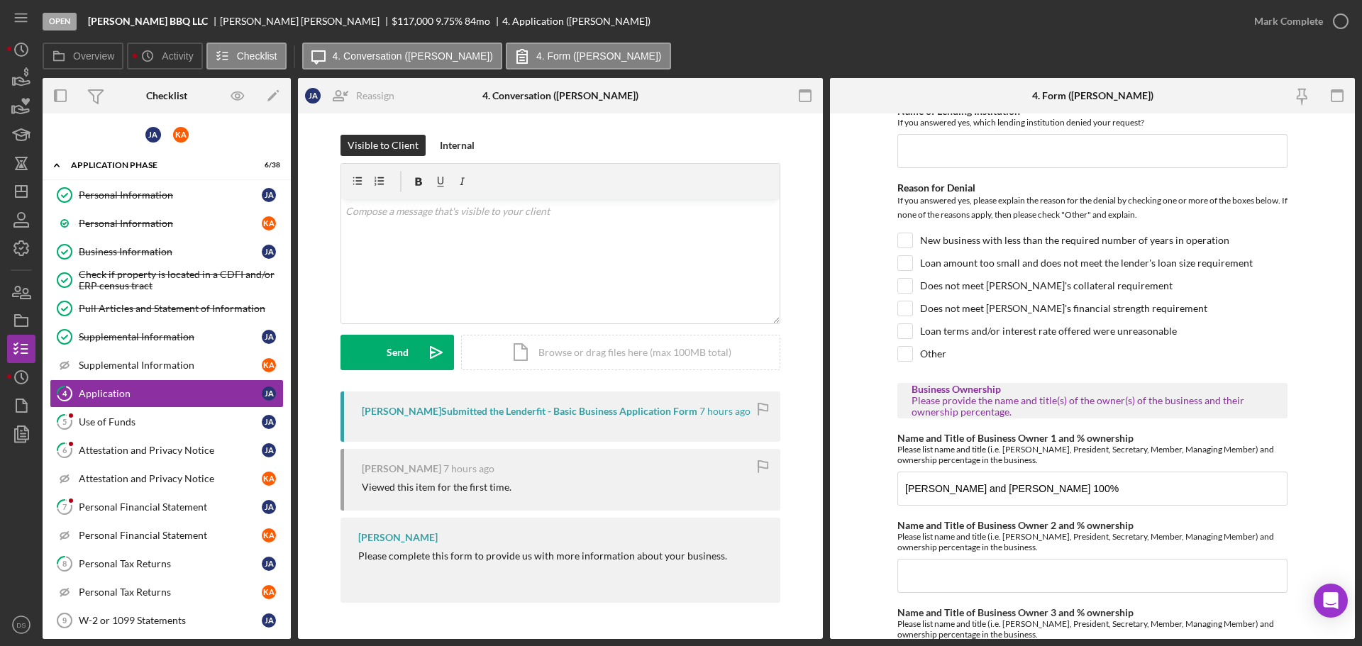
scroll to position [923, 0]
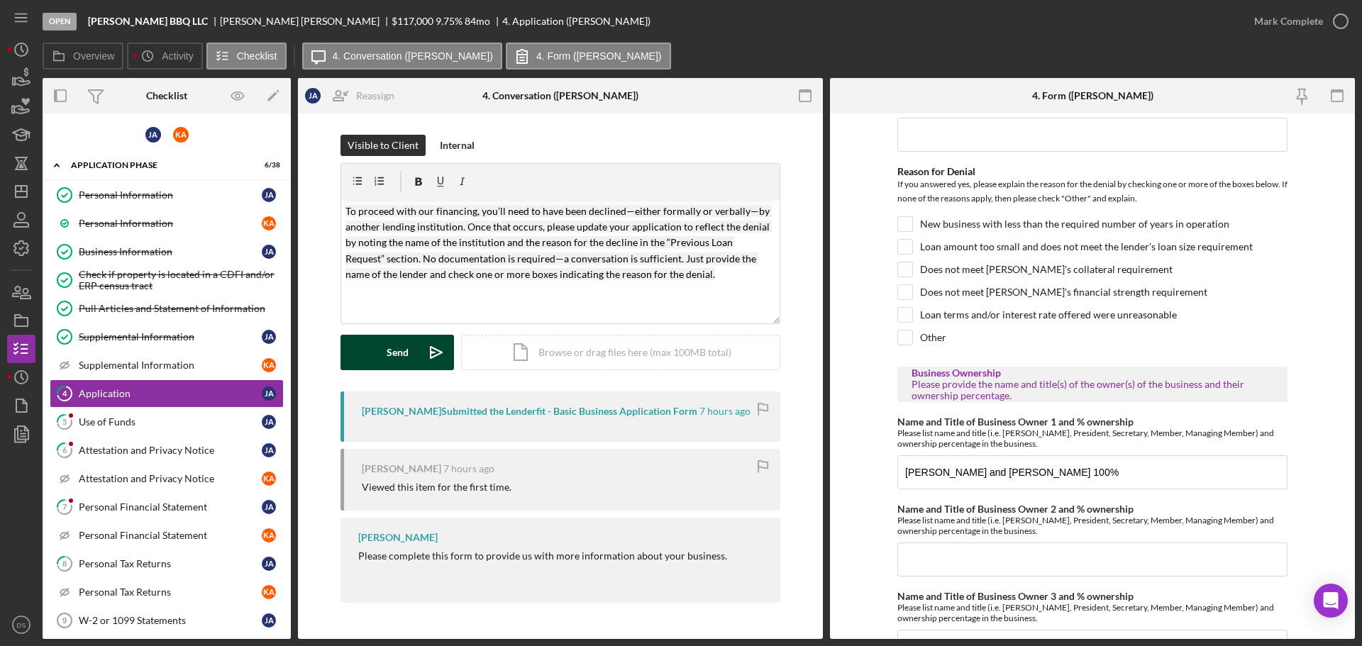
click at [390, 350] on div "Send" at bounding box center [398, 352] width 22 height 35
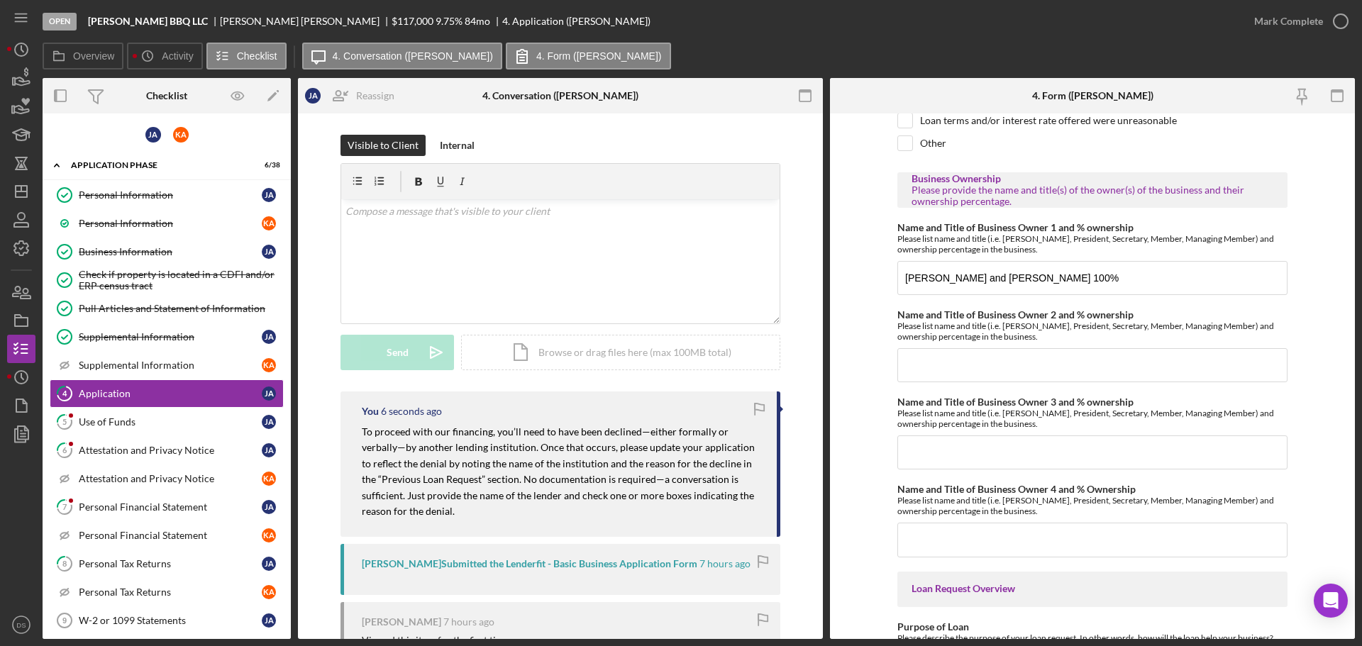
scroll to position [1135, 0]
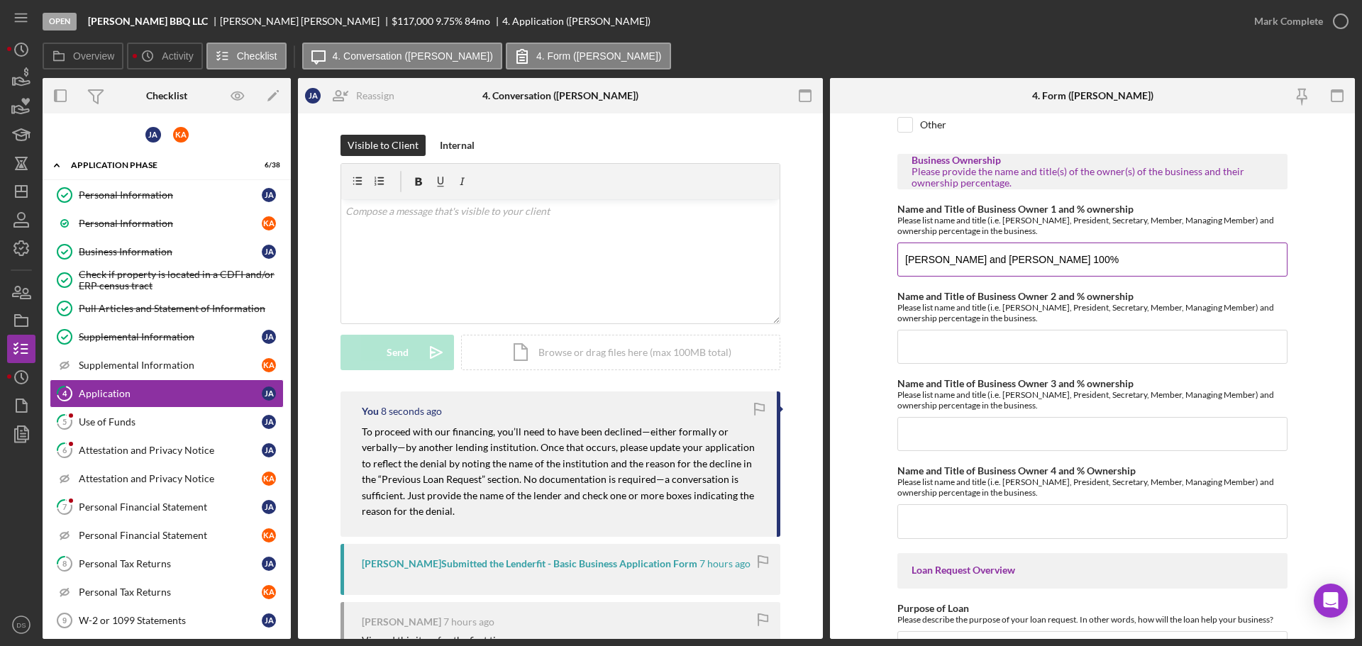
click at [955, 269] on input "[PERSON_NAME] and [PERSON_NAME] 100%" at bounding box center [1093, 260] width 390 height 34
drag, startPoint x: 979, startPoint y: 270, endPoint x: 932, endPoint y: 273, distance: 46.2
click at [932, 273] on input "[PERSON_NAME] and [PERSON_NAME] 100%" at bounding box center [1093, 260] width 390 height 34
type input "Jeffrey Allen 100%"
click at [1201, 498] on div "Please list name and title (i.e. [PERSON_NAME], President, Secretary, Member, M…" at bounding box center [1093, 487] width 390 height 21
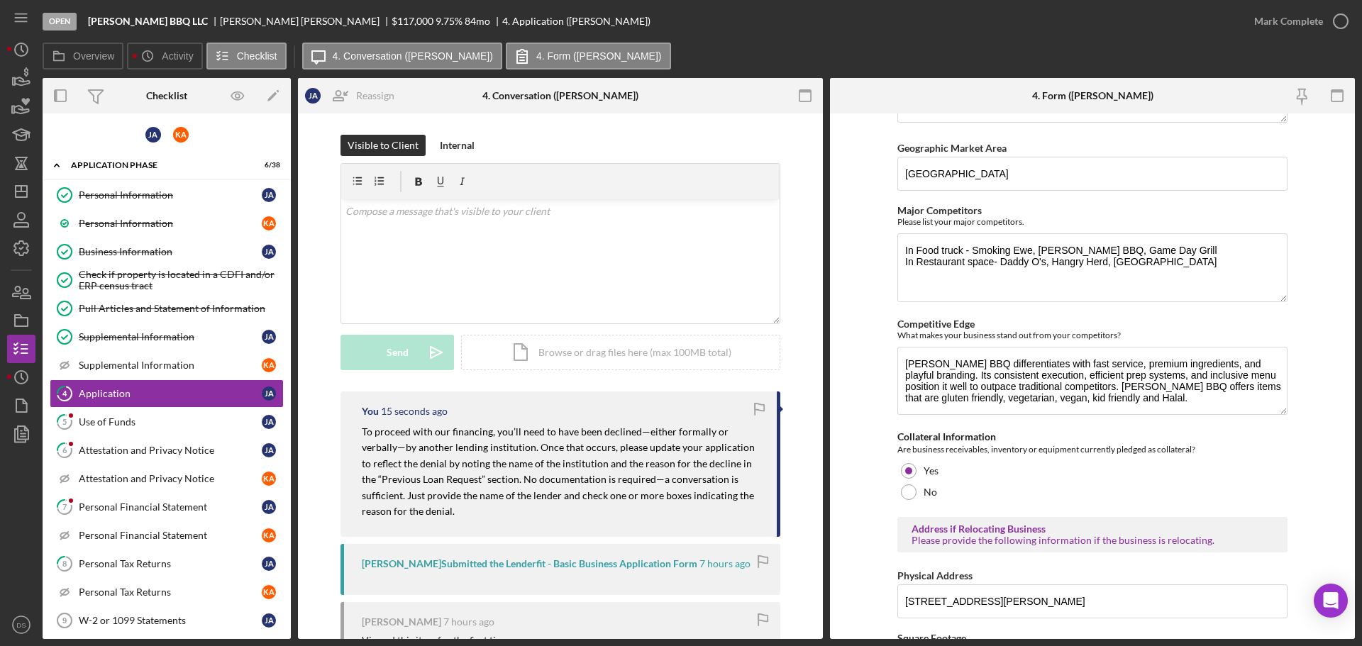
scroll to position [2665, 0]
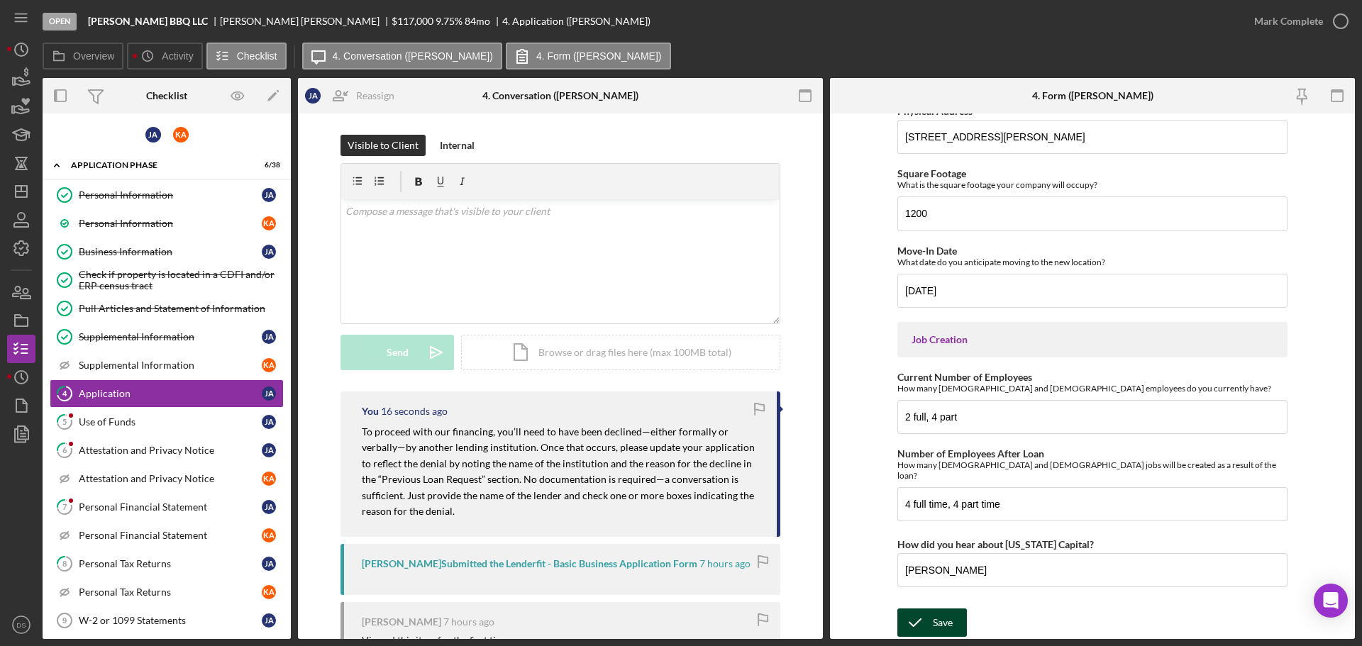
click at [944, 613] on div "Save" at bounding box center [943, 623] width 20 height 28
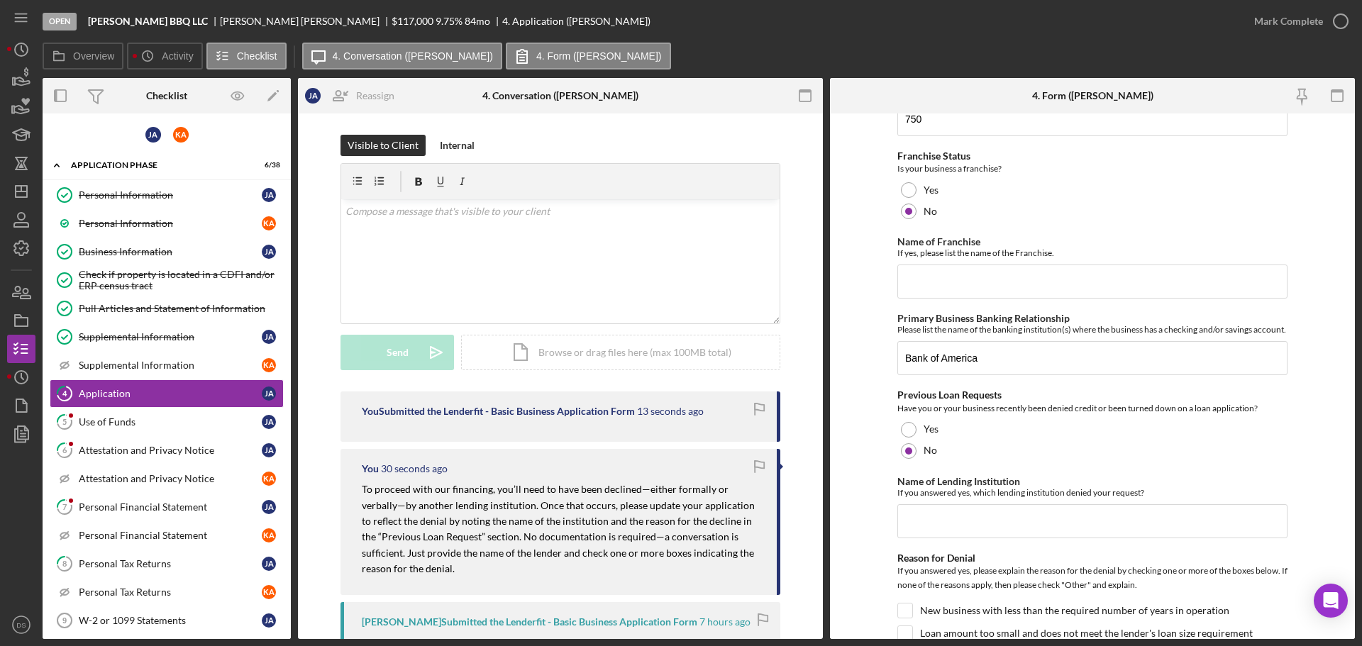
scroll to position [607, 0]
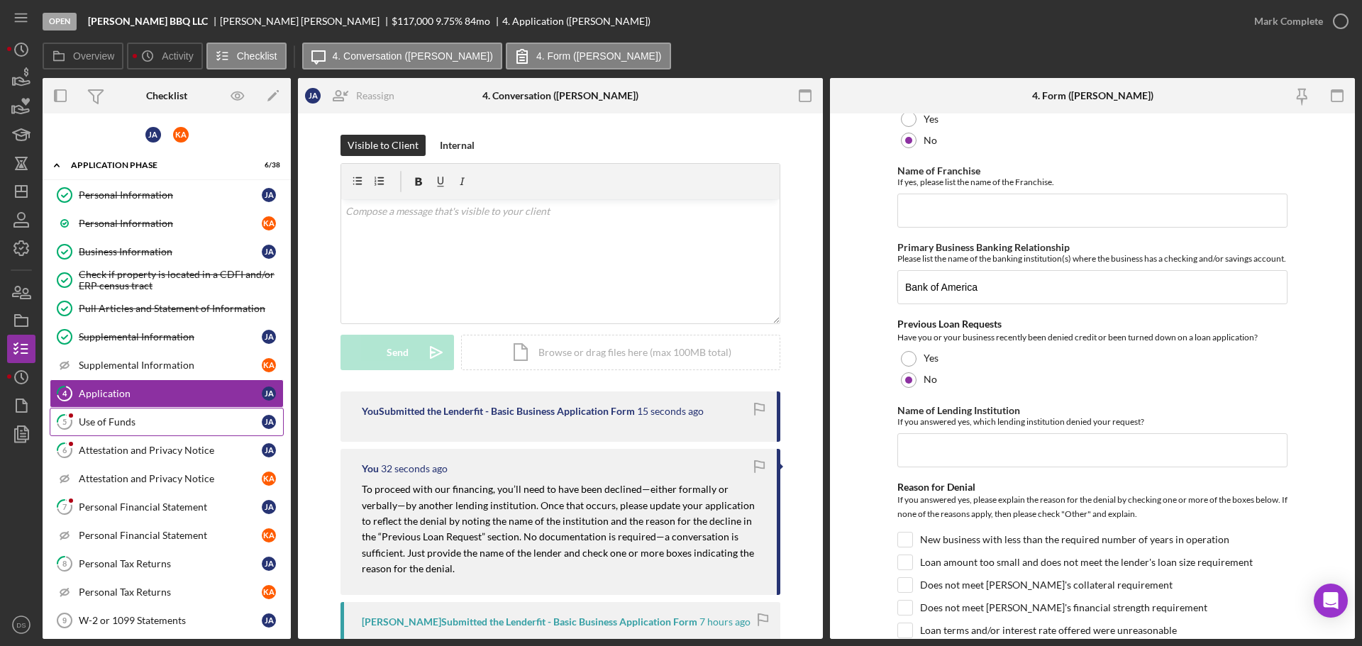
click at [175, 422] on div "Use of Funds" at bounding box center [170, 422] width 183 height 11
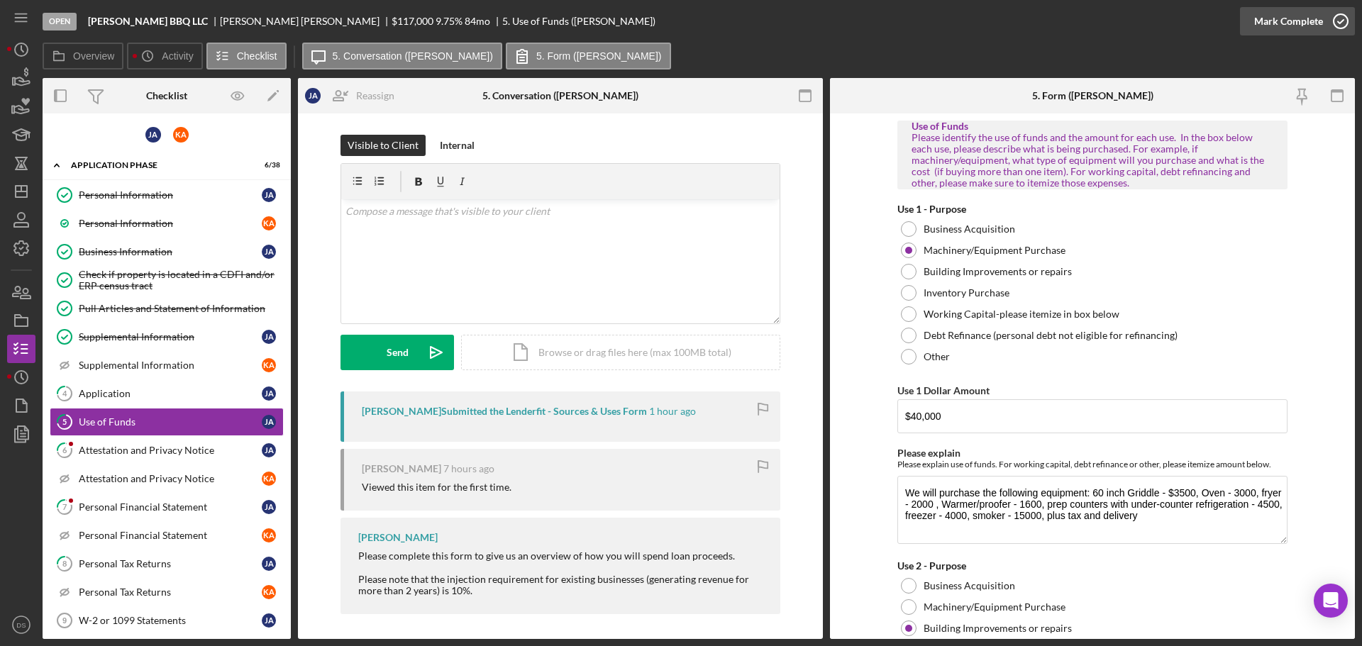
click at [1333, 17] on icon "button" at bounding box center [1340, 21] width 35 height 35
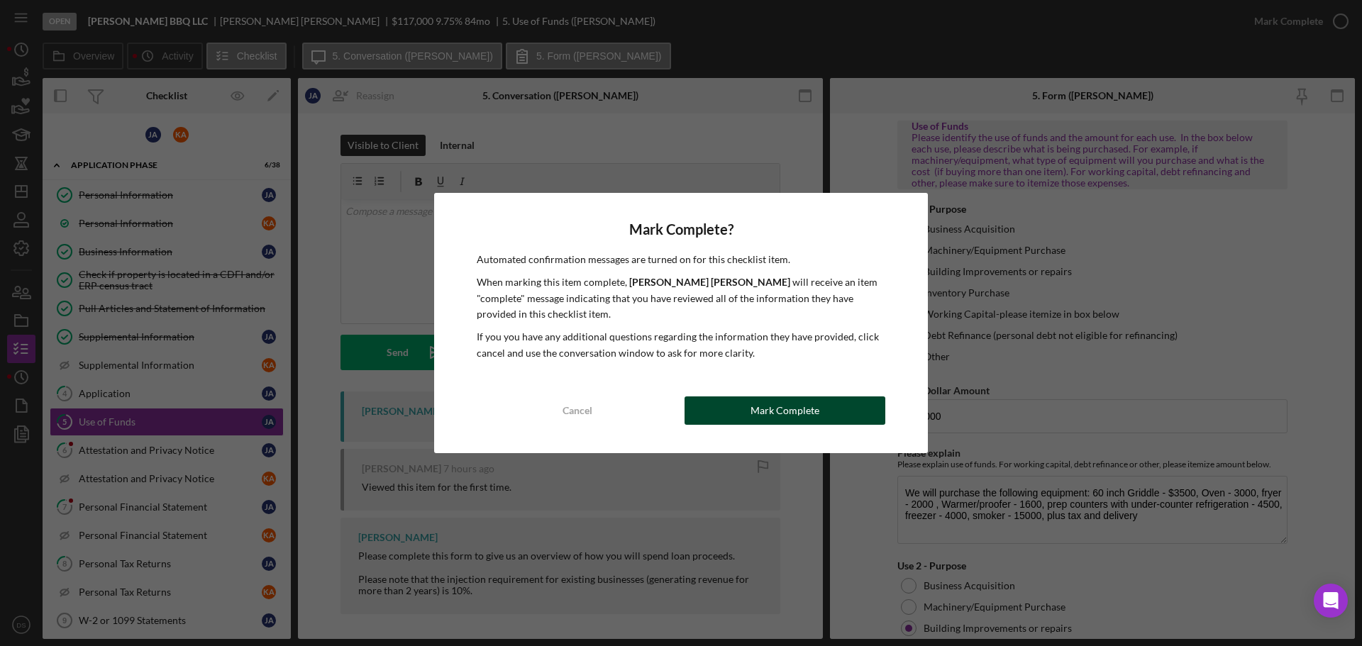
click at [826, 404] on button "Mark Complete" at bounding box center [785, 411] width 201 height 28
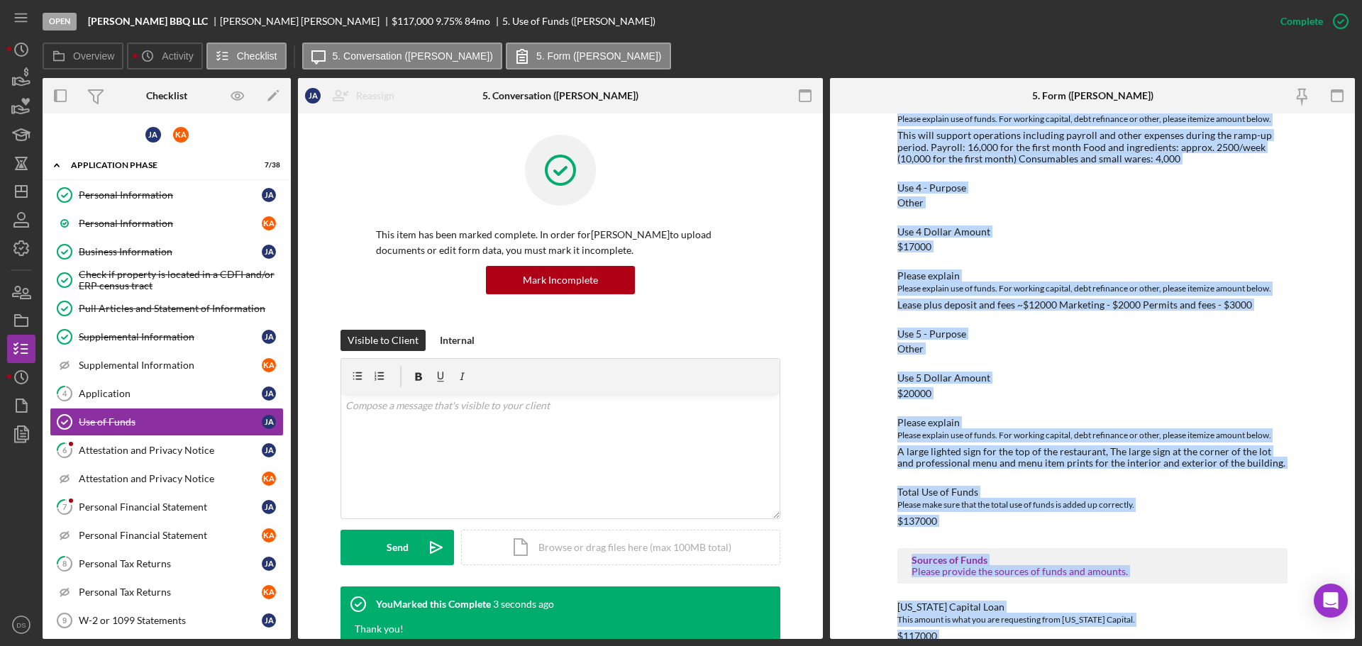
scroll to position [809, 0]
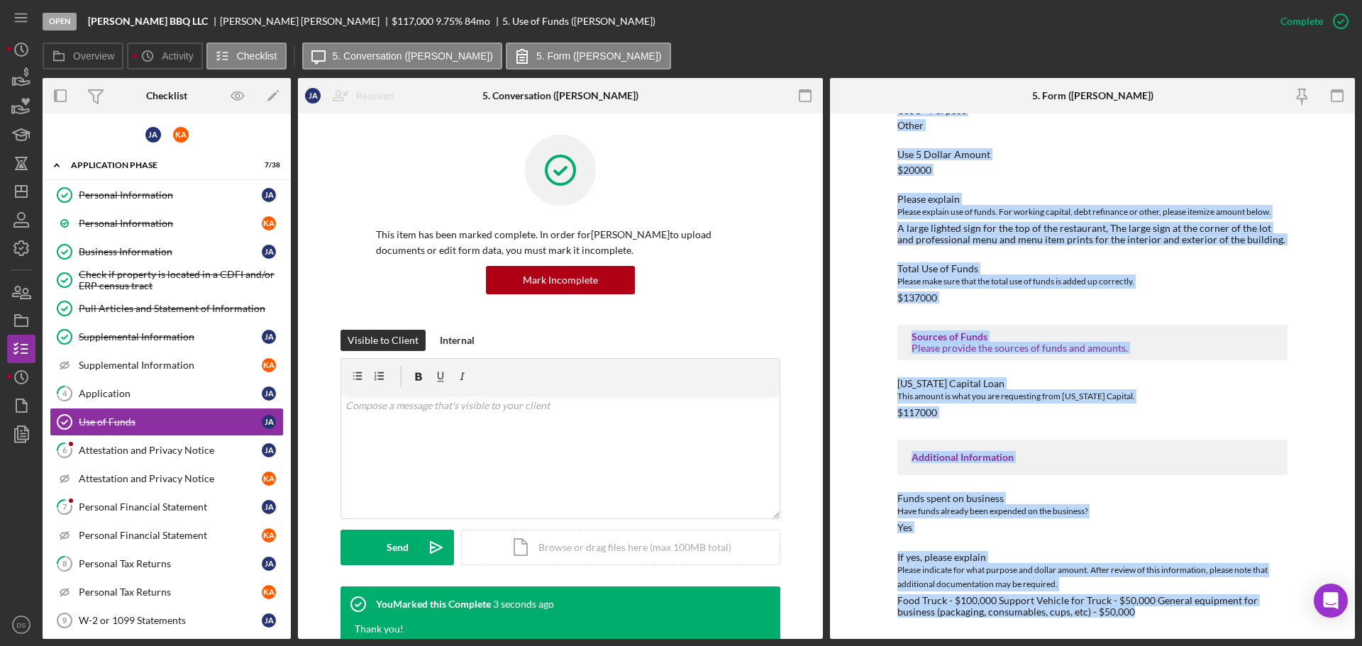
drag, startPoint x: 898, startPoint y: 191, endPoint x: 1090, endPoint y: 637, distance: 486.0
click at [1147, 646] on html "Open Allen BBQ LLC Jeffrey Allen $117,000 $117,000 9.75 % 84 mo 5. Use of Funds…" at bounding box center [681, 323] width 1362 height 646
copy div "Use of Funds Please identify the use of funds and the amount for each use. In t…"
click at [183, 448] on div "Attestation and Privacy Notice" at bounding box center [170, 450] width 183 height 11
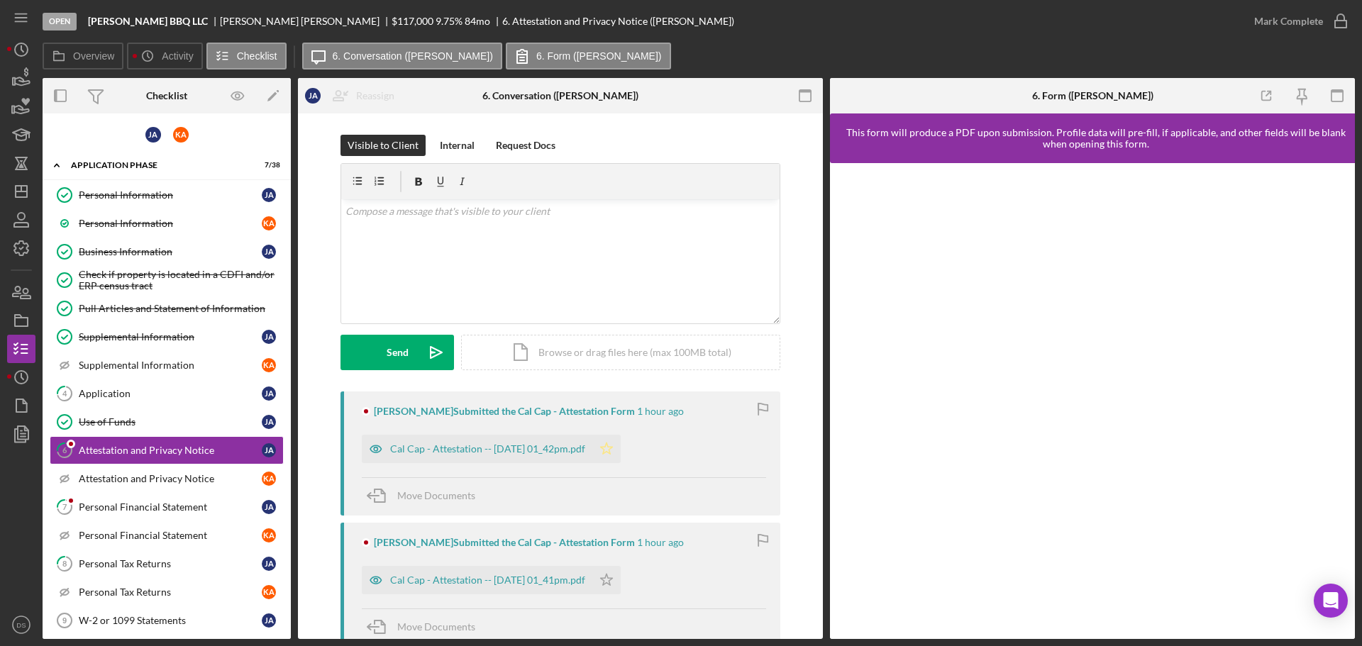
click at [621, 448] on icon "Icon/Star" at bounding box center [607, 449] width 28 height 28
click at [621, 580] on icon "Icon/Star" at bounding box center [607, 580] width 28 height 28
click at [585, 451] on div "Cal Cap - Attestation -- 2025-09-24 01_42pm.pdf" at bounding box center [487, 449] width 195 height 11
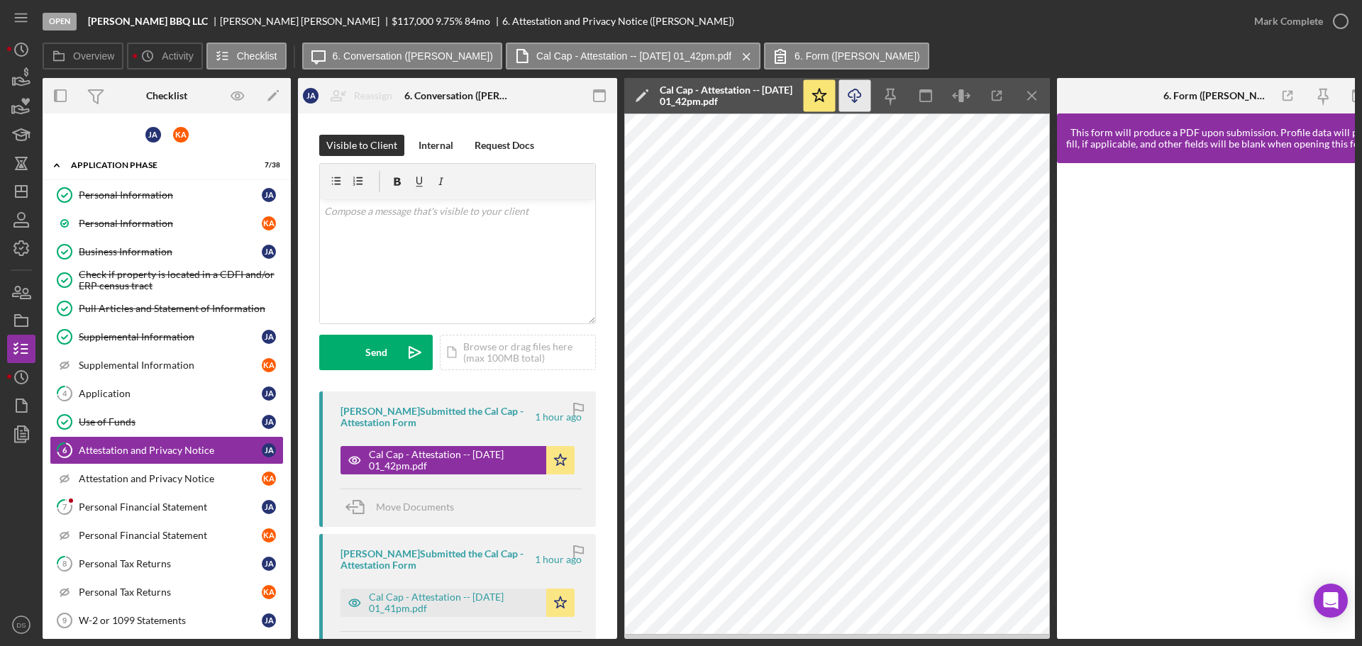
click at [860, 92] on icon "Icon/Download" at bounding box center [855, 96] width 32 height 32
click at [1324, 36] on div "Mark Complete" at bounding box center [1297, 21] width 115 height 43
click at [1343, 27] on icon "button" at bounding box center [1340, 21] width 35 height 35
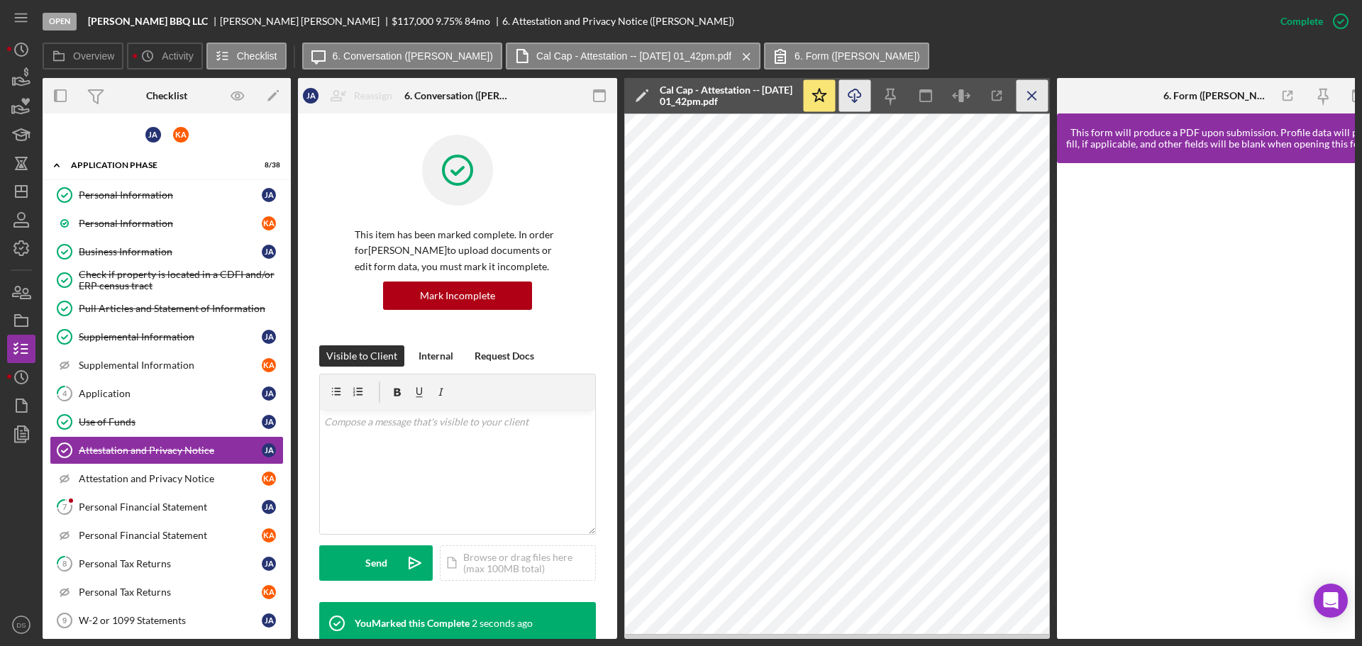
click at [1031, 101] on icon "Icon/Menu Close" at bounding box center [1033, 96] width 32 height 32
